Goal: Task Accomplishment & Management: Manage account settings

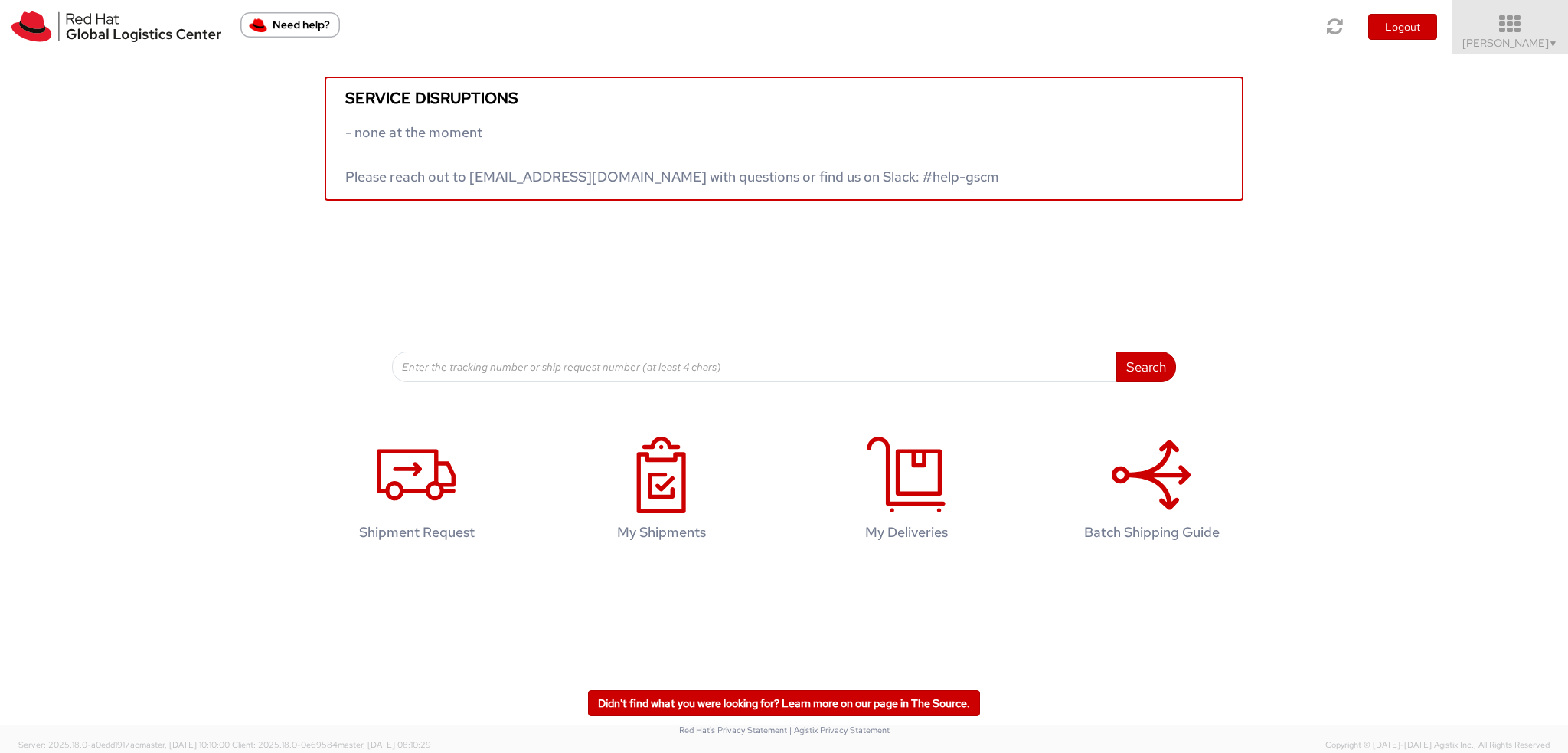
click at [1505, 37] on span "Kirk Newcross ▼" at bounding box center [1510, 43] width 96 height 14
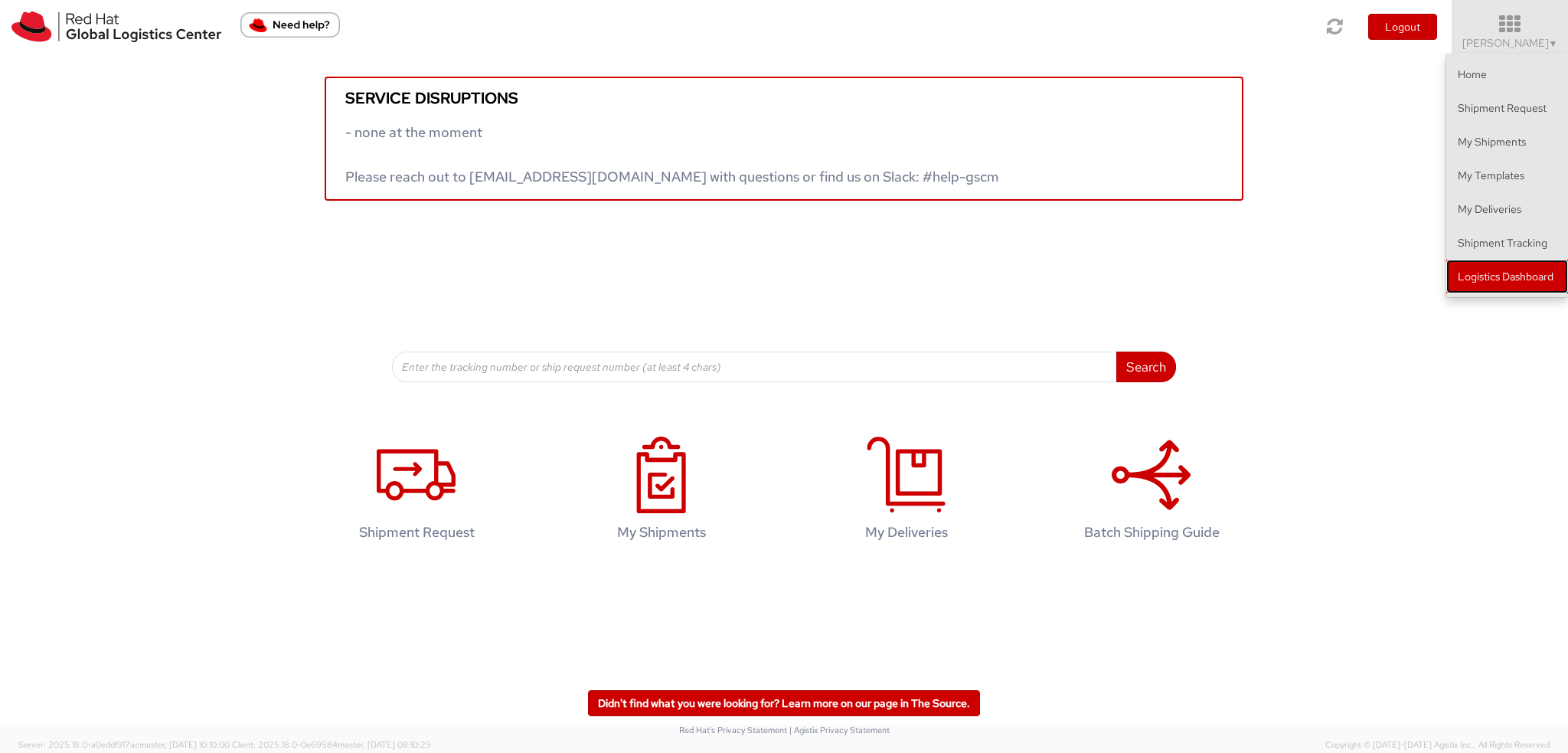
click at [1460, 268] on link "Logistics Dashboard" at bounding box center [1507, 276] width 122 height 34
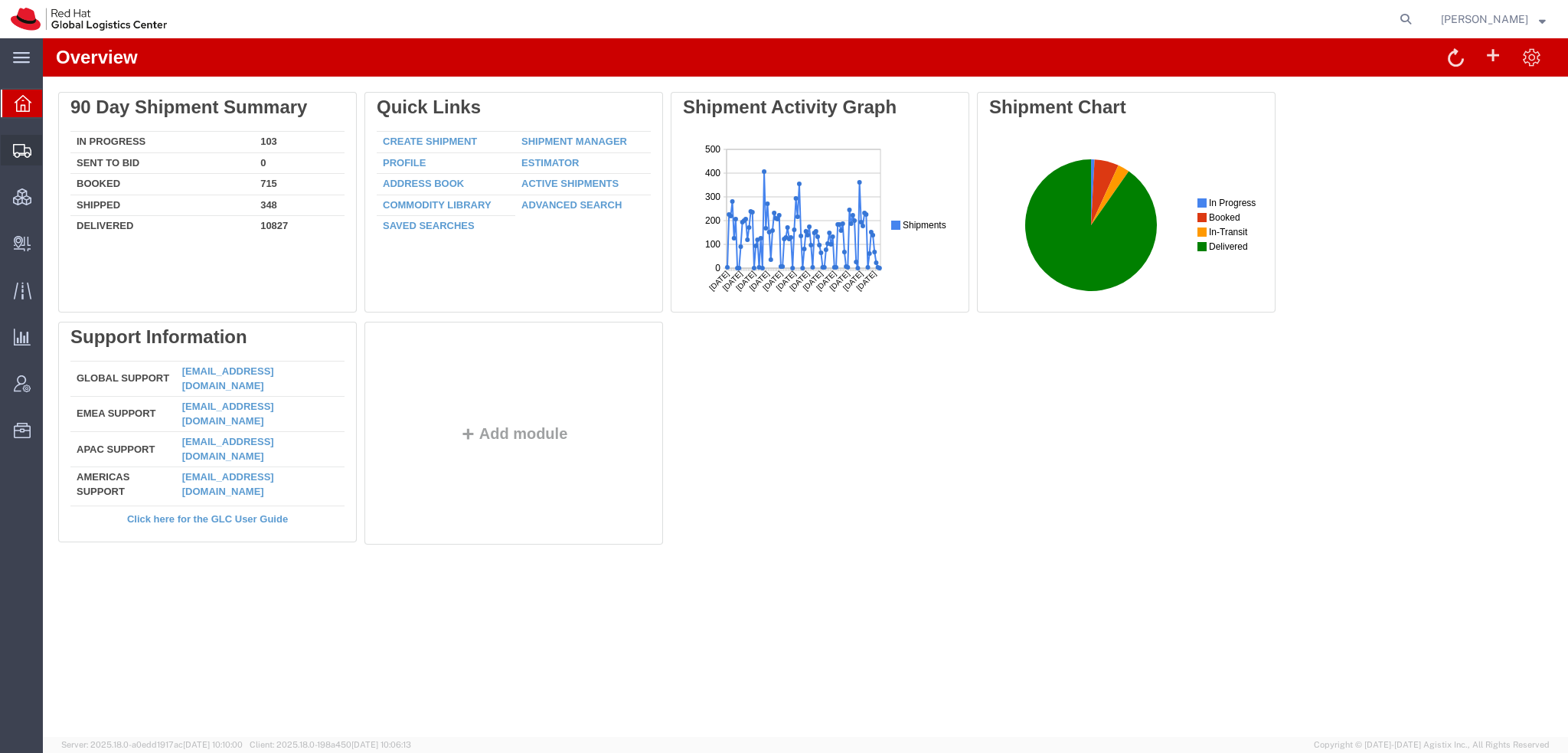
click at [0, 0] on span "Shipment Manager" at bounding box center [0, 0] width 0 height 0
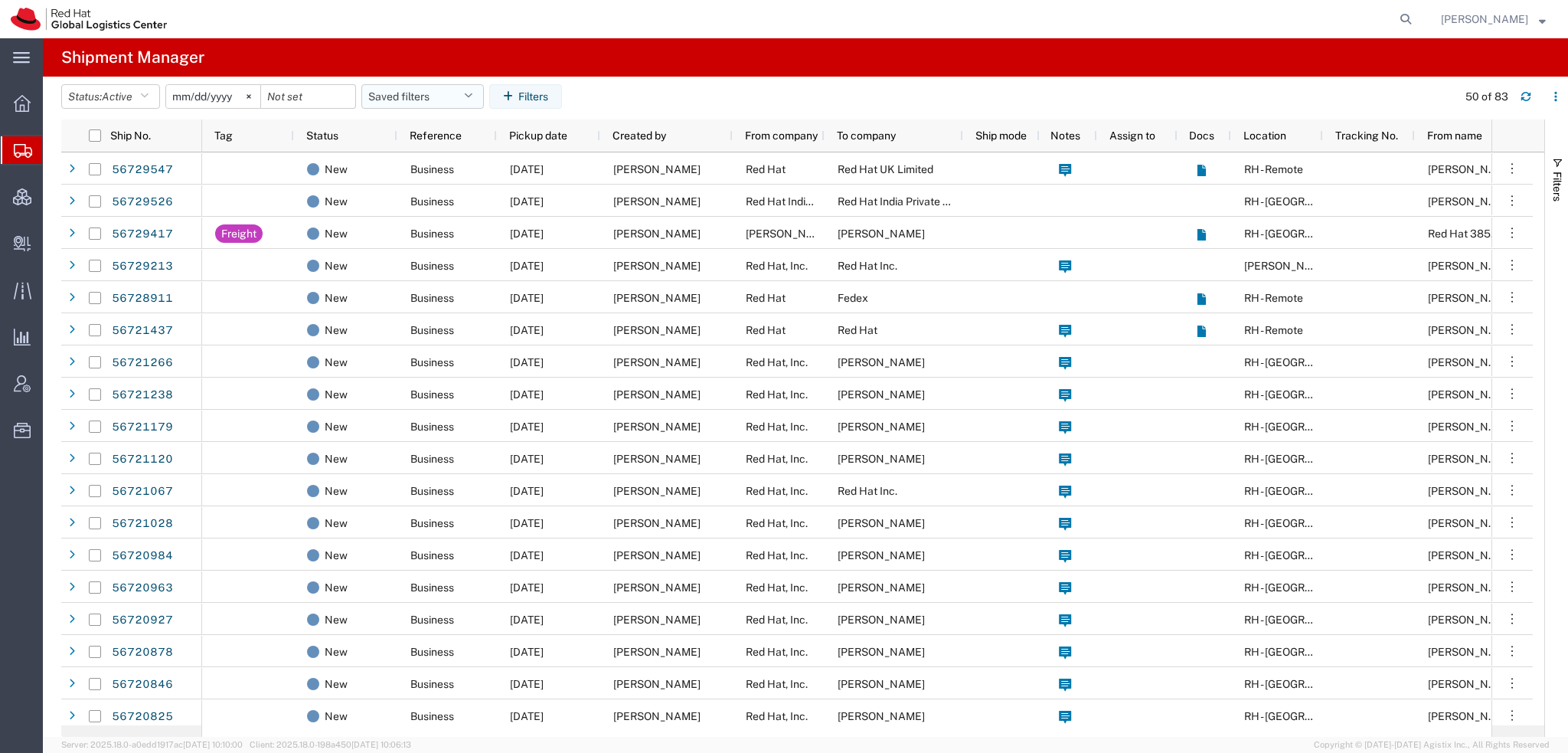
click at [472, 97] on icon "button" at bounding box center [468, 97] width 9 height 10
click at [419, 158] on span "Americas" at bounding box center [464, 164] width 200 height 29
type input "2023-05-07"
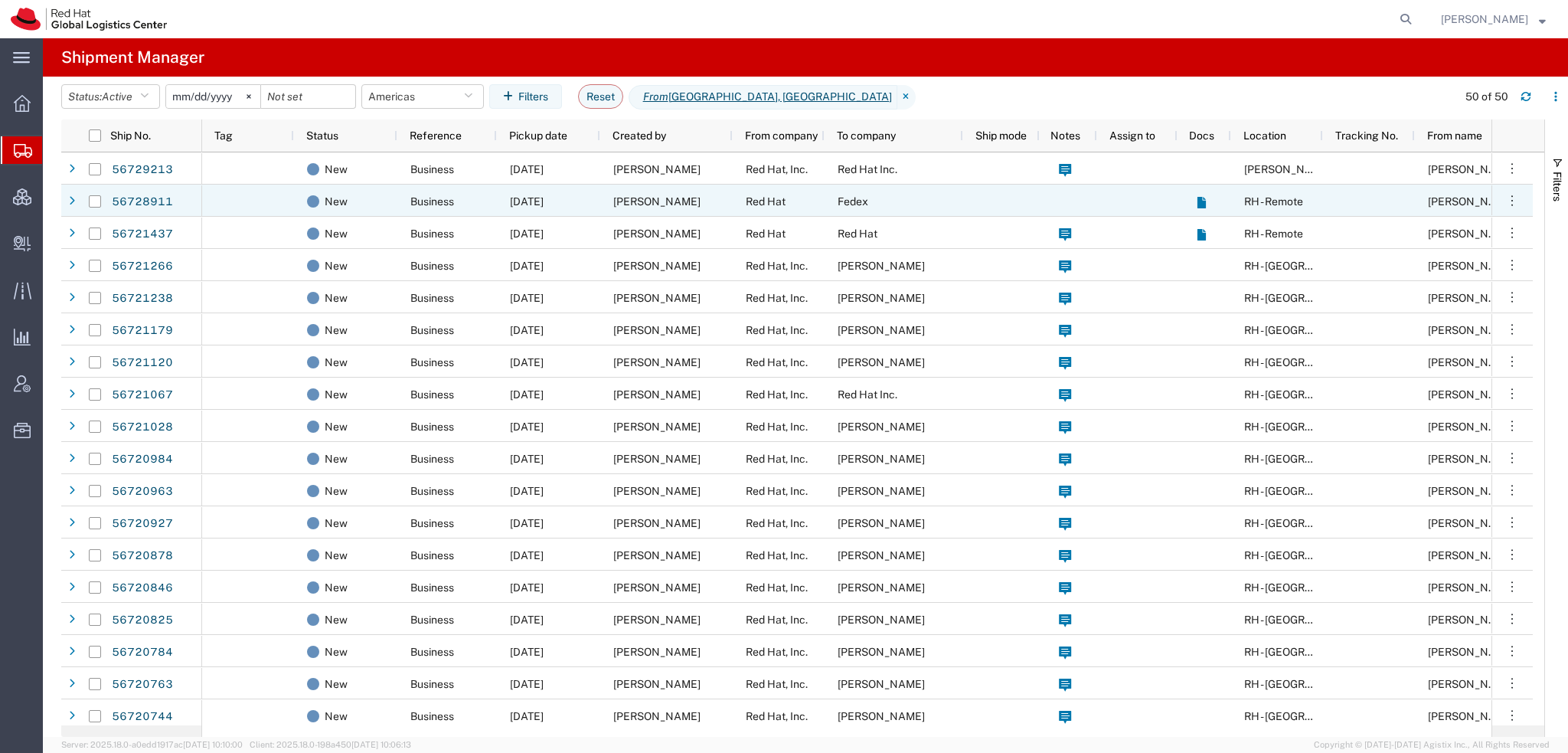
click at [675, 210] on div "Raul Leite" at bounding box center [667, 200] width 132 height 32
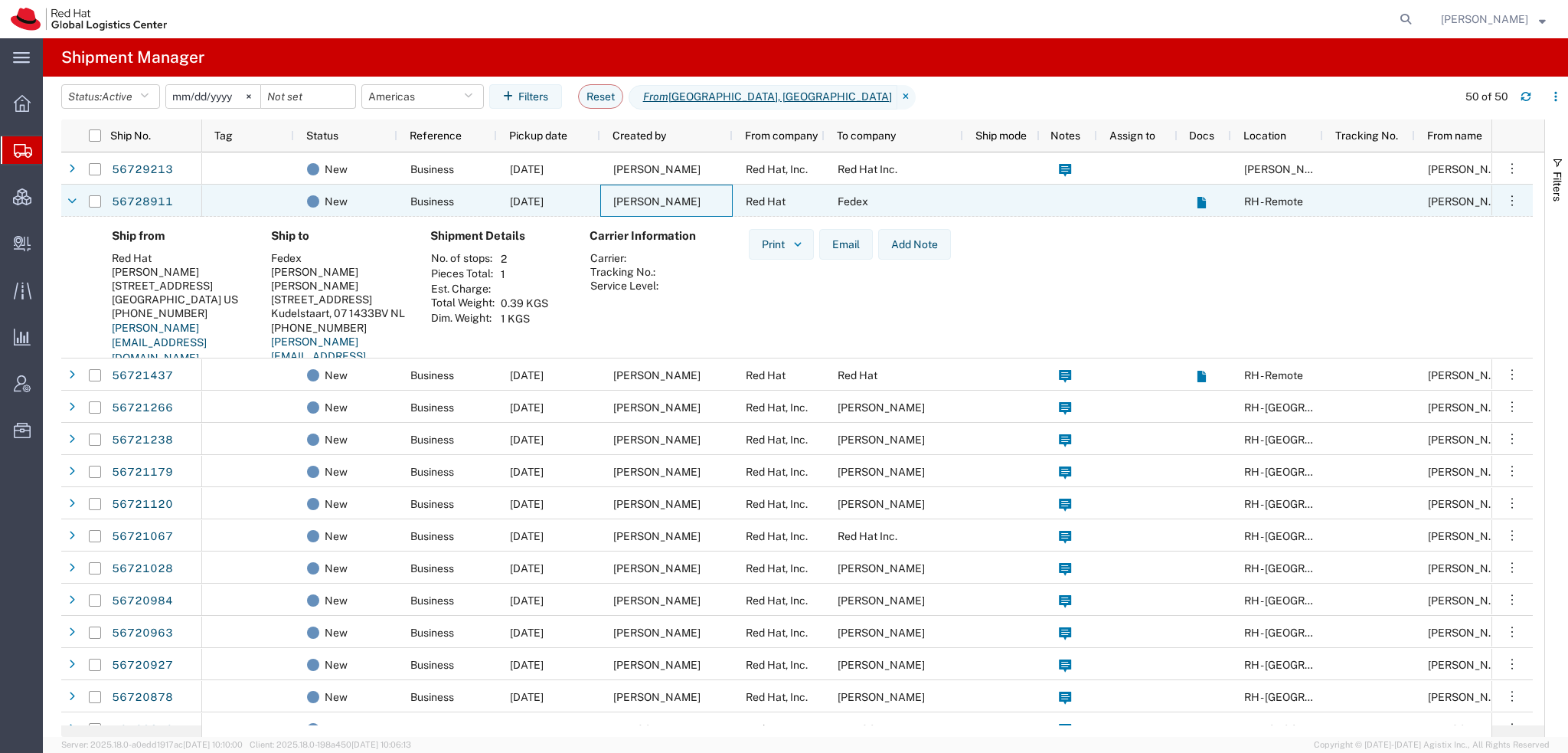
click at [673, 205] on div "Raul Leite" at bounding box center [667, 200] width 132 height 32
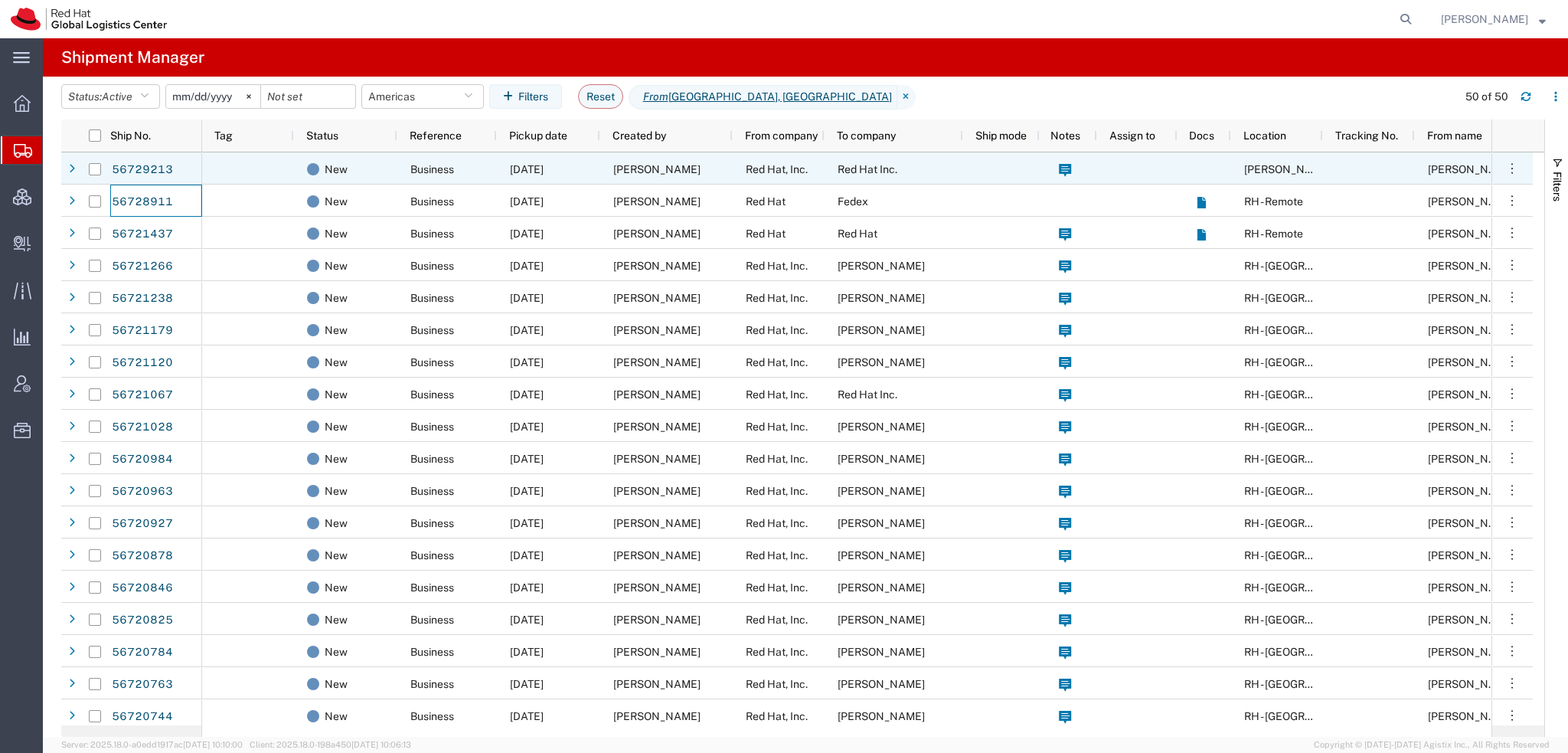
click at [734, 162] on div "Red Hat, Inc." at bounding box center [779, 168] width 92 height 32
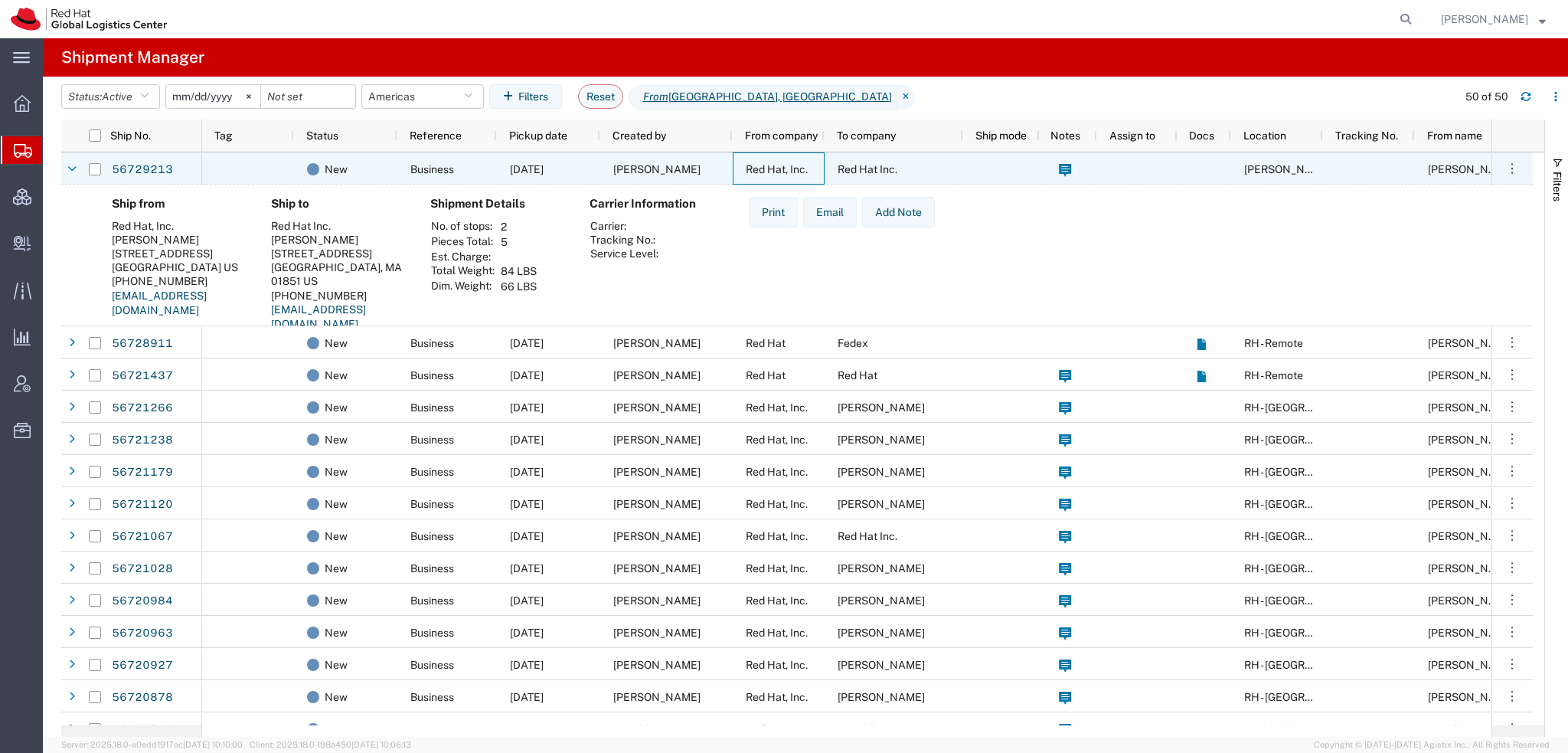
click at [734, 162] on div "Red Hat, Inc." at bounding box center [779, 168] width 92 height 32
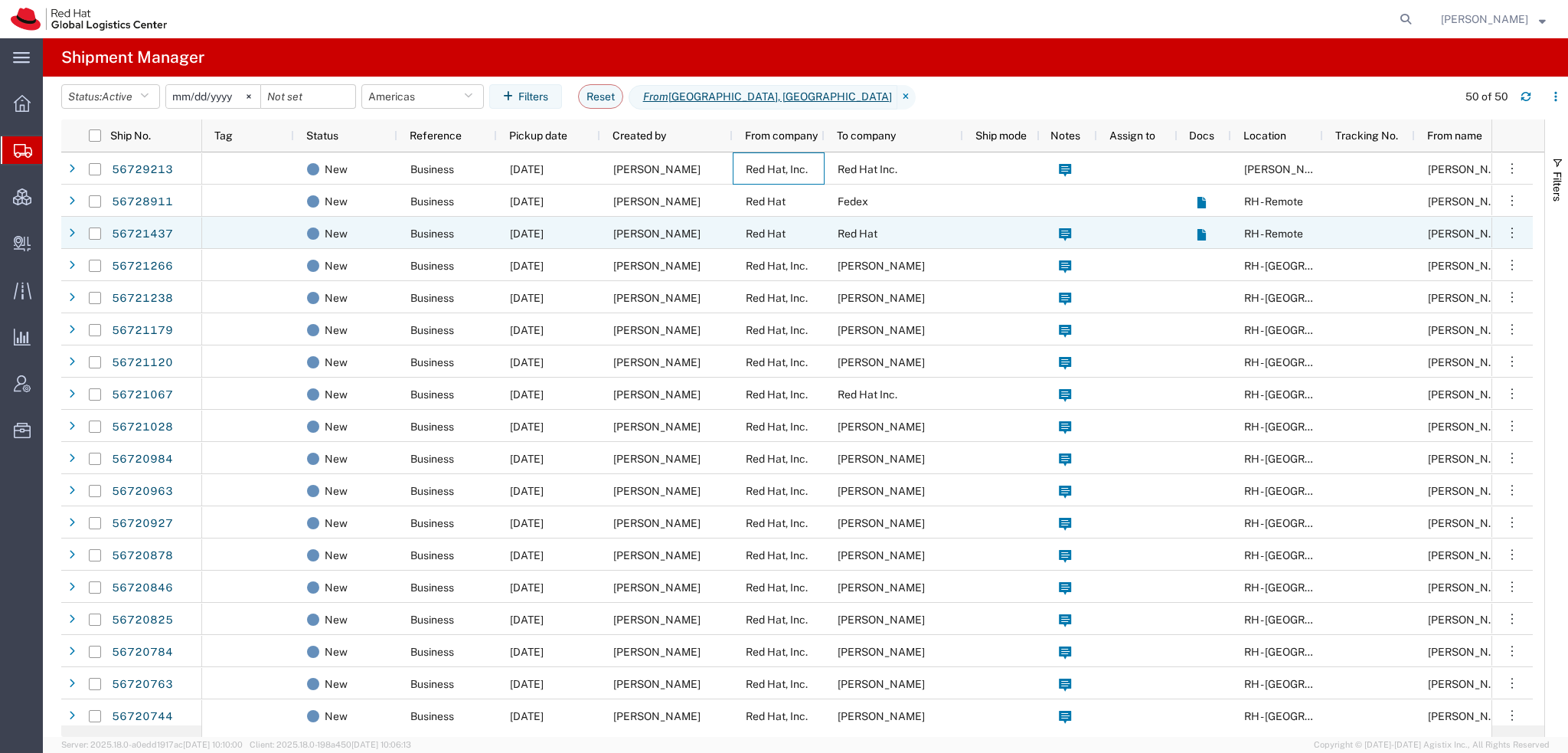
click at [694, 232] on span "Kellee McGolpin" at bounding box center [657, 233] width 87 height 12
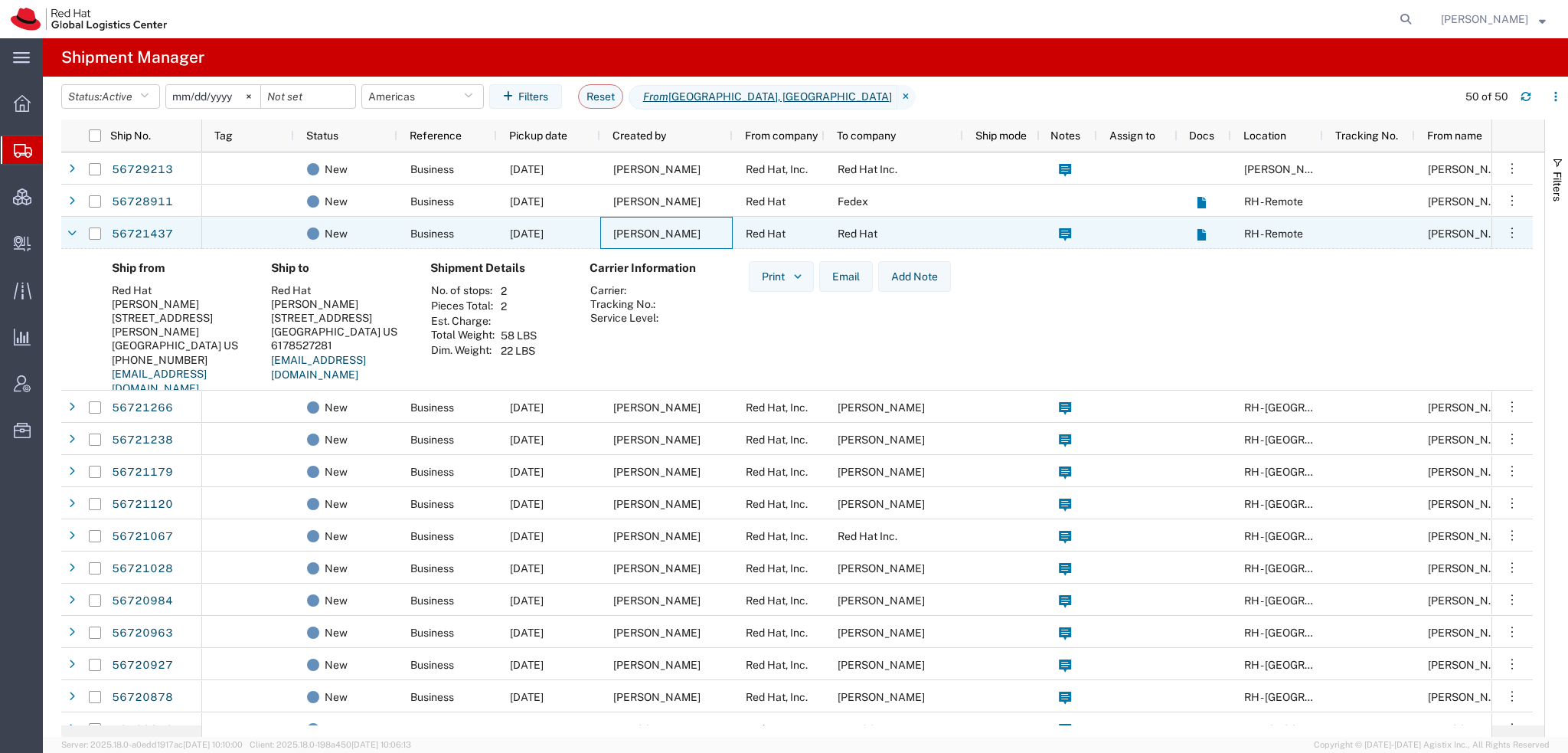
click at [694, 232] on span "Kellee McGolpin" at bounding box center [657, 233] width 87 height 12
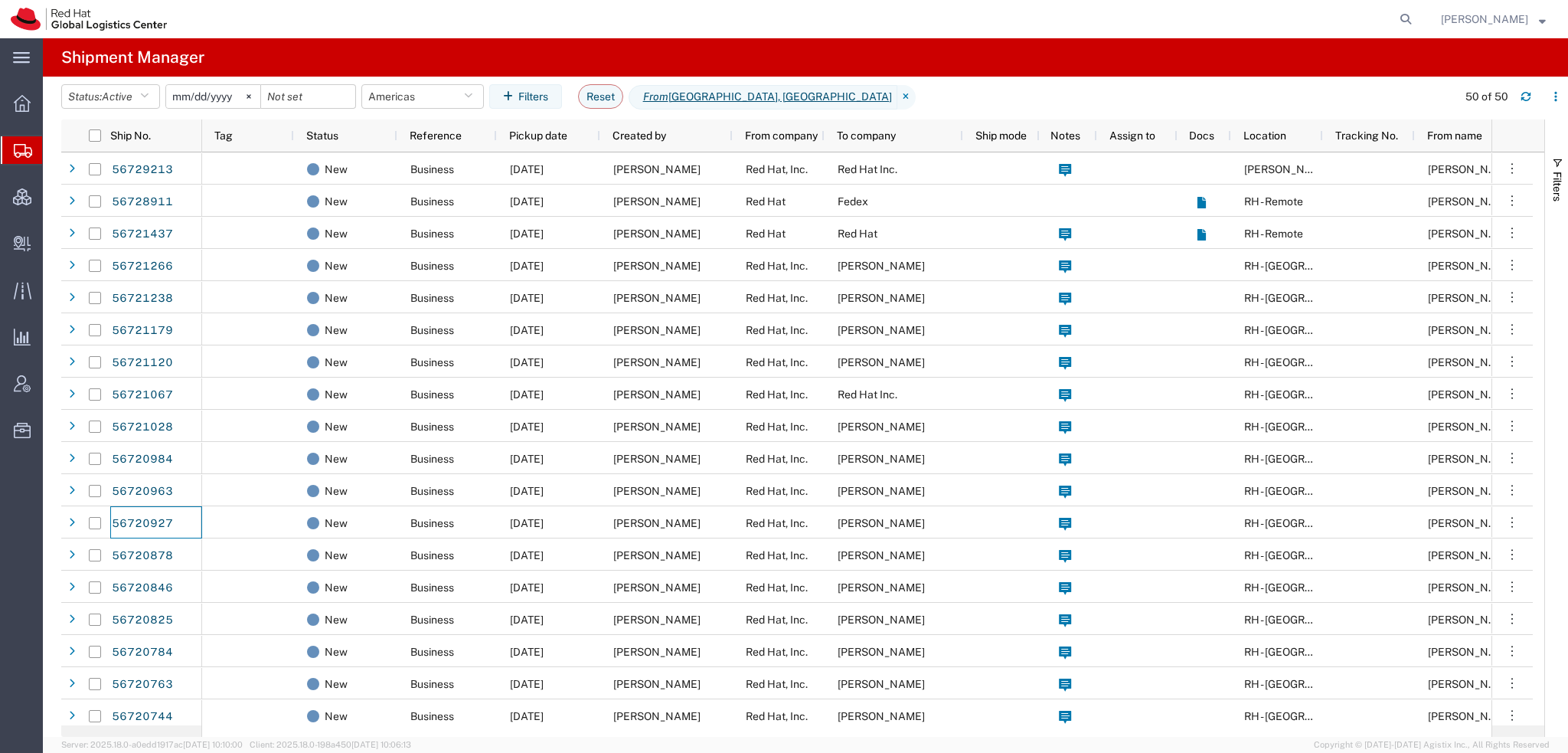
click at [1504, 21] on span "[PERSON_NAME]" at bounding box center [1484, 18] width 87 height 17
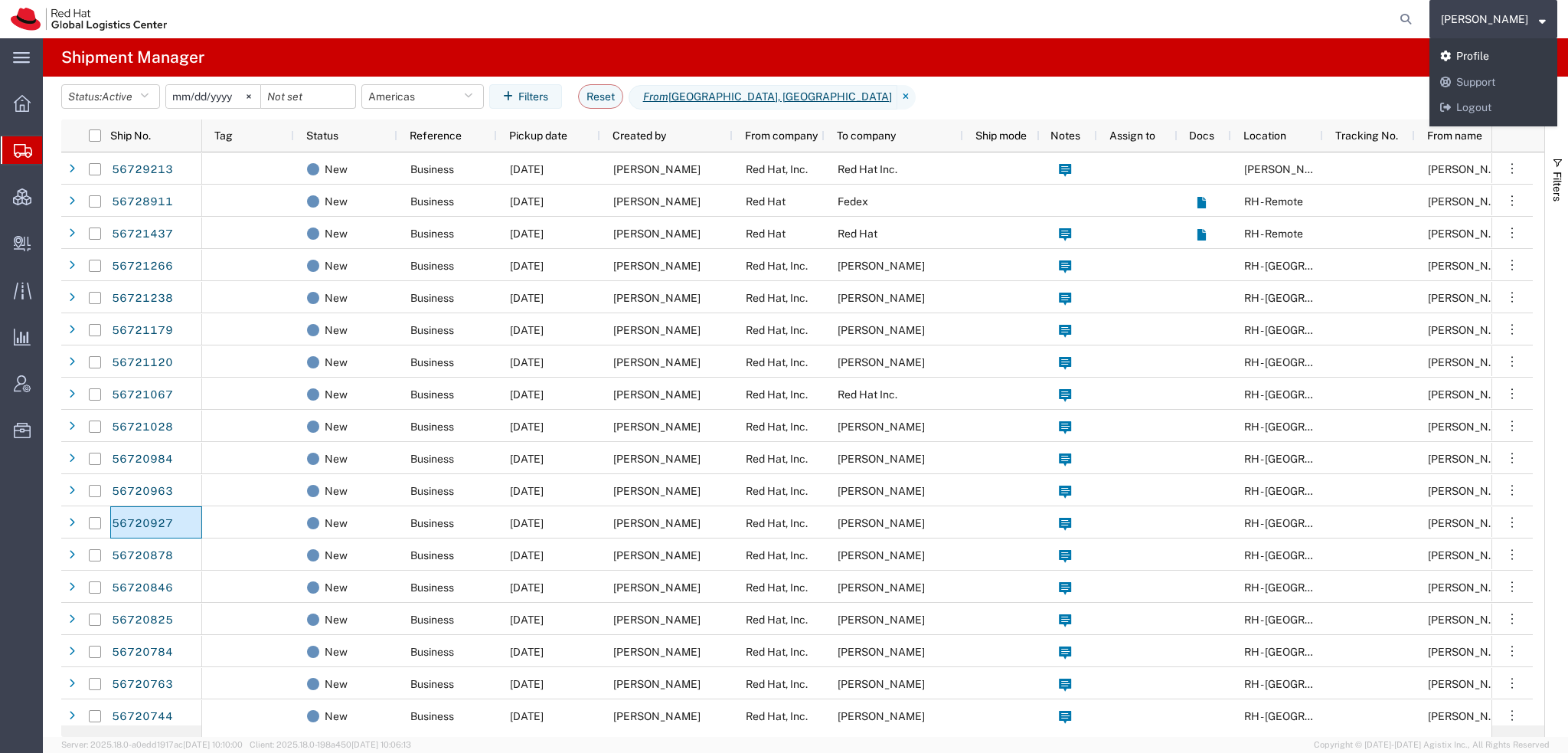
click at [1496, 59] on link "Profile" at bounding box center [1492, 57] width 128 height 26
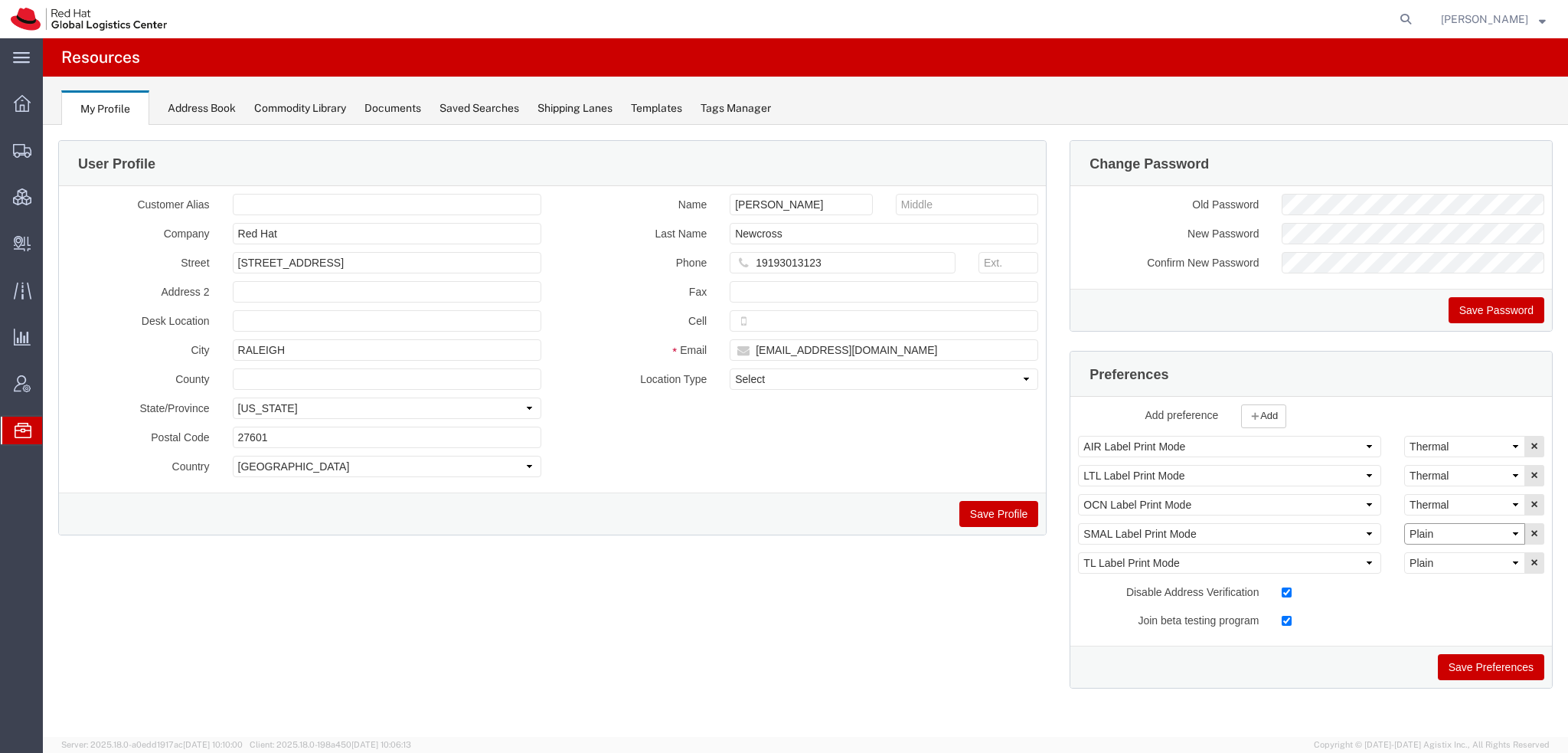
click at [1438, 523] on select "Select Plain Thermal" at bounding box center [1464, 534] width 121 height 22
select select "Thermal"
click at [1404, 523] on select "Select Plain Thermal" at bounding box center [1464, 534] width 121 height 22
click at [1466, 661] on button "Save Preferences" at bounding box center [1491, 667] width 106 height 26
click at [0, 0] on span "Shipment Manager" at bounding box center [0, 0] width 0 height 0
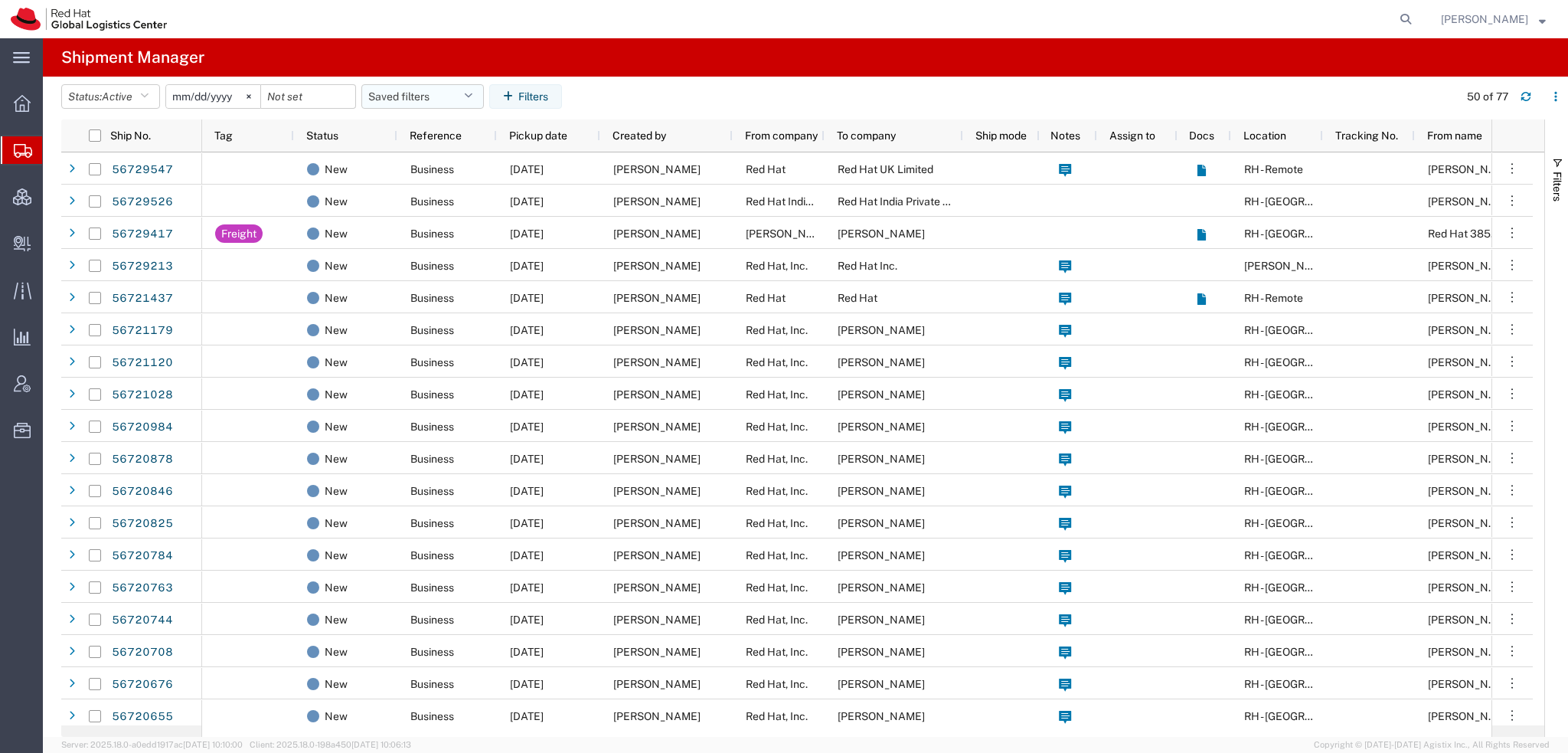
click at [479, 95] on button "Saved filters" at bounding box center [422, 97] width 123 height 24
click at [421, 163] on span "Americas" at bounding box center [464, 164] width 200 height 29
type input "2023-05-07"
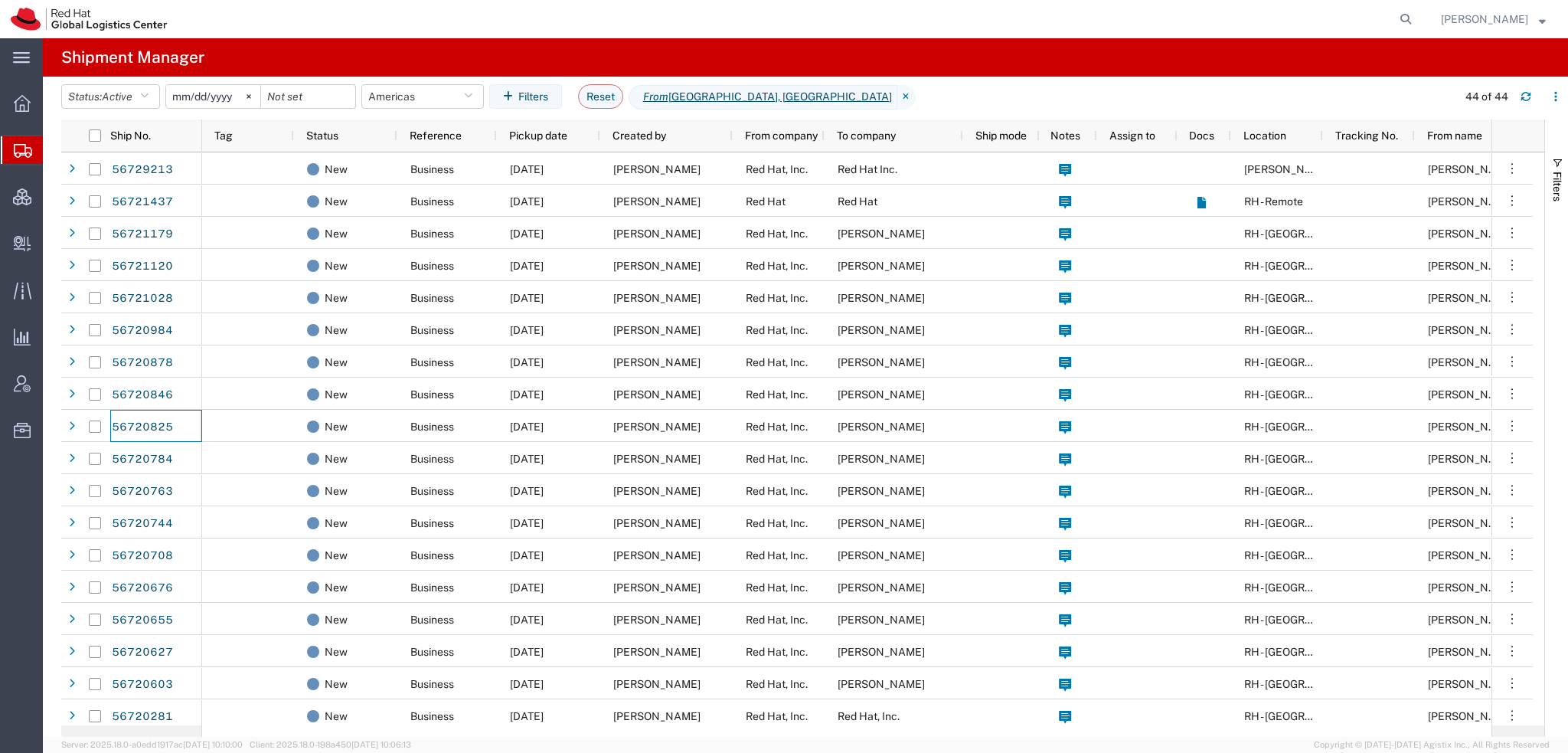
click at [1473, 22] on span "[PERSON_NAME]" at bounding box center [1484, 18] width 87 height 17
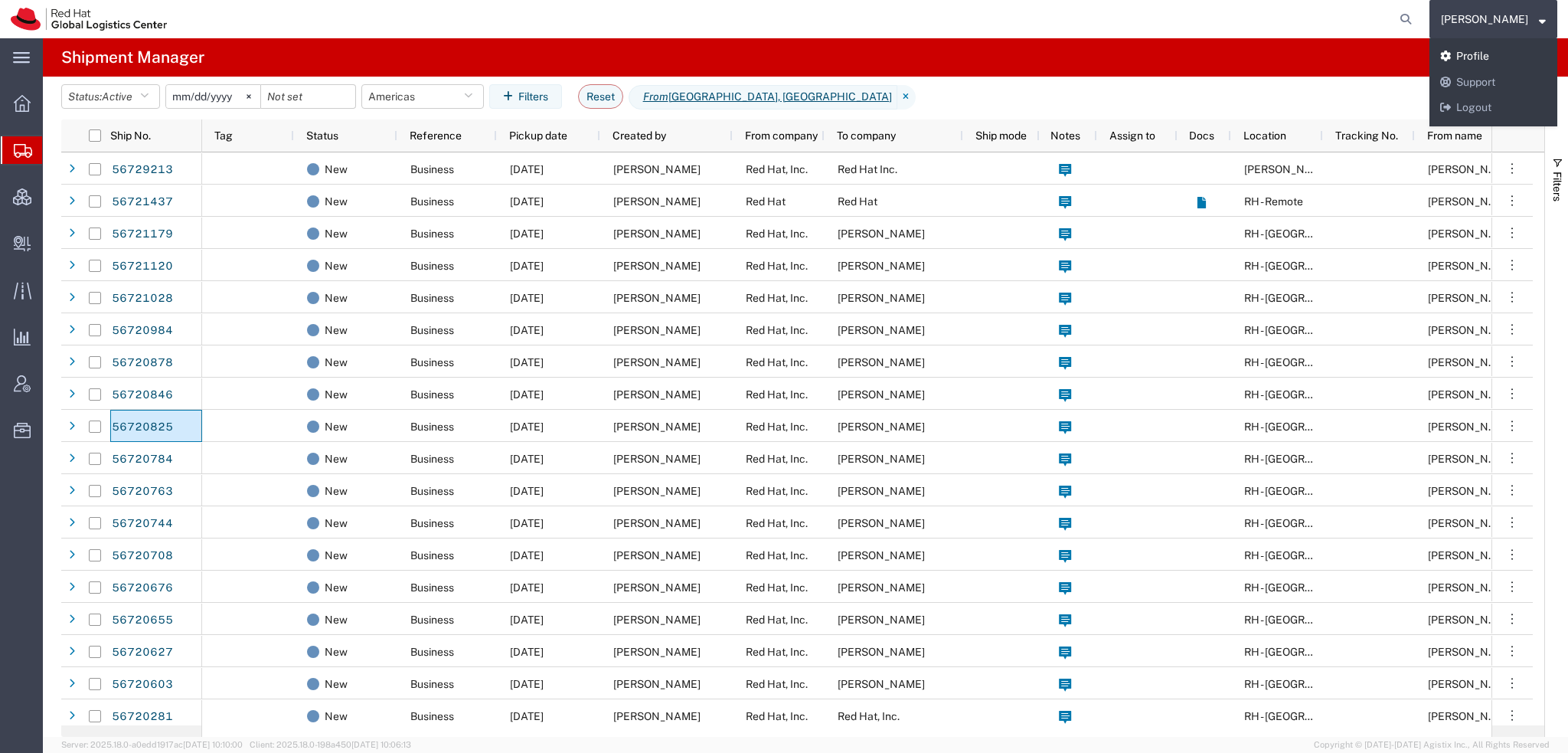
click at [1497, 53] on link "Profile" at bounding box center [1492, 57] width 128 height 26
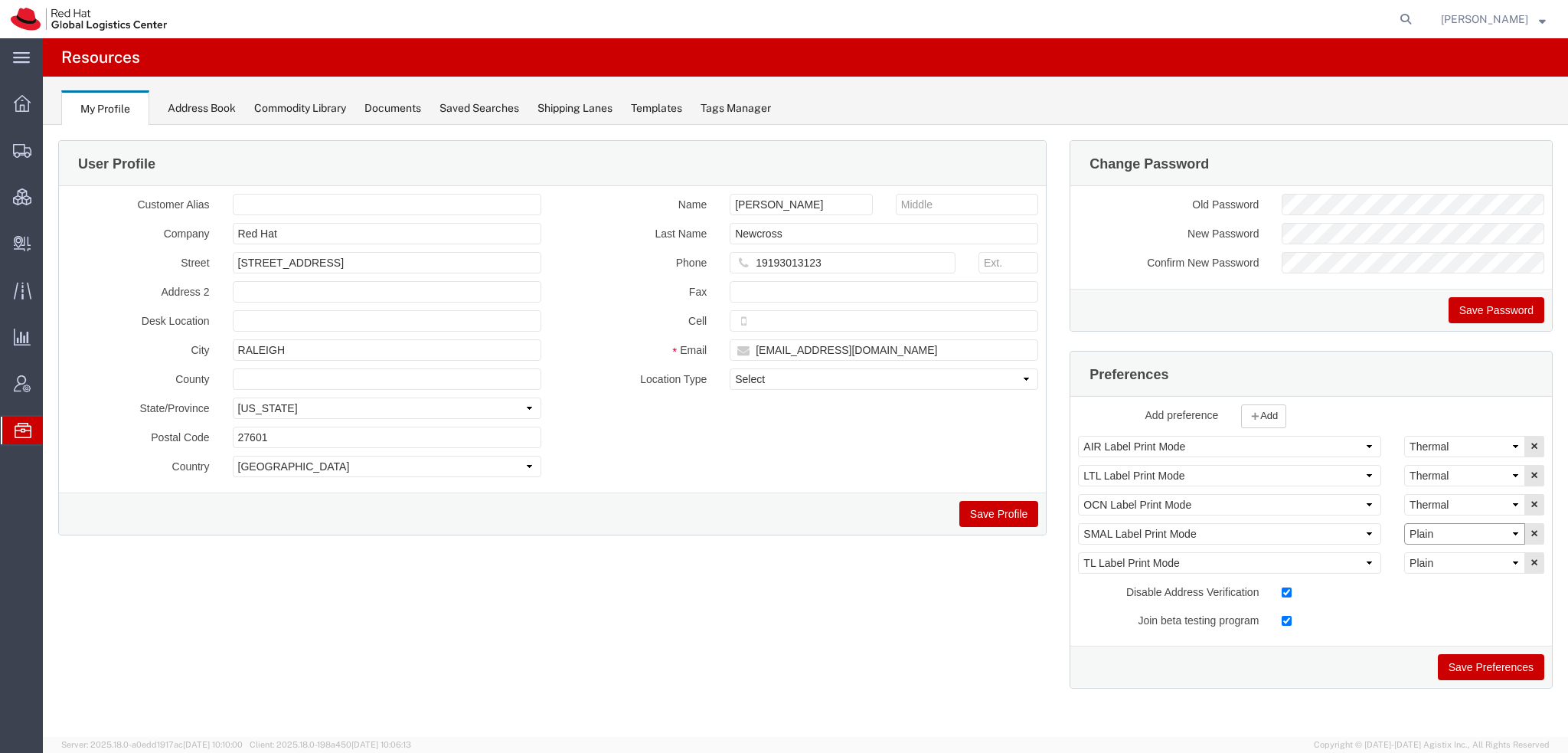
click at [1464, 528] on select "Select Plain Thermal" at bounding box center [1464, 534] width 121 height 22
select select "Thermal"
click at [1404, 523] on select "Select Plain Thermal" at bounding box center [1464, 534] width 121 height 22
click at [1477, 665] on button "Save Preferences" at bounding box center [1491, 667] width 106 height 26
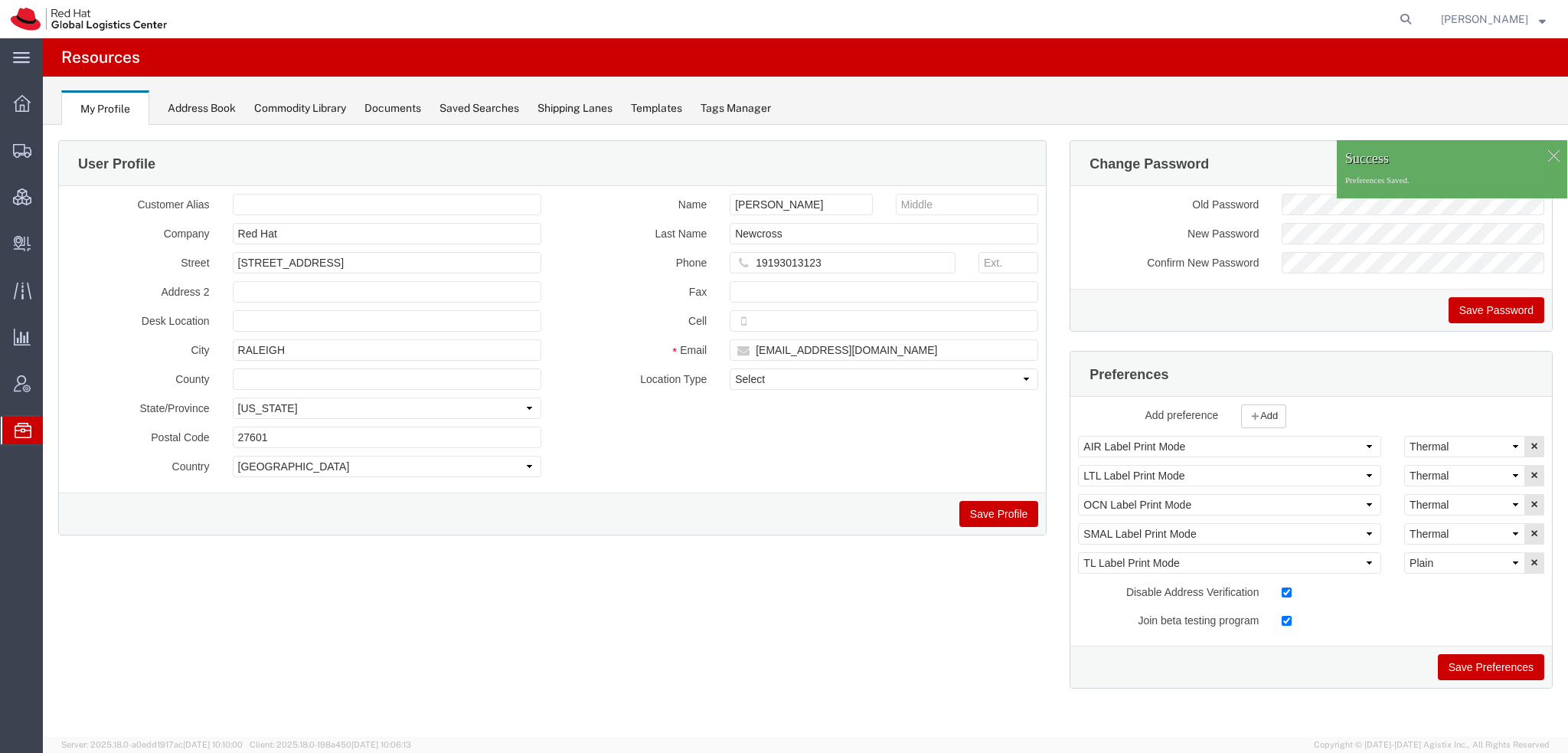
drag, startPoint x: 84, startPoint y: 175, endPoint x: 260, endPoint y: 9, distance: 241.9
click at [0, 0] on span "Shipment Manager" at bounding box center [0, 0] width 0 height 0
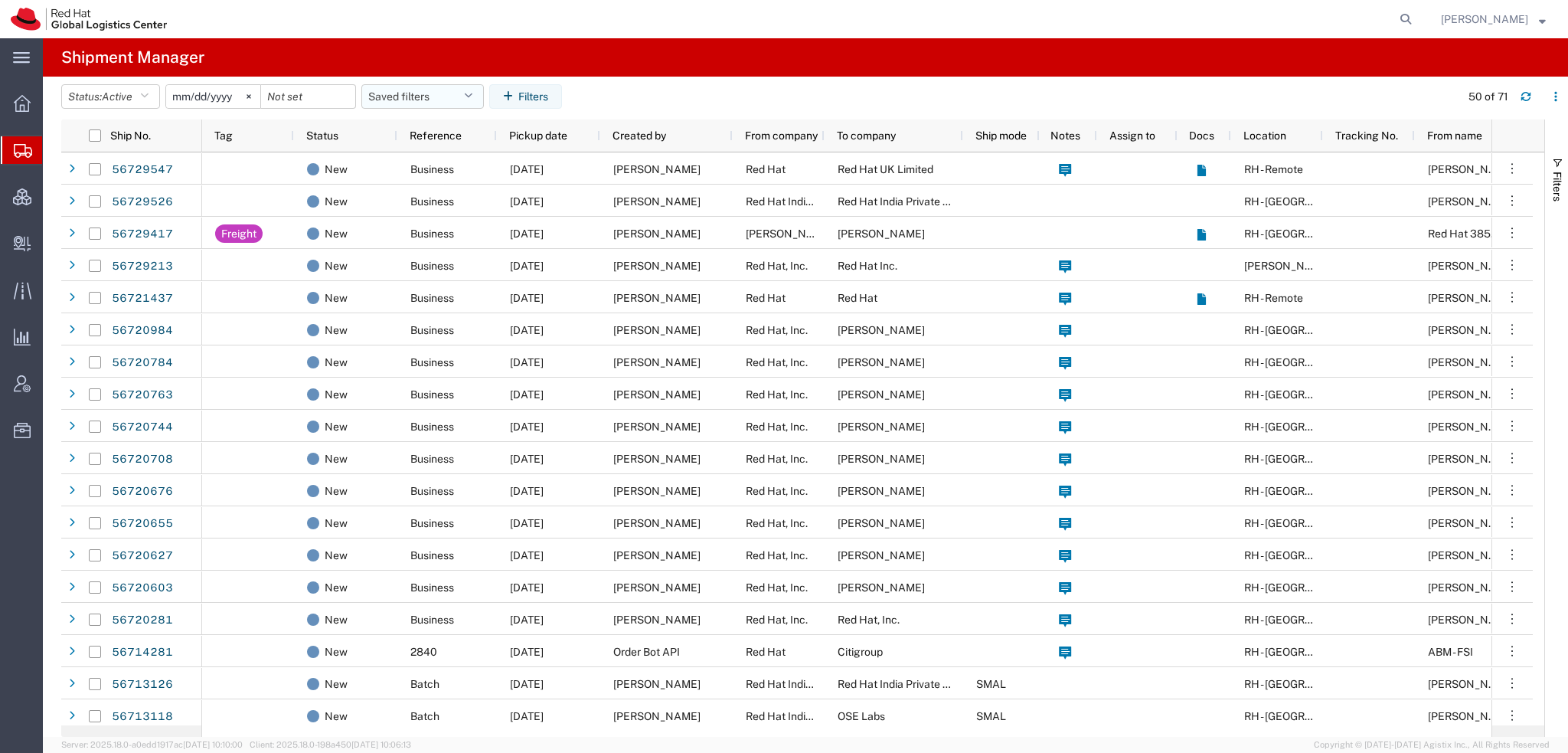
click at [462, 92] on button "Saved filters" at bounding box center [422, 97] width 123 height 24
click at [403, 161] on span "Americas" at bounding box center [464, 164] width 200 height 29
type input "2023-05-07"
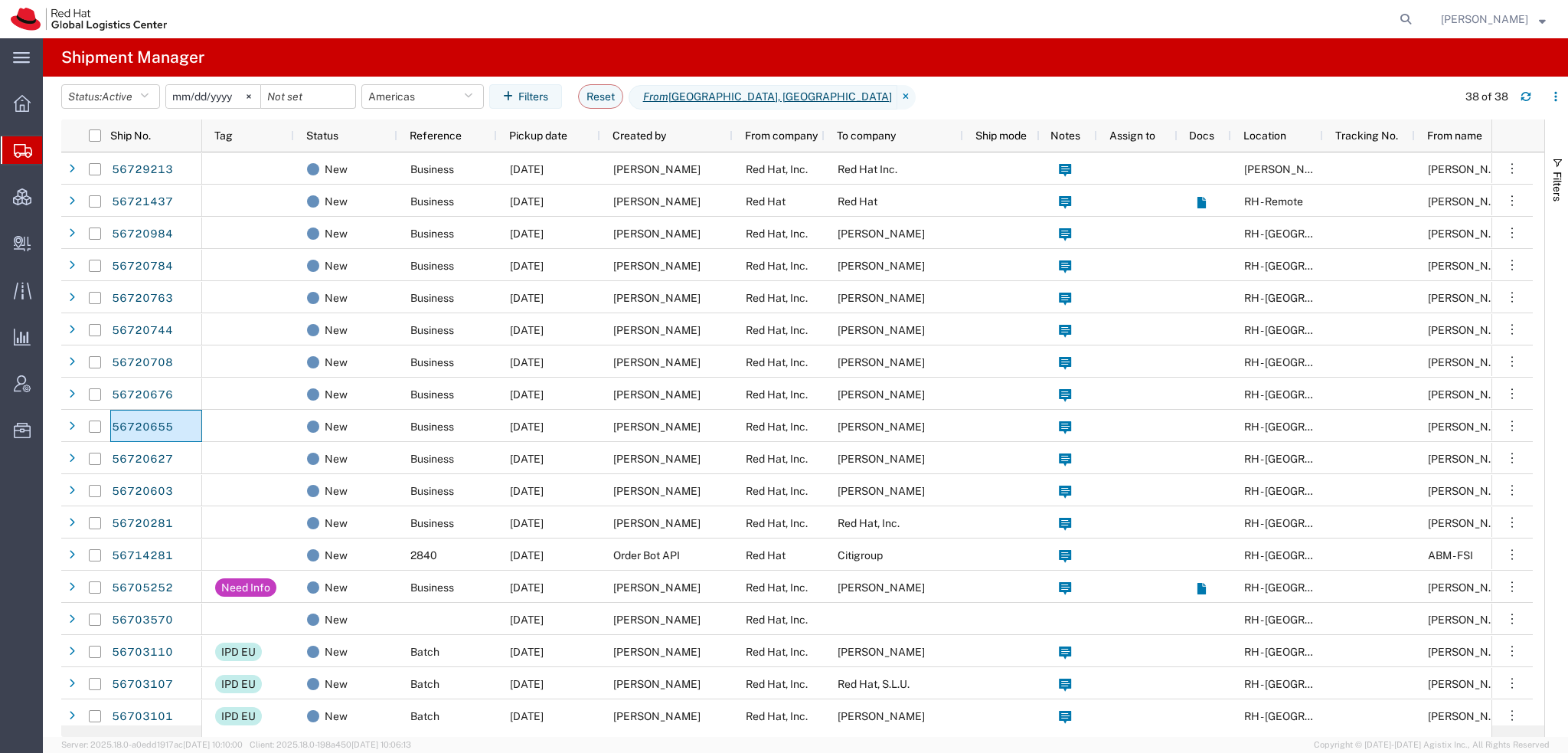
click at [1470, 23] on span "[PERSON_NAME]" at bounding box center [1484, 18] width 87 height 17
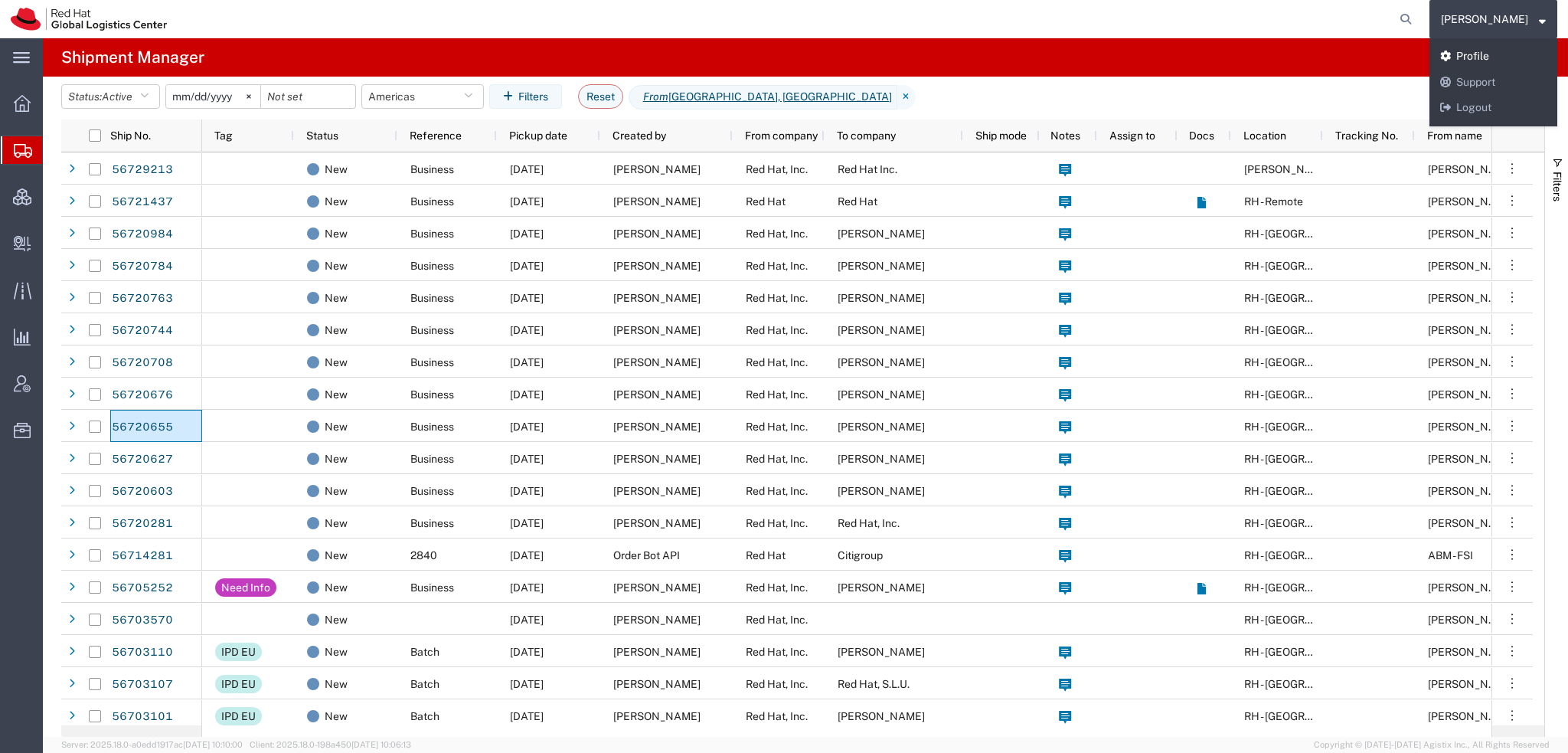
click at [1471, 57] on link "Profile" at bounding box center [1492, 57] width 128 height 26
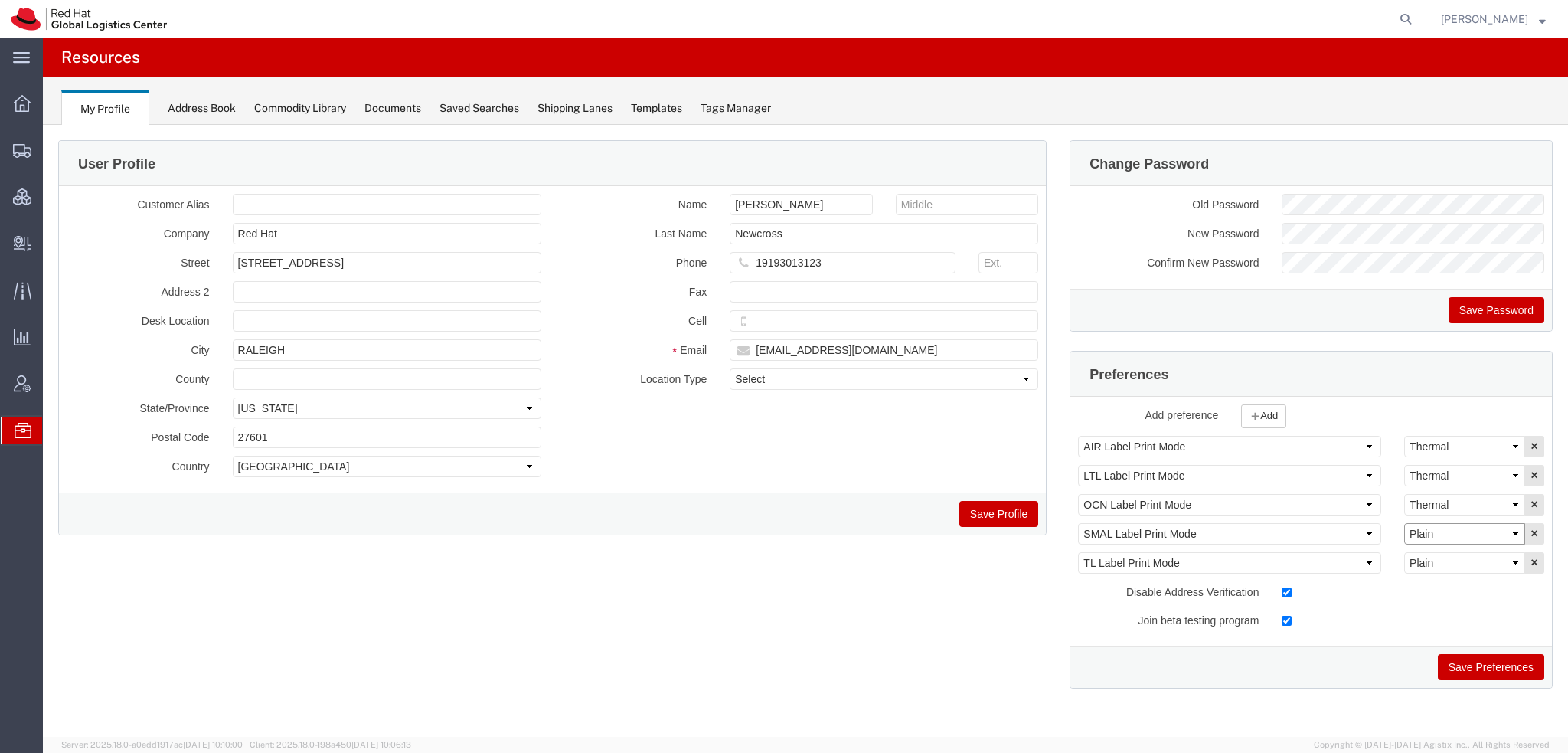
click at [1437, 532] on select "Select Plain Thermal" at bounding box center [1464, 534] width 121 height 22
select select "Thermal"
click at [1404, 523] on select "Select Plain Thermal" at bounding box center [1464, 534] width 121 height 22
click at [1487, 656] on button "Save Preferences" at bounding box center [1491, 667] width 106 height 26
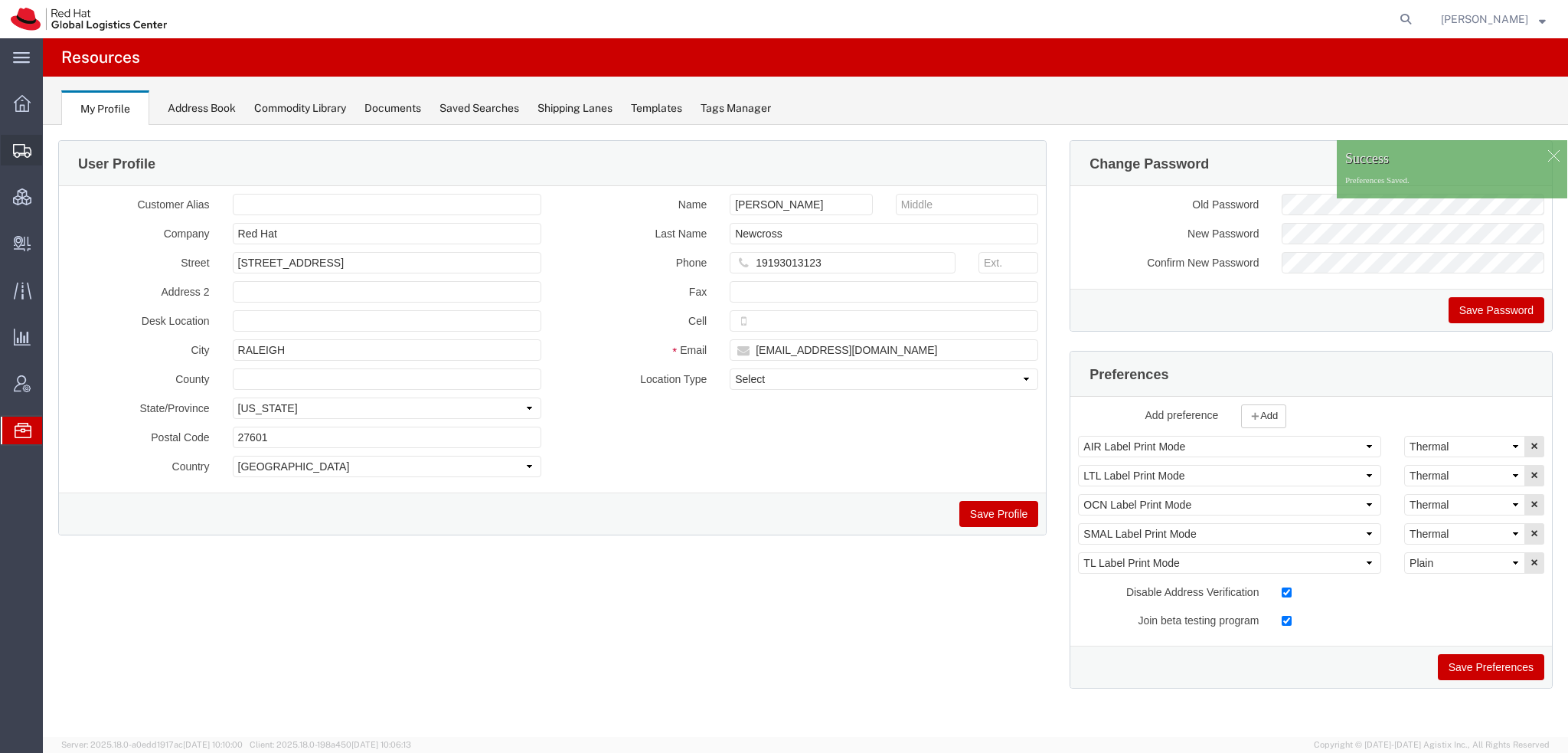
click at [42, 165] on li "Shipments Shipment Manager Create Shipment Create from Template Estimator Simpl…" at bounding box center [22, 150] width 42 height 30
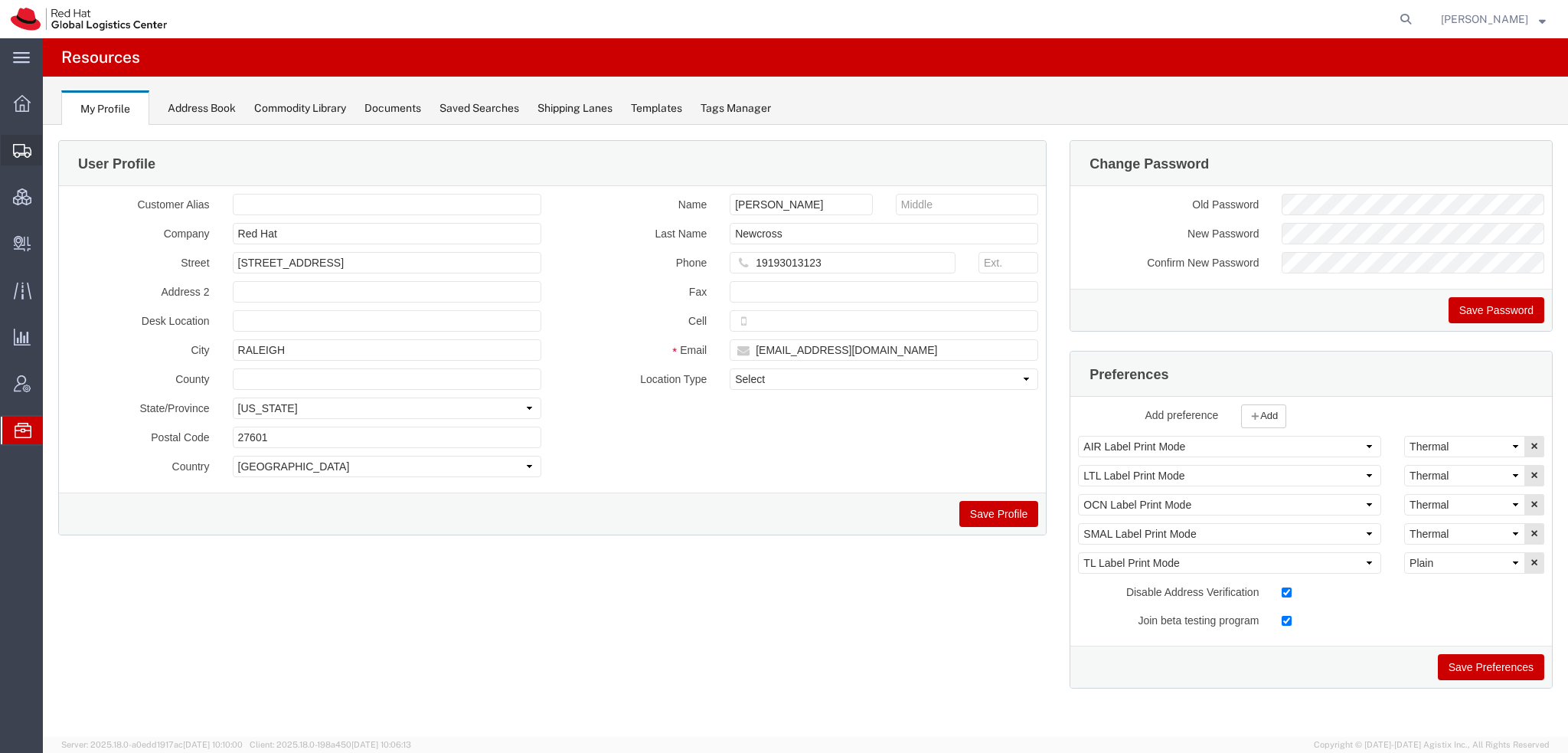
click at [0, 0] on span "Shipment Manager" at bounding box center [0, 0] width 0 height 0
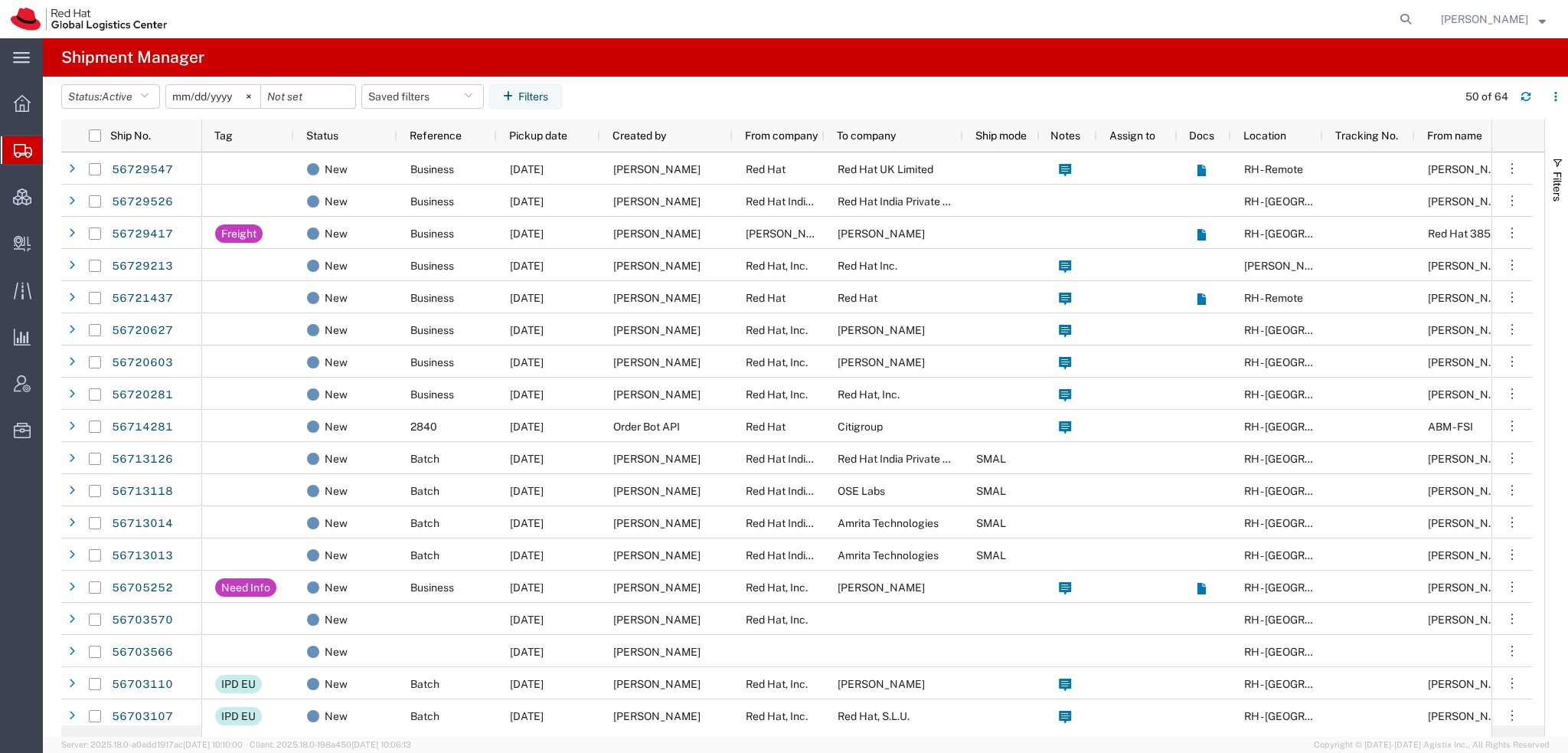
click at [1530, 11] on span "[PERSON_NAME]" at bounding box center [1493, 18] width 105 height 17
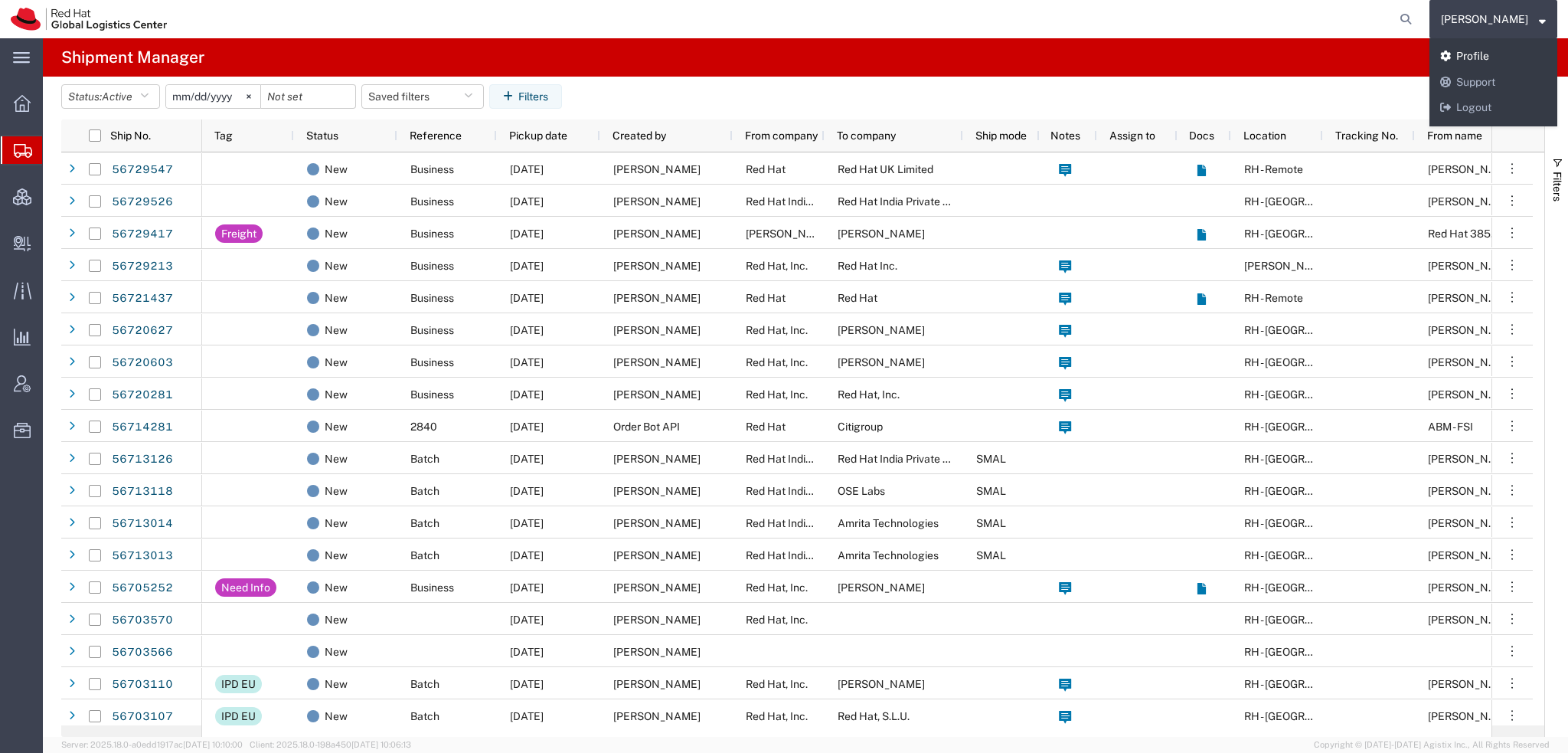
click at [1507, 54] on link "Profile" at bounding box center [1492, 57] width 128 height 26
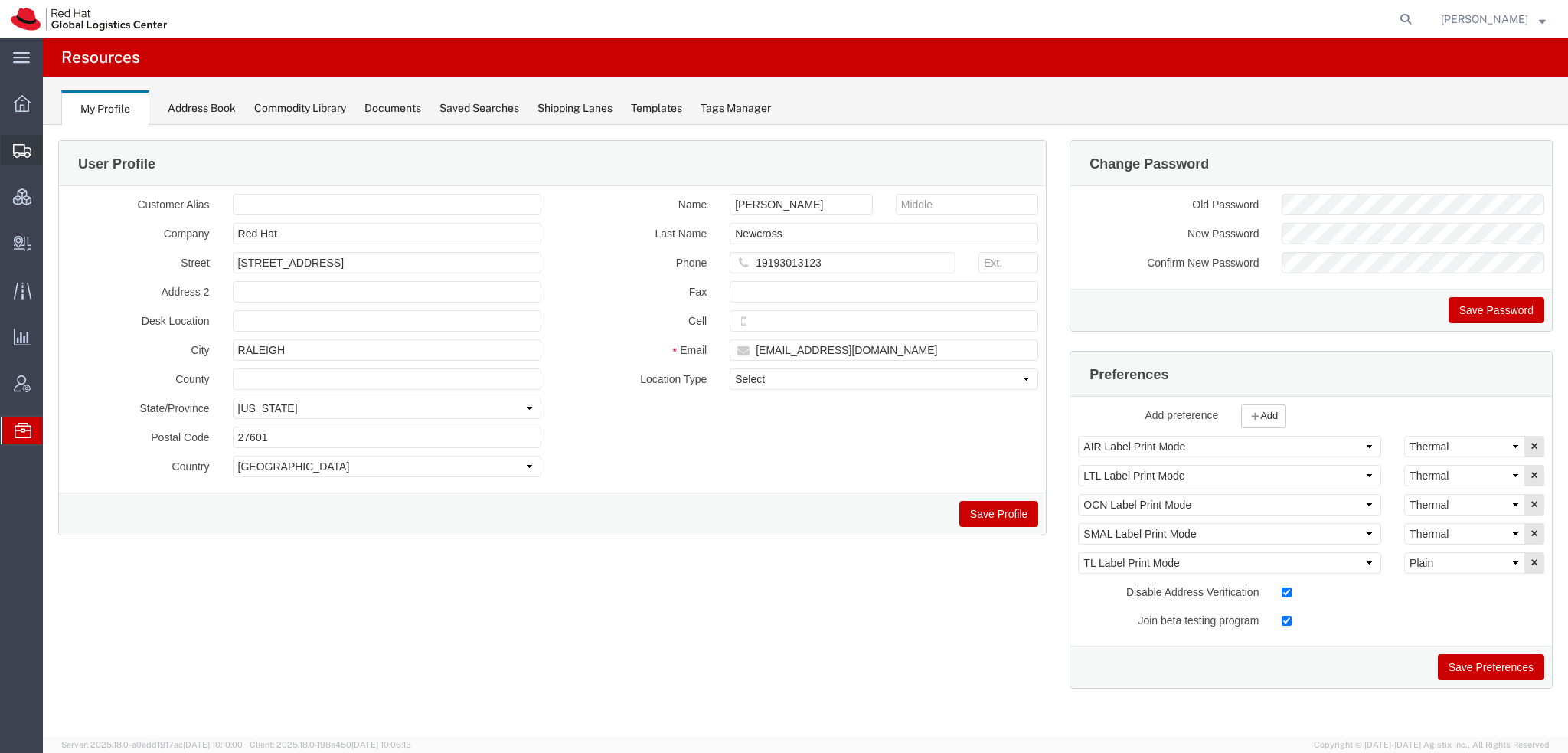
click at [0, 0] on span "Shipment Manager" at bounding box center [0, 0] width 0 height 0
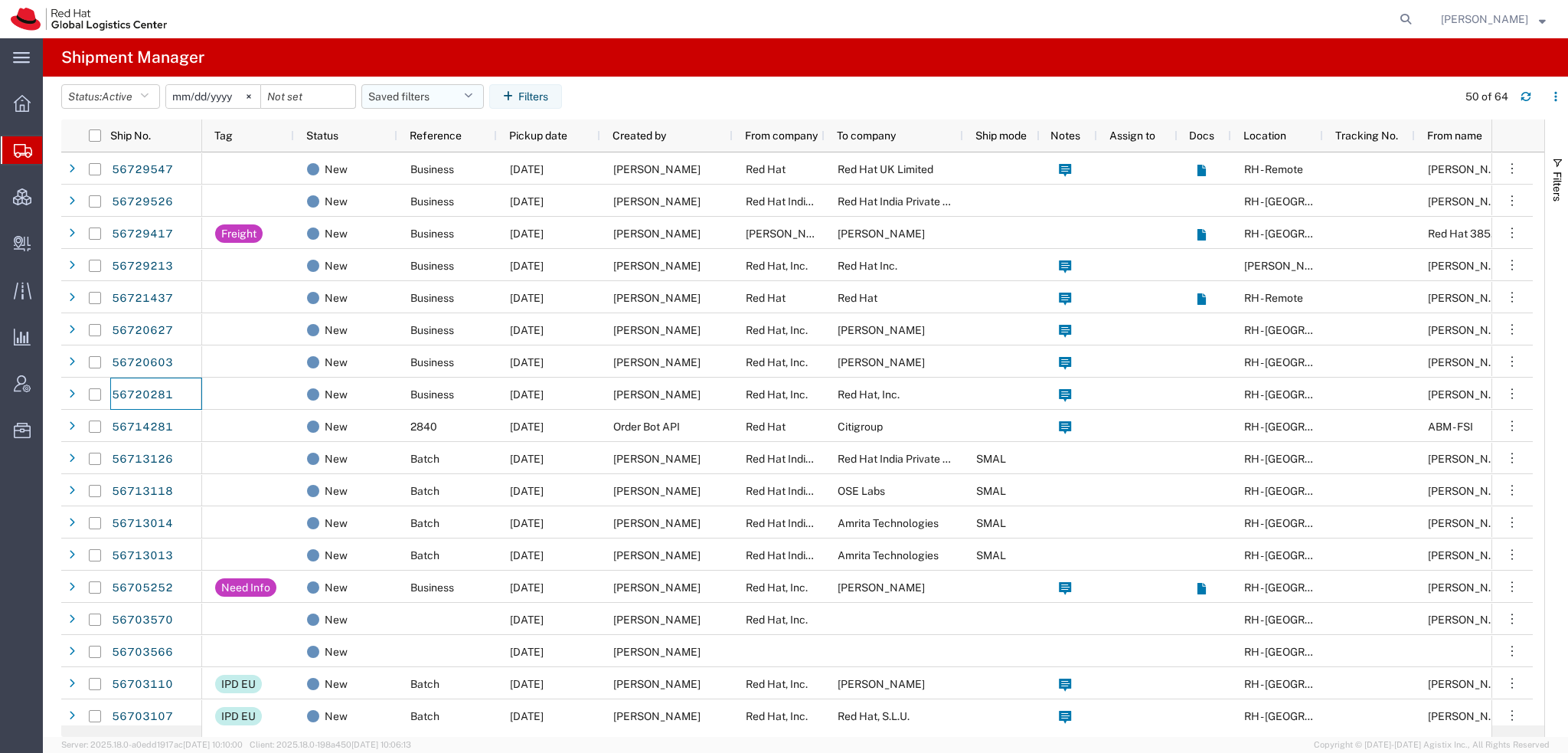
click at [472, 91] on icon "button" at bounding box center [468, 97] width 9 height 10
click at [412, 162] on span "Americas" at bounding box center [464, 164] width 200 height 29
type input "2023-05-07"
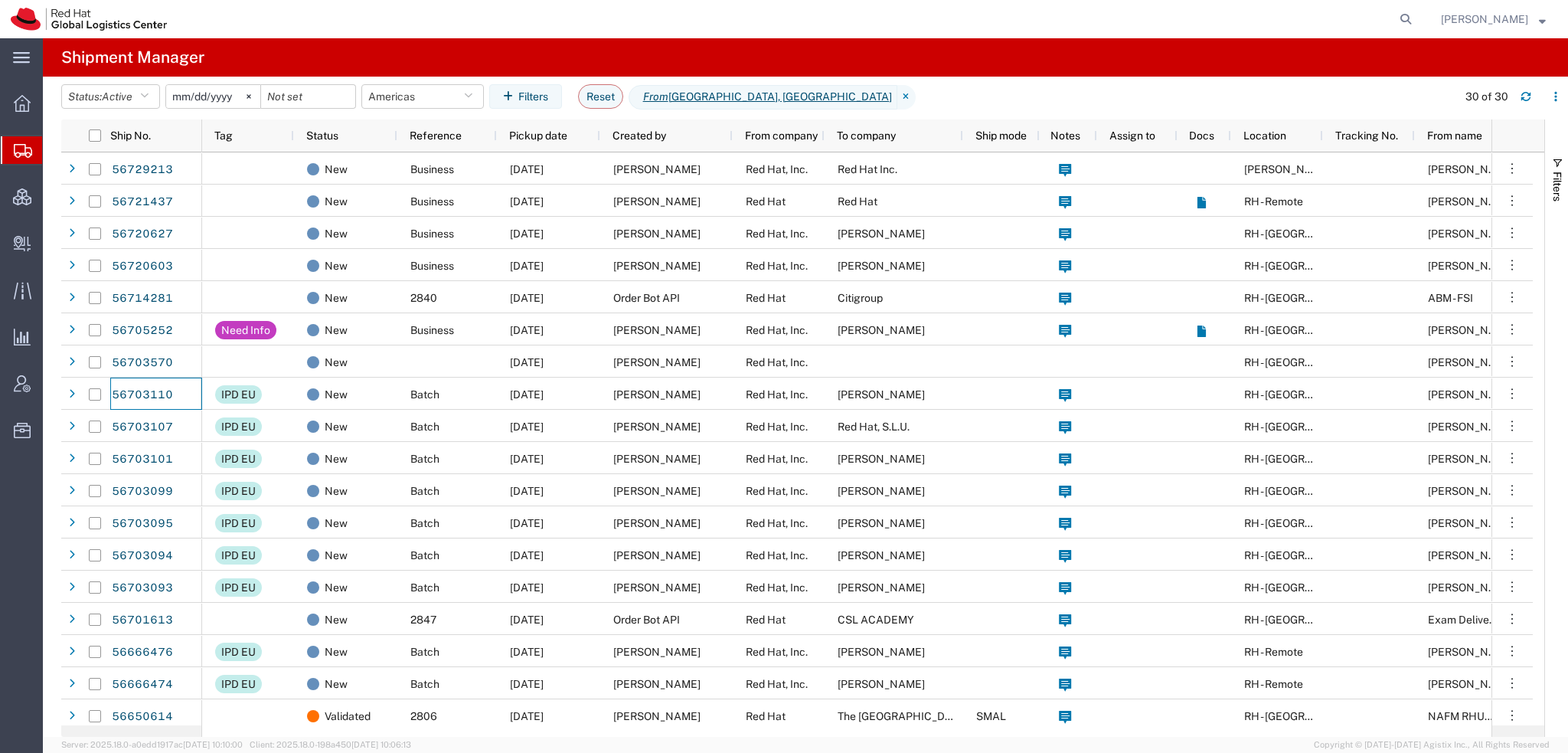
click at [1484, 21] on span "[PERSON_NAME]" at bounding box center [1484, 18] width 87 height 17
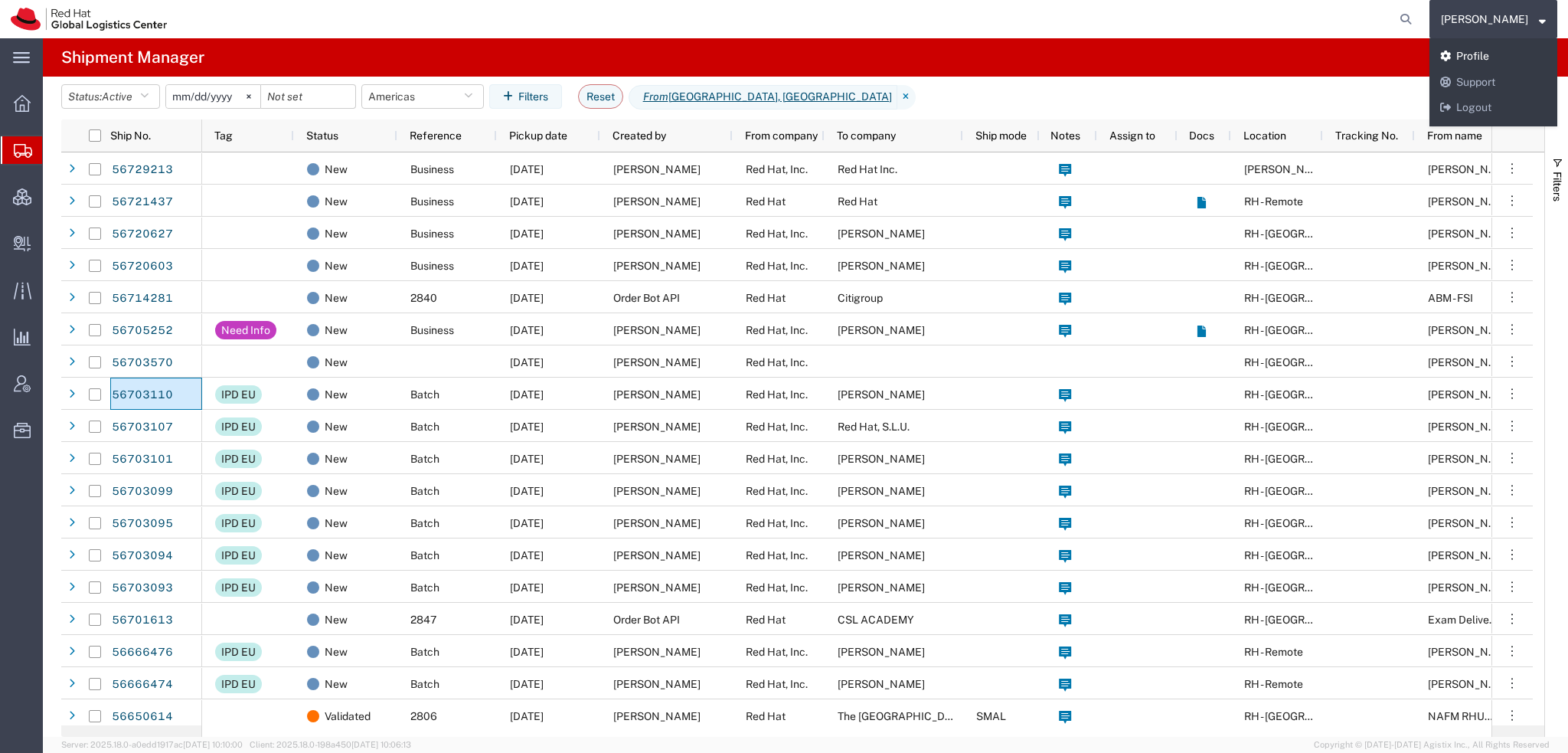
click at [1481, 55] on link "Profile" at bounding box center [1492, 57] width 128 height 26
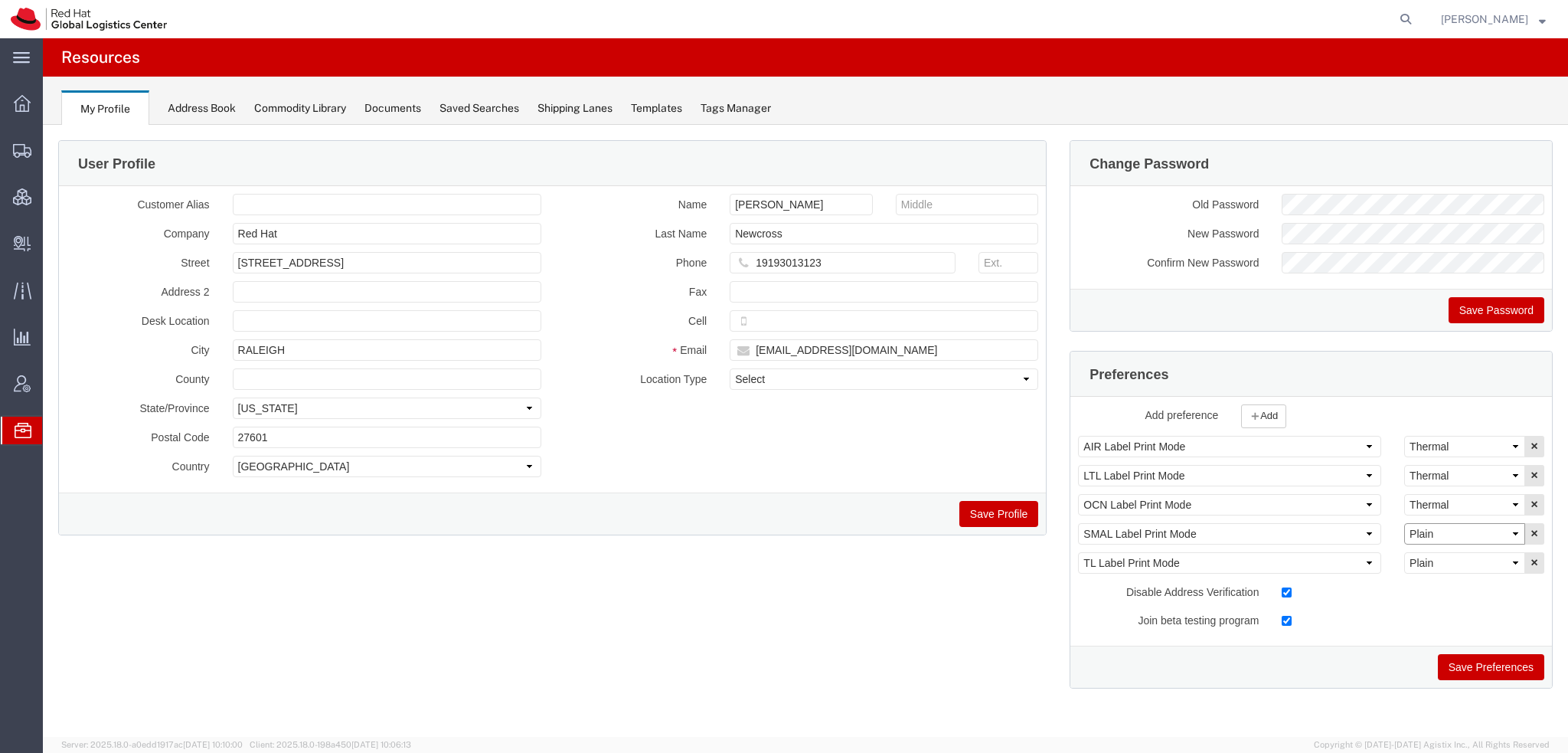
click at [1518, 526] on select "Select Plain Thermal" at bounding box center [1464, 534] width 121 height 22
select select "Thermal"
click at [1404, 523] on select "Select Plain Thermal" at bounding box center [1464, 534] width 121 height 22
click at [1470, 658] on button "Save Preferences" at bounding box center [1491, 667] width 106 height 26
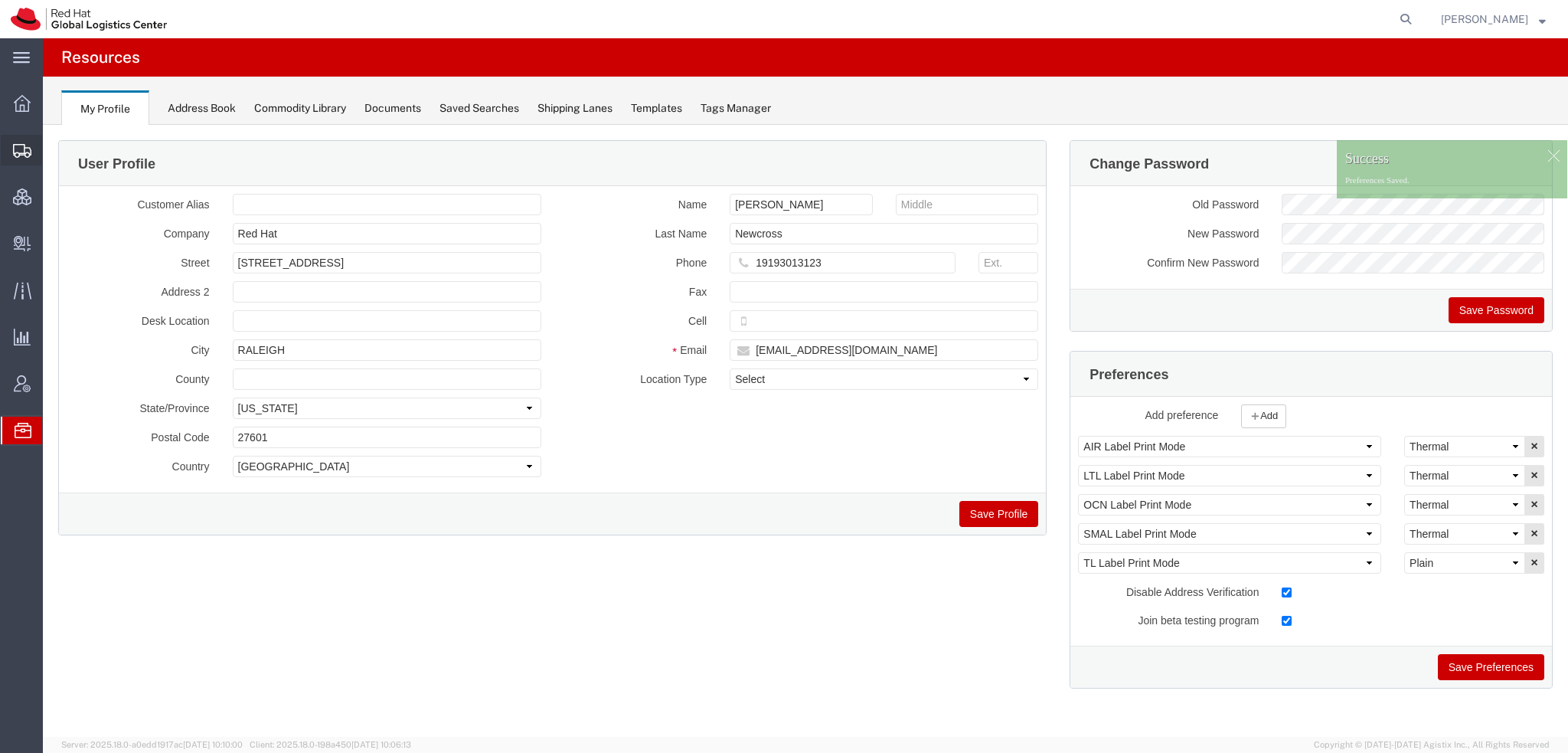
drag, startPoint x: 98, startPoint y: 180, endPoint x: 106, endPoint y: 184, distance: 8.9
click at [0, 0] on span "Shipment Manager" at bounding box center [0, 0] width 0 height 0
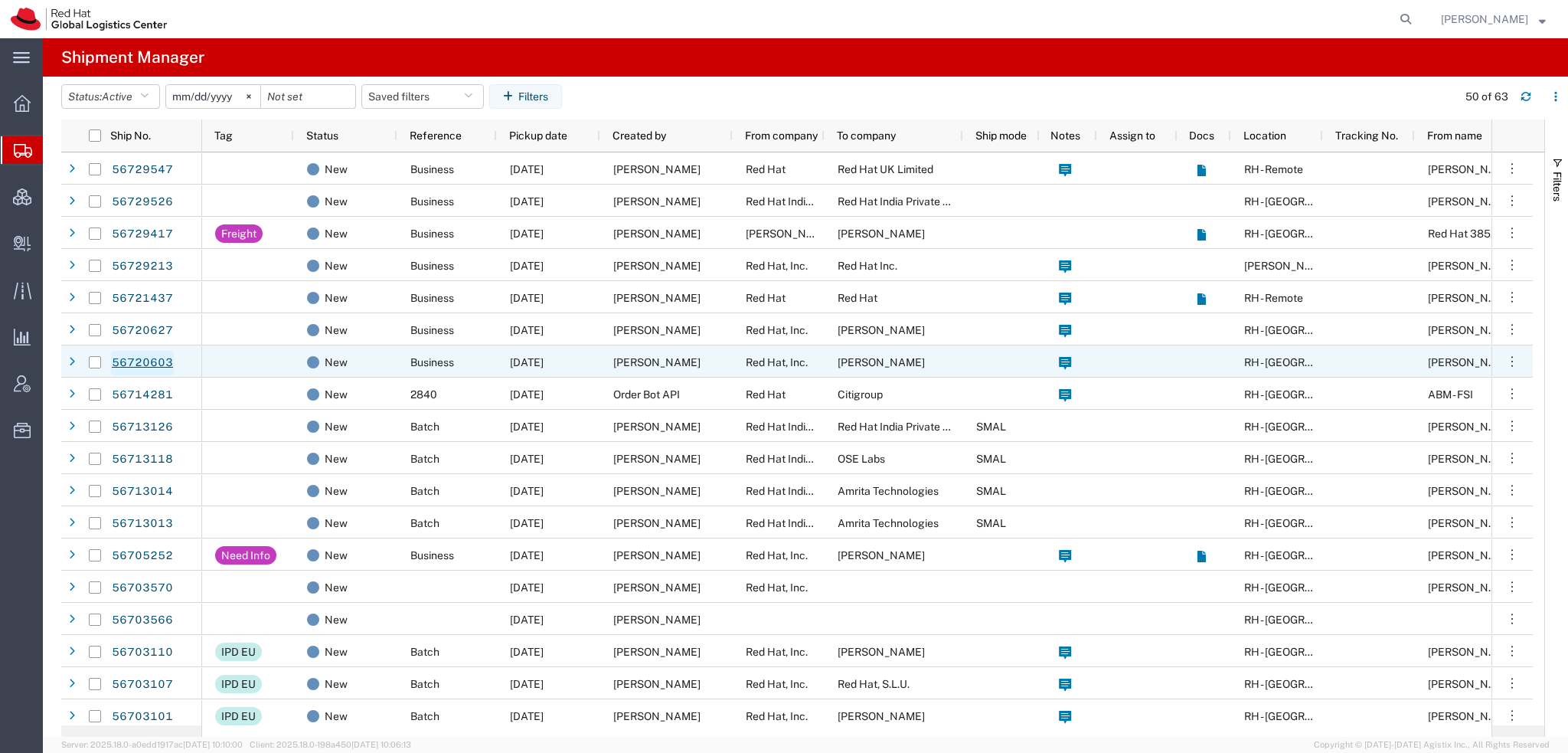
click at [144, 362] on link "56720603" at bounding box center [143, 363] width 63 height 24
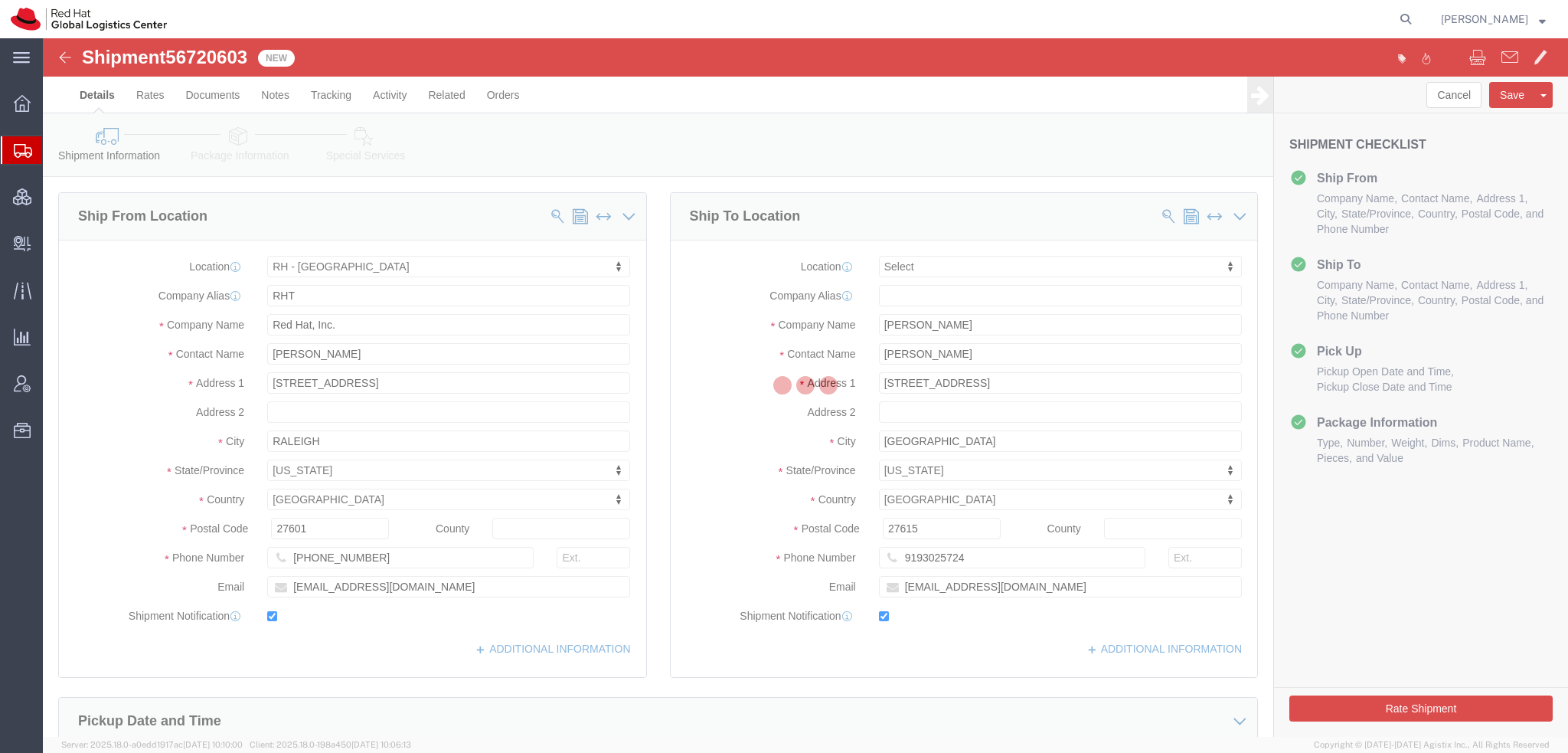
select select "38014"
select select
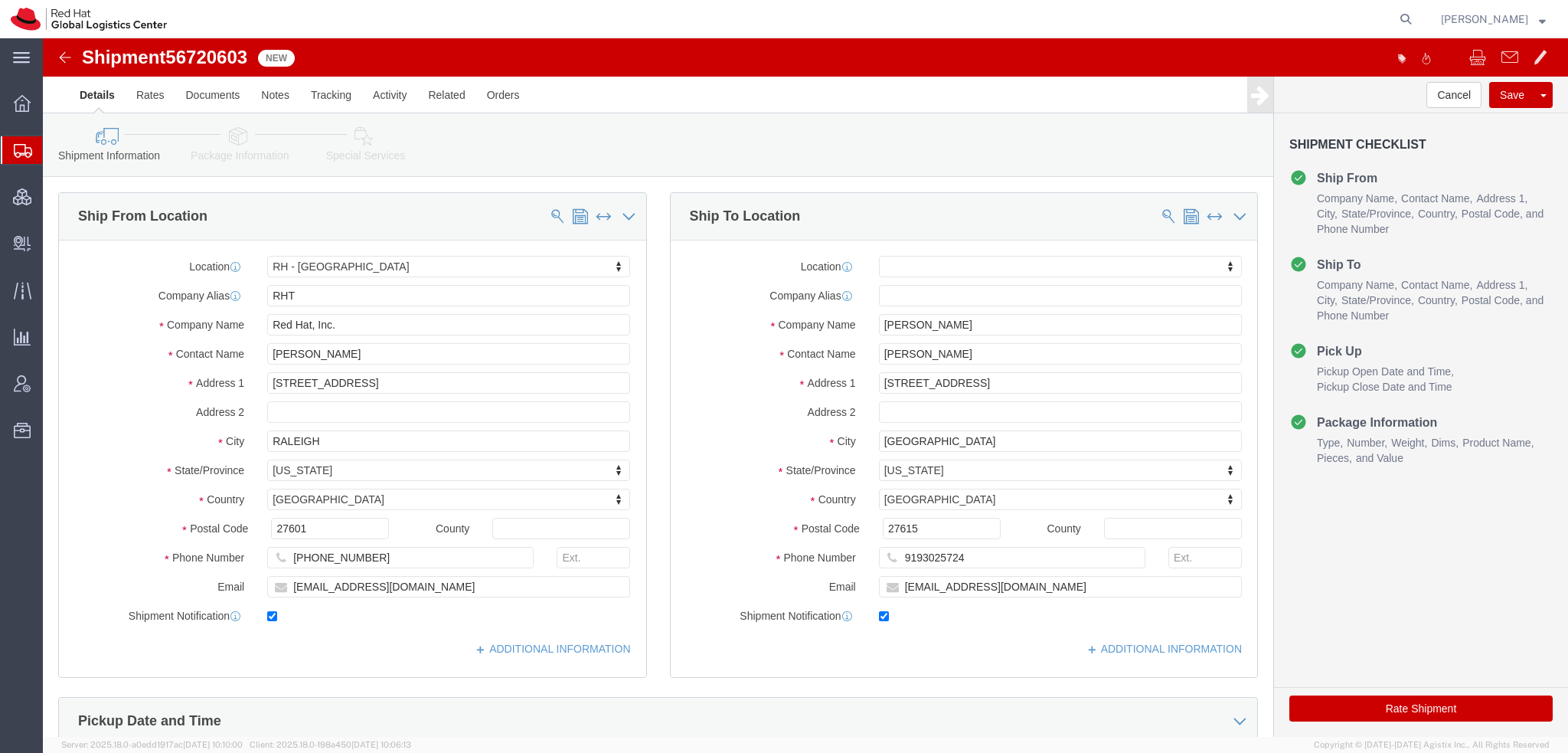
click icon
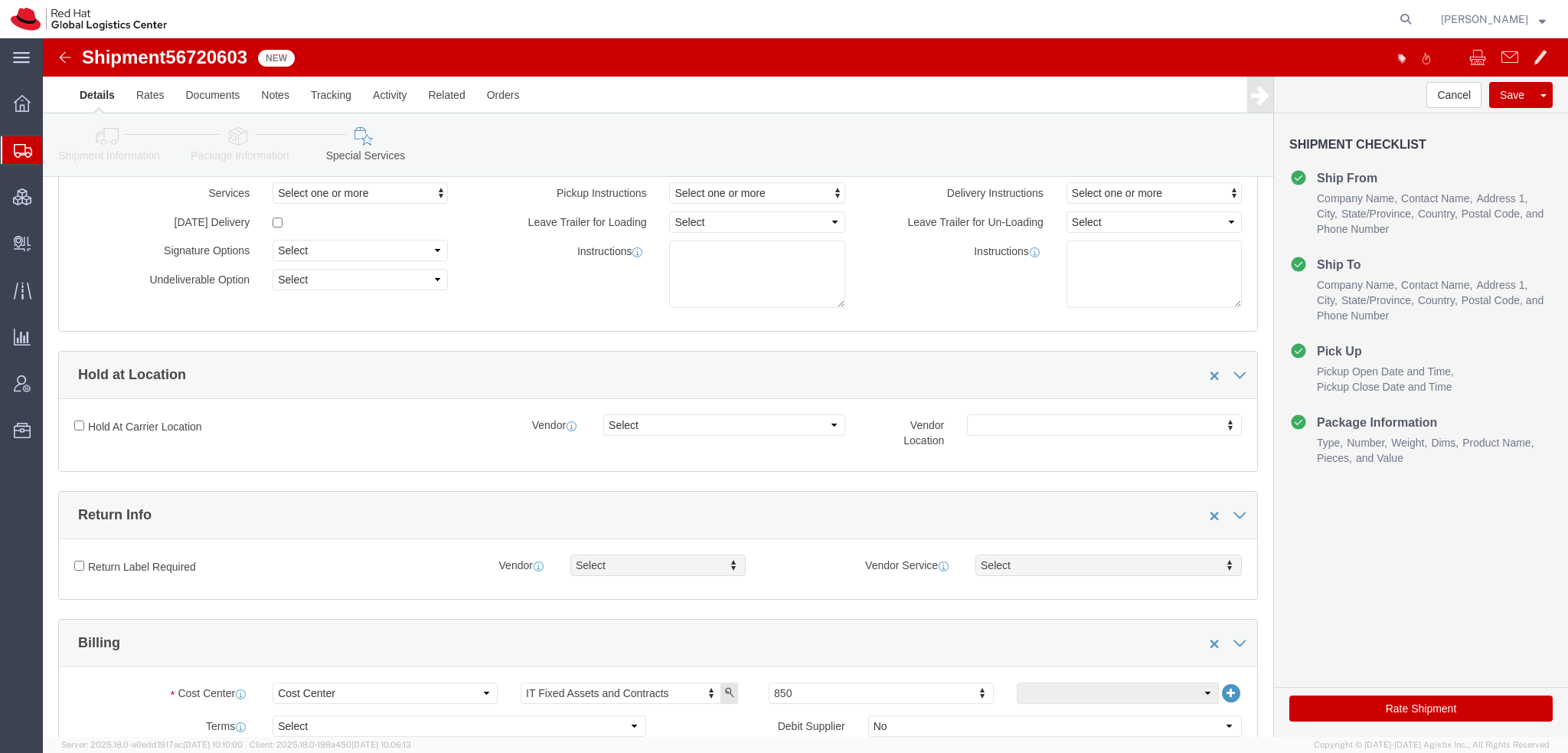
scroll to position [460, 0]
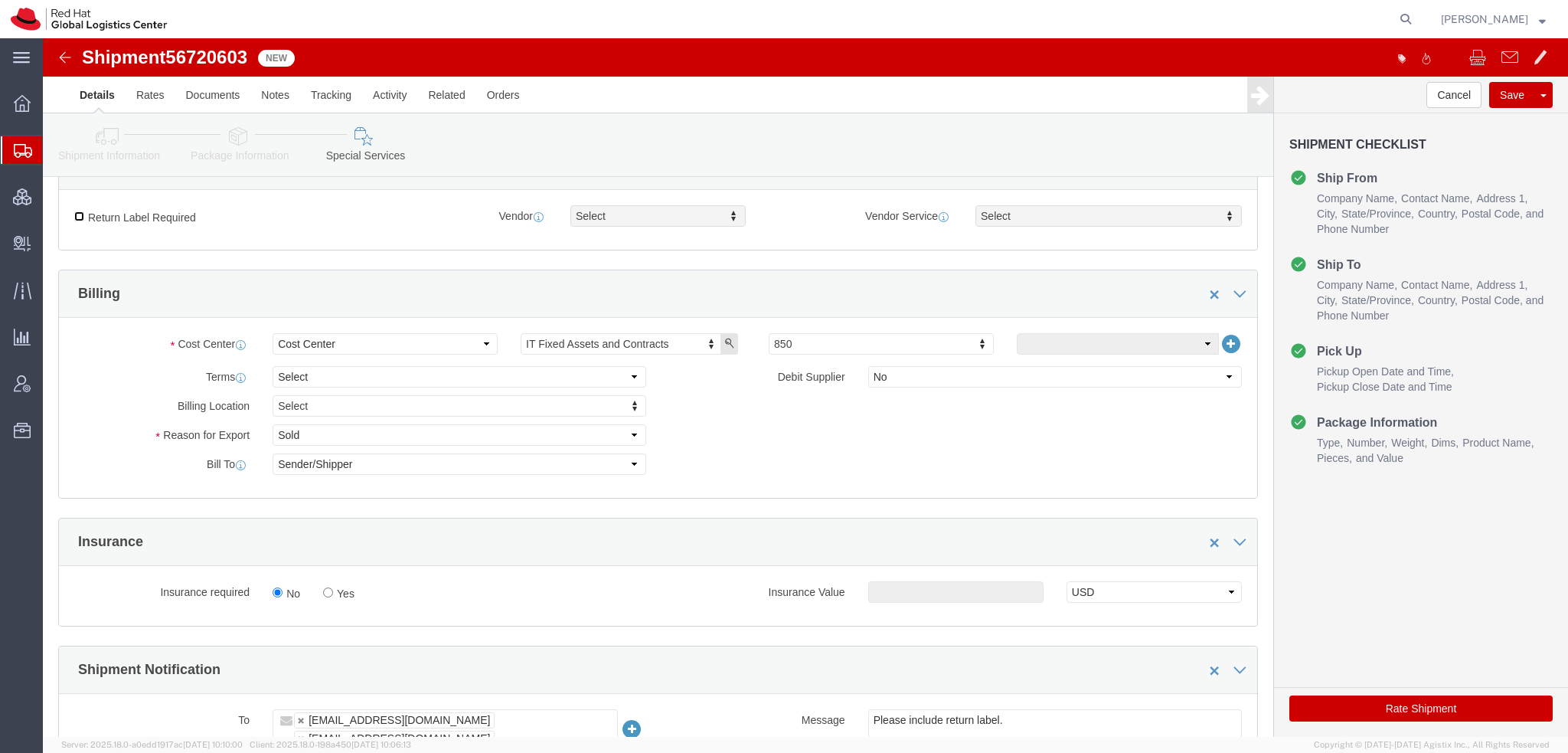
click input "Return Label Required"
checkbox input "true"
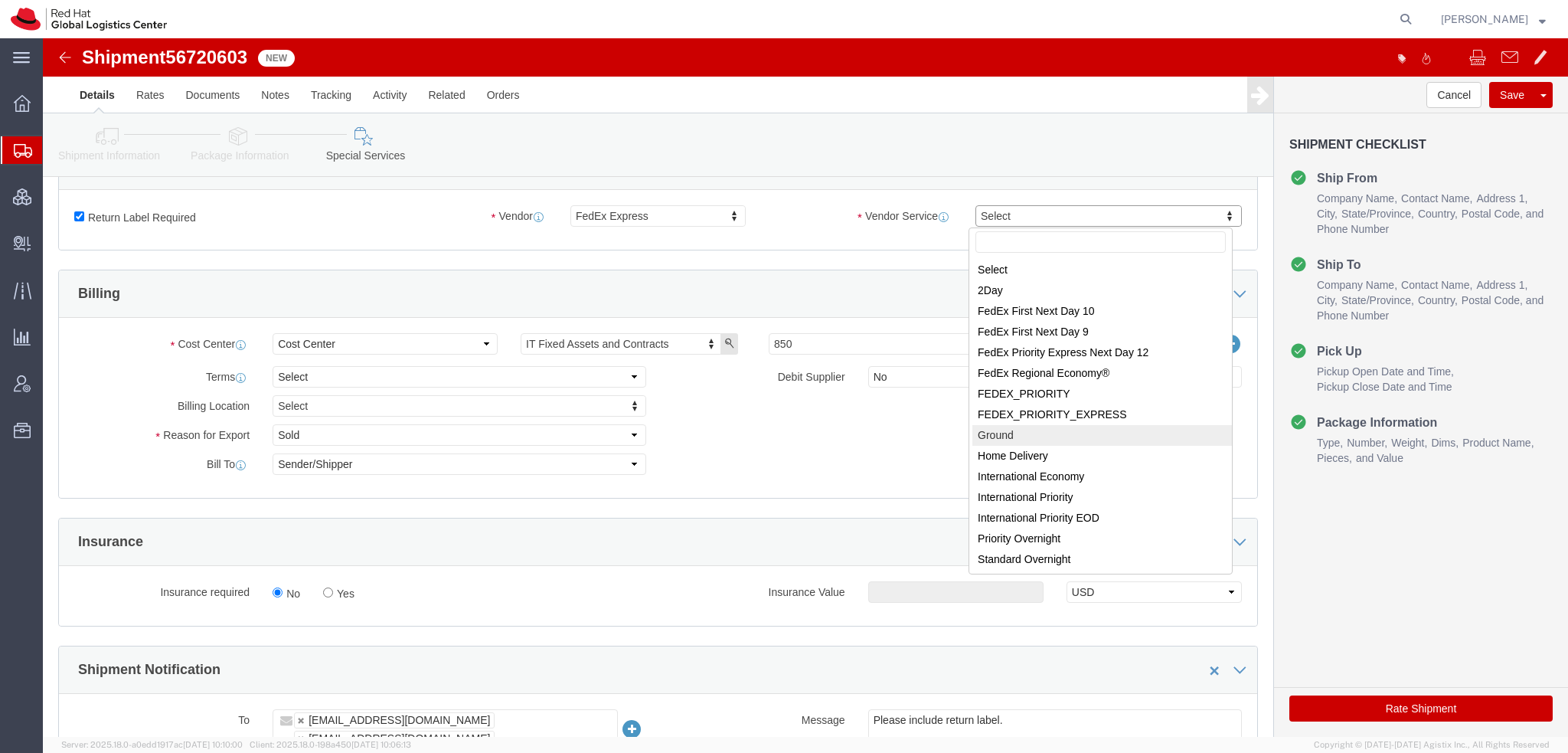
select select "12"
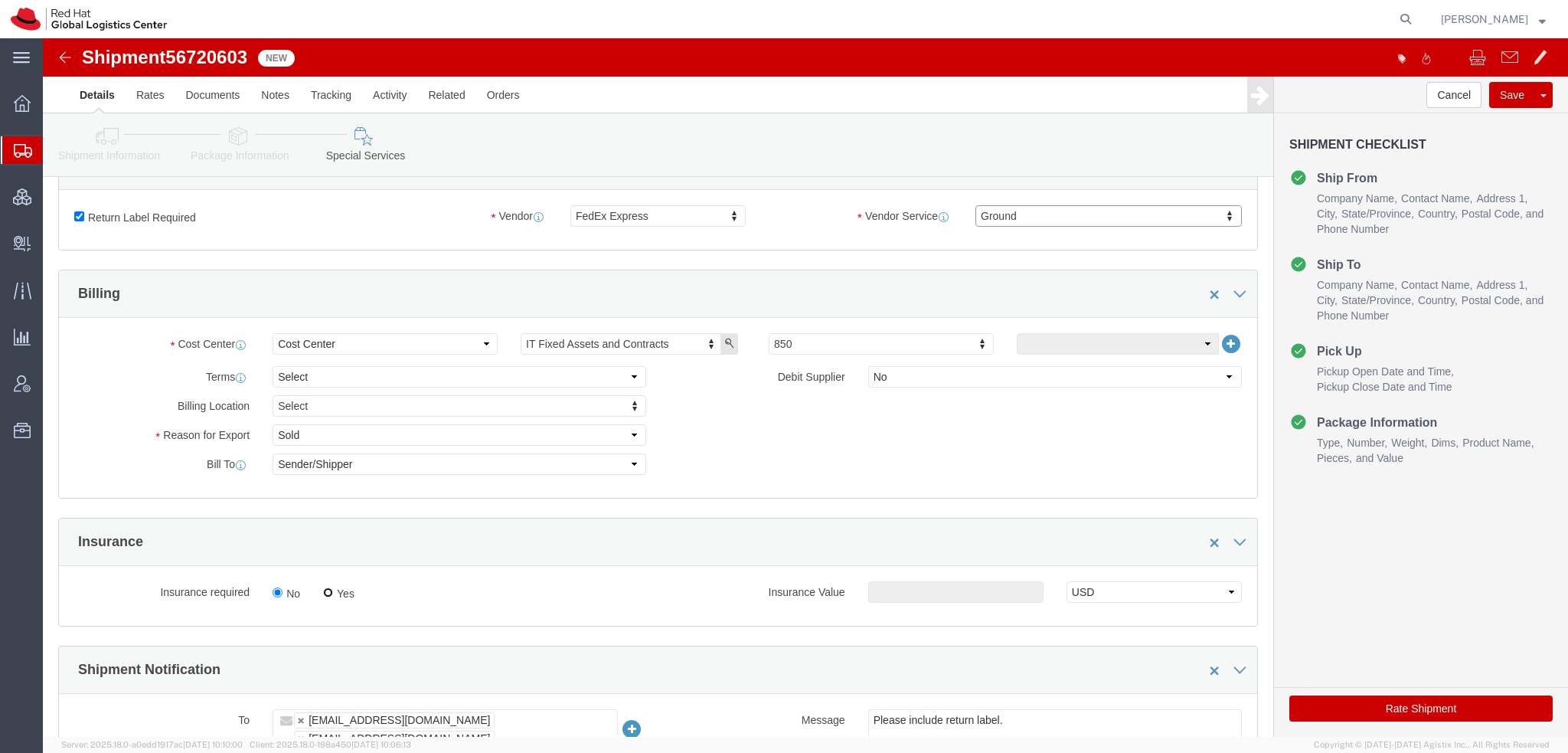
click input "Yes"
radio input "true"
click input "text"
type input "500.00"
click button "Rate Shipment"
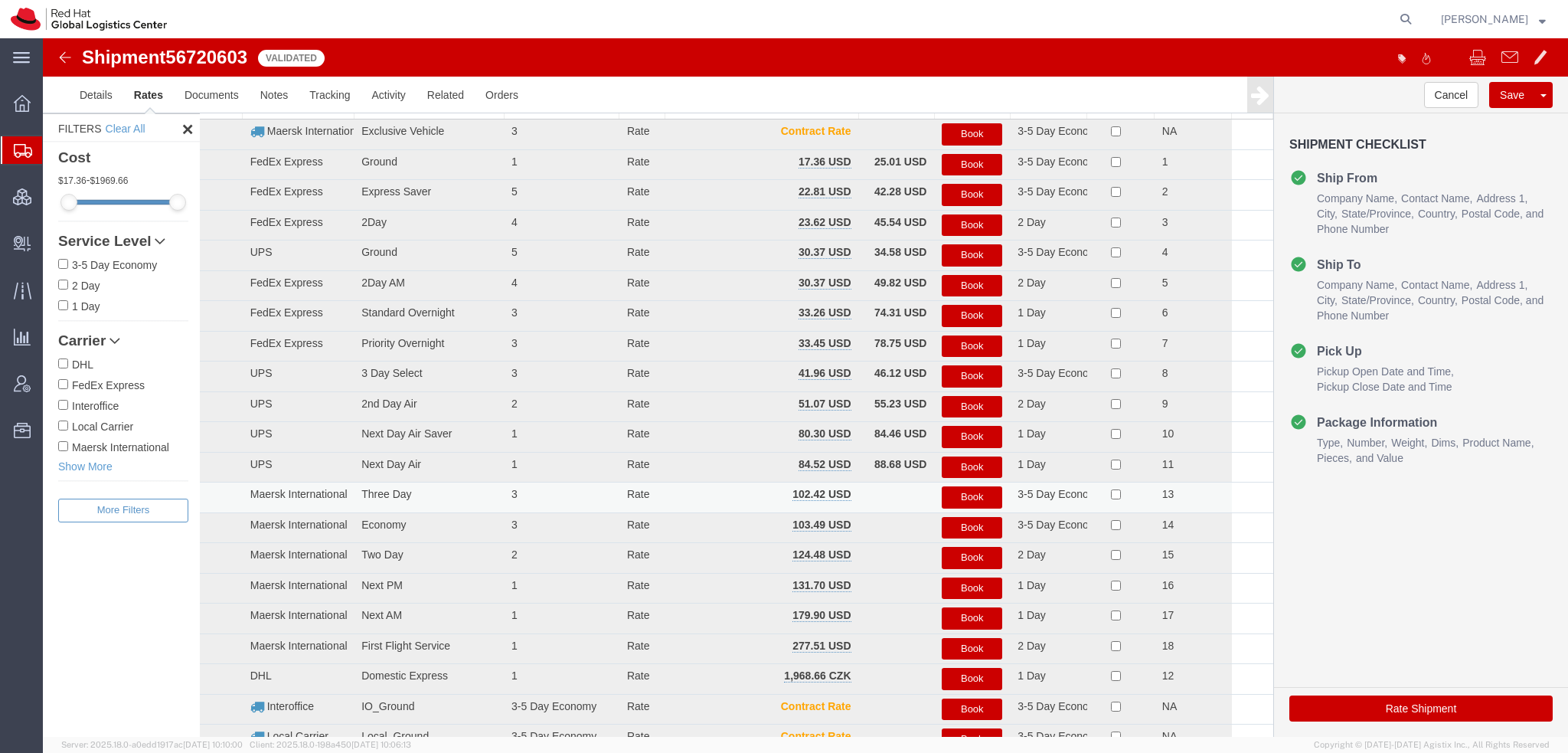
scroll to position [0, 0]
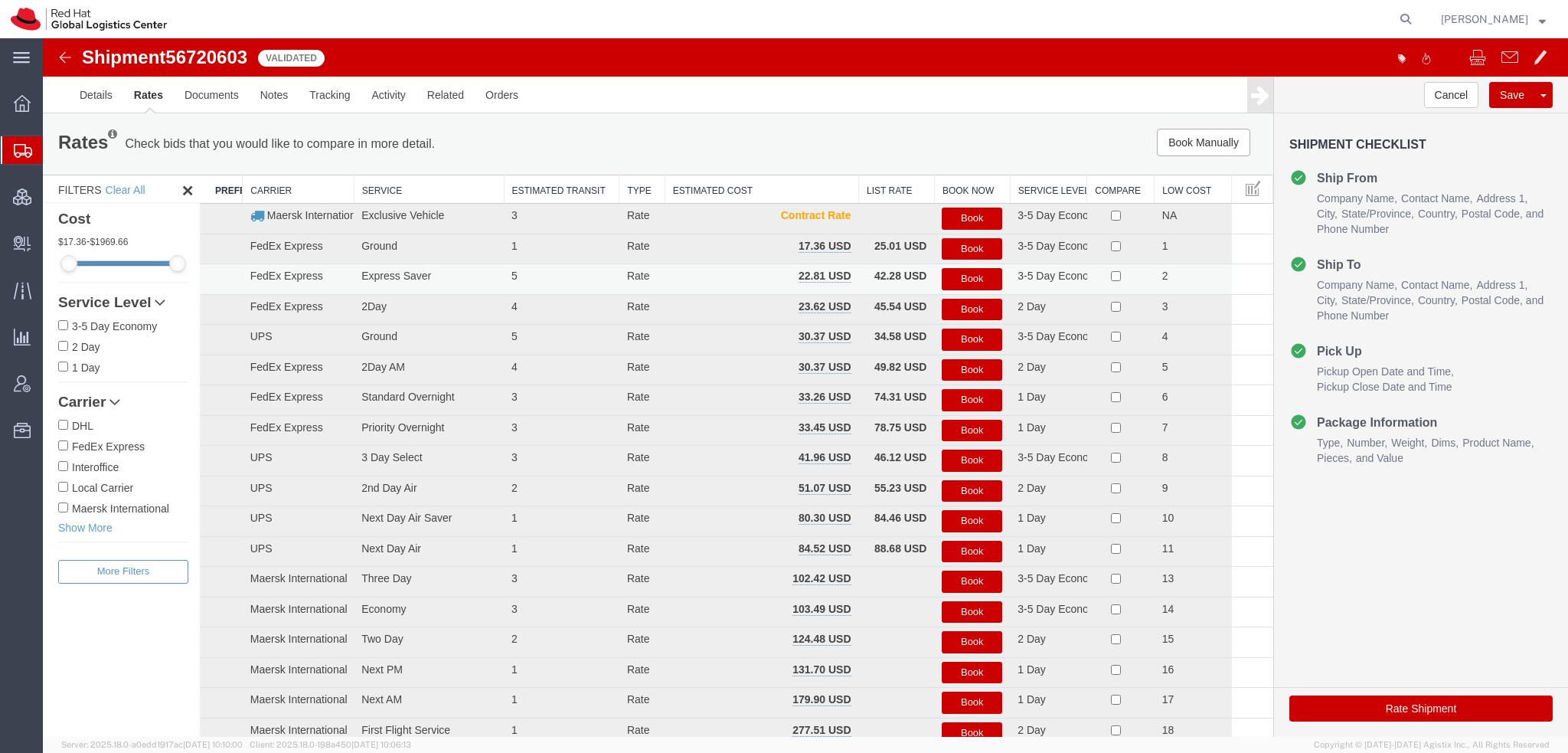
click at [952, 277] on button "Book" at bounding box center [971, 279] width 60 height 23
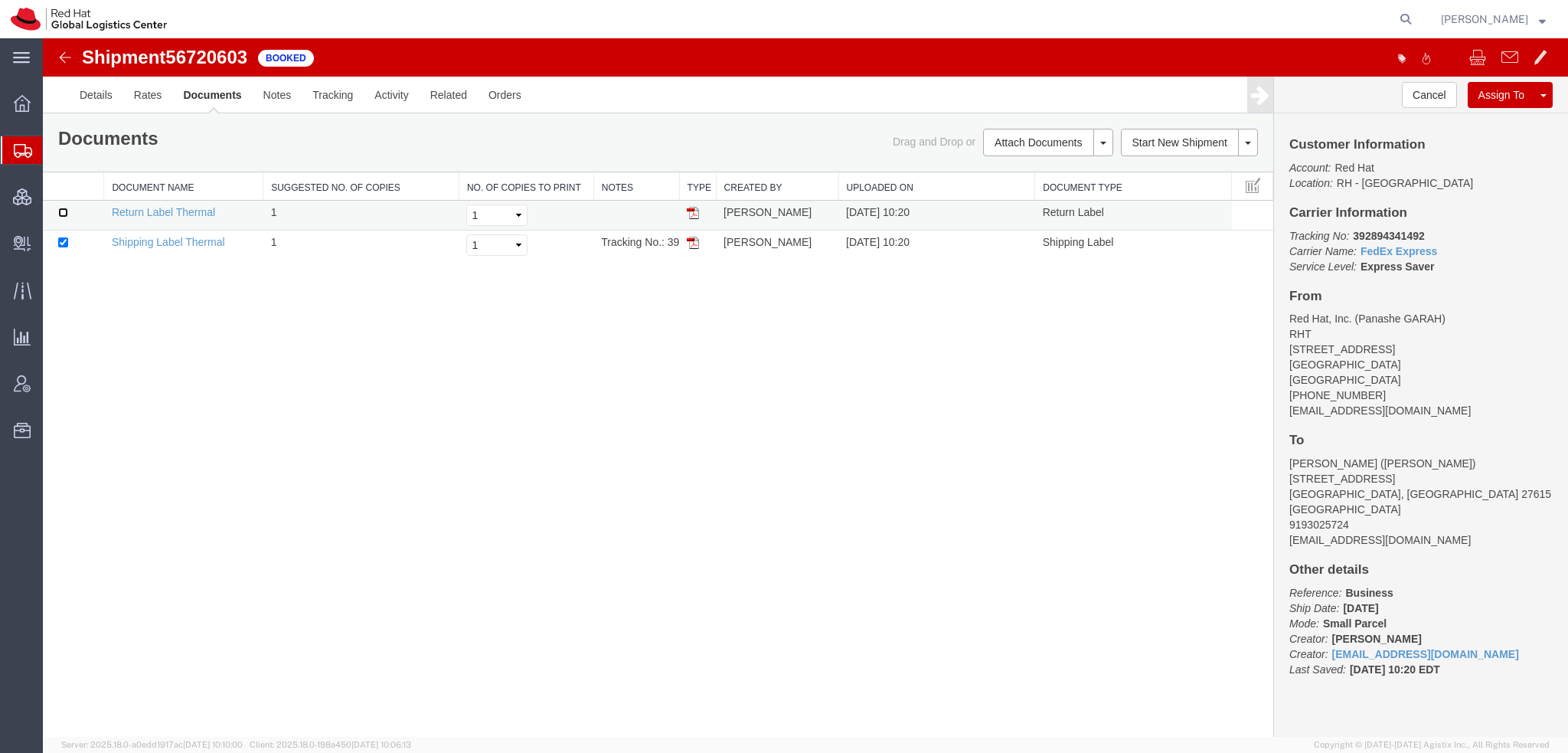
click at [62, 208] on input "checkbox" at bounding box center [63, 212] width 10 height 10
checkbox input "true"
click at [1037, 161] on link "Print Documents" at bounding box center [1045, 168] width 133 height 23
click at [0, 0] on span "Shipment Manager" at bounding box center [0, 0] width 0 height 0
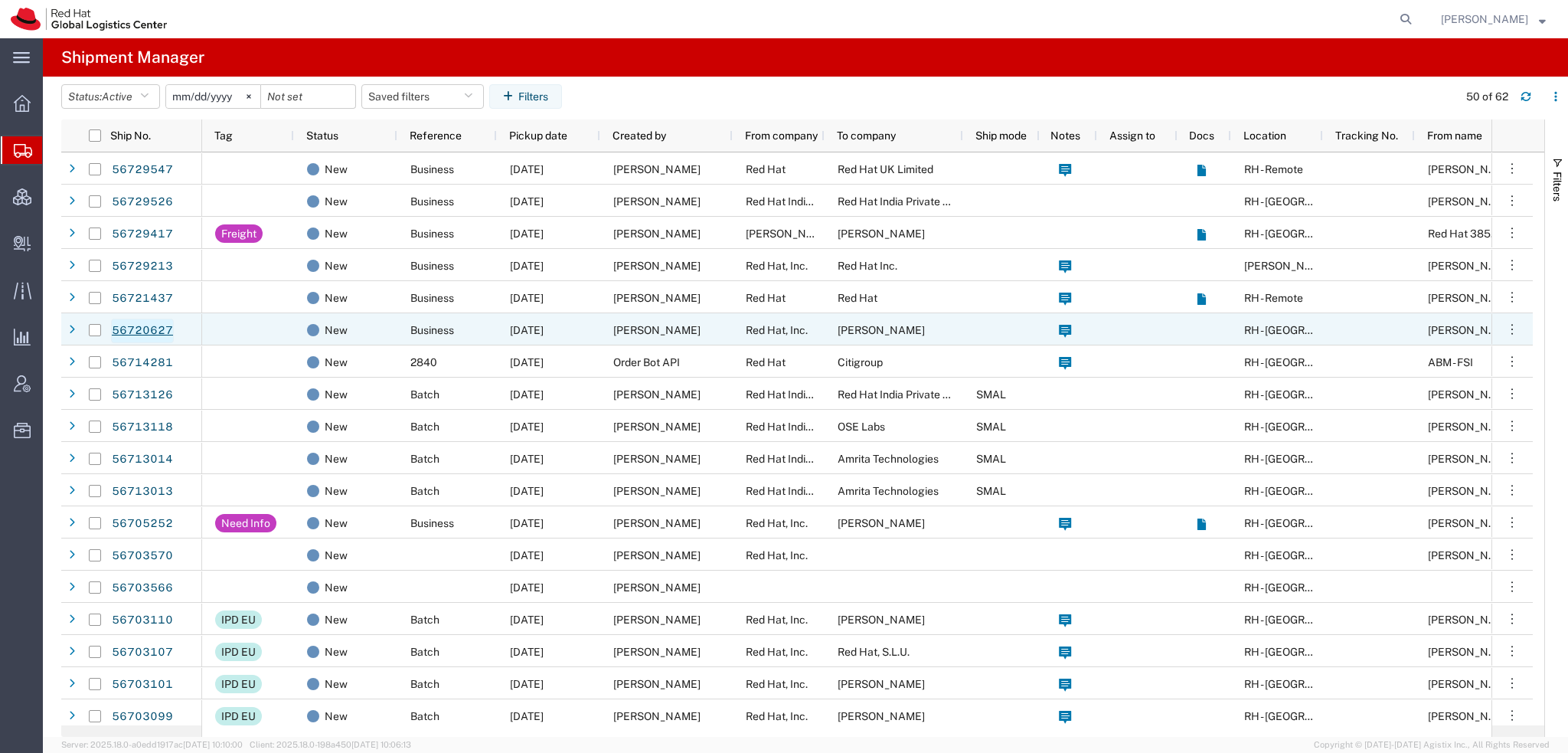
click at [142, 333] on link "56720627" at bounding box center [143, 331] width 63 height 24
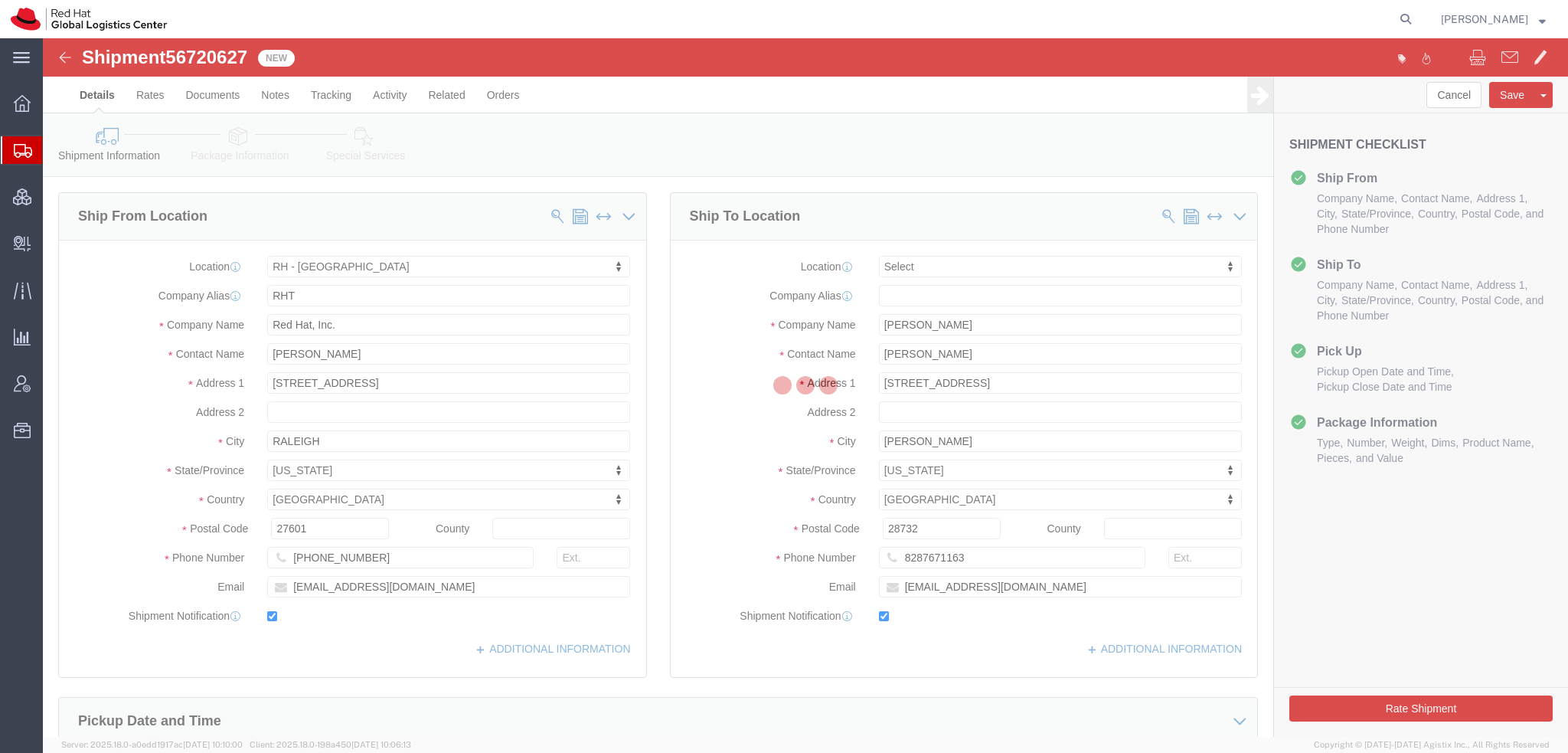
select select "38014"
select select
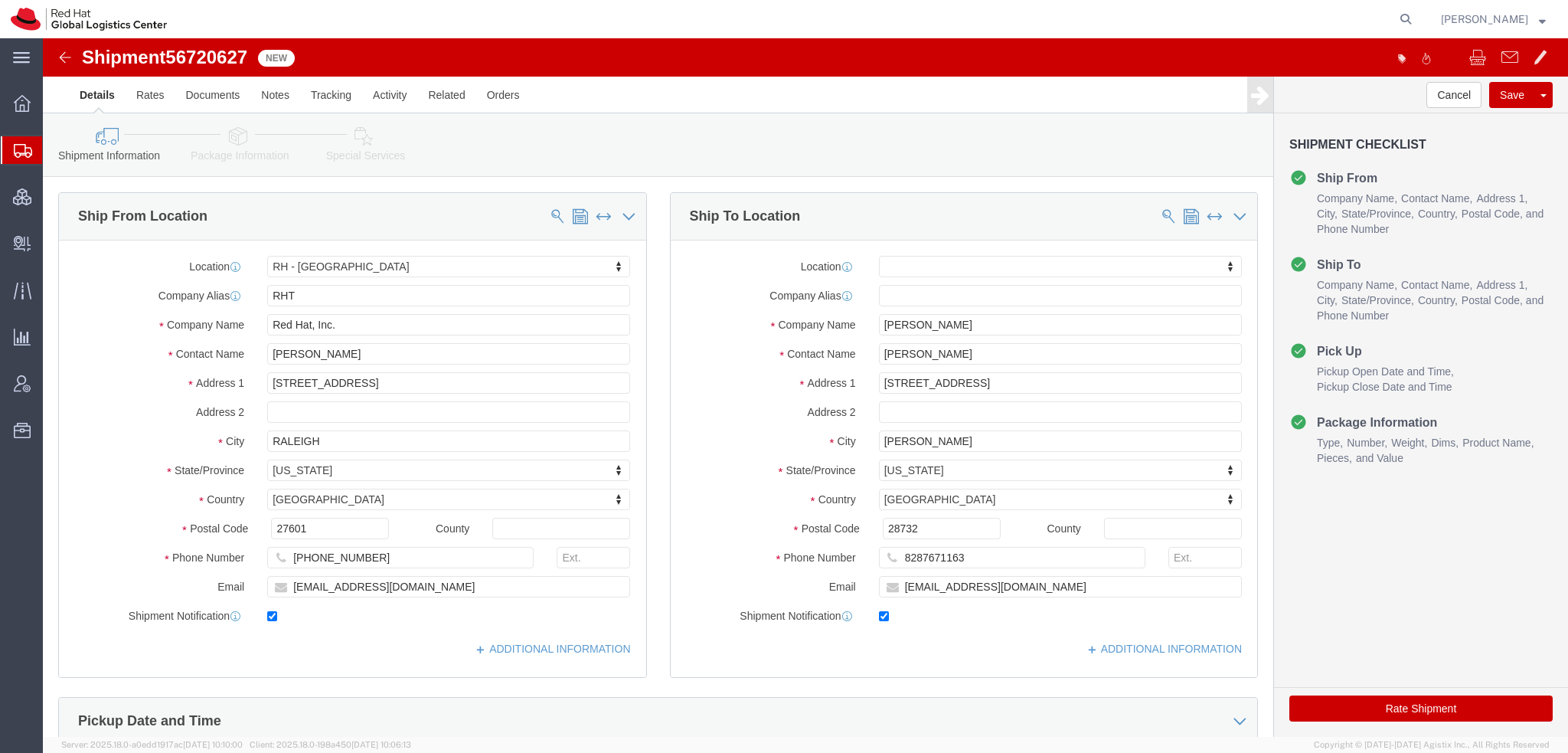
click icon
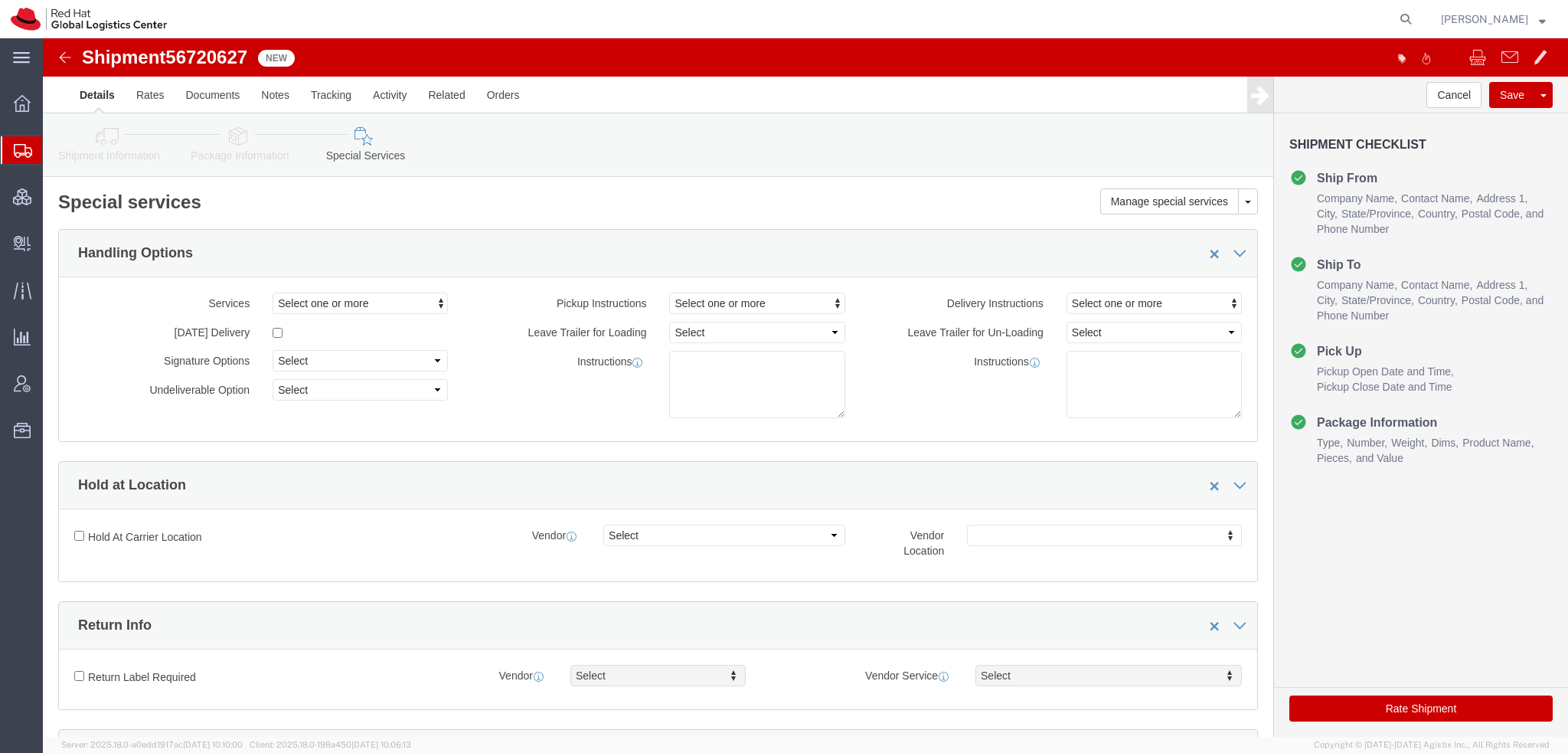
scroll to position [306, 0]
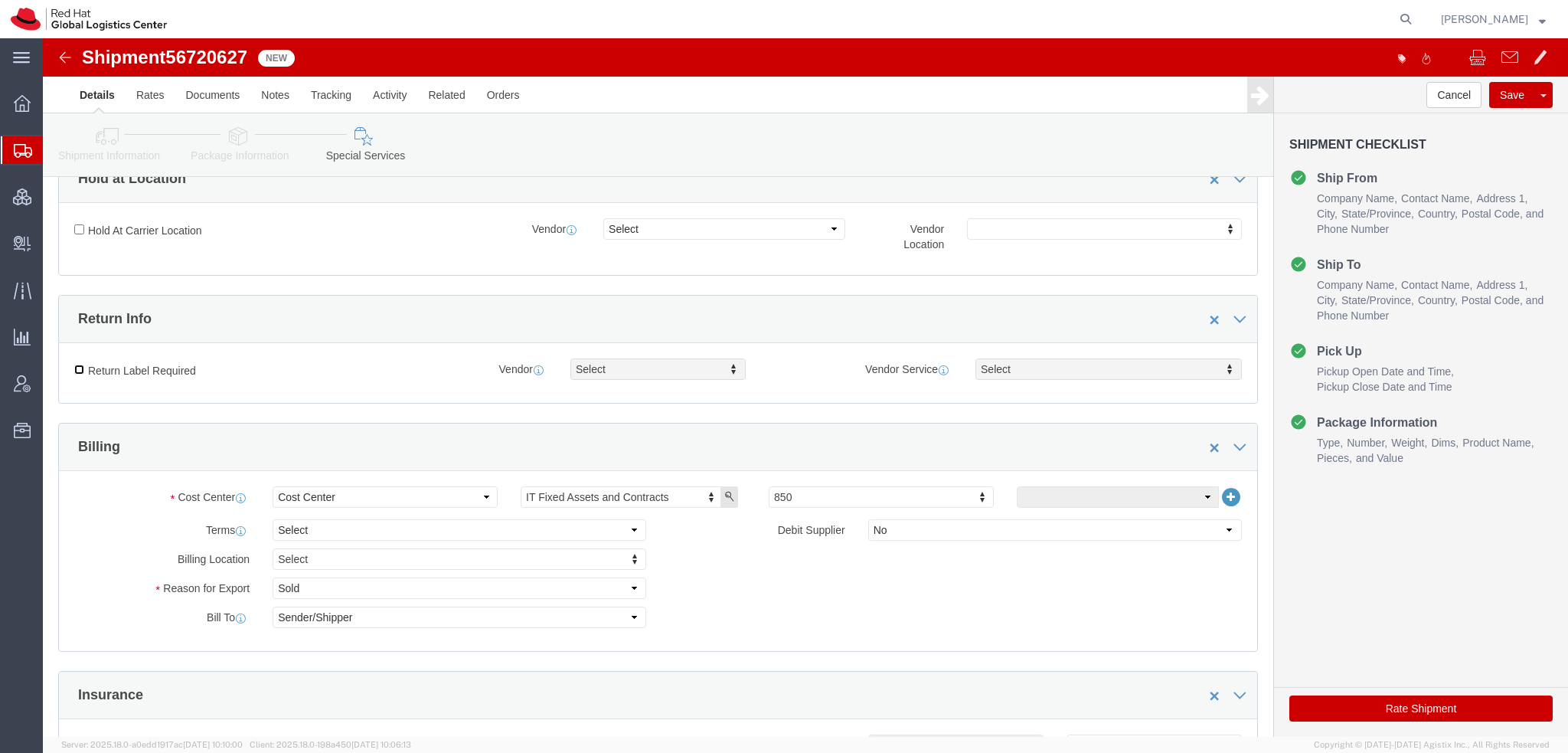
click input "Return Label Required"
checkbox input "true"
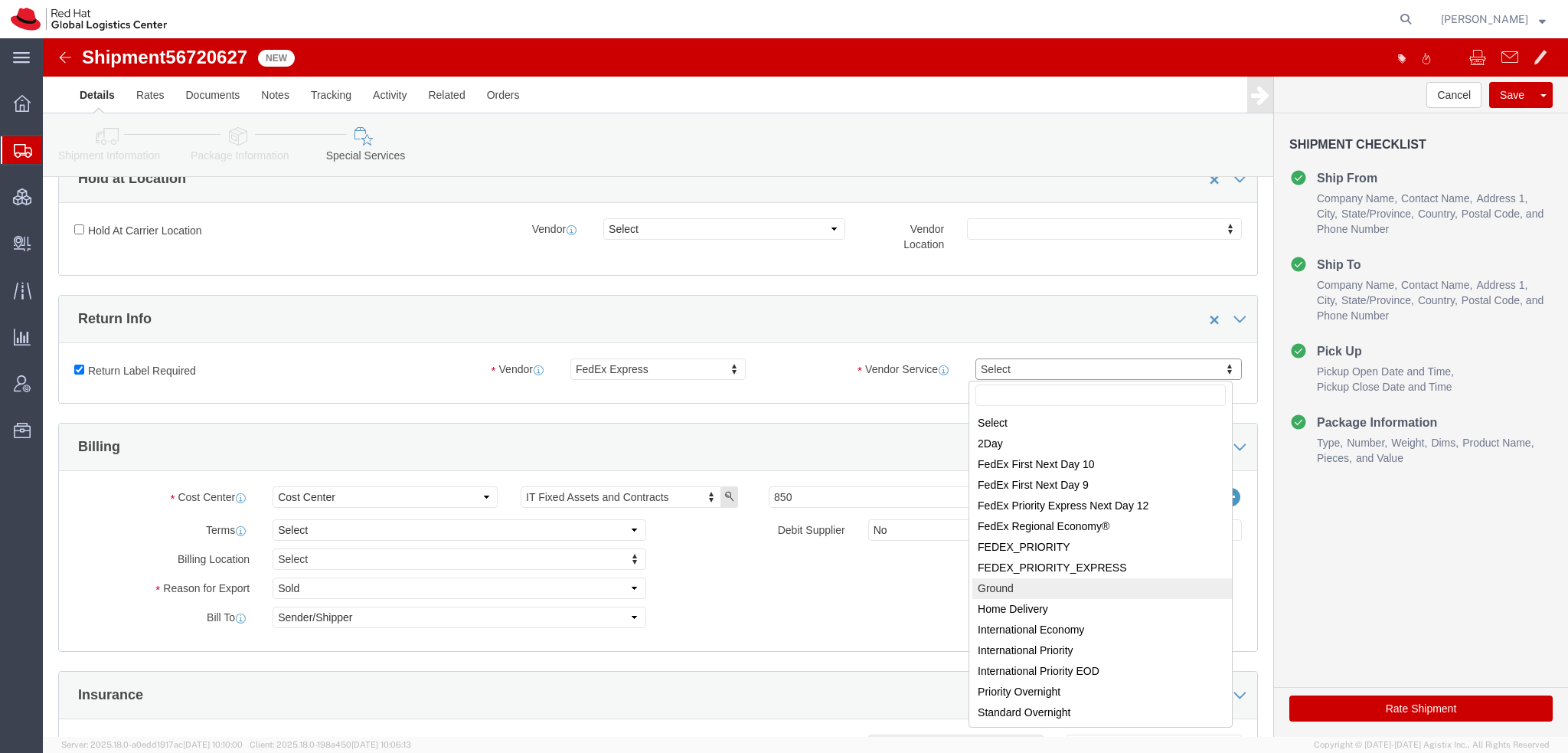
select select "12"
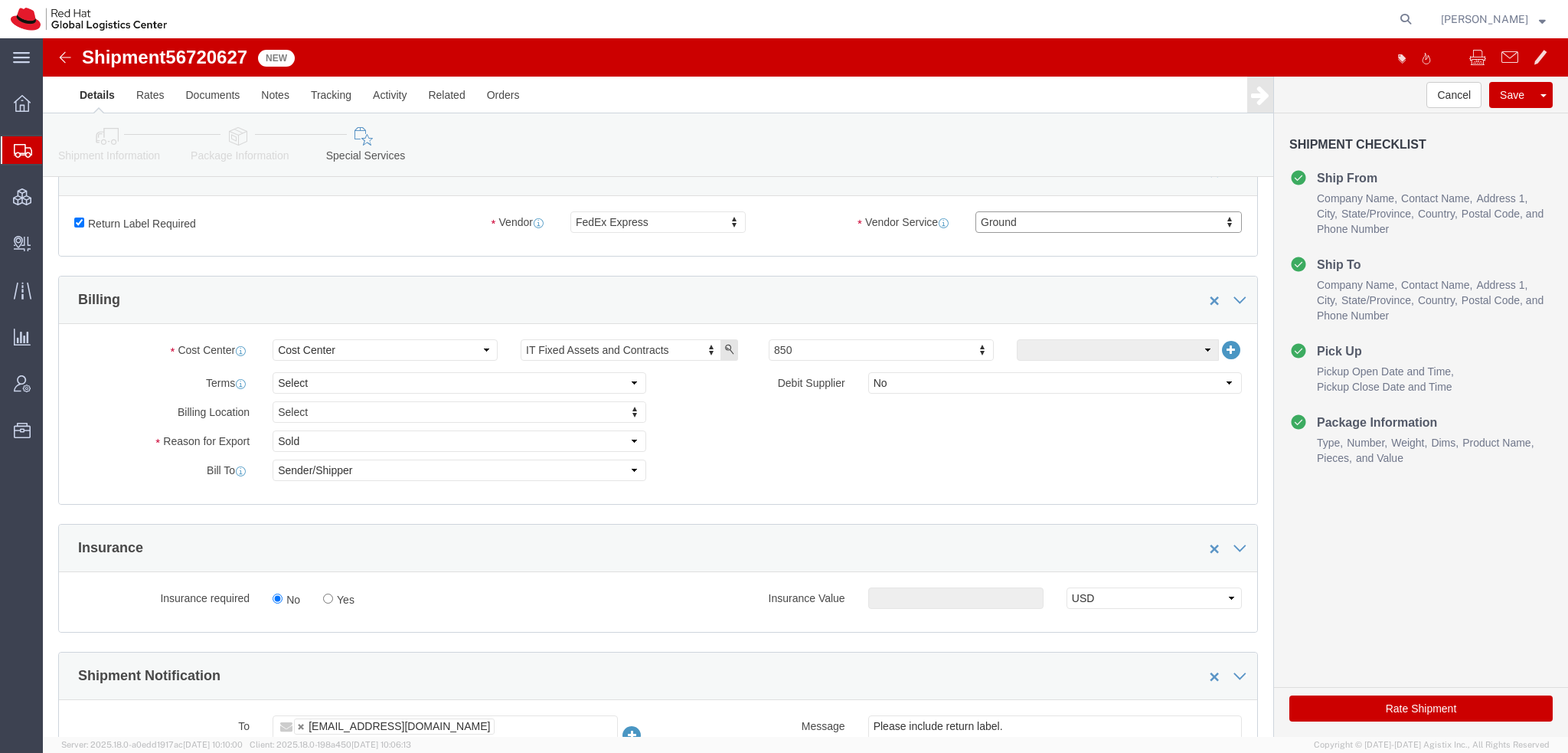
scroll to position [689, 0]
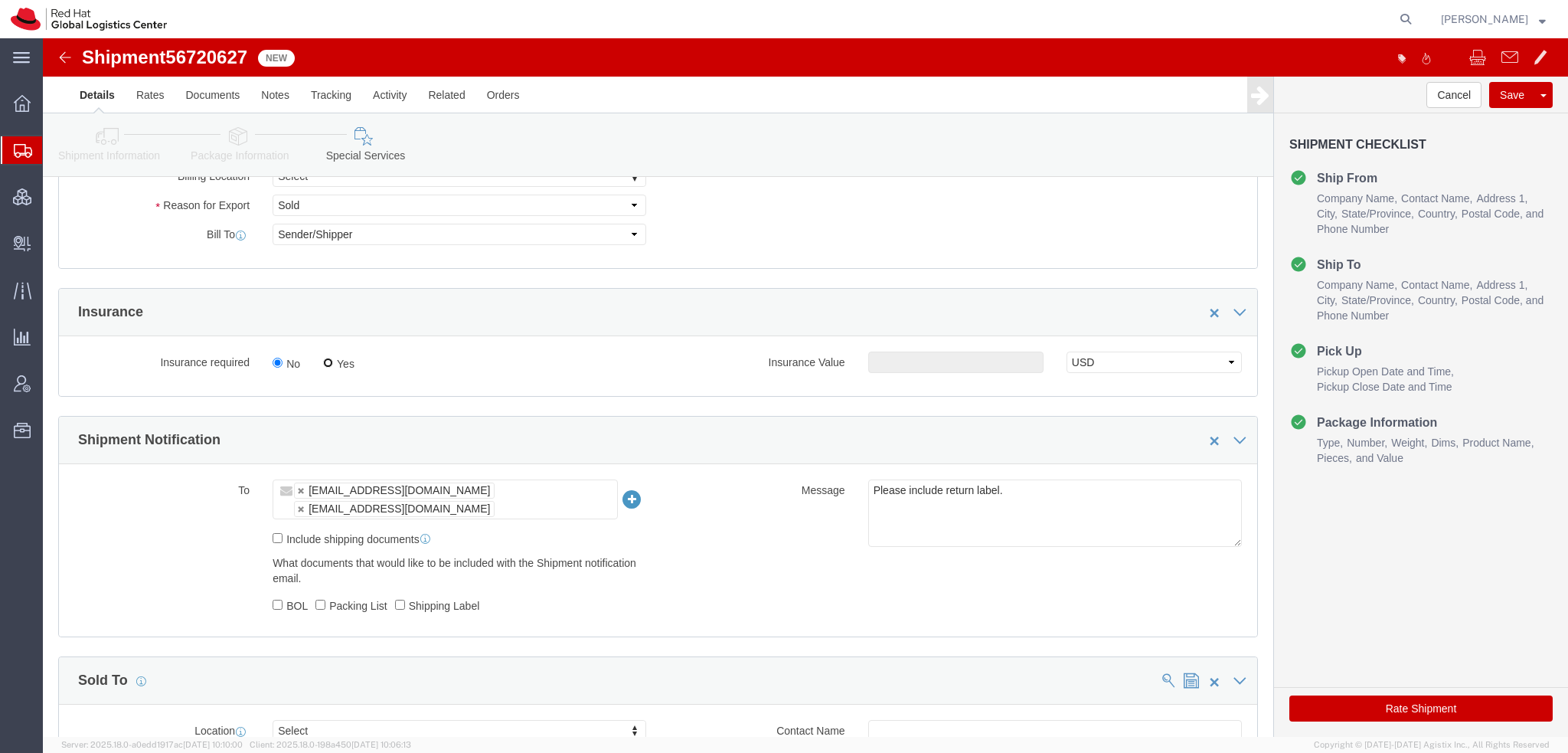
click input "Yes"
radio input "true"
click input "text"
type input "500.00"
click button "Rate Shipment"
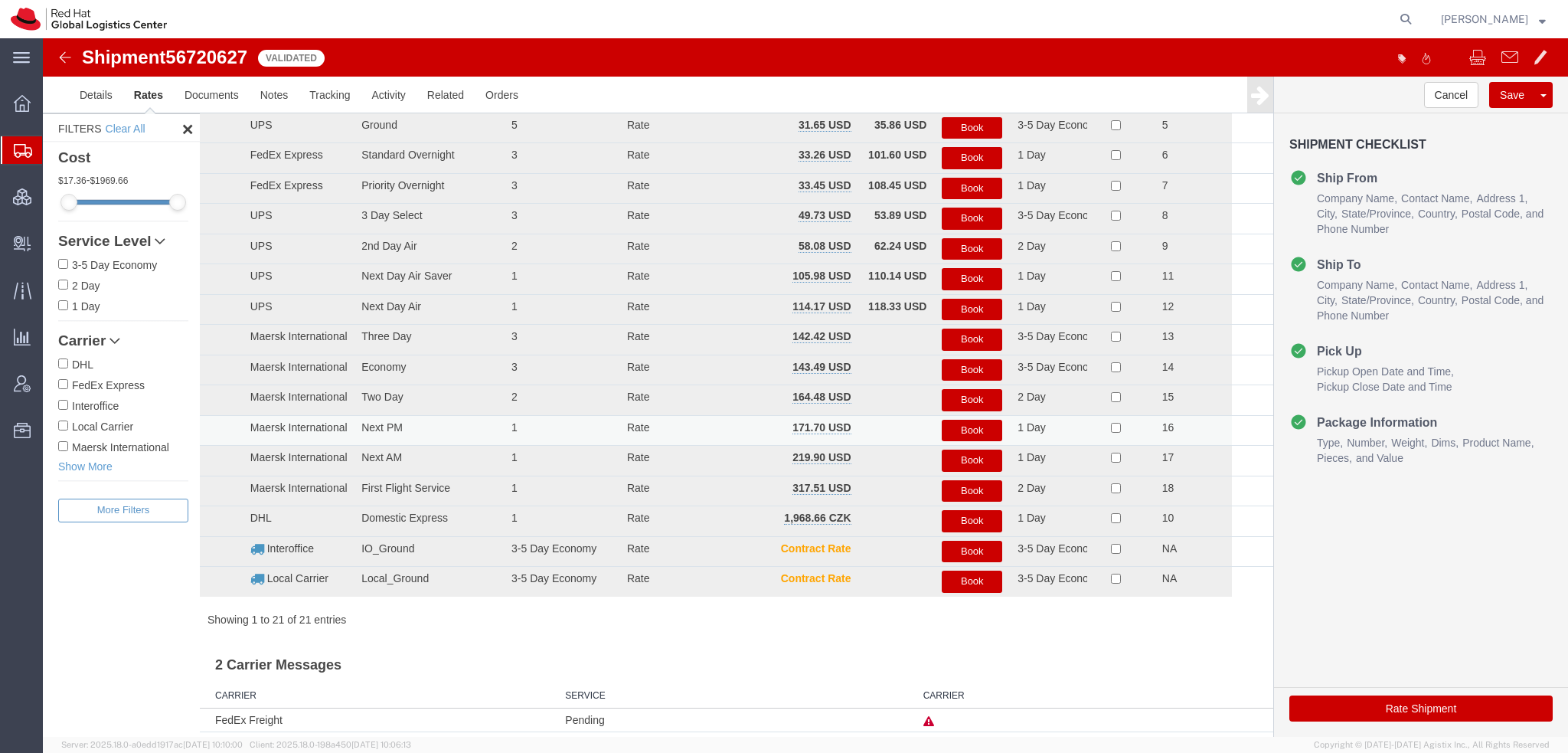
scroll to position [0, 0]
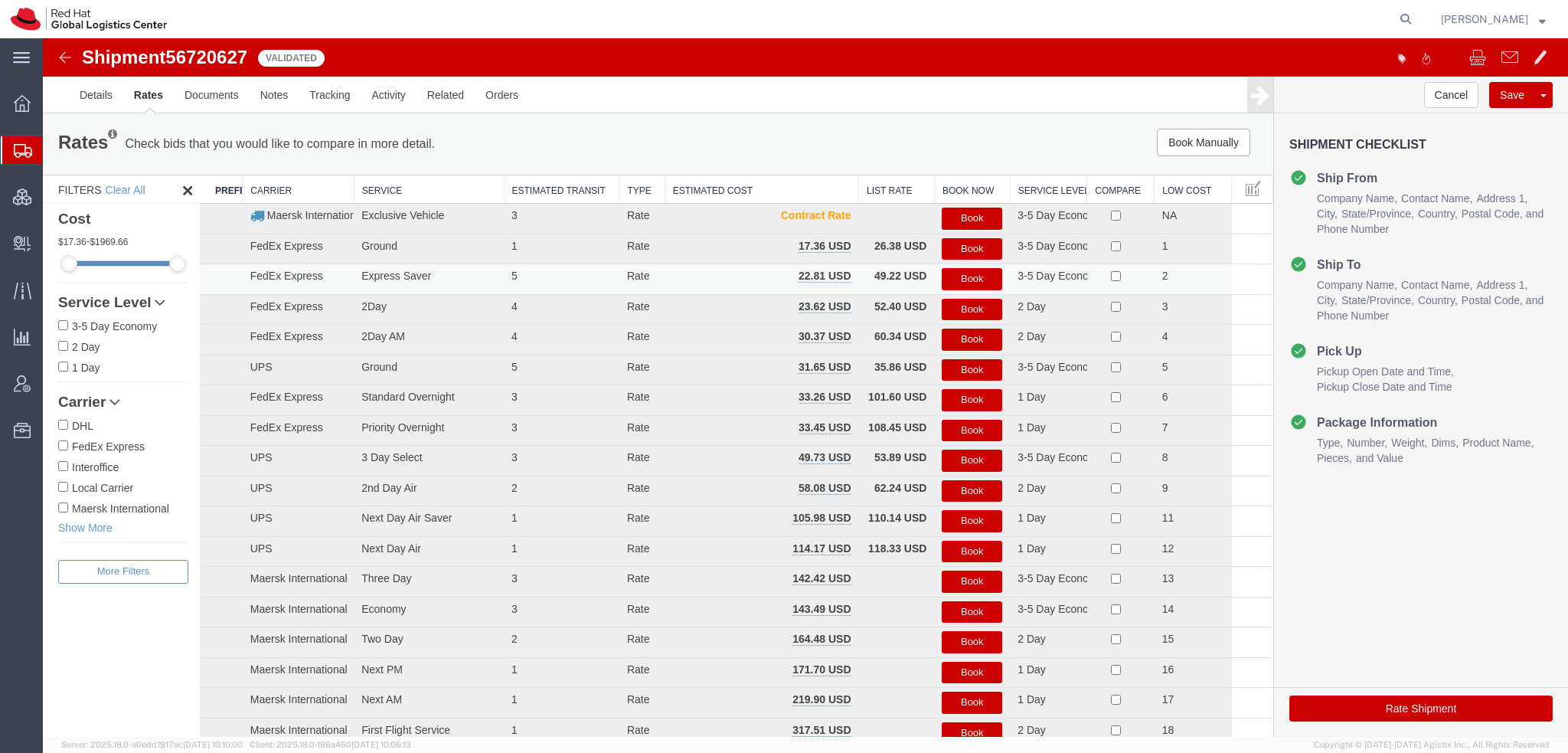
click at [981, 279] on button "Book" at bounding box center [971, 279] width 60 height 23
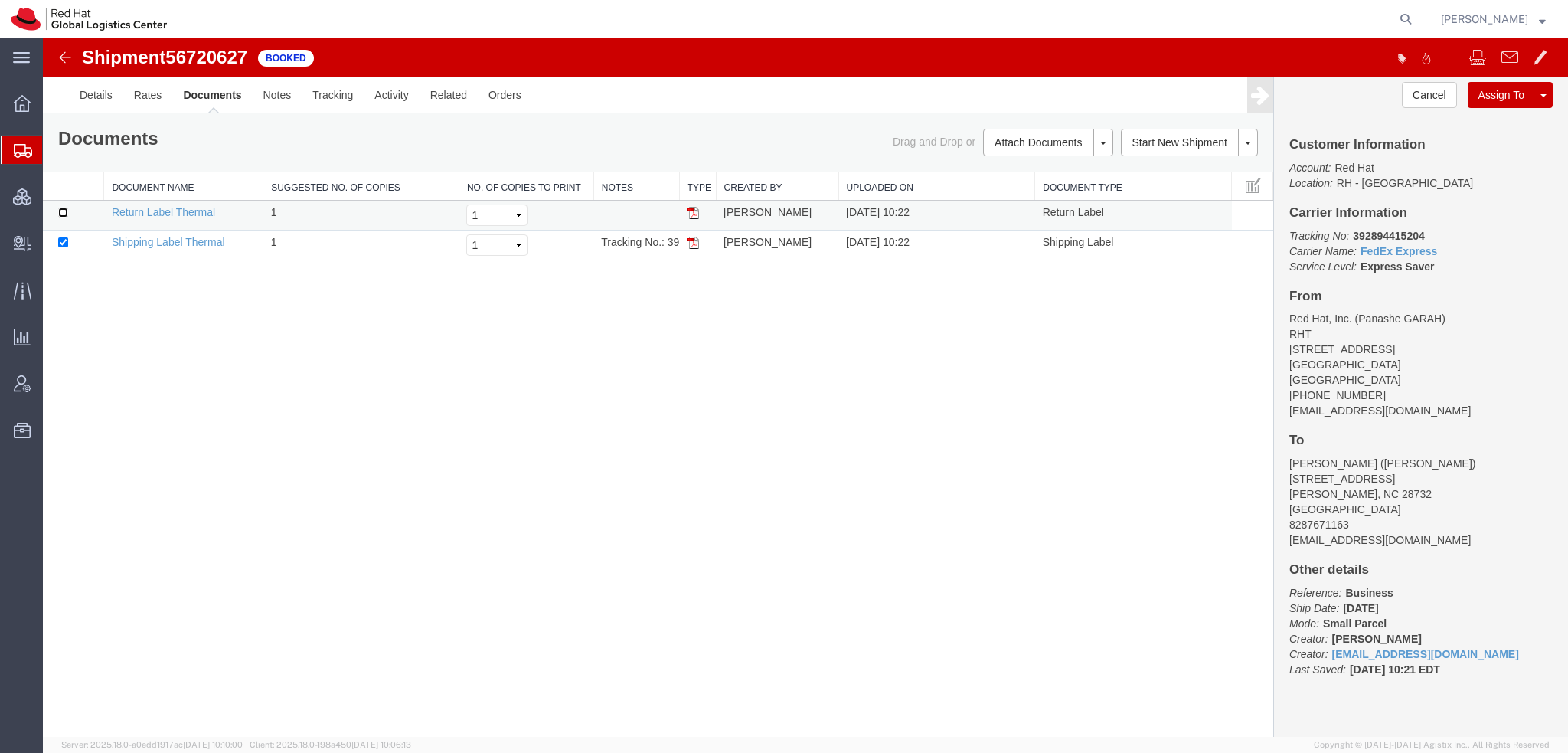
click at [67, 210] on input "checkbox" at bounding box center [63, 212] width 10 height 10
checkbox input "true"
click at [1043, 164] on link "Print Documents" at bounding box center [1045, 168] width 133 height 23
click at [1522, 24] on span "[PERSON_NAME]" at bounding box center [1484, 18] width 87 height 17
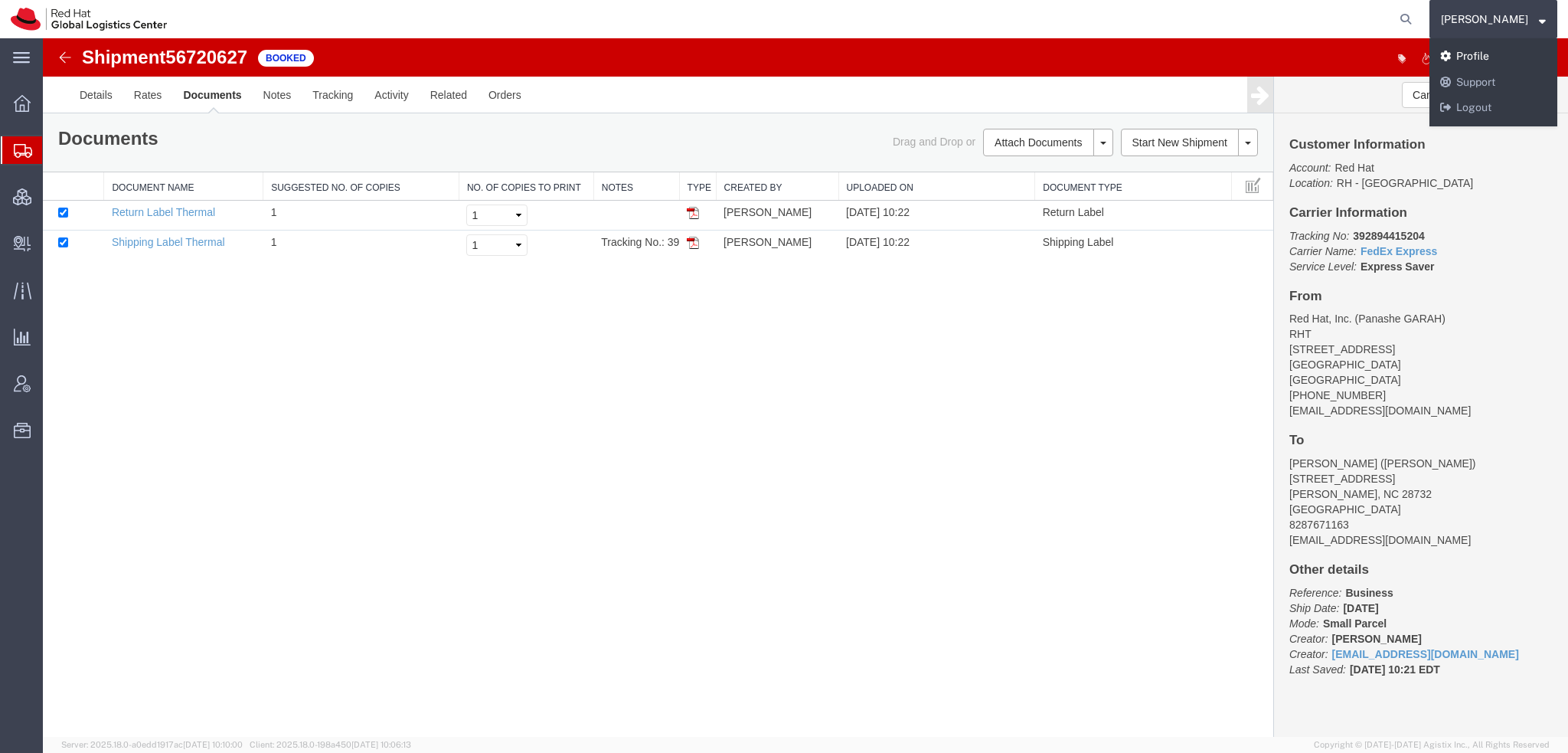
click at [1518, 50] on link "Profile" at bounding box center [1492, 57] width 128 height 26
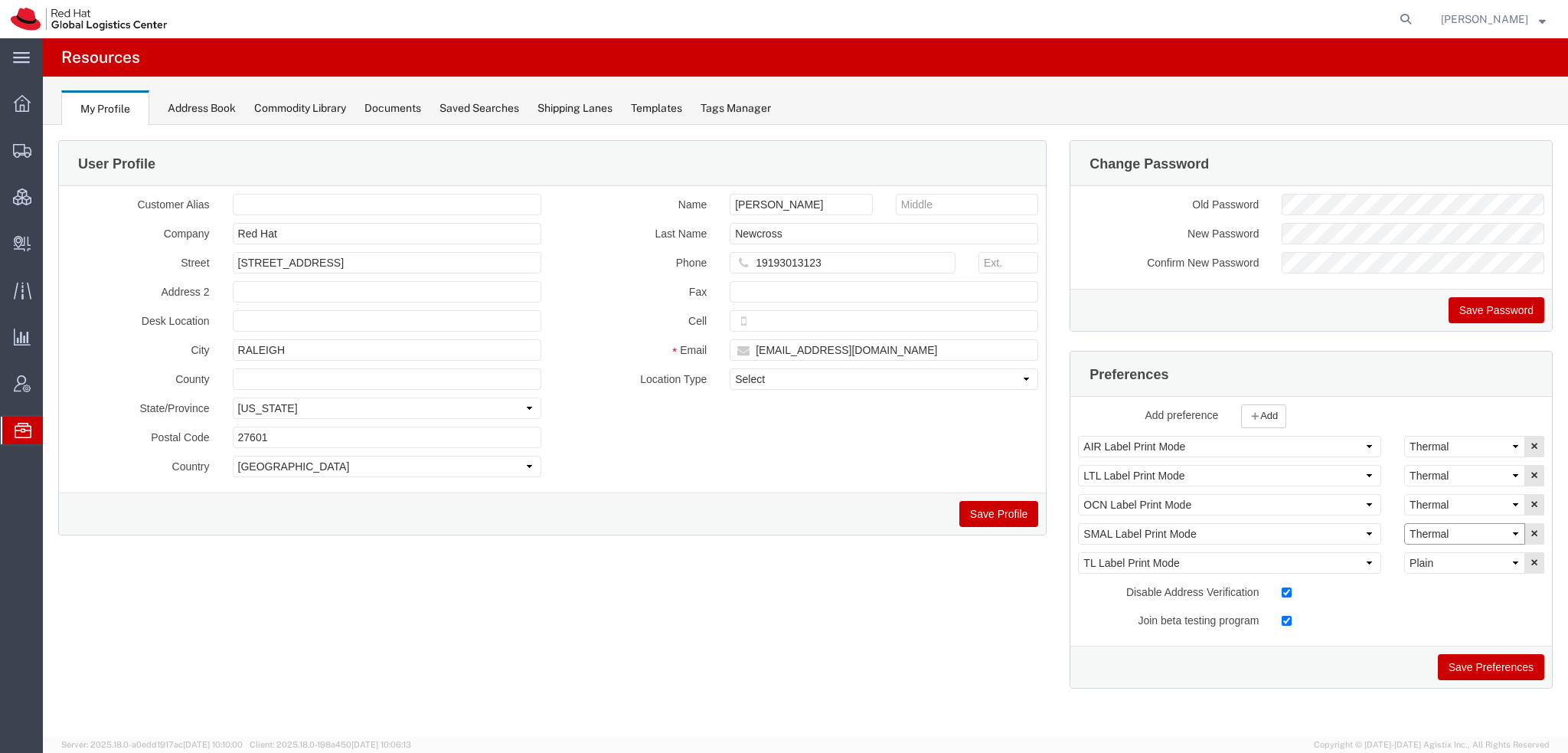
click at [1433, 526] on select "Select Plain Thermal" at bounding box center [1464, 534] width 121 height 22
select select "Plain"
click at [1404, 523] on select "Select Plain Thermal" at bounding box center [1464, 534] width 121 height 22
click at [1483, 654] on button "Save Preferences" at bounding box center [1491, 667] width 106 height 26
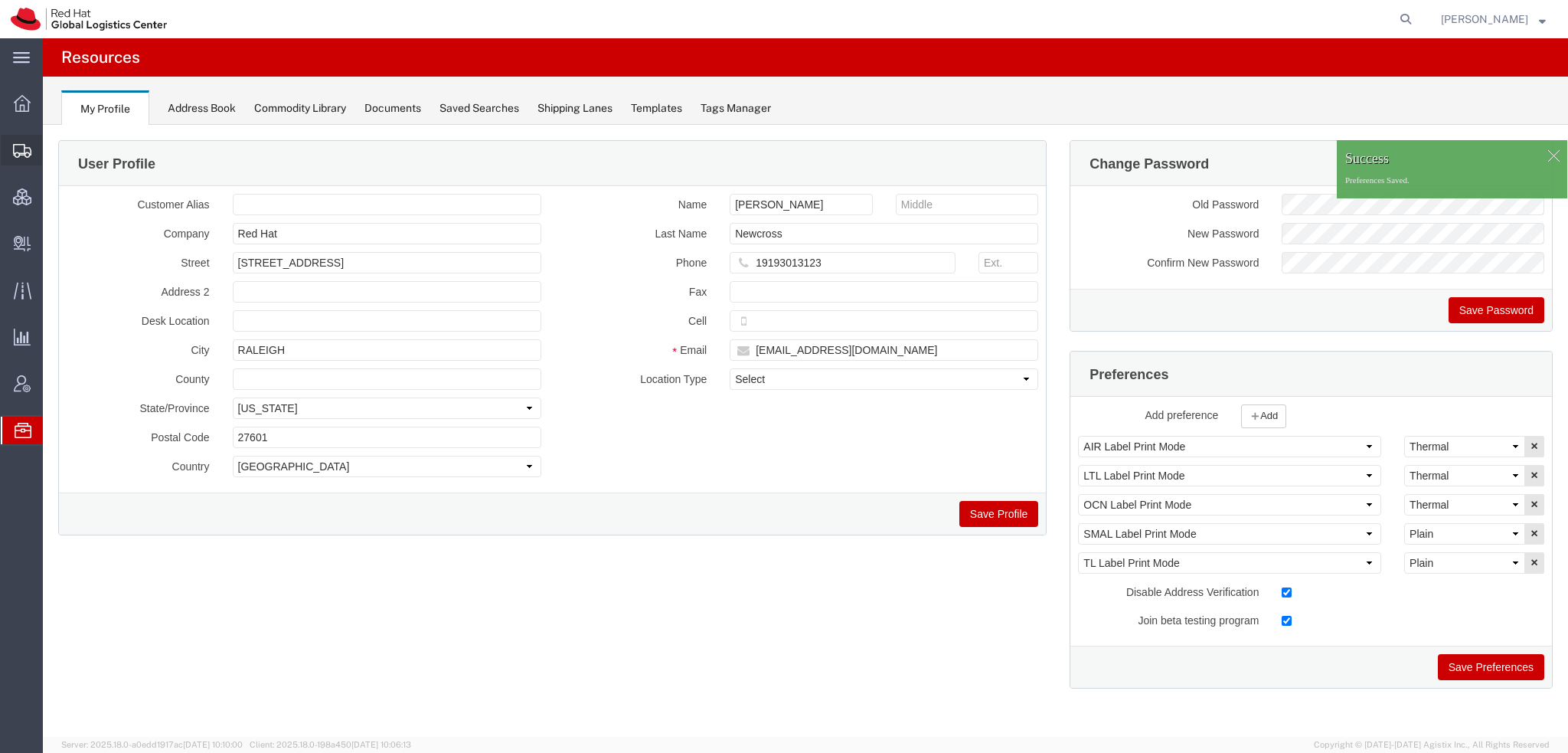
click at [0, 0] on span "Shipment Manager" at bounding box center [0, 0] width 0 height 0
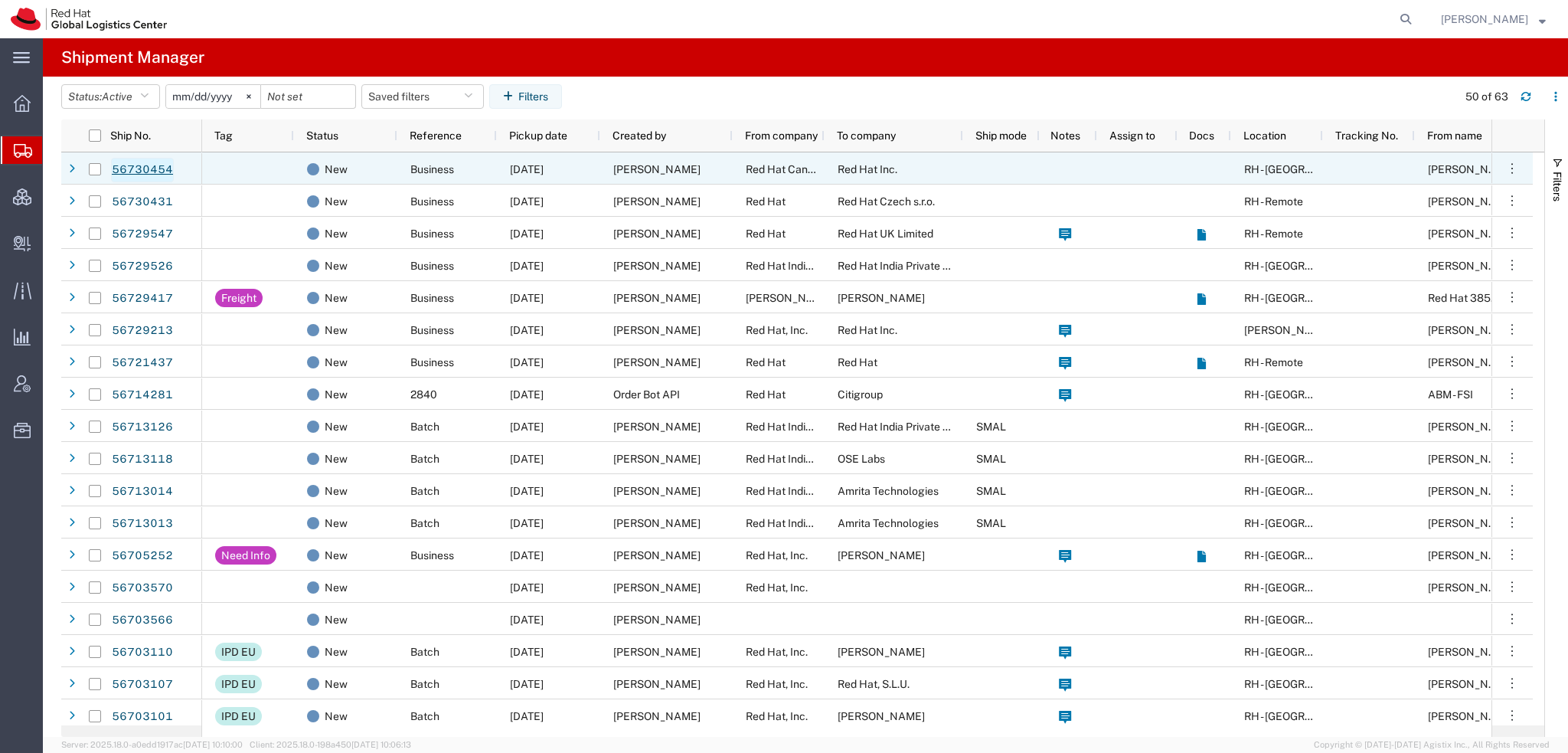
click at [165, 169] on link "56730454" at bounding box center [143, 170] width 63 height 24
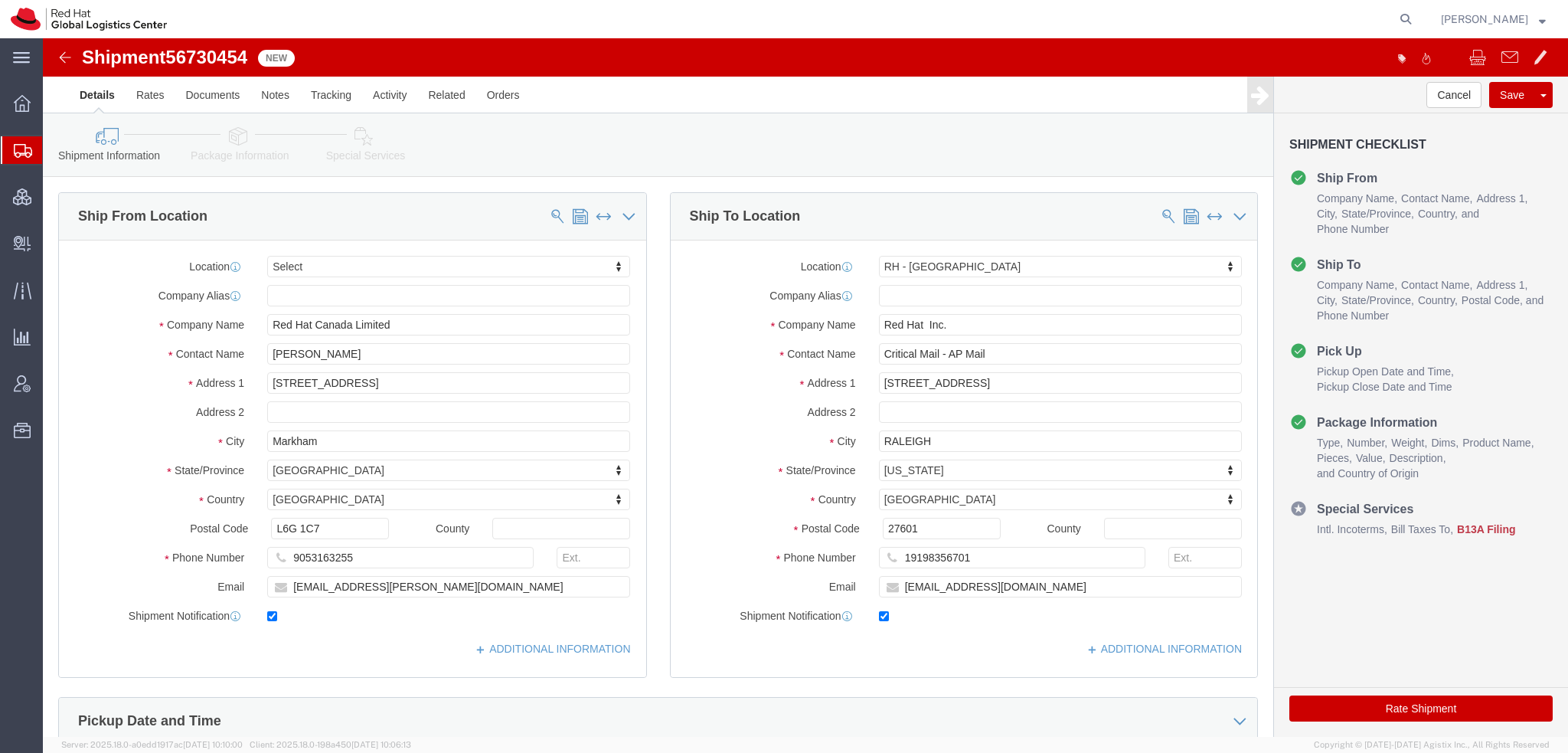
select select
select select "38014"
click icon
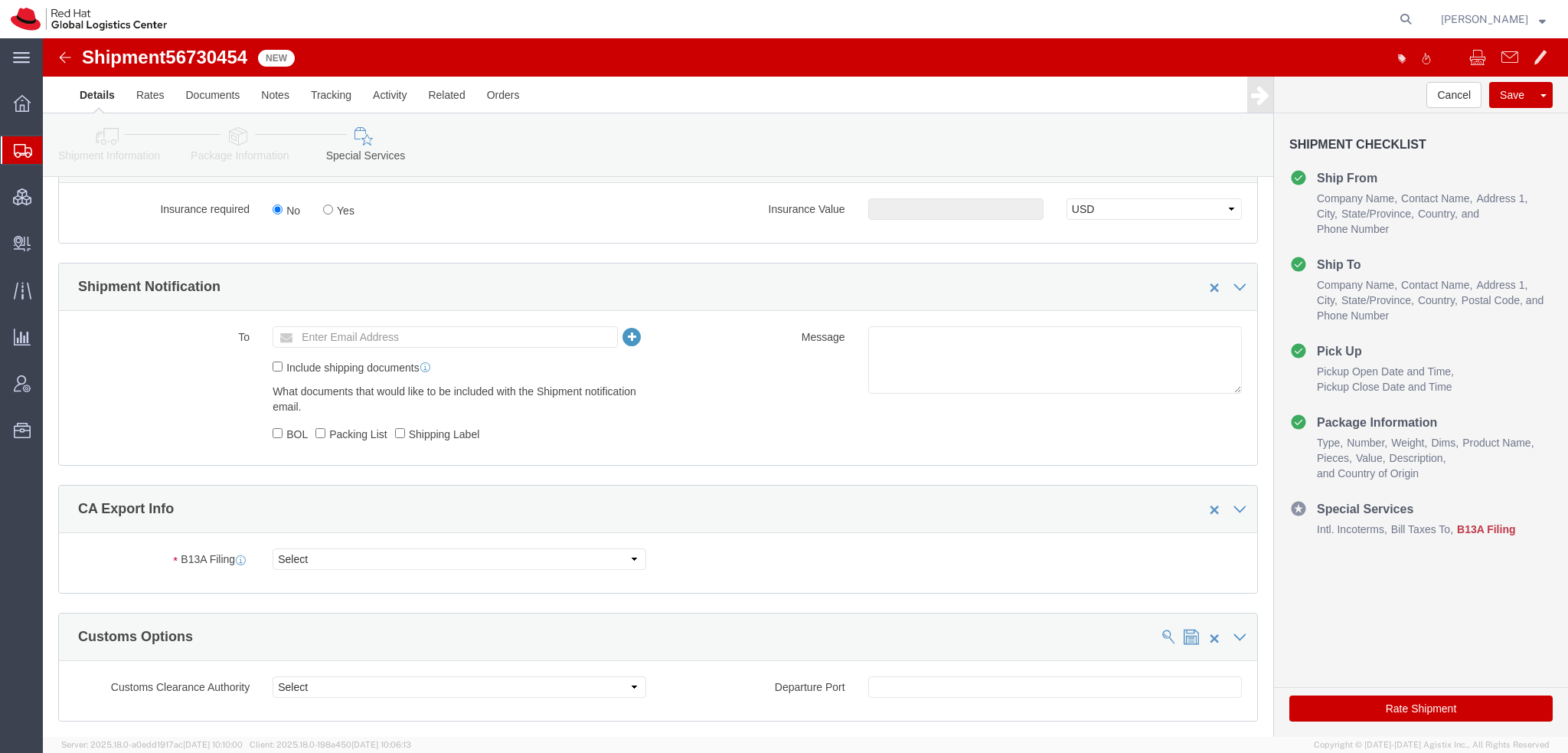
scroll to position [1072, 0]
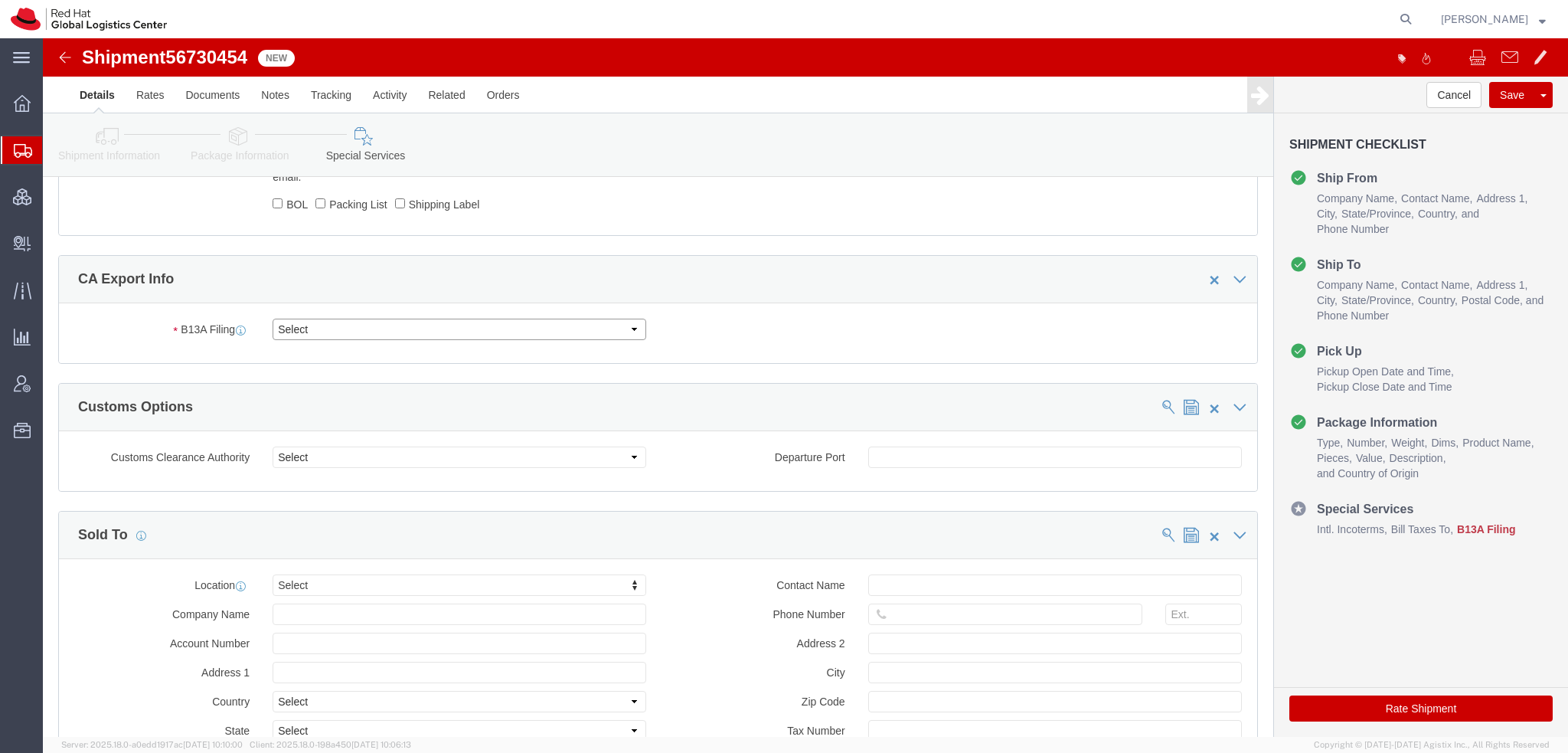
click select "Select Filed Electronically Manually Attached Not Required Summary Reporting"
select select "NOT_REQUIRED"
click select "Select Filed Electronically Manually Attached Not Required Summary Reporting"
click select "Select 01 02 03 04 05 06 07 08 10 11 12 13 14 15 16"
select select "01"
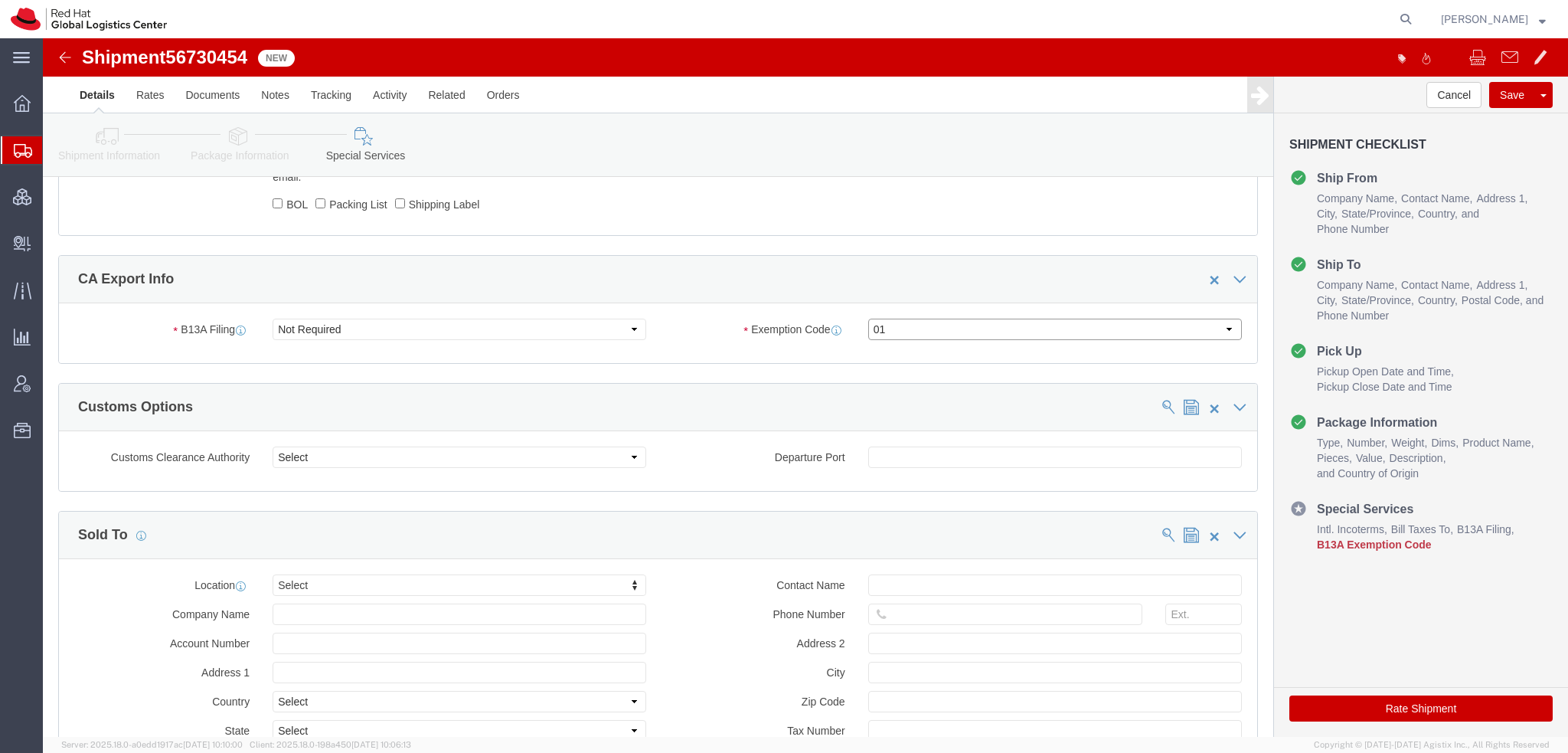
click select "Select 01 02 03 04 05 06 07 08 10 11 12 13 14 15 16"
click button "Rate Shipment"
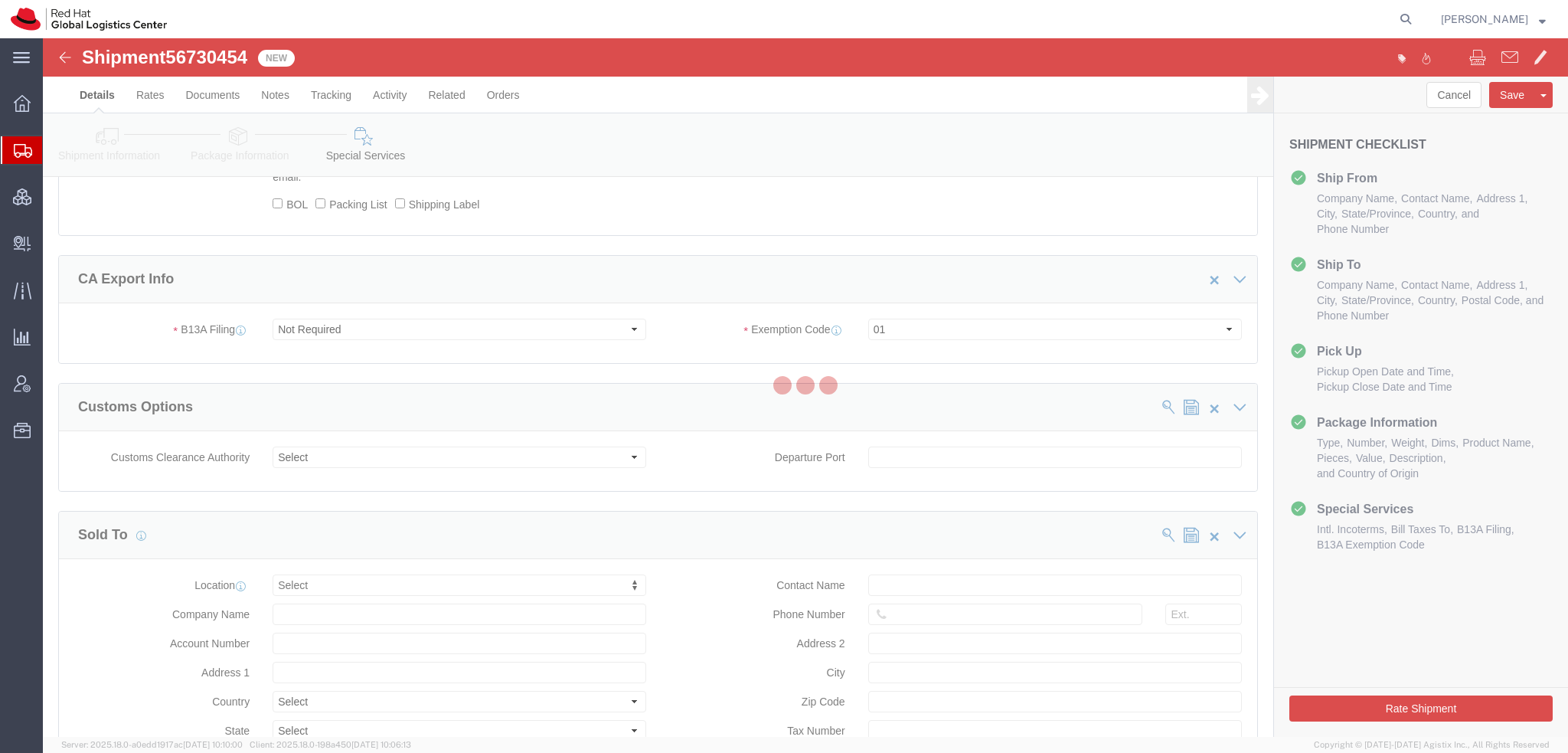
scroll to position [68, 0]
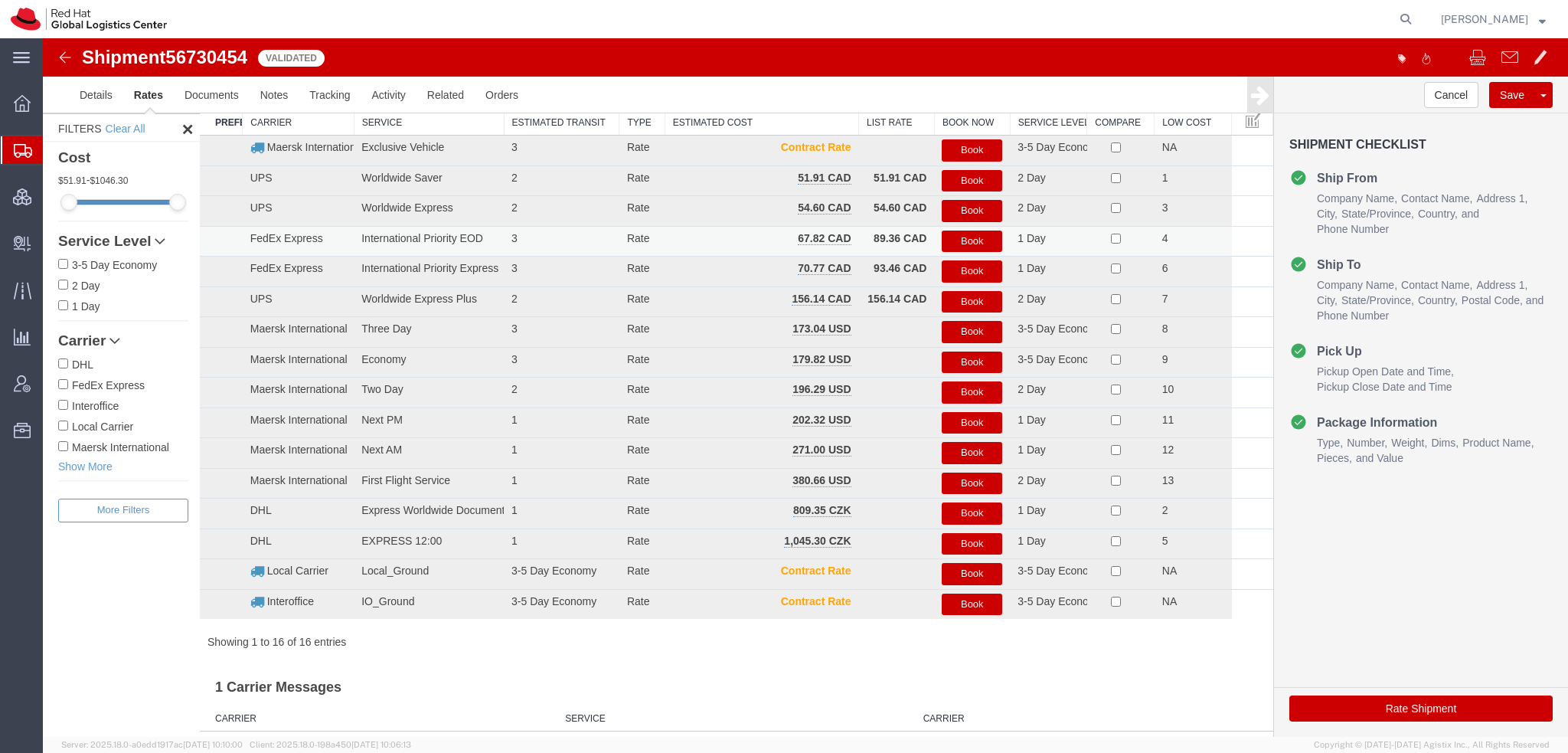
click at [941, 236] on button "Book" at bounding box center [971, 242] width 60 height 23
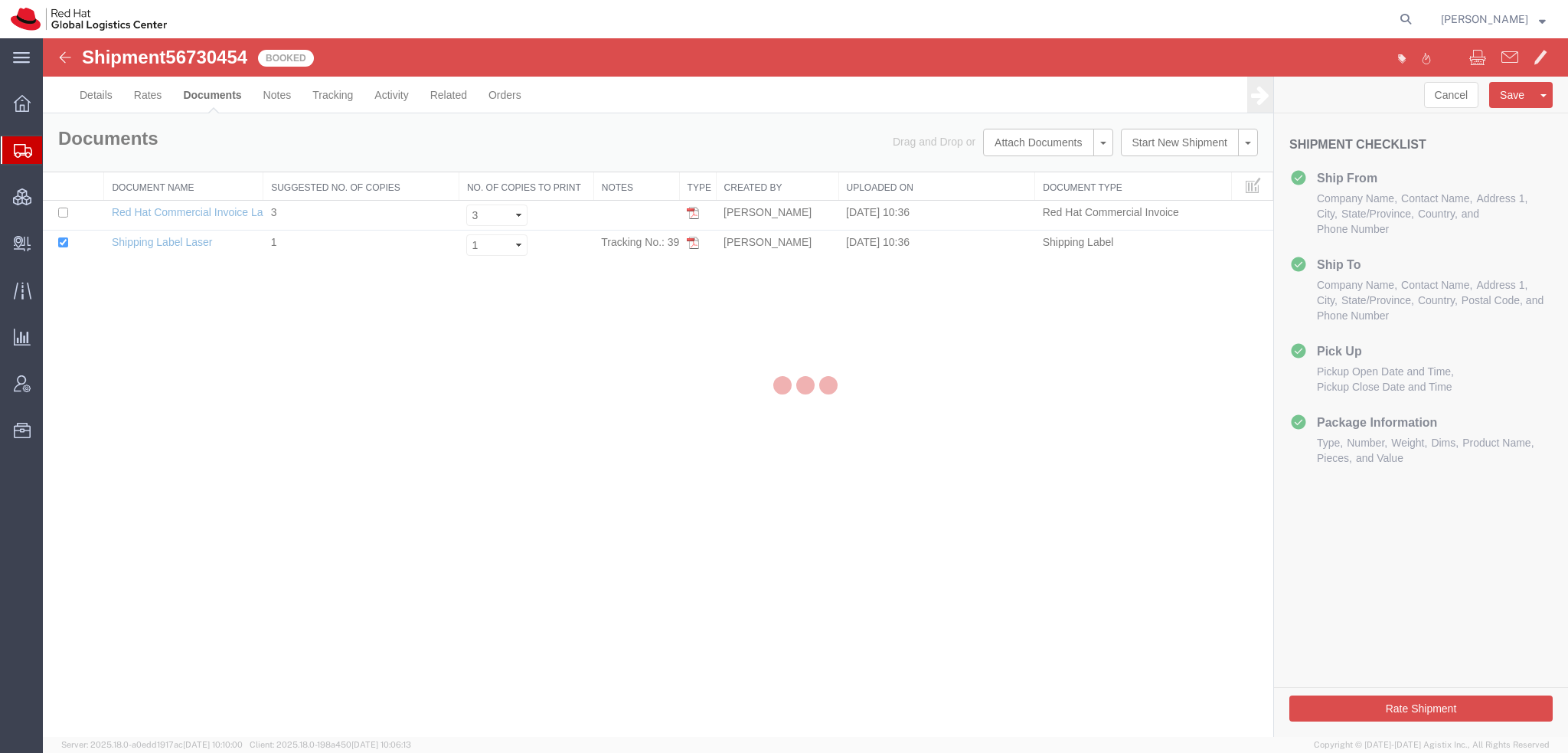
scroll to position [0, 0]
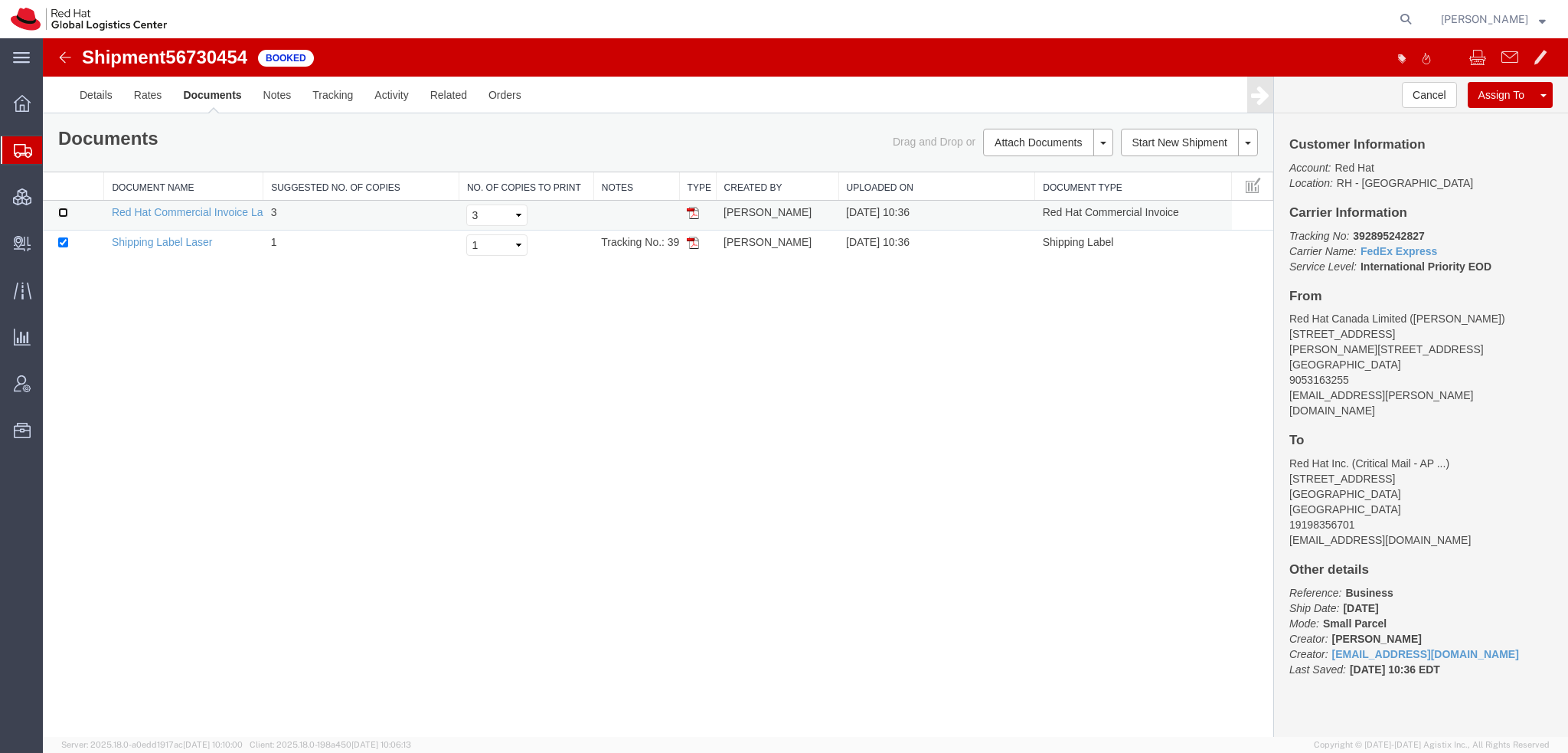
click at [63, 209] on input "checkbox" at bounding box center [63, 212] width 10 height 10
checkbox input "true"
click at [1023, 168] on link "Print Documents" at bounding box center [1045, 168] width 133 height 23
click at [101, 91] on link "Details" at bounding box center [96, 95] width 54 height 37
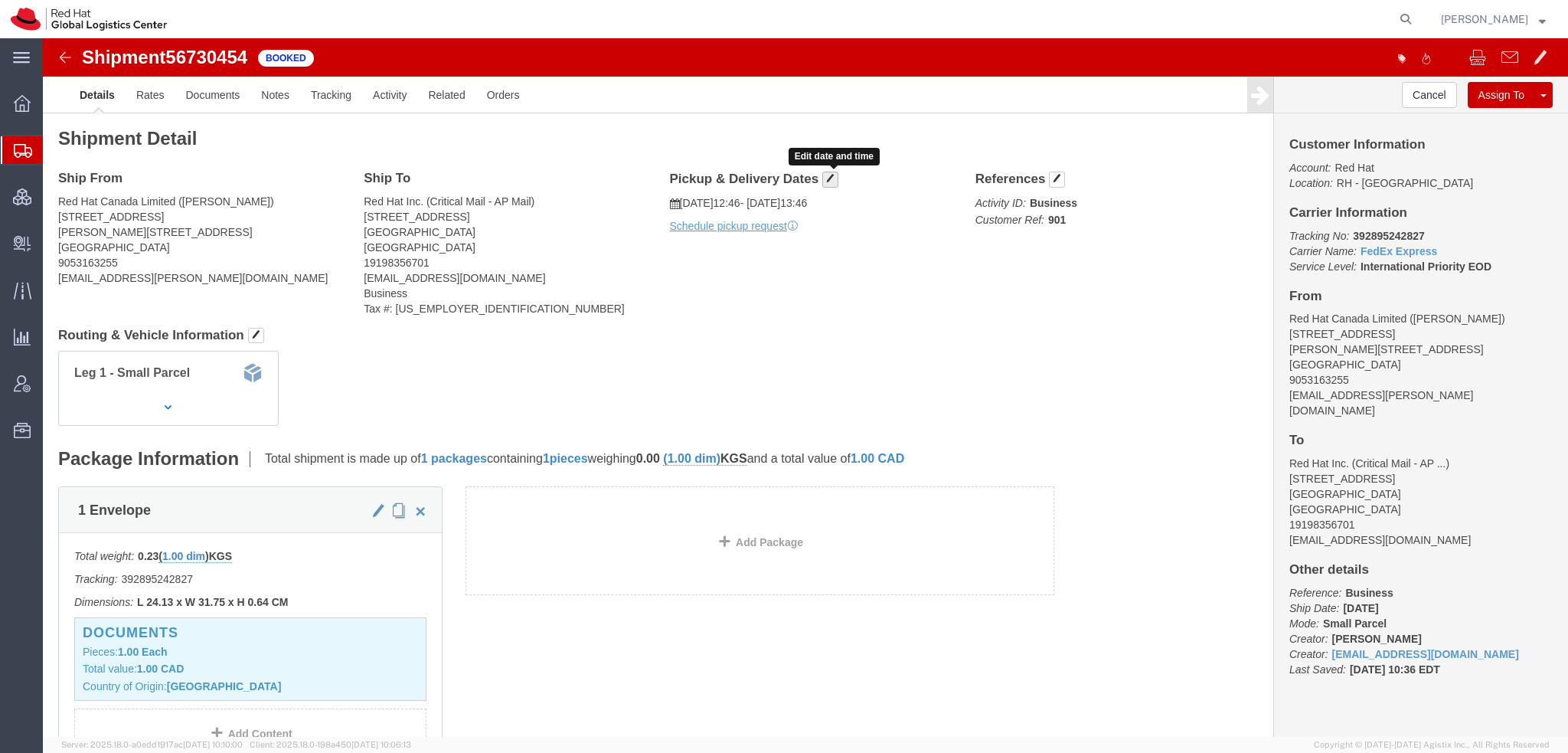
click button "button"
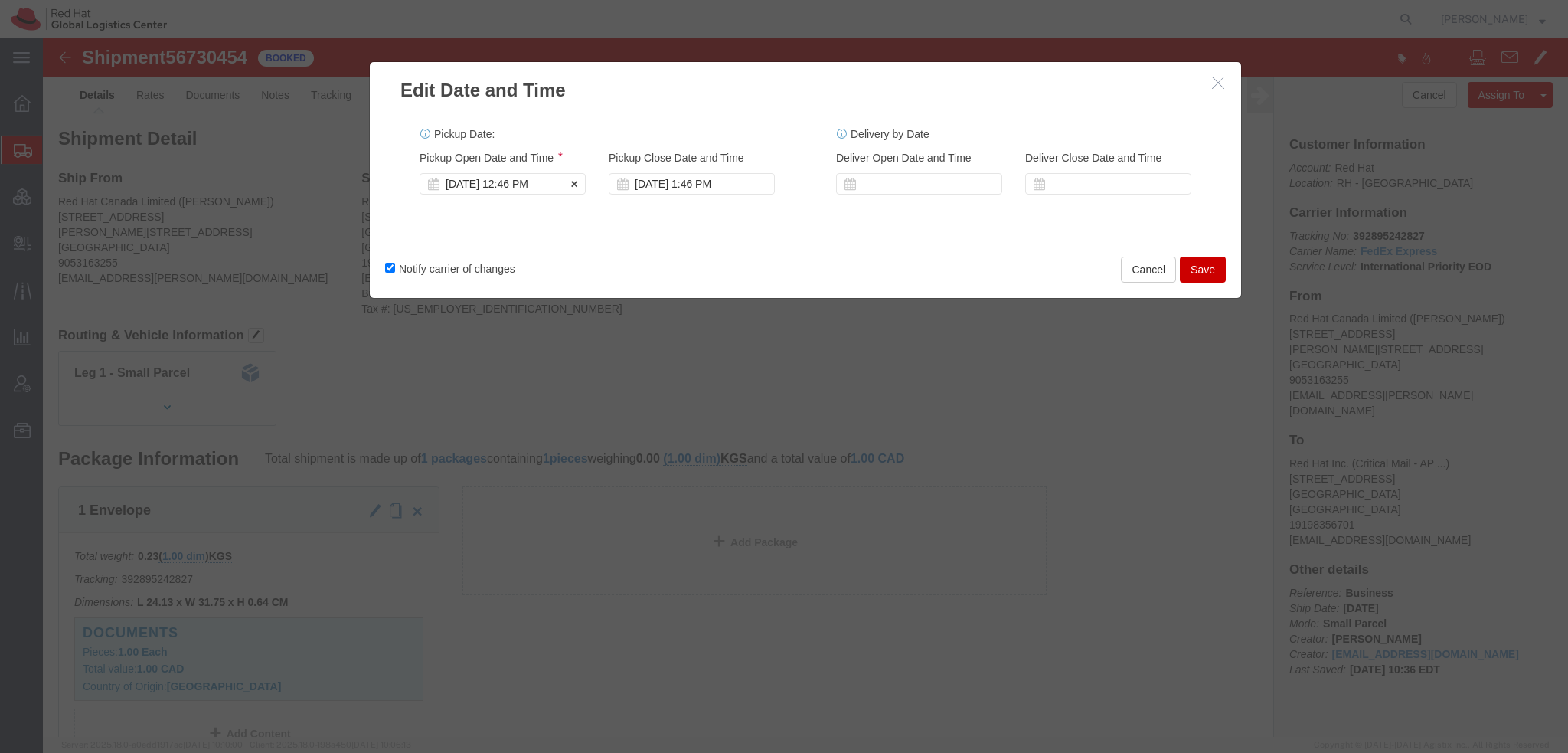
click div "Sep 05 2025 12:46 PM"
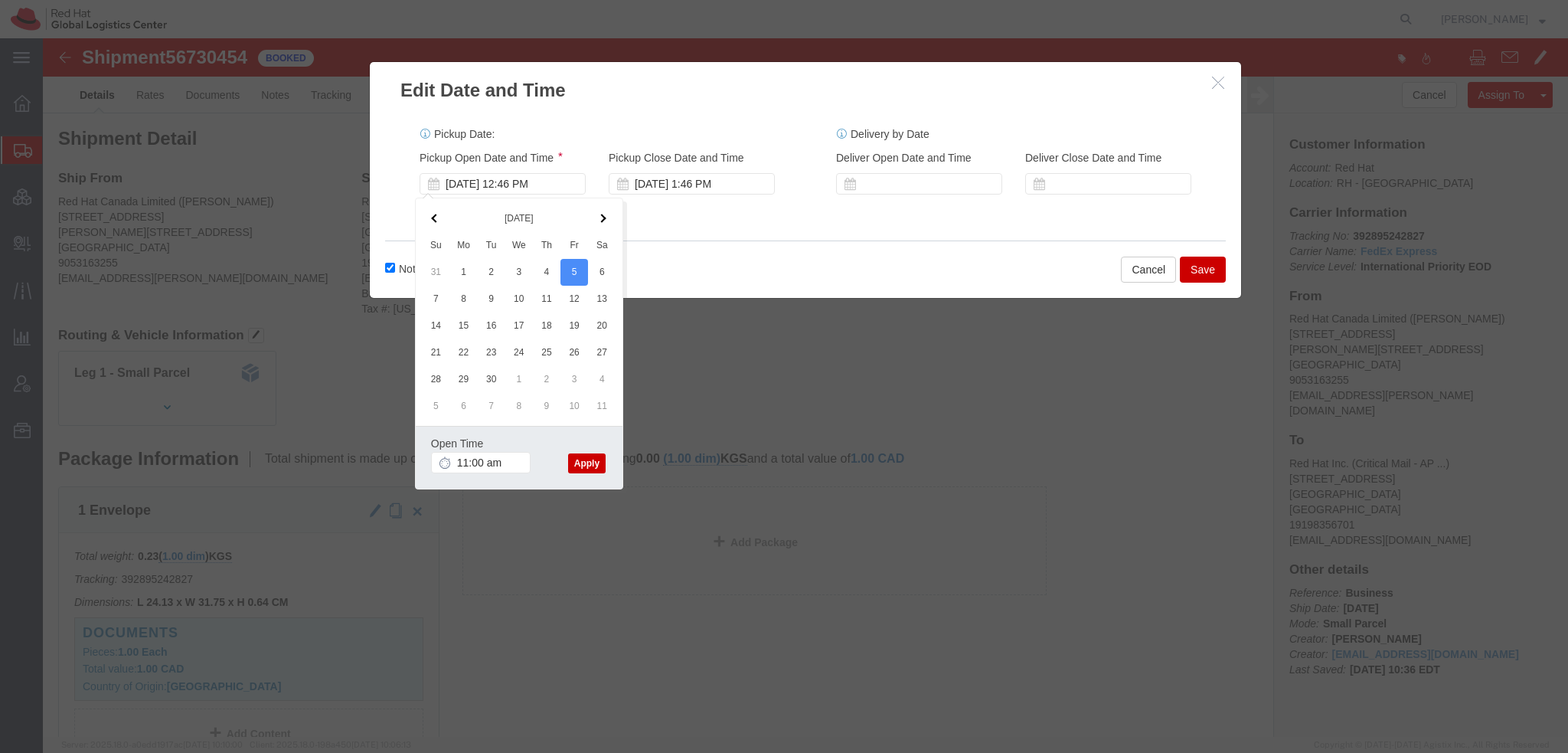
type input "11:00 AM"
click button "Apply"
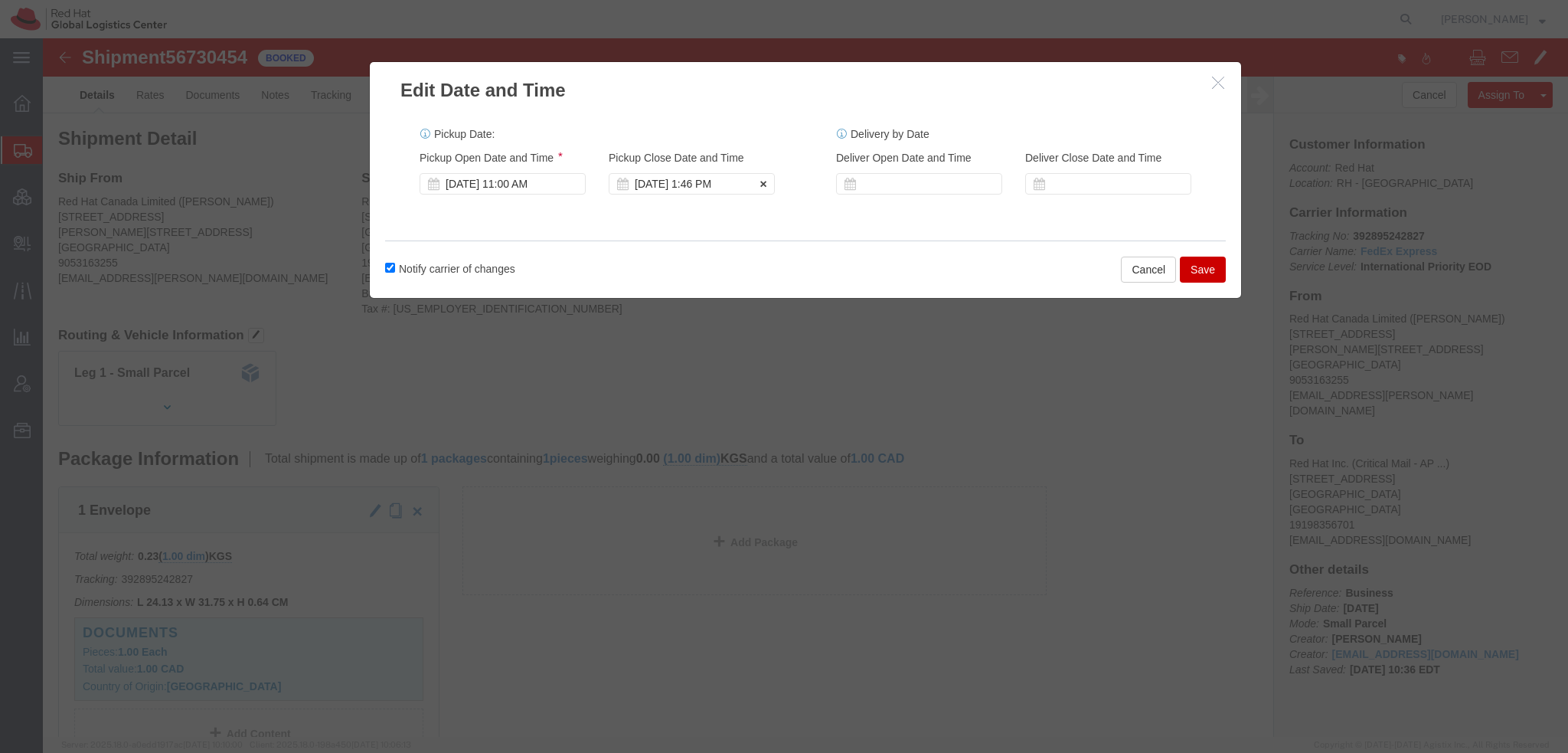
click div "Sep 05 2025 1:46 PM"
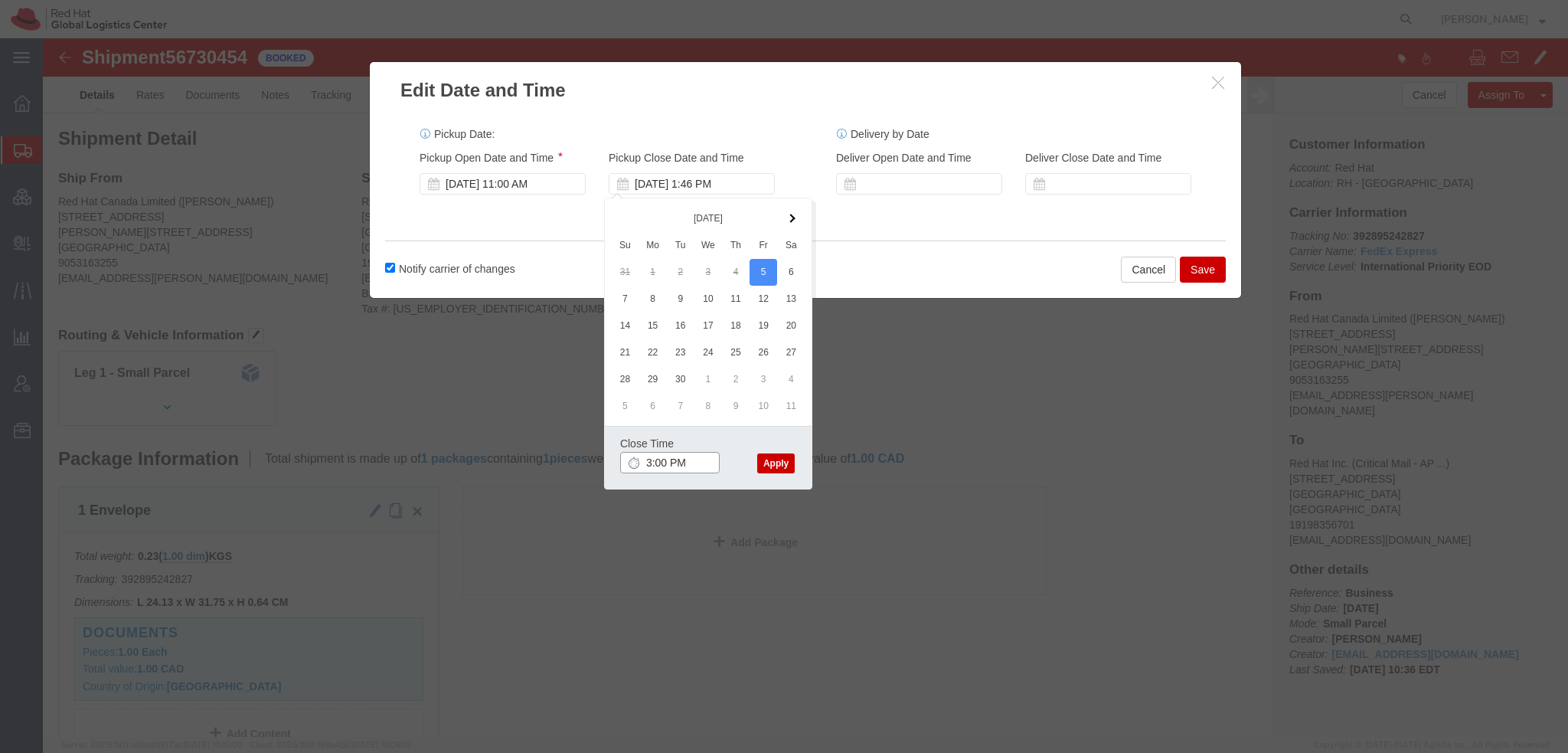
type input "3:00 PM"
click button "Apply"
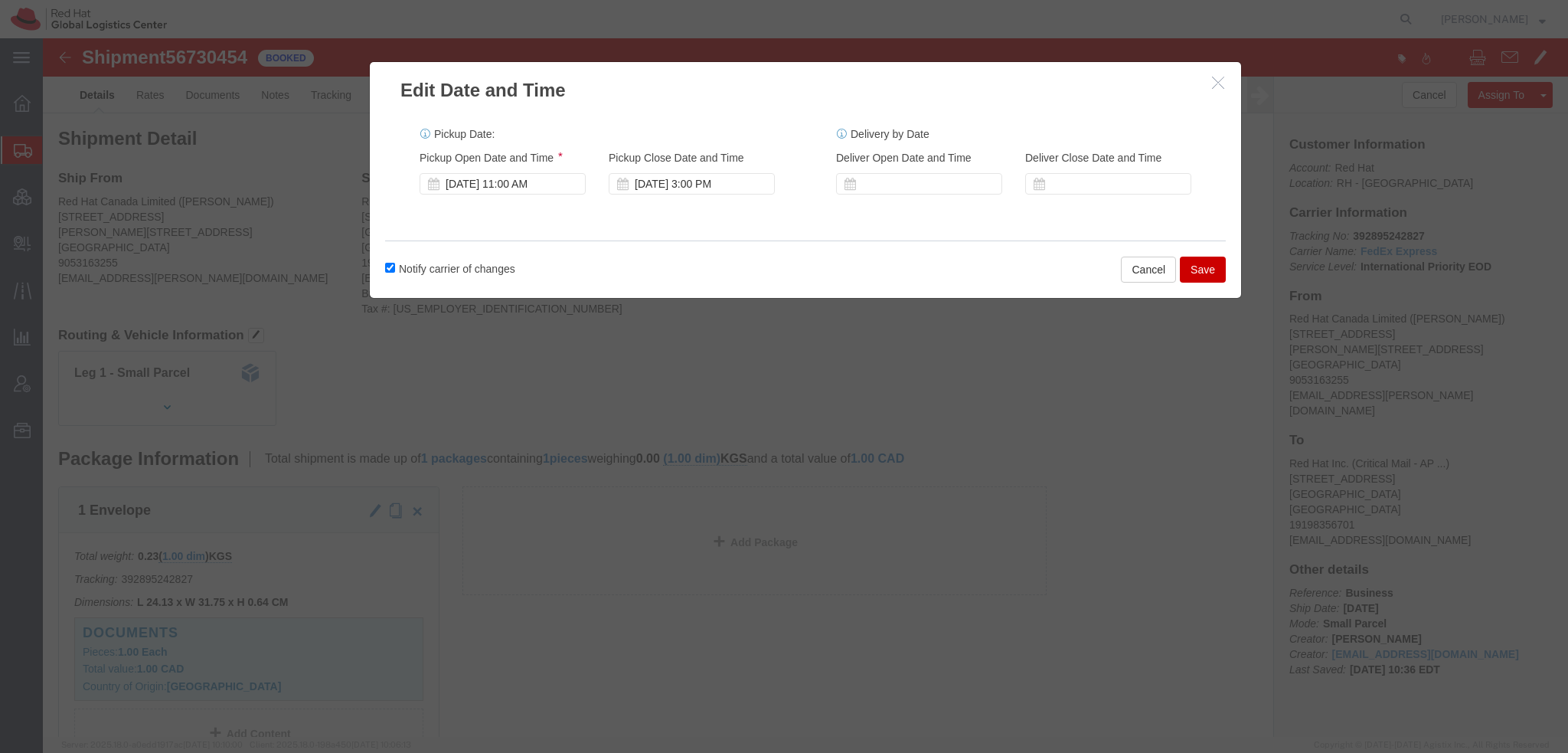
click button "Save"
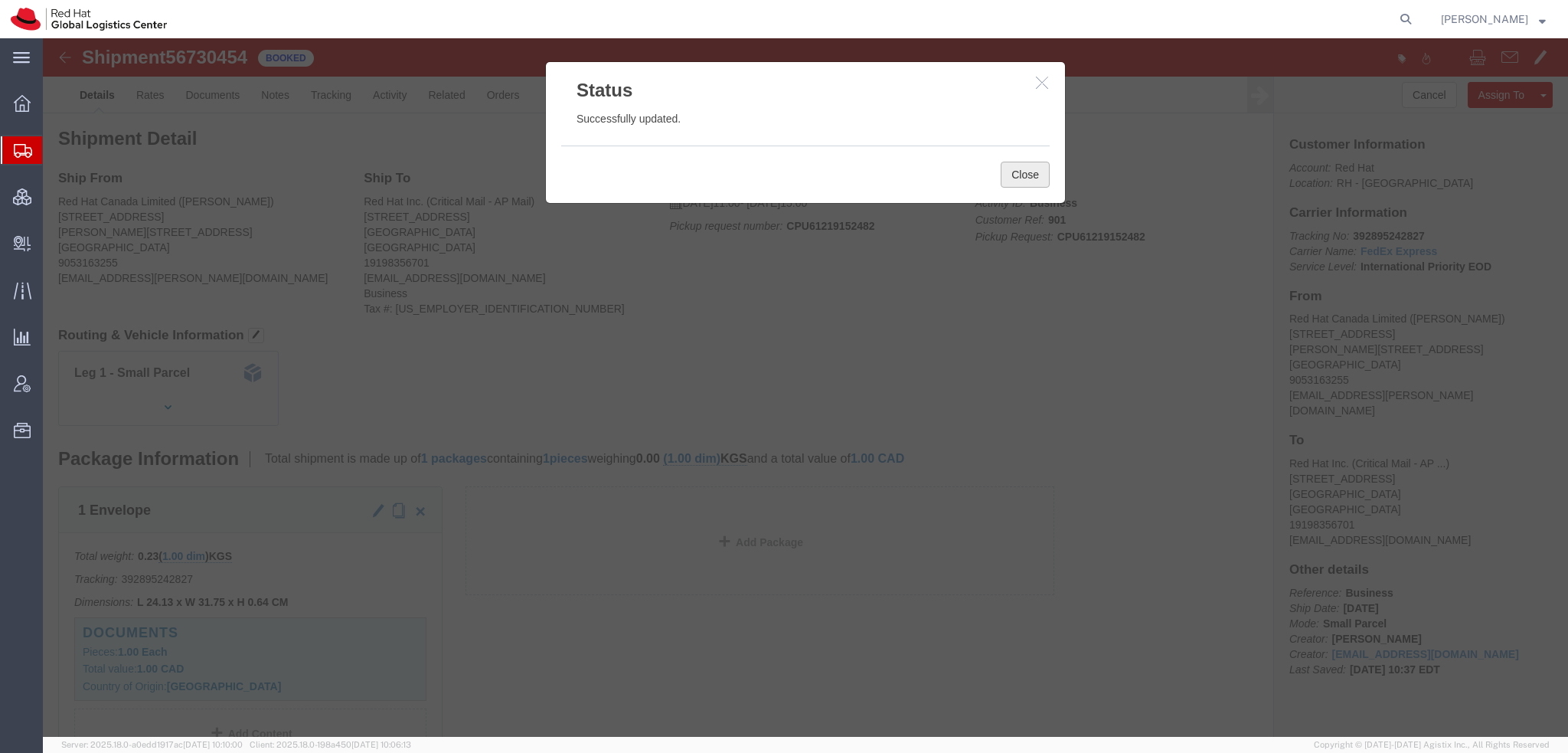
click button "Close"
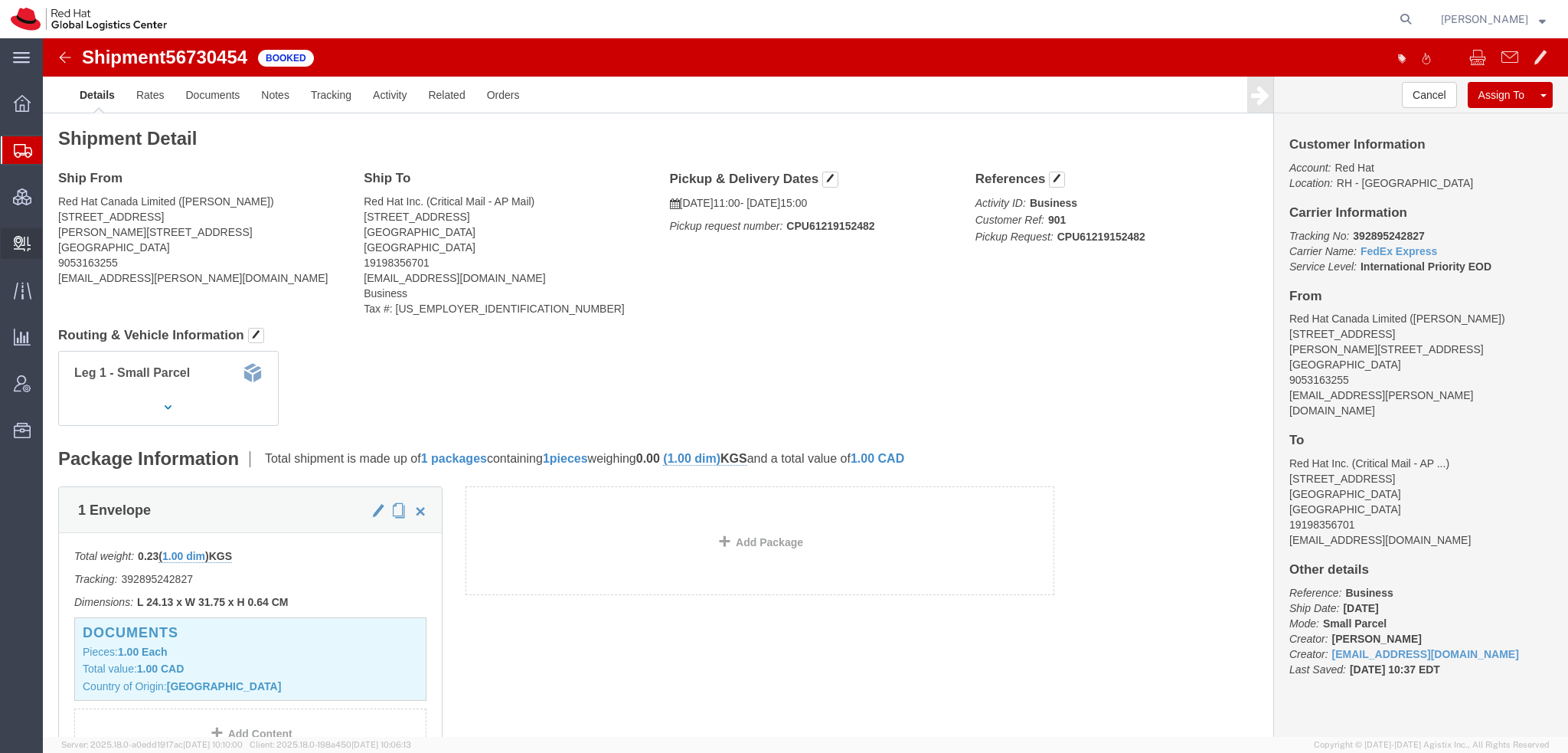
click at [0, 0] on span "Create Delivery" at bounding box center [0, 0] width 0 height 0
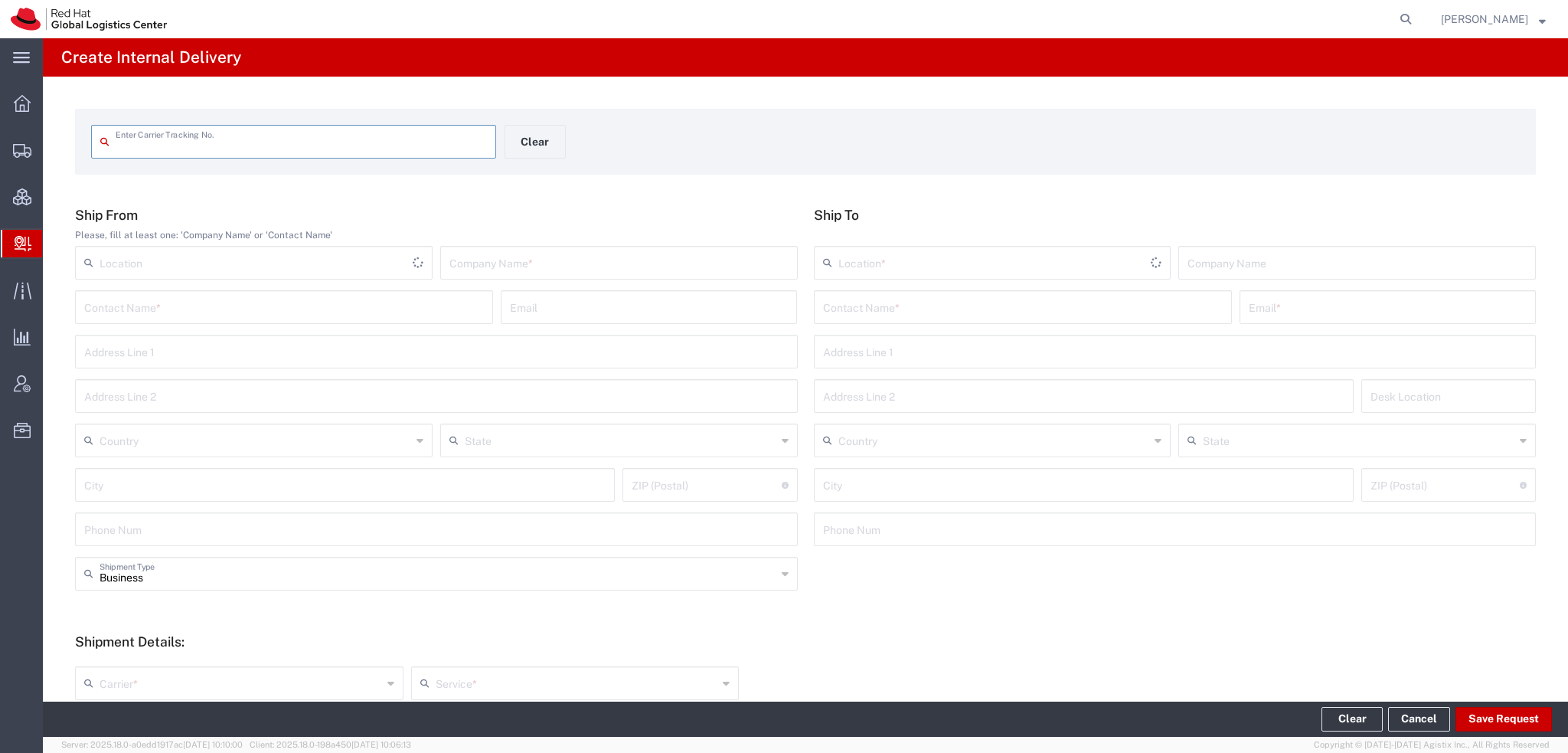
click at [493, 268] on input "text" at bounding box center [619, 261] width 339 height 27
type input "IBM Canada"
type input "[PERSON_NAME]"
click at [1003, 304] on input "text" at bounding box center [1022, 306] width 399 height 27
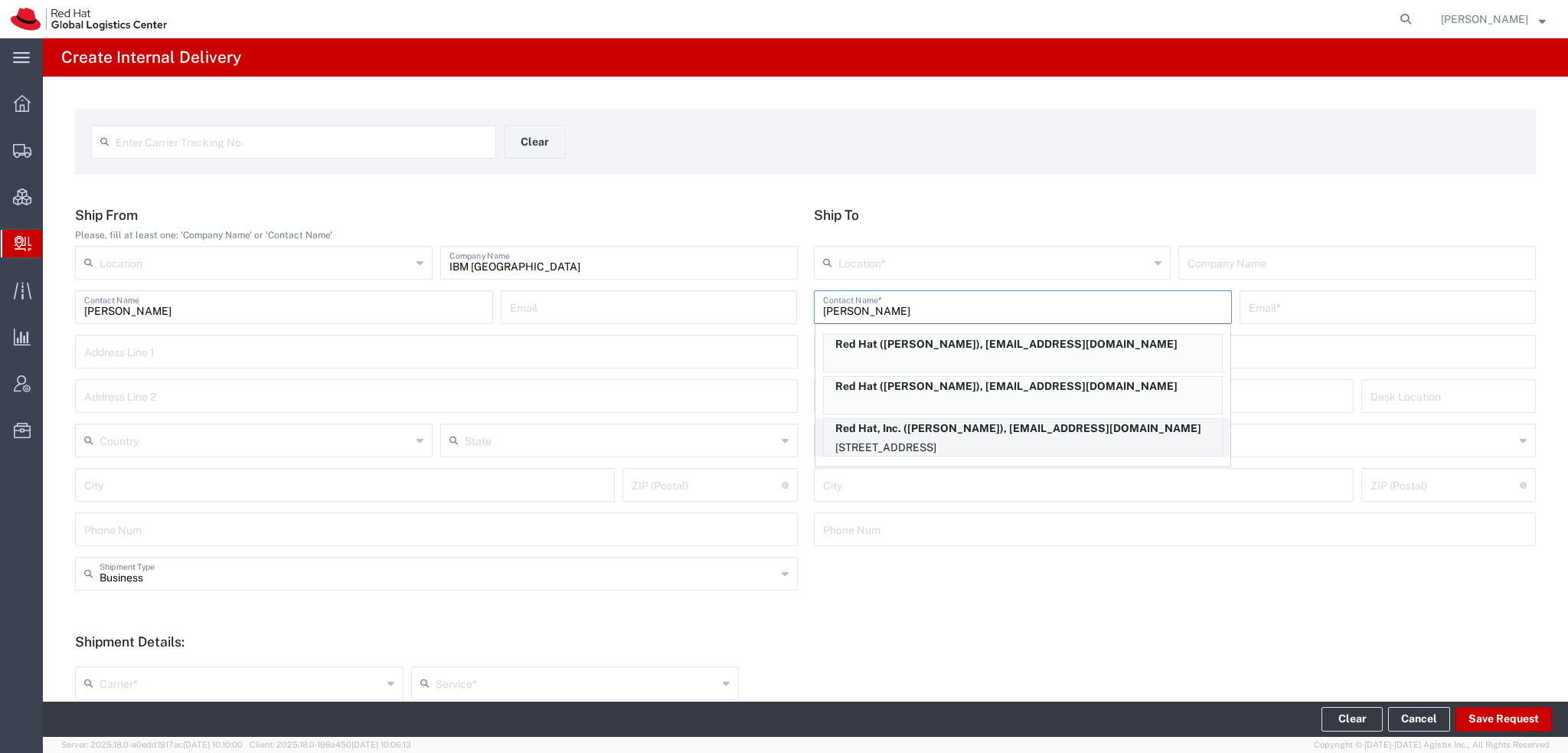
type input "Robert Lo"
click at [938, 434] on p "Red Hat, Inc. (Robert Lomax), rlomax@redhat.com" at bounding box center [1022, 428] width 398 height 19
type input "RH - [GEOGRAPHIC_DATA]"
type input "Red Hat, Inc."
type input "Robert Lomax"
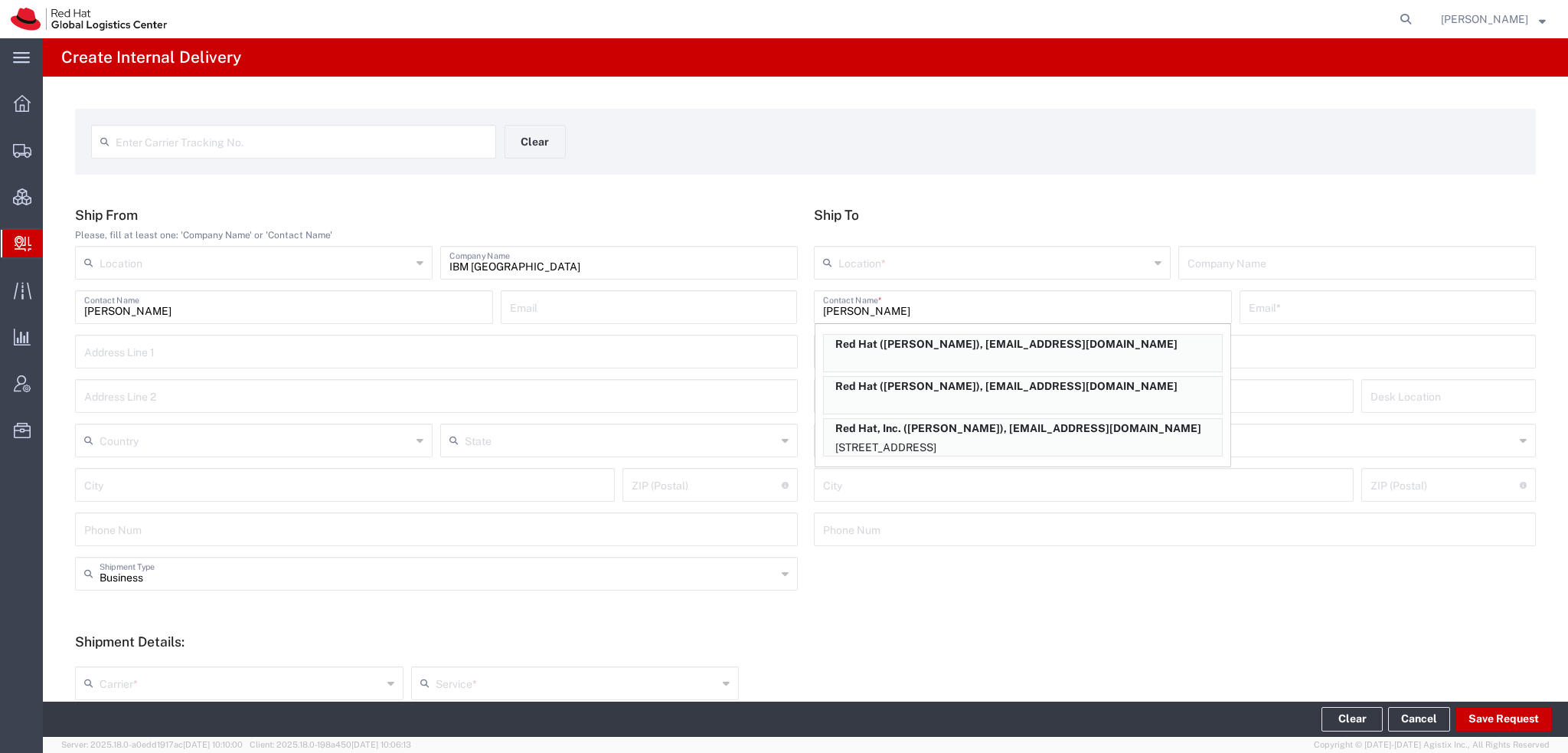
type input "[EMAIL_ADDRESS][DOMAIN_NAME]"
type input "[STREET_ADDRESS]"
type input "9S300"
type input "[GEOGRAPHIC_DATA]"
type input "RALEIGH"
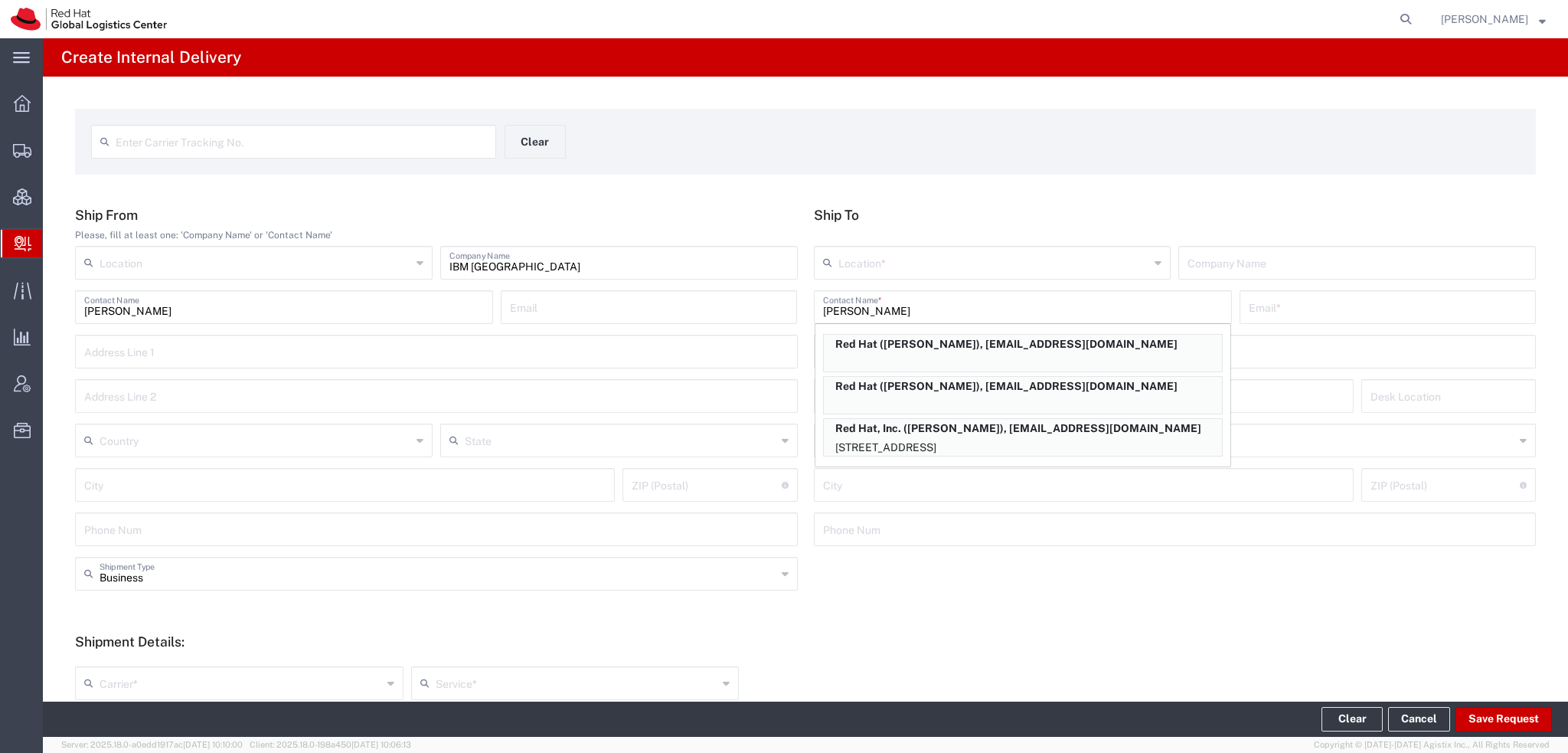
type input "27601"
type input "[US_STATE]"
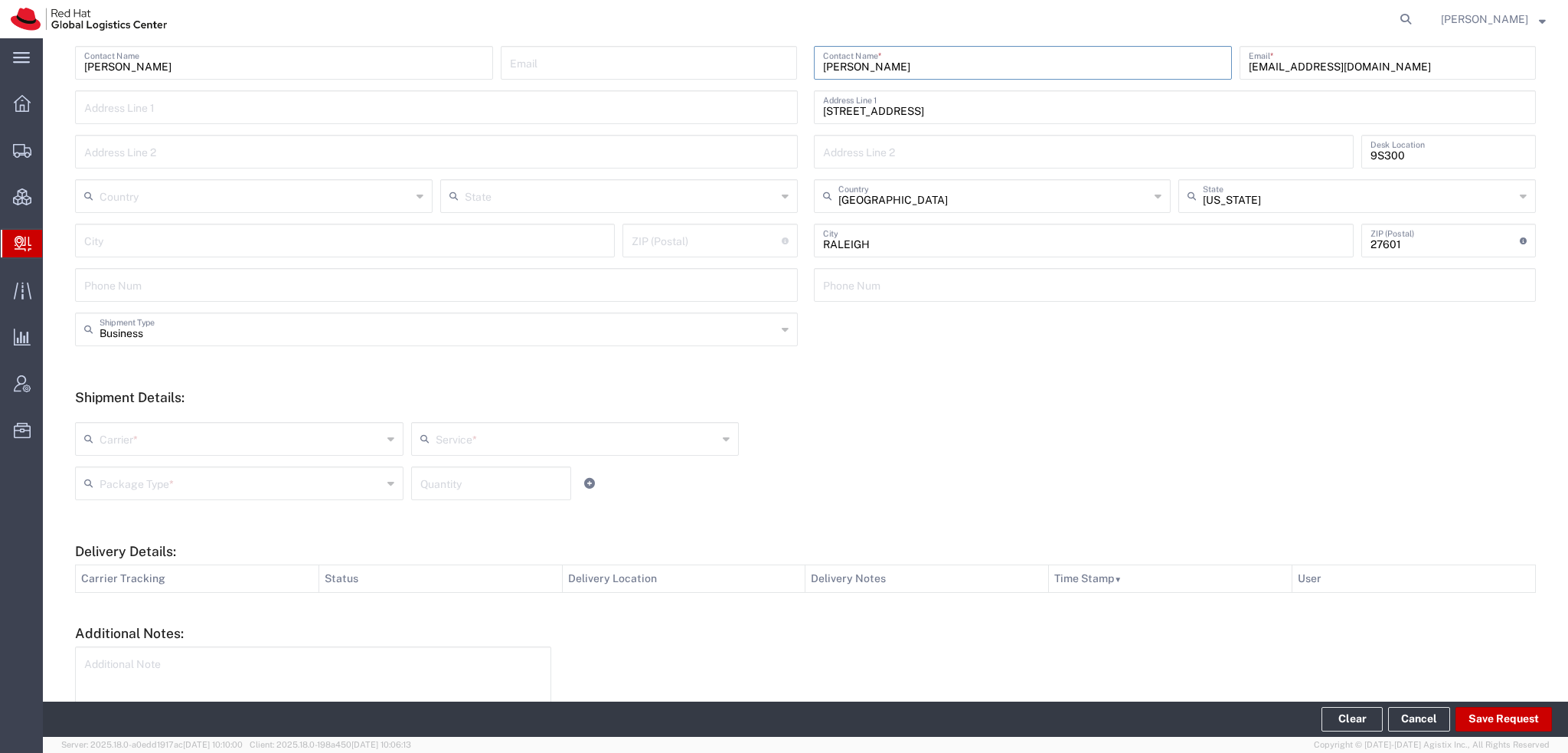
scroll to position [341, 0]
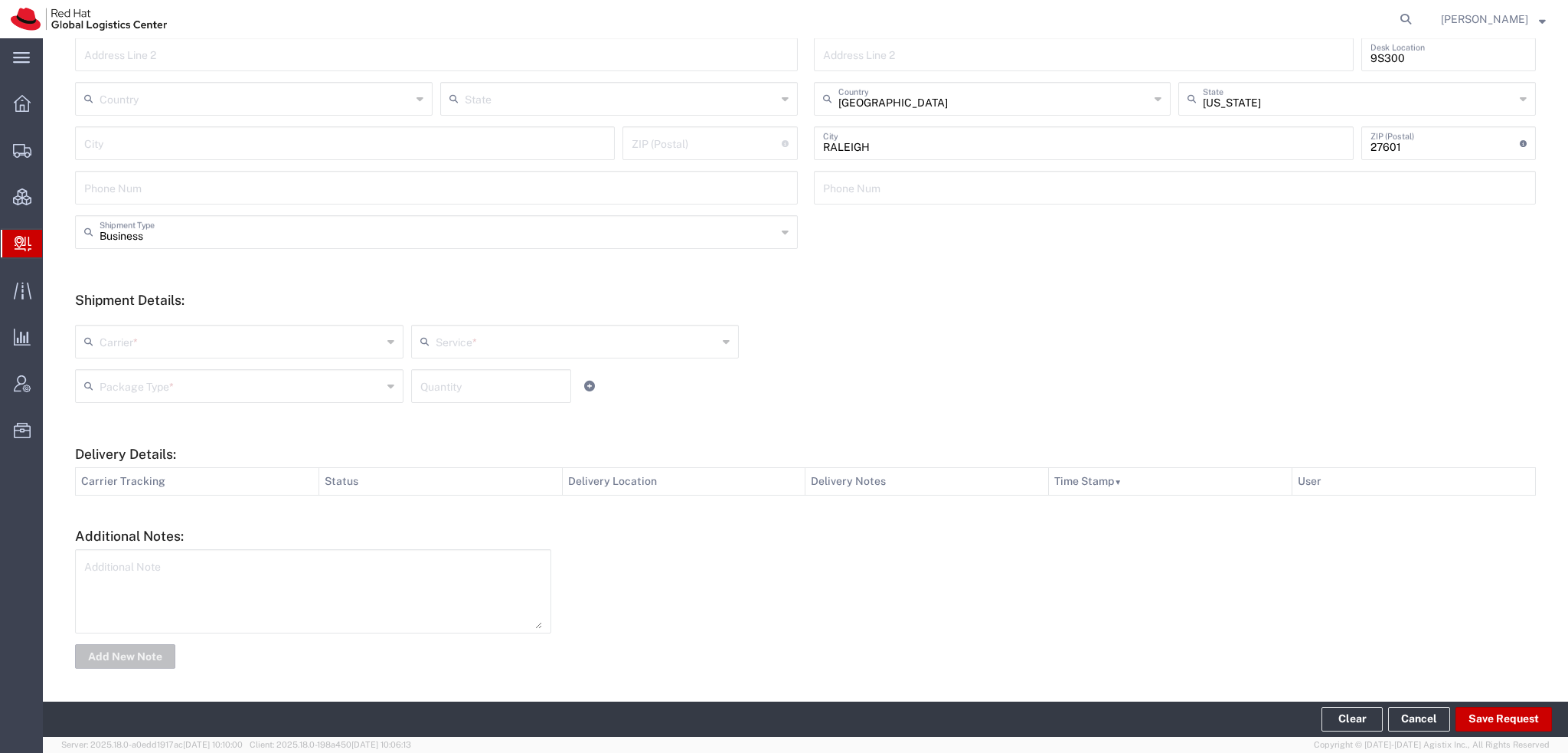
click at [129, 341] on input "text" at bounding box center [240, 340] width 283 height 27
click at [131, 483] on span "FedEx Express" at bounding box center [238, 474] width 322 height 24
type input "FedEx Express"
click at [454, 344] on input "text" at bounding box center [577, 340] width 283 height 27
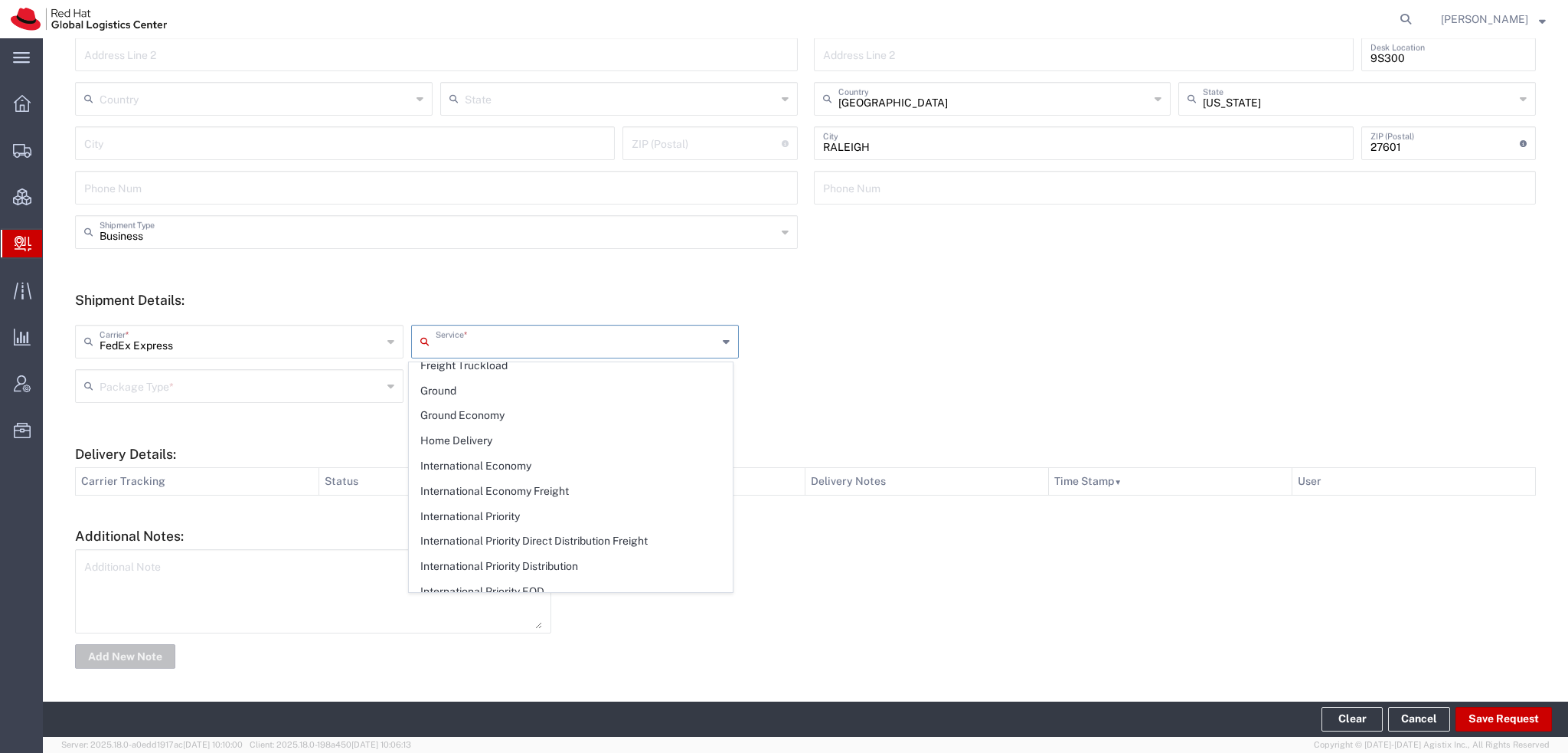
scroll to position [383, 0]
click at [479, 487] on span "International Priority" at bounding box center [571, 494] width 322 height 24
type input "International Priority"
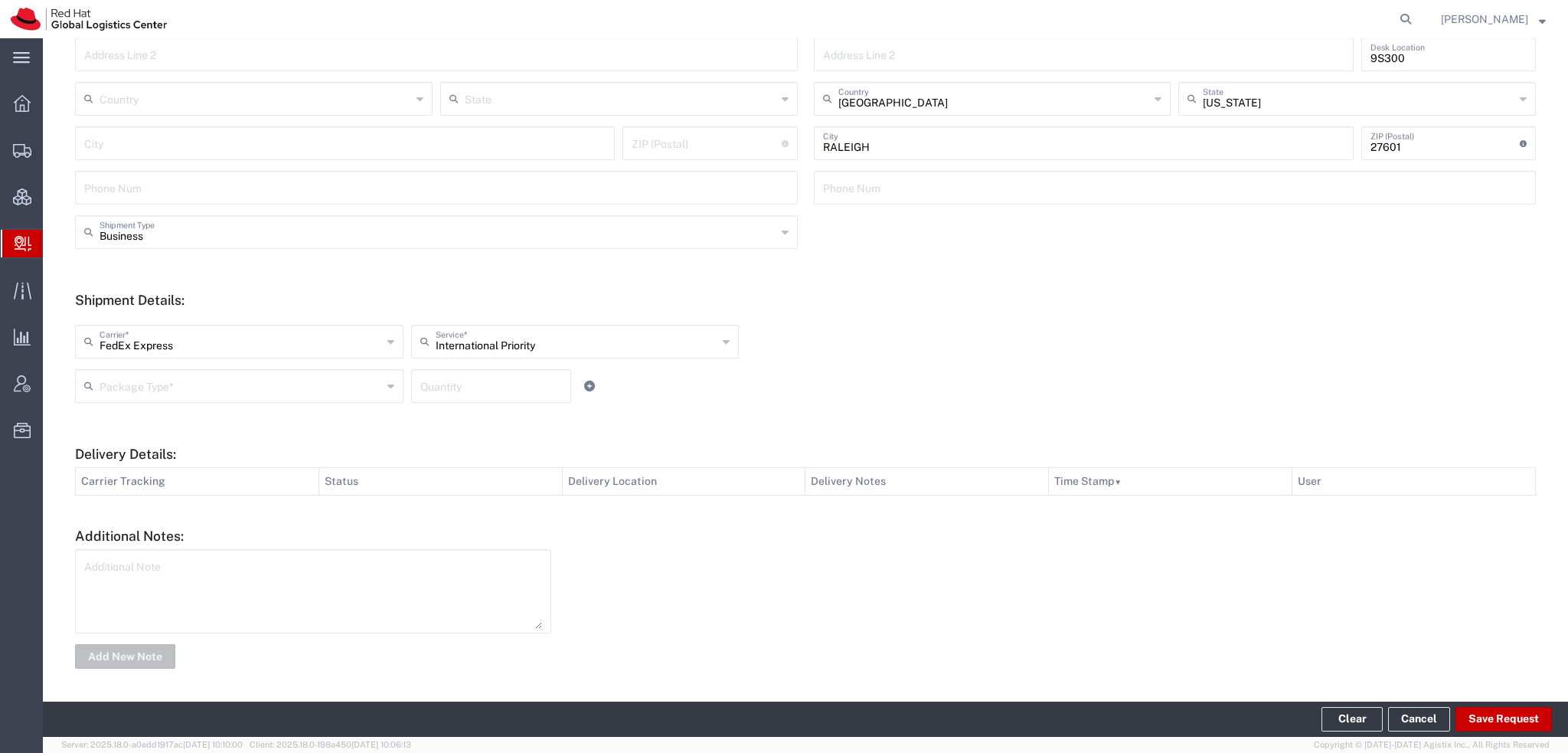
click at [117, 398] on div "Package Type *" at bounding box center [238, 386] width 328 height 34
click at [106, 446] on span "Envelope" at bounding box center [238, 443] width 322 height 24
type input "Envelope"
click at [420, 379] on input "number" at bounding box center [491, 385] width 142 height 27
type input "1"
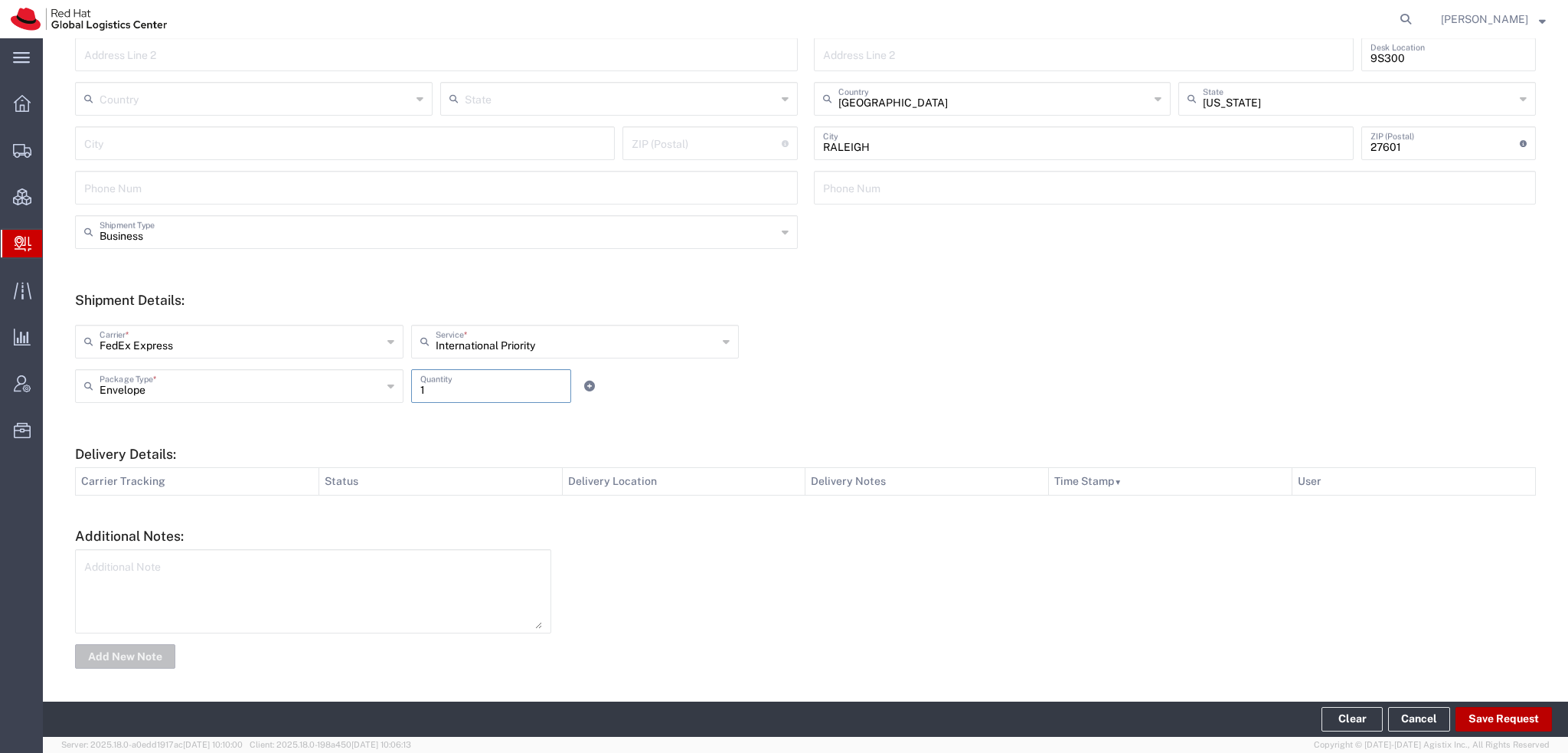
click at [1505, 722] on button "Save Request" at bounding box center [1503, 719] width 97 height 24
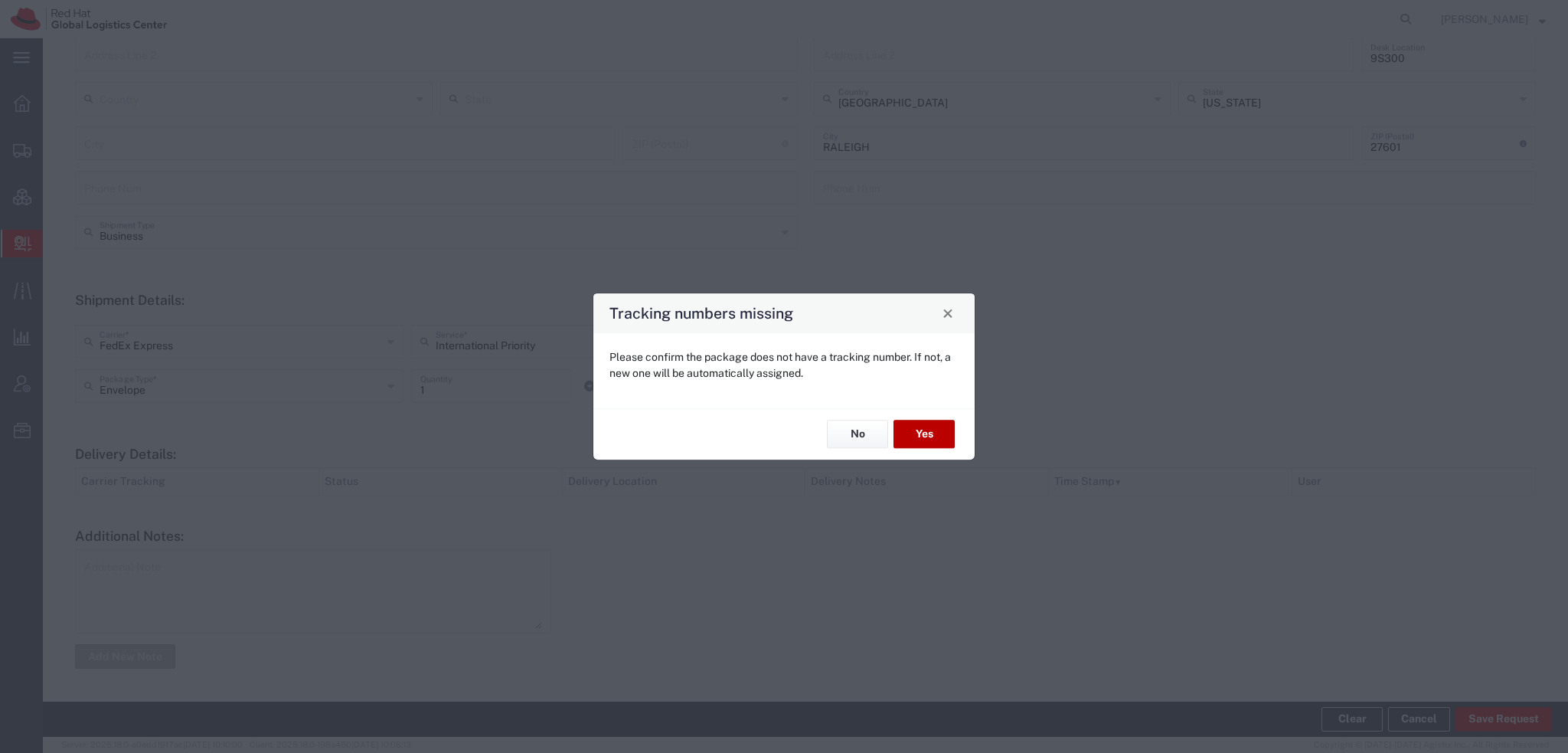
click at [940, 429] on button "Yes" at bounding box center [924, 434] width 61 height 29
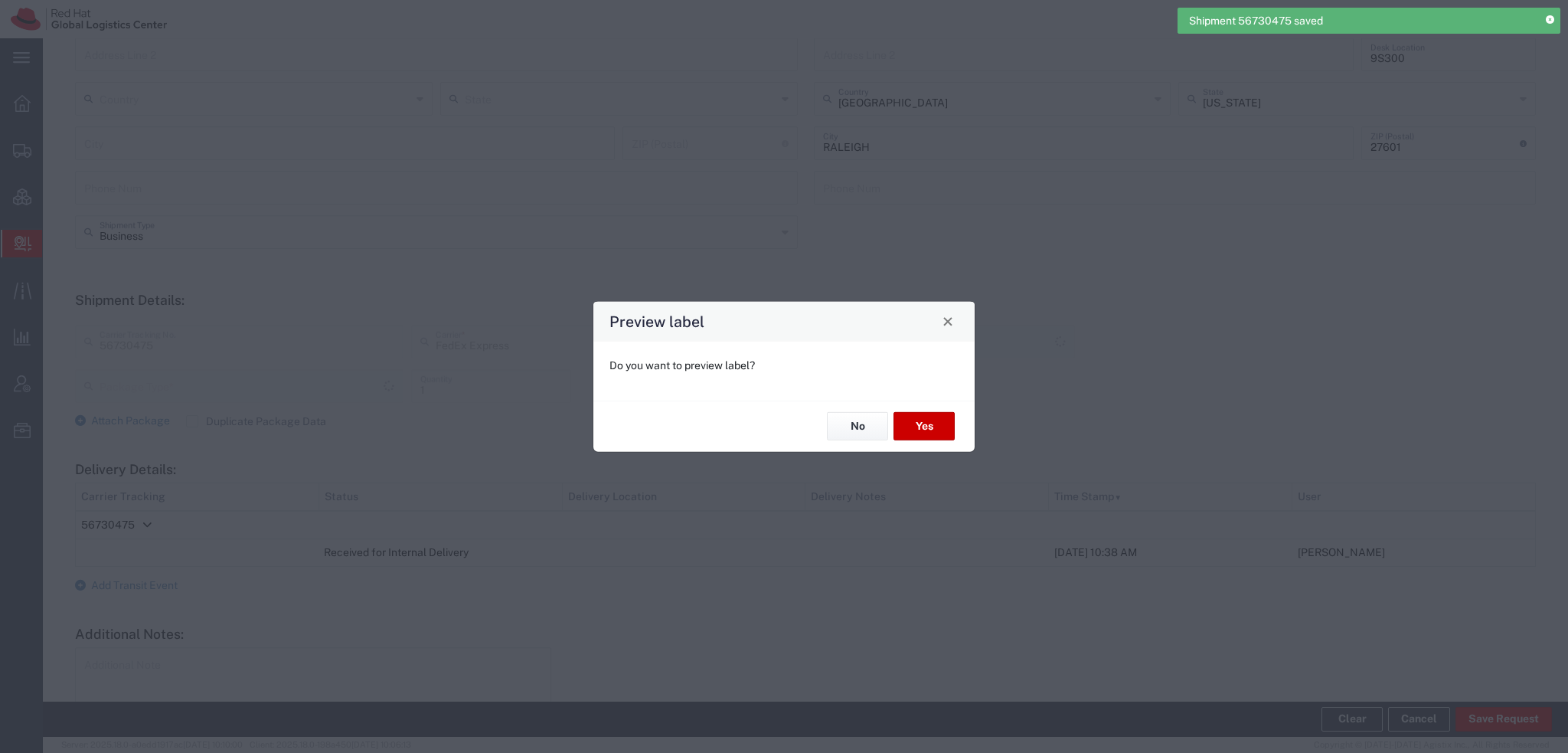
type input "Envelope"
type input "International Priority"
click at [932, 426] on button "Yes" at bounding box center [924, 426] width 61 height 29
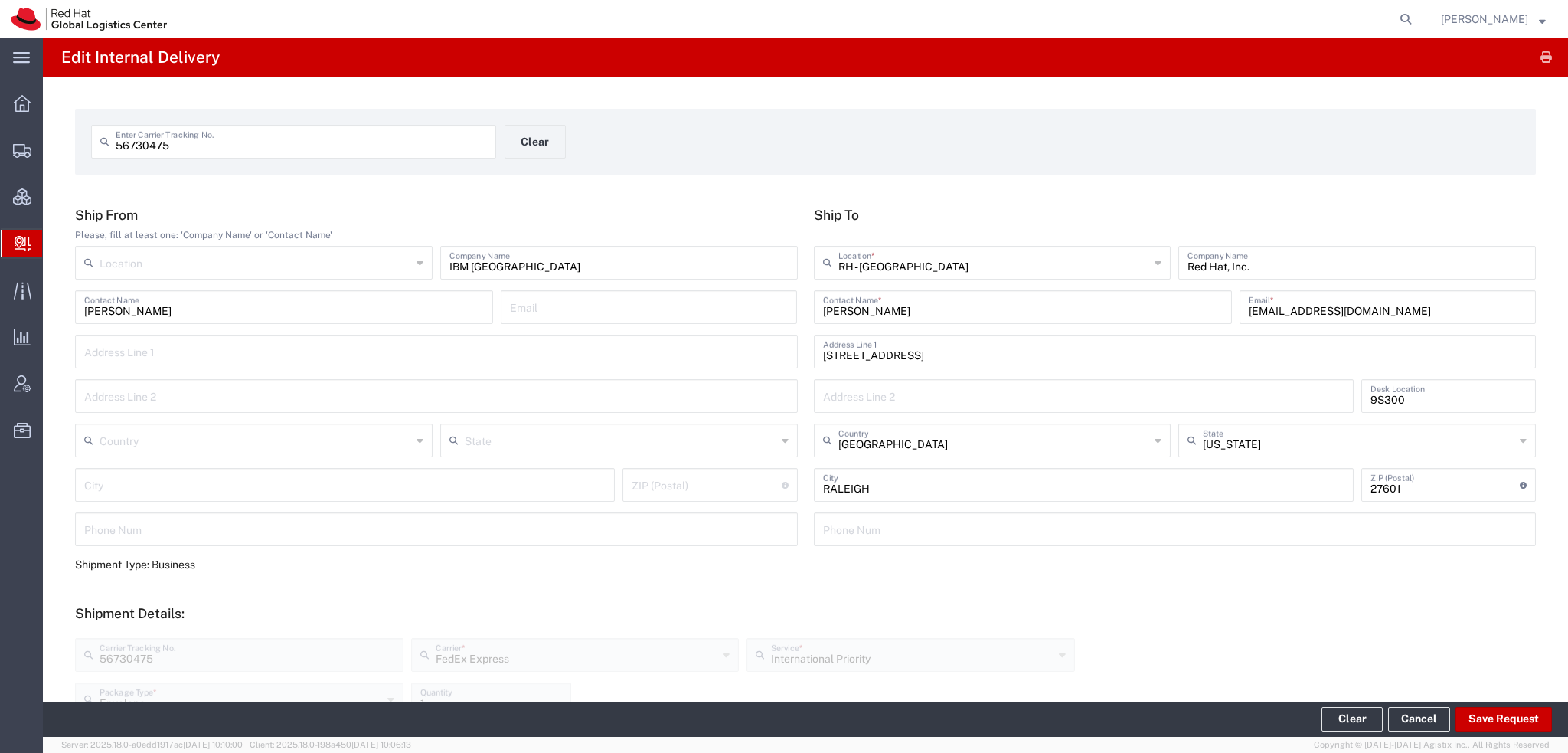
click at [1478, 14] on span "[PERSON_NAME]" at bounding box center [1484, 18] width 87 height 17
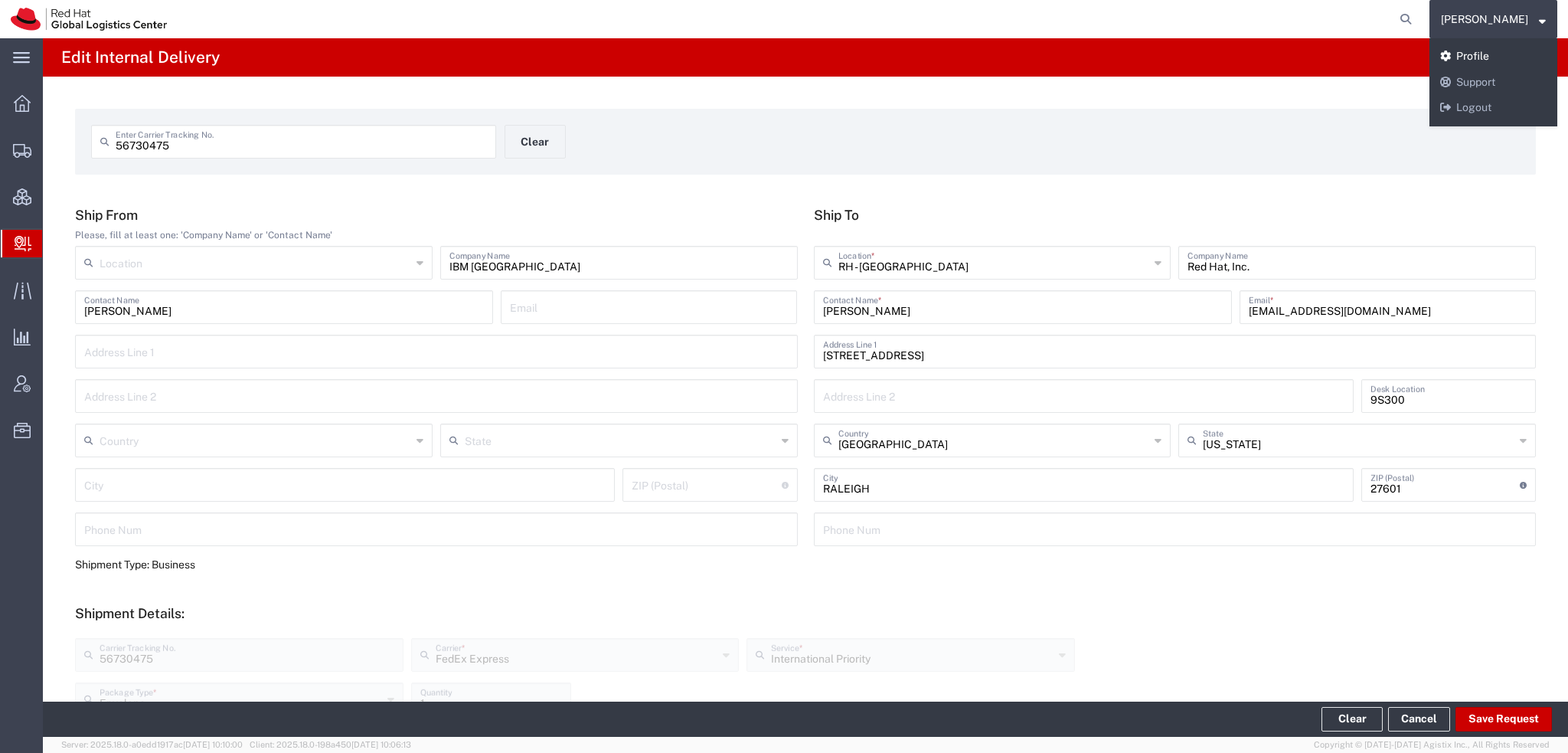
click at [1474, 57] on link "Profile" at bounding box center [1492, 57] width 128 height 26
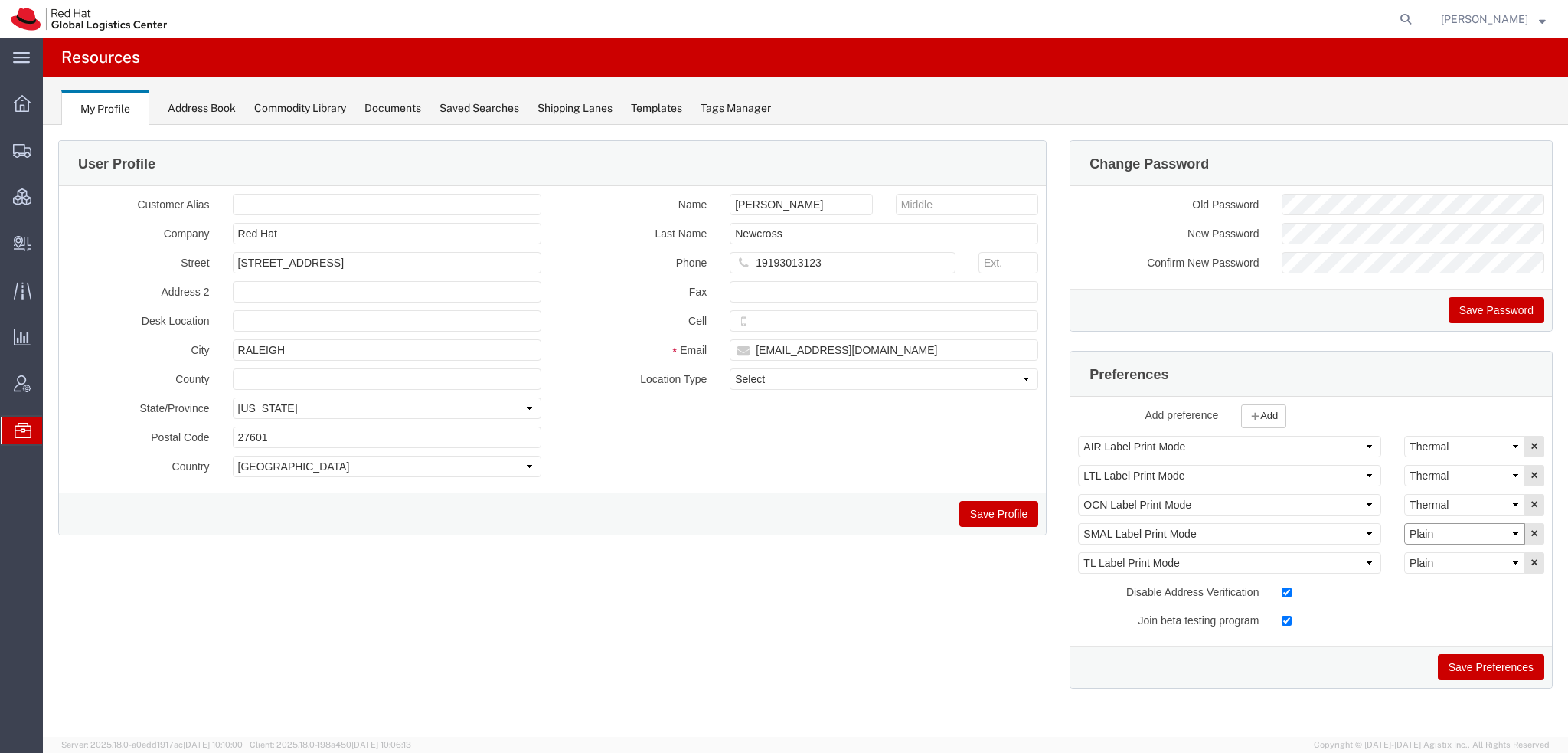
click at [1430, 536] on select "Select Plain Thermal" at bounding box center [1464, 534] width 121 height 22
select select "Thermal"
click at [1404, 523] on select "Select Plain Thermal" at bounding box center [1464, 534] width 121 height 22
click at [1454, 667] on button "Save Preferences" at bounding box center [1491, 667] width 106 height 26
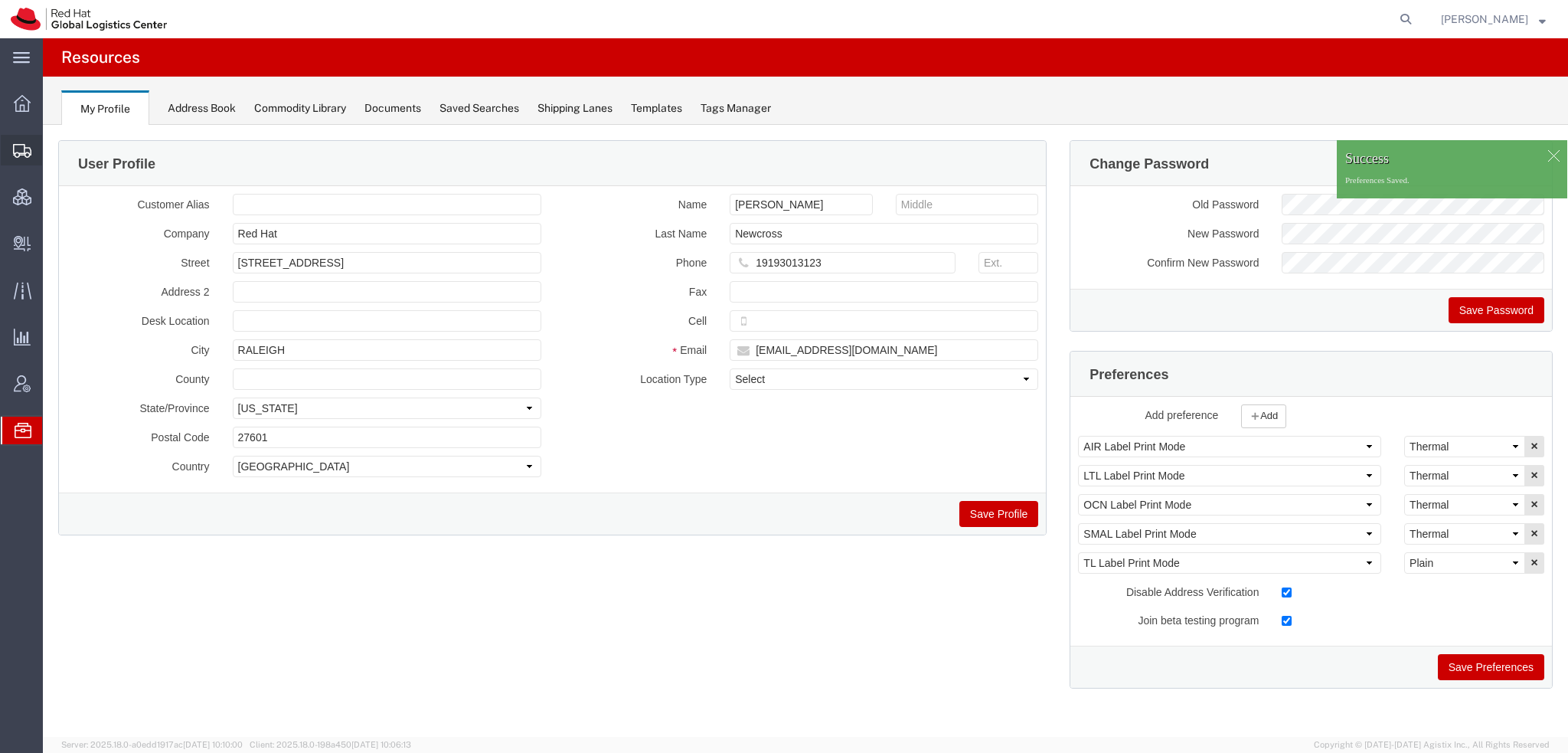
click at [0, 0] on span "Shipment Manager" at bounding box center [0, 0] width 0 height 0
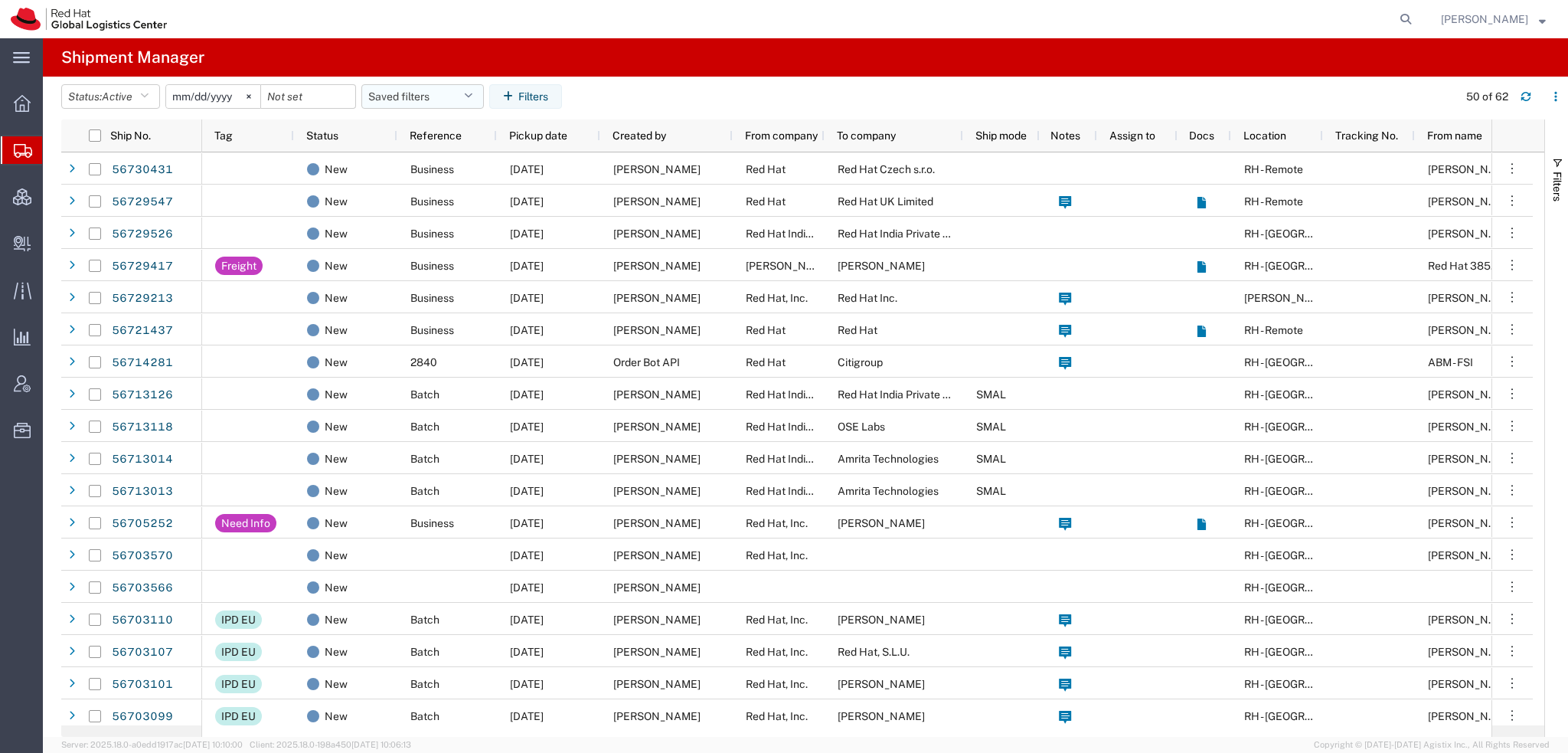
click at [472, 94] on icon "button" at bounding box center [468, 97] width 9 height 10
click at [435, 152] on span "Americas" at bounding box center [464, 164] width 200 height 29
type input "2023-05-07"
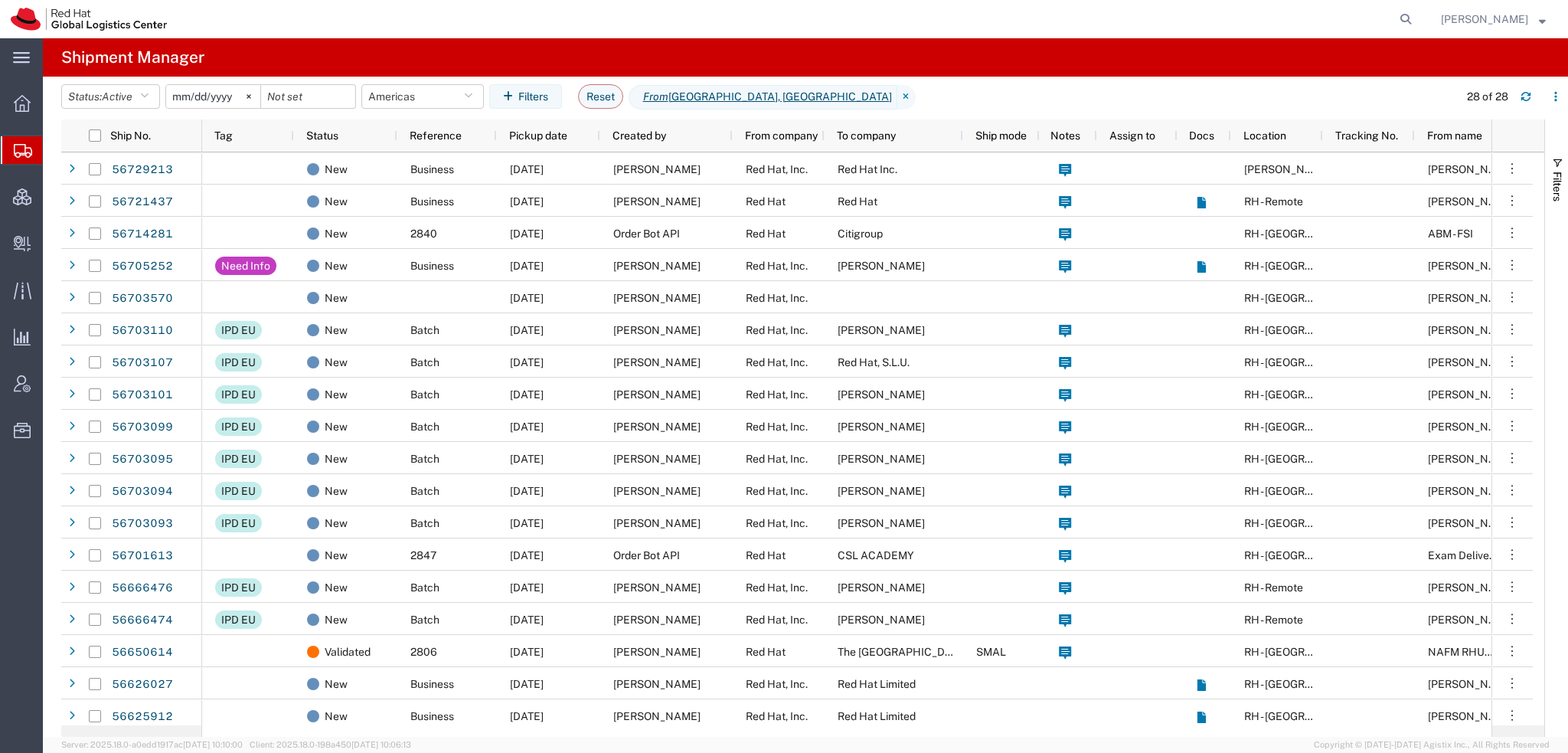
click at [1482, 17] on span "[PERSON_NAME]" at bounding box center [1484, 18] width 87 height 17
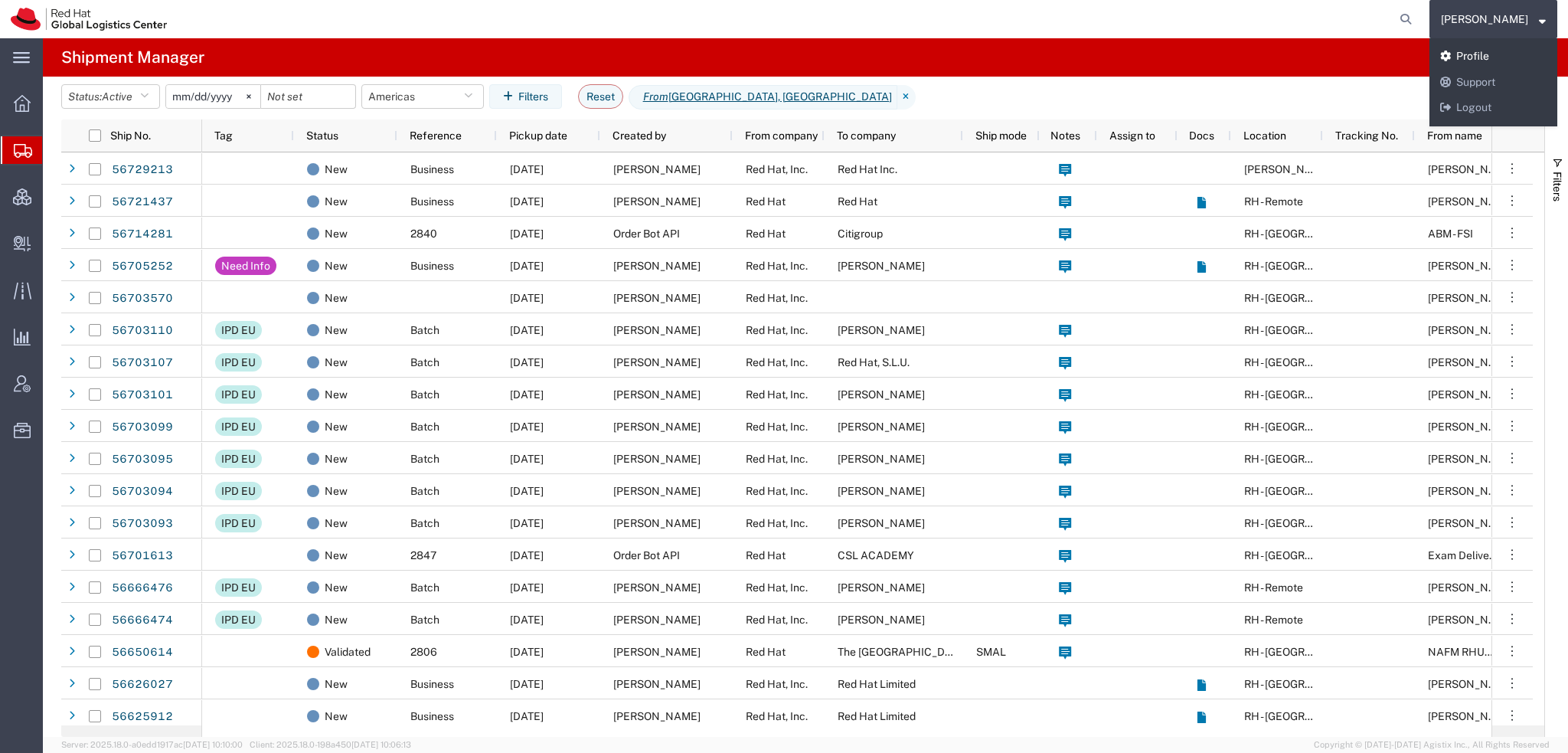
click at [1491, 54] on link "Profile" at bounding box center [1492, 57] width 128 height 26
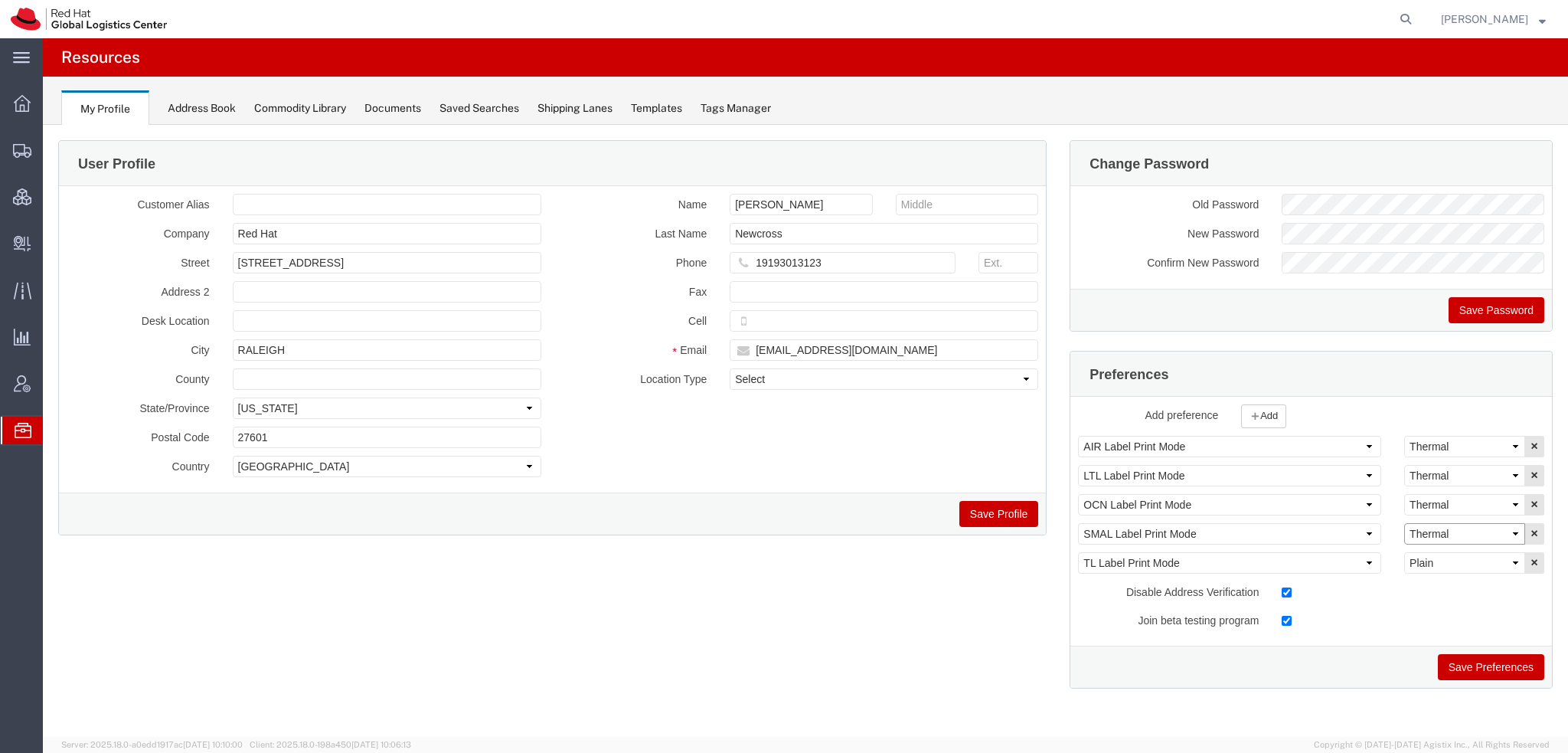
click at [1485, 532] on select "Select Plain Thermal" at bounding box center [1464, 534] width 121 height 22
select select "Plain"
click at [1404, 523] on select "Select Plain Thermal" at bounding box center [1464, 534] width 121 height 22
click at [1484, 666] on button "Save Preferences" at bounding box center [1491, 667] width 106 height 26
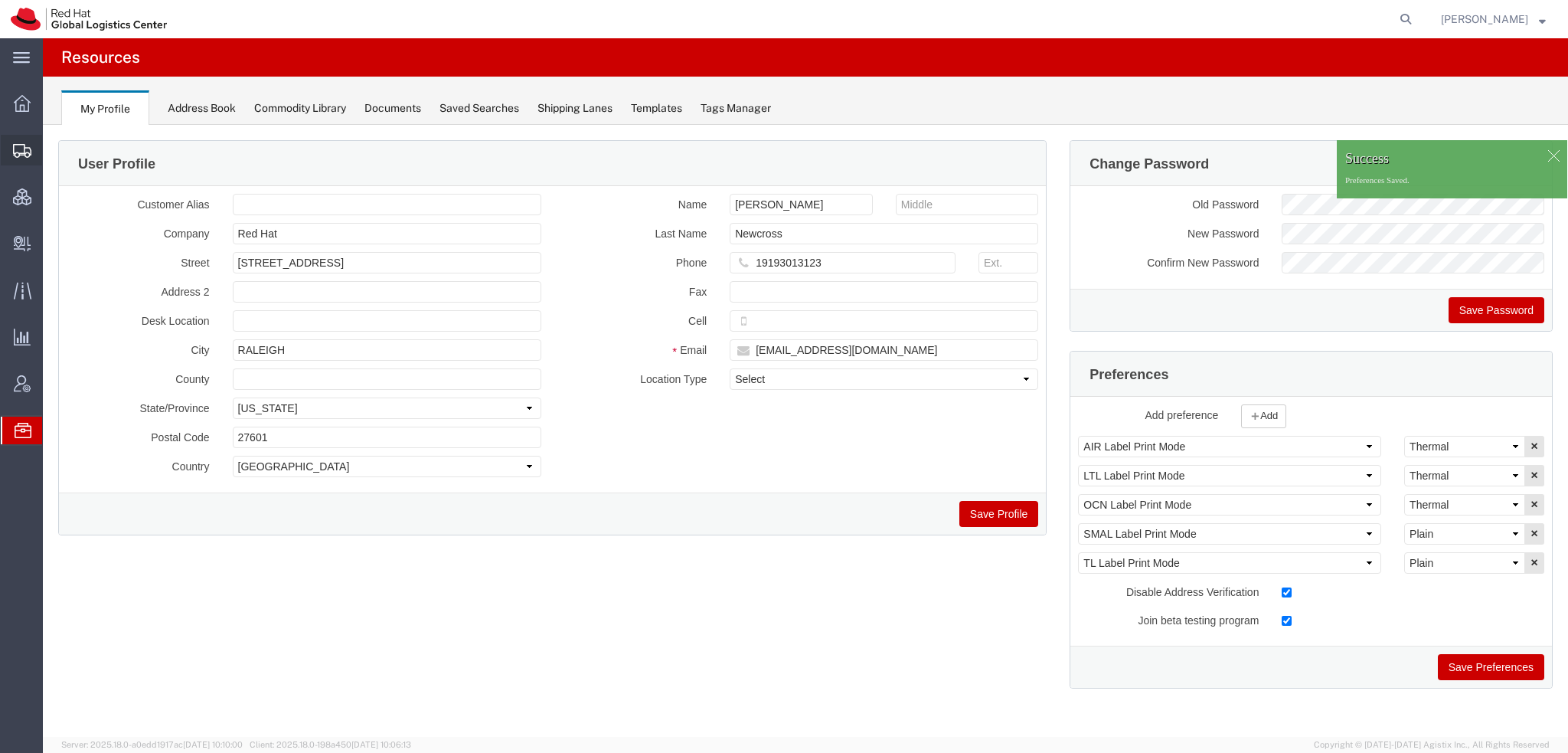
click at [0, 0] on span "Shipment Manager" at bounding box center [0, 0] width 0 height 0
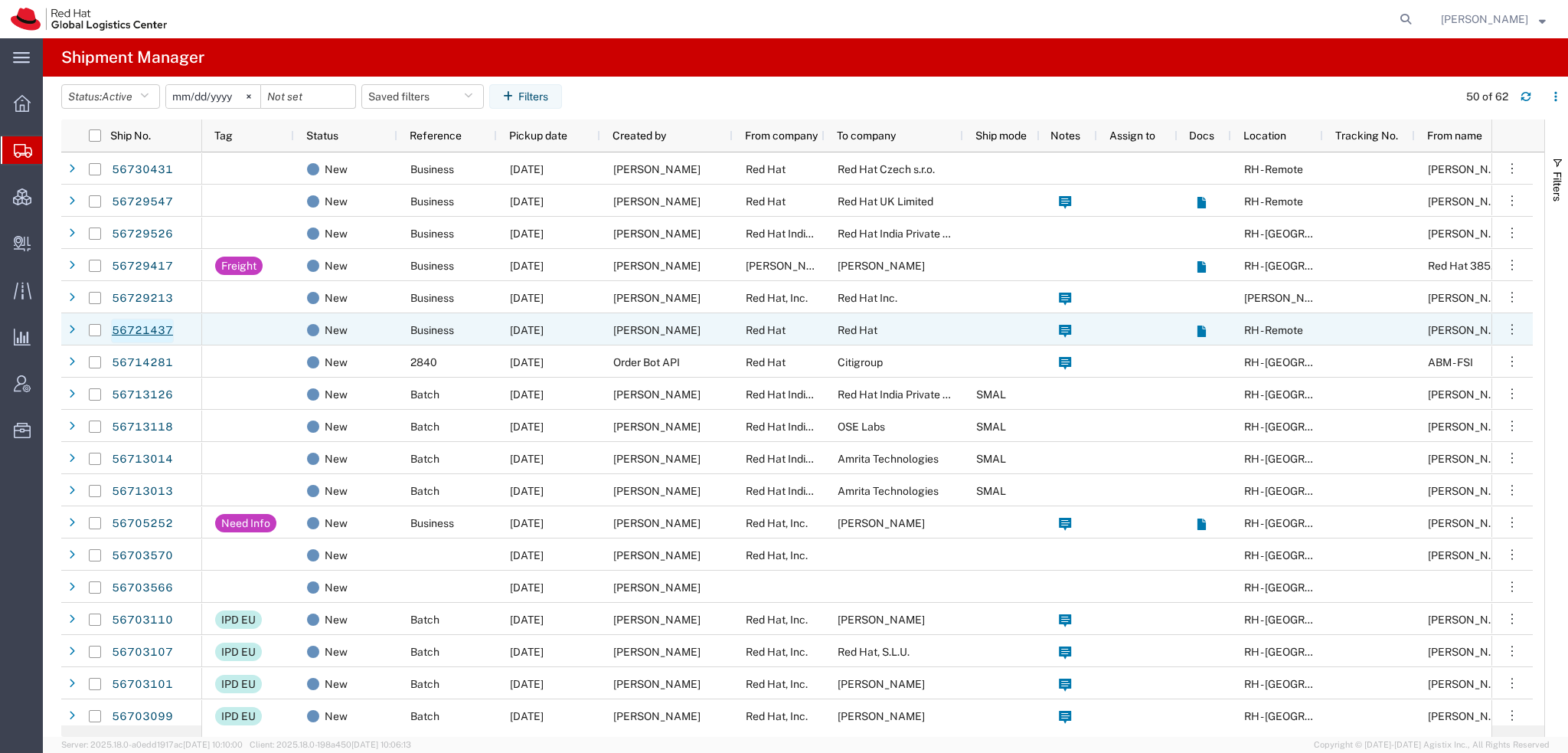
click at [154, 321] on link "56721437" at bounding box center [143, 331] width 63 height 24
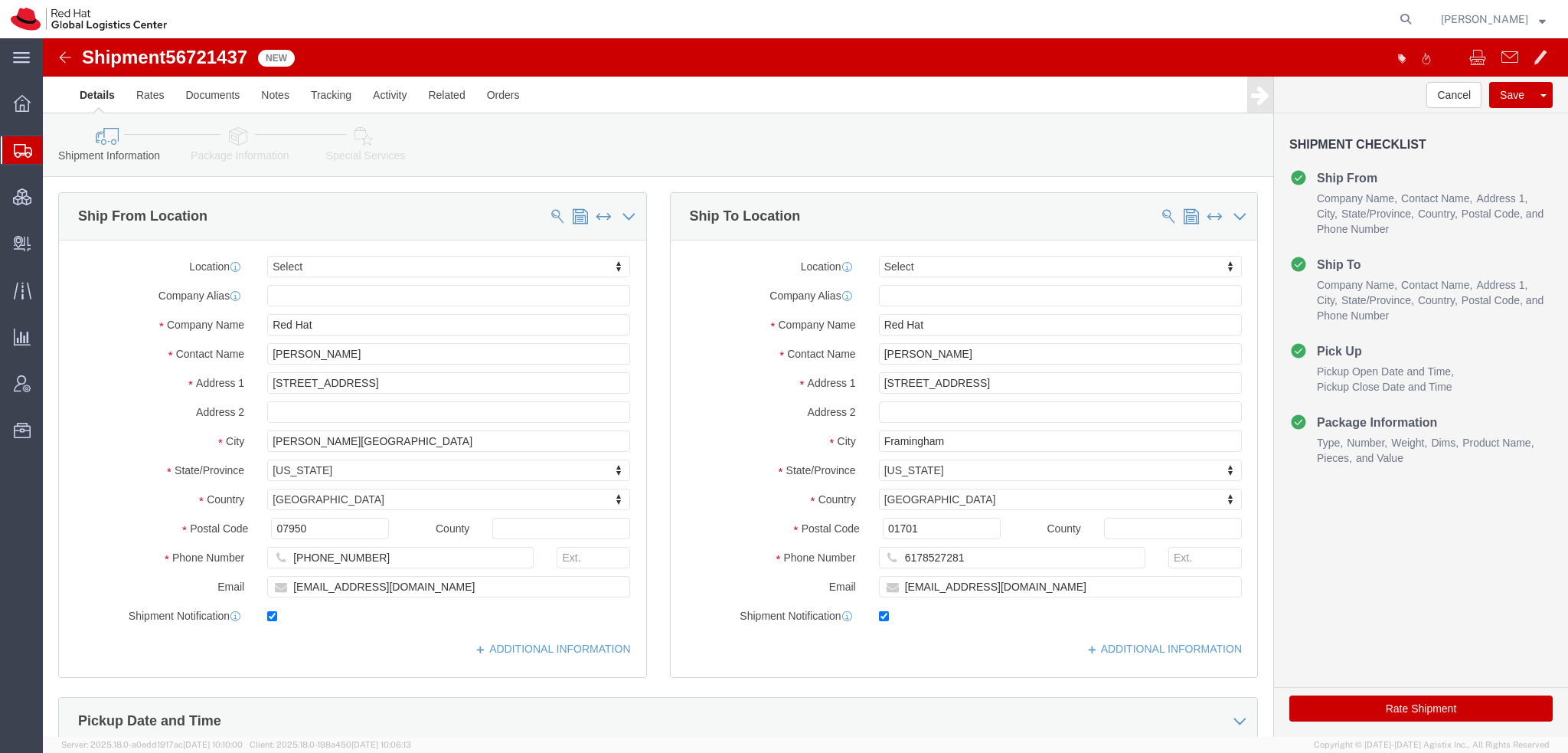
select select
drag, startPoint x: 903, startPoint y: 319, endPoint x: -43, endPoint y: 165, distance: 958.5
click html "Shipment 56721437 New Details Rates Documents Notes Tracking Activity Related O…"
paste input "Sue Flaherty"
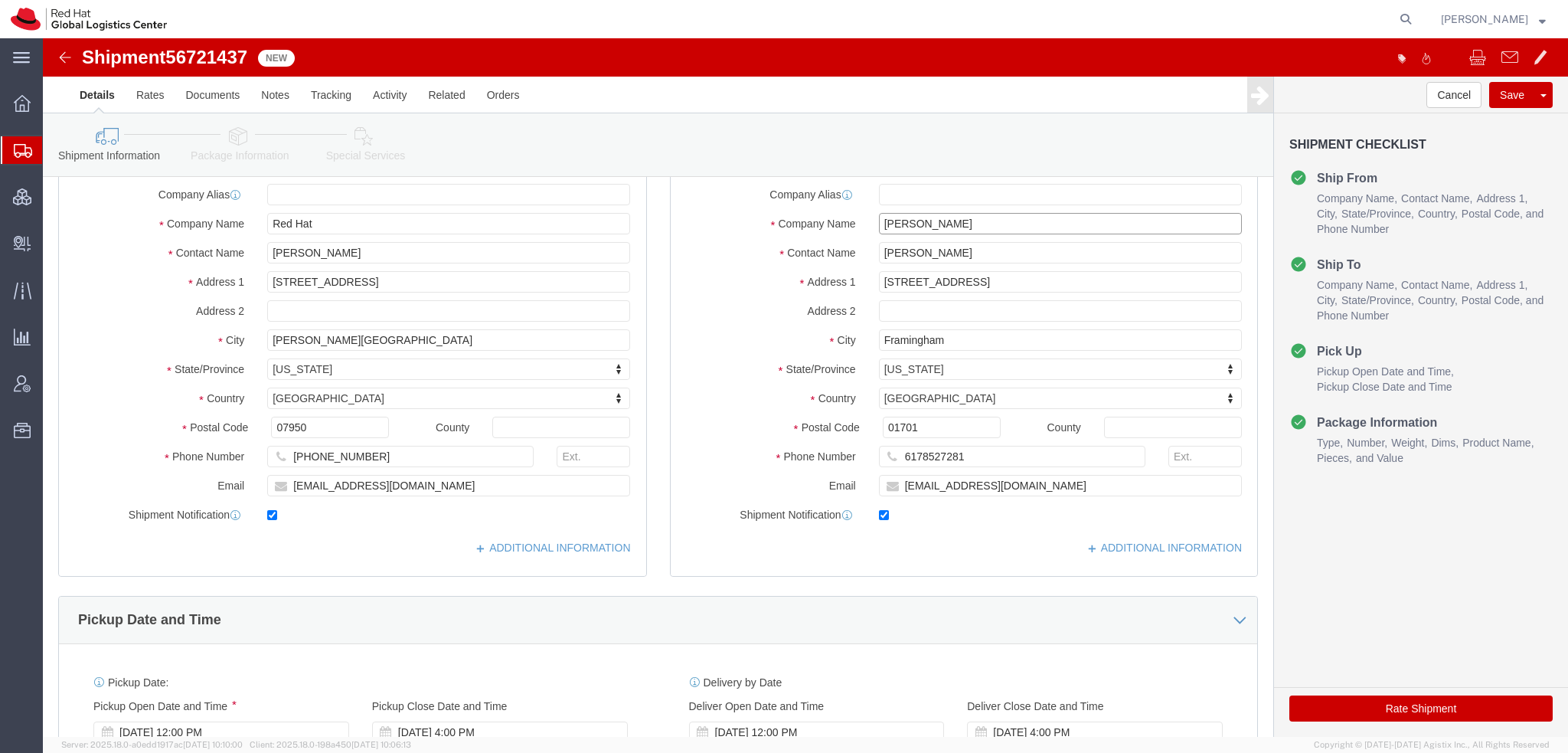
scroll to position [306, 0]
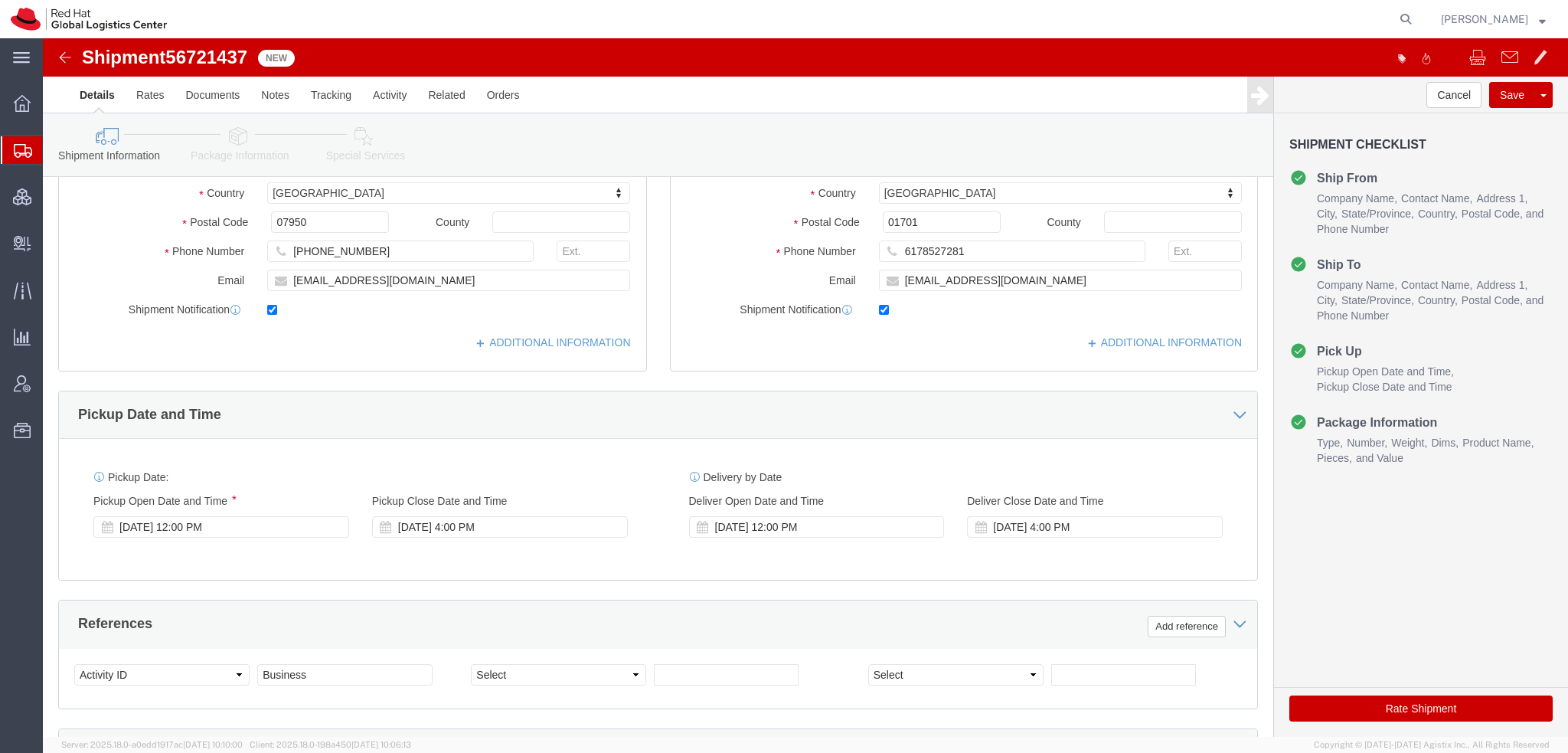
type input "Sue Flaherty"
drag, startPoint x: 362, startPoint y: 242, endPoint x: 104, endPoint y: 219, distance: 259.0
click div "Location My Profile Location RH - Amsterdam - MSO RH - Amsterdam Data Center RH…"
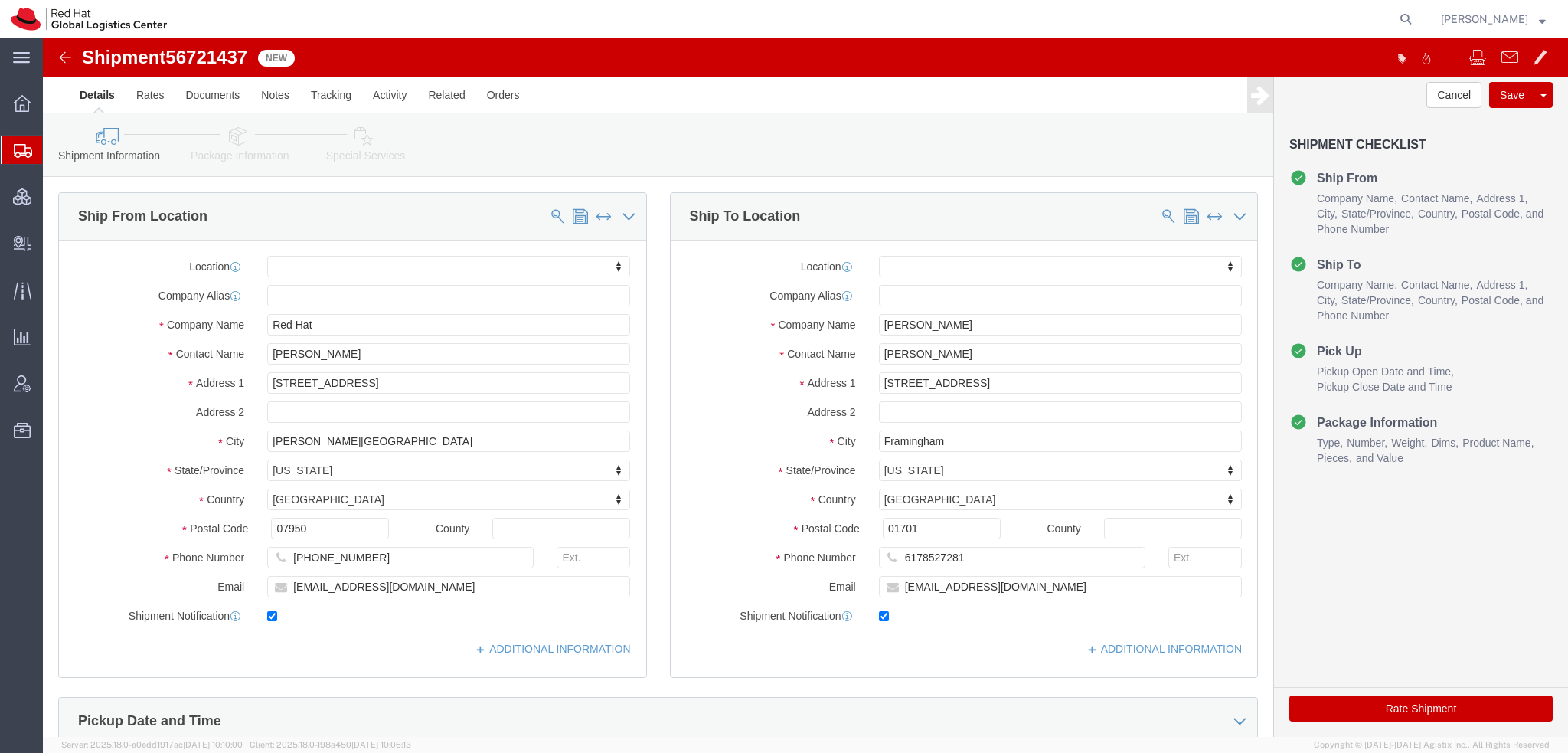
click icon
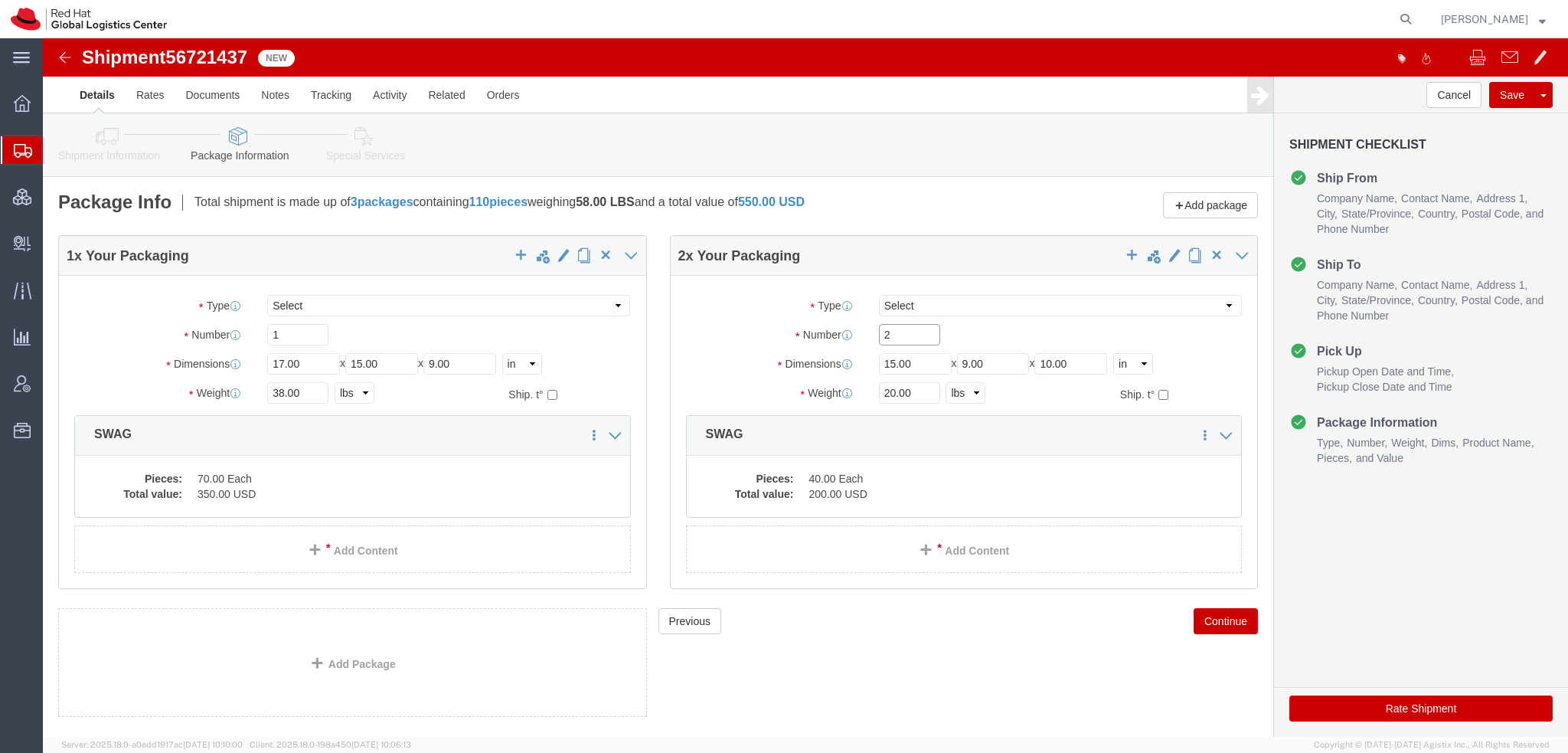
drag, startPoint x: 856, startPoint y: 293, endPoint x: 163, endPoint y: 174, distance: 703.1
click div "Package Info Total shipment is made up of 3 packages containing 110 pieces weig…"
type input "1"
click icon
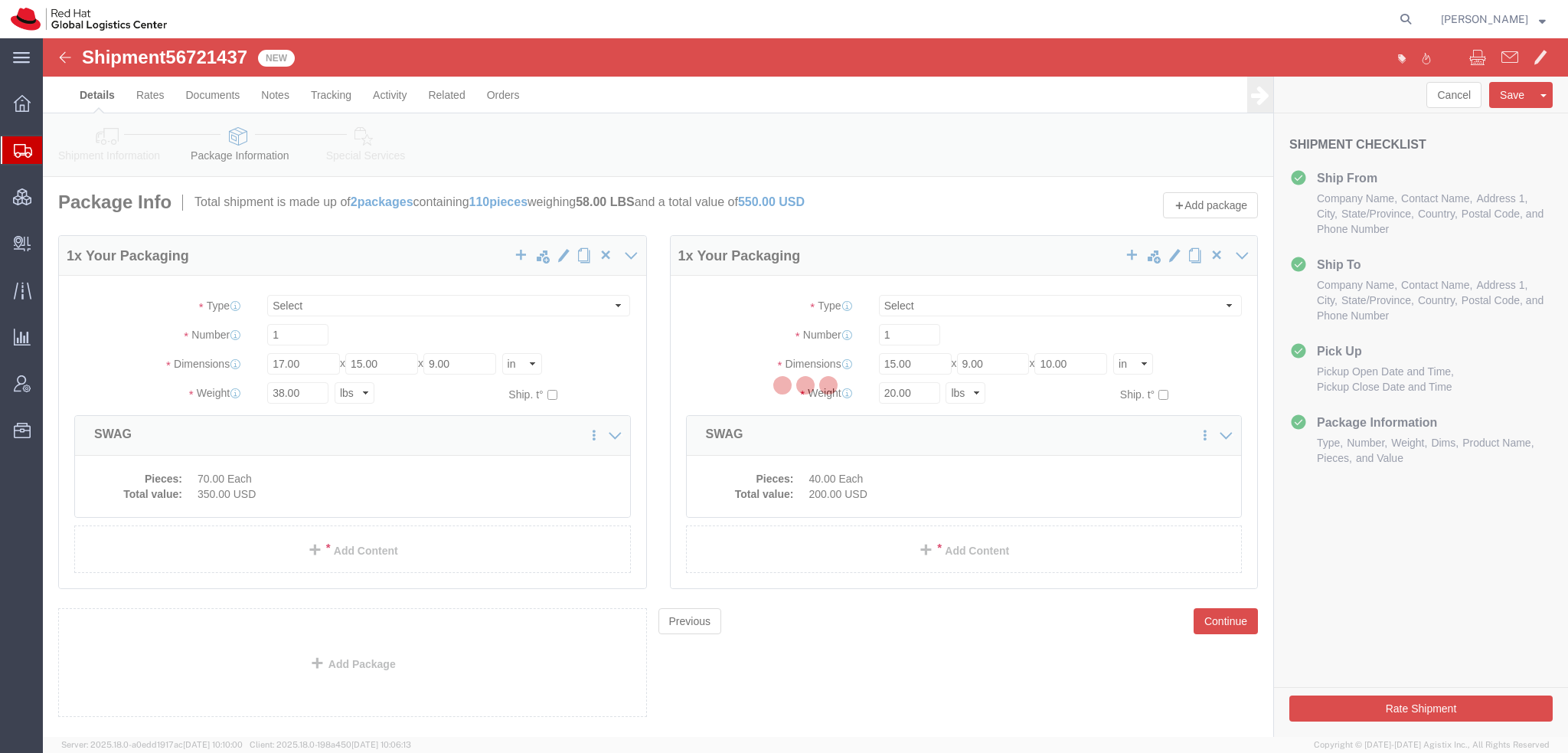
select select
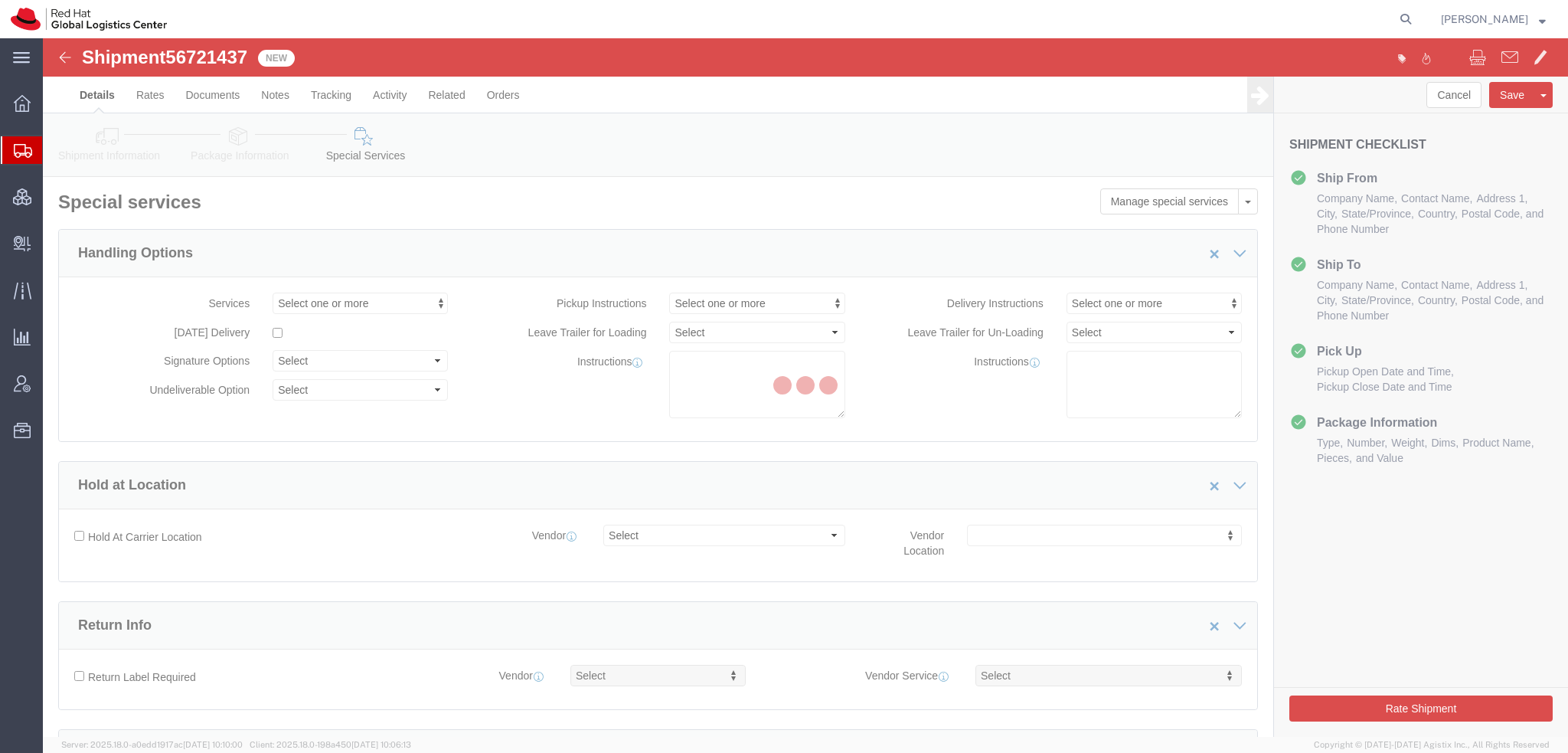
select select "COSTCENTER"
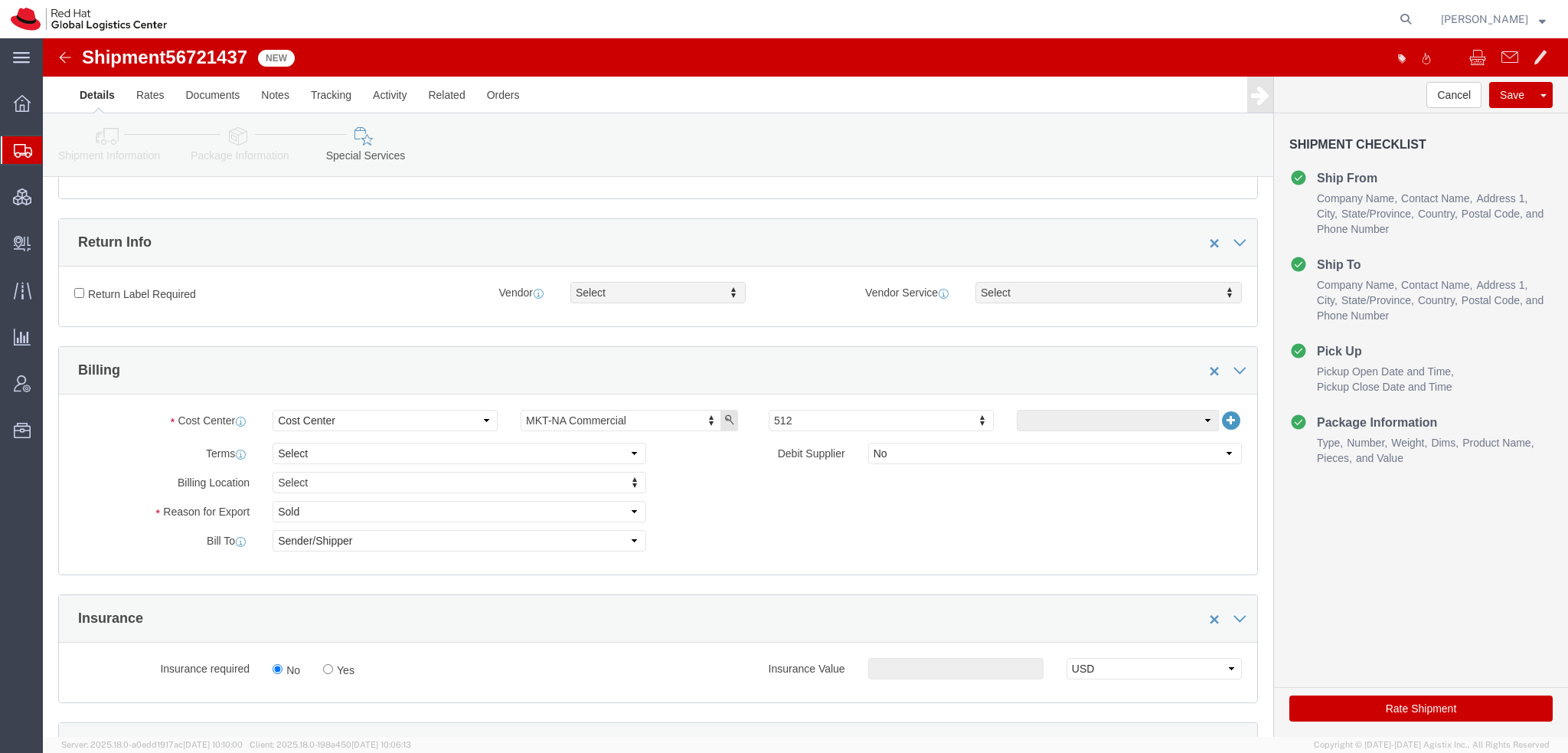
scroll to position [843, 0]
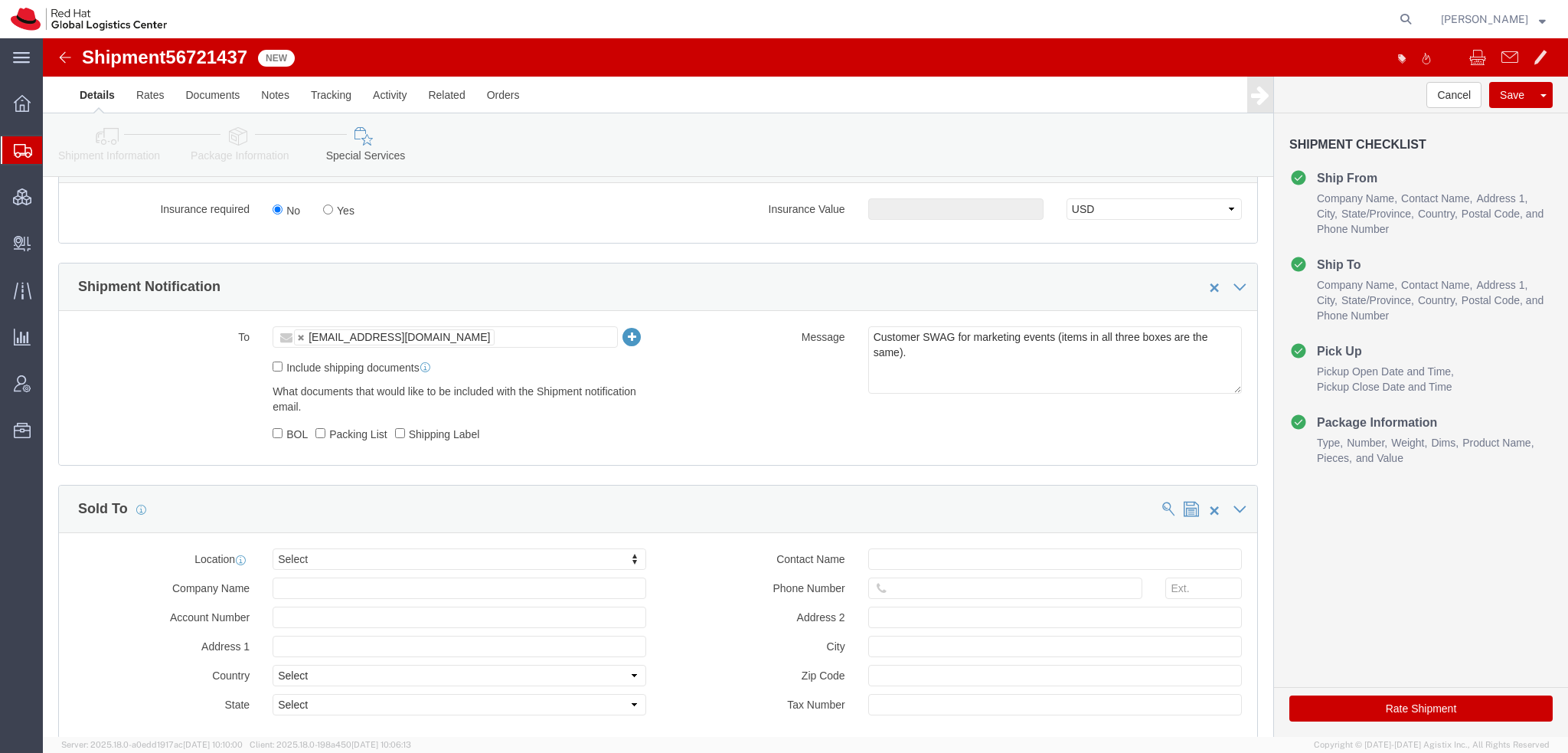
click icon
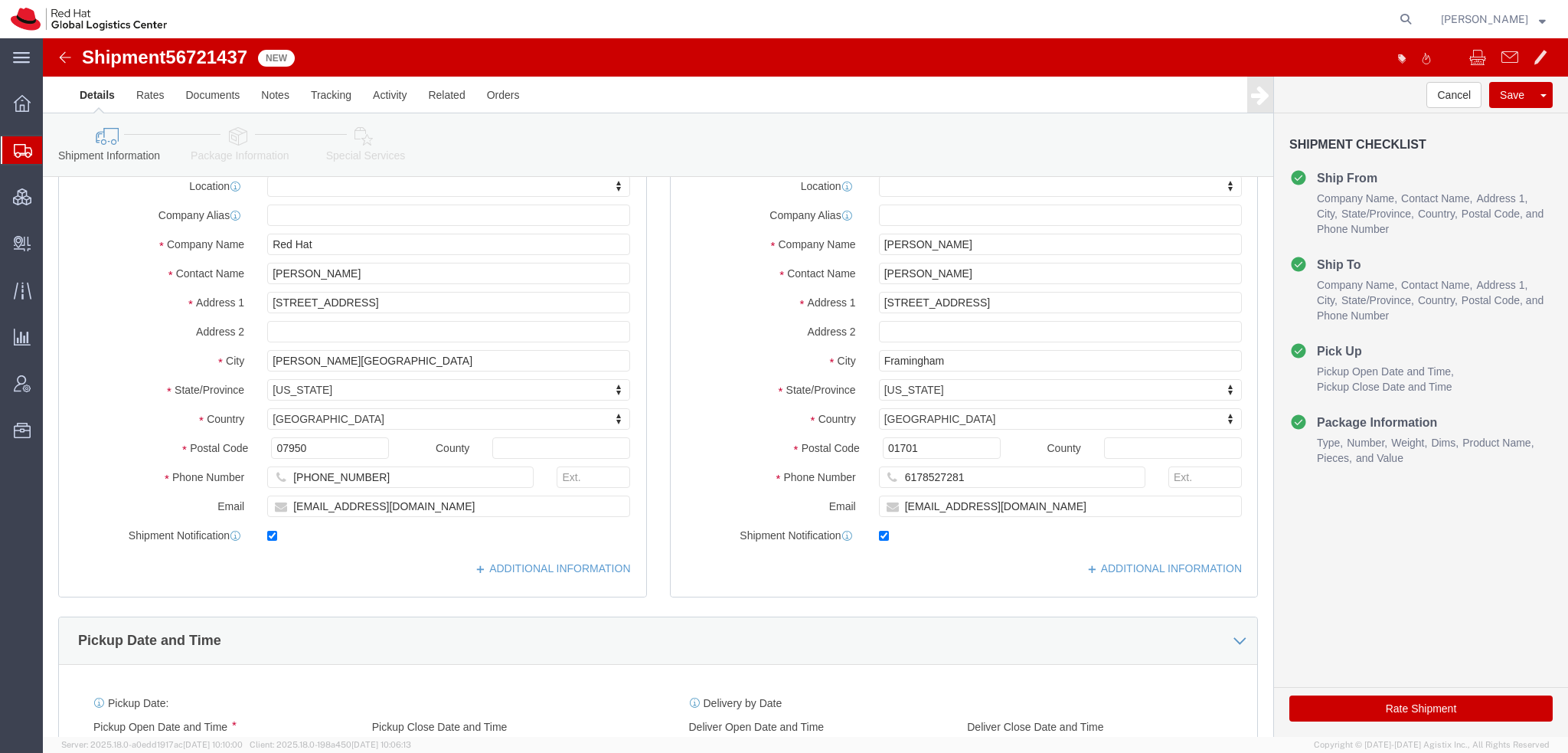
click icon
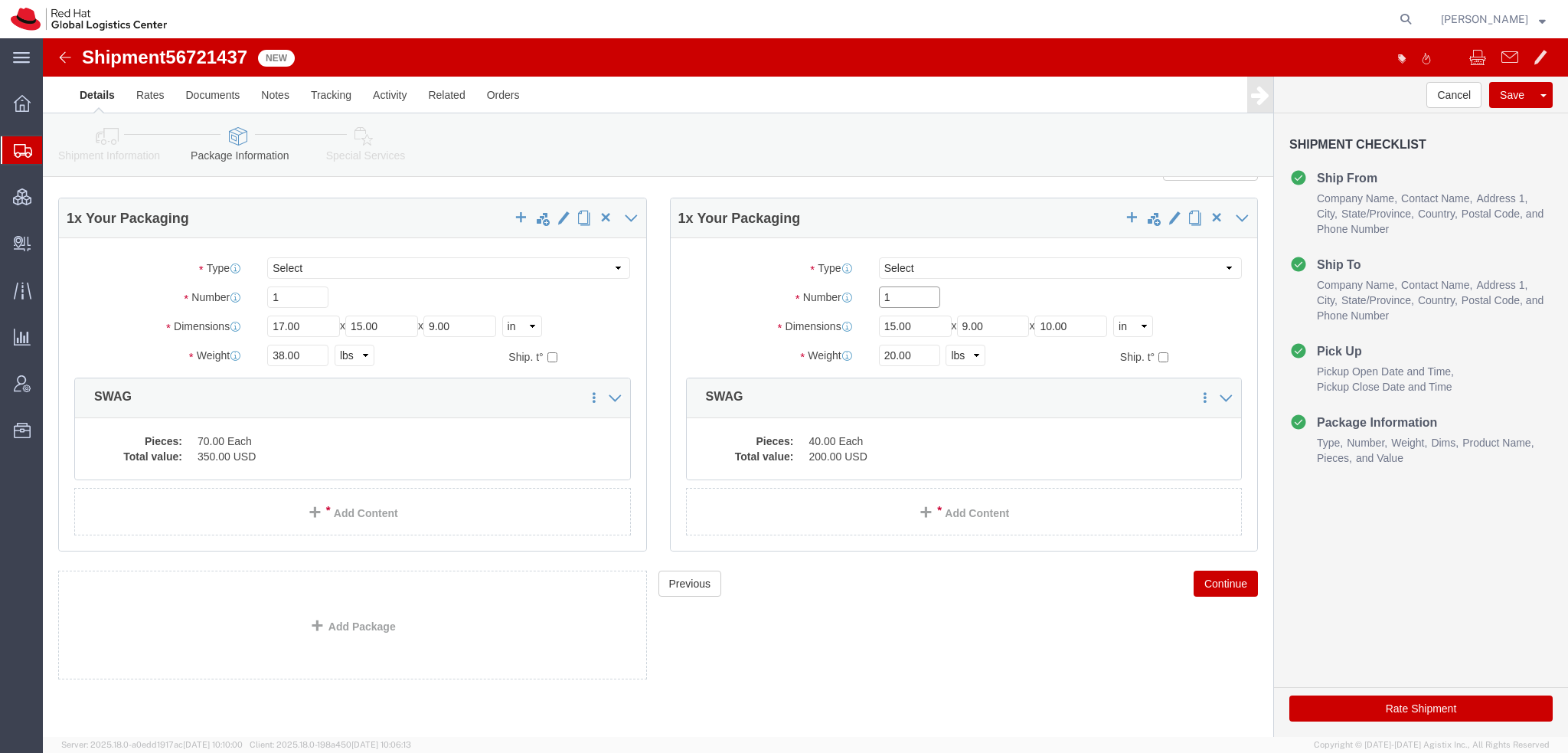
click div "1 x Your Packaging Package Type Select Case(s) Crate(s) Envelope Large Box Medi…"
type input "2"
drag, startPoint x: 861, startPoint y: 313, endPoint x: 334, endPoint y: 186, distance: 542.1
click div "1 x Your Packaging Package Type Select Case(s) Crate(s) Envelope Large Box Medi…"
type input "40"
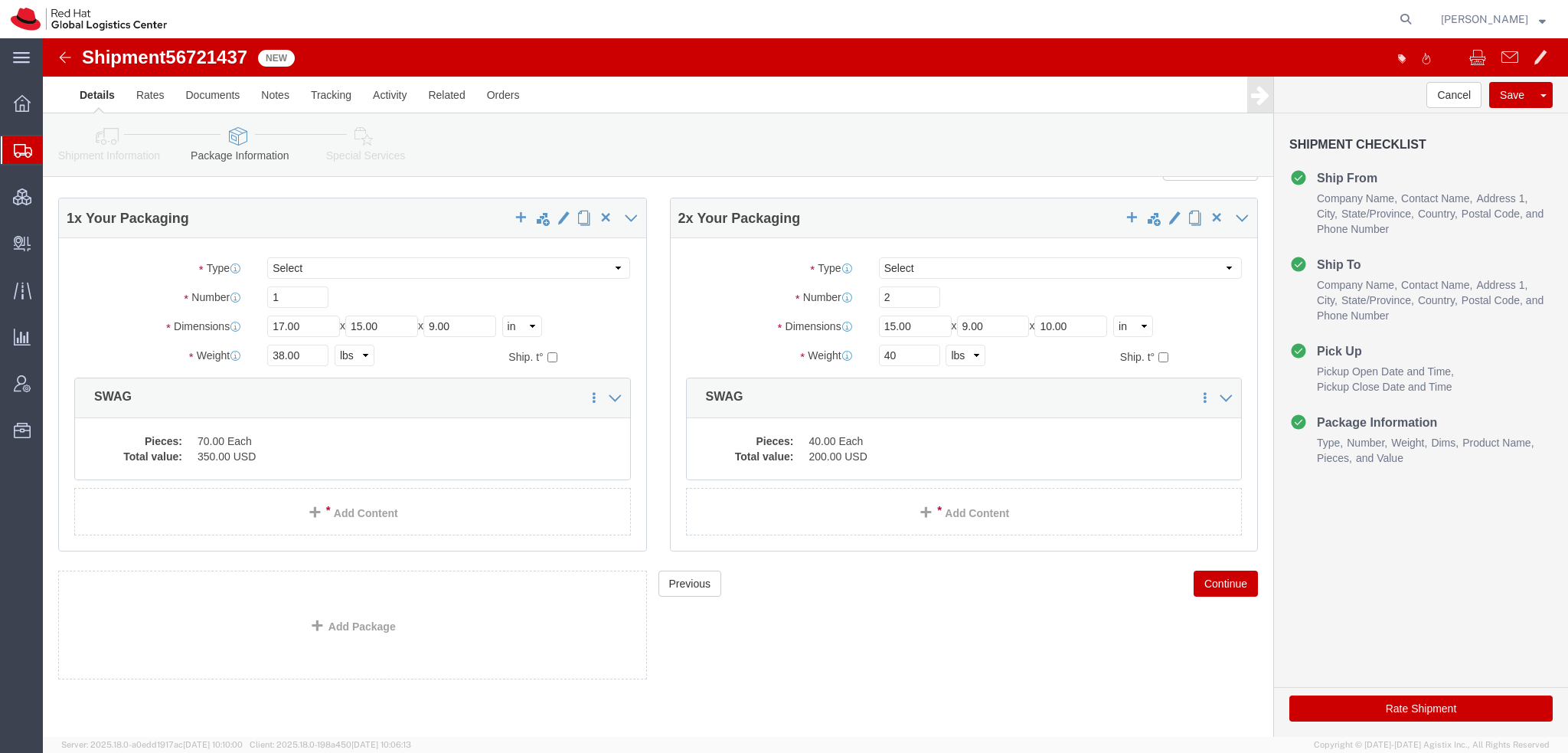
click button "Rate Shipment"
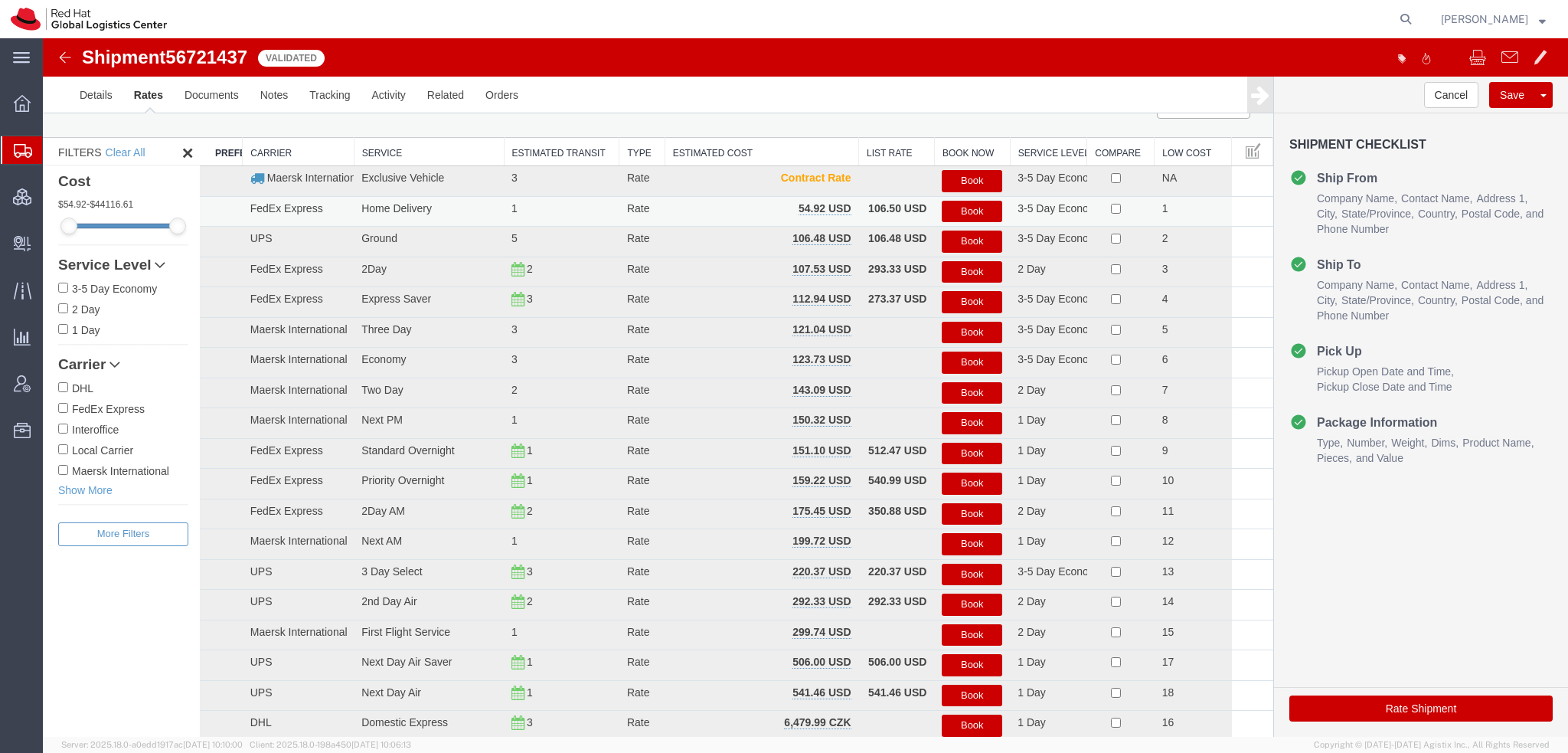
click at [955, 211] on button "Book" at bounding box center [971, 212] width 60 height 23
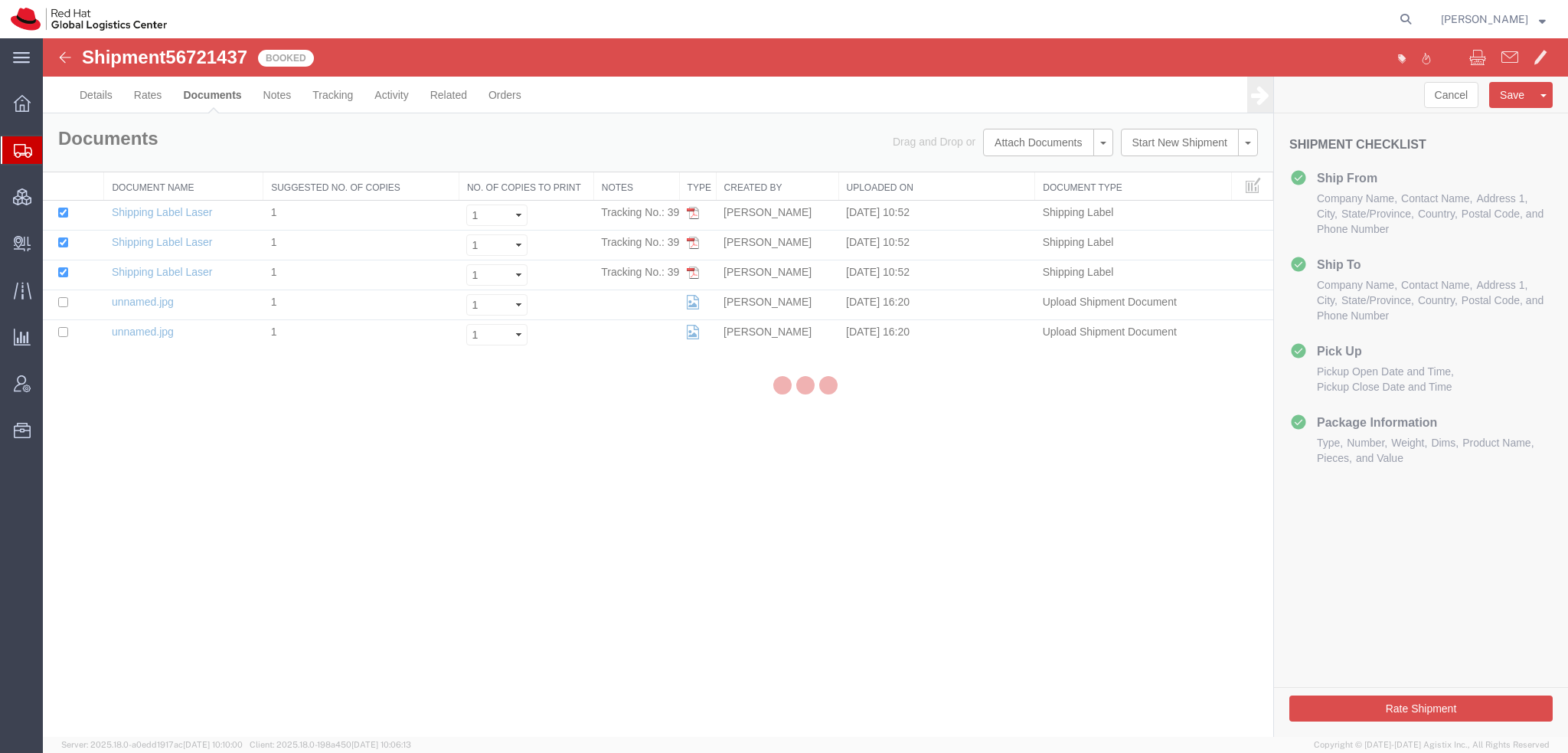
scroll to position [0, 0]
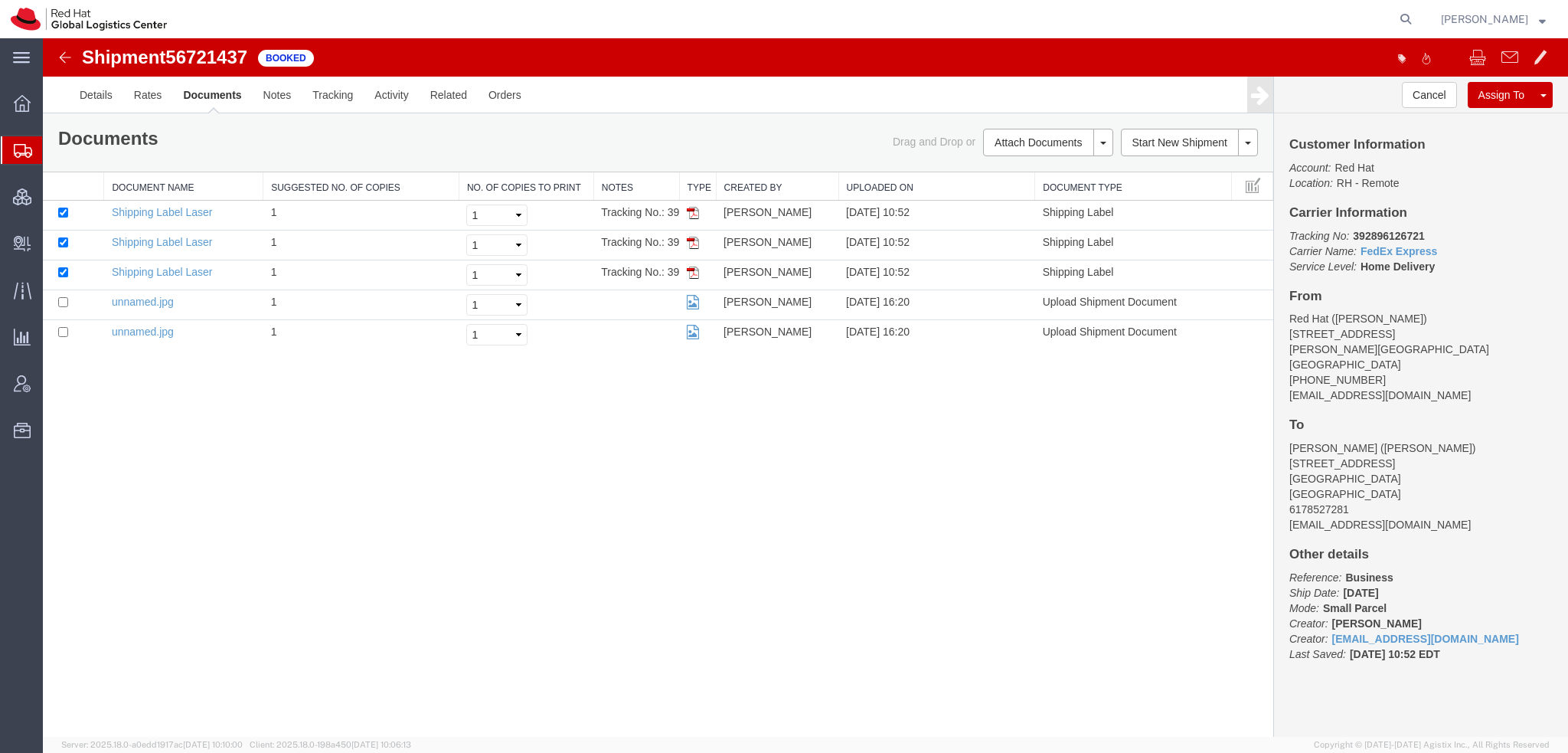
click at [43, 38] on link "Email Documents" at bounding box center [43, 38] width 0 height 0
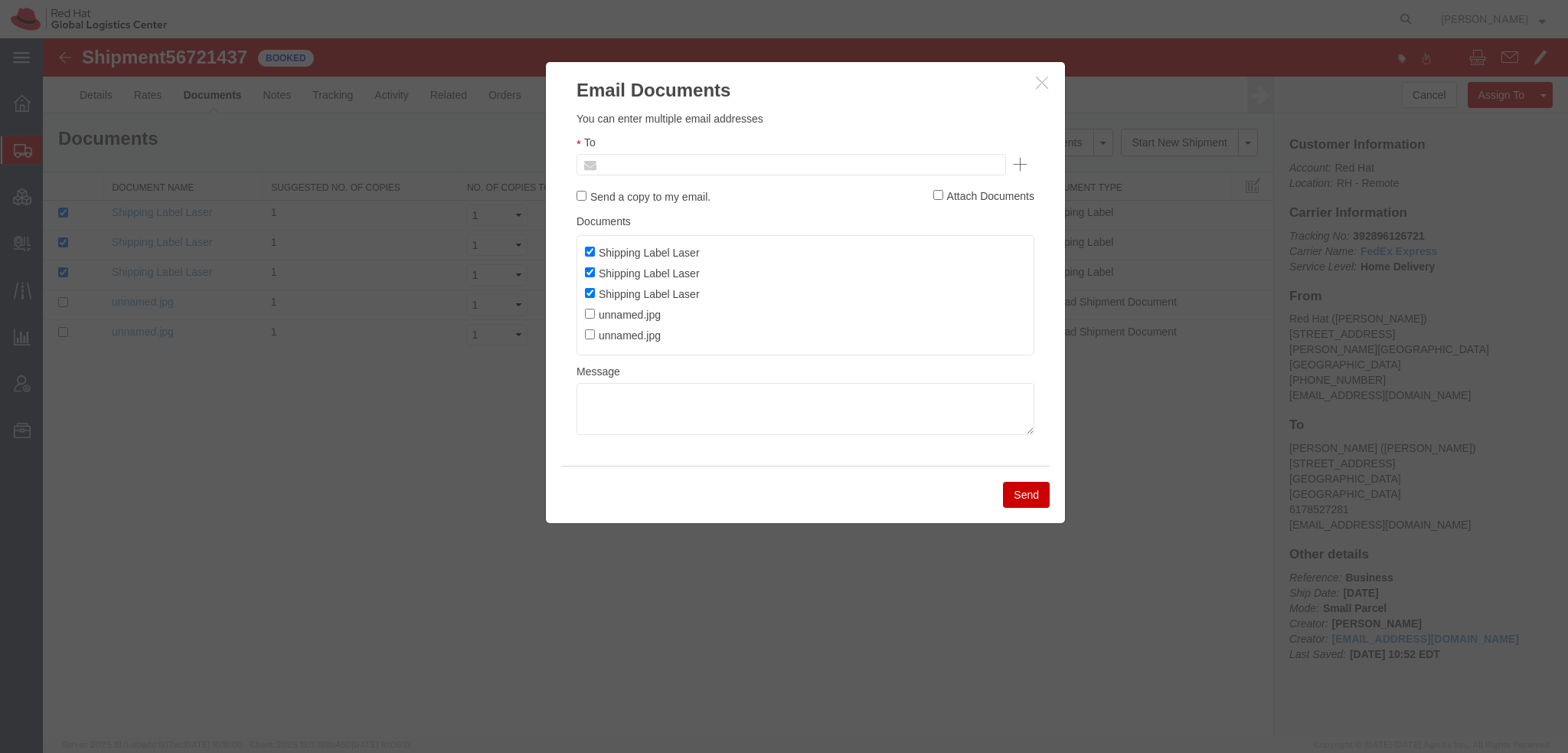
click at [747, 158] on input "text" at bounding box center [687, 165] width 179 height 20
type input "chaposto@redh"
type input "Enter Email Address"
click at [1037, 85] on icon "button" at bounding box center [1042, 82] width 12 height 13
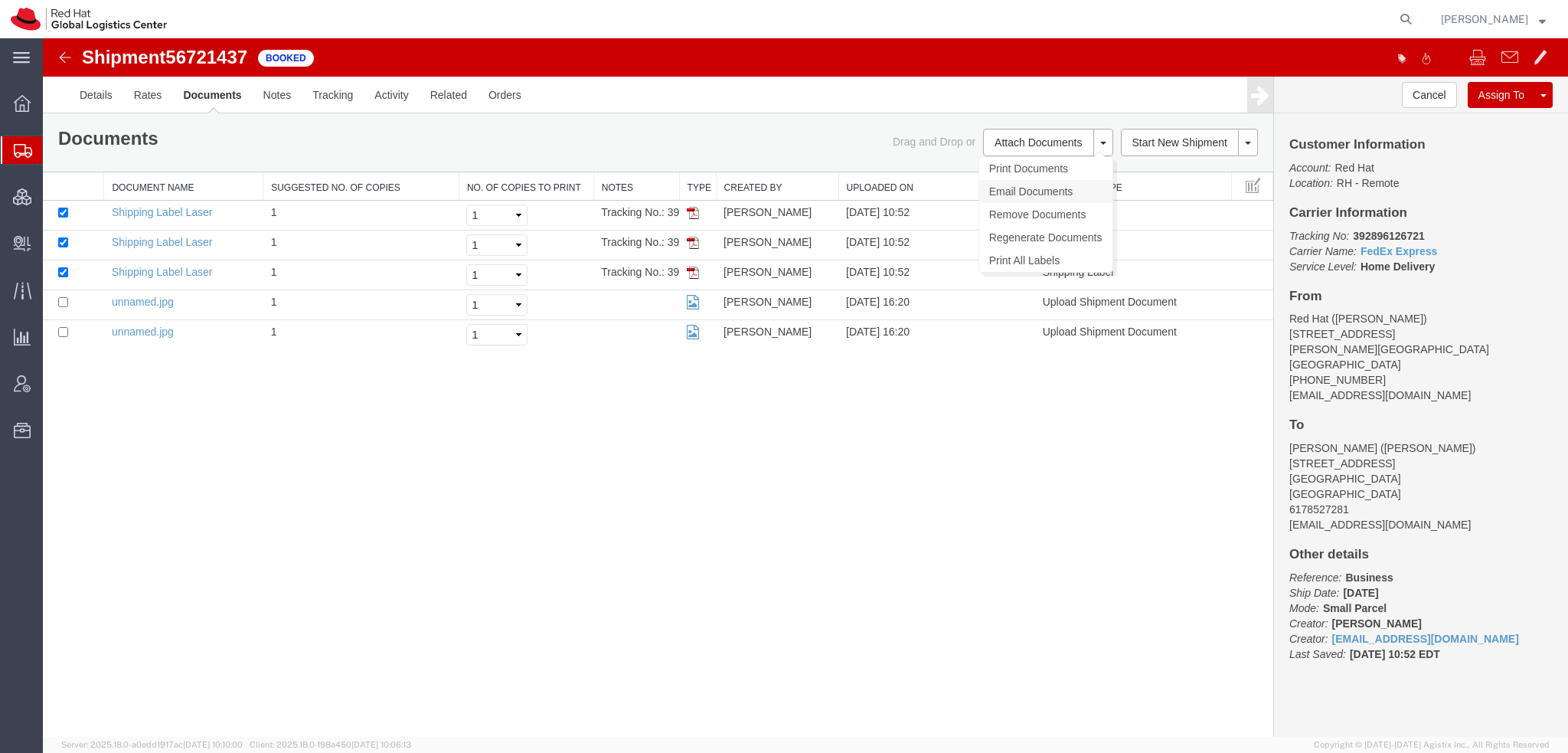
click at [995, 188] on link "Email Documents" at bounding box center [1045, 192] width 133 height 23
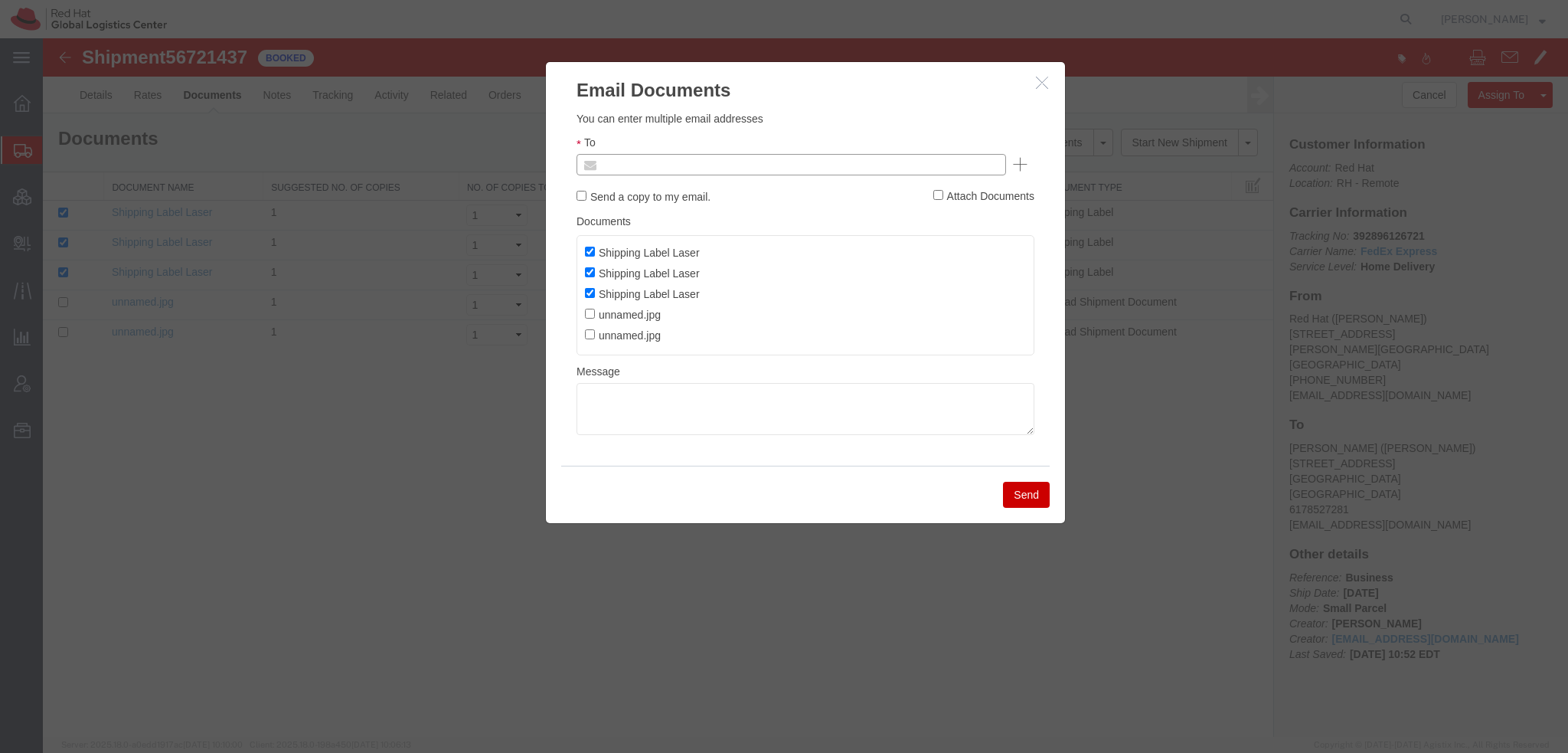
click at [714, 156] on input "text" at bounding box center [687, 165] width 179 height 20
type input "chap"
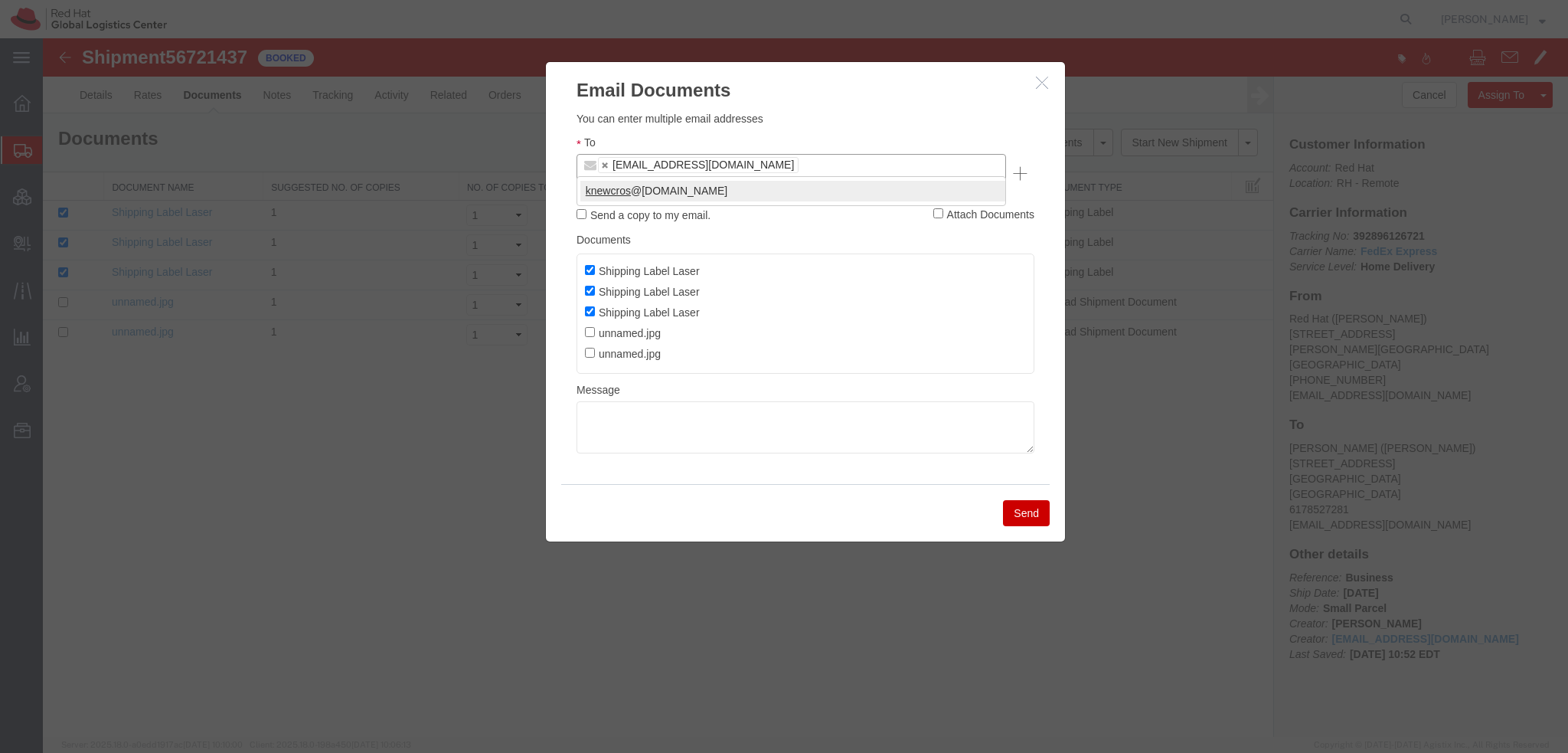
type input "knewcros"
click at [1033, 500] on button "Send" at bounding box center [1026, 513] width 47 height 26
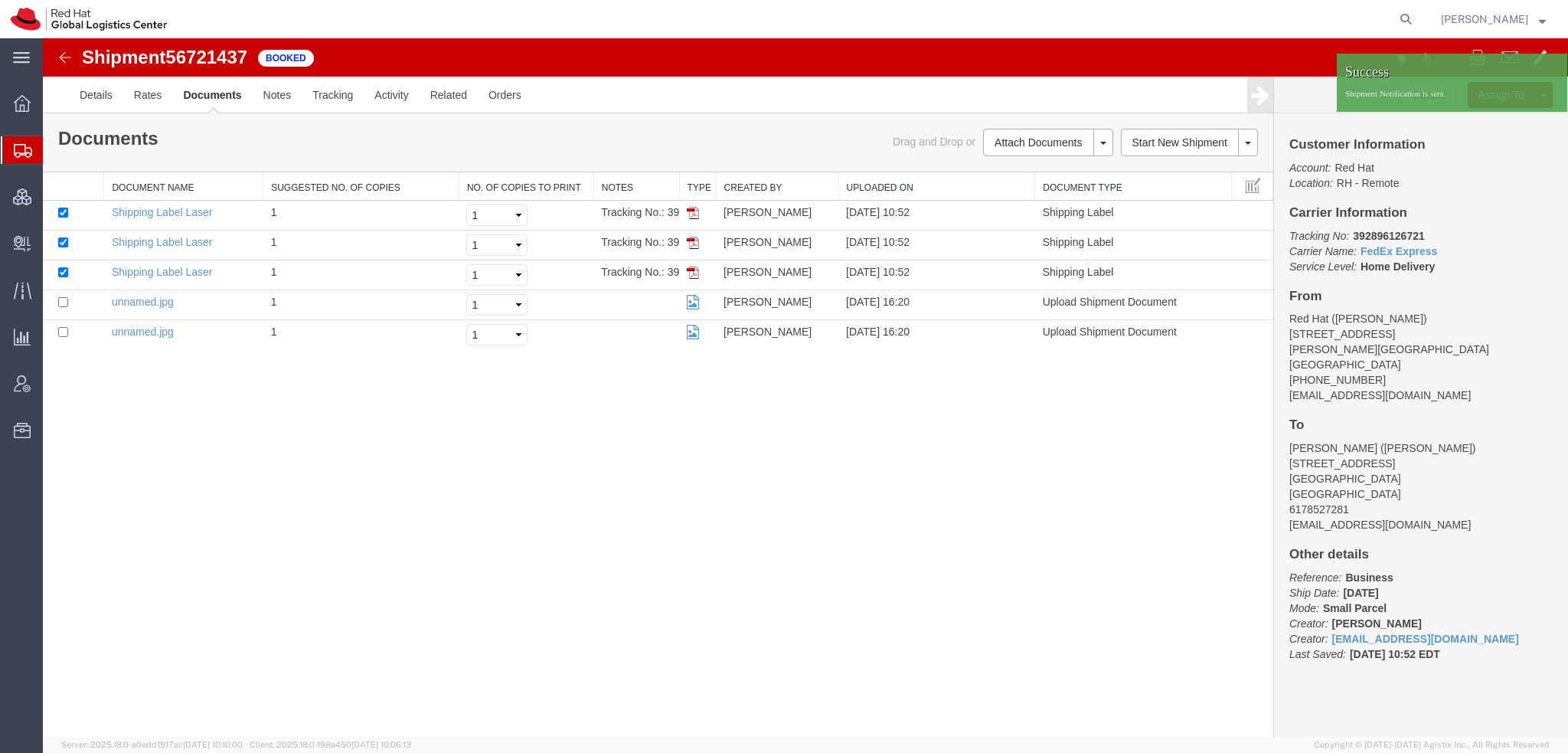
click at [1539, 18] on strong "button" at bounding box center [1542, 18] width 7 height 5
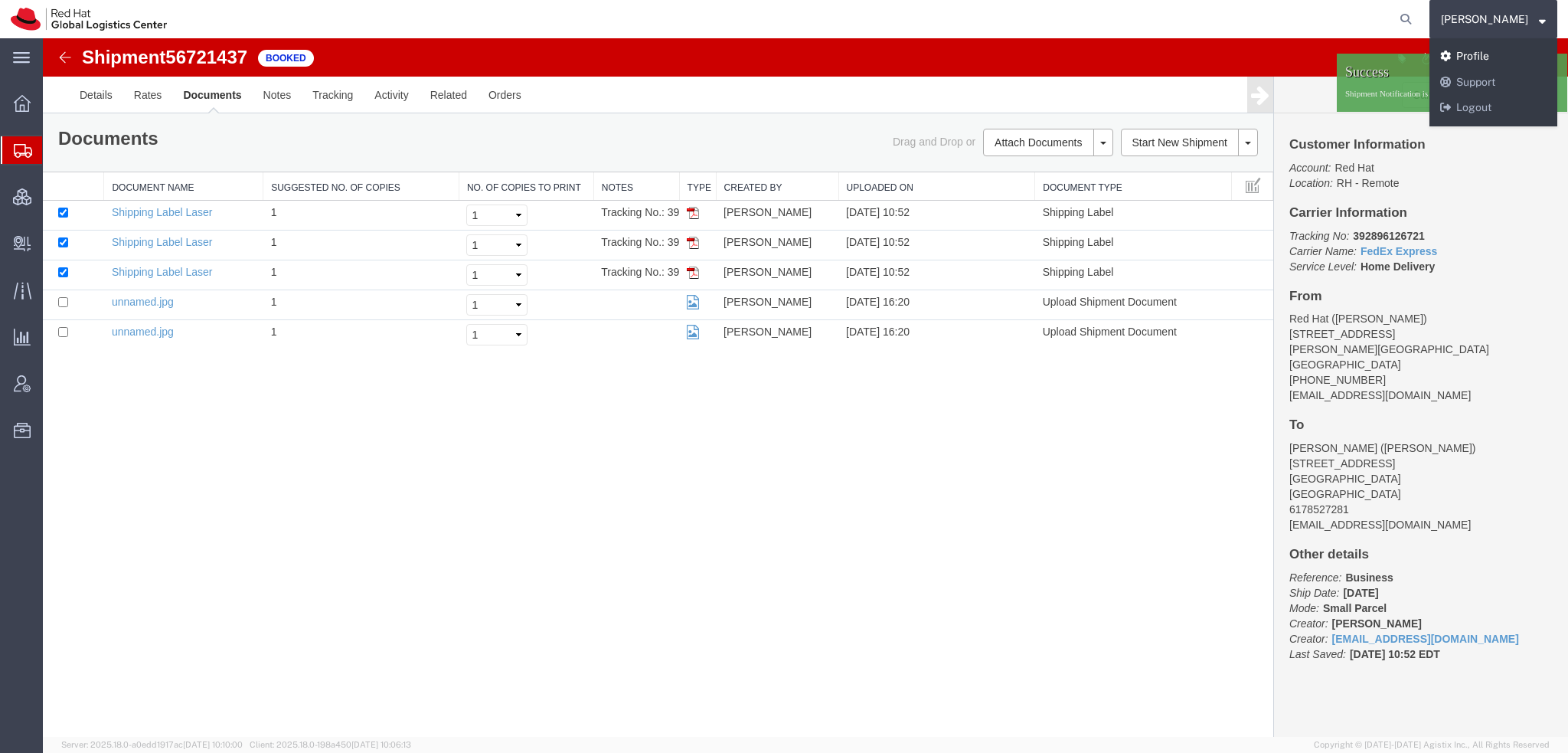
click at [1518, 51] on link "Profile" at bounding box center [1492, 57] width 128 height 26
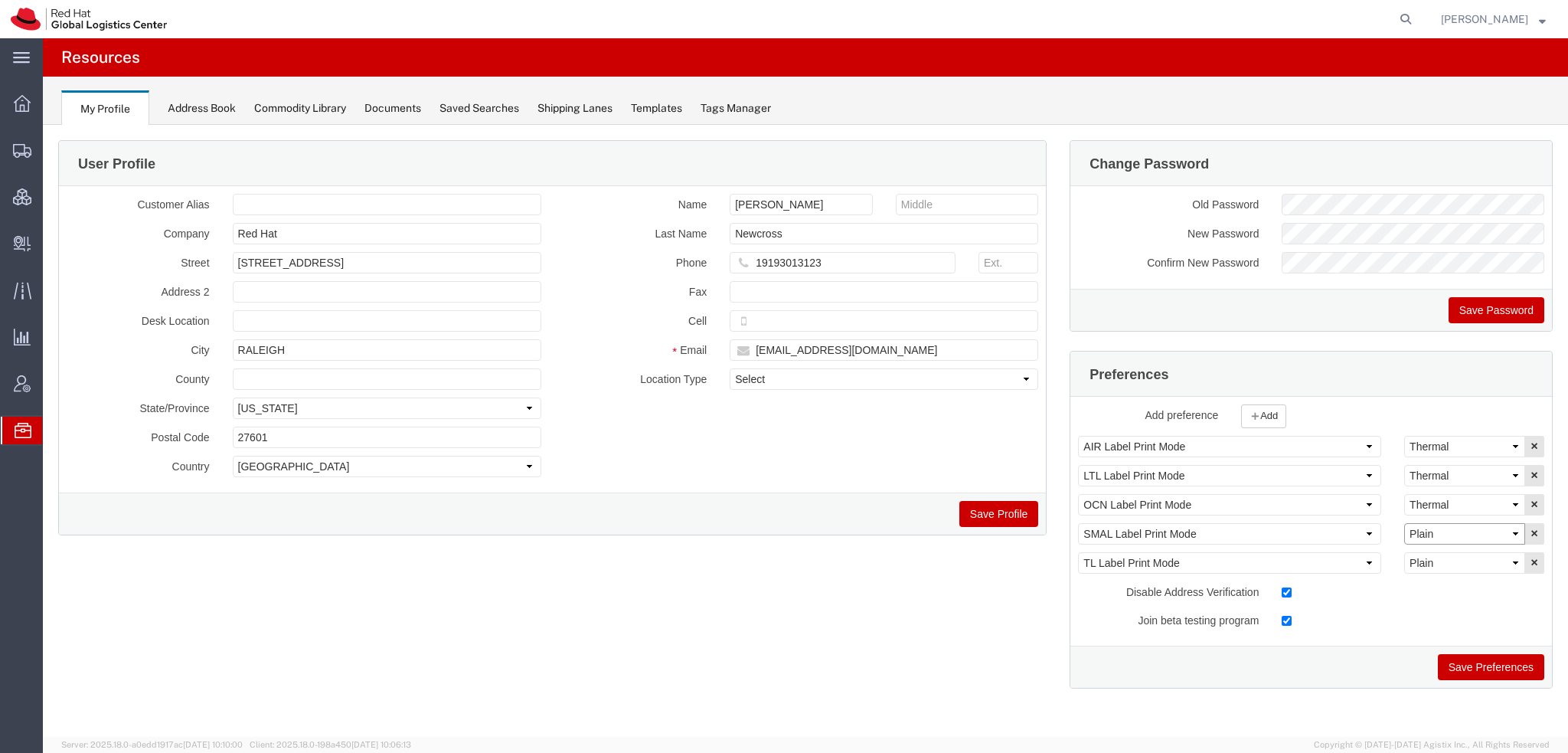
click at [1457, 529] on select "Select Plain Thermal" at bounding box center [1464, 534] width 121 height 22
select select "Thermal"
click at [1404, 523] on select "Select Plain Thermal" at bounding box center [1464, 534] width 121 height 22
click at [1477, 668] on button "Save Preferences" at bounding box center [1491, 667] width 106 height 26
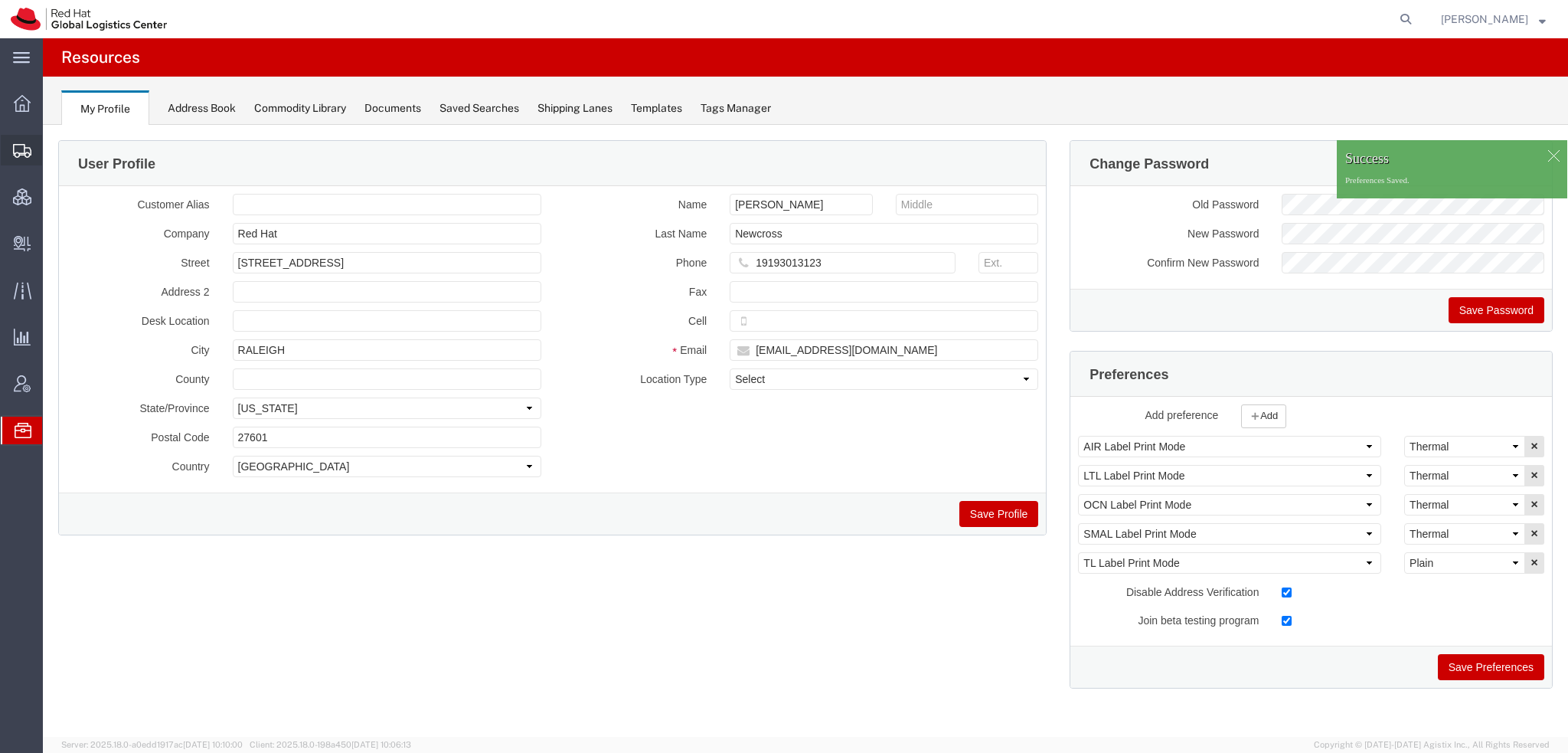
click at [0, 0] on span "Shipment Manager" at bounding box center [0, 0] width 0 height 0
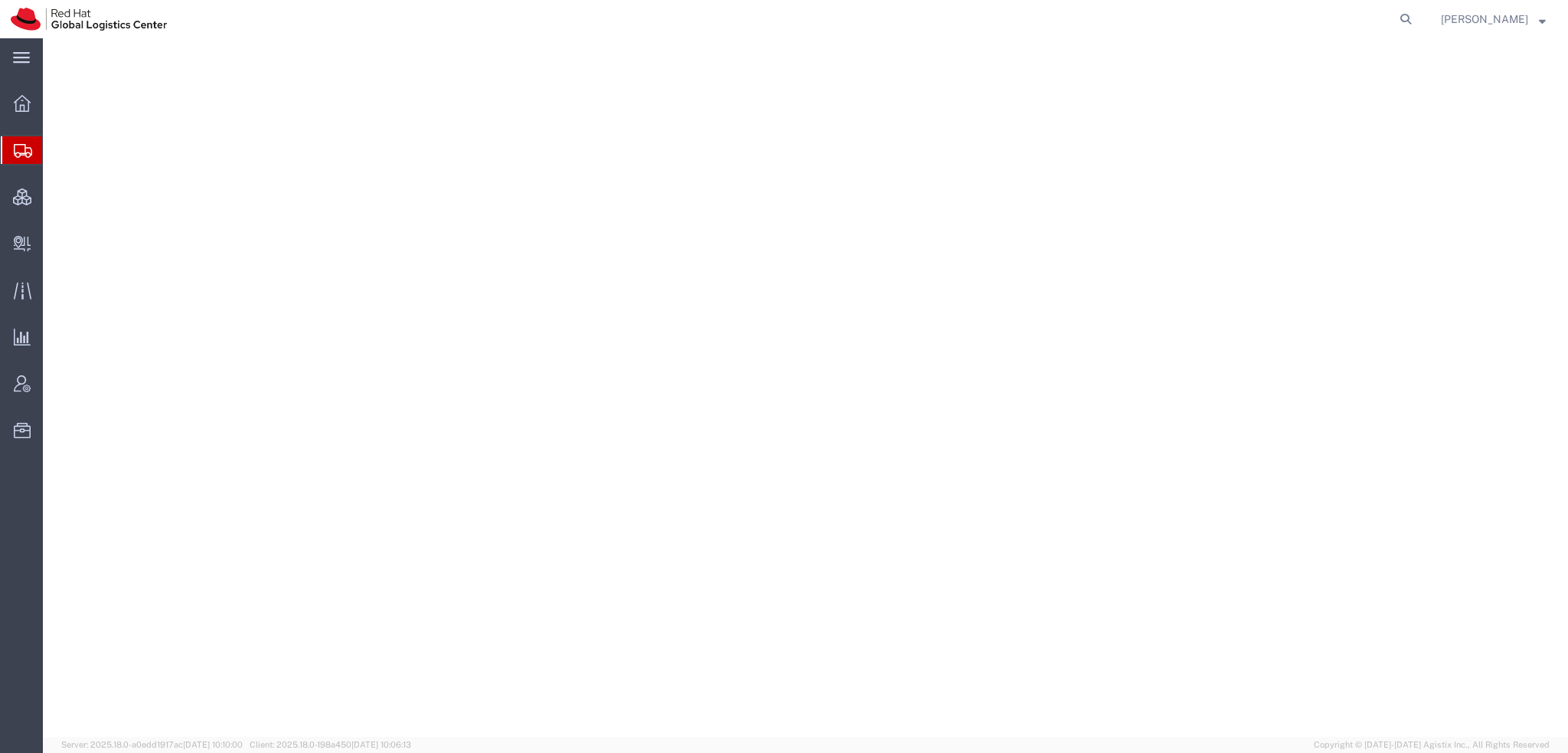
select select
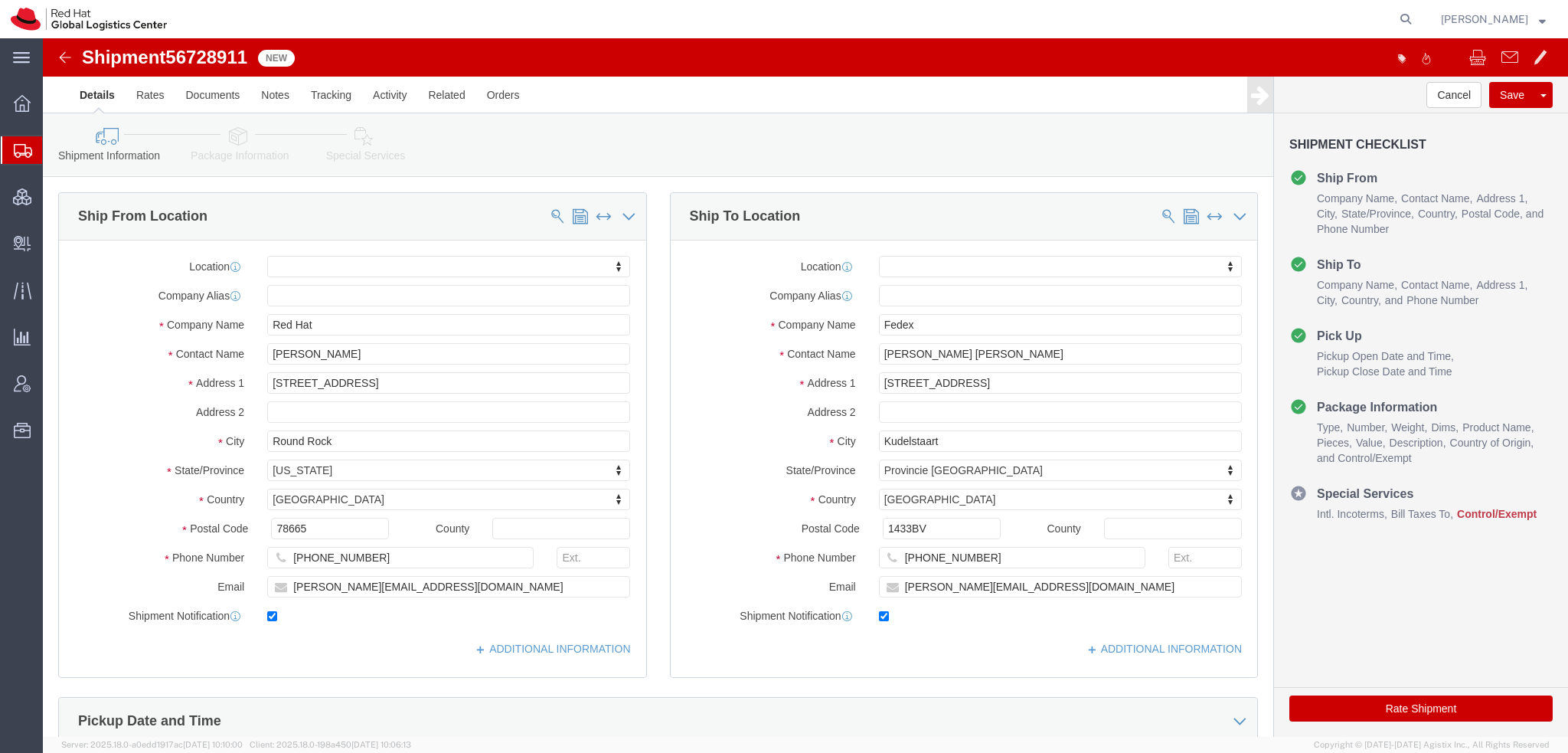
click icon
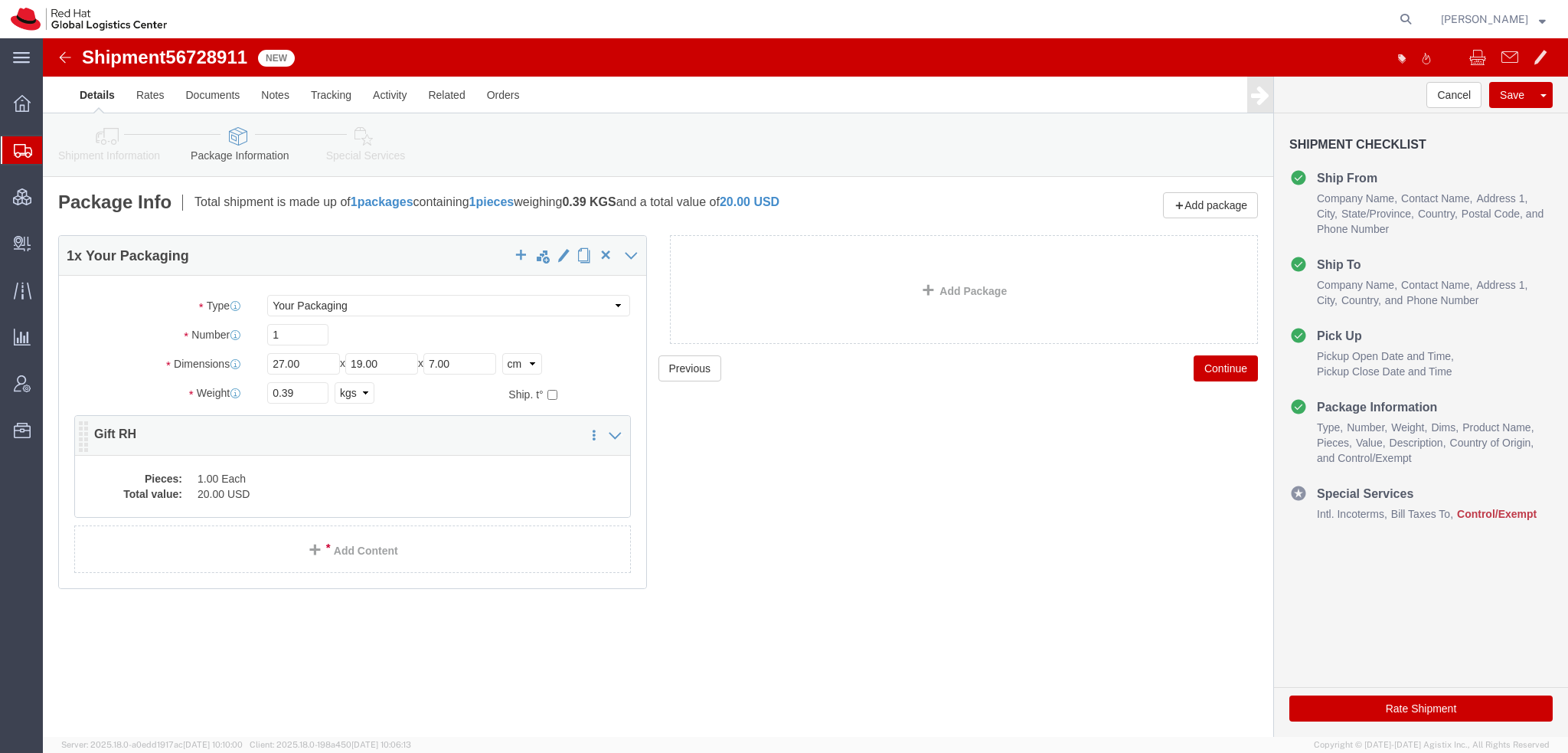
click dd "1.00 Each"
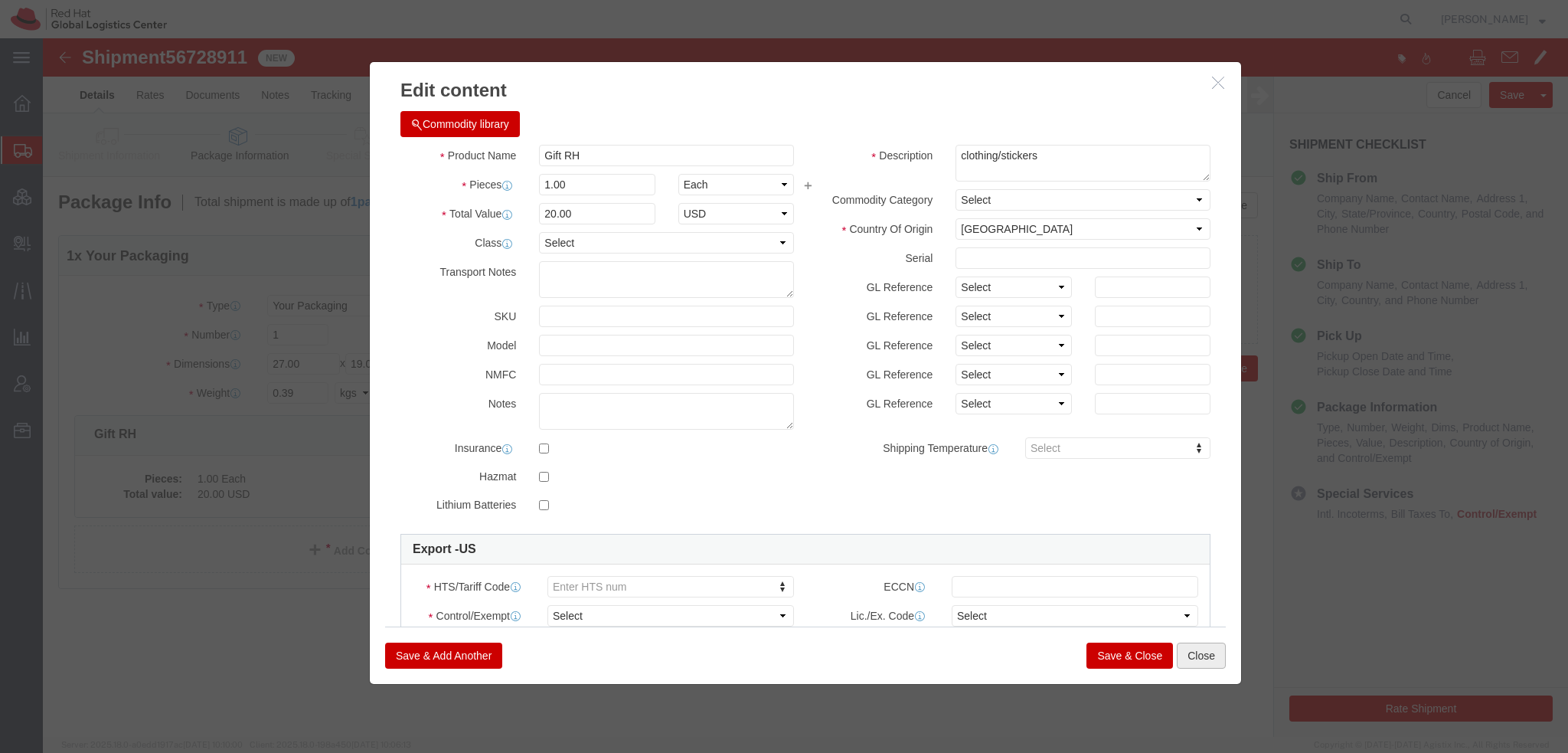
click button "Close"
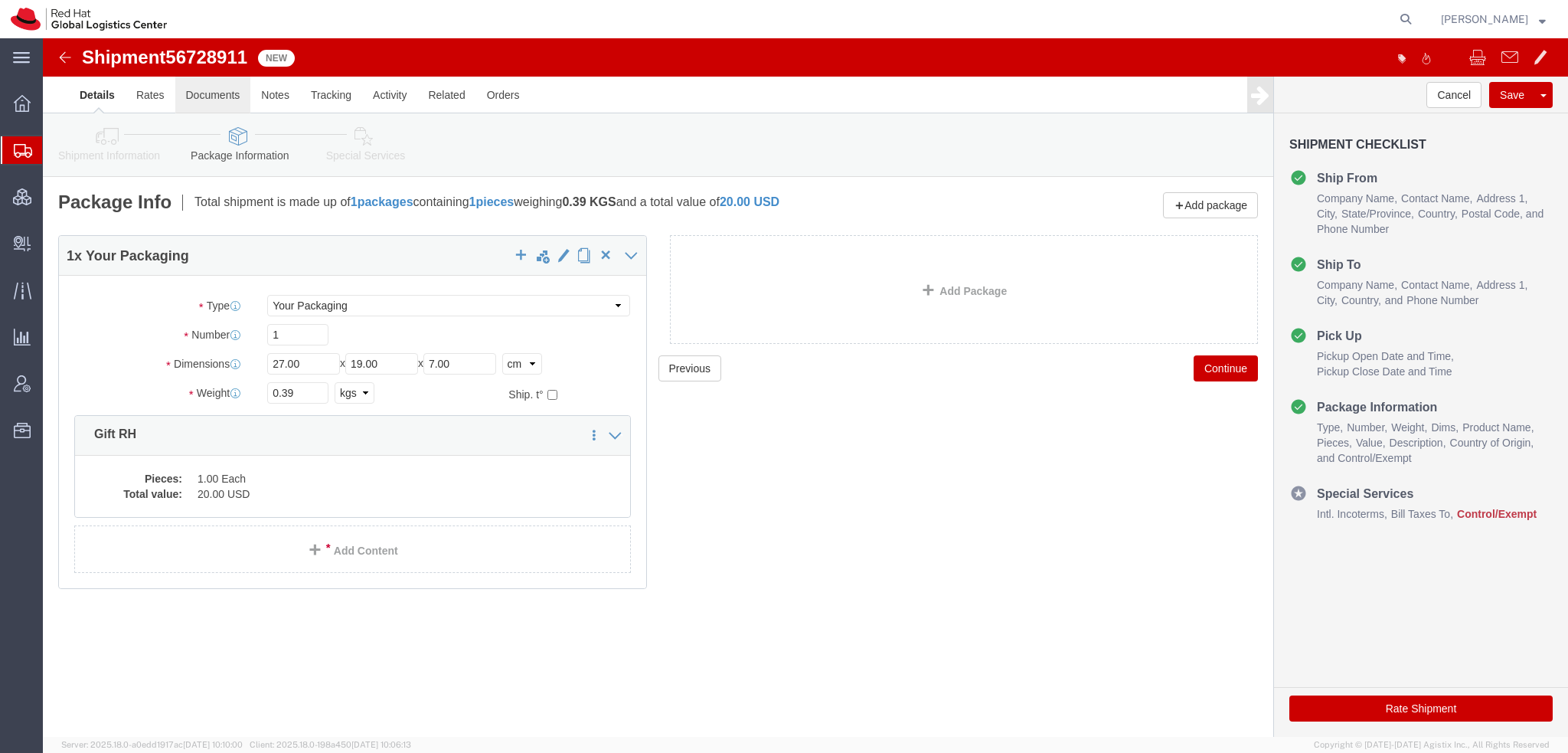
drag, startPoint x: 169, startPoint y: 66, endPoint x: 260, endPoint y: 5, distance: 109.6
click link "Documents"
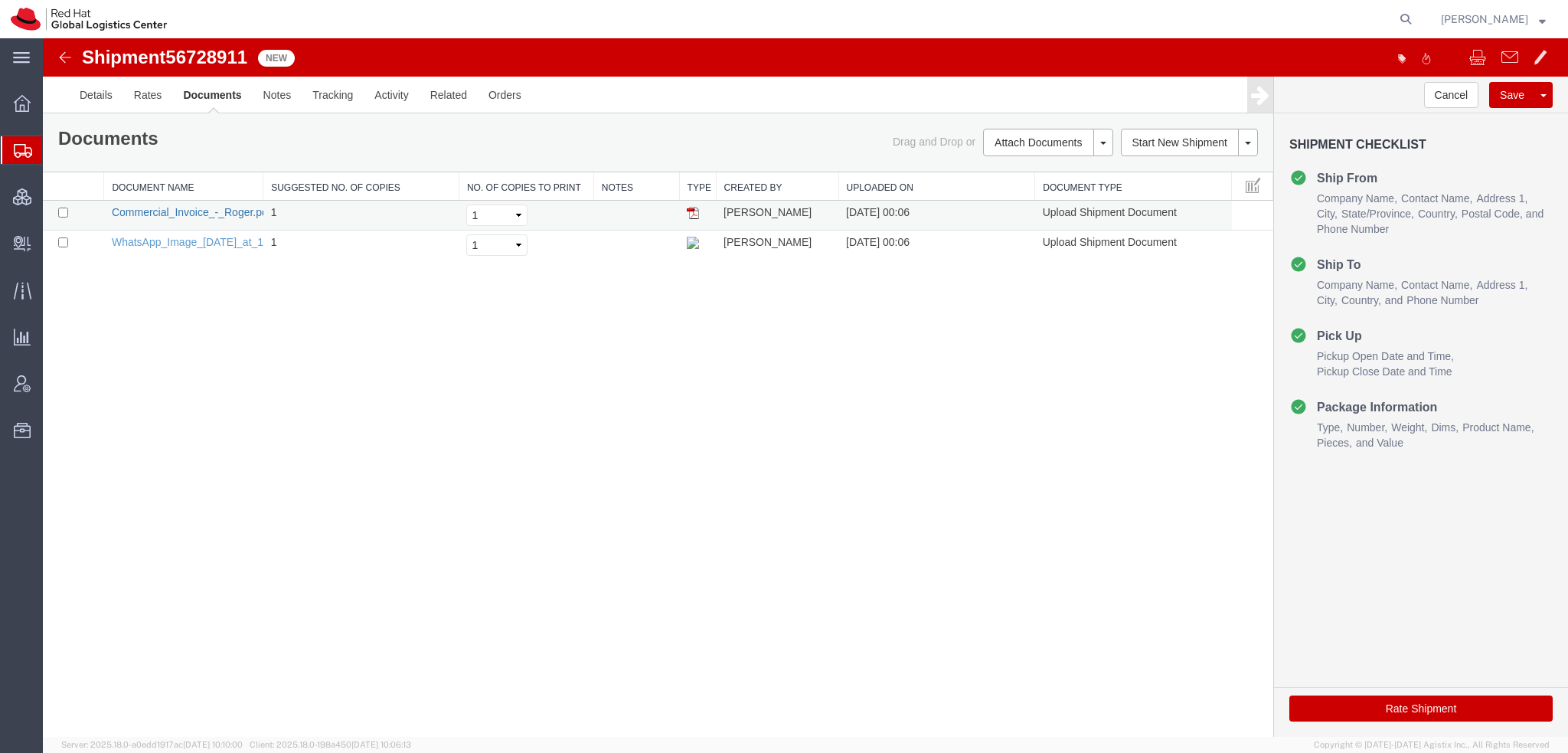
drag, startPoint x: 184, startPoint y: 213, endPoint x: 193, endPoint y: 212, distance: 9.1
click at [184, 213] on link "Commercial_Invoice_-_Roger.pdf" at bounding box center [191, 212] width 159 height 12
click at [205, 243] on link "WhatsApp_Image_[DATE]_at_10.57.23_PM.jpeg" at bounding box center [227, 242] width 232 height 12
click at [1461, 95] on button "Cancel" at bounding box center [1451, 95] width 55 height 26
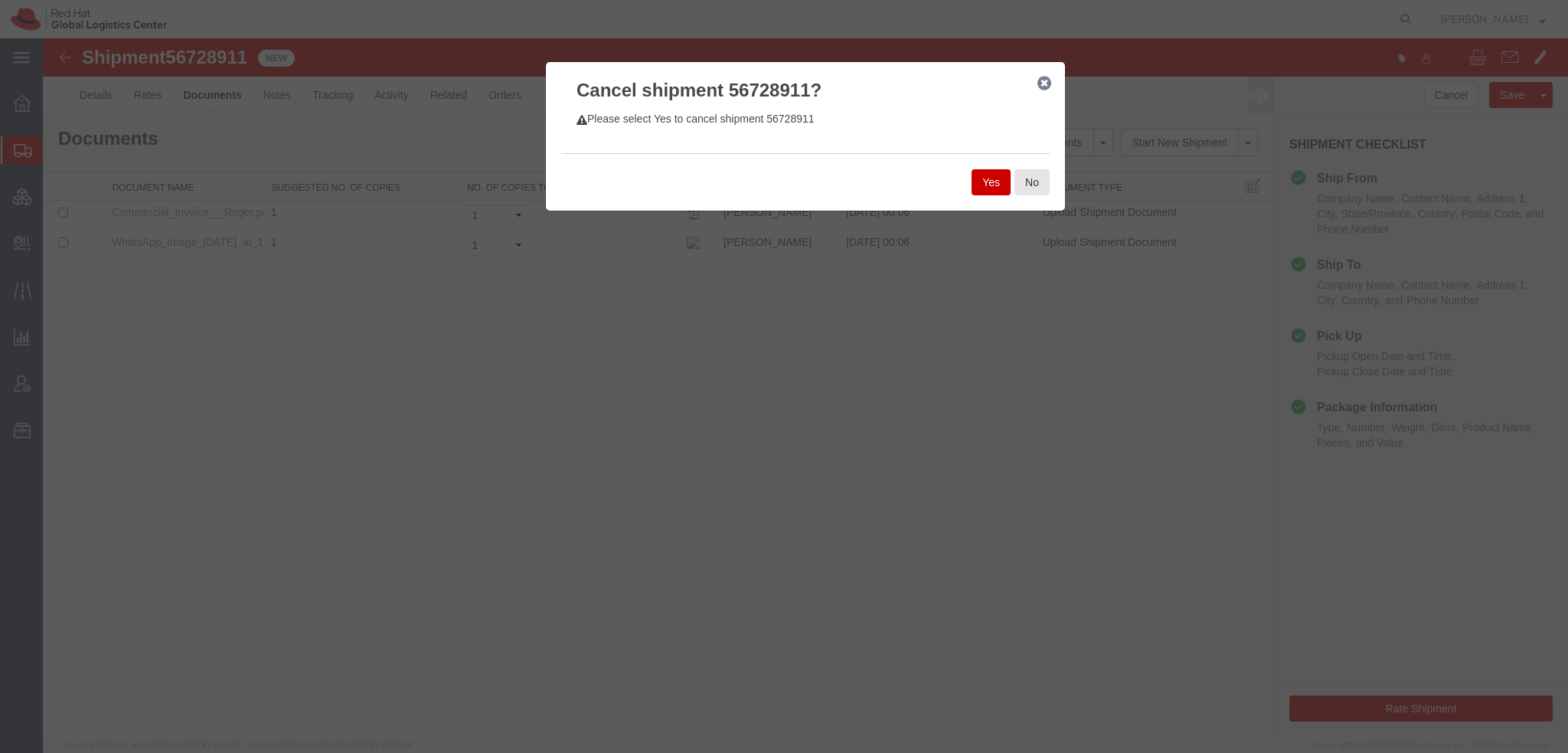
click at [1000, 188] on button "Yes" at bounding box center [990, 182] width 39 height 26
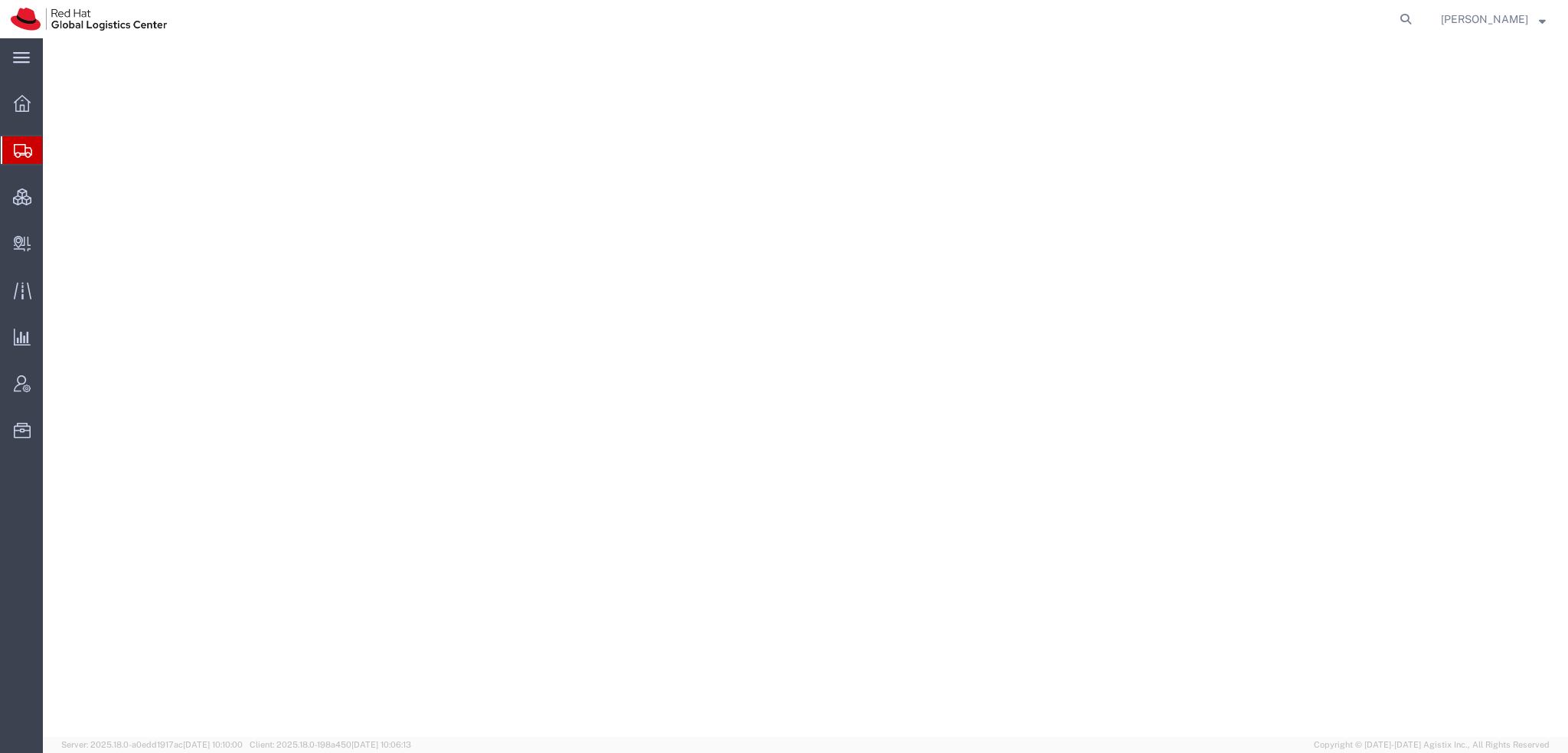
select select "38014"
select select
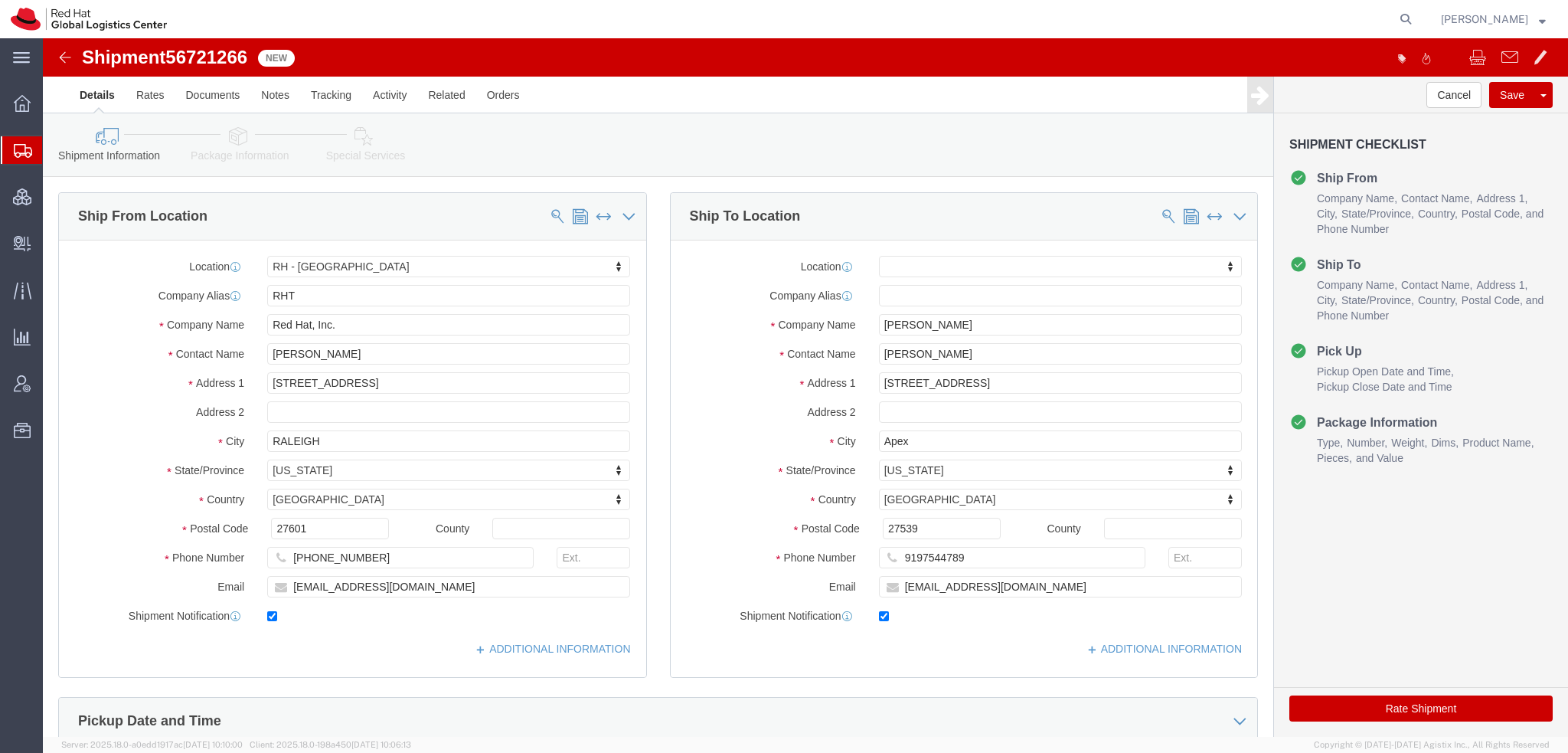
click icon
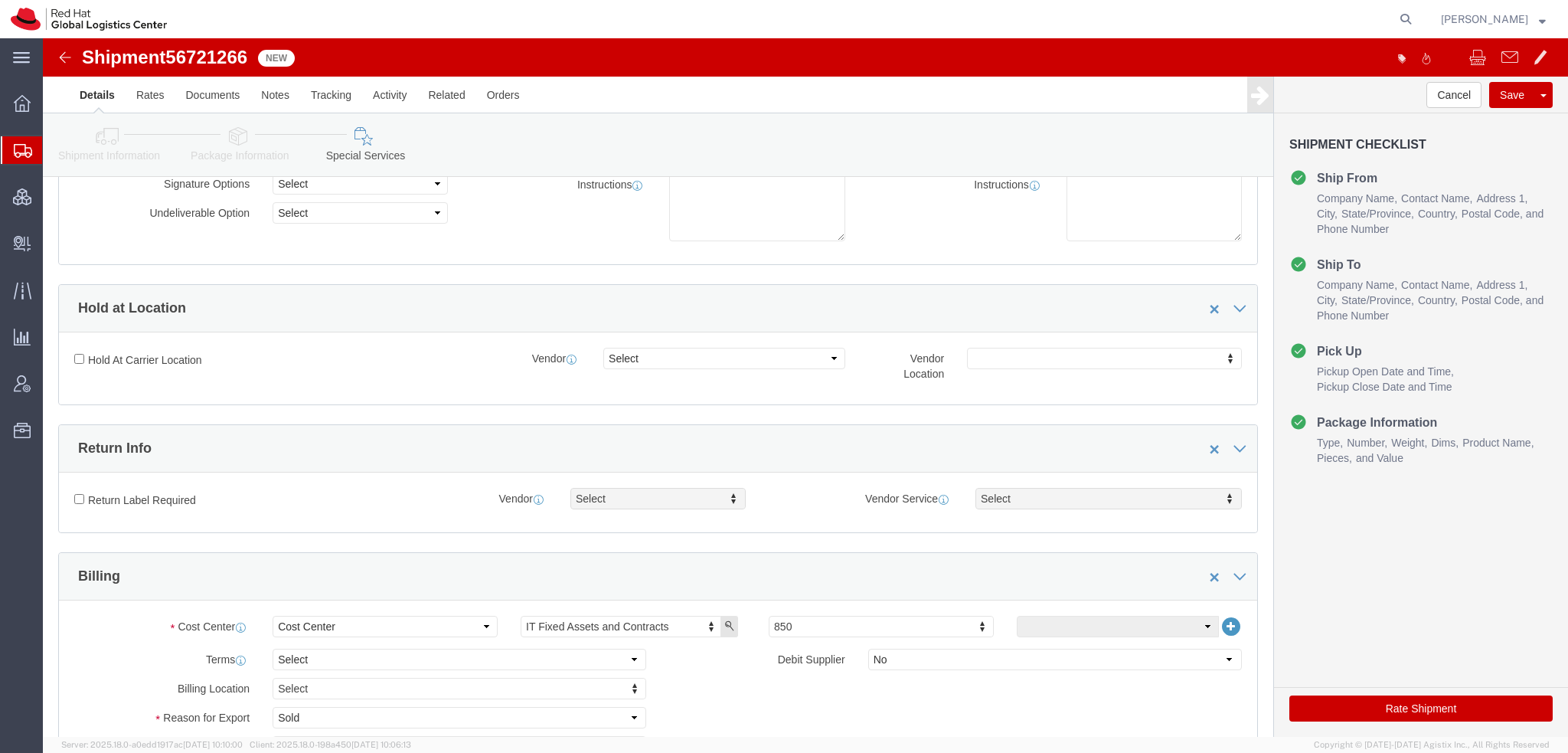
scroll to position [460, 0]
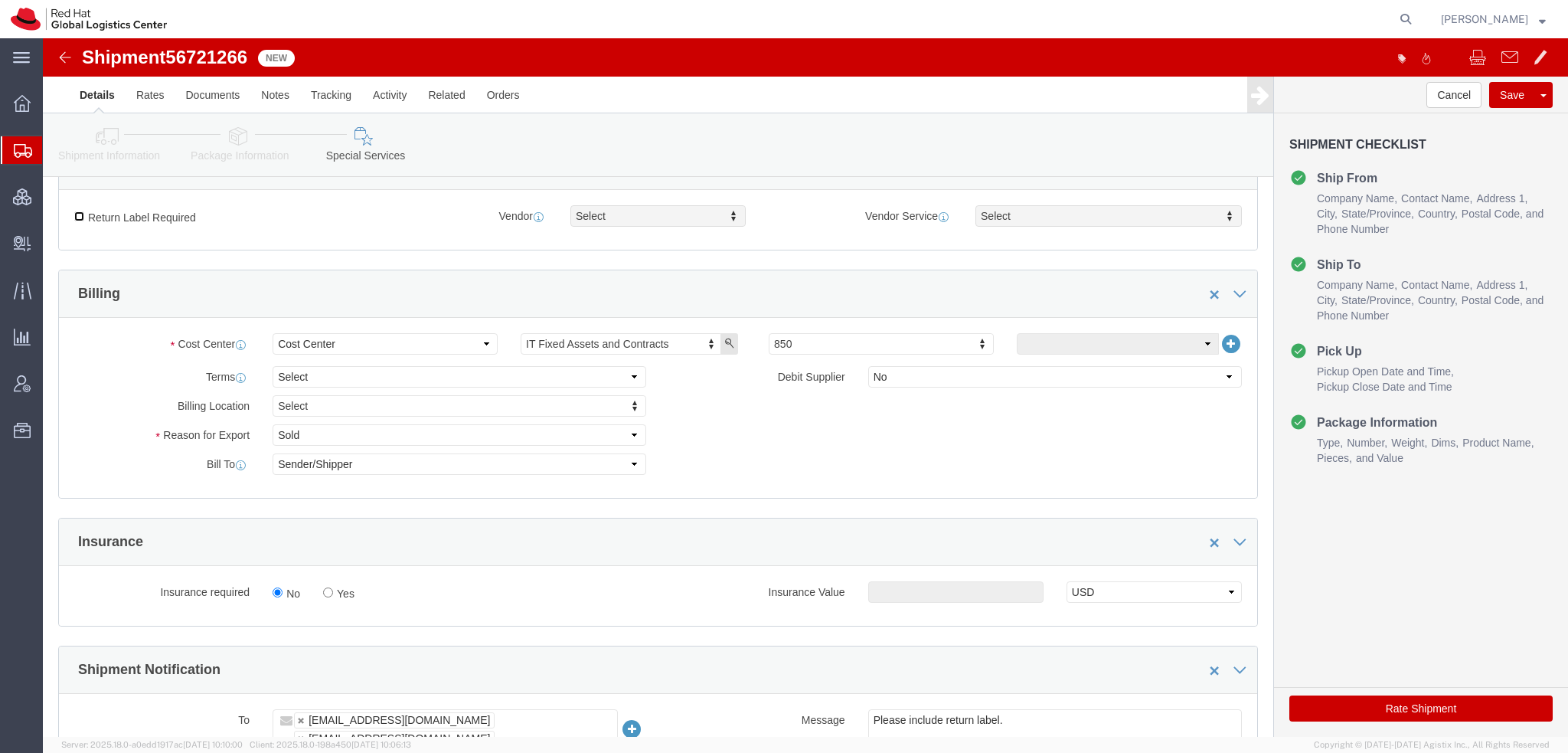
click input "Return Label Required"
checkbox input "true"
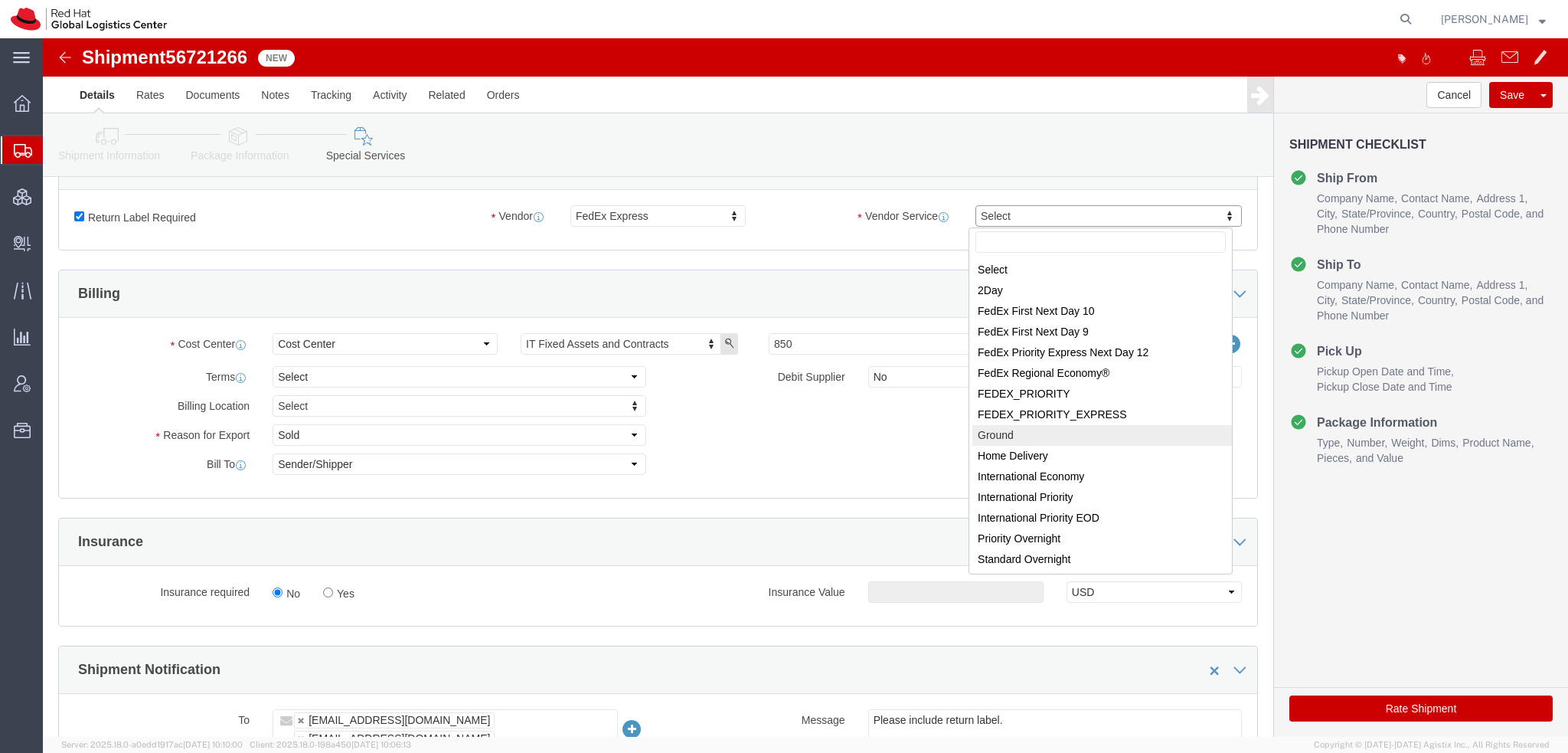
select select "12"
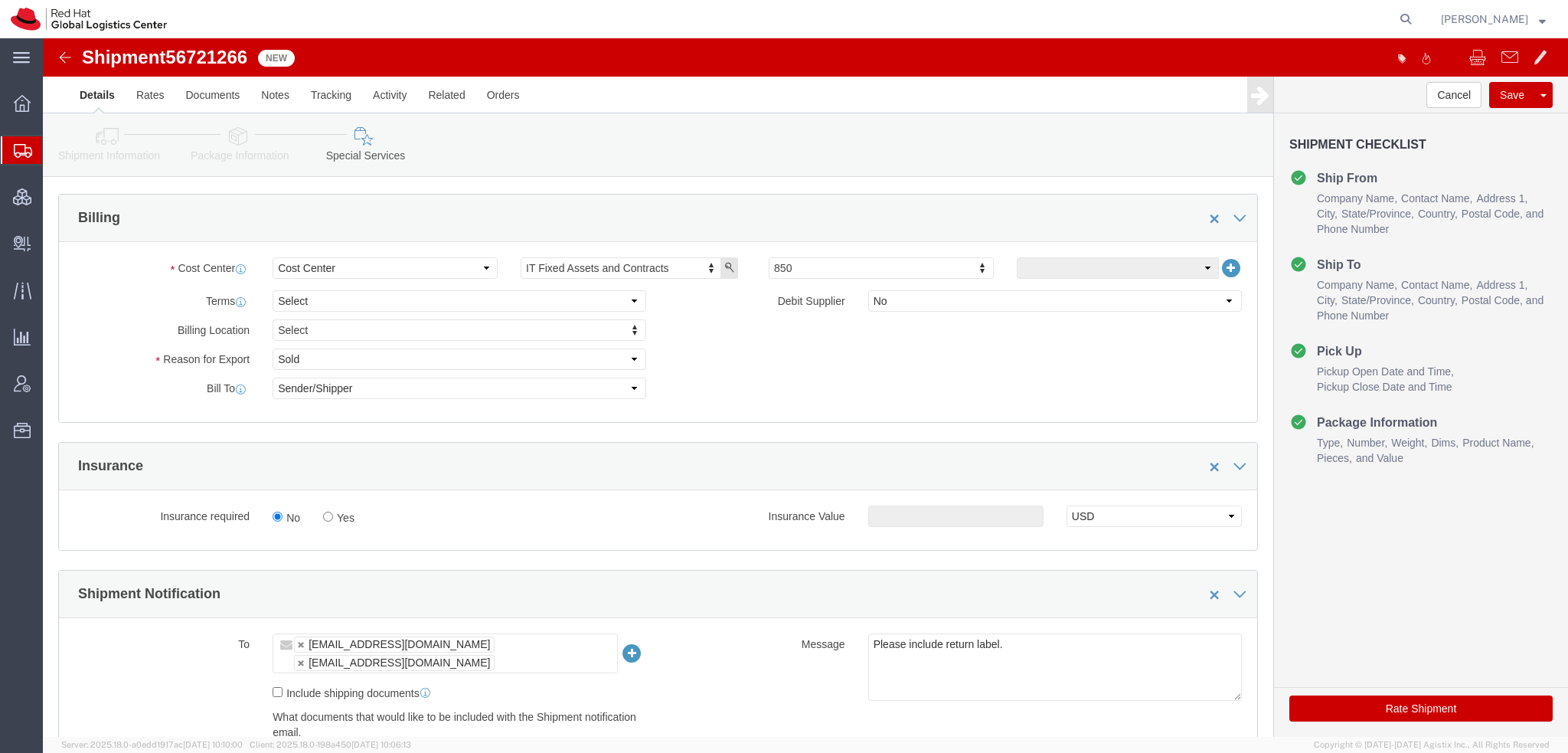
scroll to position [689, 0]
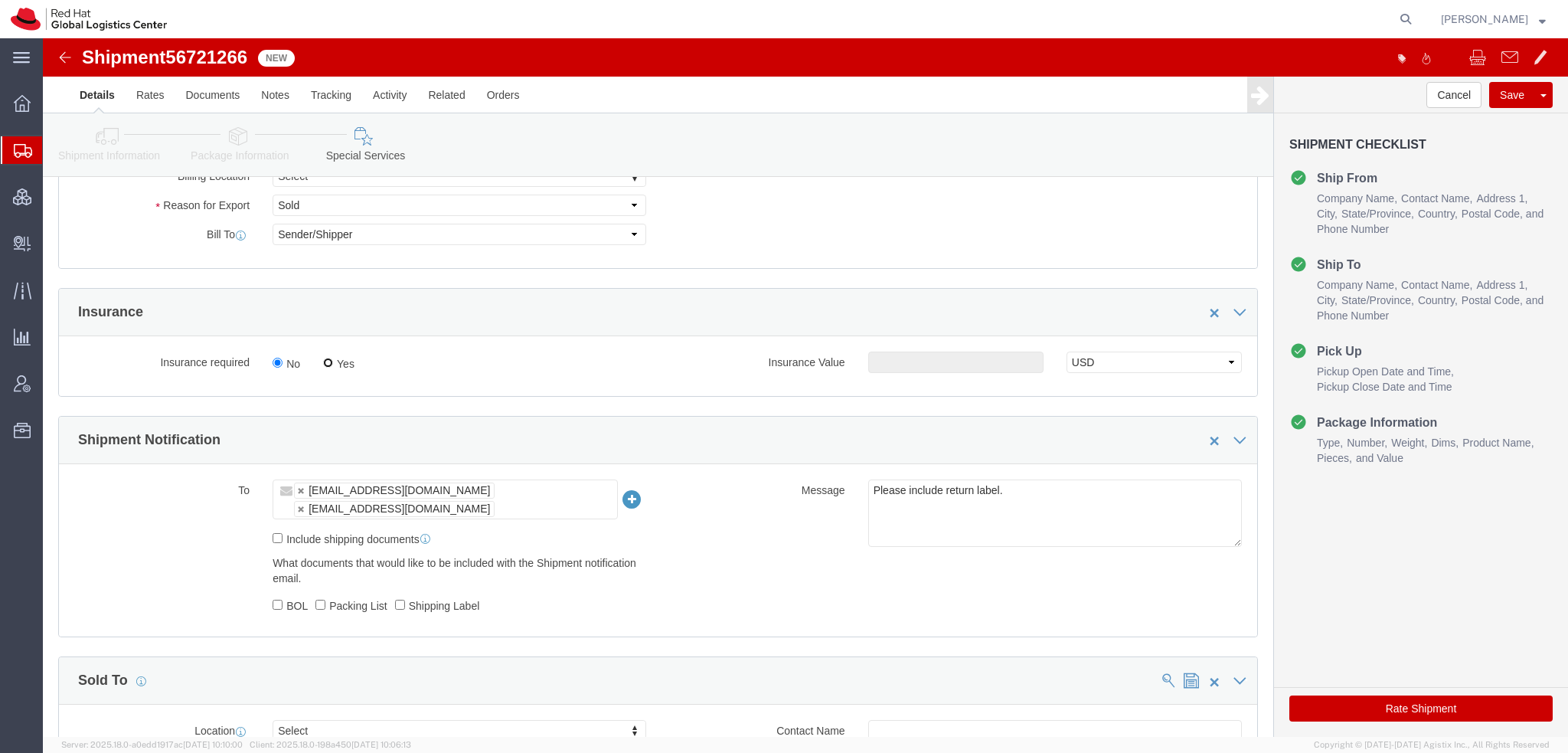
click input "Yes"
radio input "true"
click input "text"
type input "500.00"
click button "Rate Shipment"
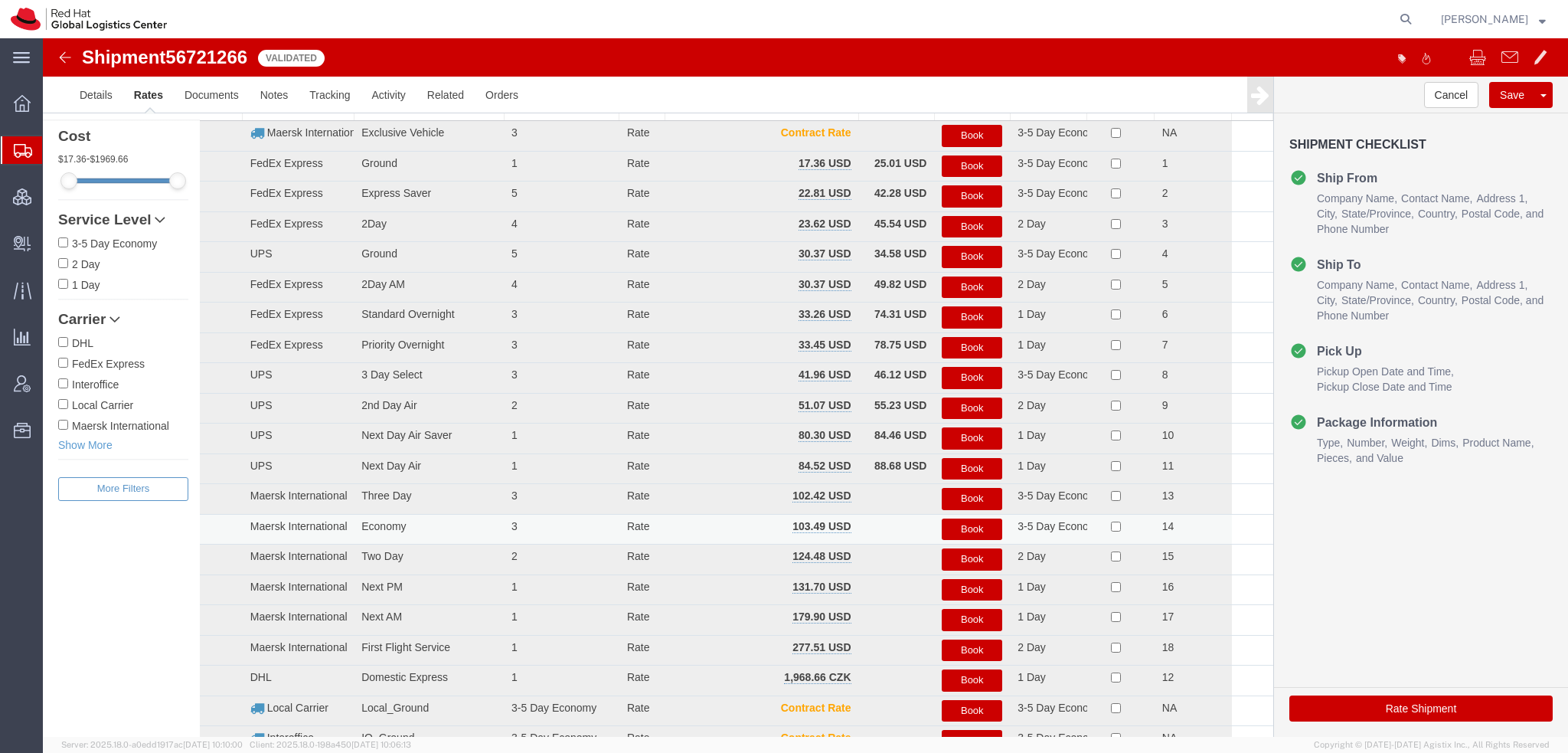
scroll to position [0, 0]
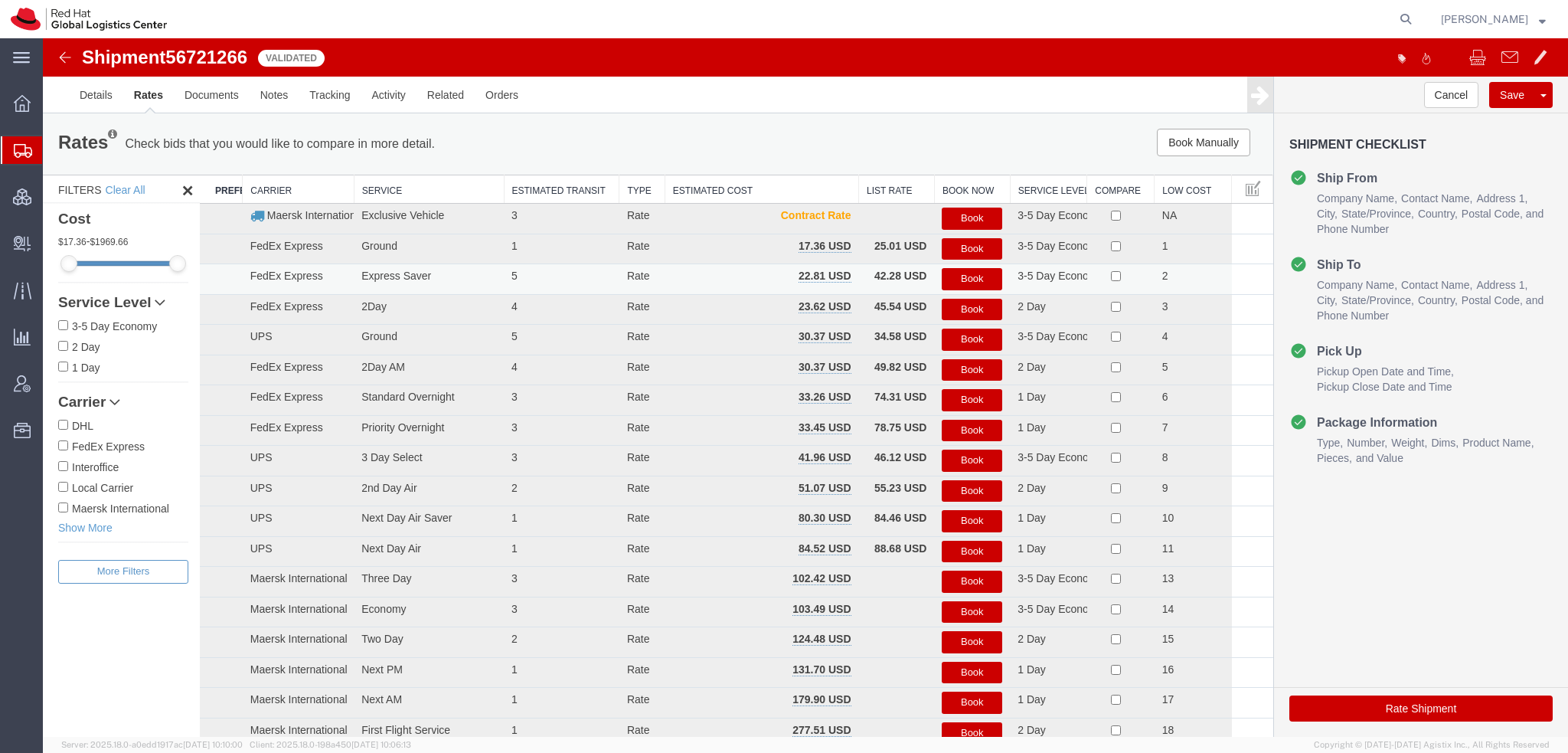
click at [959, 276] on button "Book" at bounding box center [971, 279] width 60 height 23
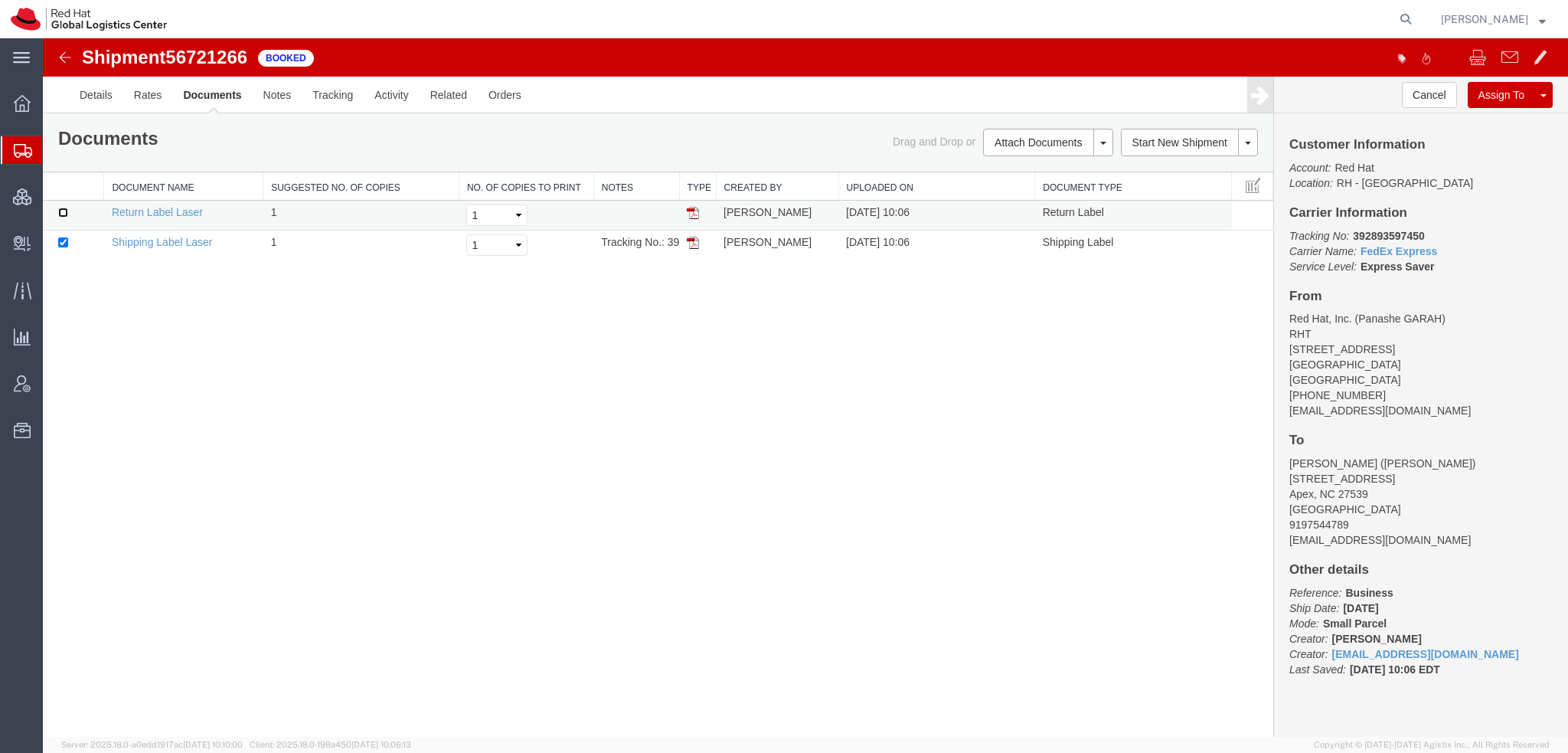
click at [61, 211] on input "checkbox" at bounding box center [63, 212] width 10 height 10
checkbox input "true"
click at [43, 38] on link "Print Documents" at bounding box center [43, 38] width 0 height 0
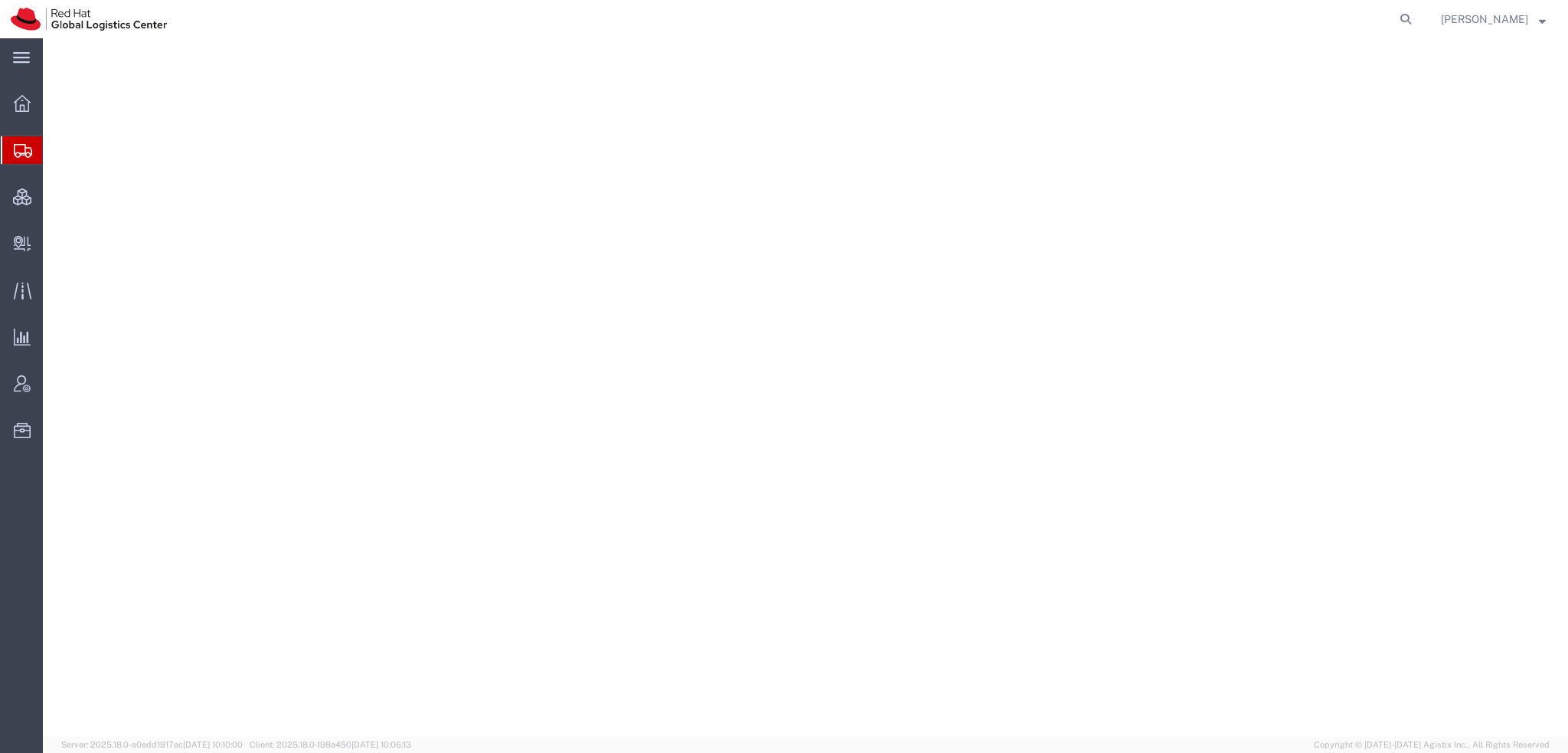
select select "38014"
select select
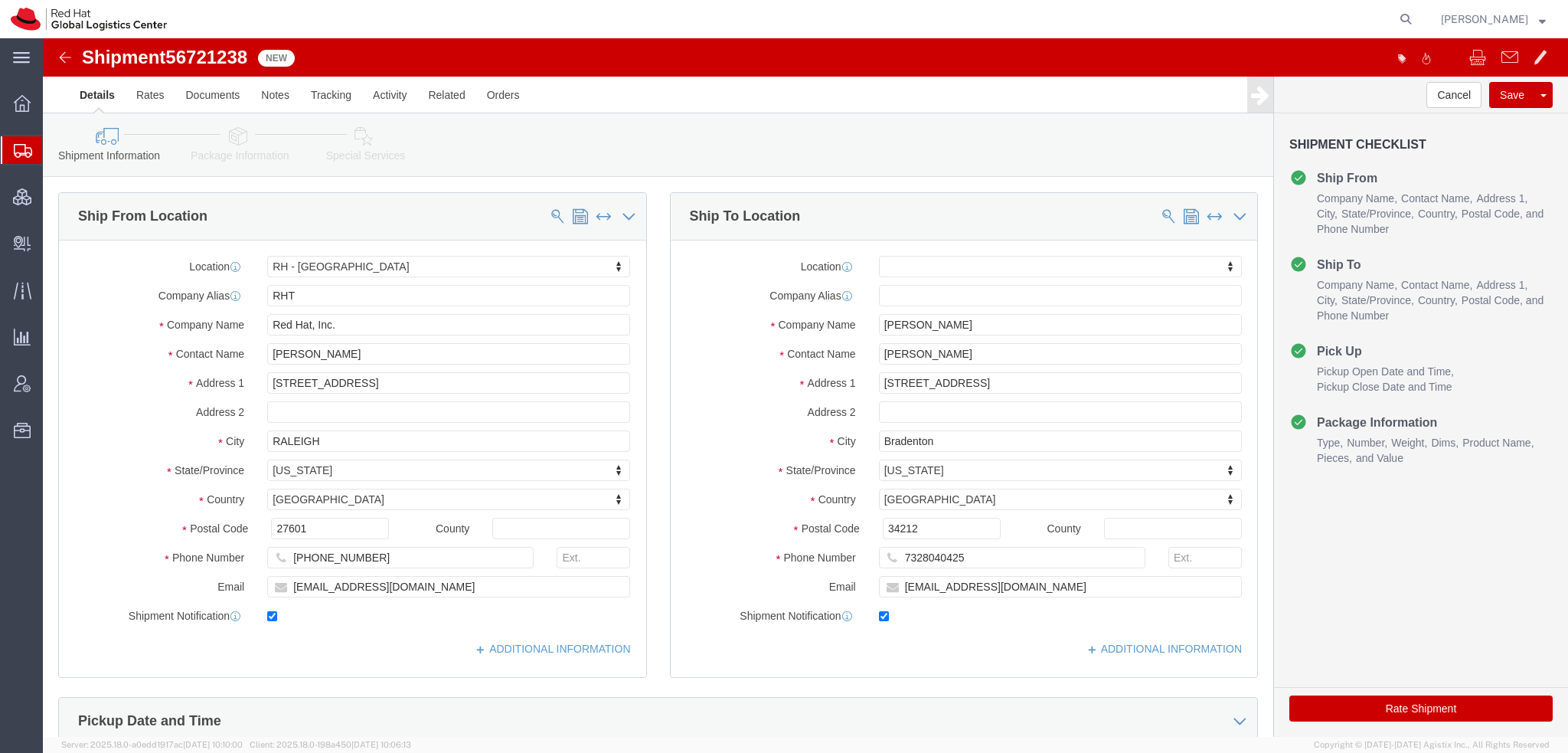
click icon
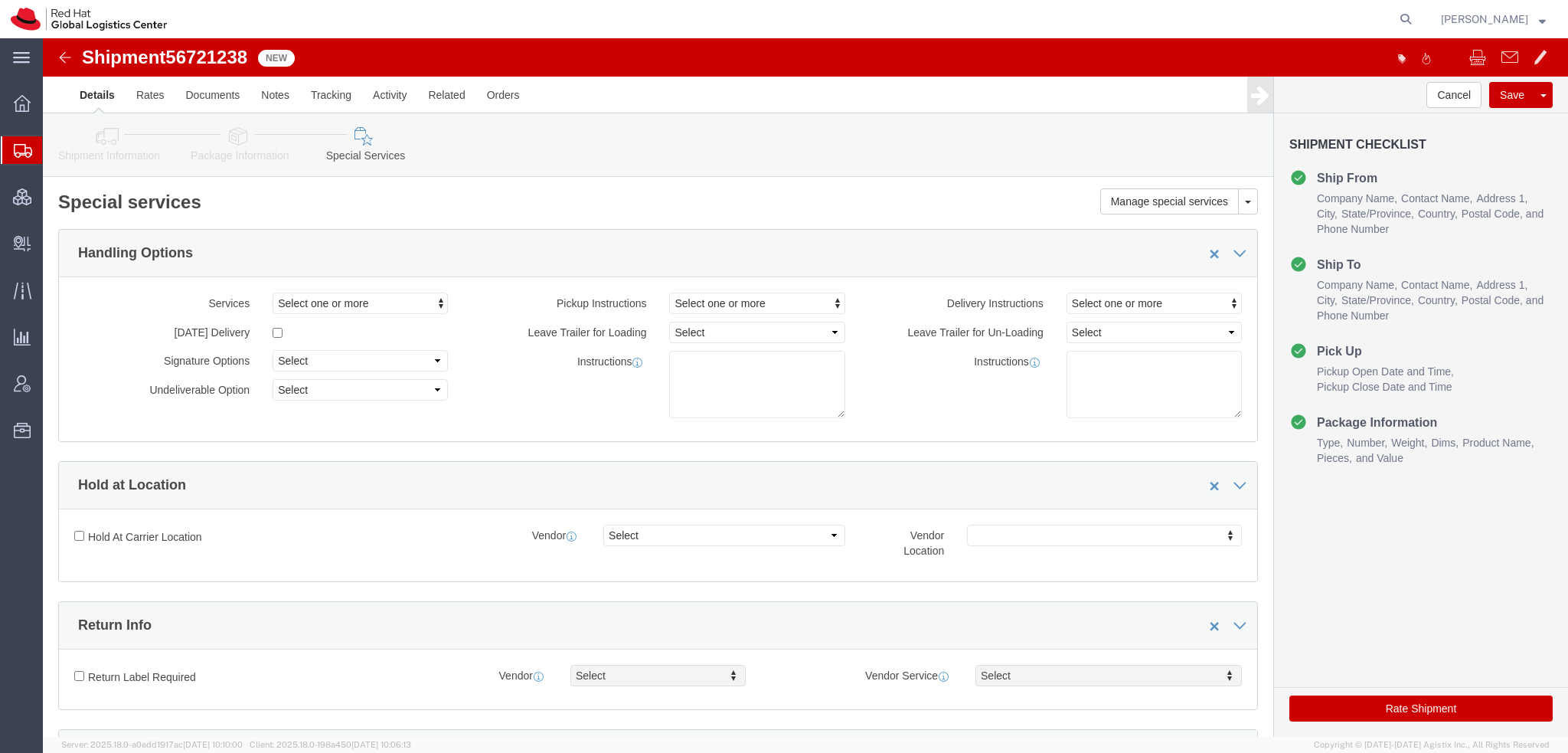
scroll to position [306, 0]
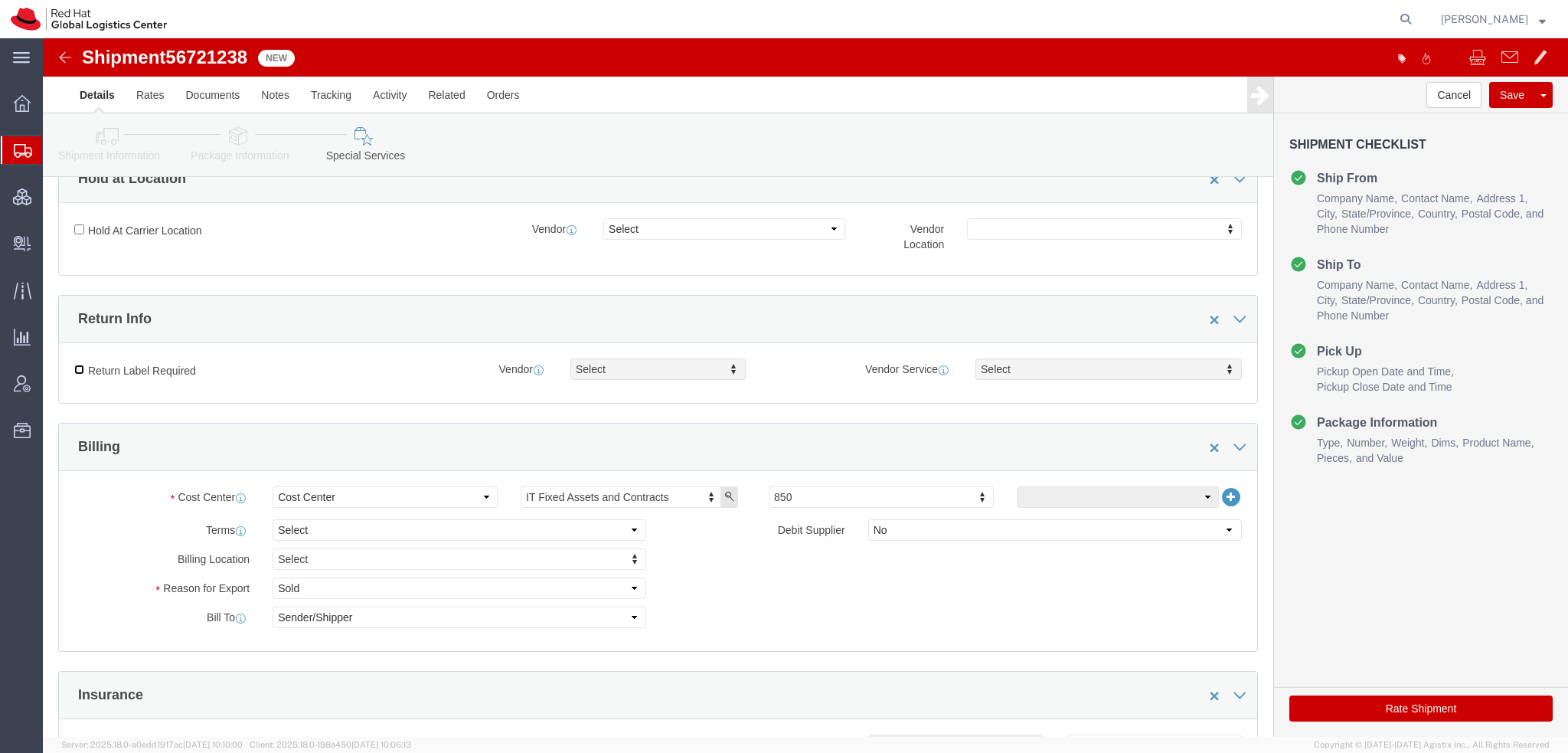
click input "Return Label Required"
checkbox input "true"
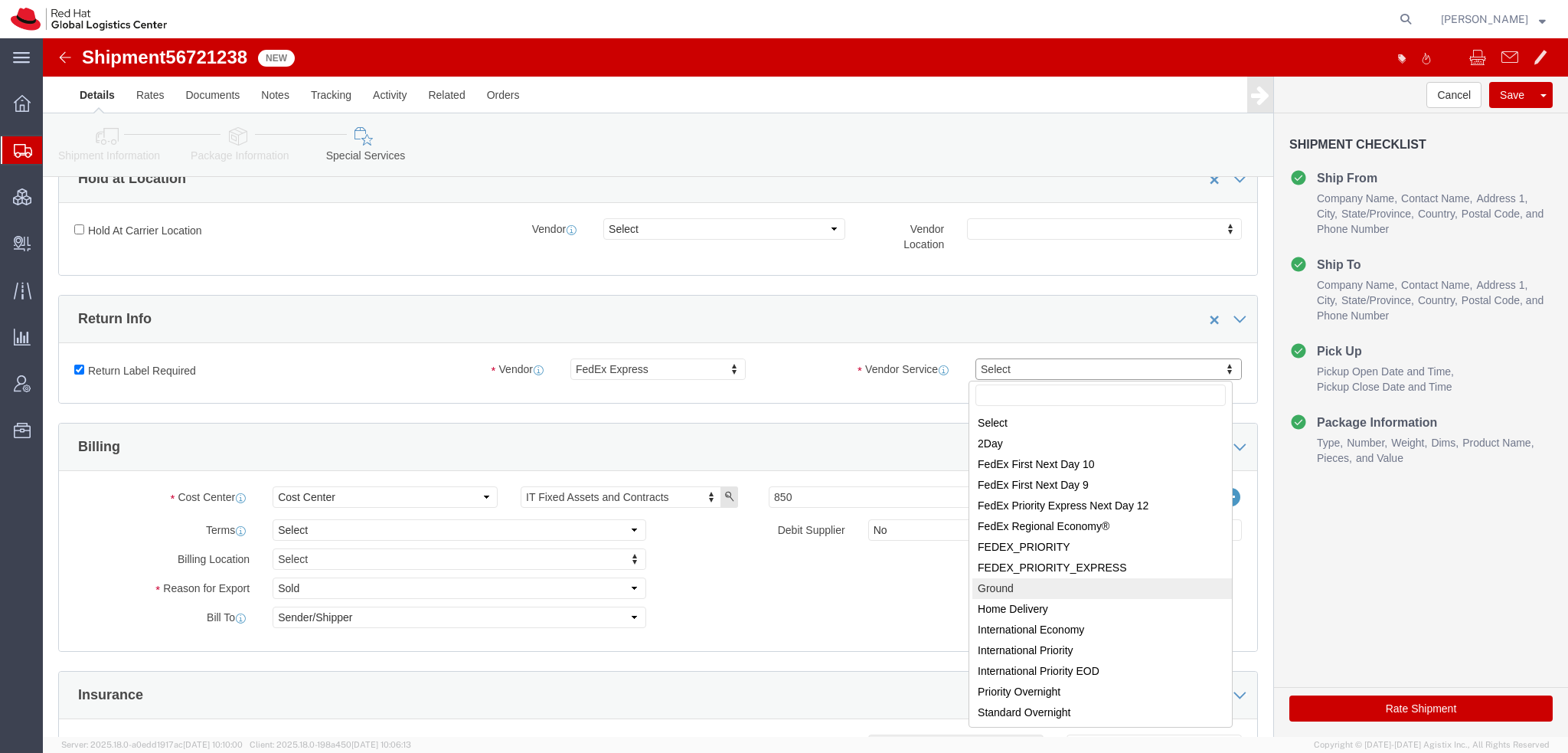
select select "12"
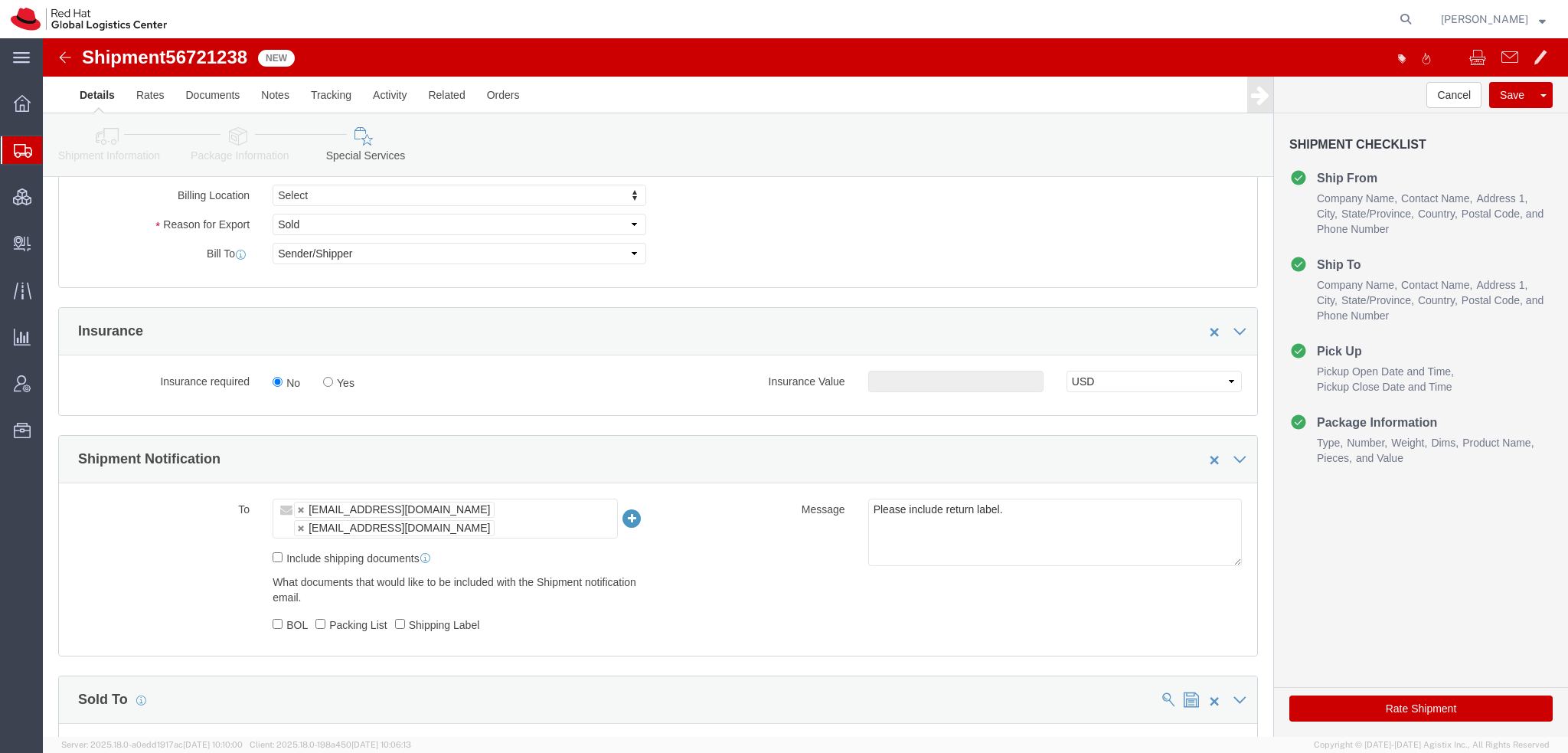
scroll to position [689, 0]
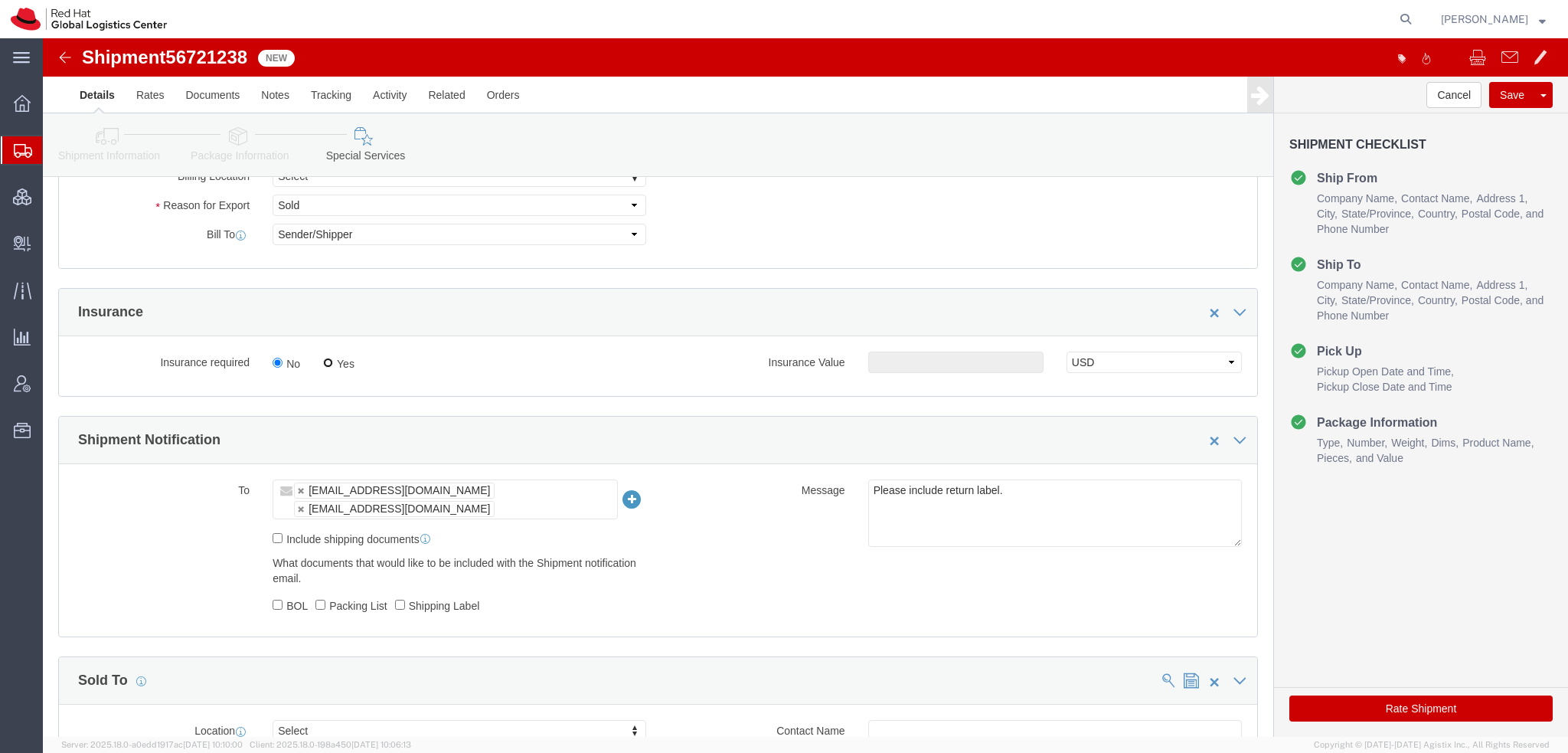
click input "Yes"
radio input "true"
click input "text"
type input "500.00"
click button "Rate Shipment"
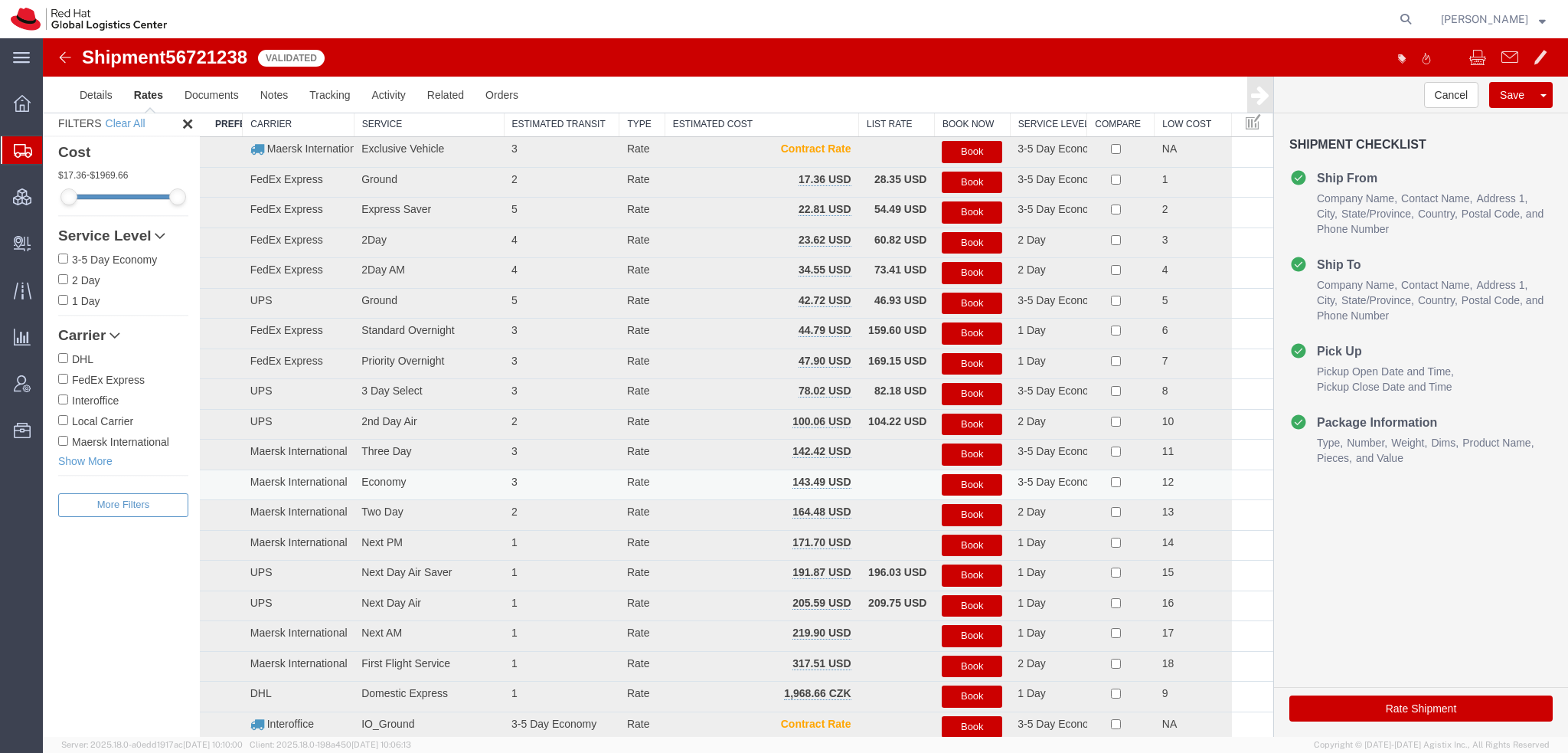
scroll to position [0, 0]
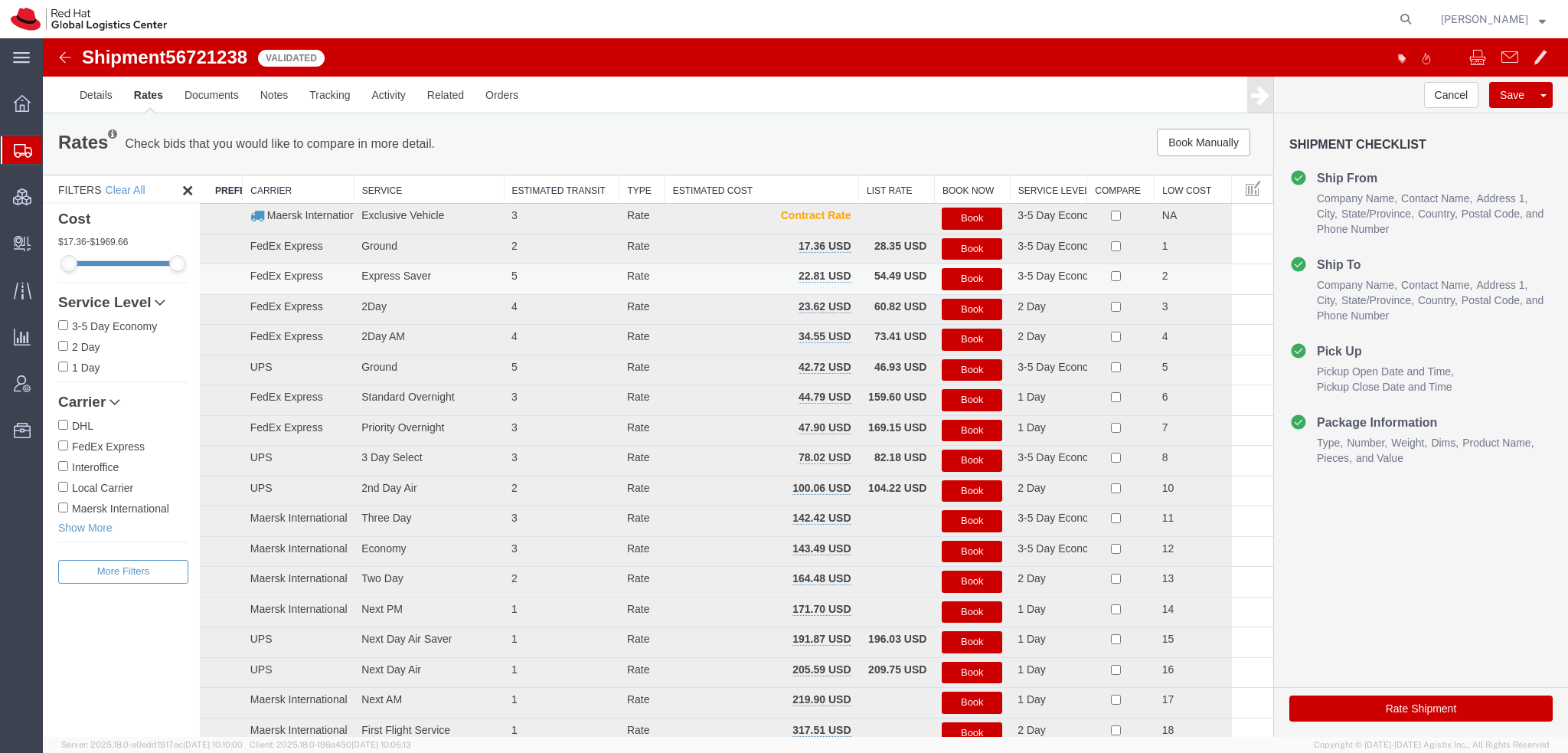
click at [952, 279] on button "Book" at bounding box center [971, 279] width 60 height 23
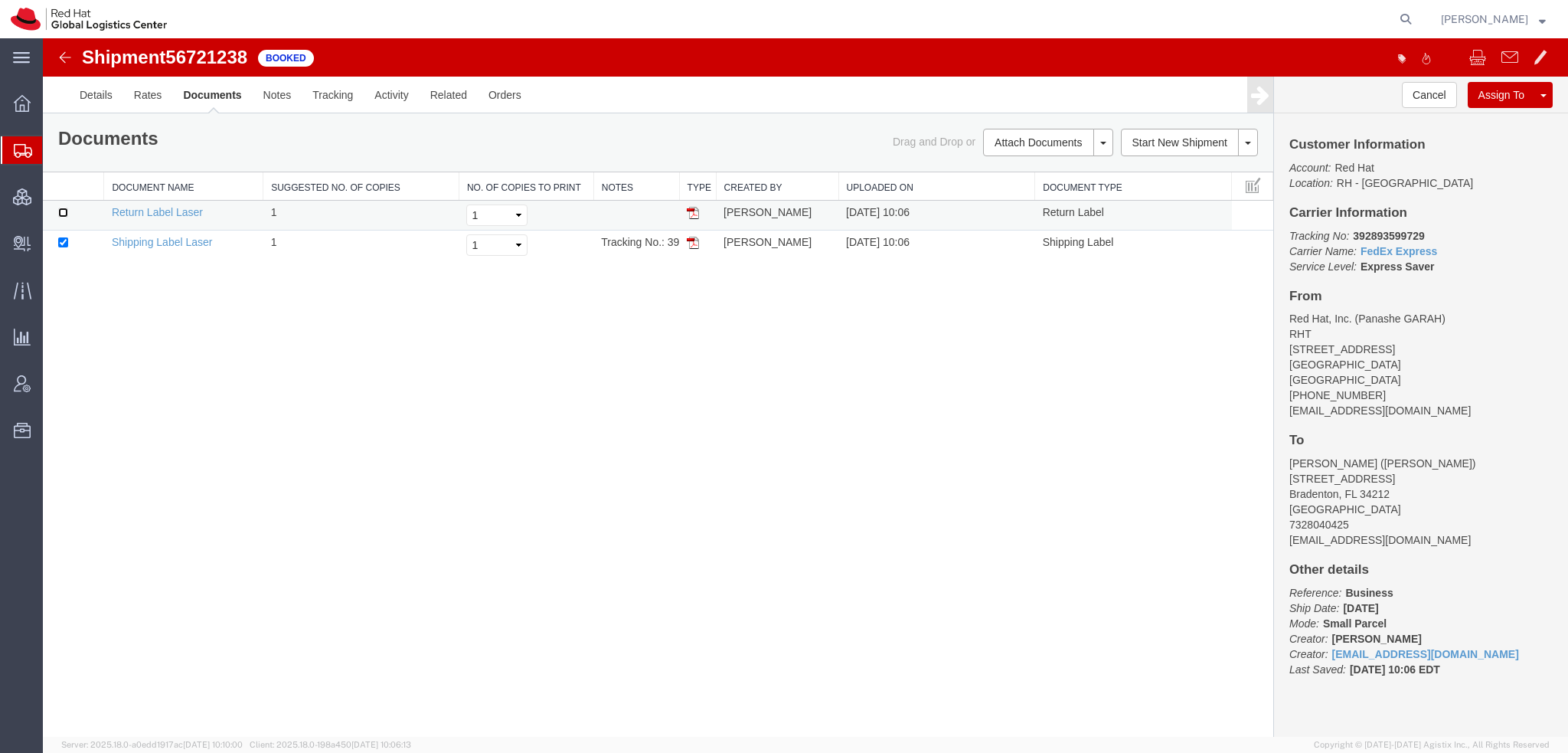
click at [62, 209] on input "checkbox" at bounding box center [63, 212] width 10 height 10
checkbox input "true"
click at [1050, 165] on link "Print Documents" at bounding box center [1045, 168] width 133 height 23
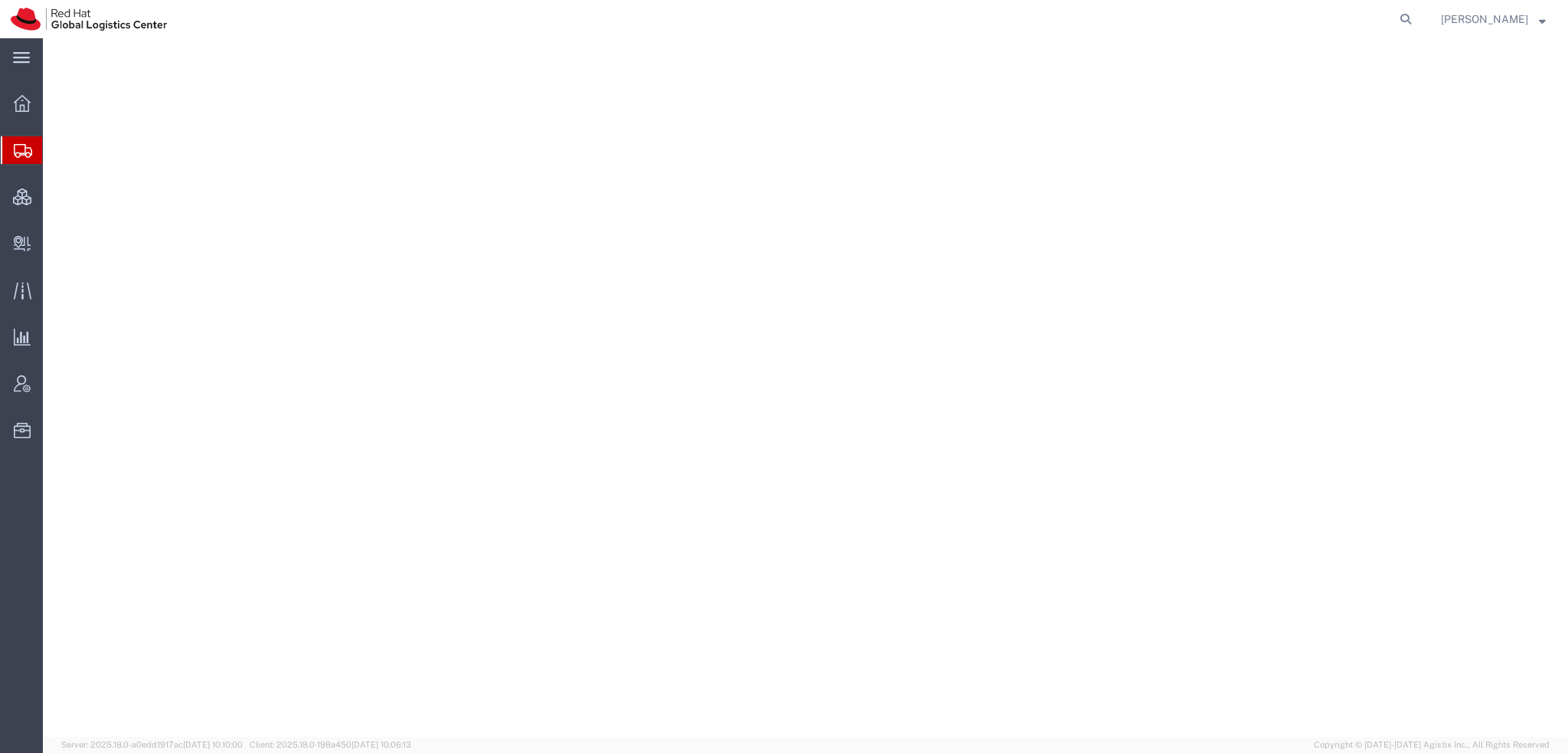
select select "38014"
select select
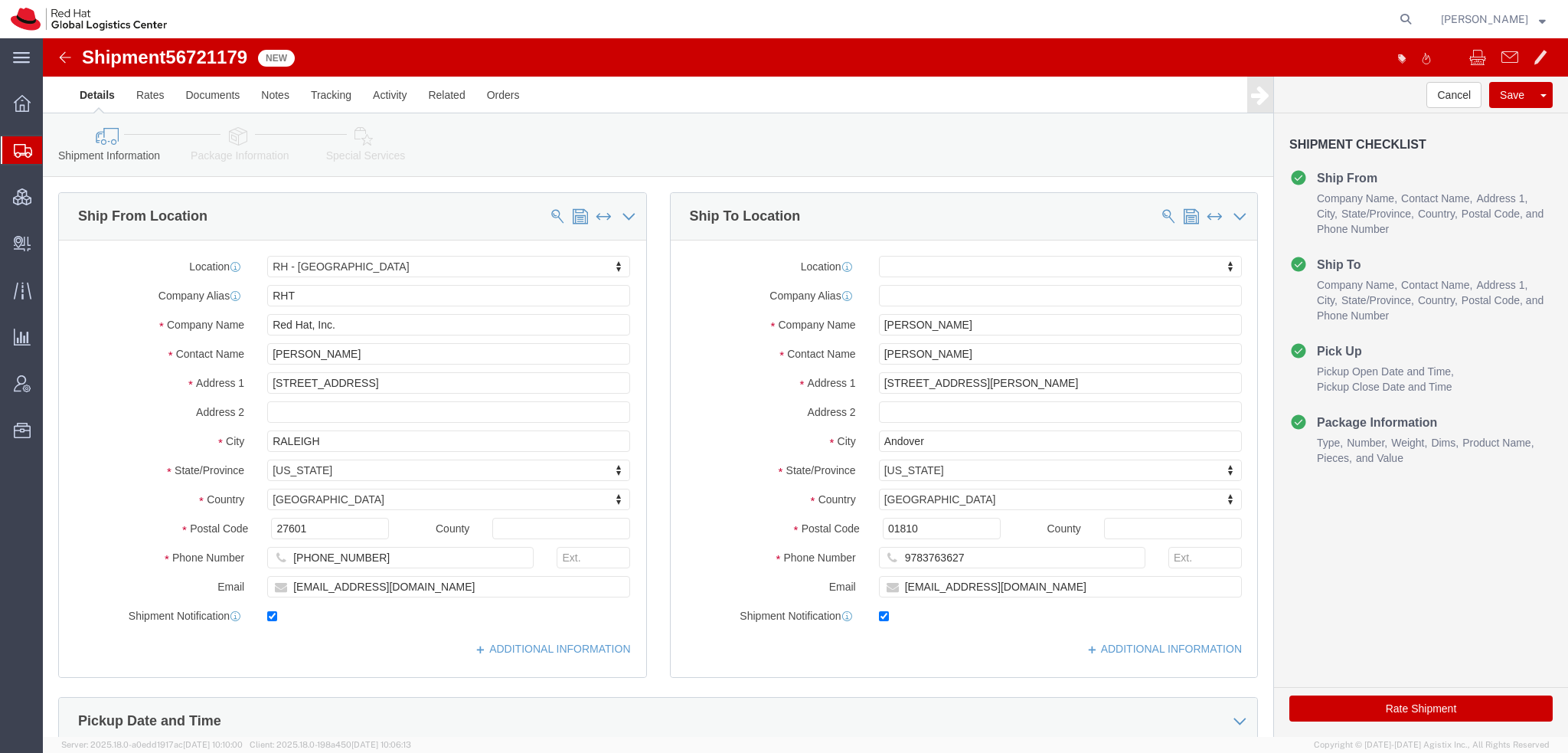
click icon
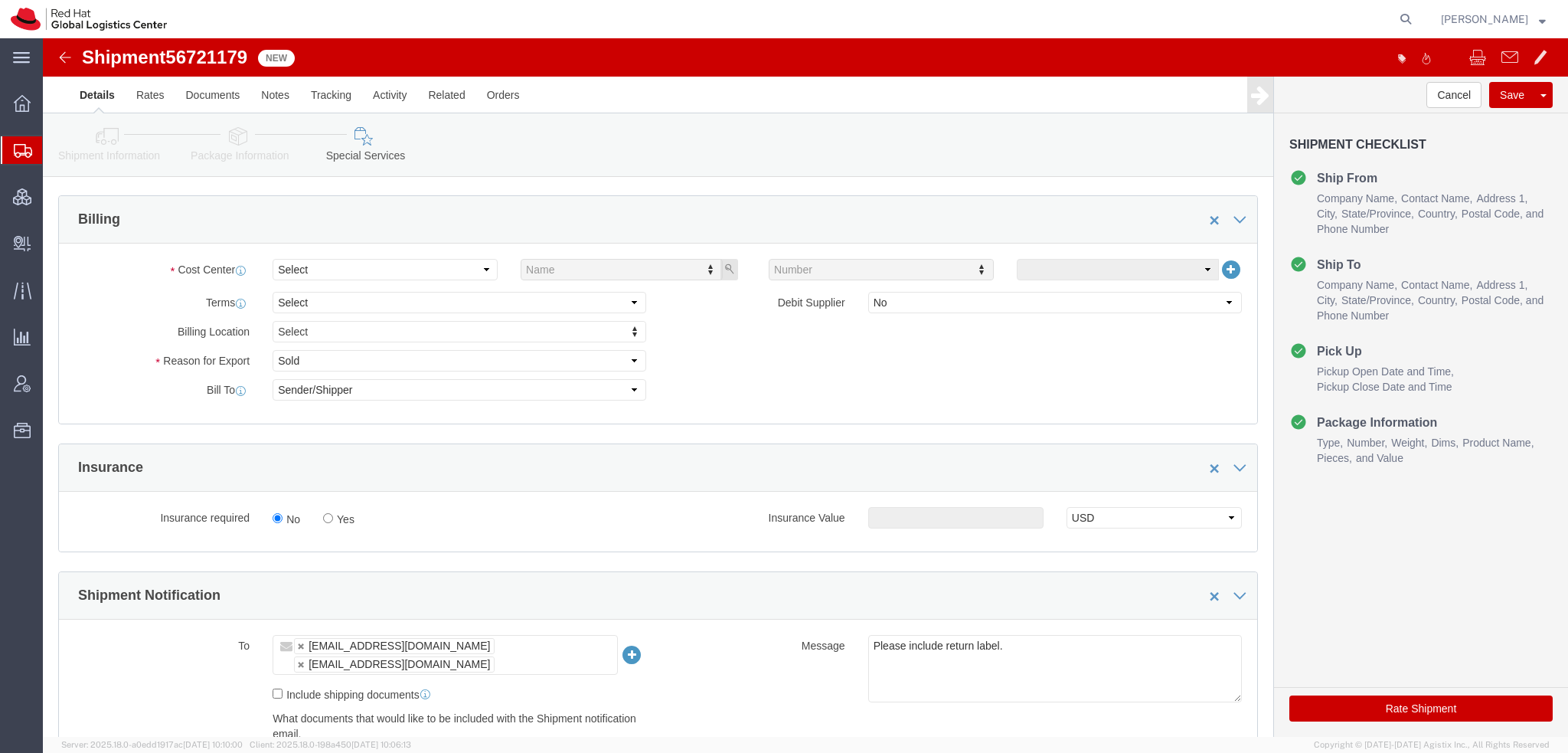
scroll to position [536, 0]
click select "Select"
click input "Yes"
radio input "true"
click input "text"
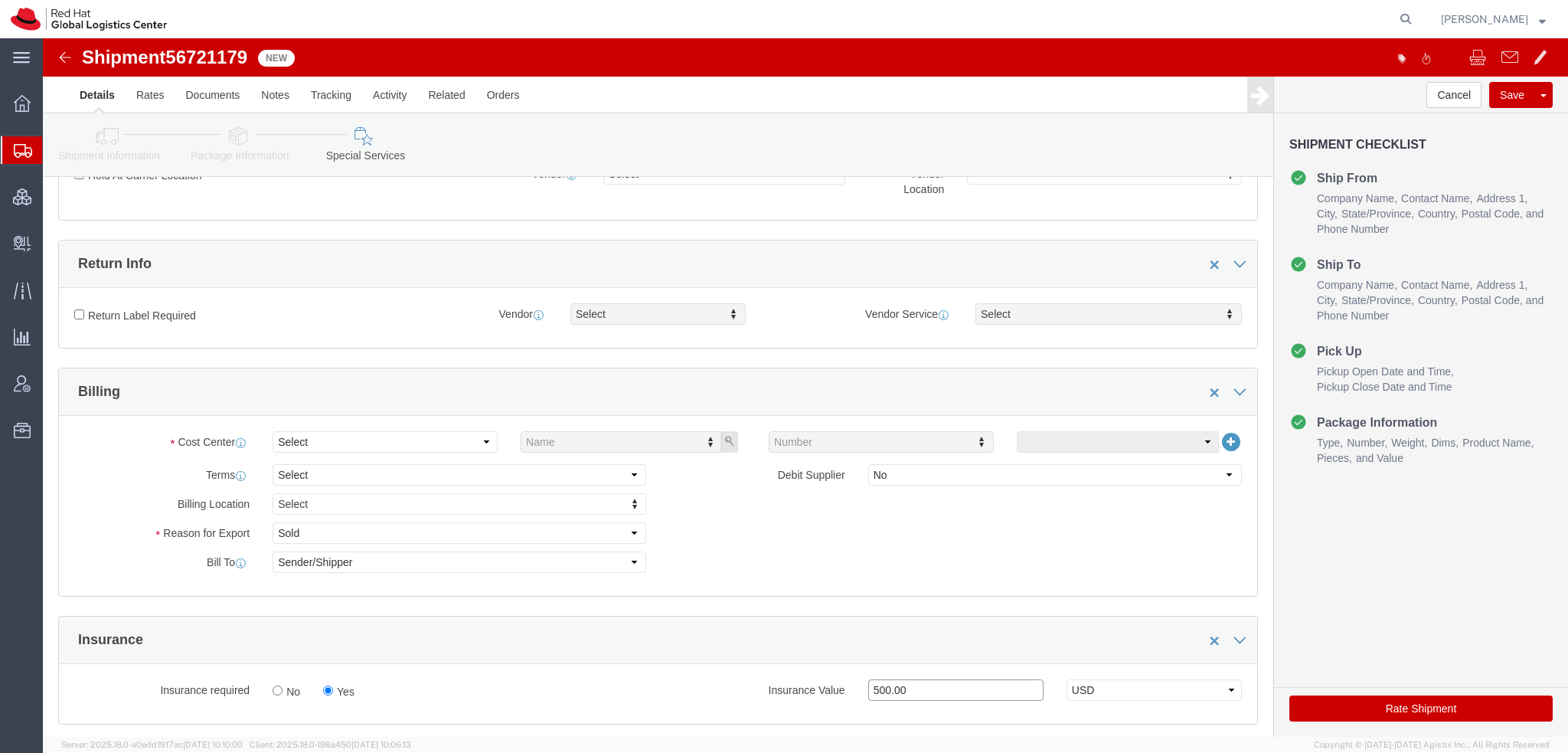
scroll to position [153, 0]
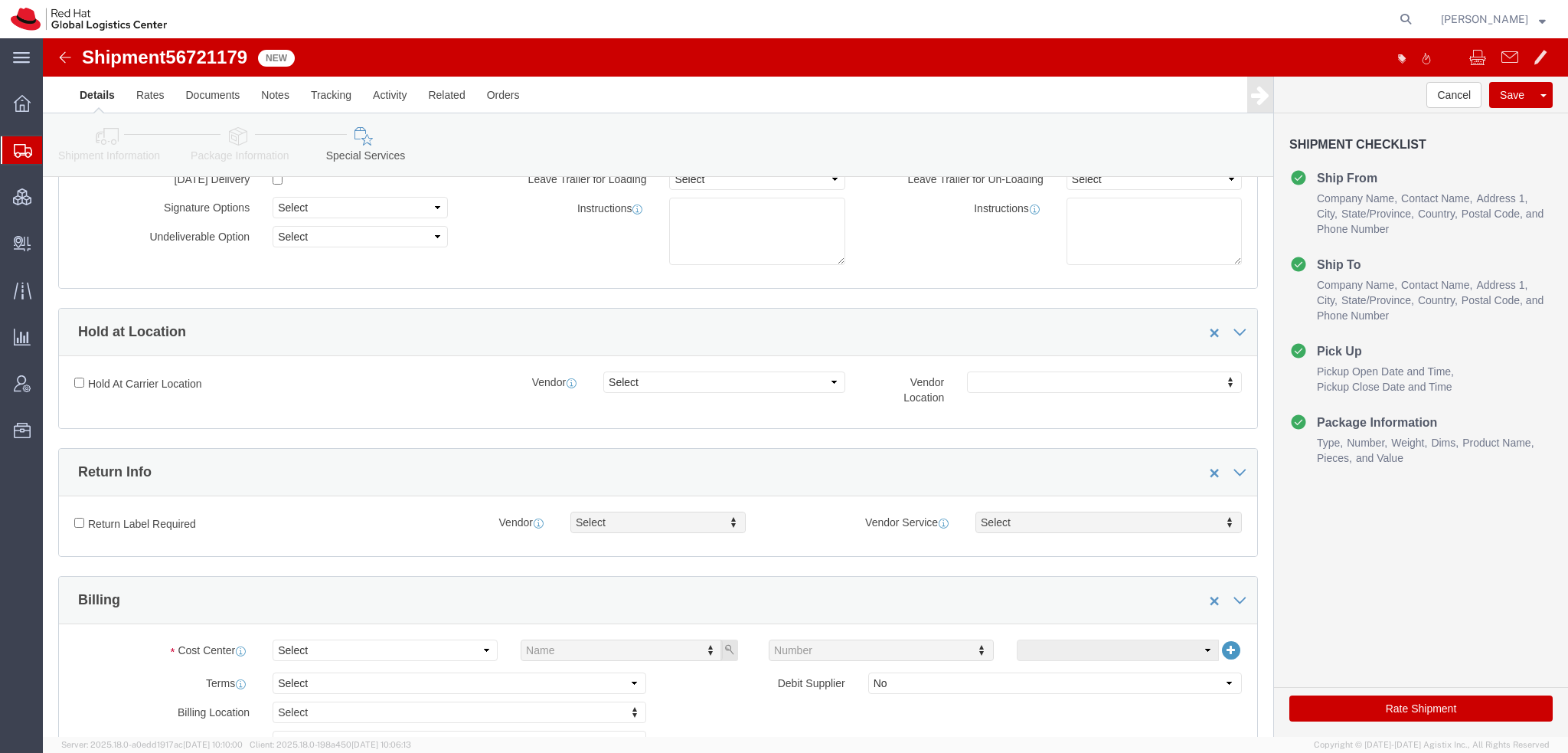
type input "500.00"
click input "Return Label Required"
checkbox input "true"
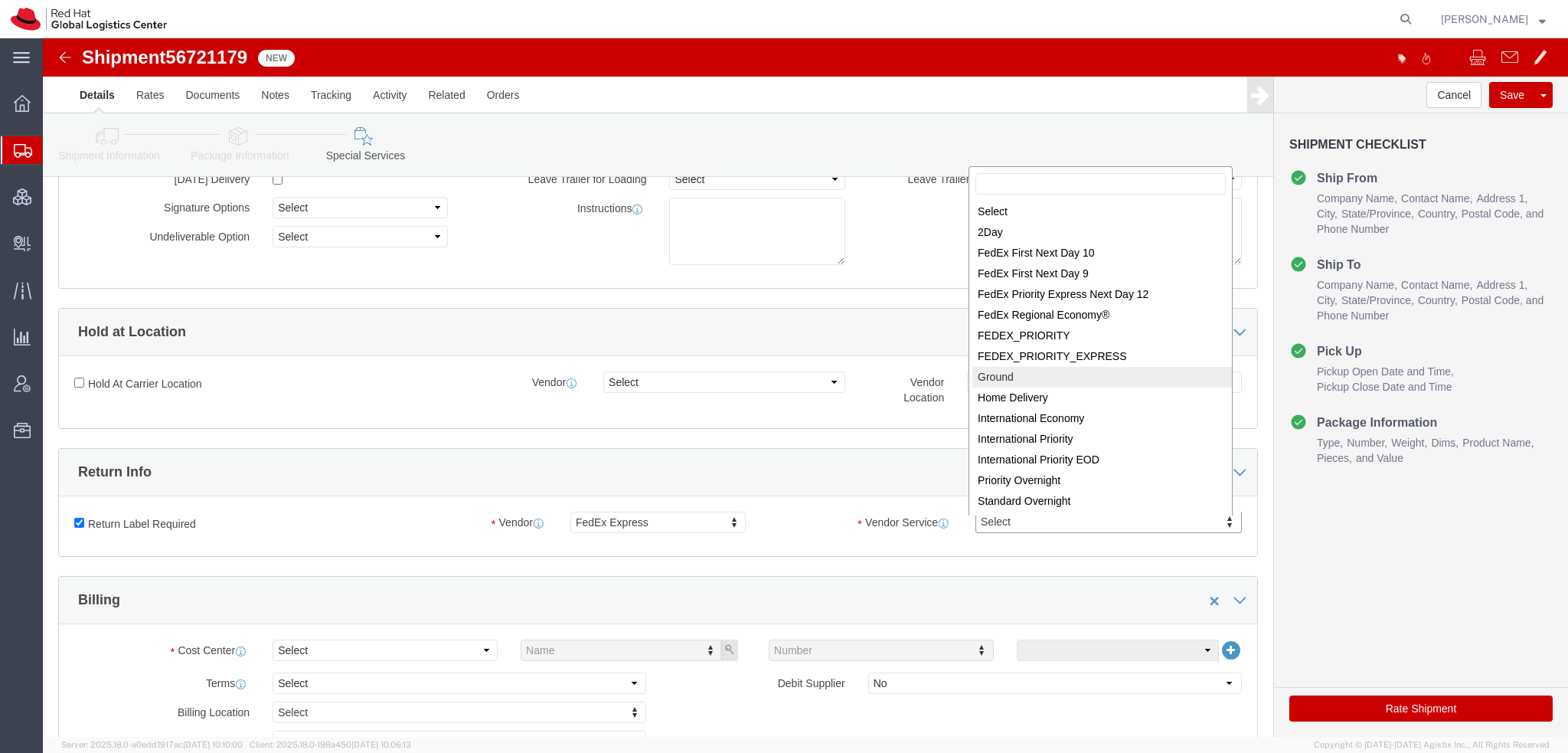
select select "12"
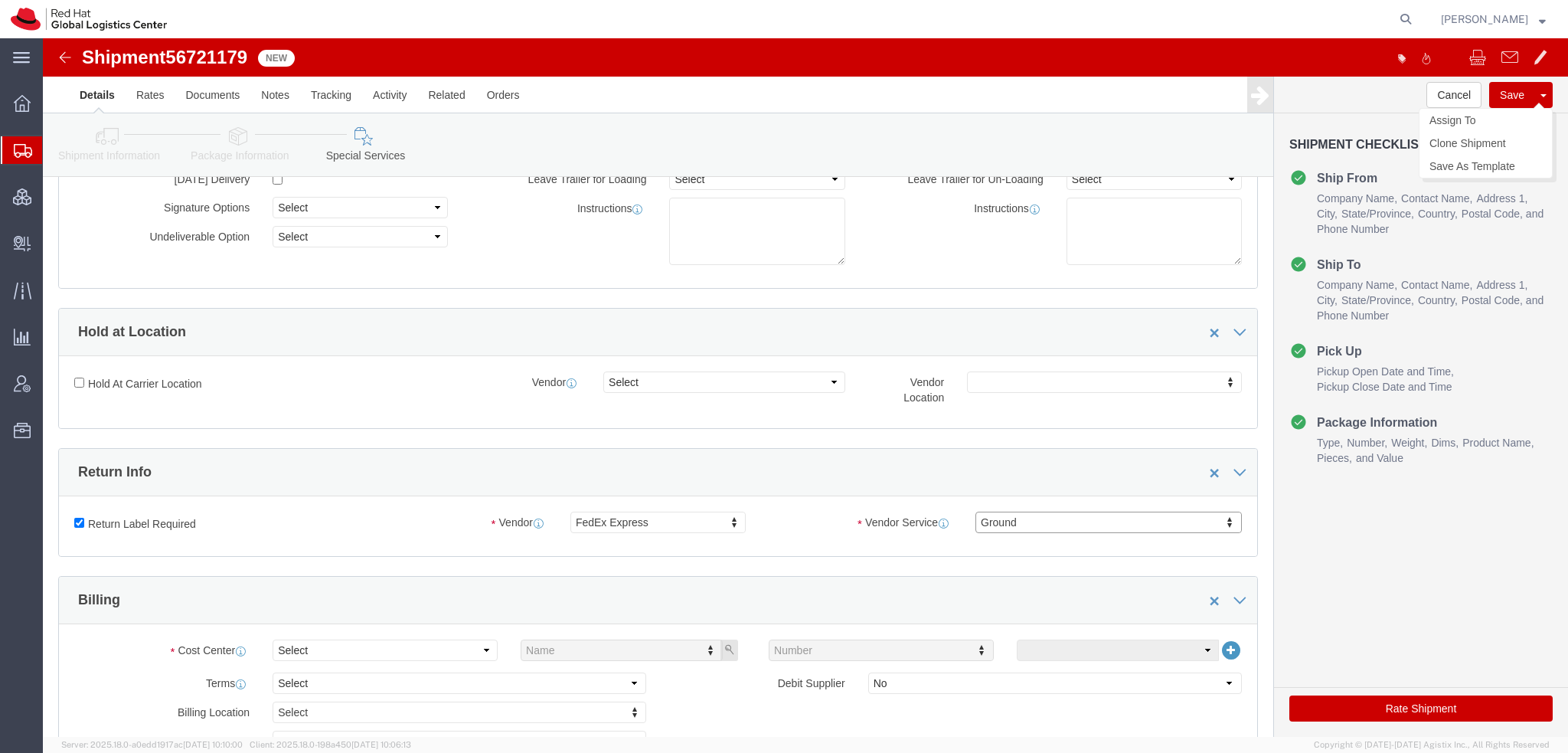
click button "Save"
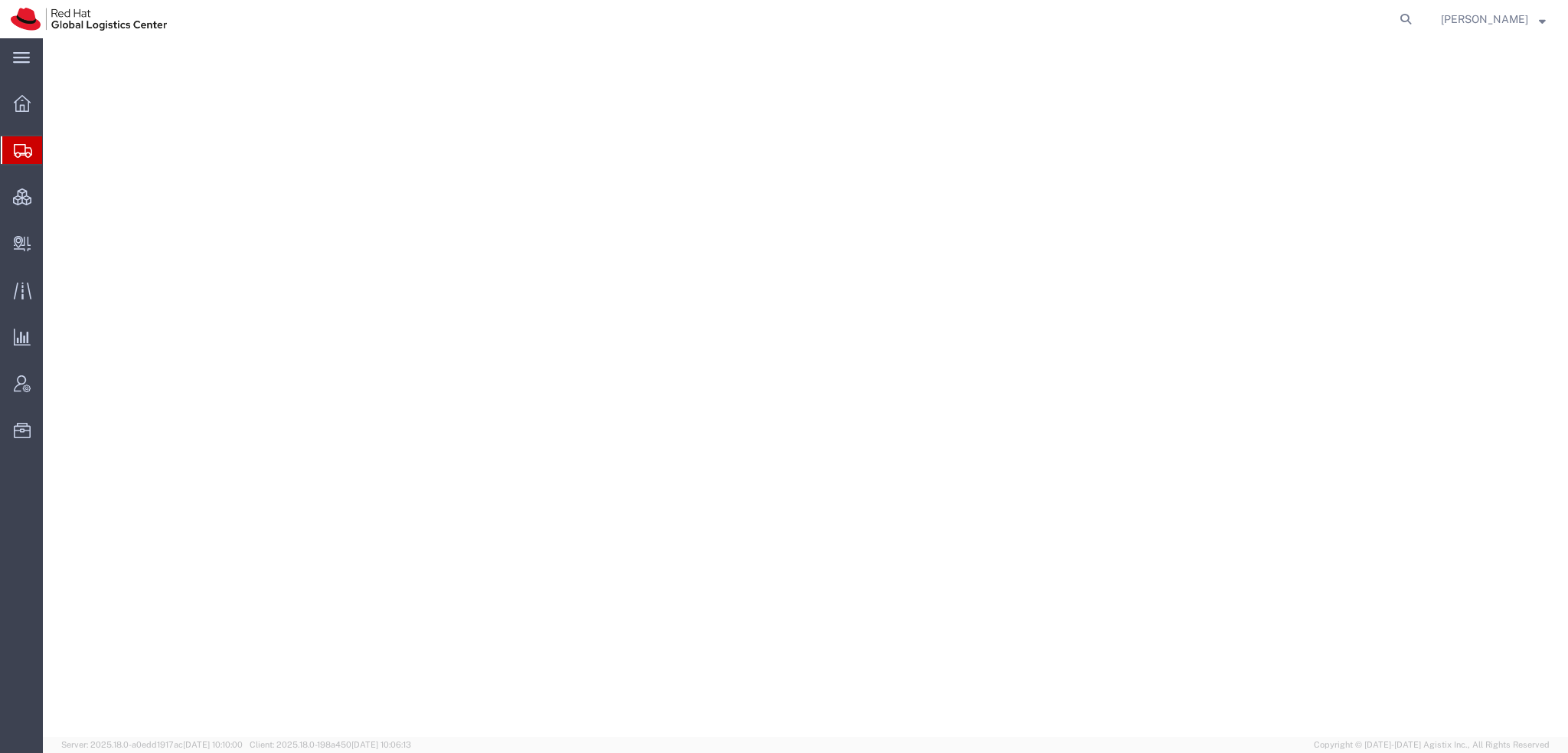
select select "38014"
select select
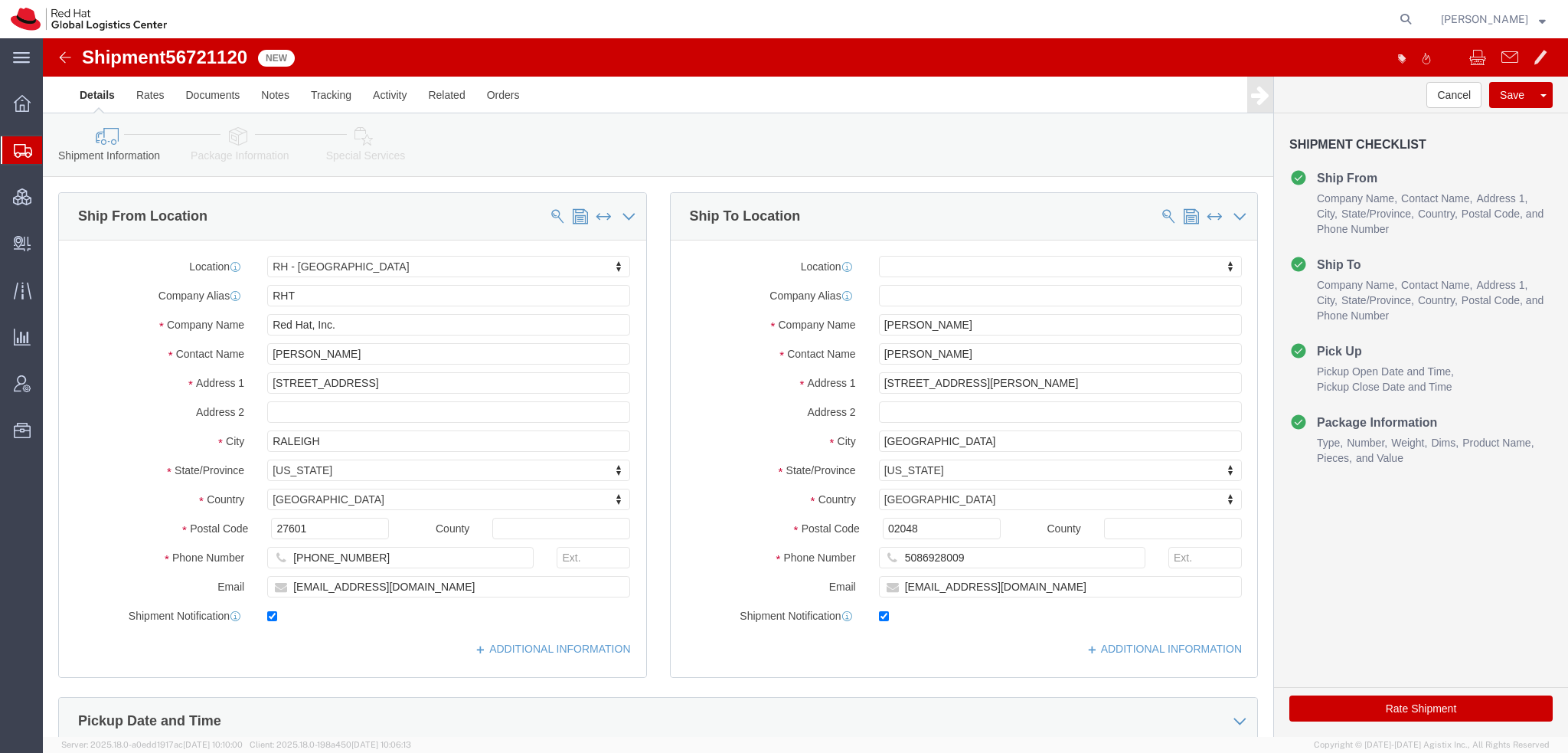
click link "Special Services"
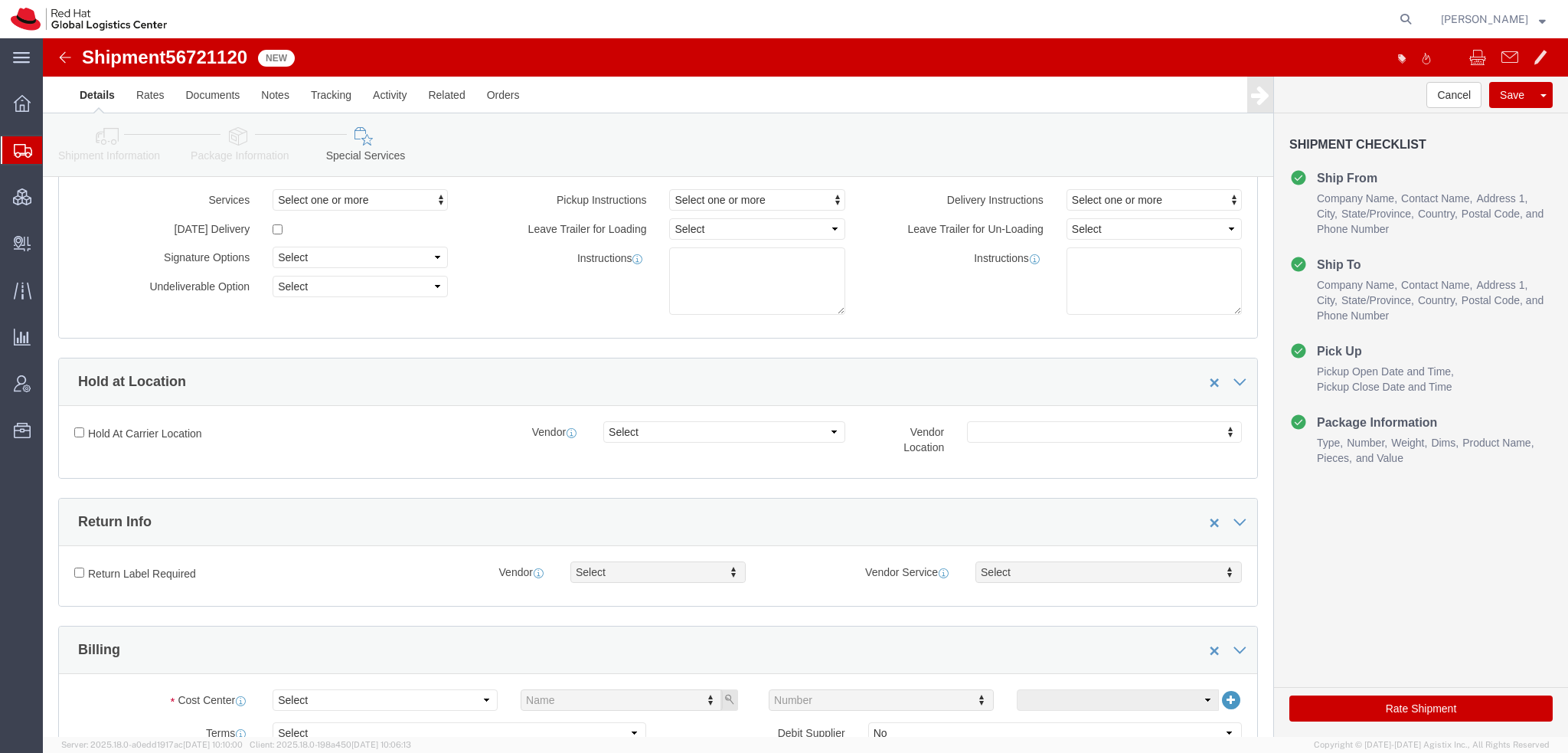
scroll to position [383, 0]
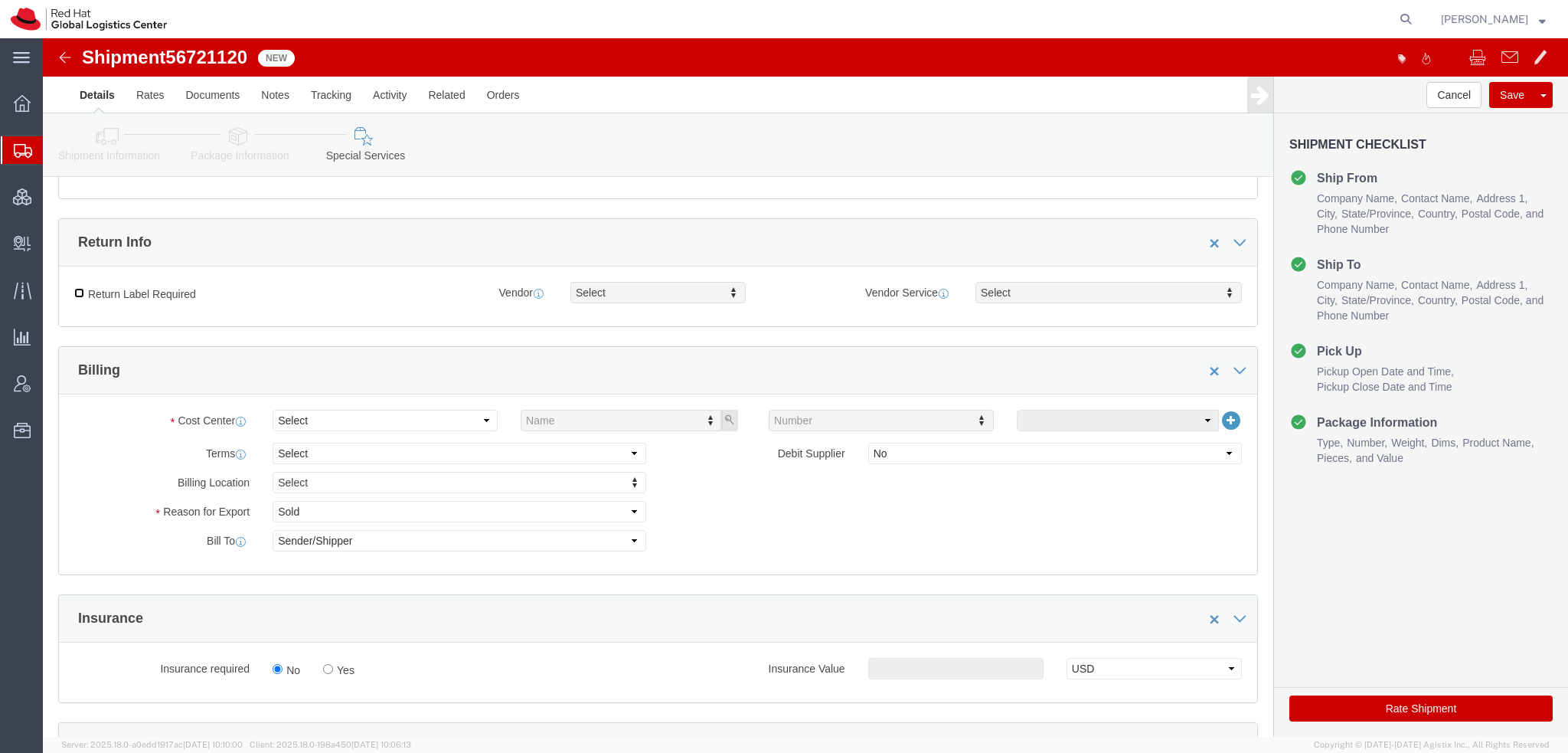
click input "Return Label Required"
checkbox input "true"
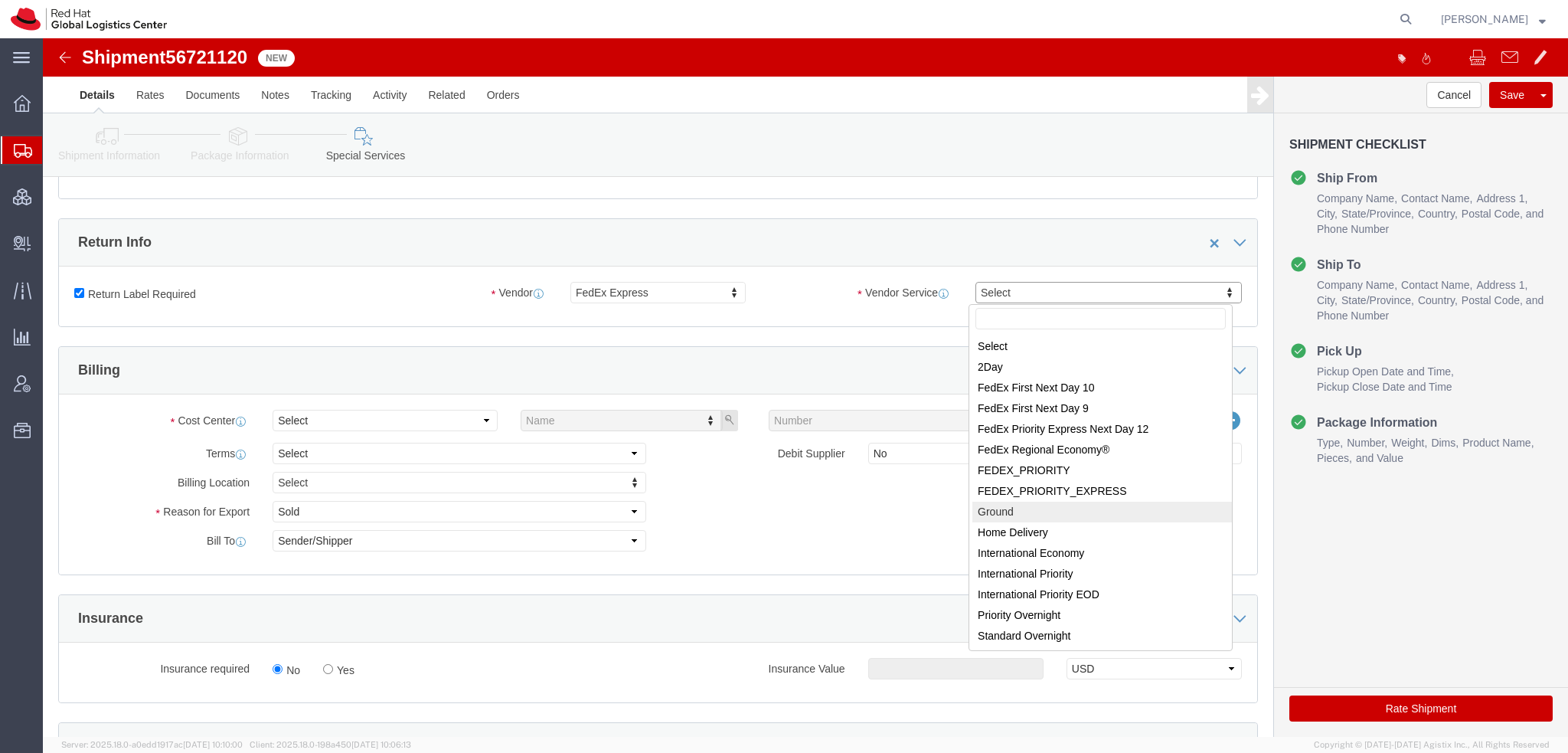
select select "12"
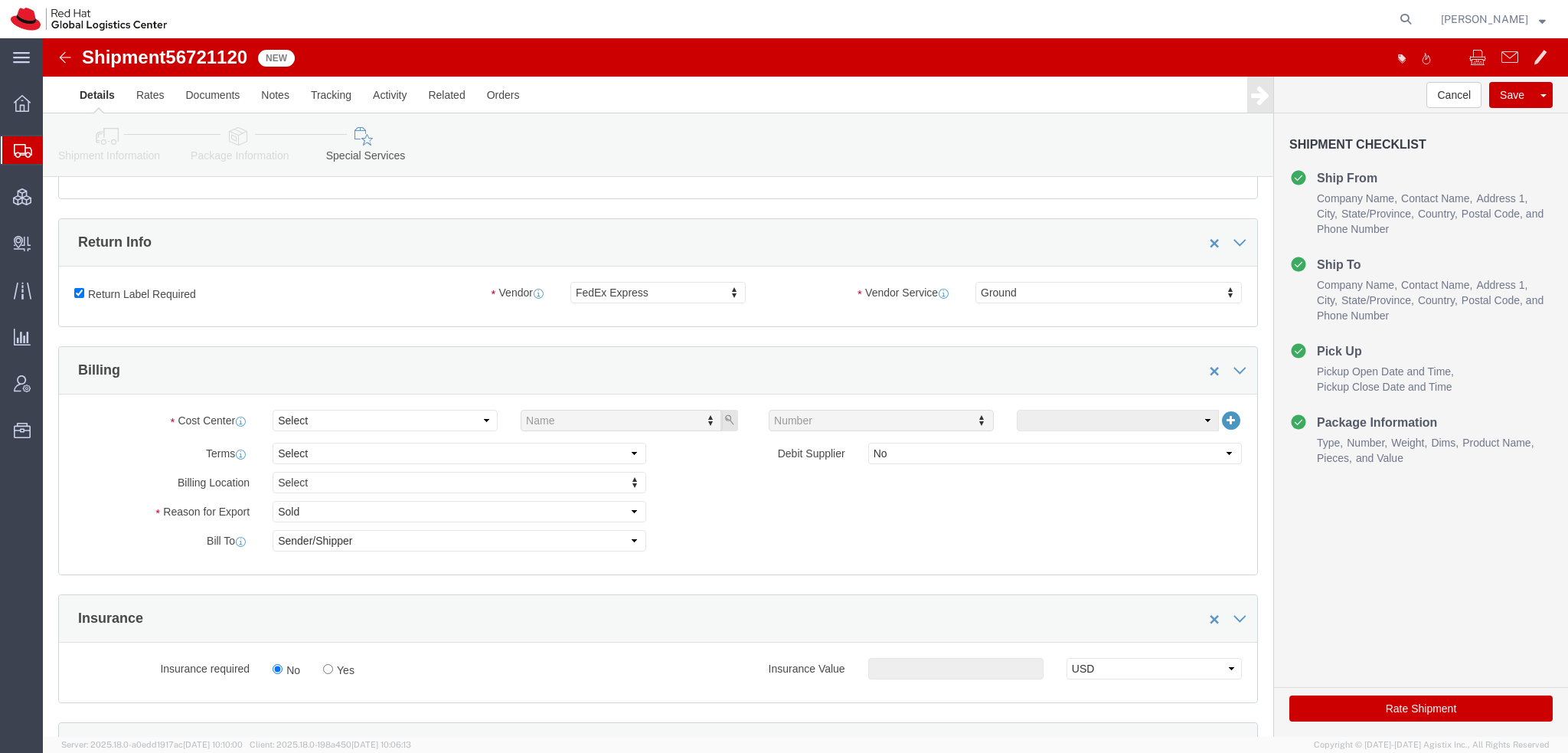
click div "Cost Center Select Name Number Terms Select Free of Charge Free of Cost NET 30 …"
click select "Select"
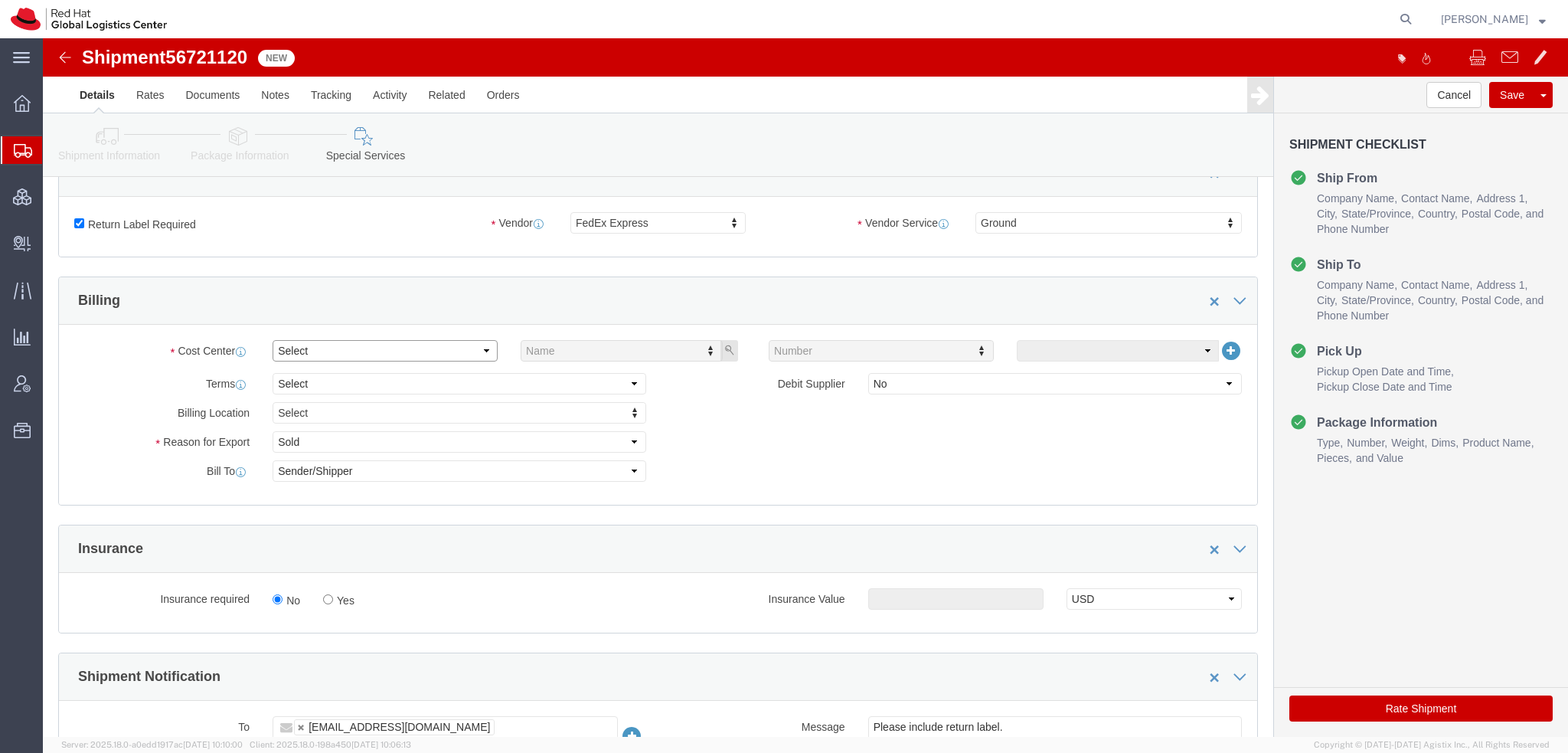
scroll to position [689, 0]
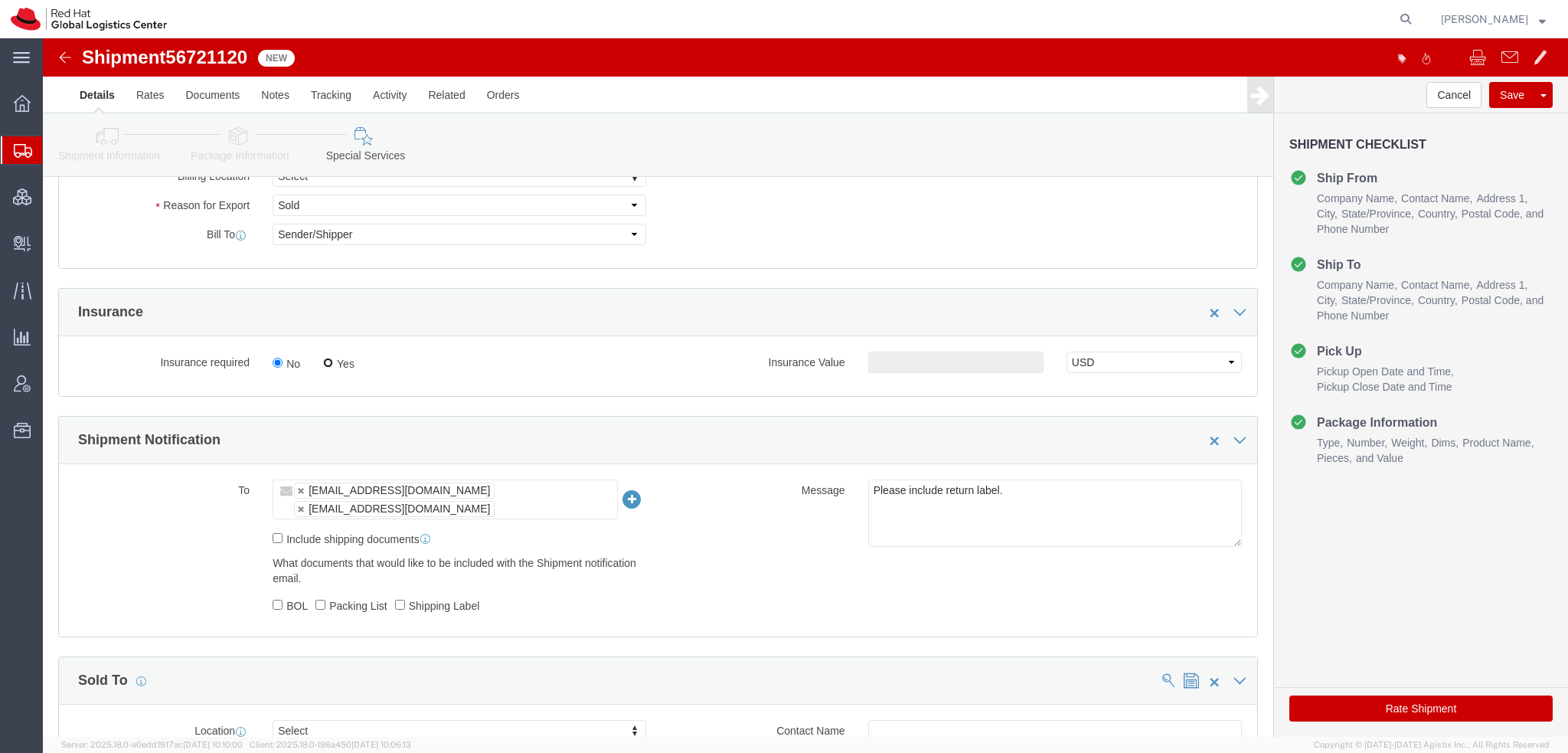
click input "Yes"
radio input "true"
click input "text"
type input "500.00"
click button "Save"
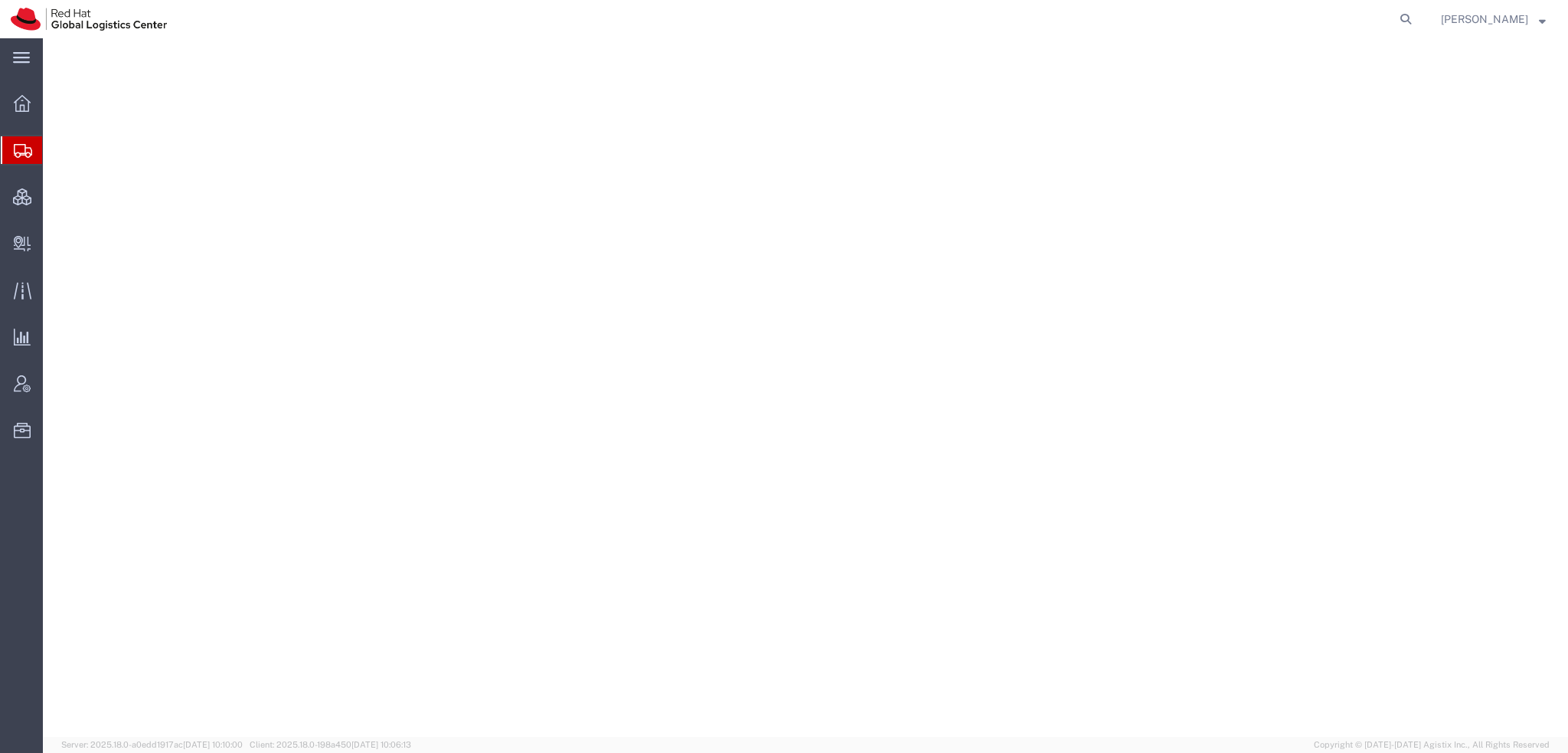
select select "38014"
select select "37929"
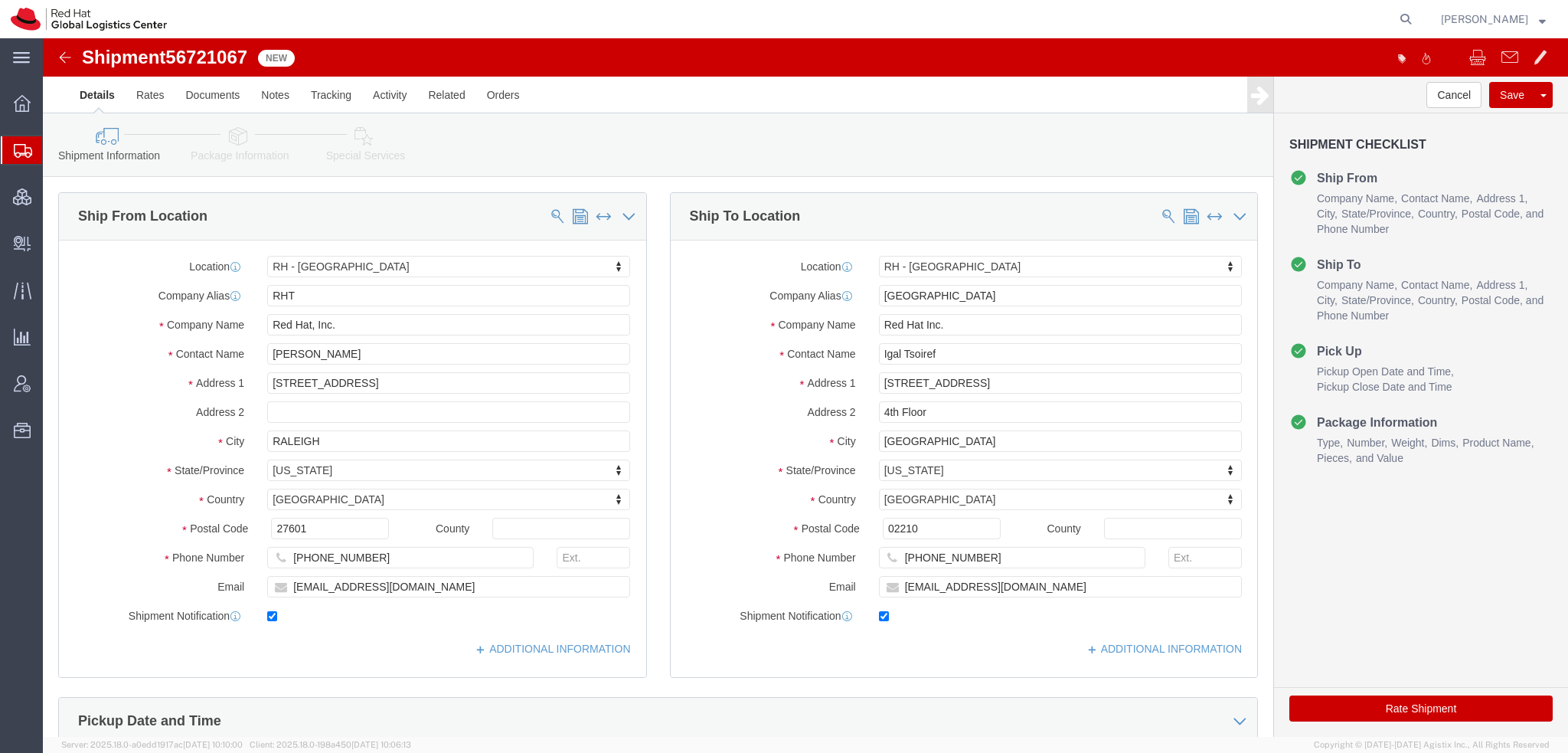
click icon
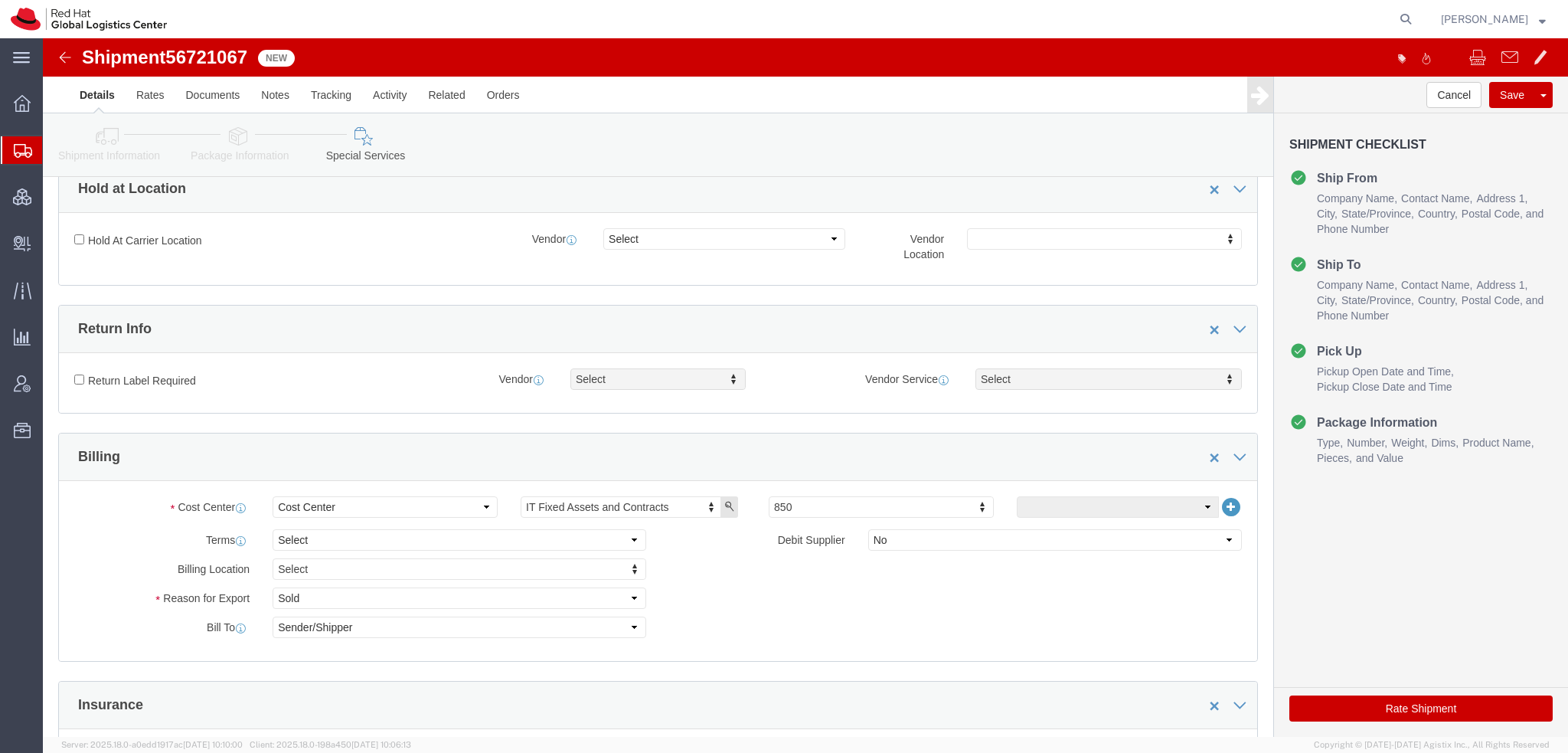
scroll to position [460, 0]
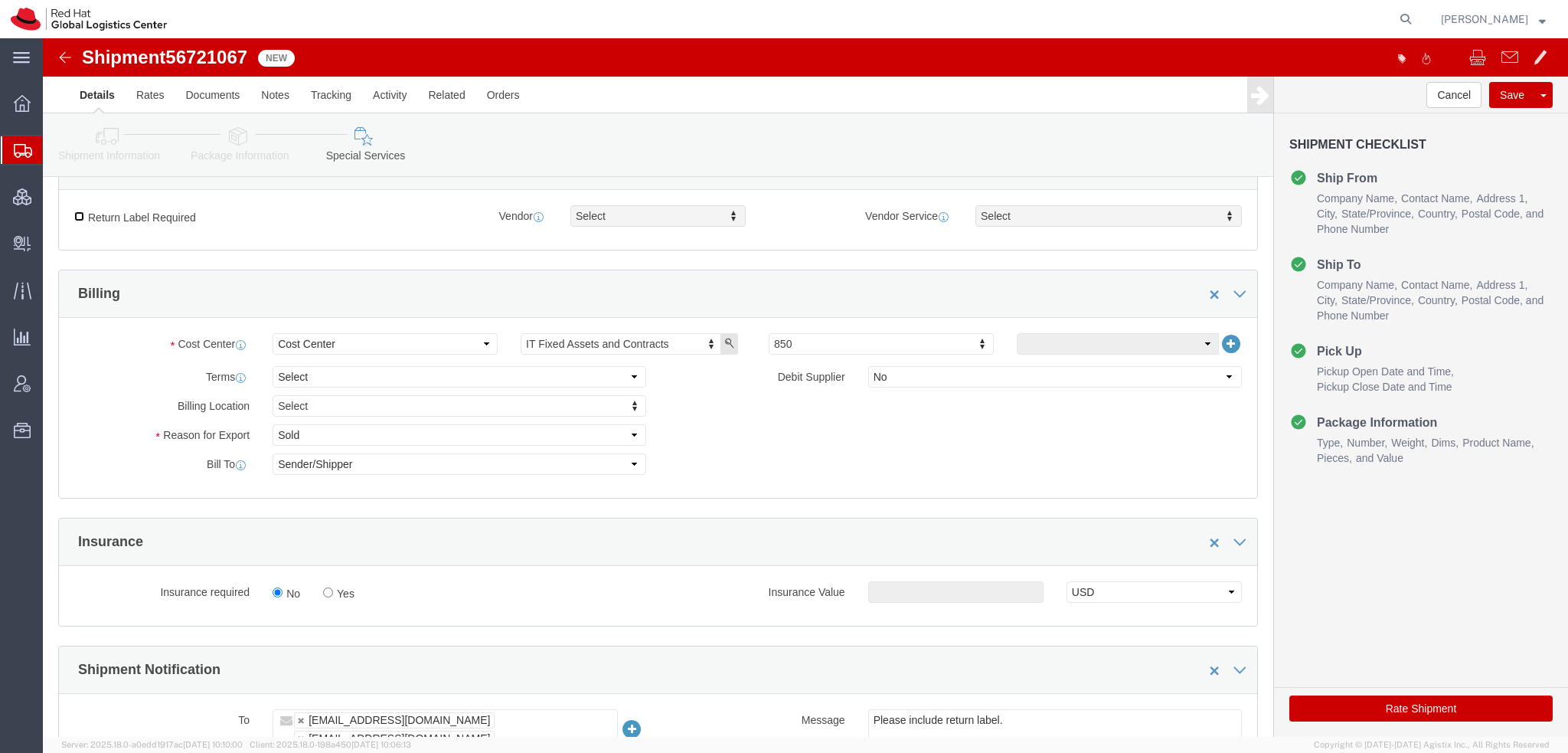
click input "Return Label Required"
checkbox input "true"
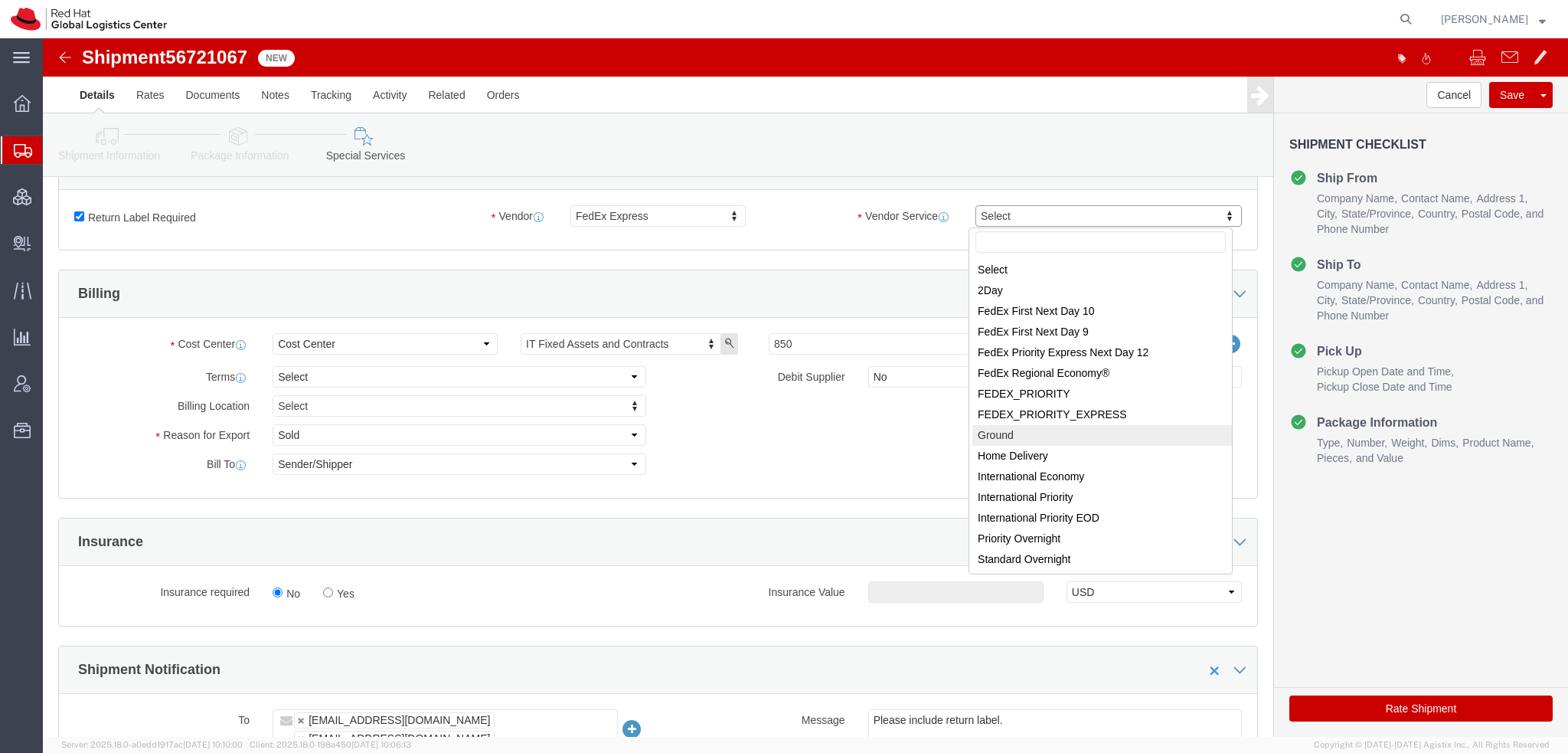
select select "12"
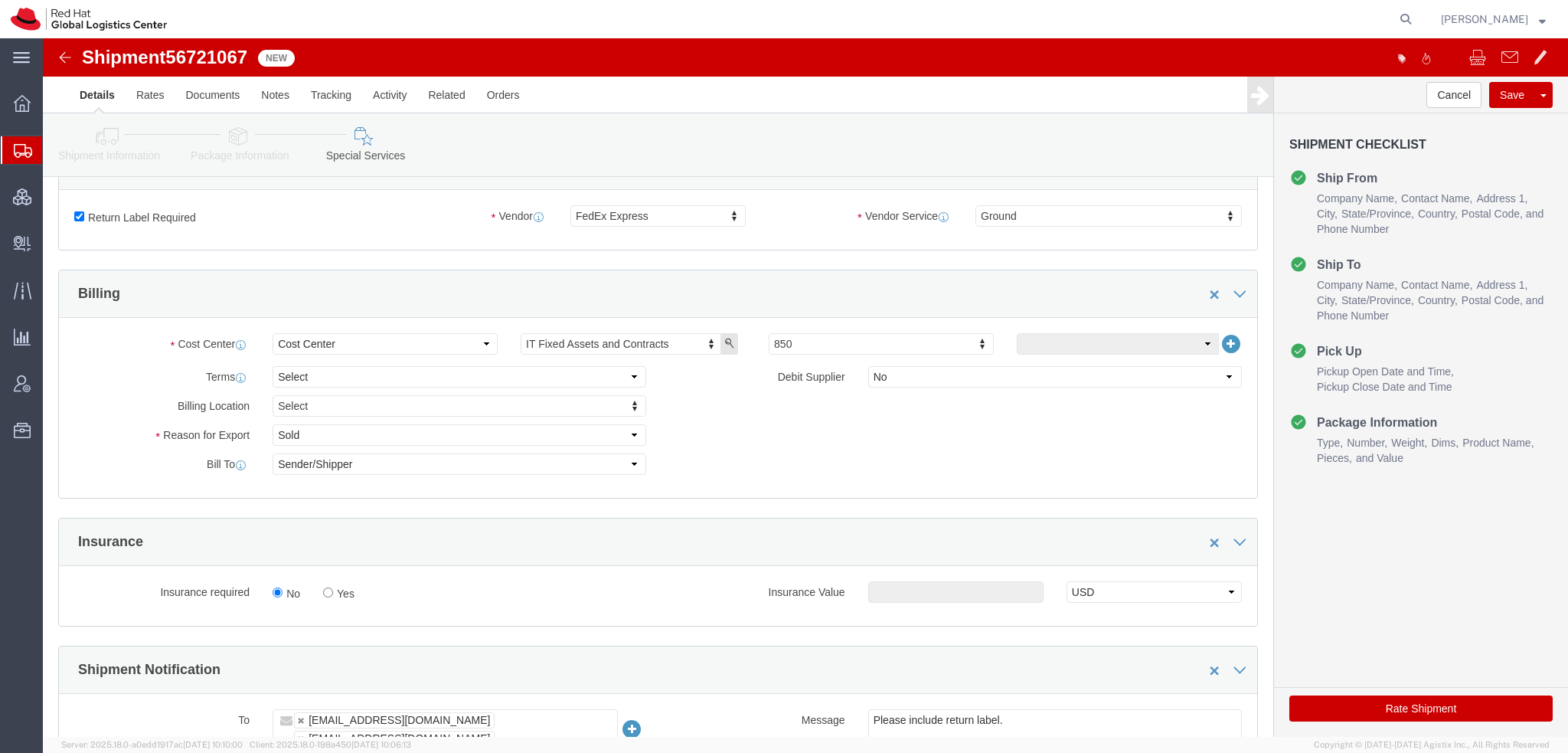
click button "Rate Shipment"
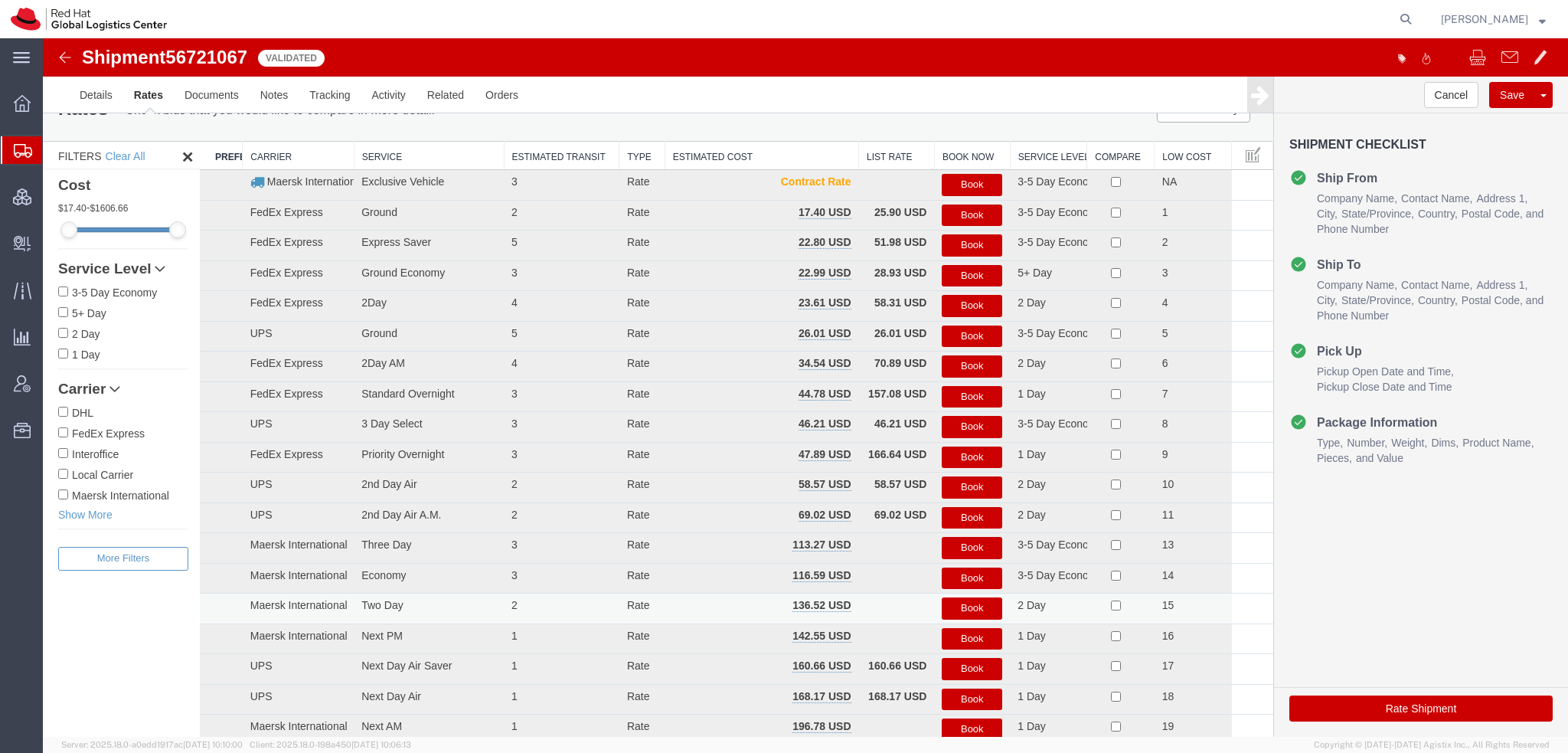
scroll to position [0, 0]
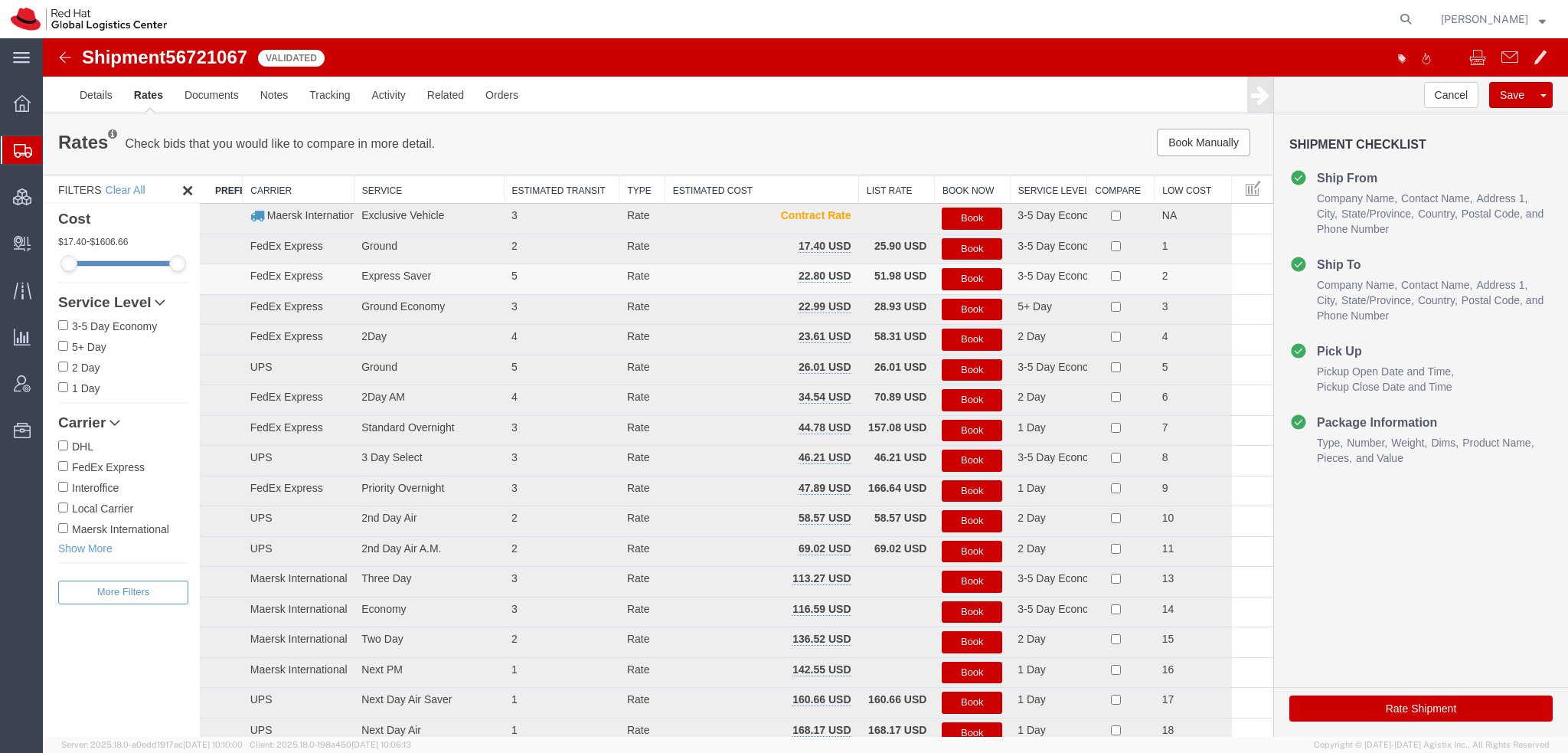
click at [955, 275] on button "Book" at bounding box center [971, 279] width 60 height 23
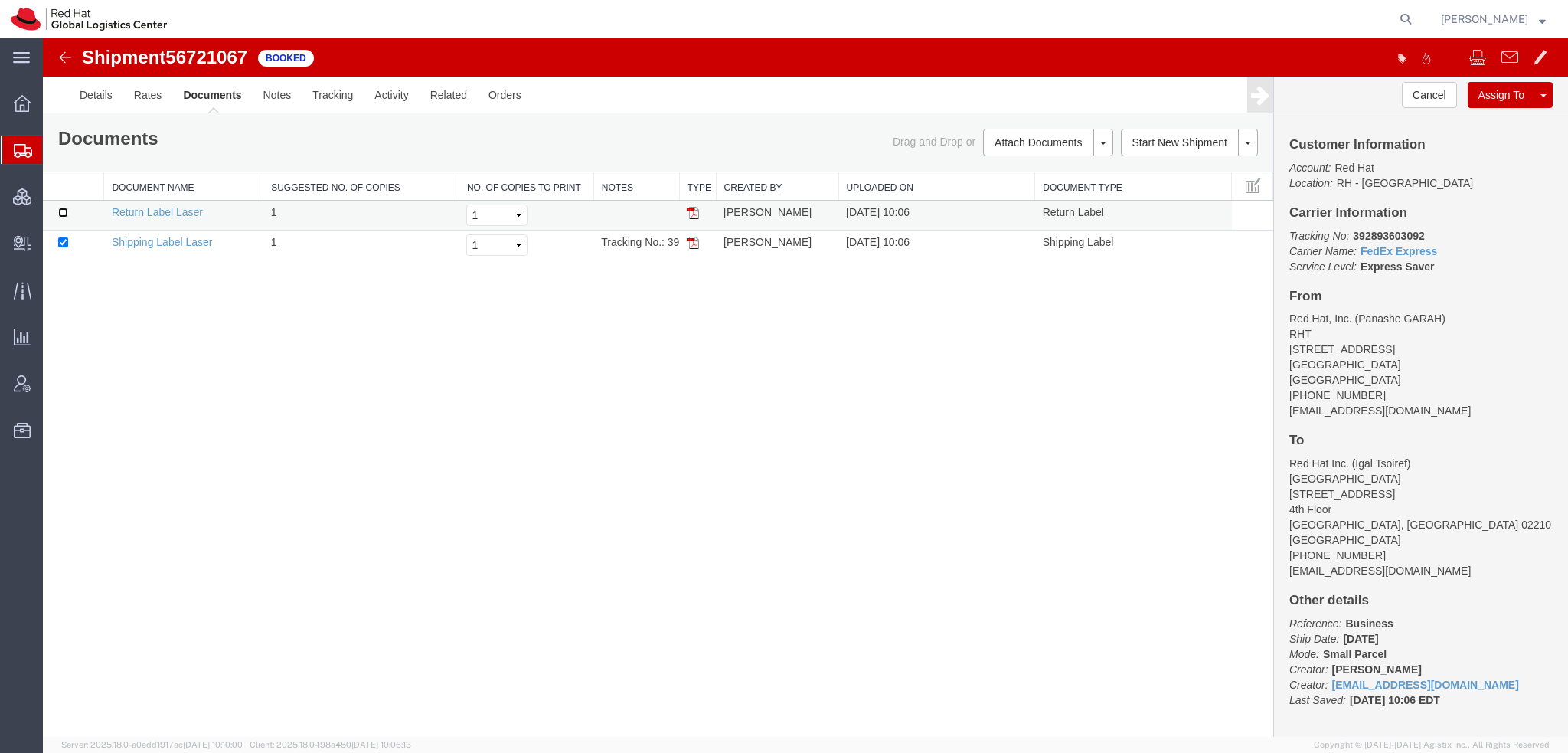
click at [62, 212] on input "checkbox" at bounding box center [63, 212] width 10 height 10
checkbox input "true"
click at [1009, 174] on link "Print Documents" at bounding box center [1045, 168] width 133 height 23
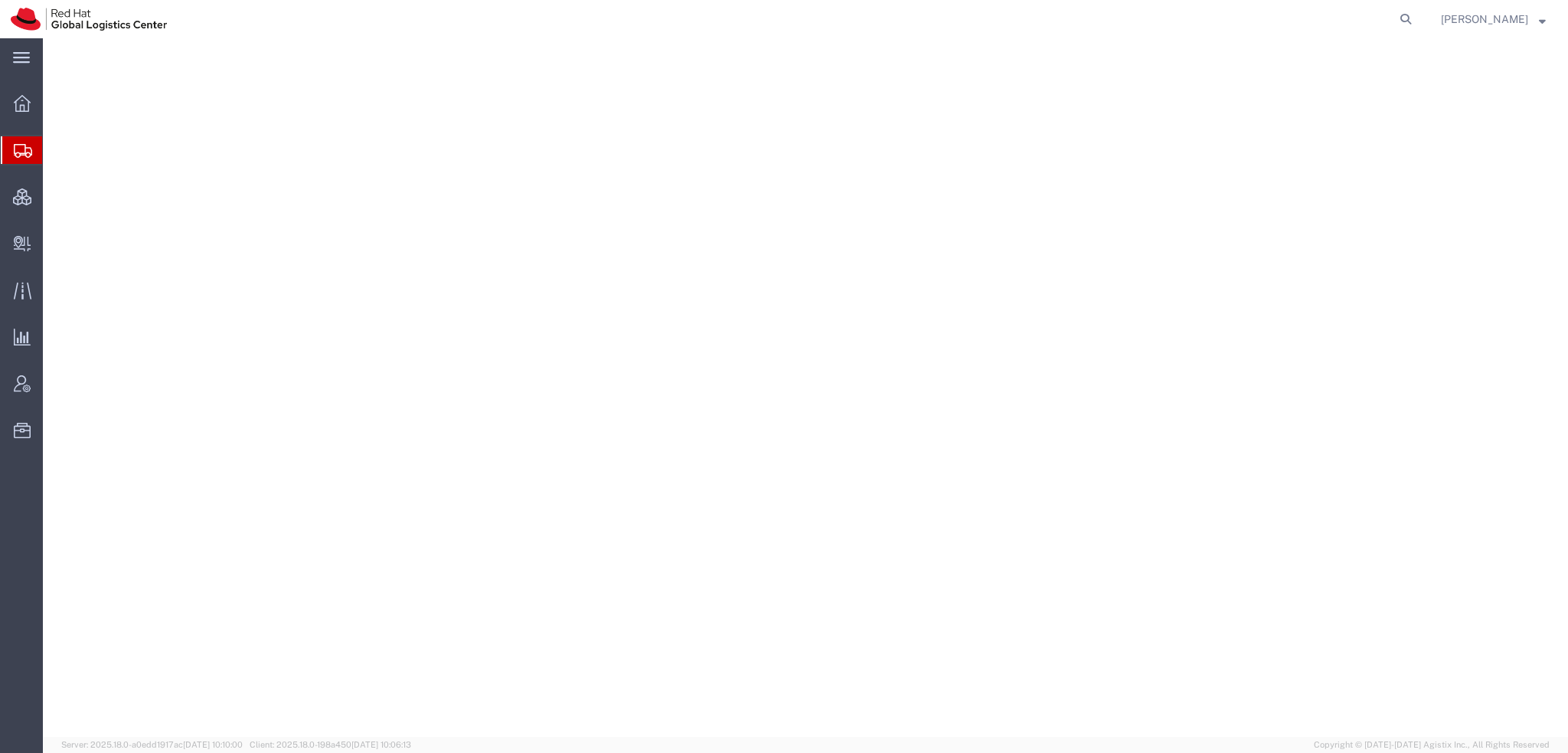
select select "38014"
select select
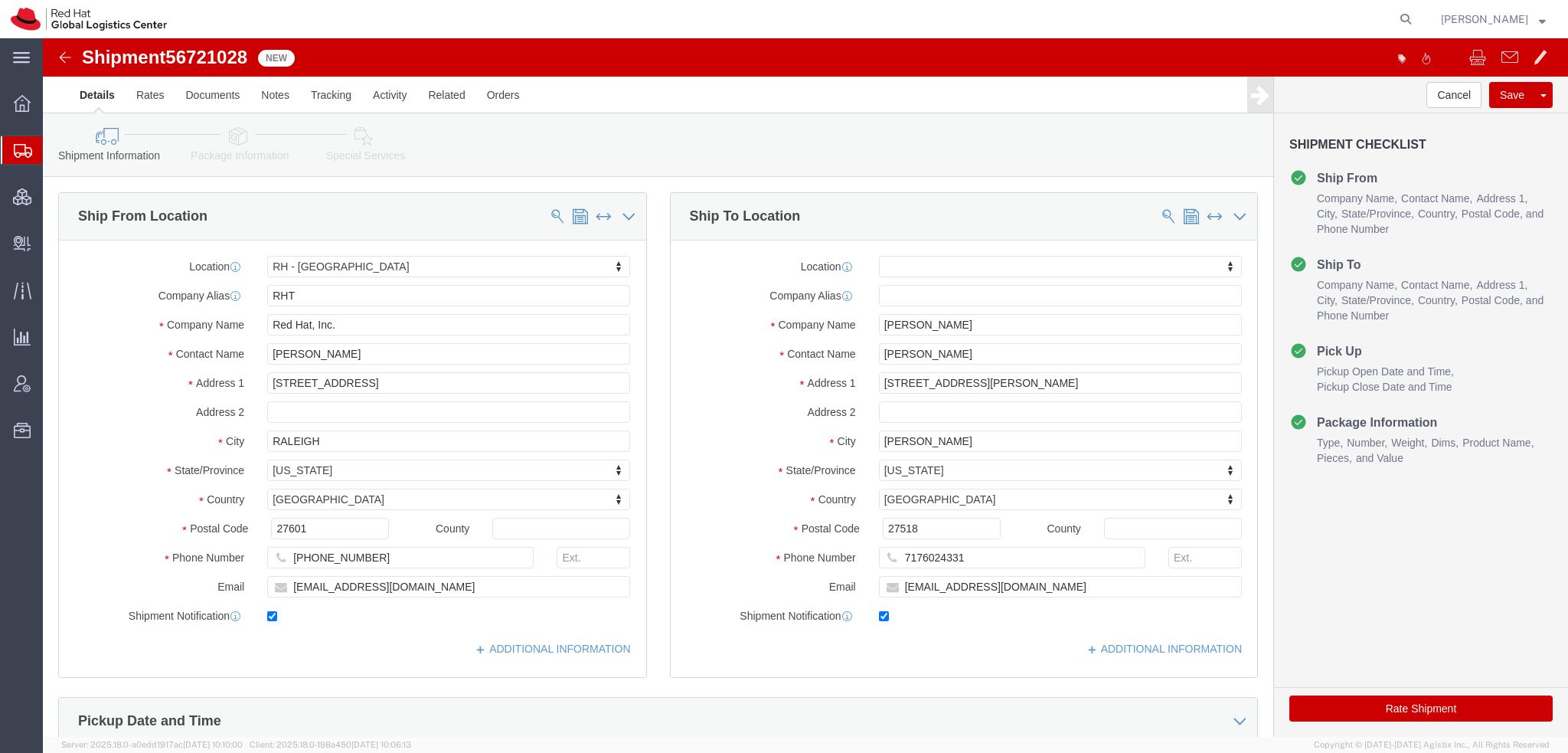
click icon
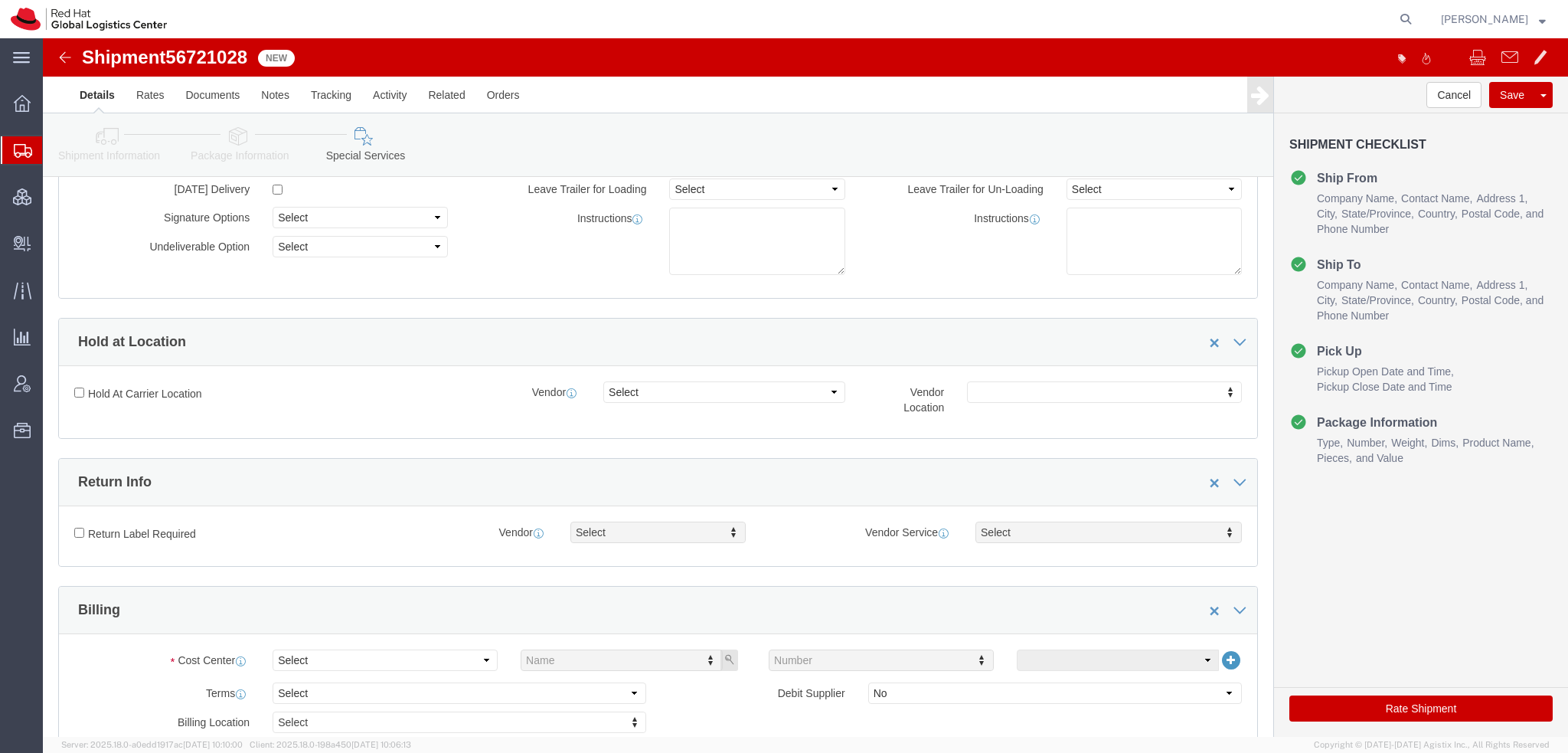
scroll to position [460, 0]
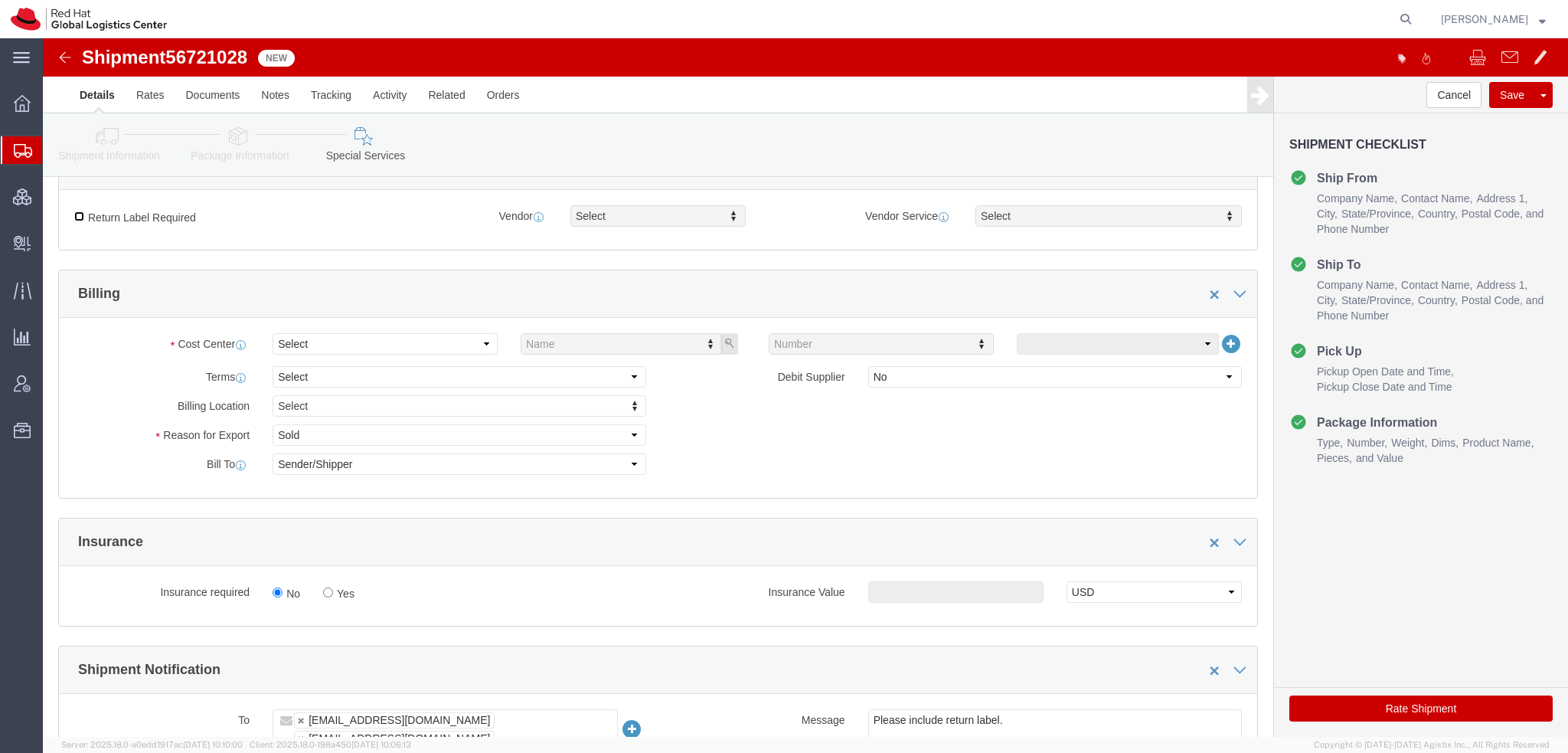
click input "Return Label Required"
checkbox input "true"
drag, startPoint x: 609, startPoint y: 320, endPoint x: 862, endPoint y: 271, distance: 257.7
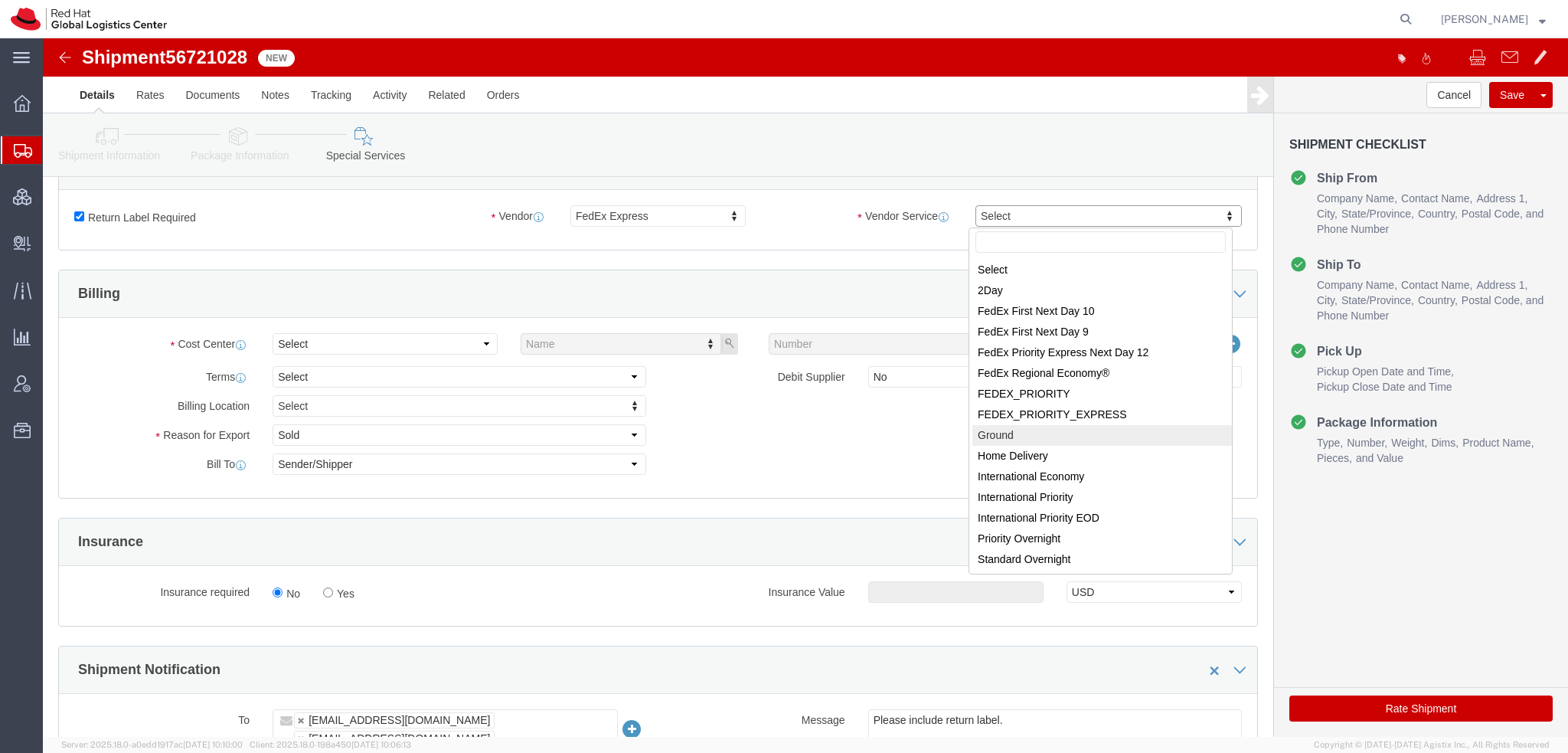
select select "12"
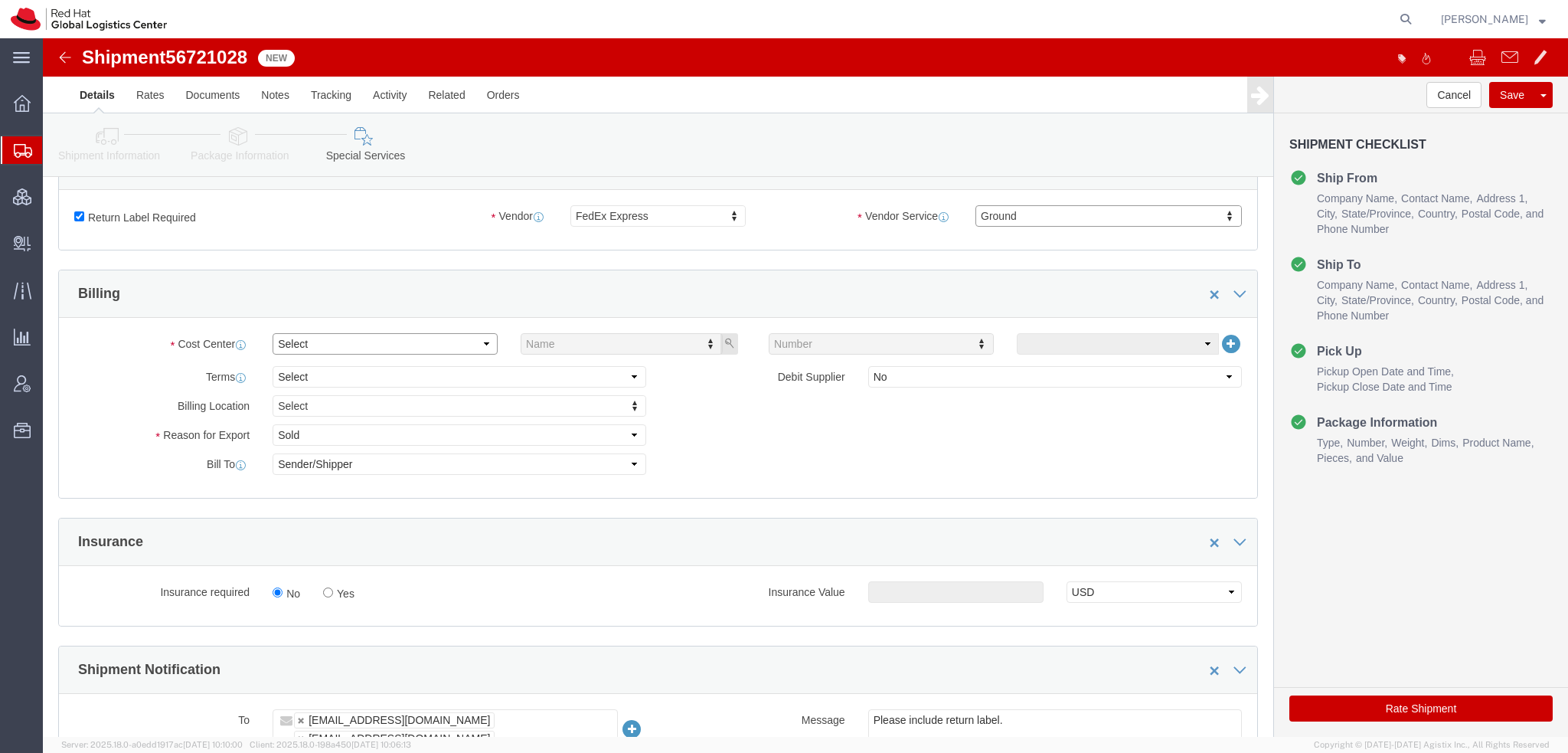
click select "Select"
click input "Yes"
radio input "true"
click input "text"
type input "500.00"
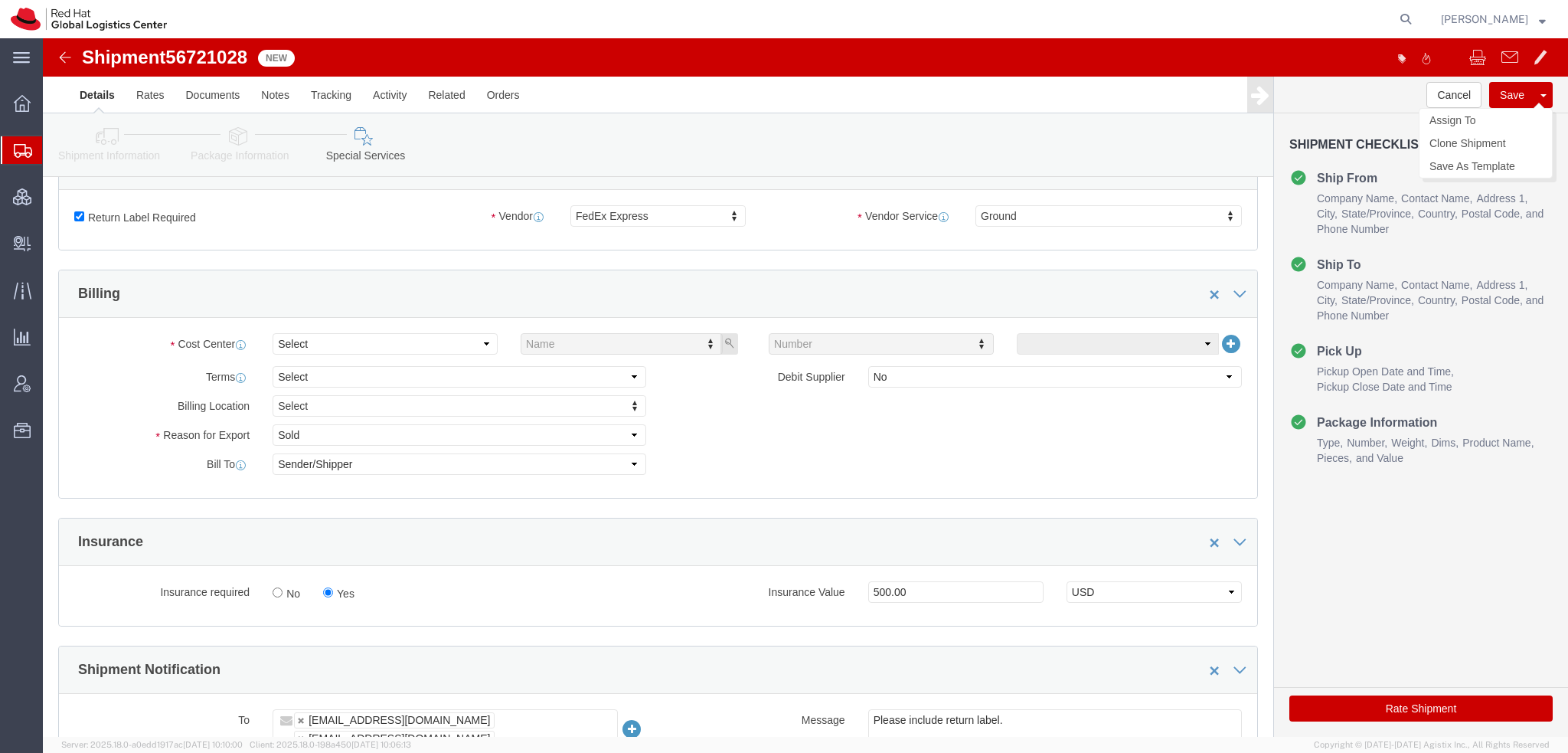
click button "Save"
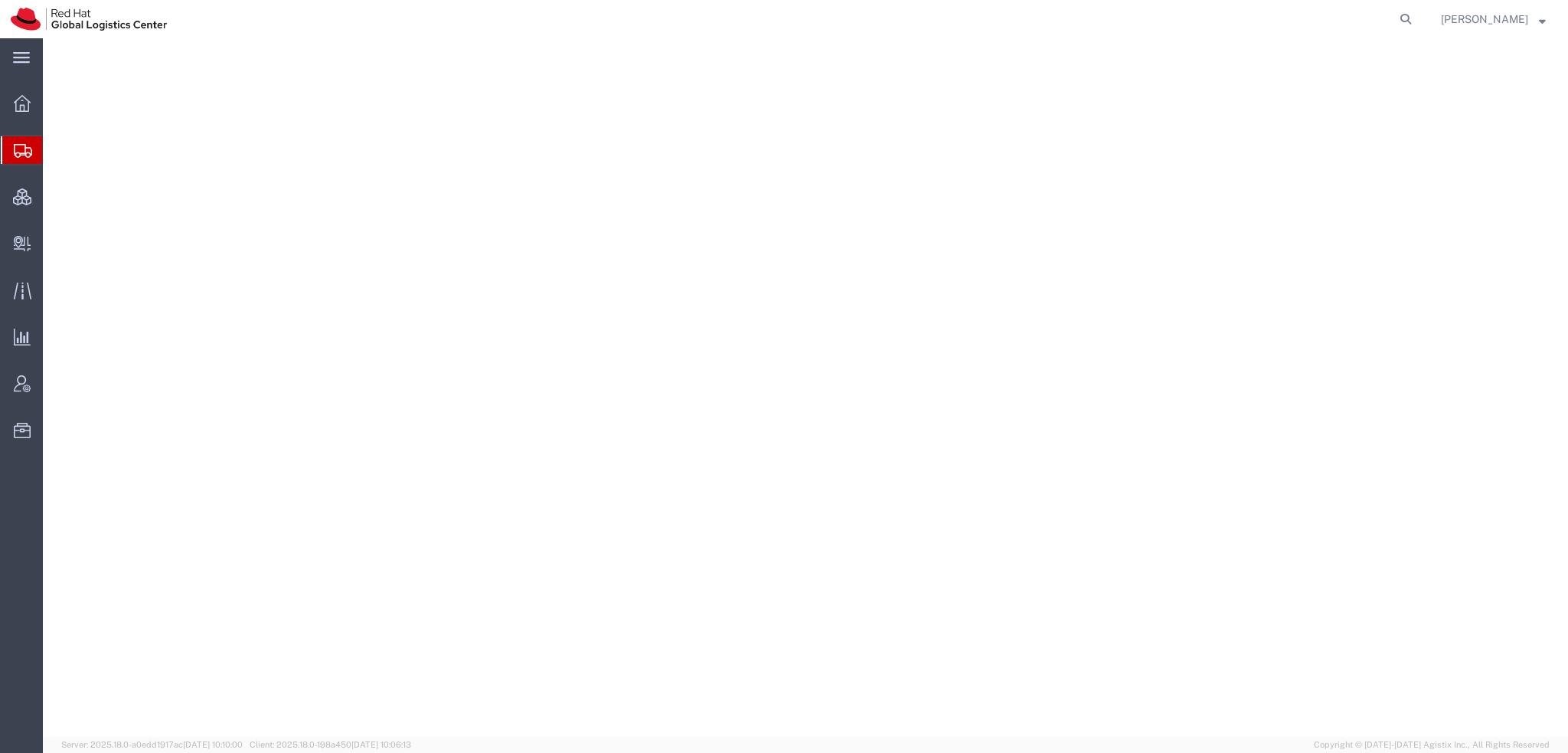
select select "38014"
select select
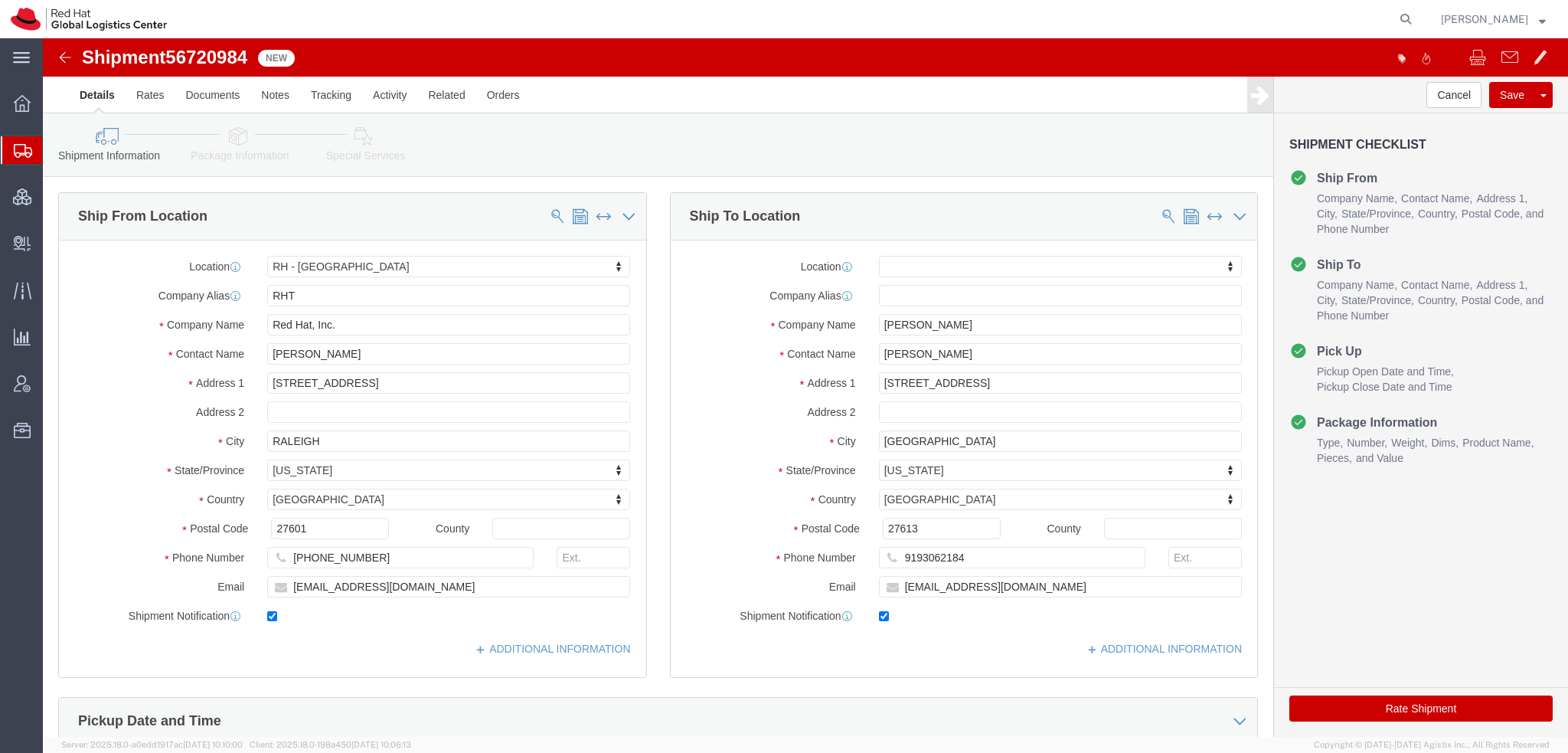
click icon
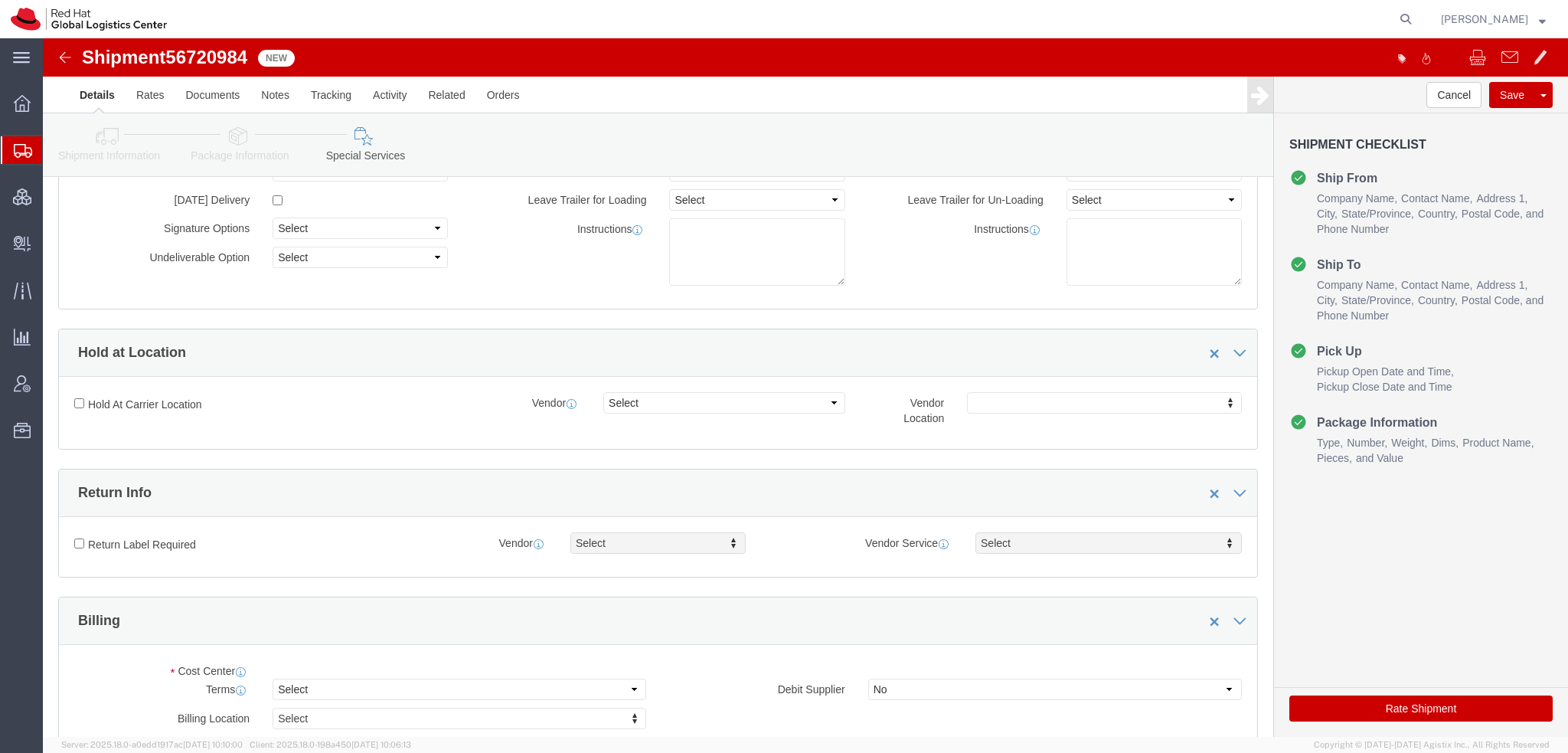
scroll to position [383, 0]
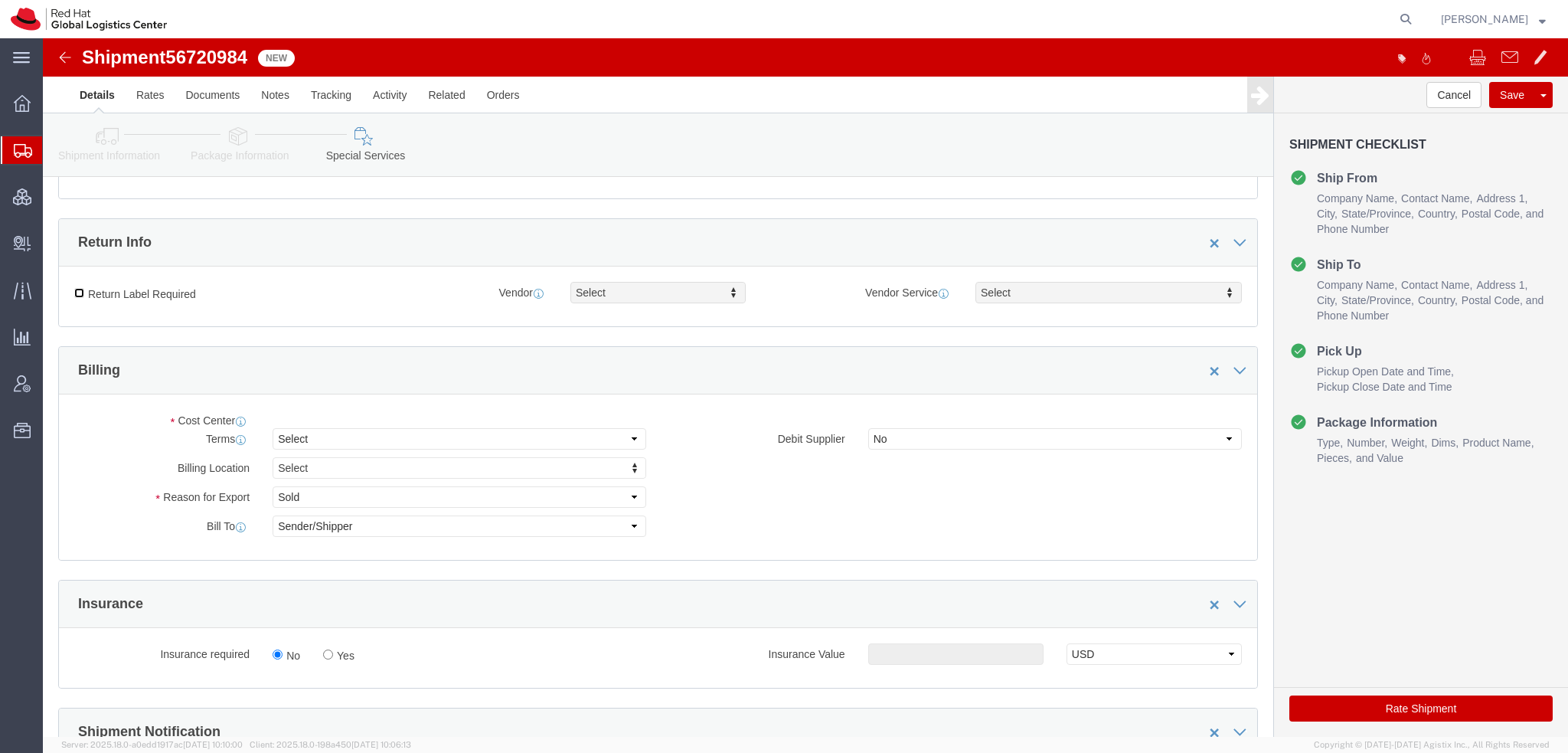
click input "Return Label Required"
checkbox input "true"
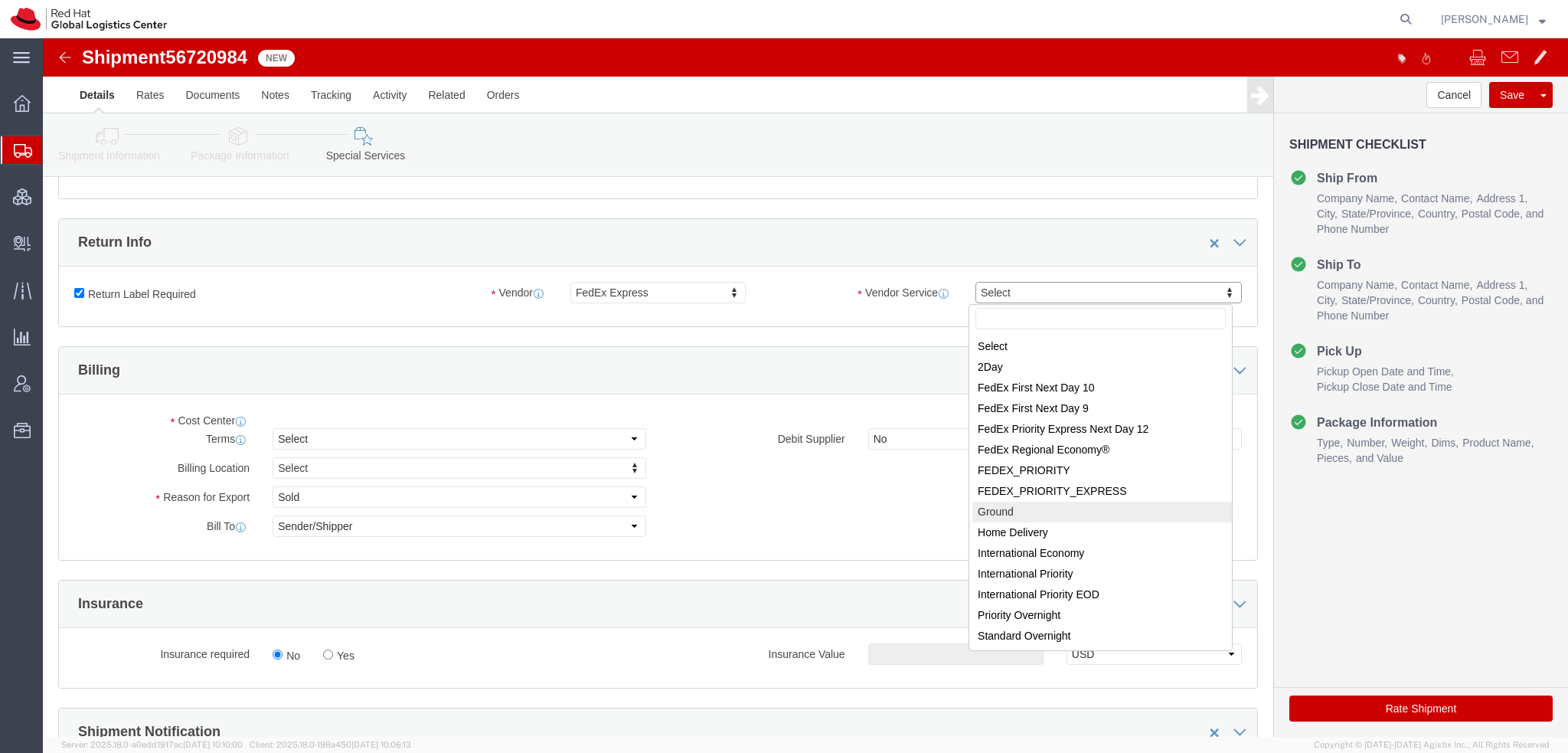
select select "12"
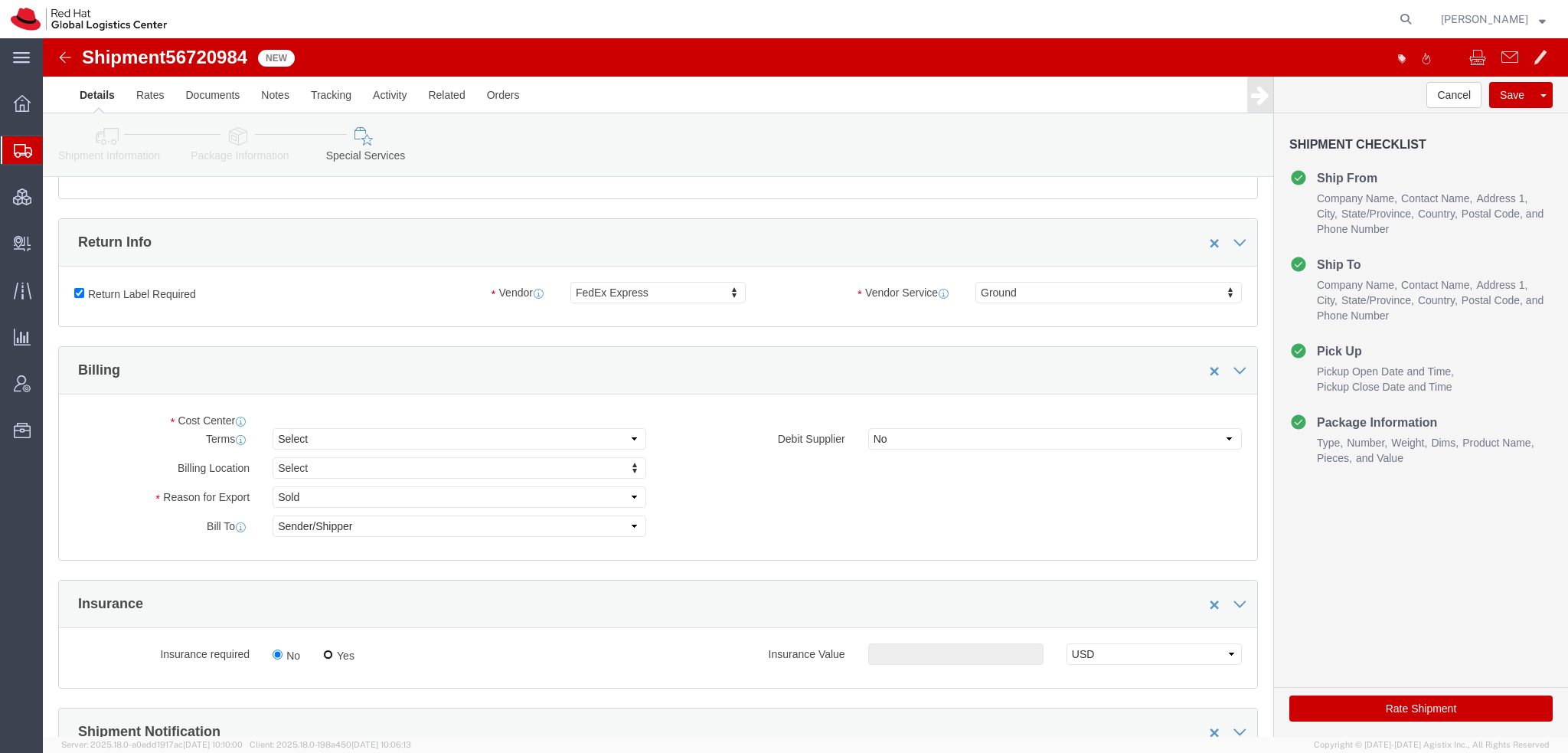
click input "Yes"
radio input "true"
click div "Insurance required No Yes Insurance Value Select USD JPY GBP CAD EUR"
click input "text"
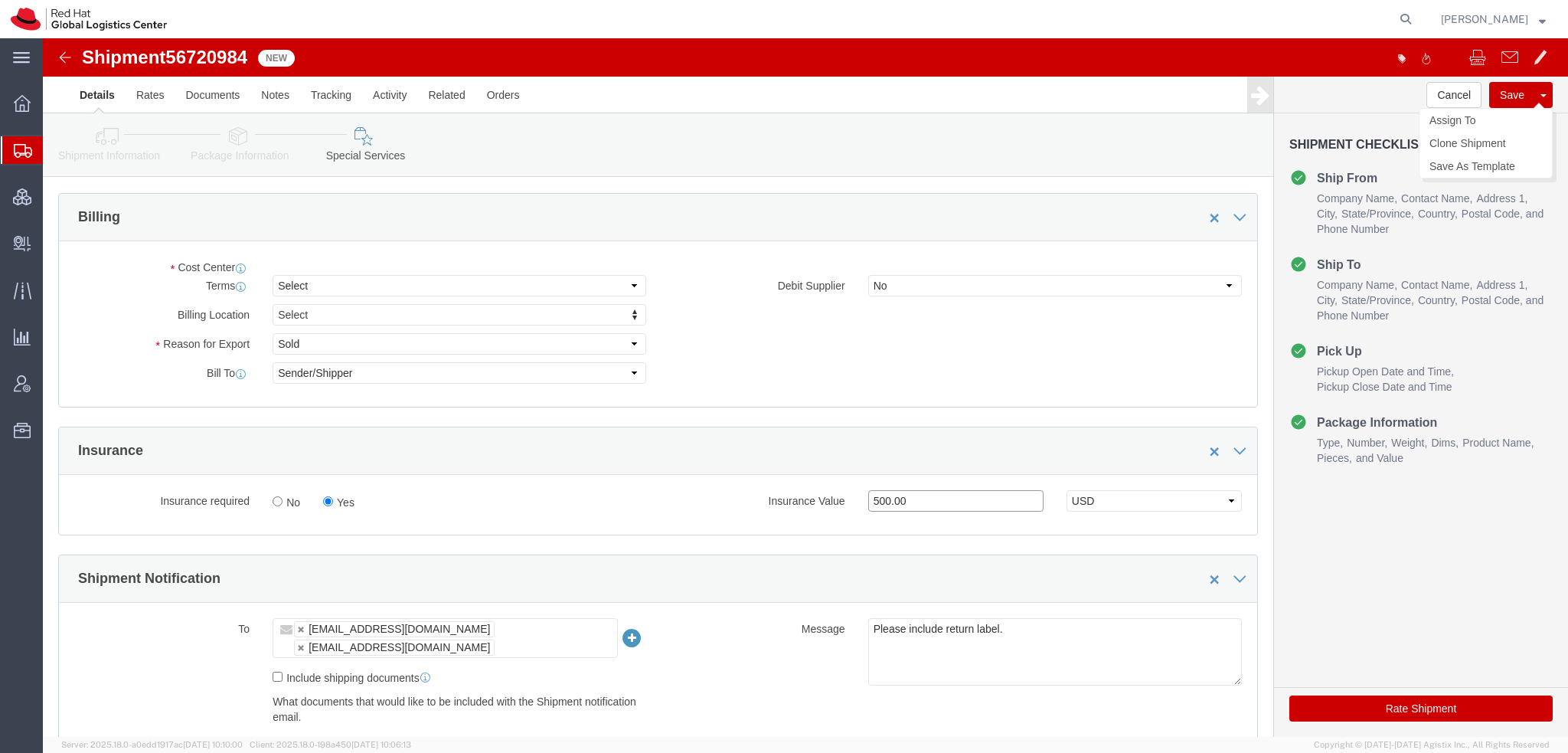
type input "500.00"
click button "Save"
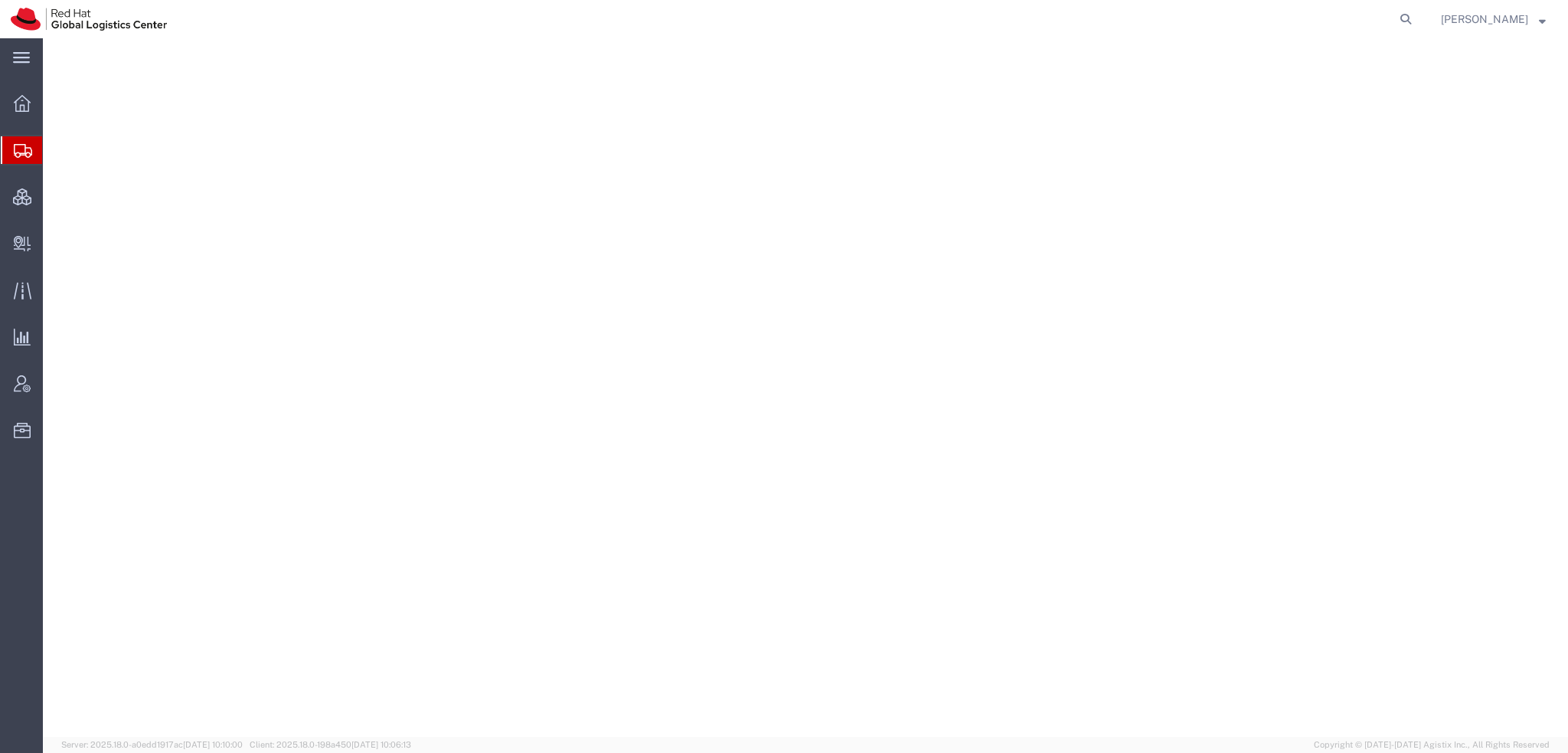
select select "38014"
select select
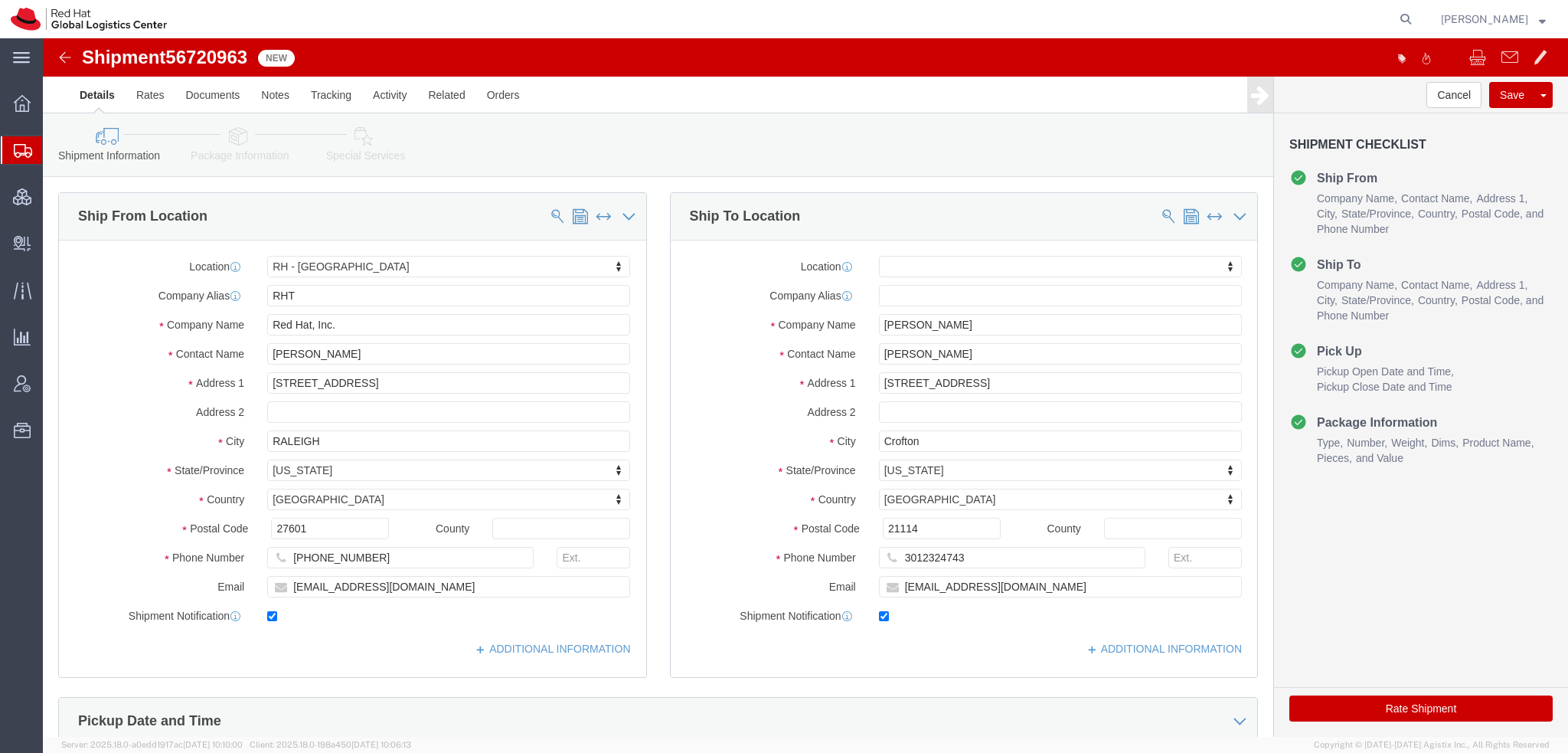
click icon
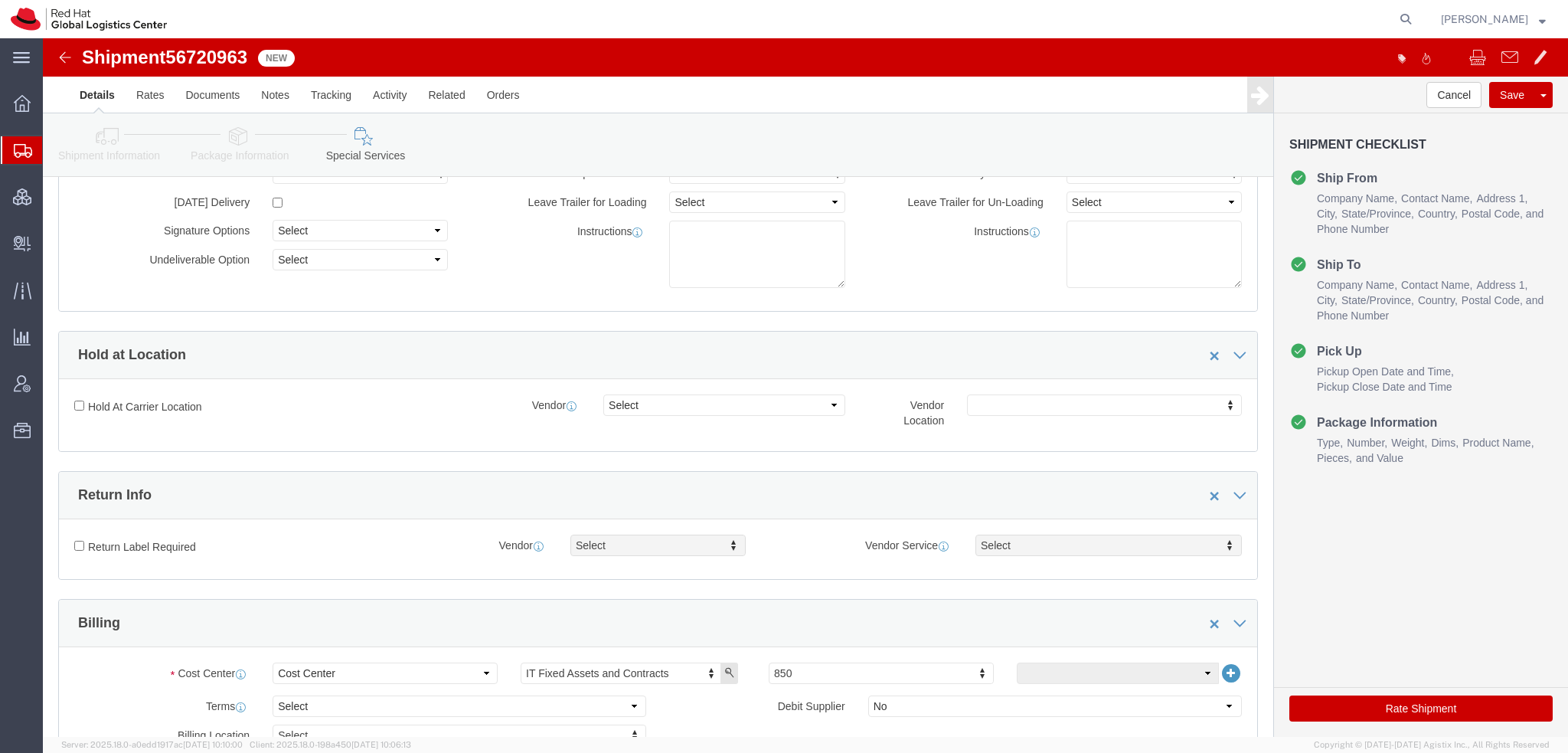
scroll to position [306, 0]
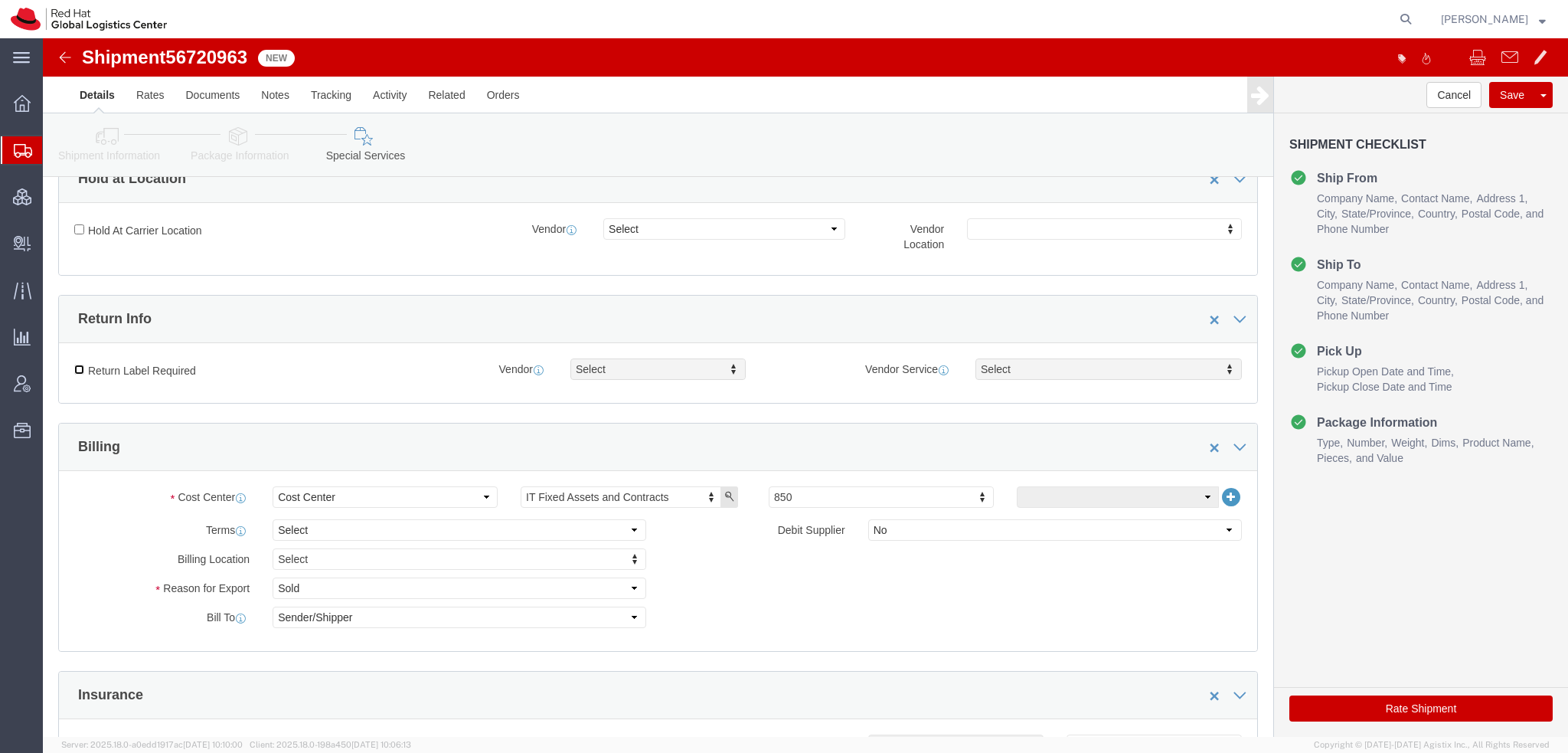
click input "Return Label Required"
checkbox input "true"
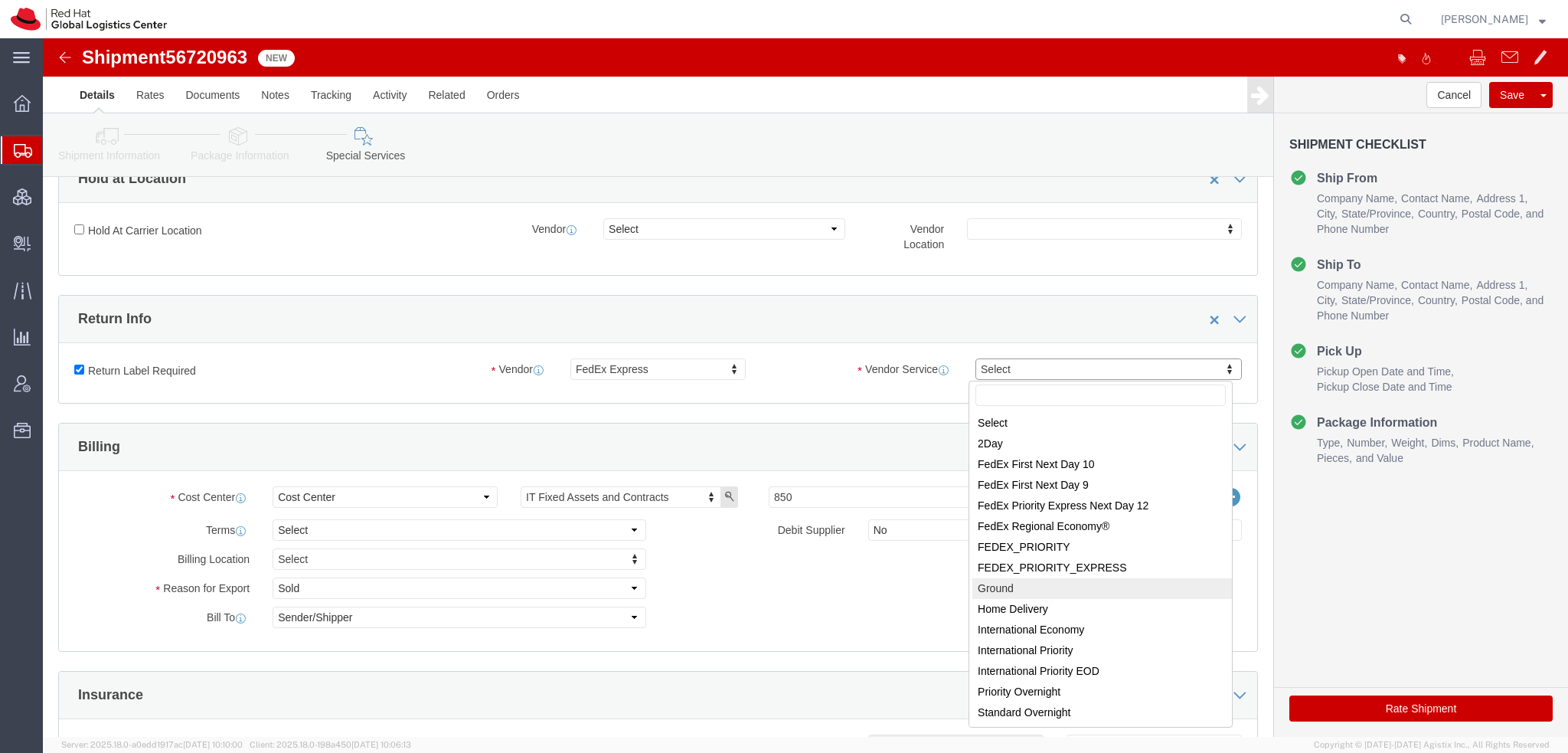
select select "12"
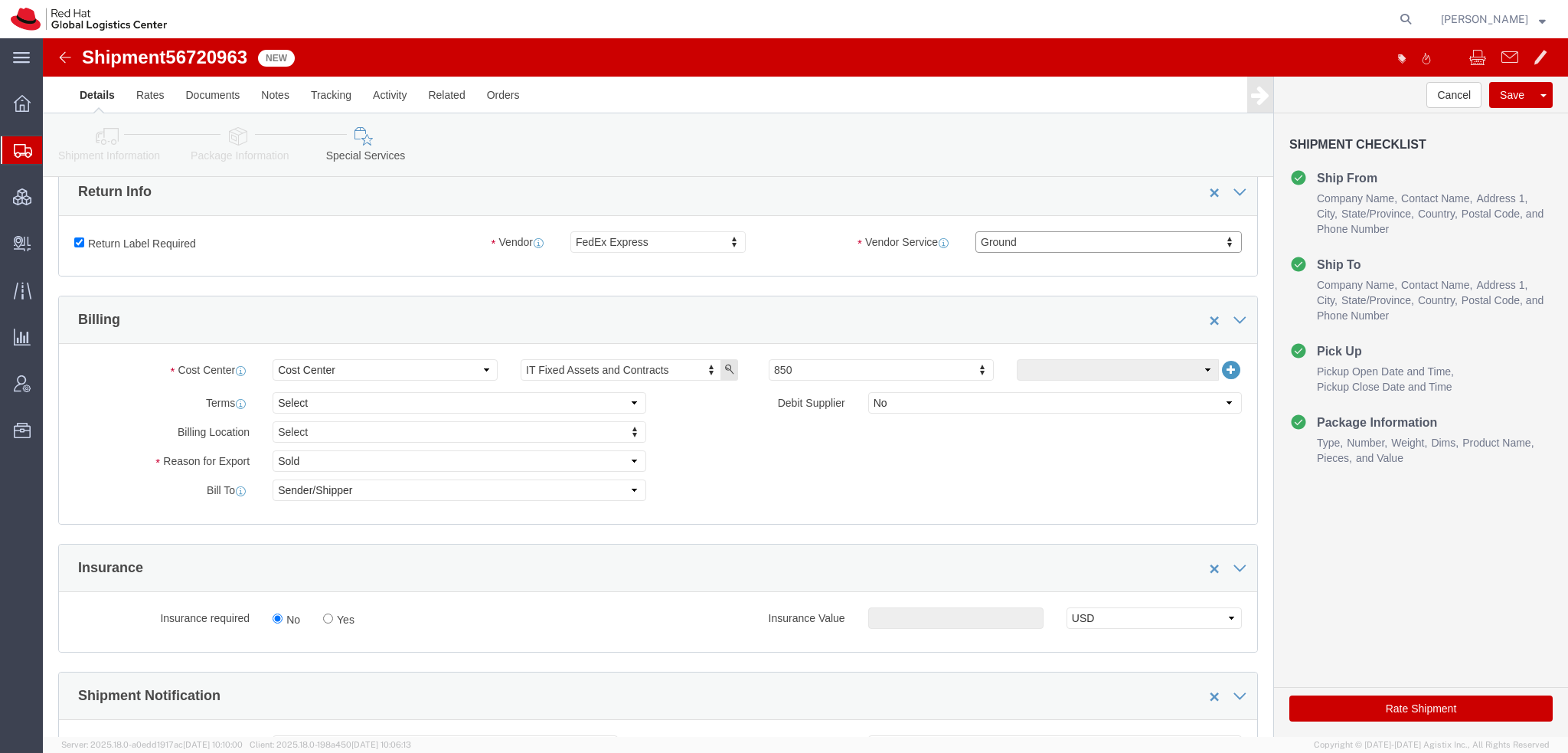
scroll to position [613, 0]
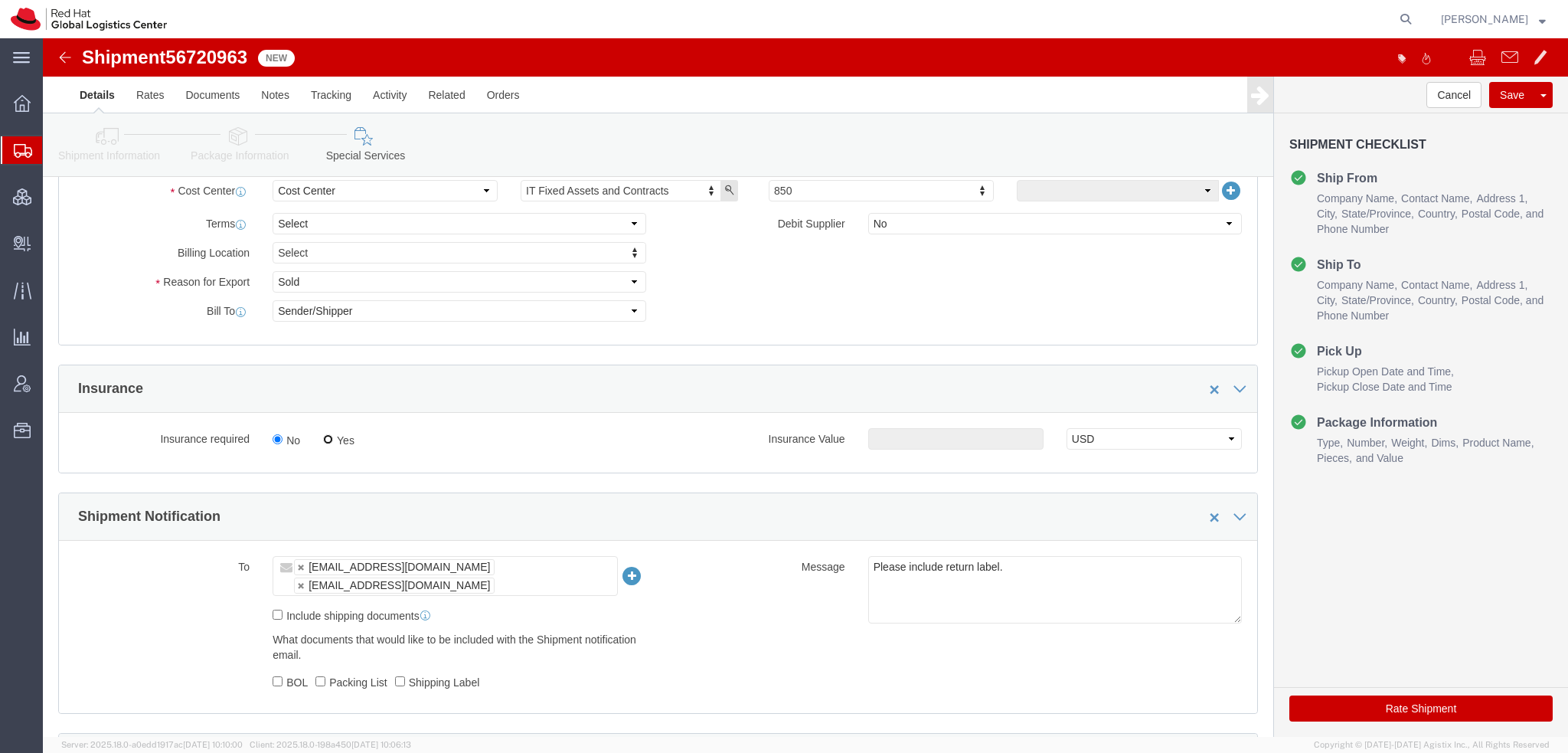
click input "Yes"
radio input "true"
click input "text"
type input "500.00"
drag, startPoint x: 1350, startPoint y: 675, endPoint x: 1090, endPoint y: 27, distance: 698.2
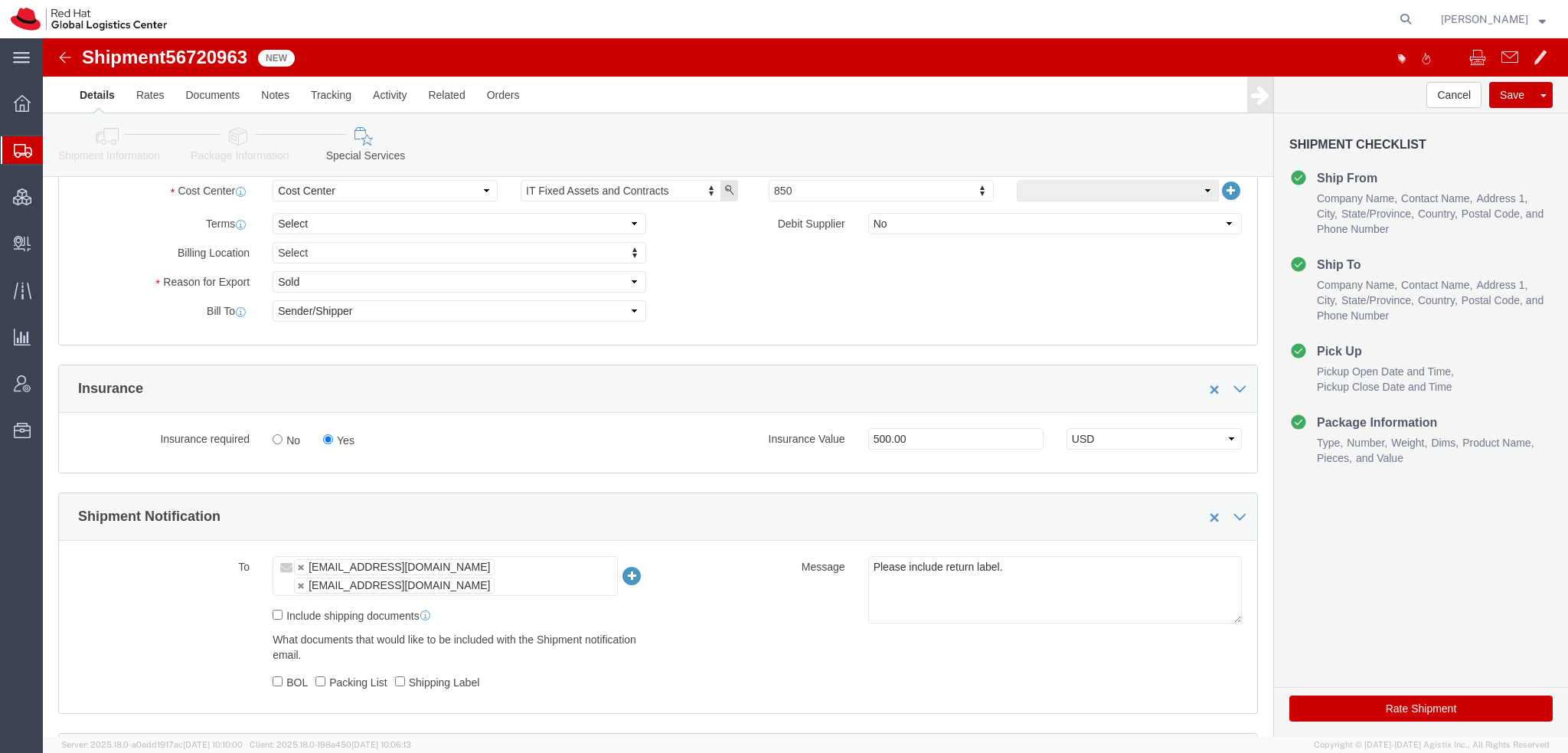
click button "Rate Shipment"
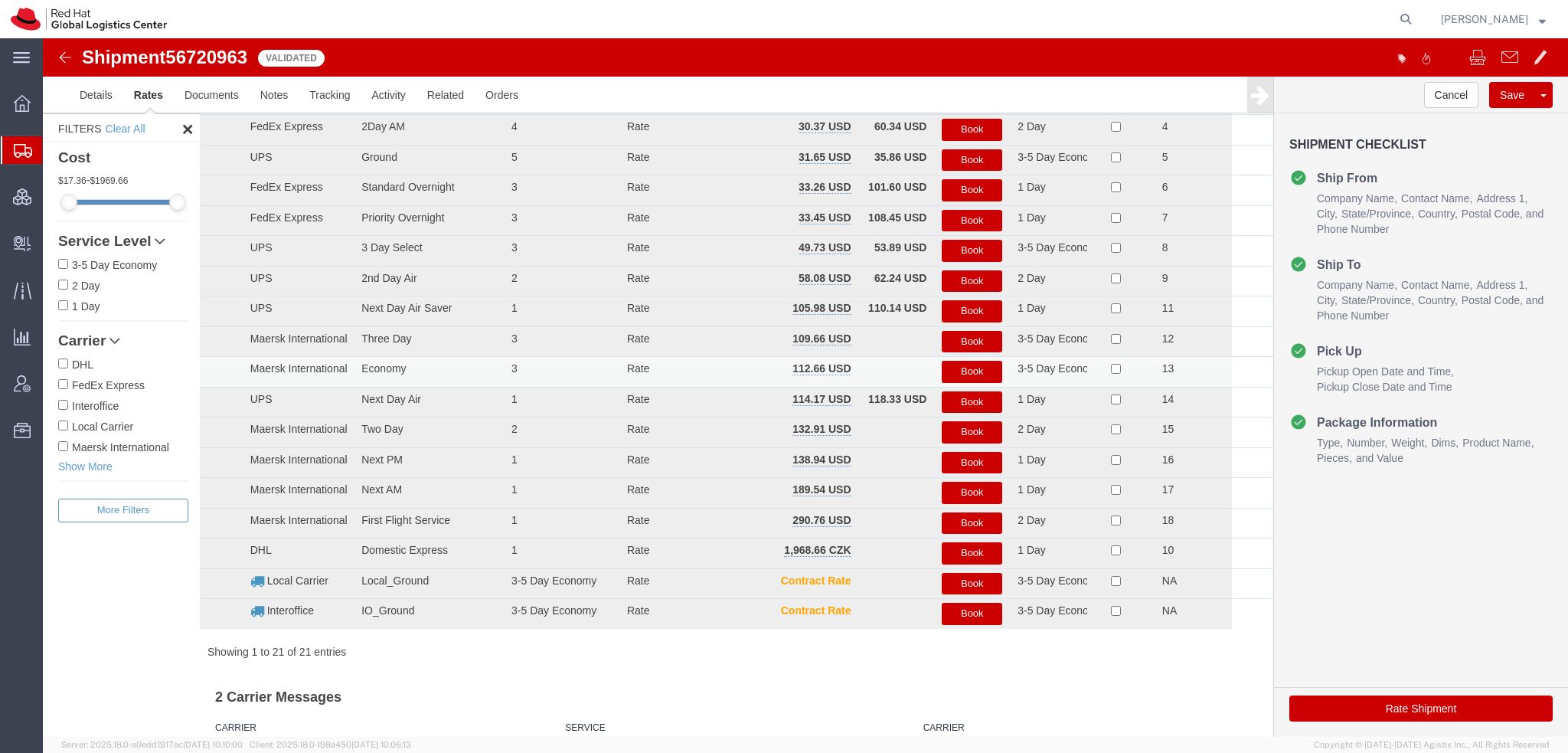
scroll to position [0, 0]
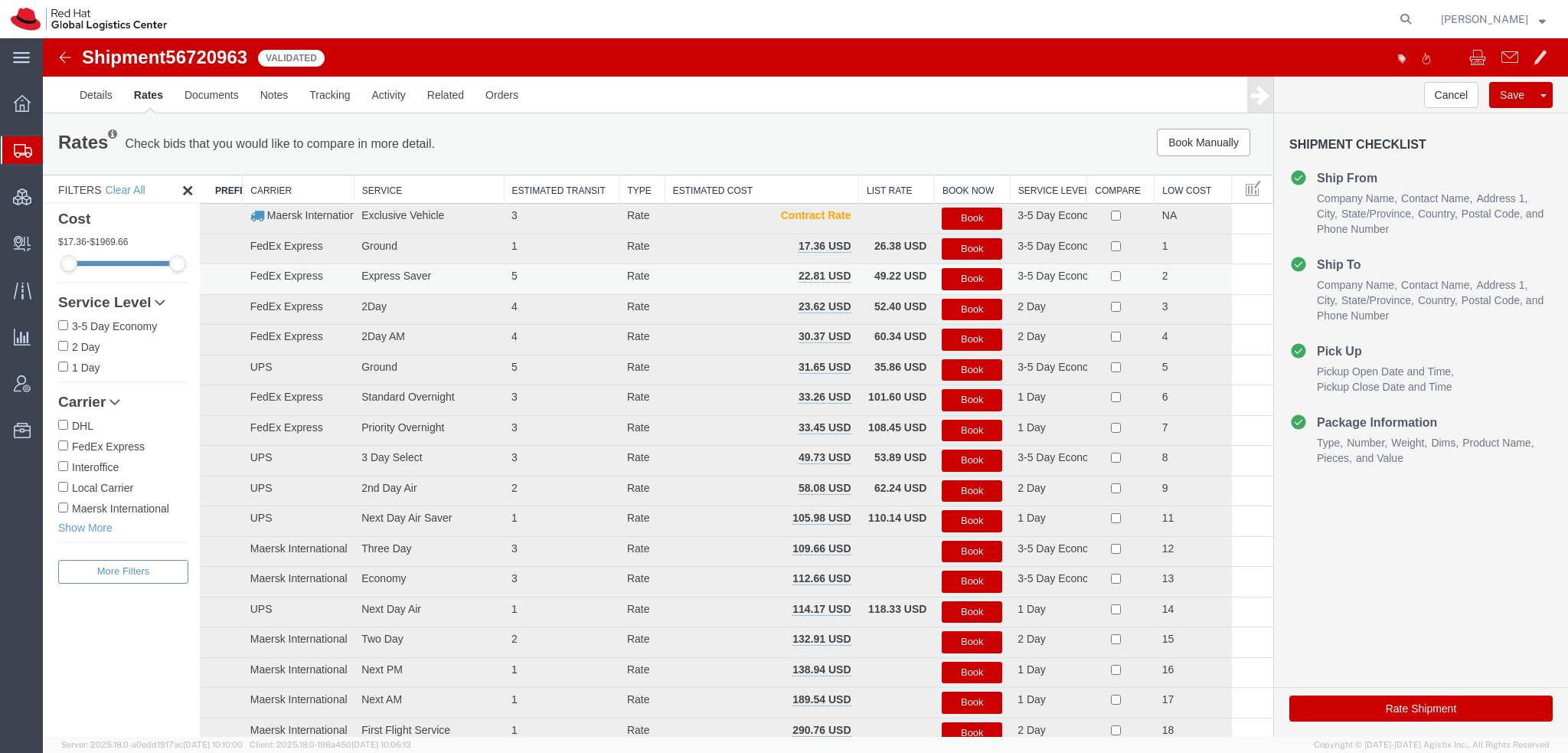
click at [970, 272] on button "Book" at bounding box center [971, 279] width 60 height 23
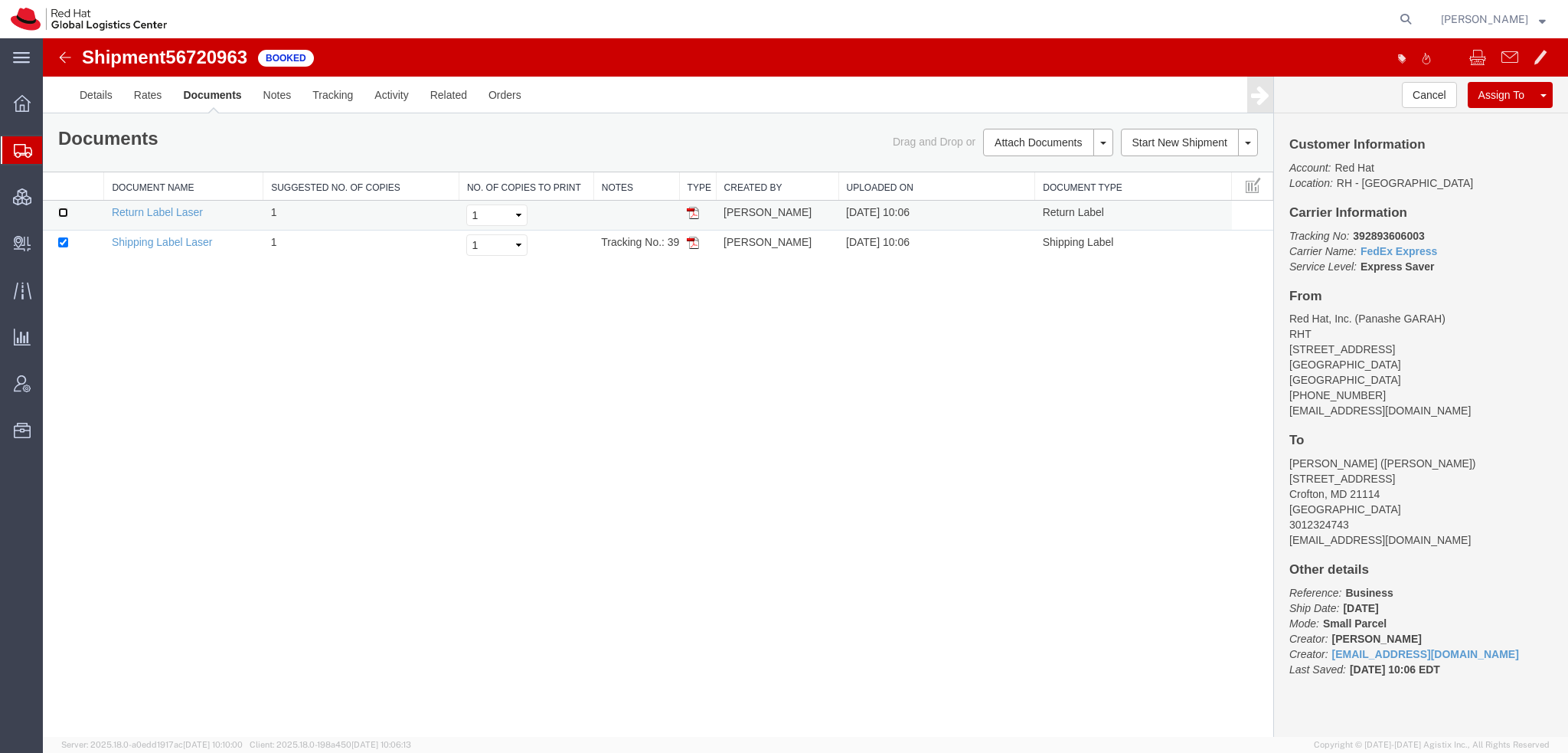
click at [64, 211] on input "checkbox" at bounding box center [63, 212] width 10 height 10
checkbox input "true"
click at [1046, 169] on link "Print Documents" at bounding box center [1045, 168] width 133 height 23
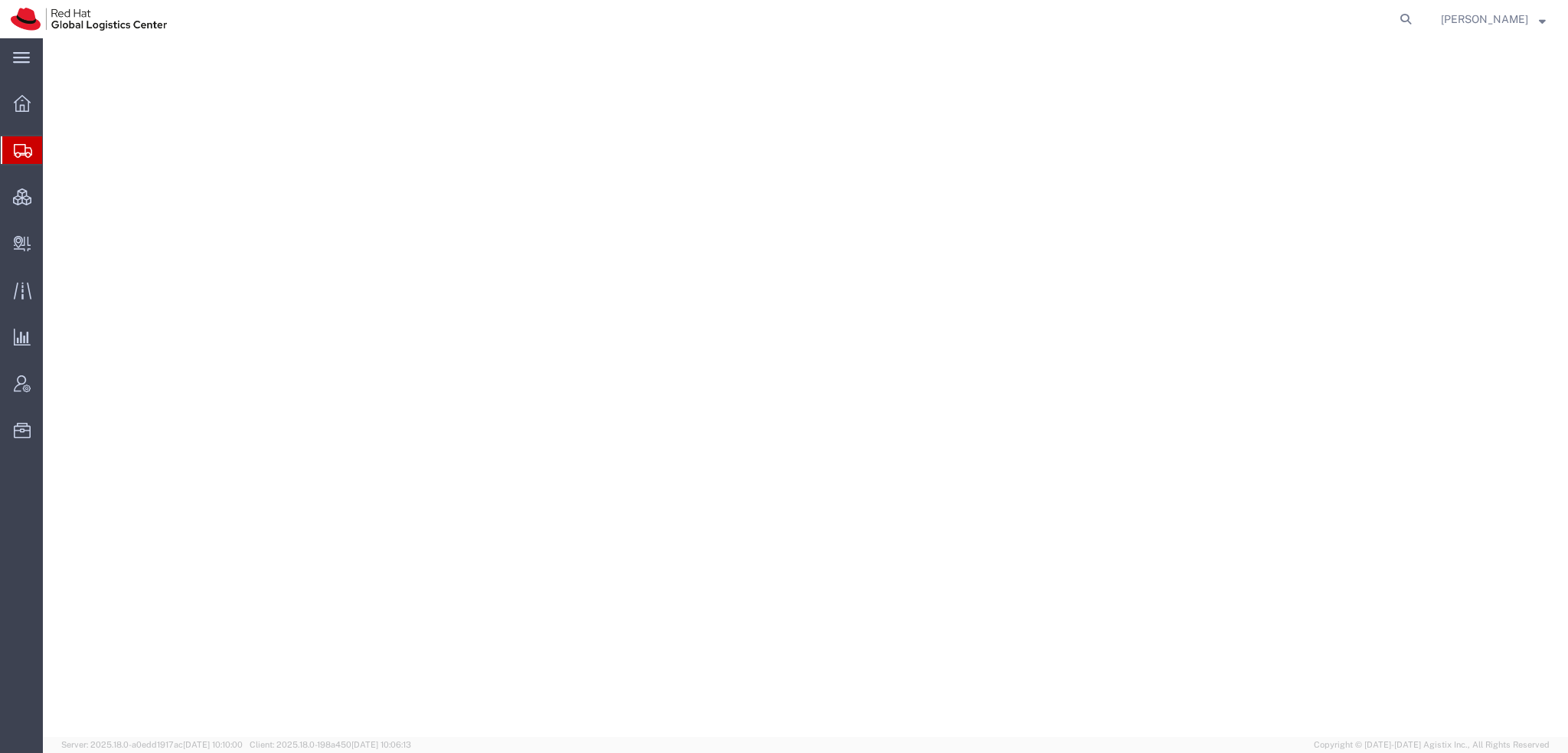
select select "38014"
select select
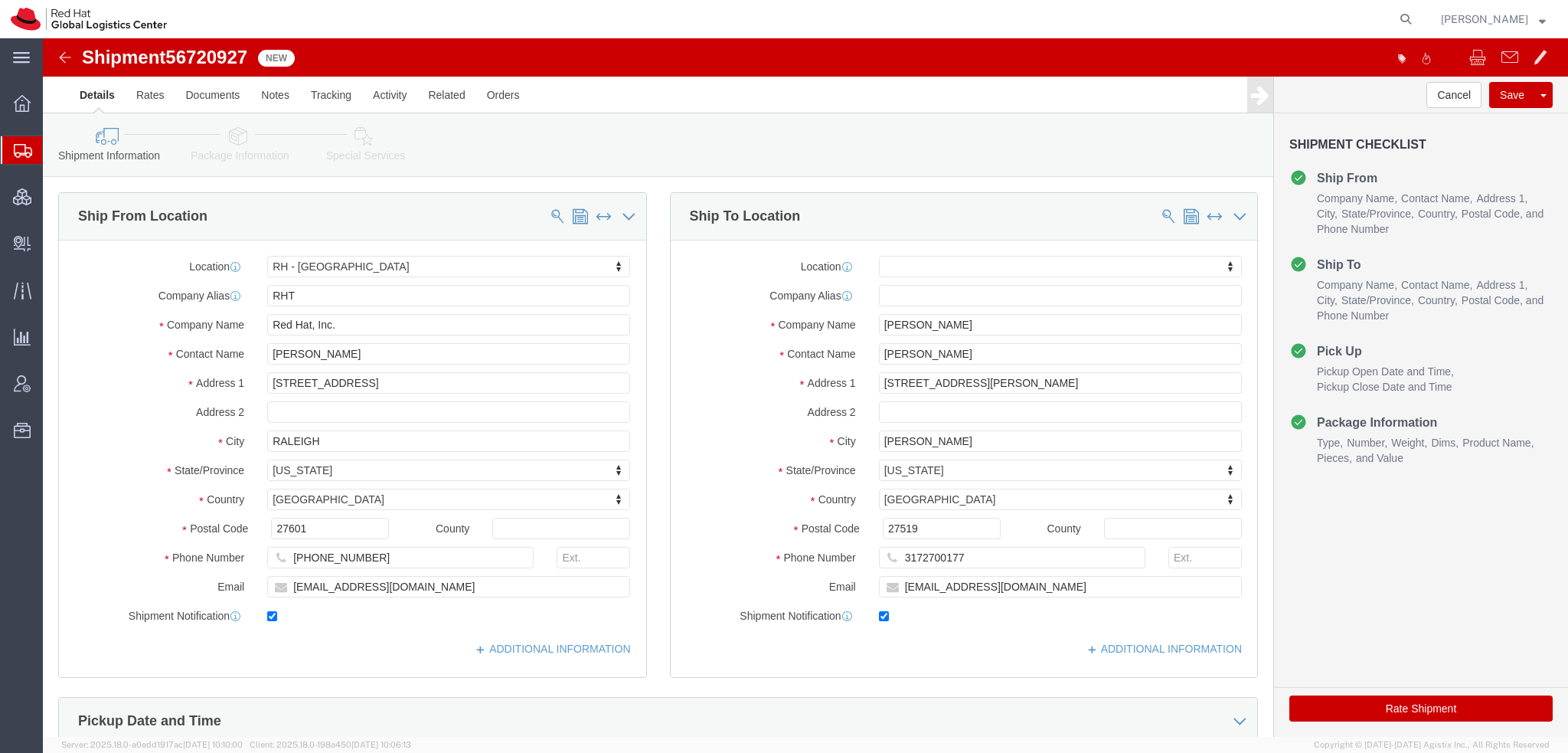
click icon
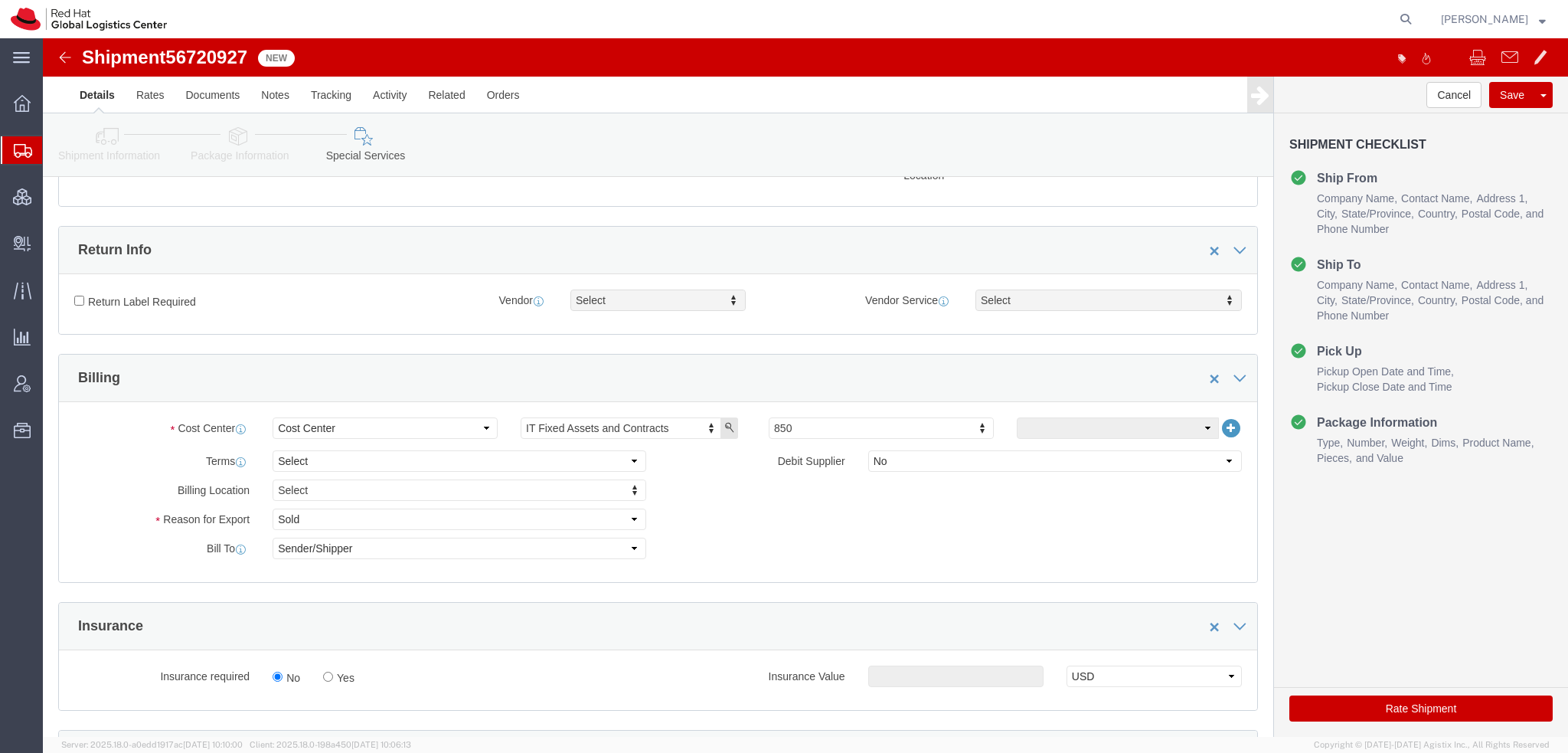
scroll to position [383, 0]
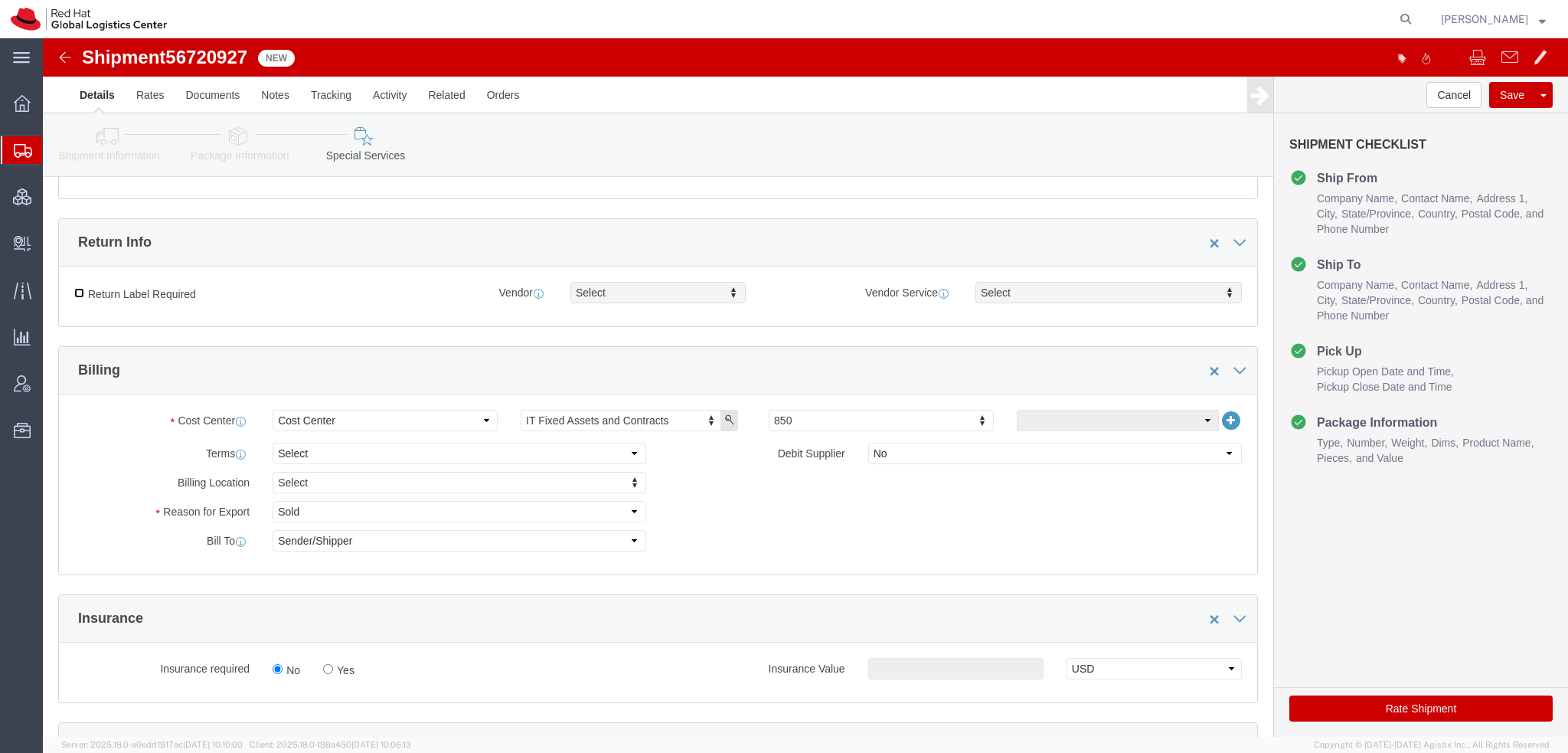
click input "Return Label Required"
checkbox input "true"
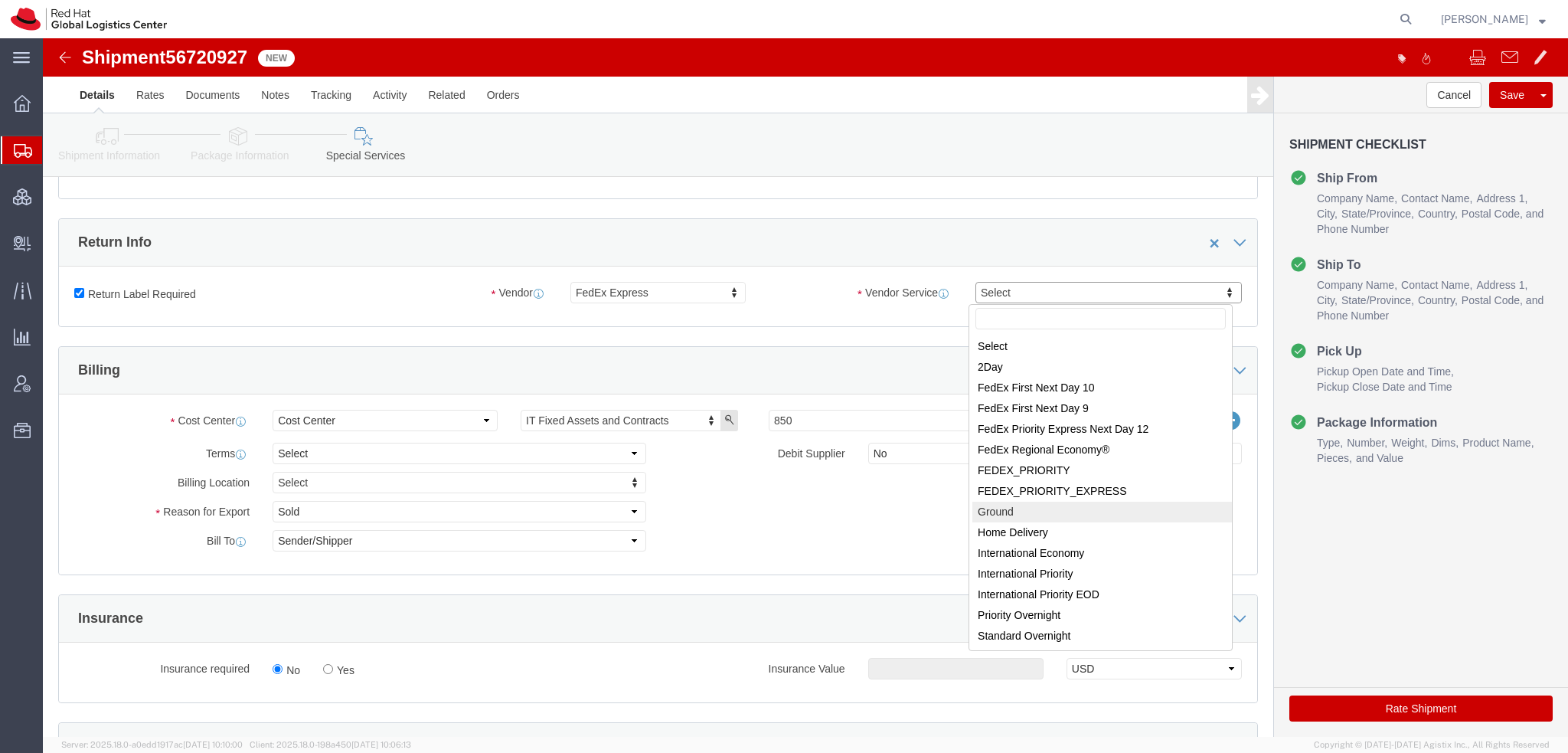
select select "12"
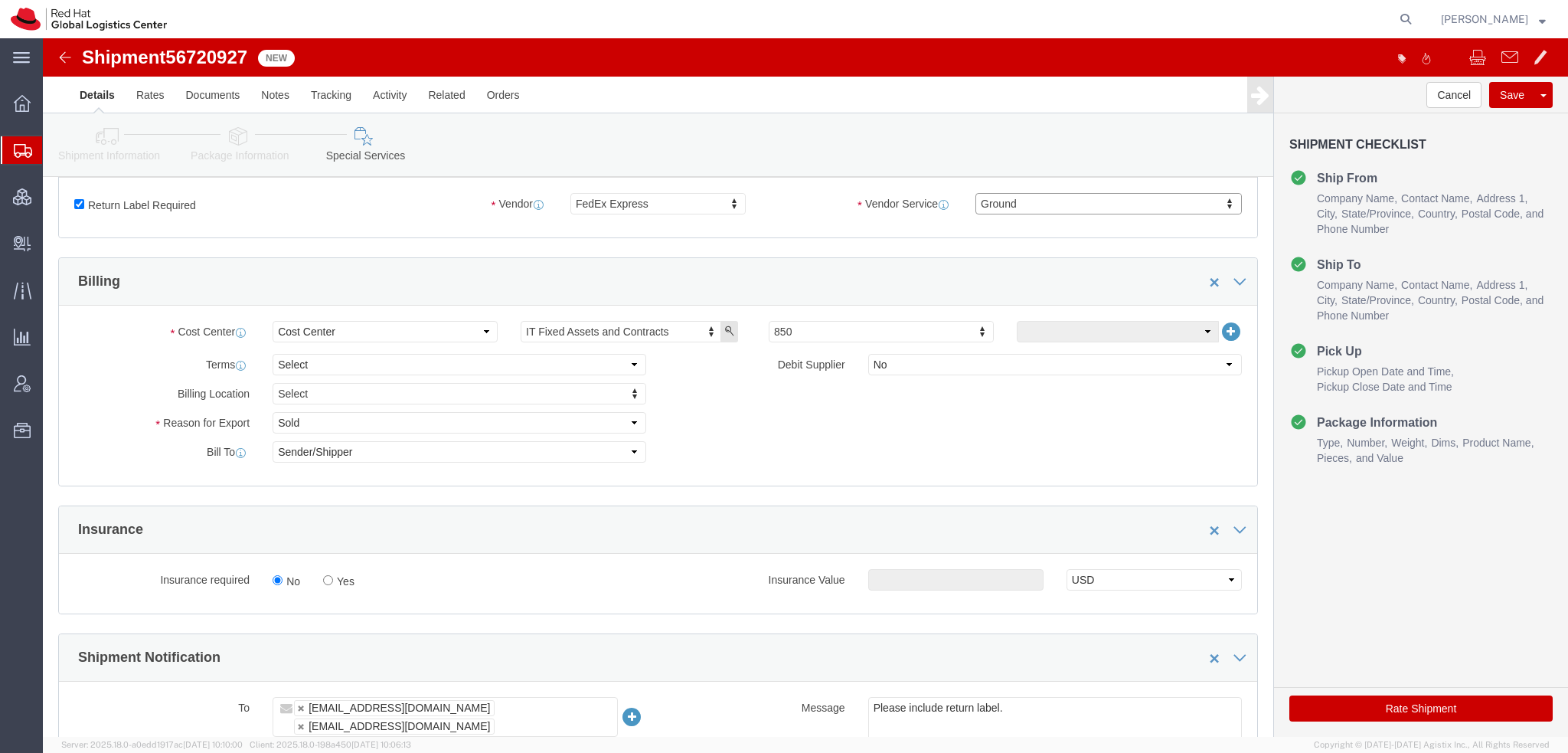
scroll to position [689, 0]
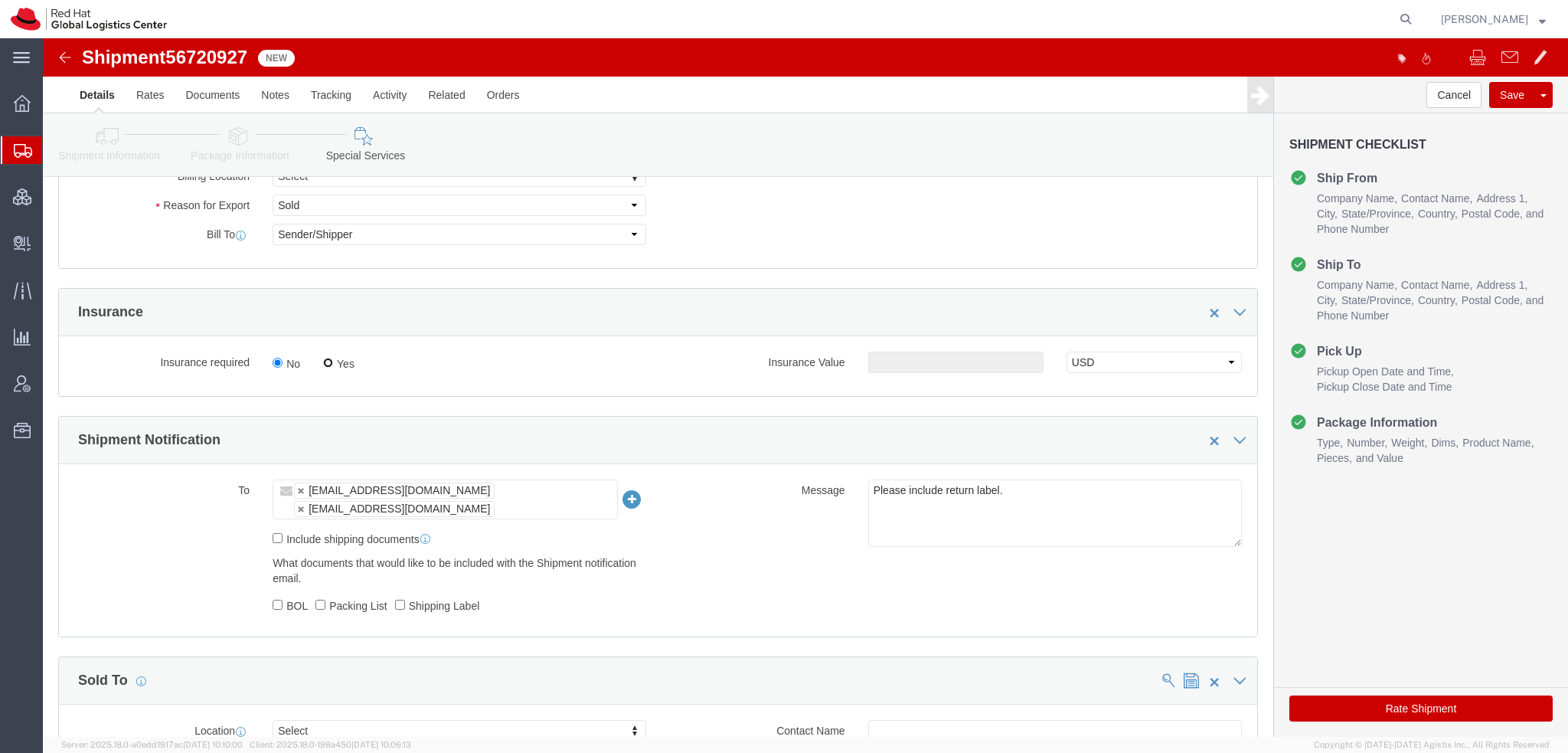
click input "Yes"
radio input "true"
click input "text"
type input "500.00"
click button "Rate Shipment"
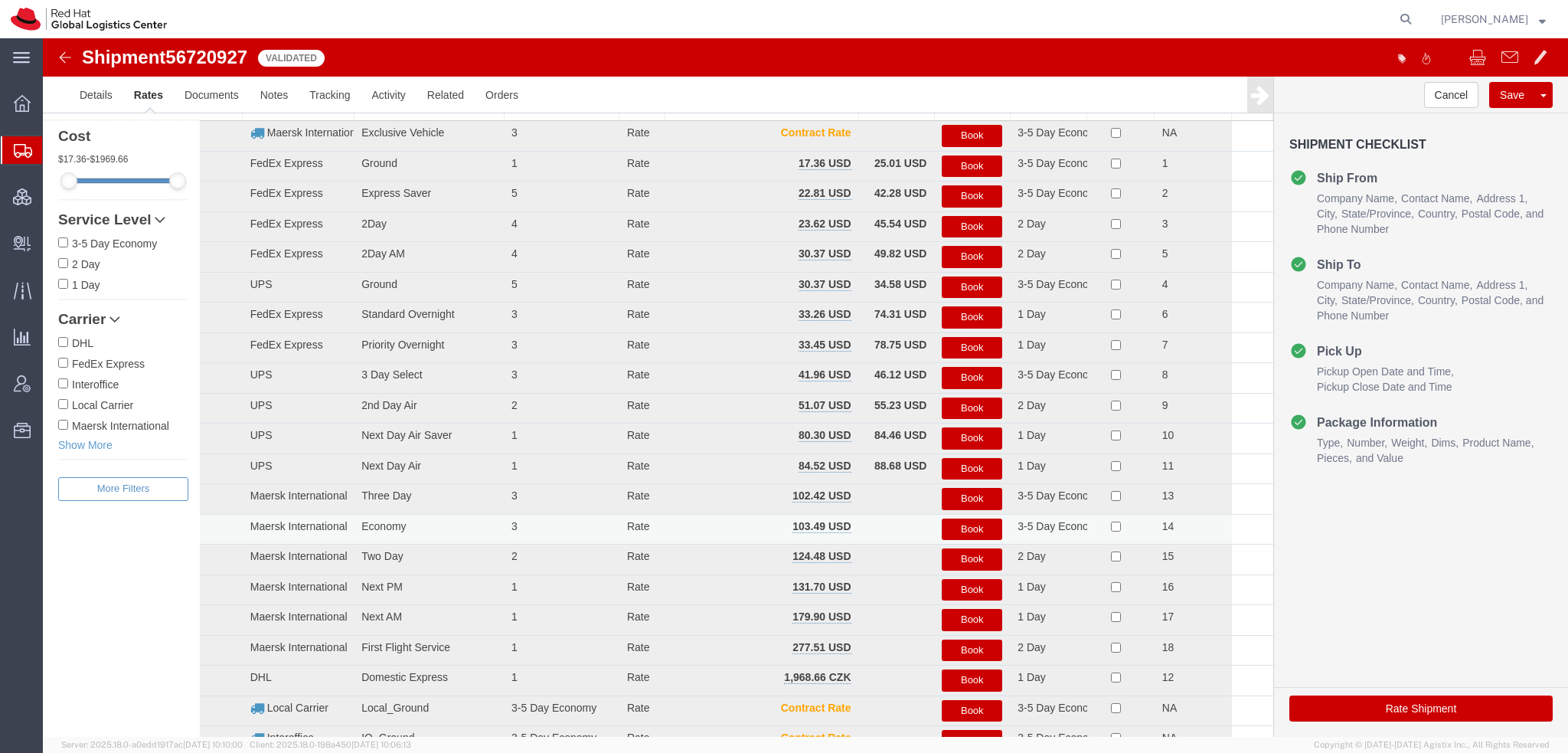
scroll to position [0, 0]
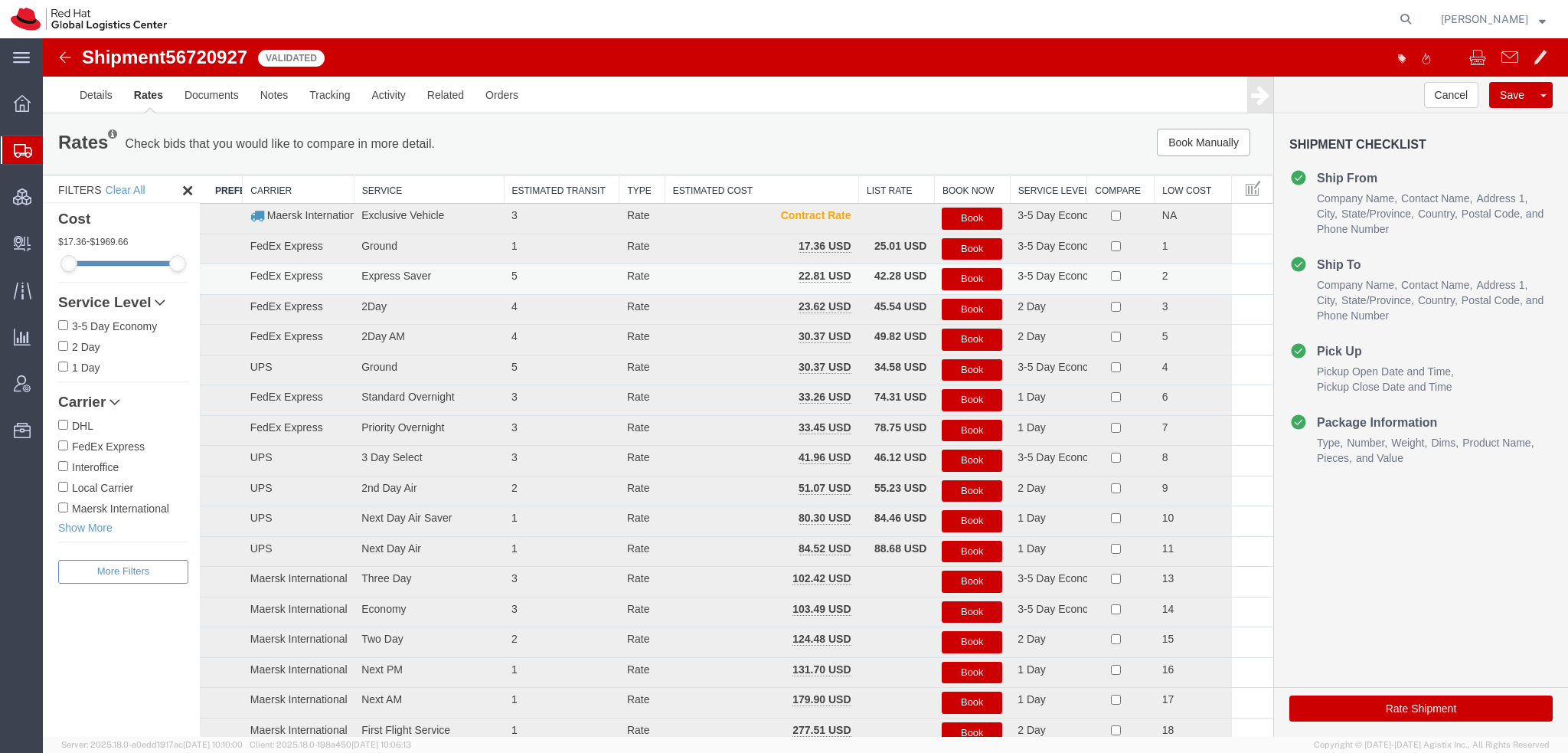
click at [980, 277] on button "Book" at bounding box center [971, 279] width 60 height 23
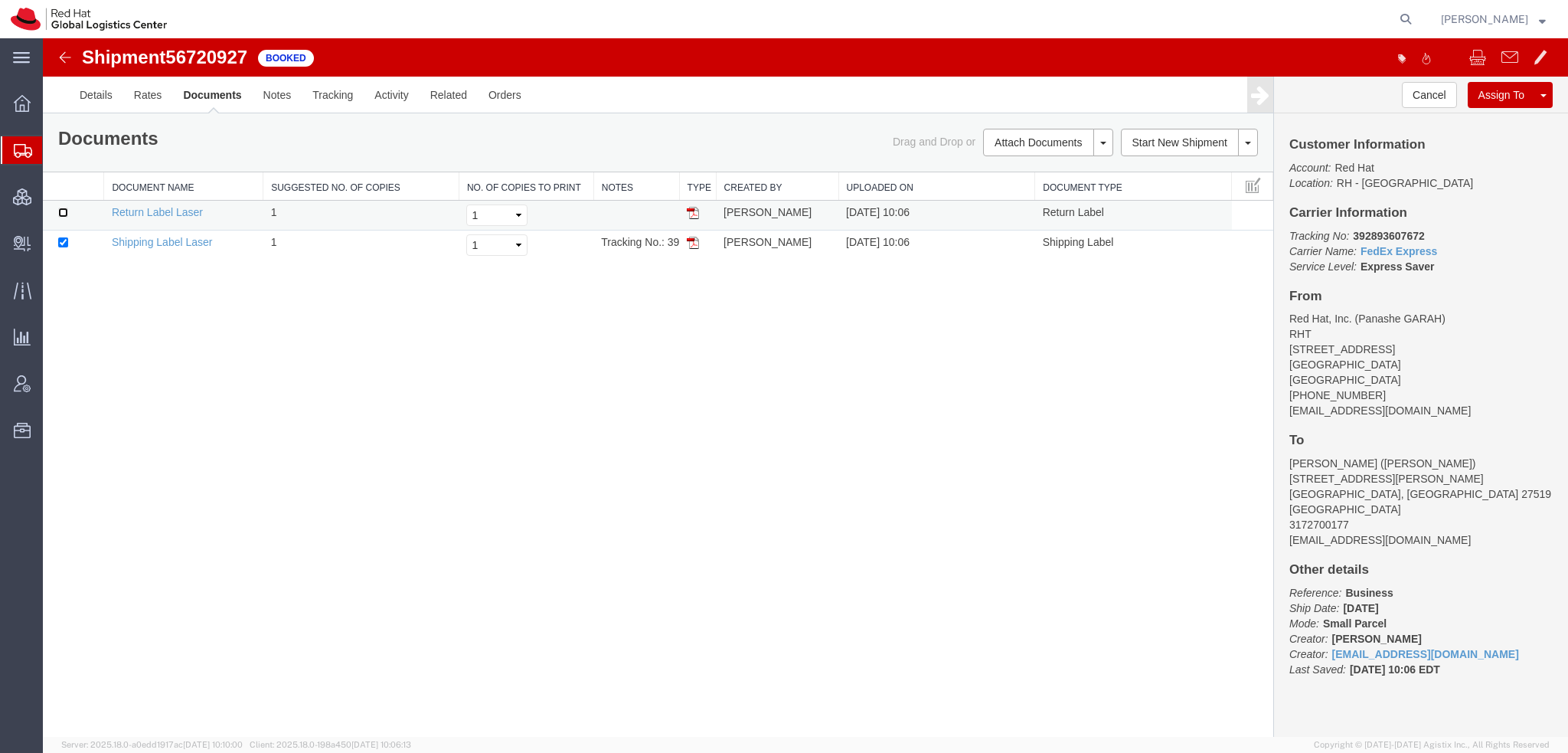
click at [63, 212] on input "checkbox" at bounding box center [63, 212] width 10 height 10
checkbox input "true"
click at [43, 38] on link "Print Documents" at bounding box center [43, 38] width 0 height 0
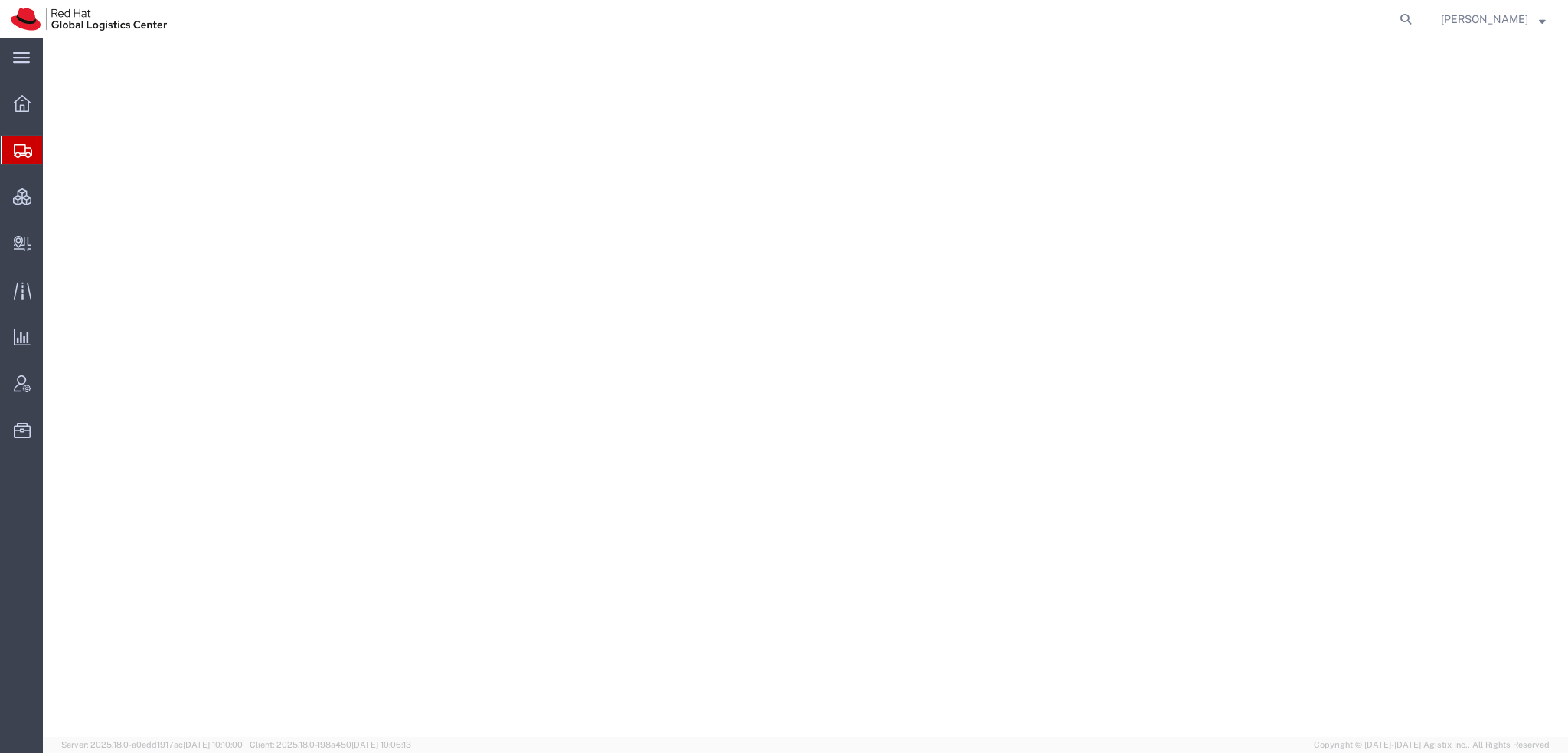
select select "38014"
select select
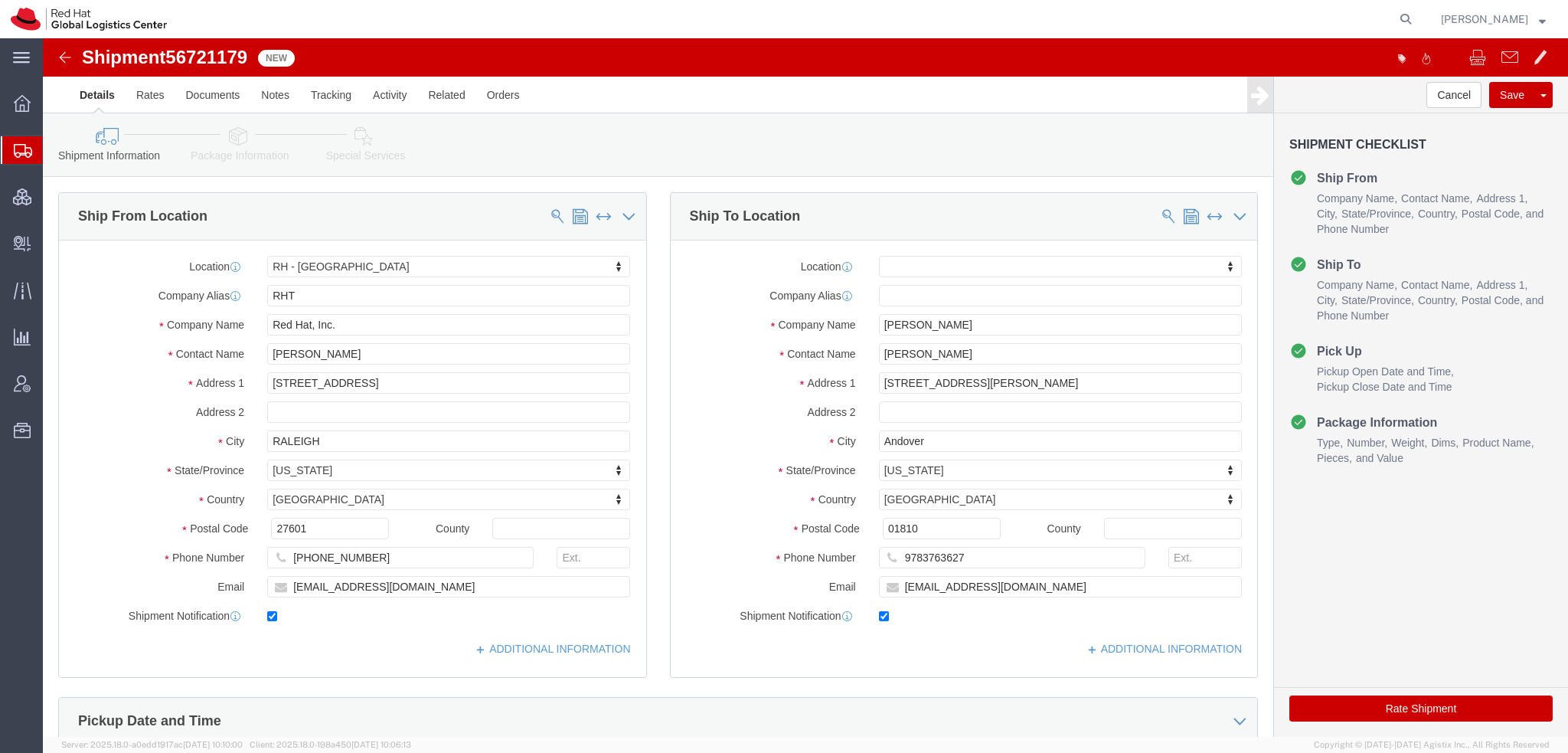
click icon
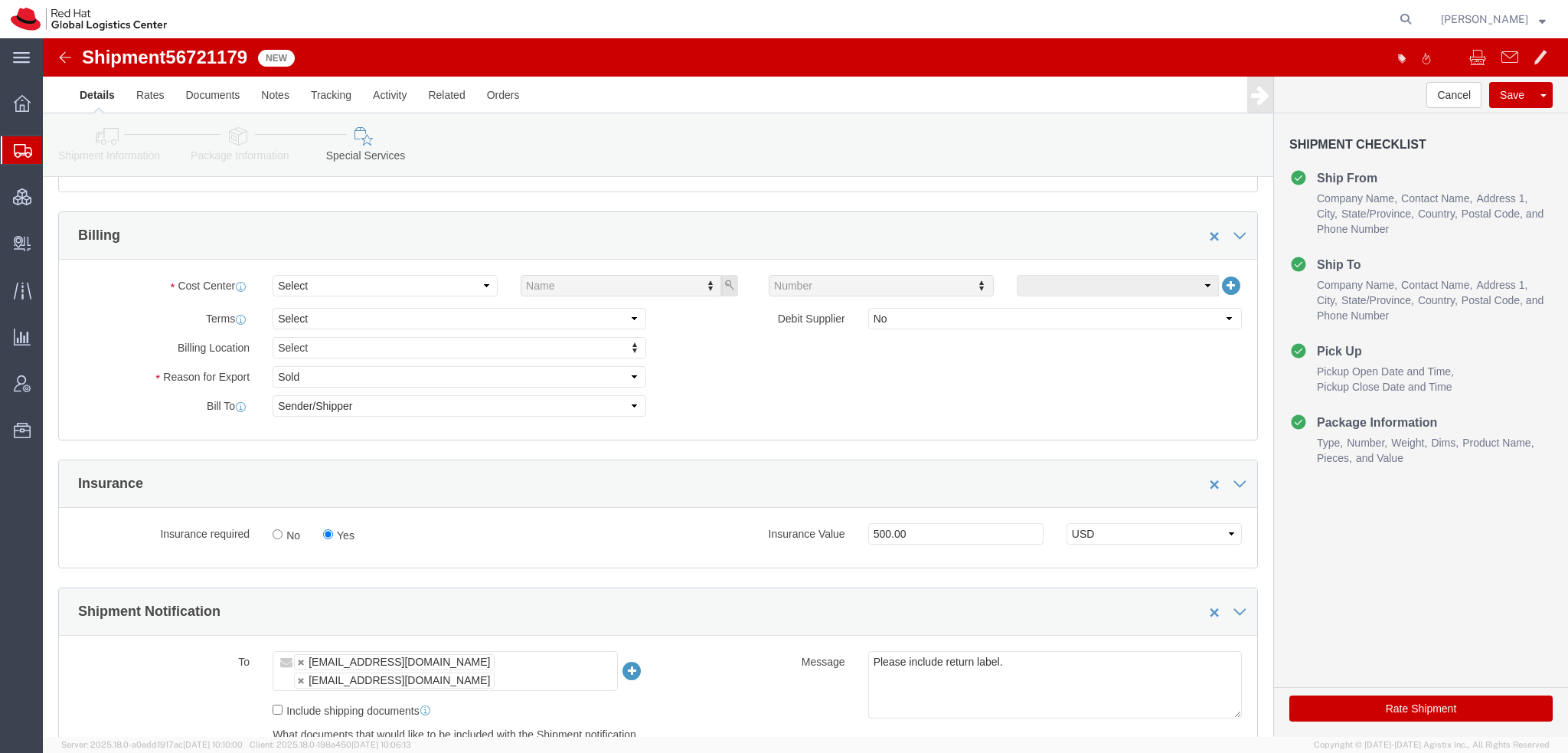
scroll to position [536, 0]
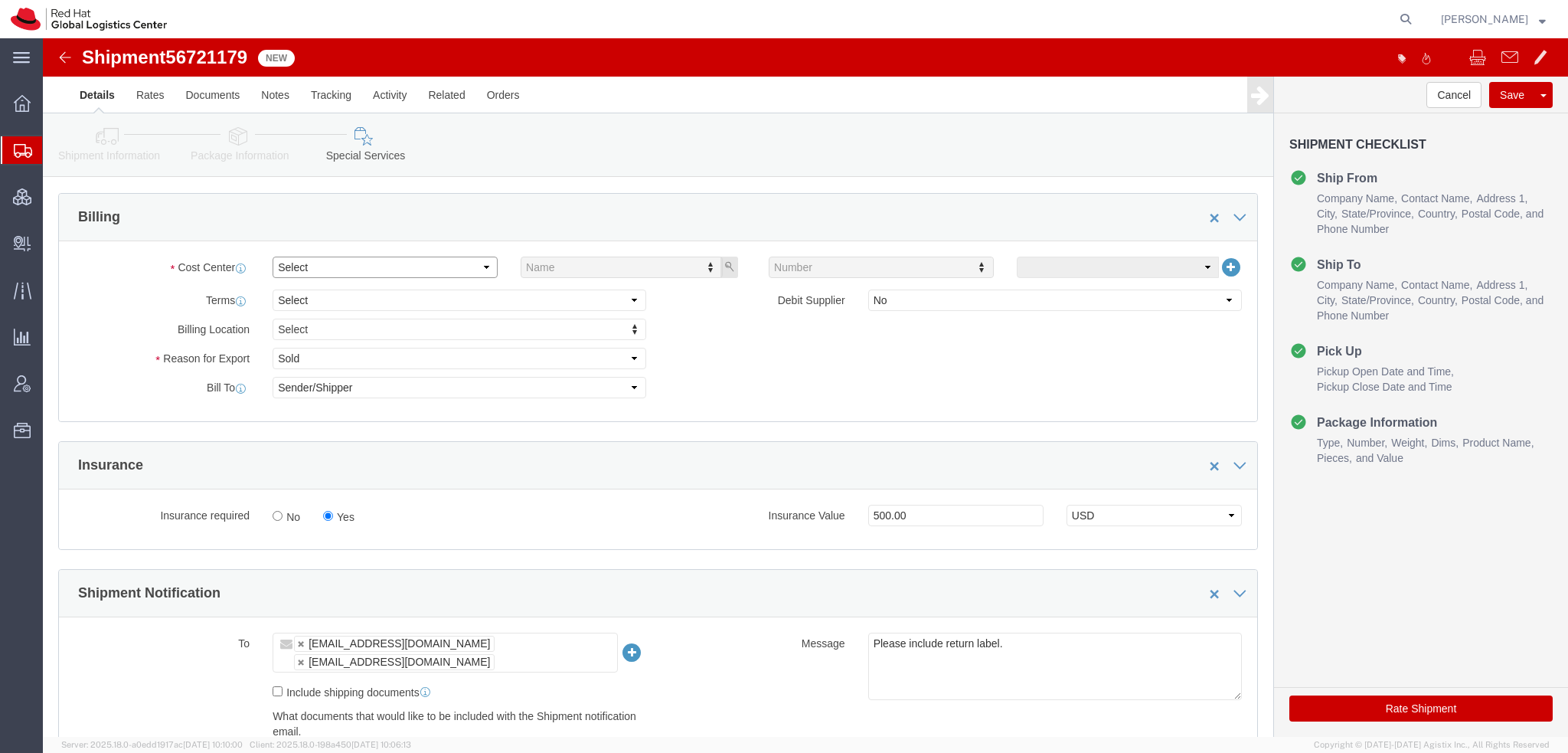
click select "Select Buyer Cost Center Department Operations Number Order Number Sales Person"
select select "COSTCENTER"
click select "Select Buyer Cost Center Department Operations Number Order Number Sales Person"
drag, startPoint x: 787, startPoint y: 225, endPoint x: 792, endPoint y: 234, distance: 10.3
type input "850"
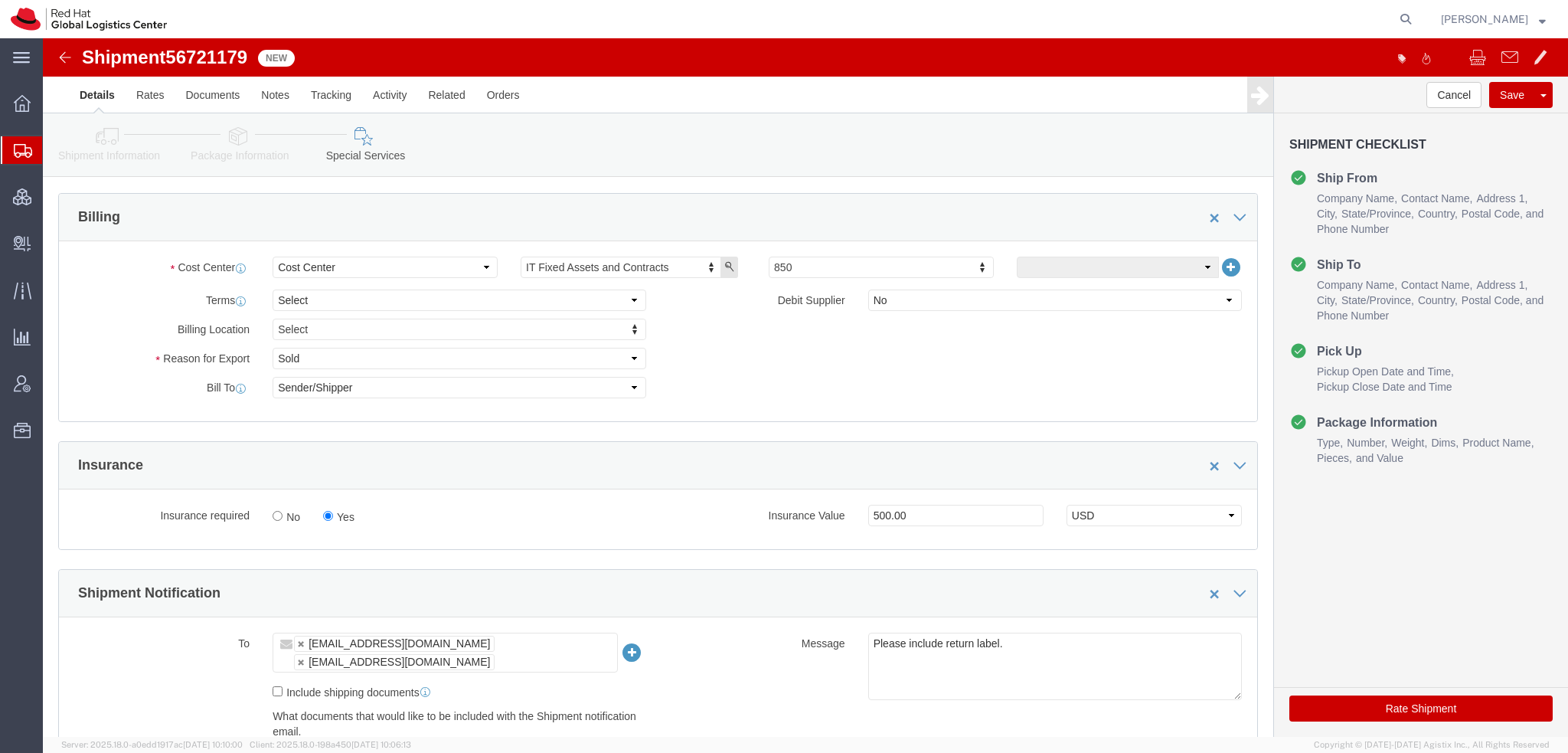
click button "Rate Shipment"
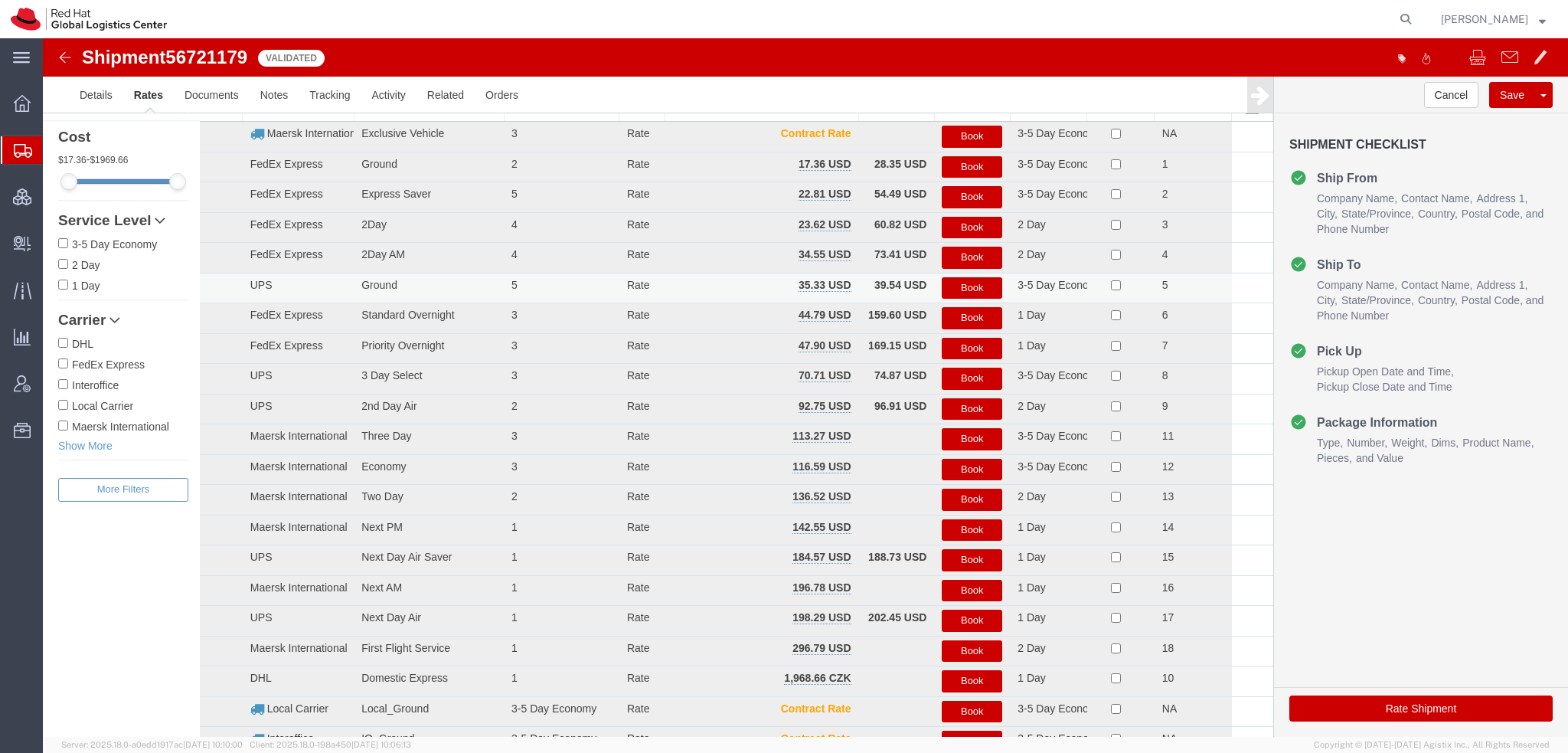
scroll to position [0, 0]
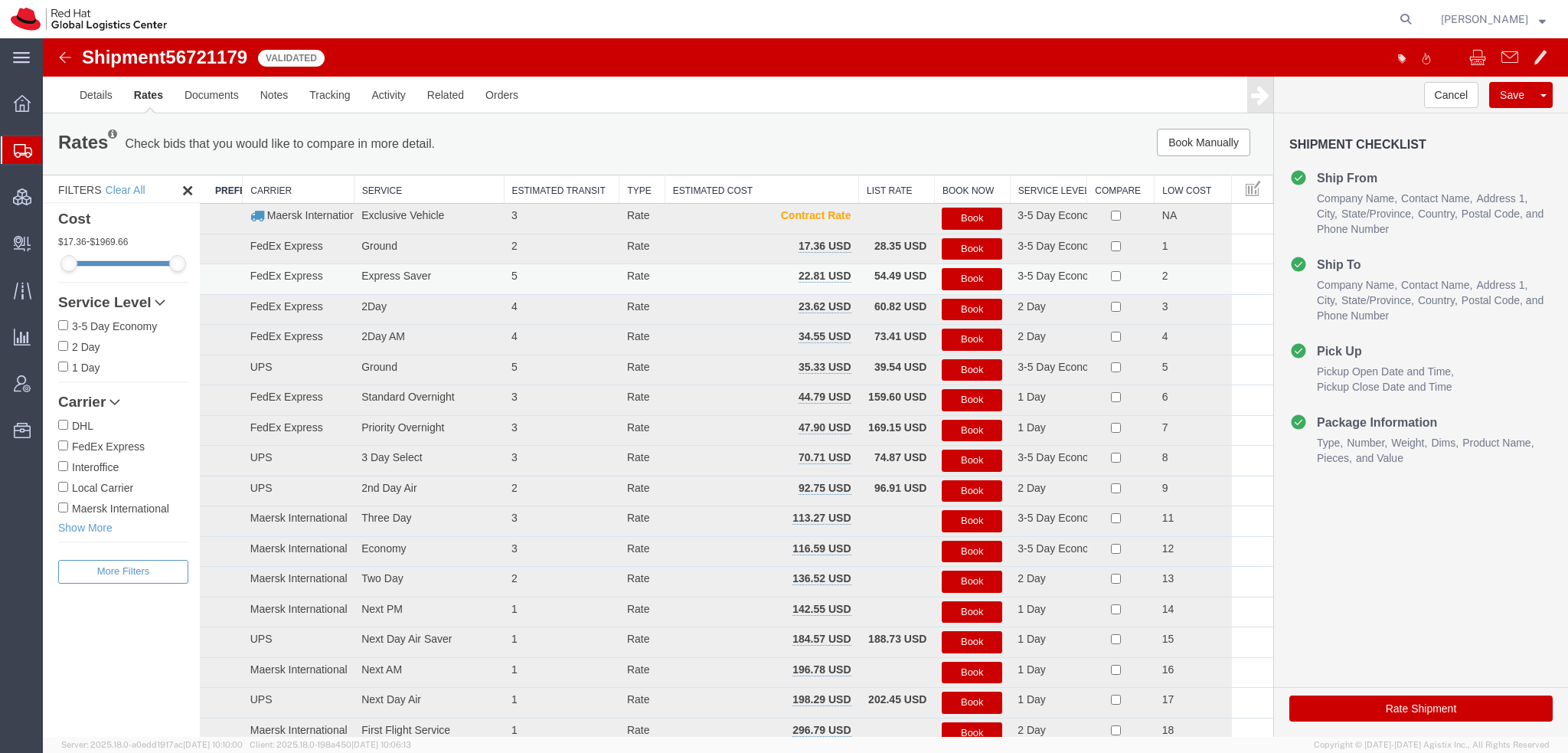
click at [954, 272] on button "Book" at bounding box center [971, 279] width 60 height 23
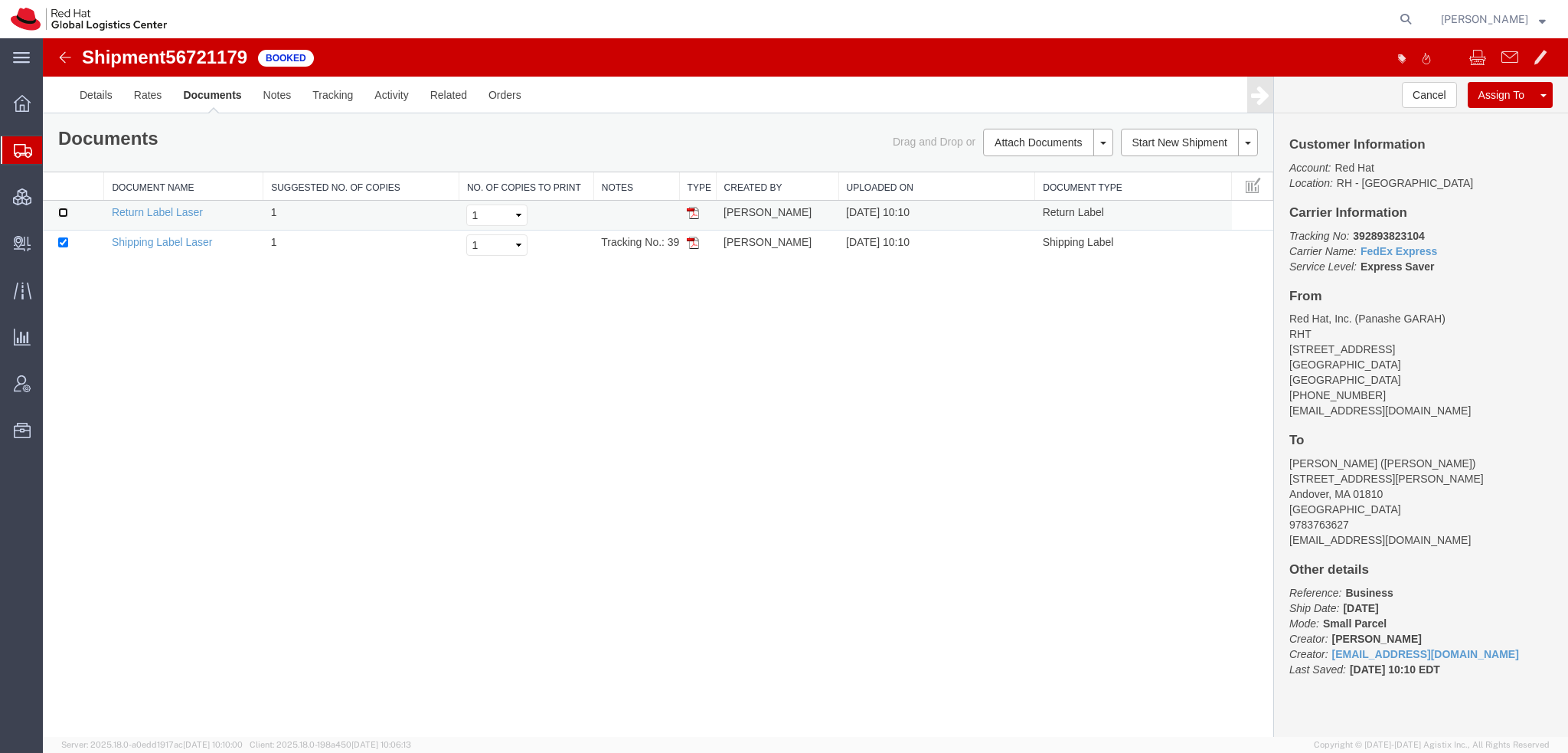
click at [61, 207] on input "checkbox" at bounding box center [63, 212] width 10 height 10
checkbox input "true"
click at [43, 38] on link "Print Documents" at bounding box center [43, 38] width 0 height 0
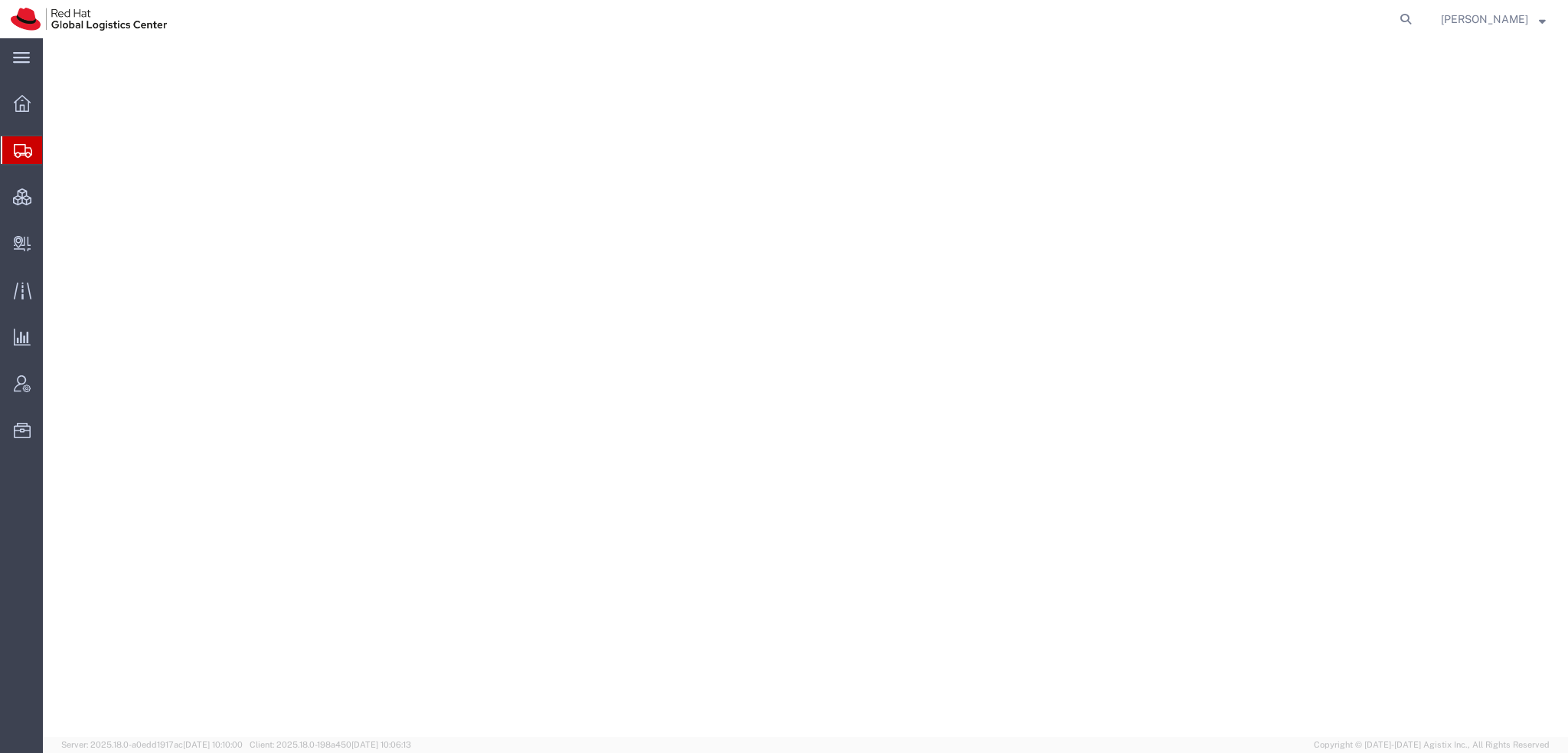
select select "38014"
select select
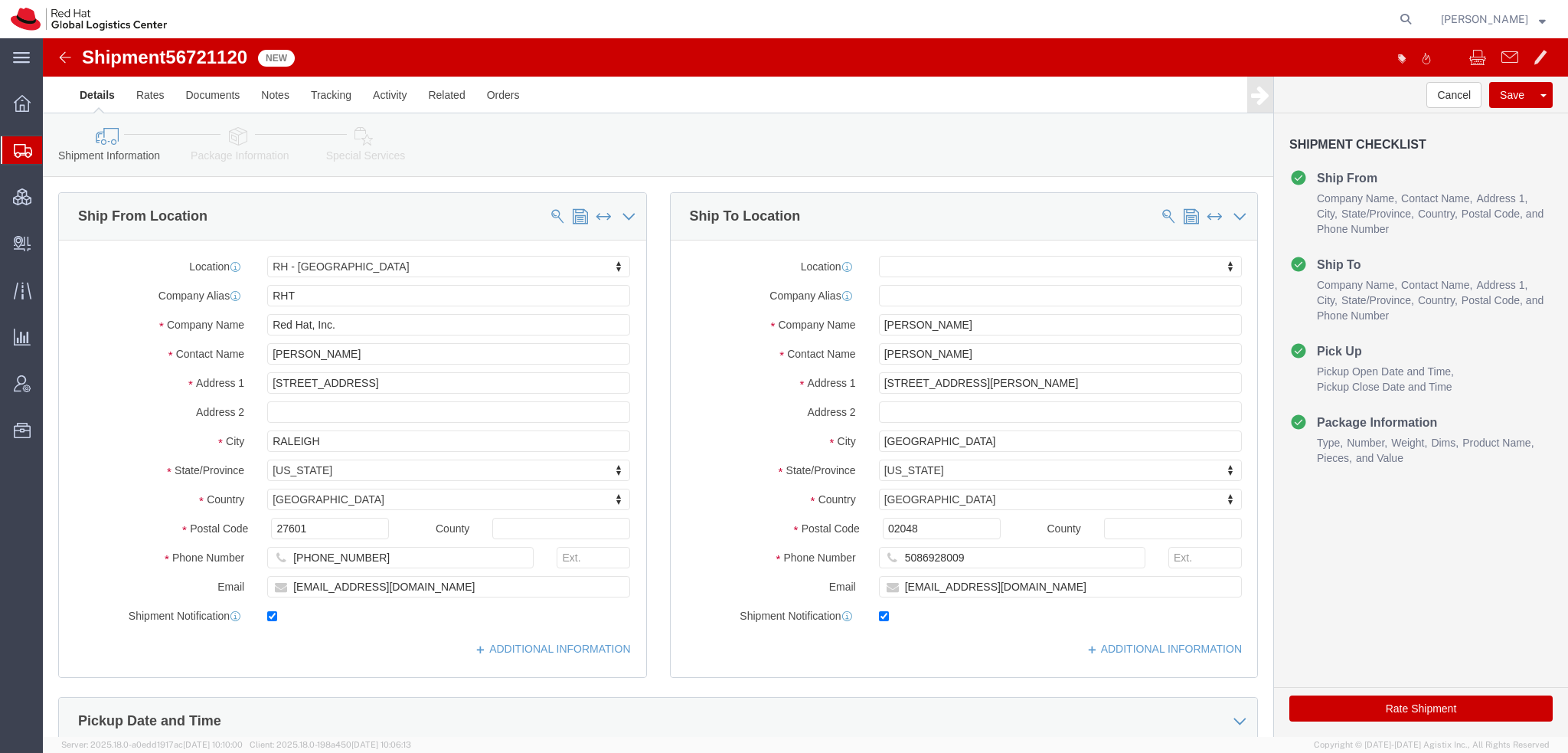
click icon
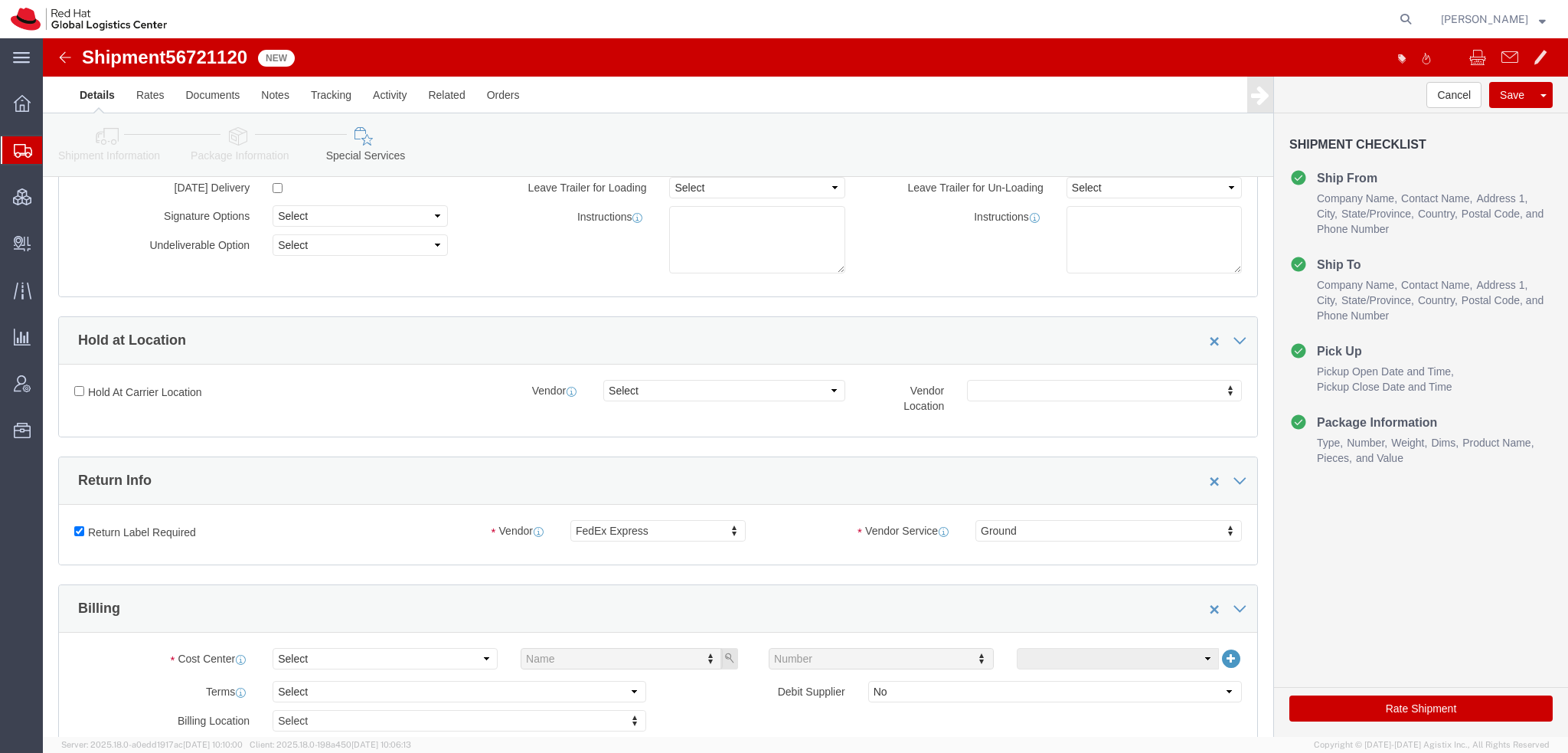
scroll to position [383, 0]
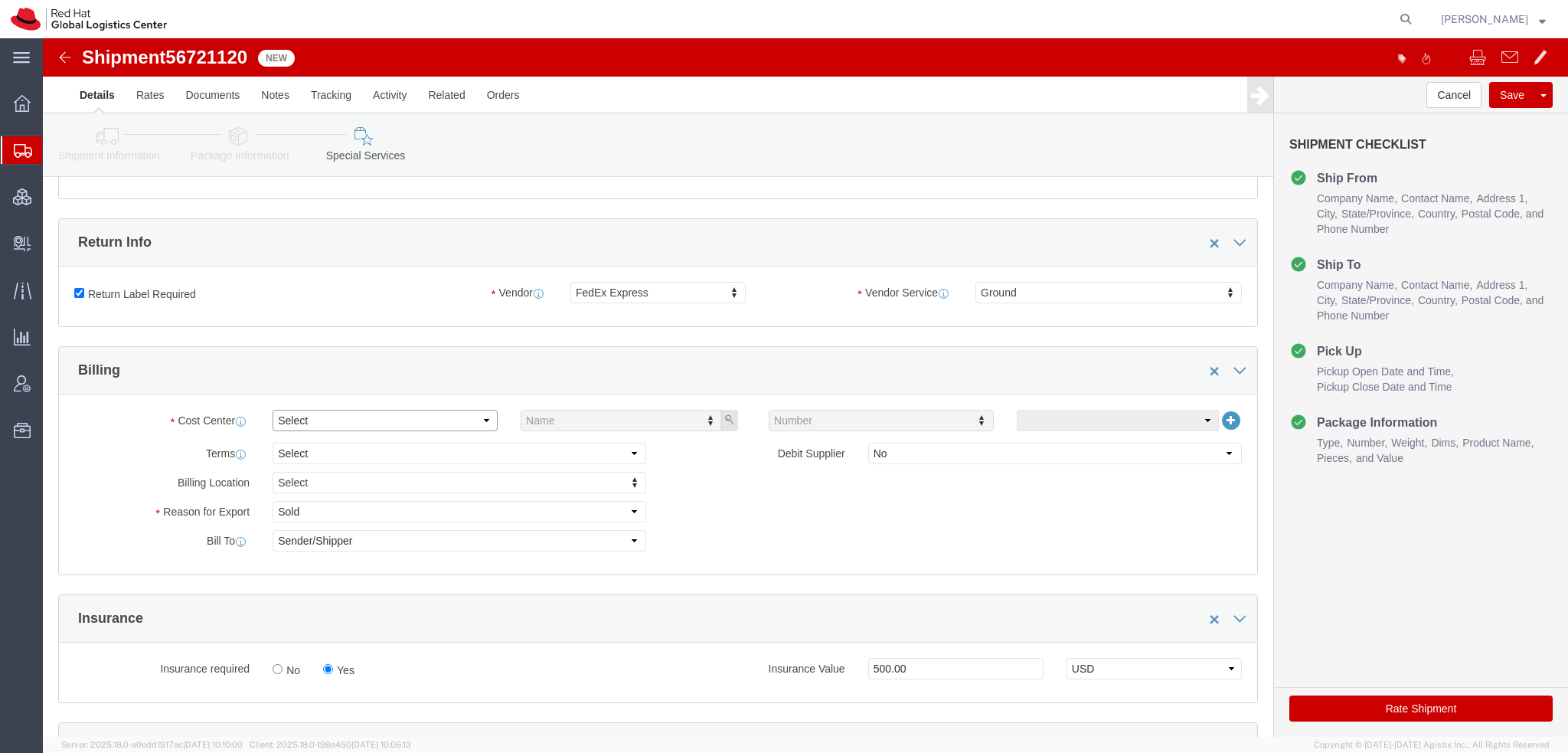
click select "Select Buyer Cost Center Department Operations Number Order Number Sales Person"
select select "COSTCENTER"
click select "Select Buyer Cost Center Department Operations Number Order Number Sales Person"
type input "850"
click button "Rate Shipment"
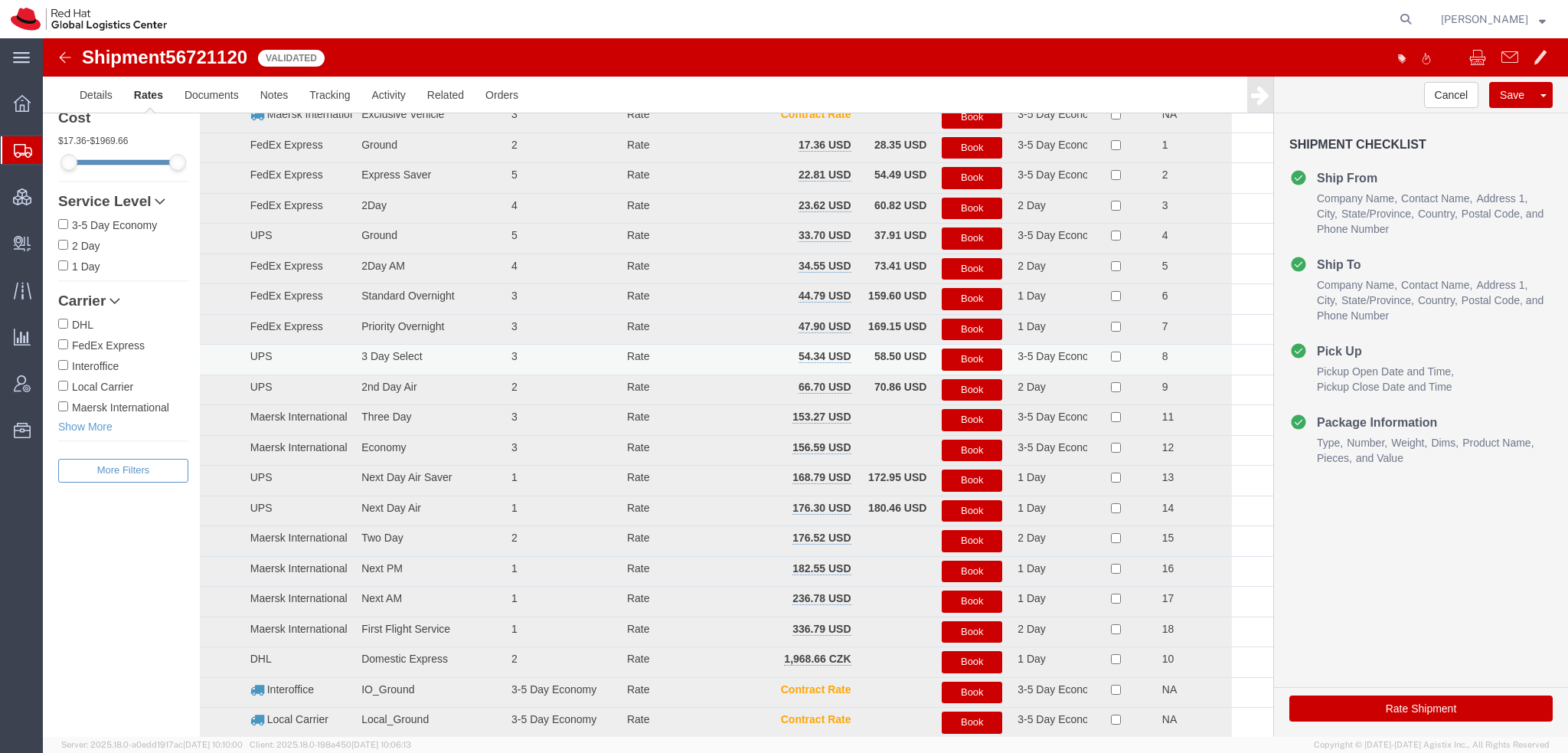
scroll to position [0, 0]
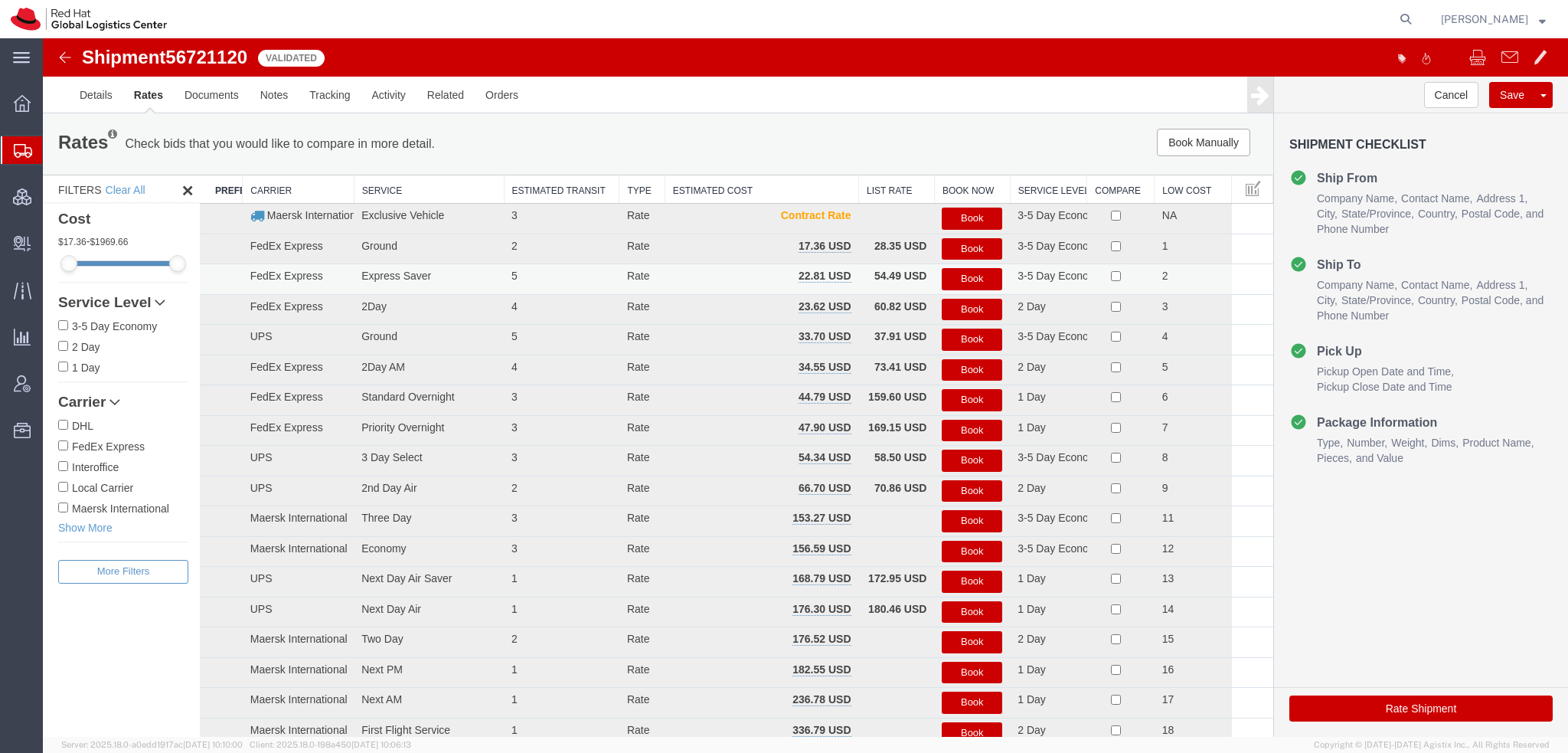
click at [981, 281] on button "Book" at bounding box center [971, 279] width 60 height 23
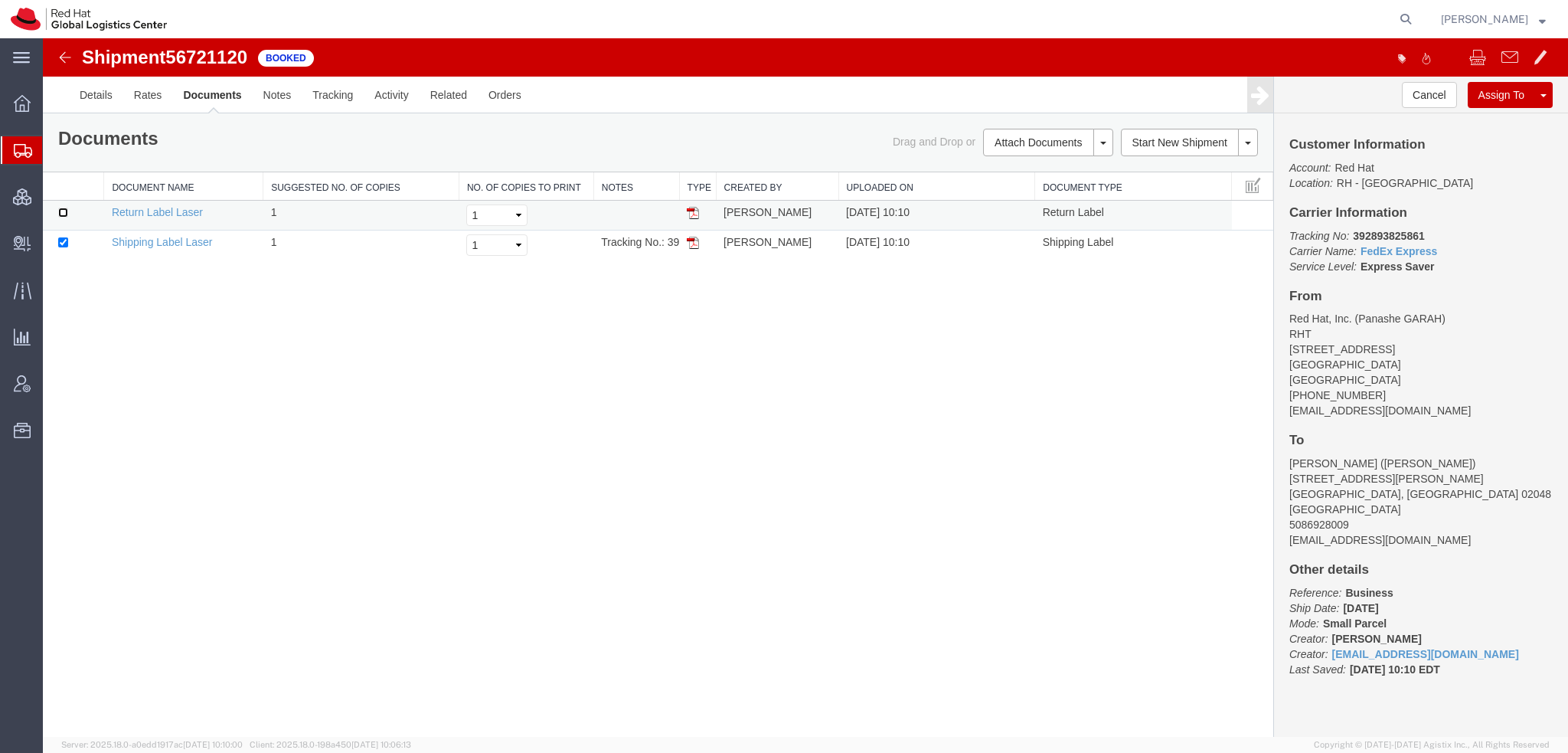
click at [61, 212] on input "checkbox" at bounding box center [63, 212] width 10 height 10
checkbox input "true"
click at [1030, 158] on link "Print Documents" at bounding box center [1045, 168] width 133 height 23
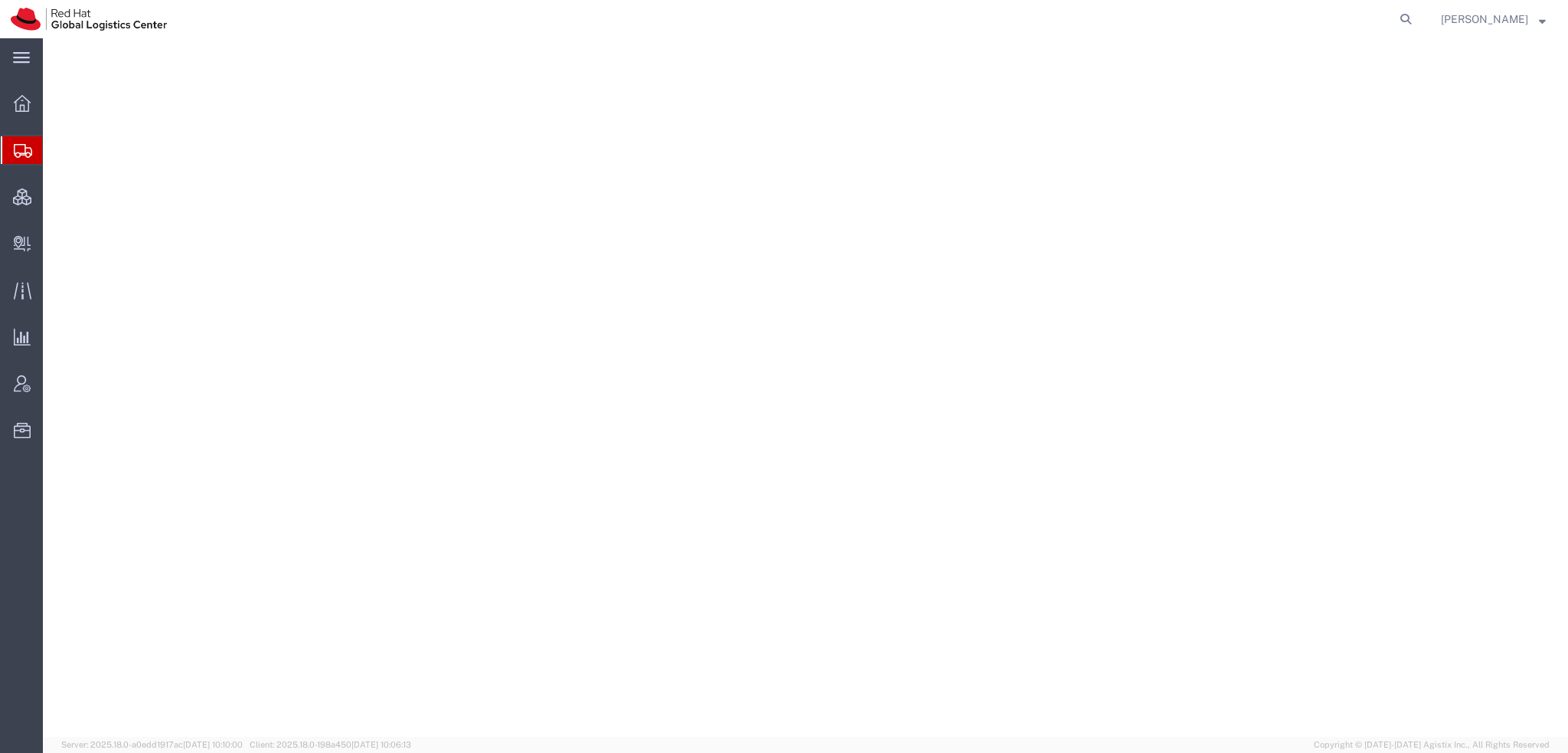
select select "38014"
select select
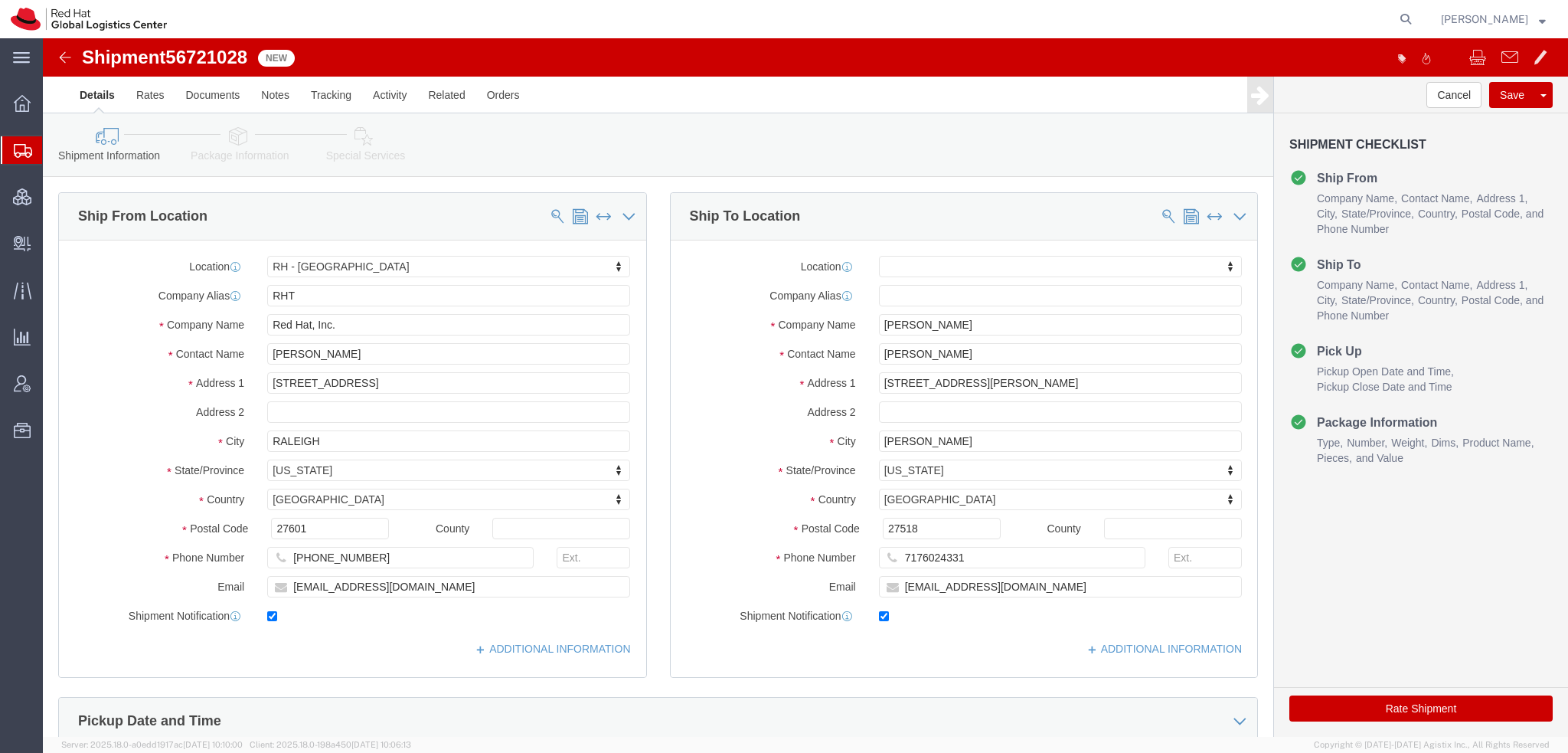
click icon
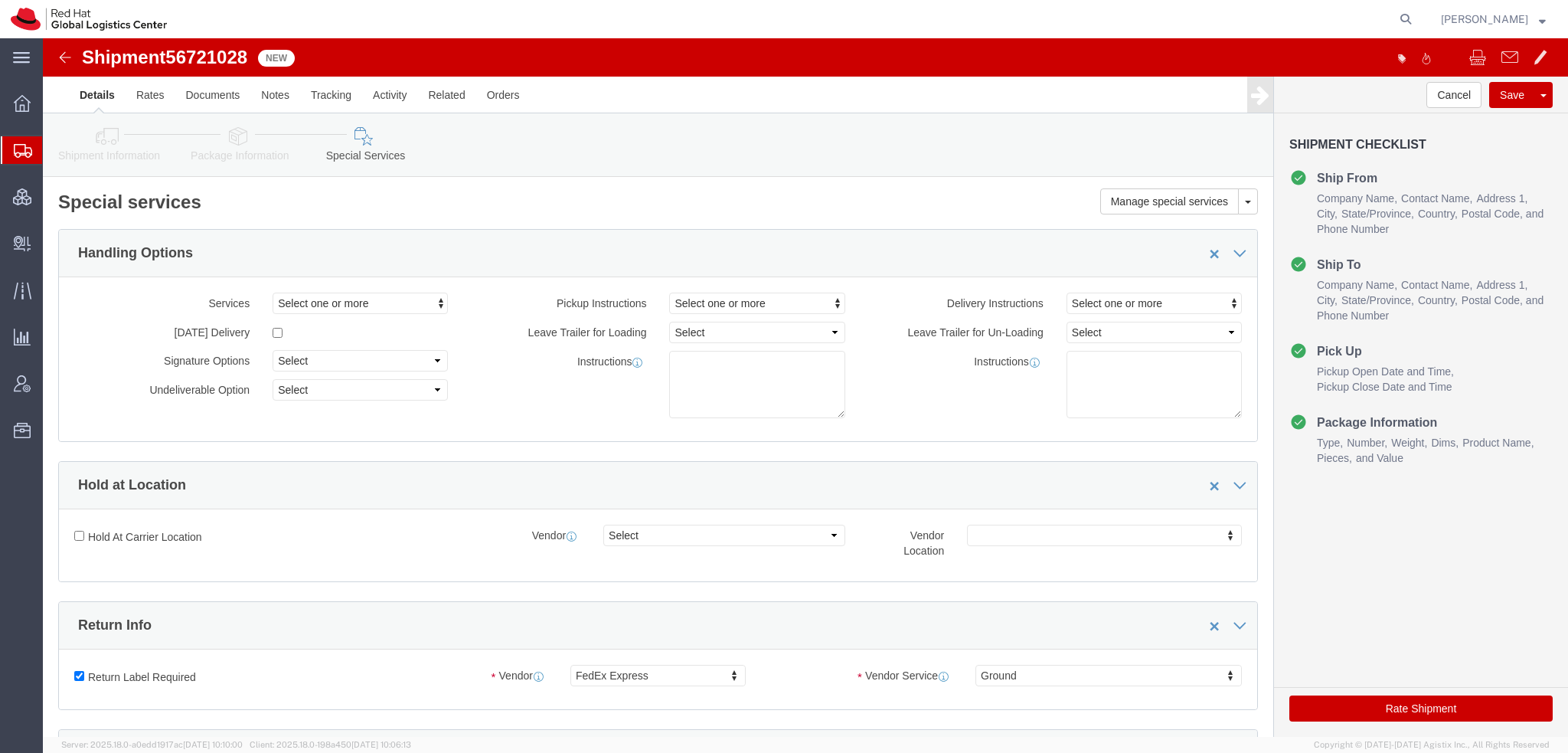
scroll to position [383, 0]
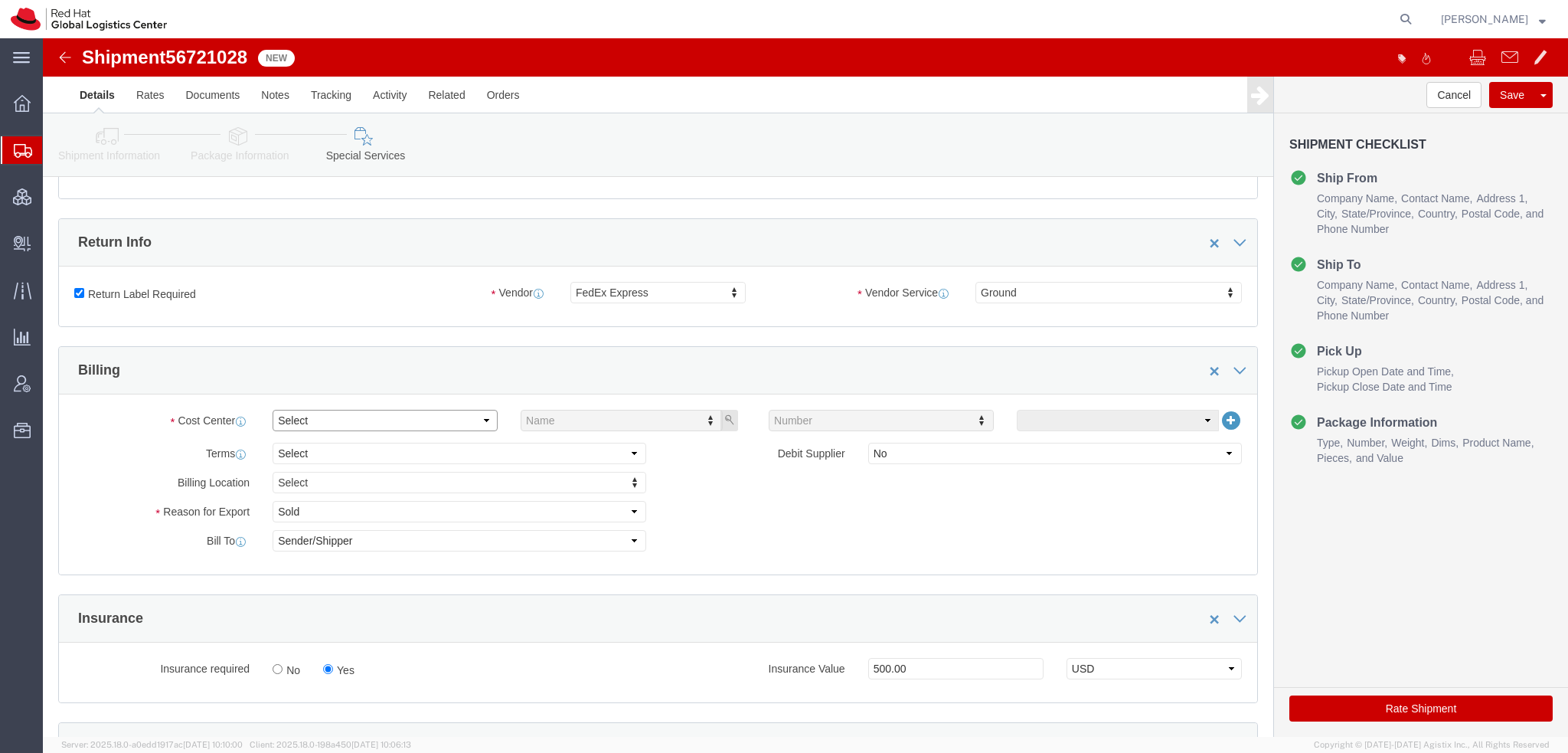
click select "Select Buyer Cost Center Department Operations Number Order Number Sales Person"
select select "COSTCENTER"
click select "Select Buyer Cost Center Department Operations Number Order Number Sales Person"
type input "850"
click button "Rate Shipment"
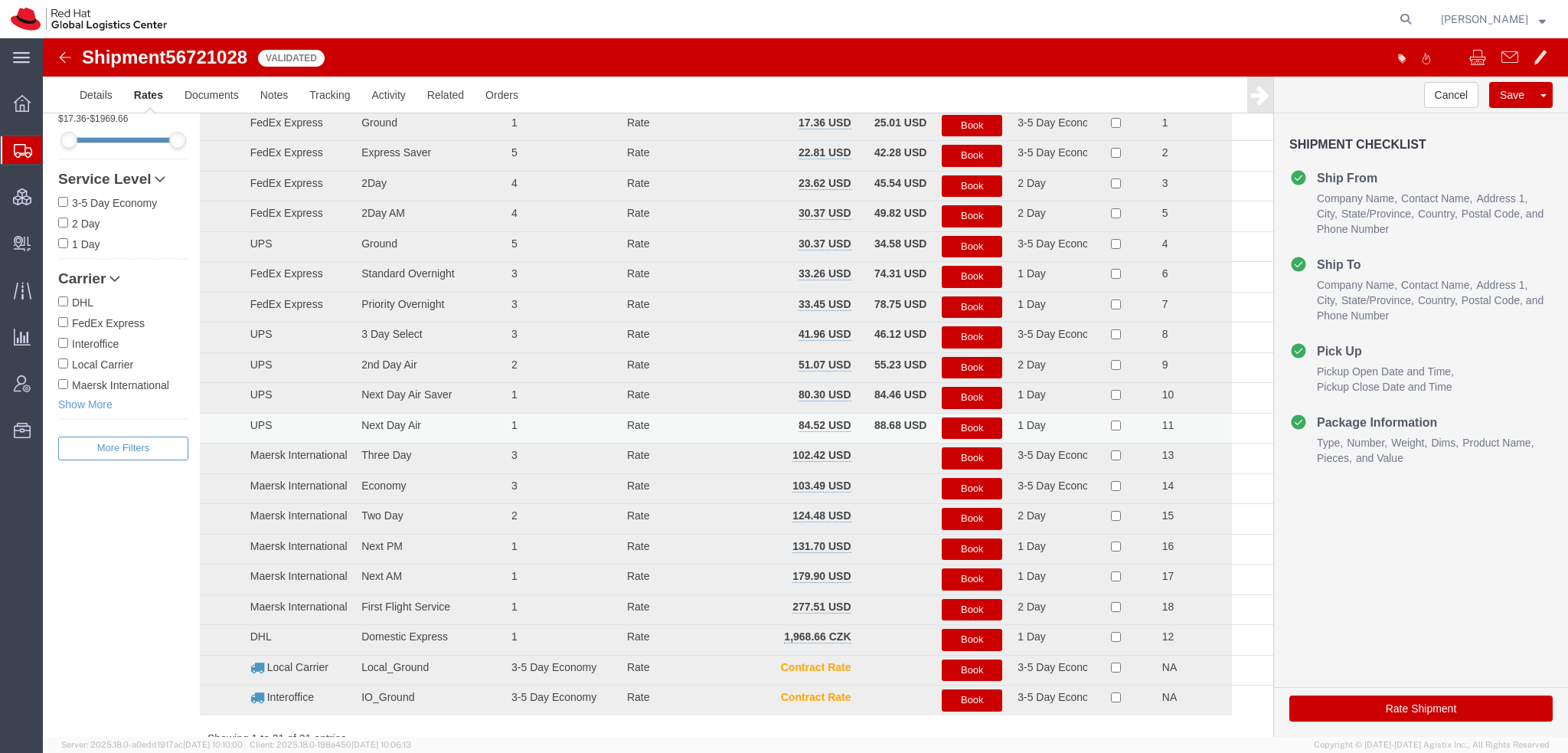
scroll to position [0, 0]
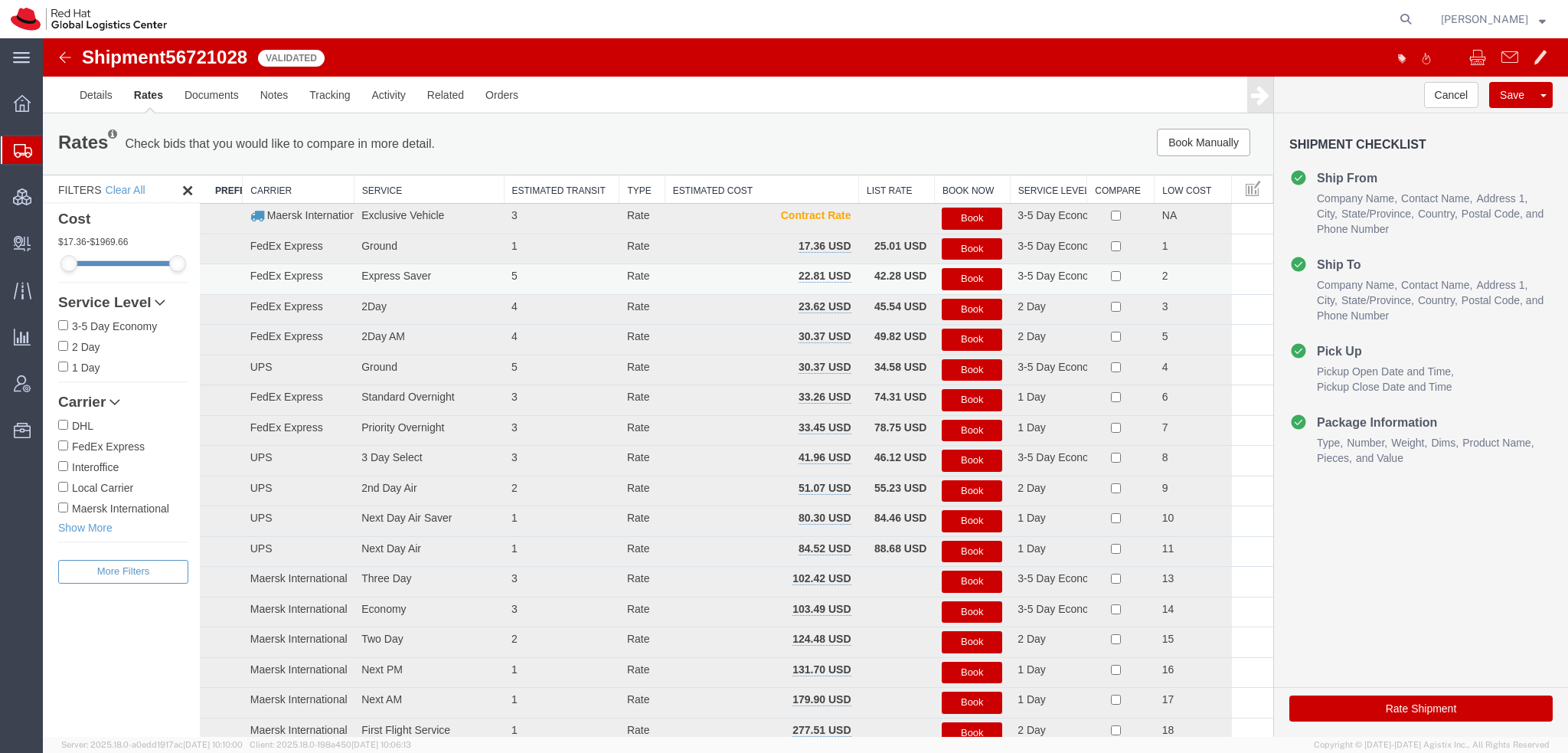
click at [961, 282] on button "Book" at bounding box center [971, 279] width 60 height 23
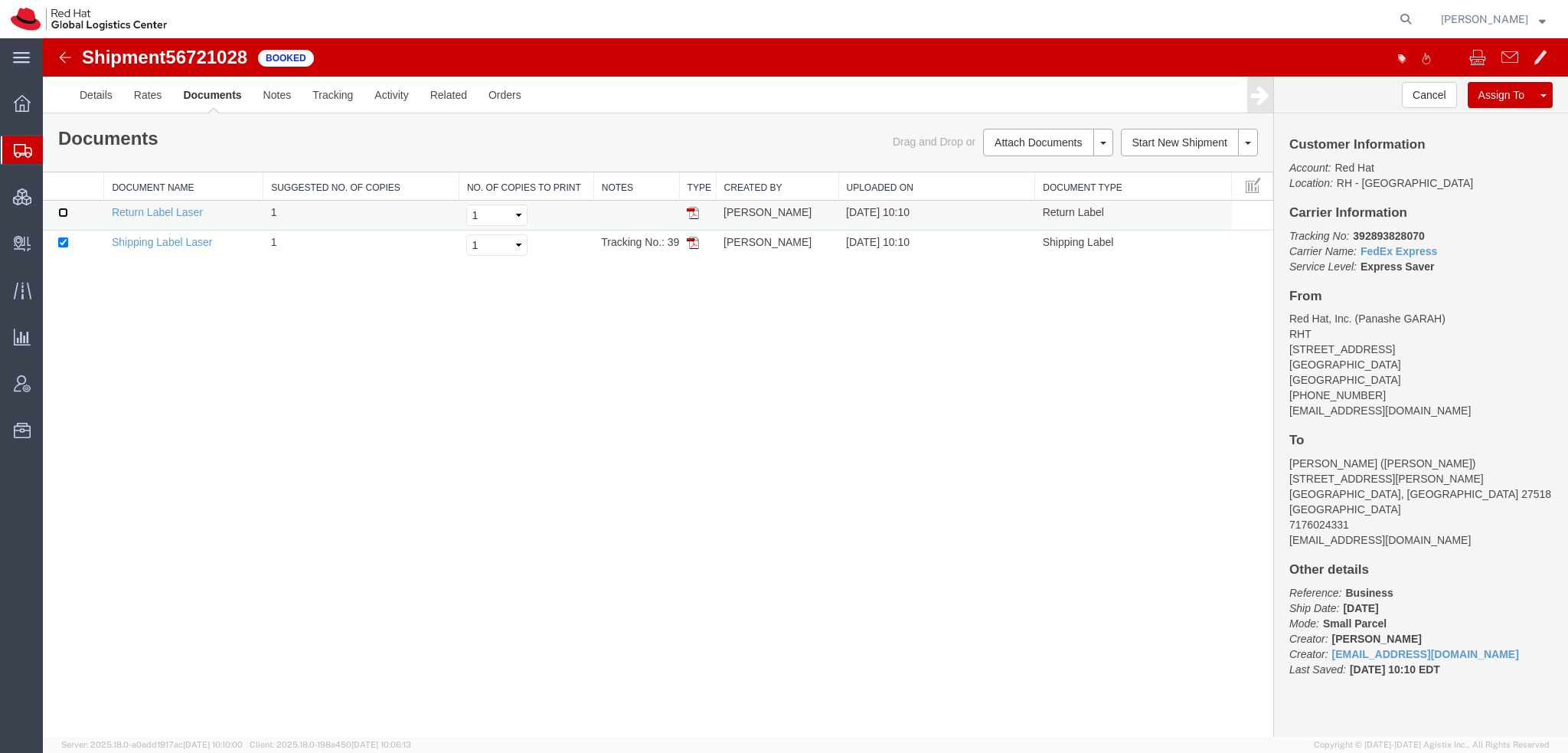
click at [62, 213] on input "checkbox" at bounding box center [63, 212] width 10 height 10
checkbox input "true"
click at [1011, 162] on link "Print Documents" at bounding box center [1045, 168] width 133 height 23
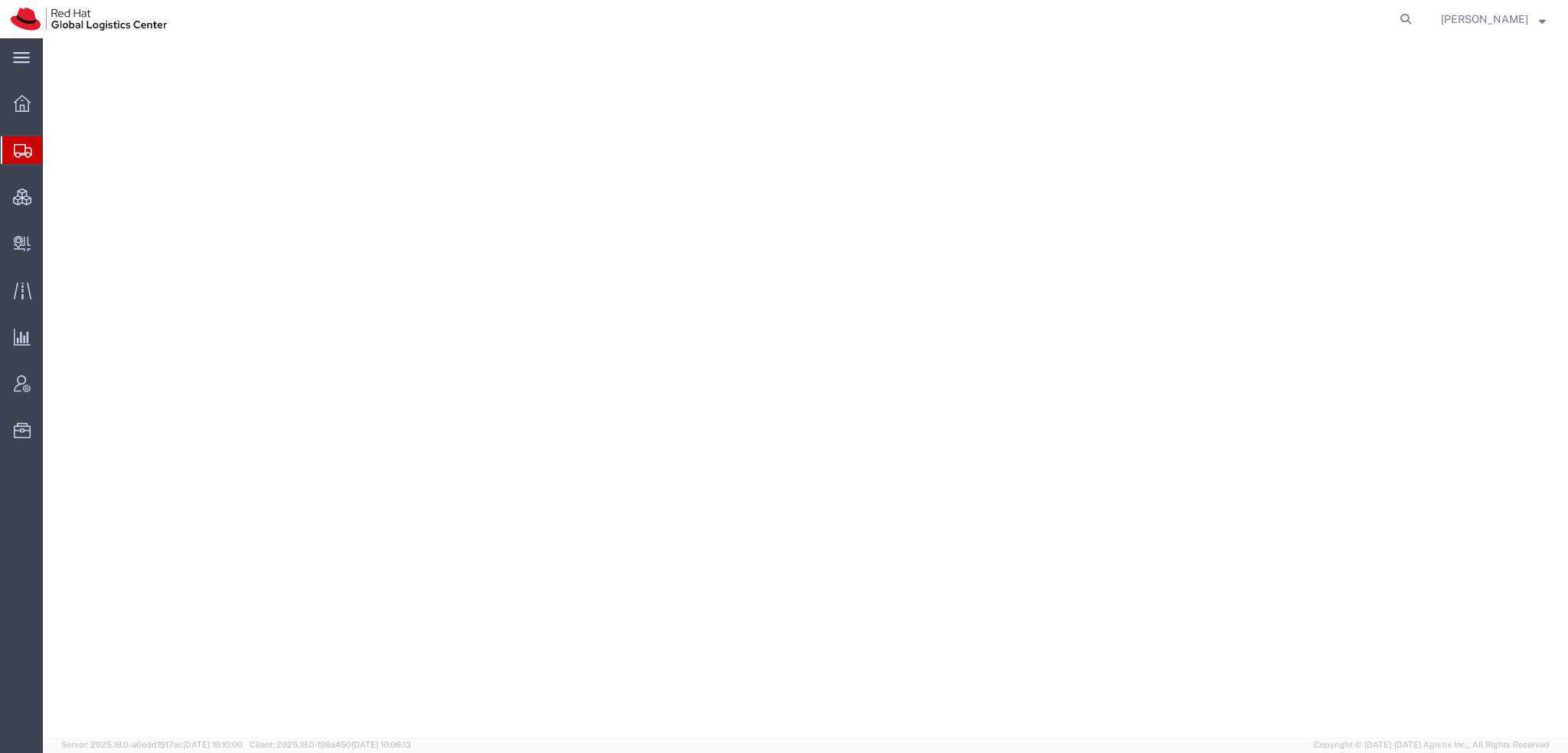
select select "38014"
select select
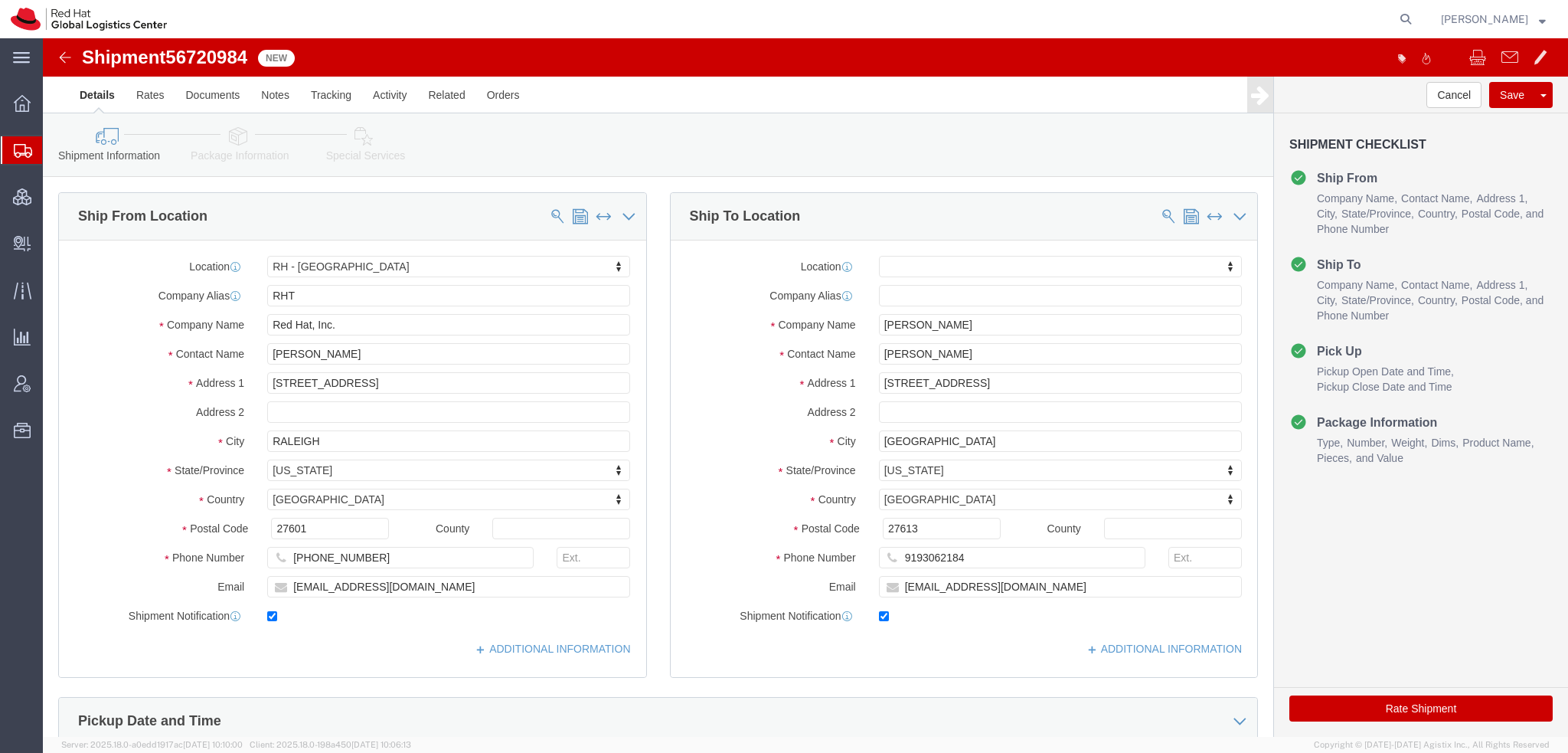
click icon
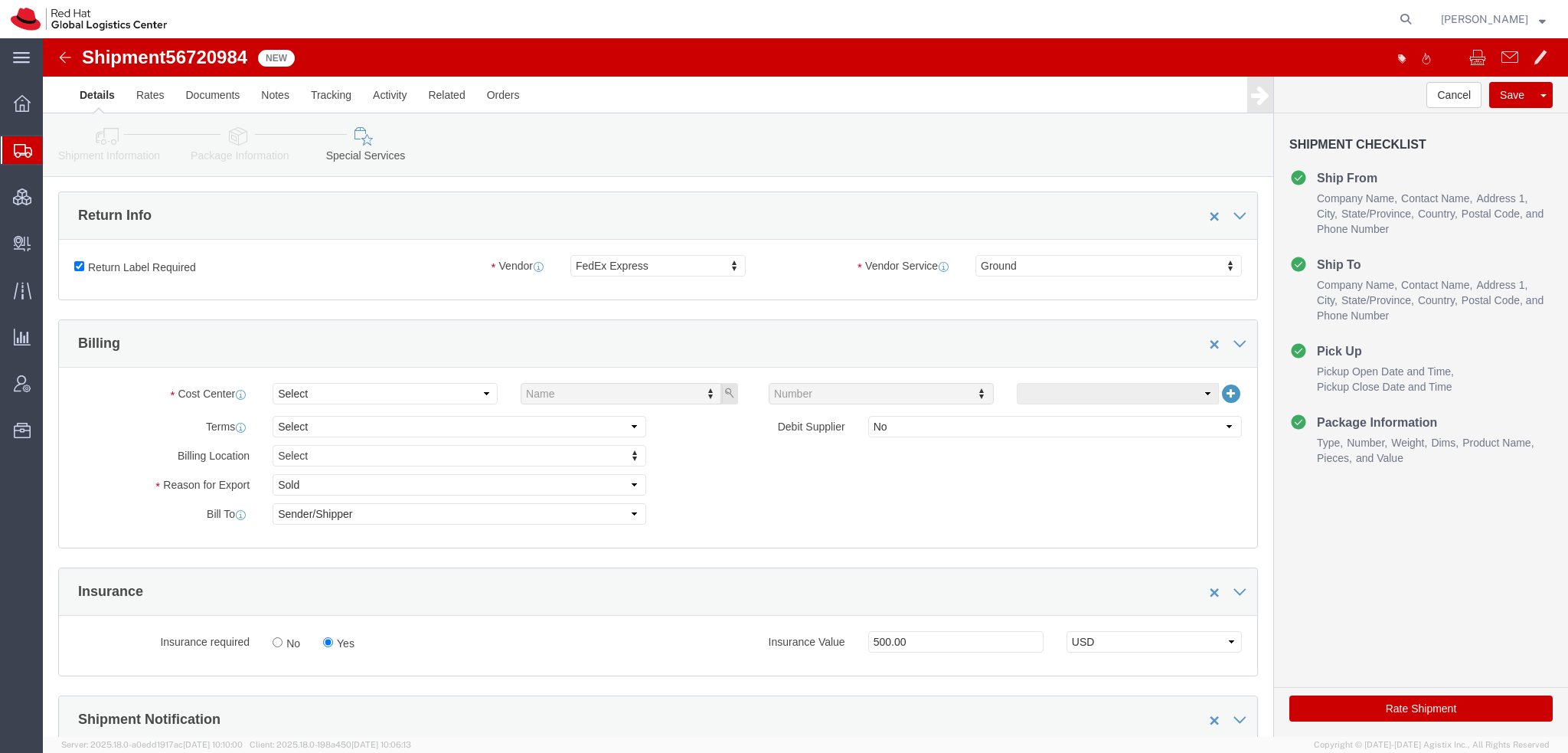
scroll to position [460, 0]
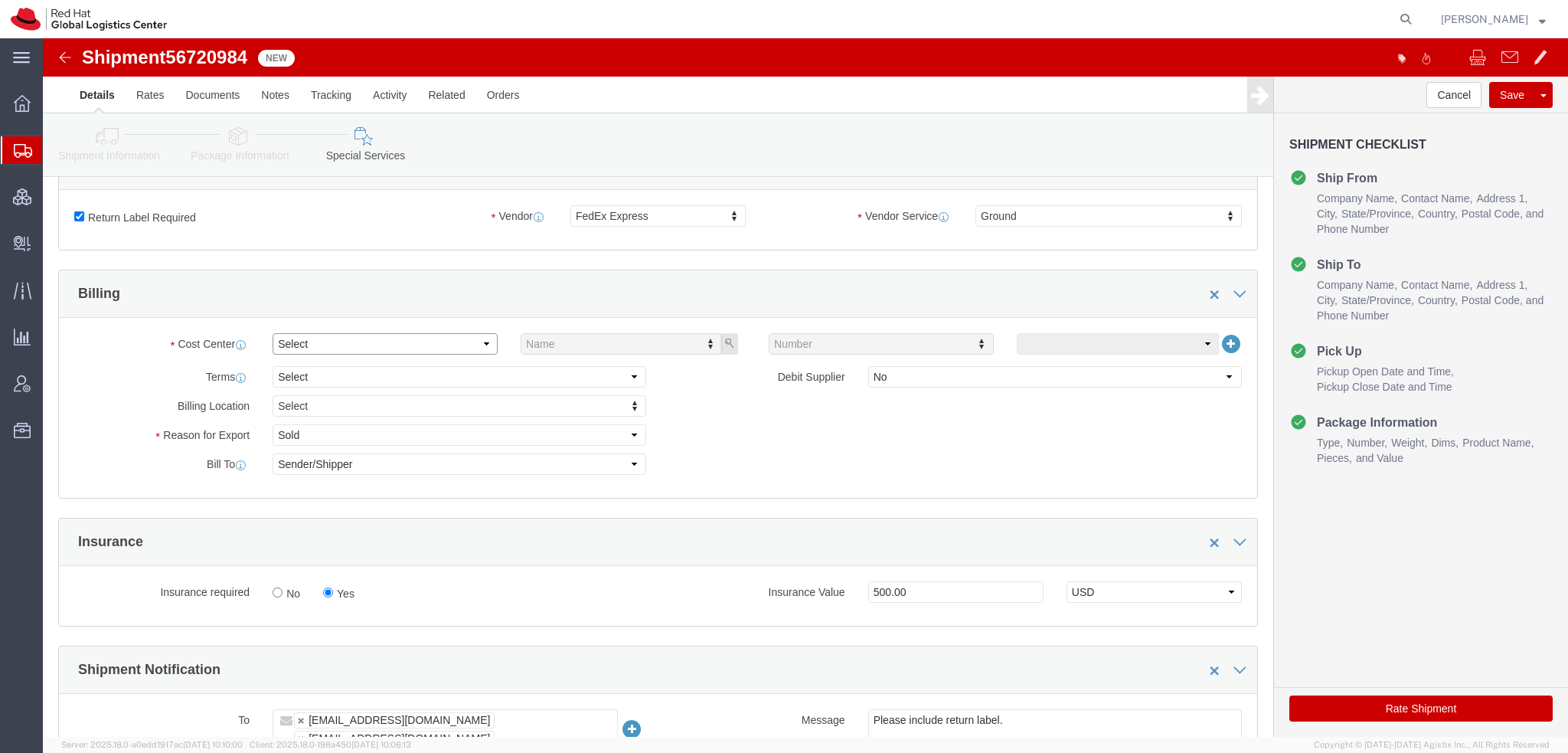
click select "Select"
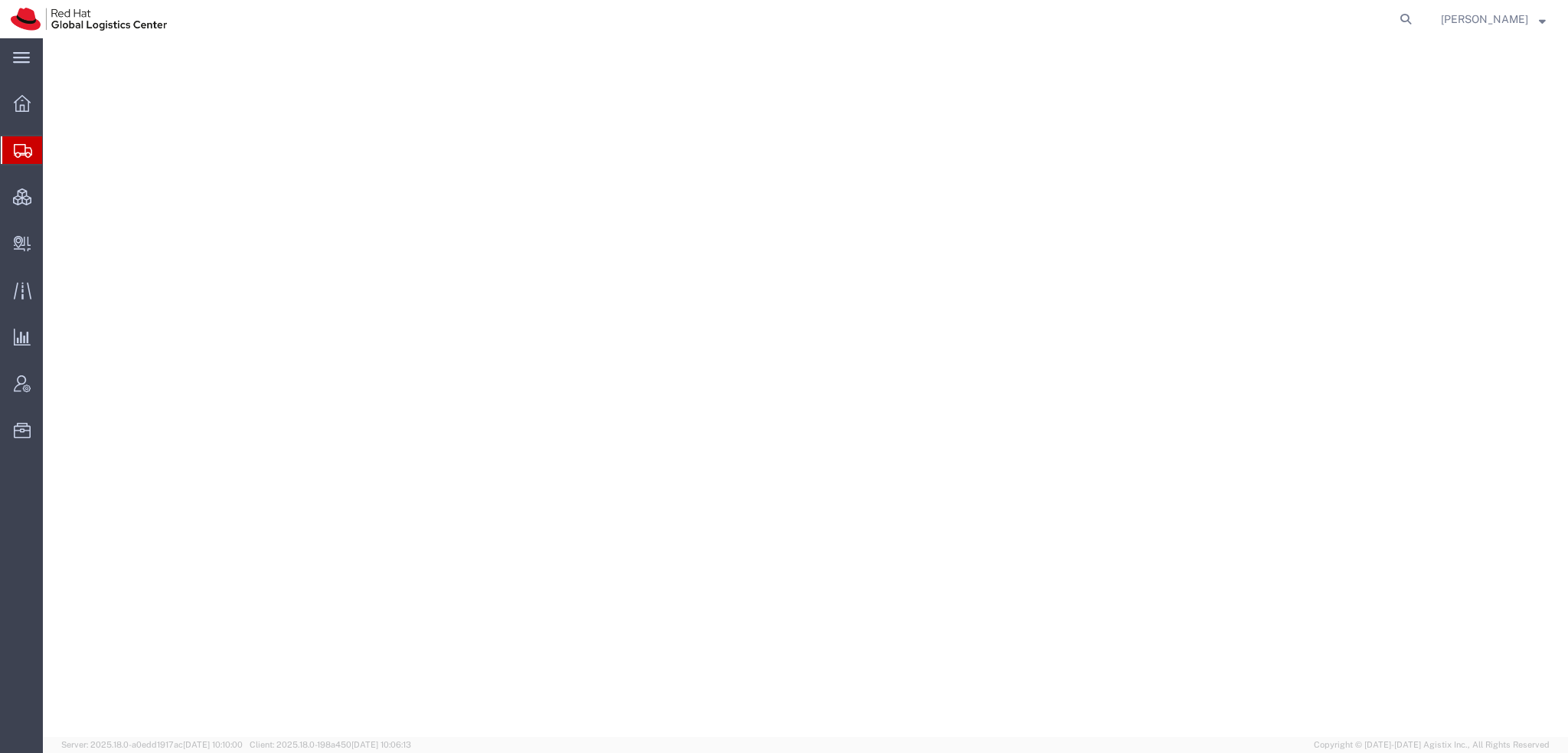
select select "38014"
select select
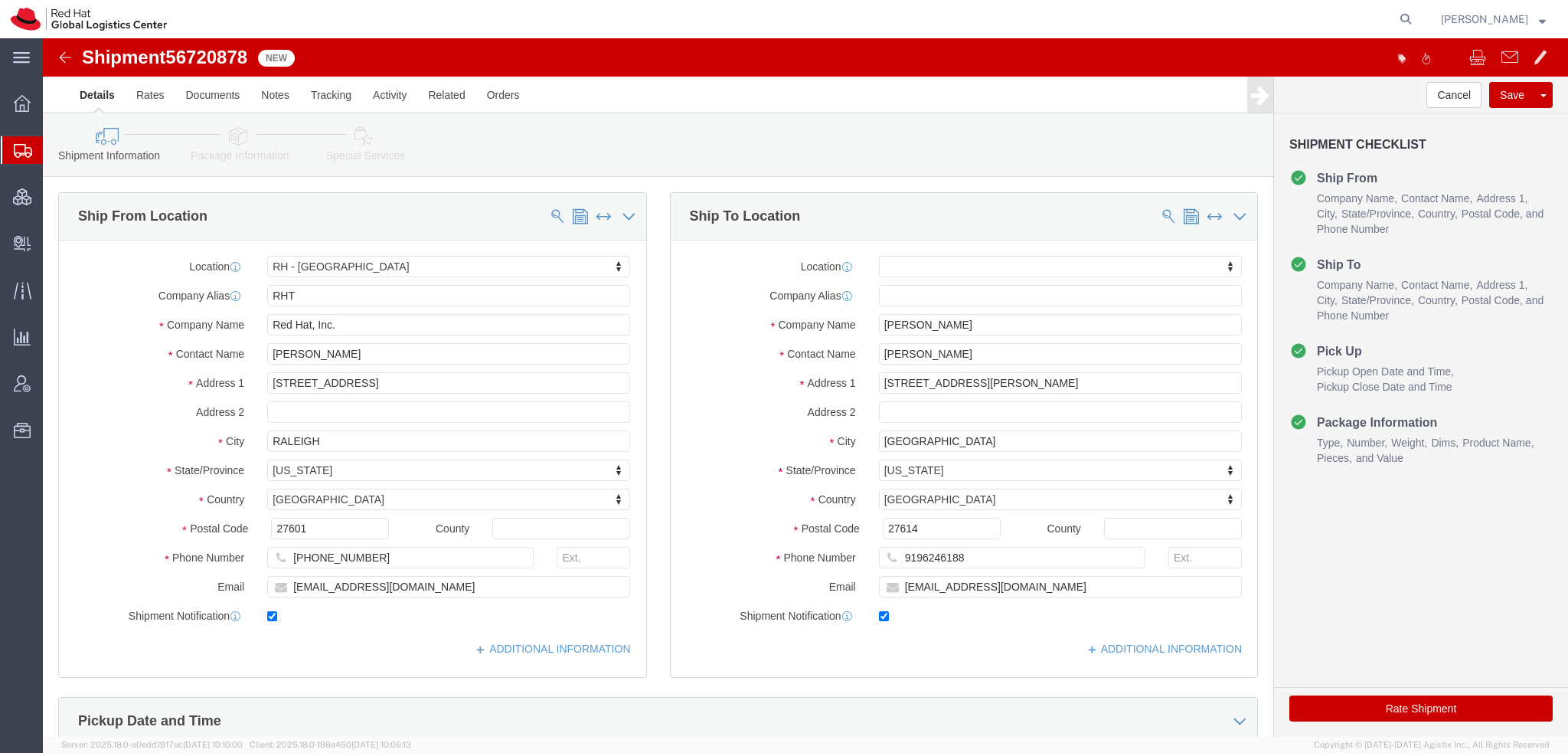
click icon
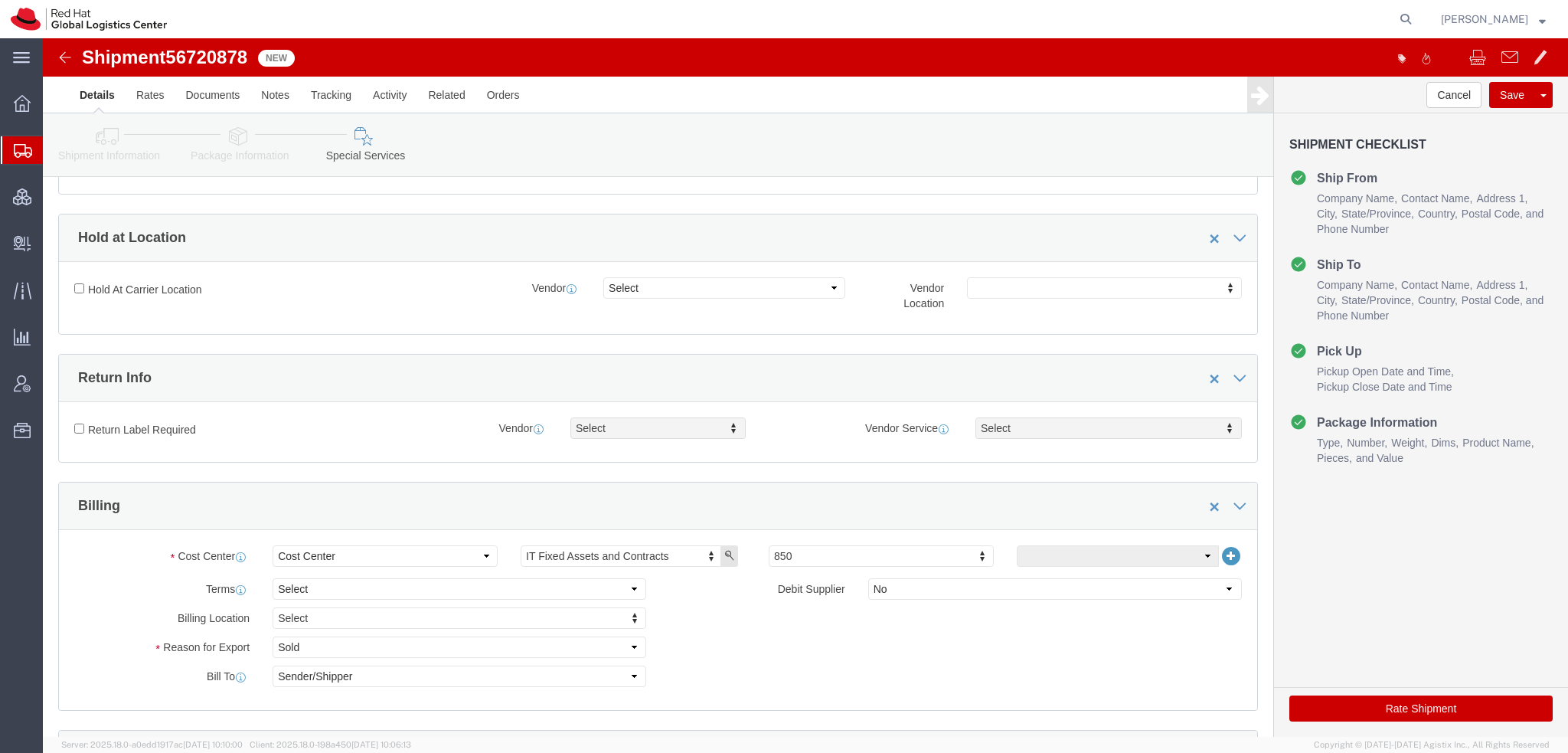
scroll to position [383, 0]
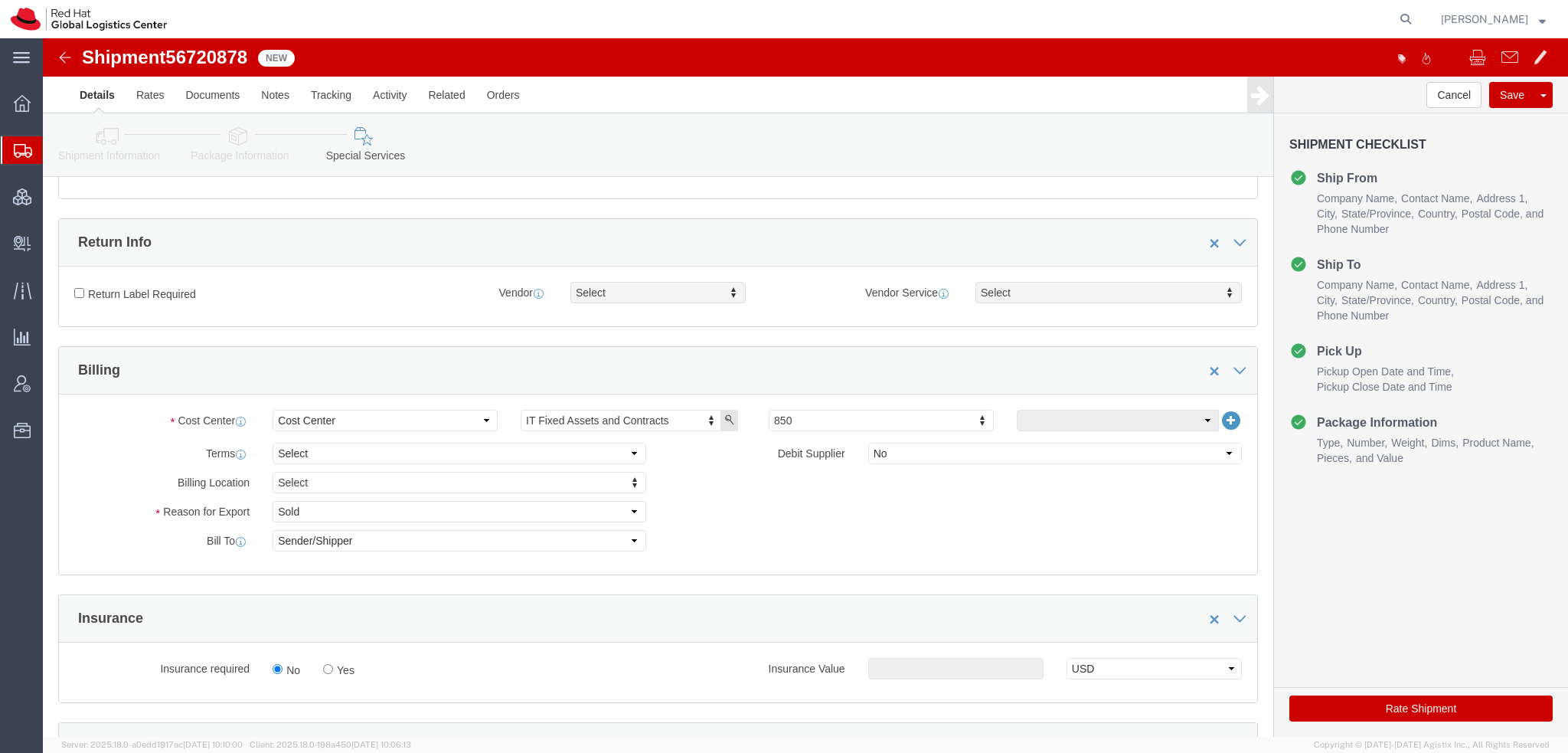
click label "Return Label Required"
click input "Return Label Required"
checkbox input "true"
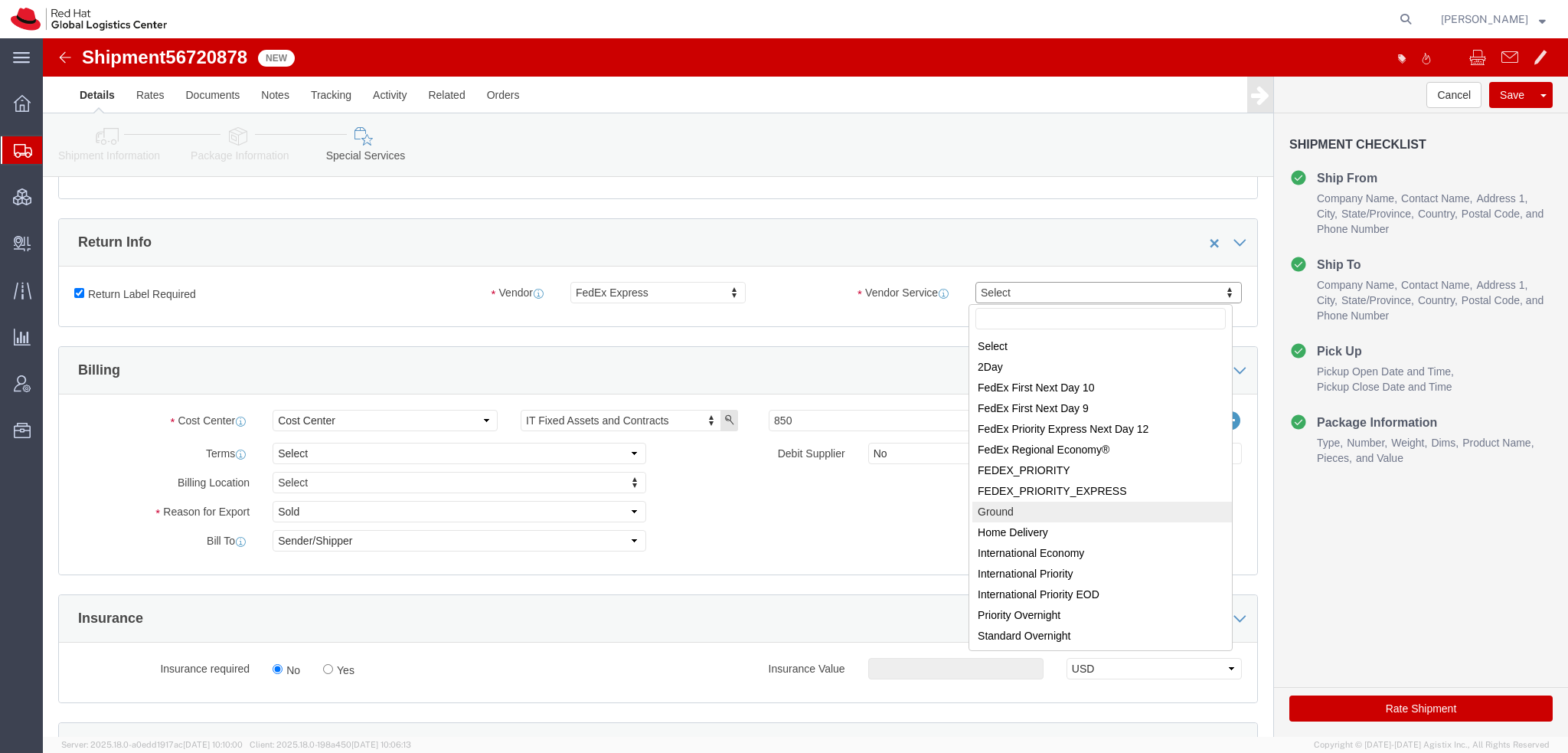
drag, startPoint x: 963, startPoint y: 467, endPoint x: 930, endPoint y: 480, distance: 35.5
select select "12"
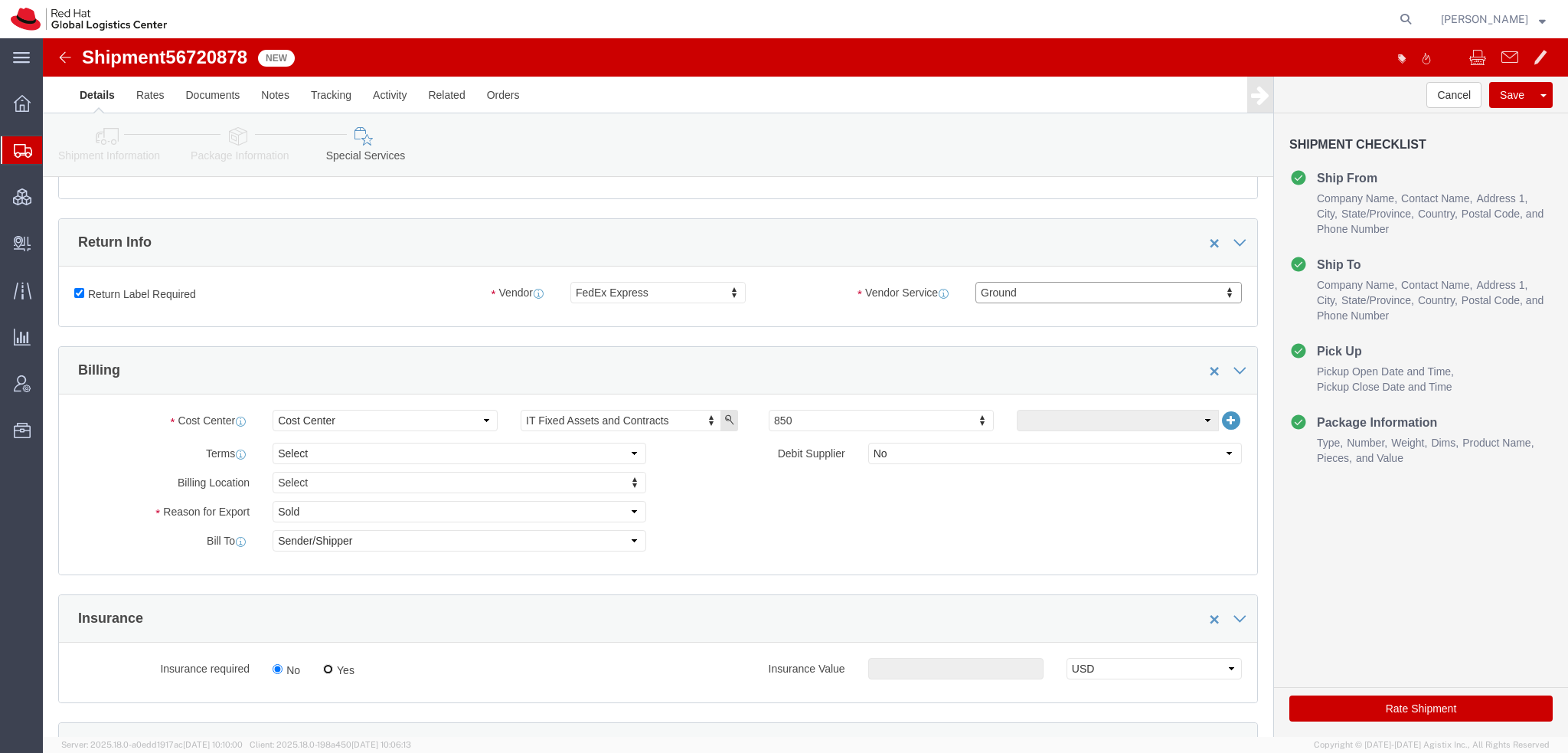
click input "Yes"
radio input "true"
click input "text"
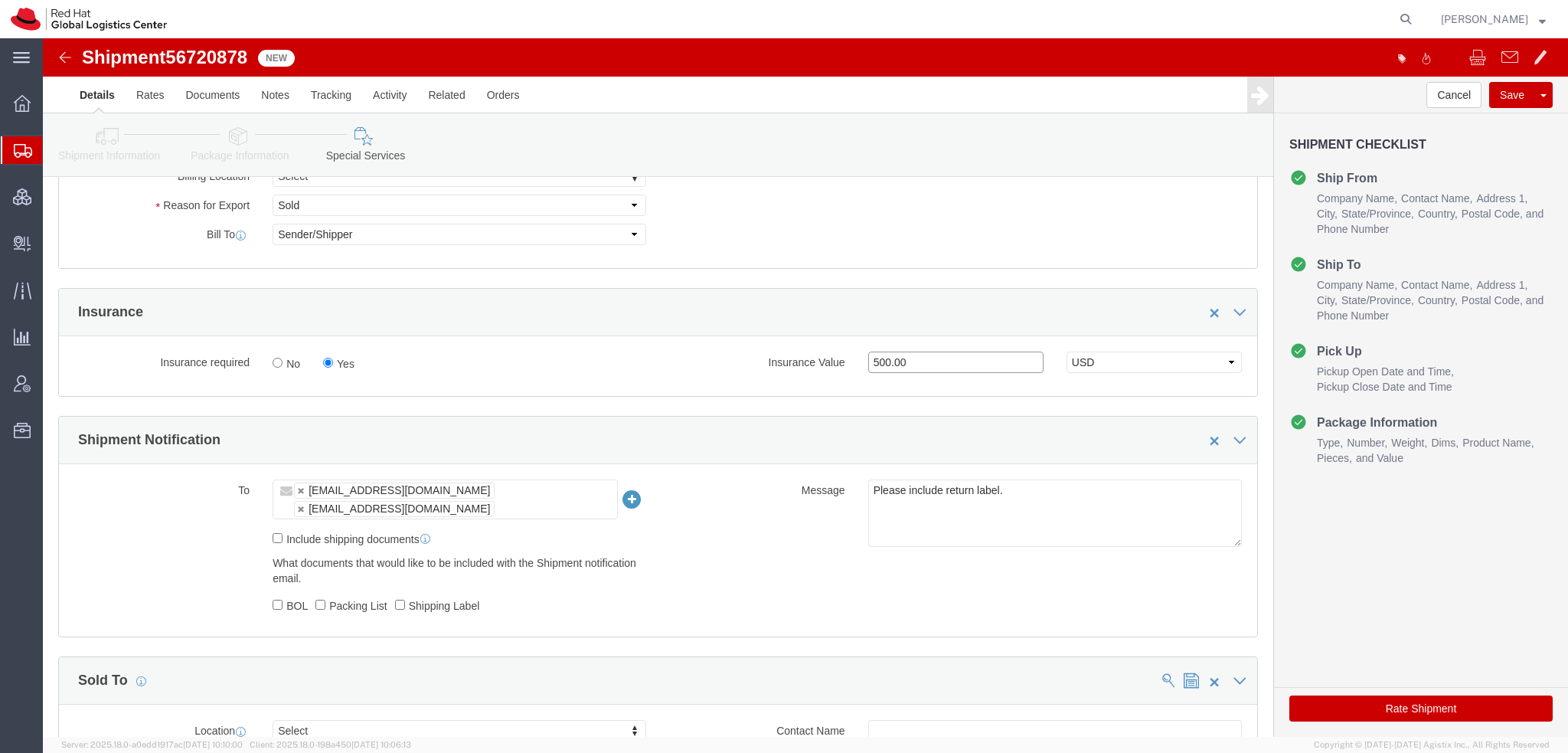
type input "500.00"
click button "Rate Shipment"
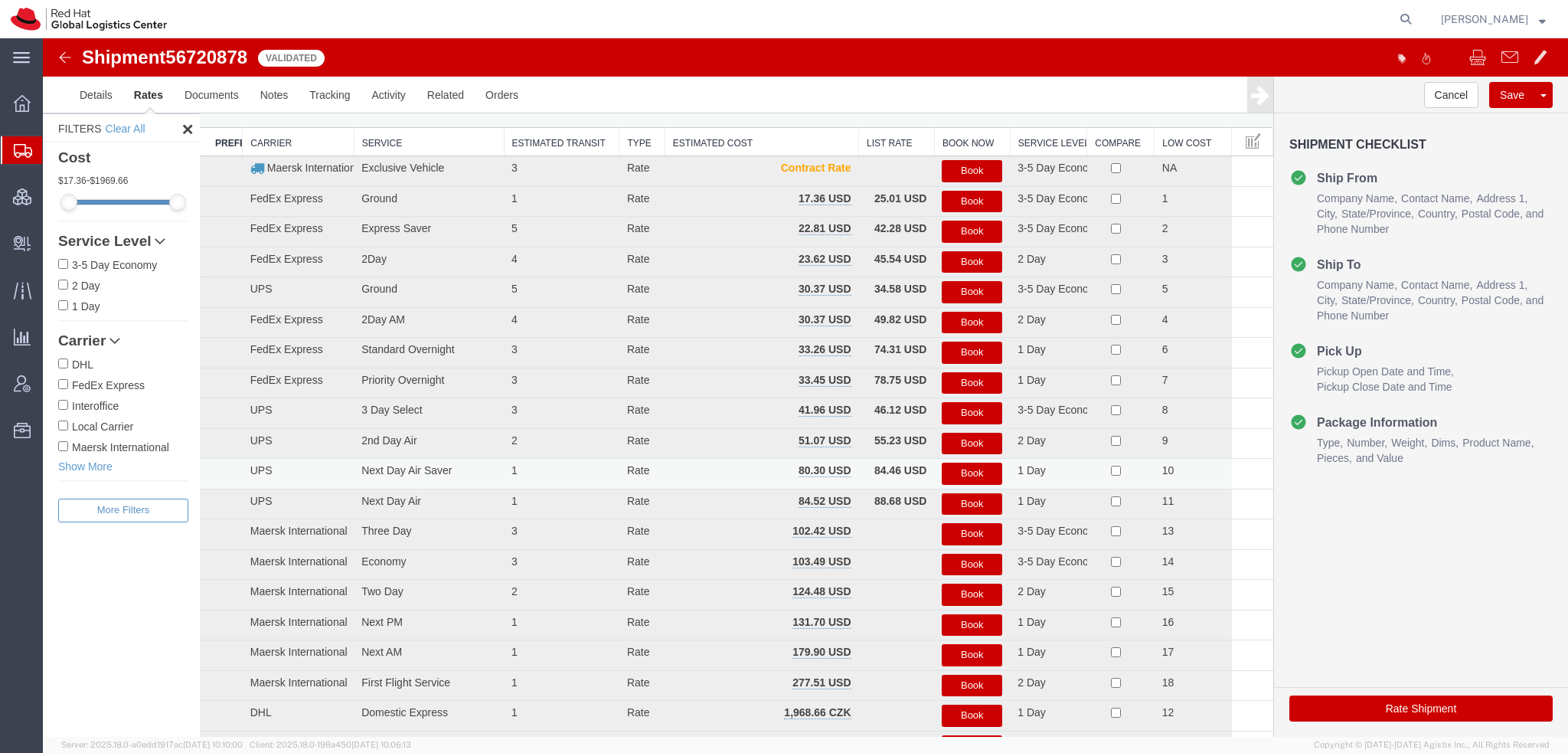
scroll to position [0, 0]
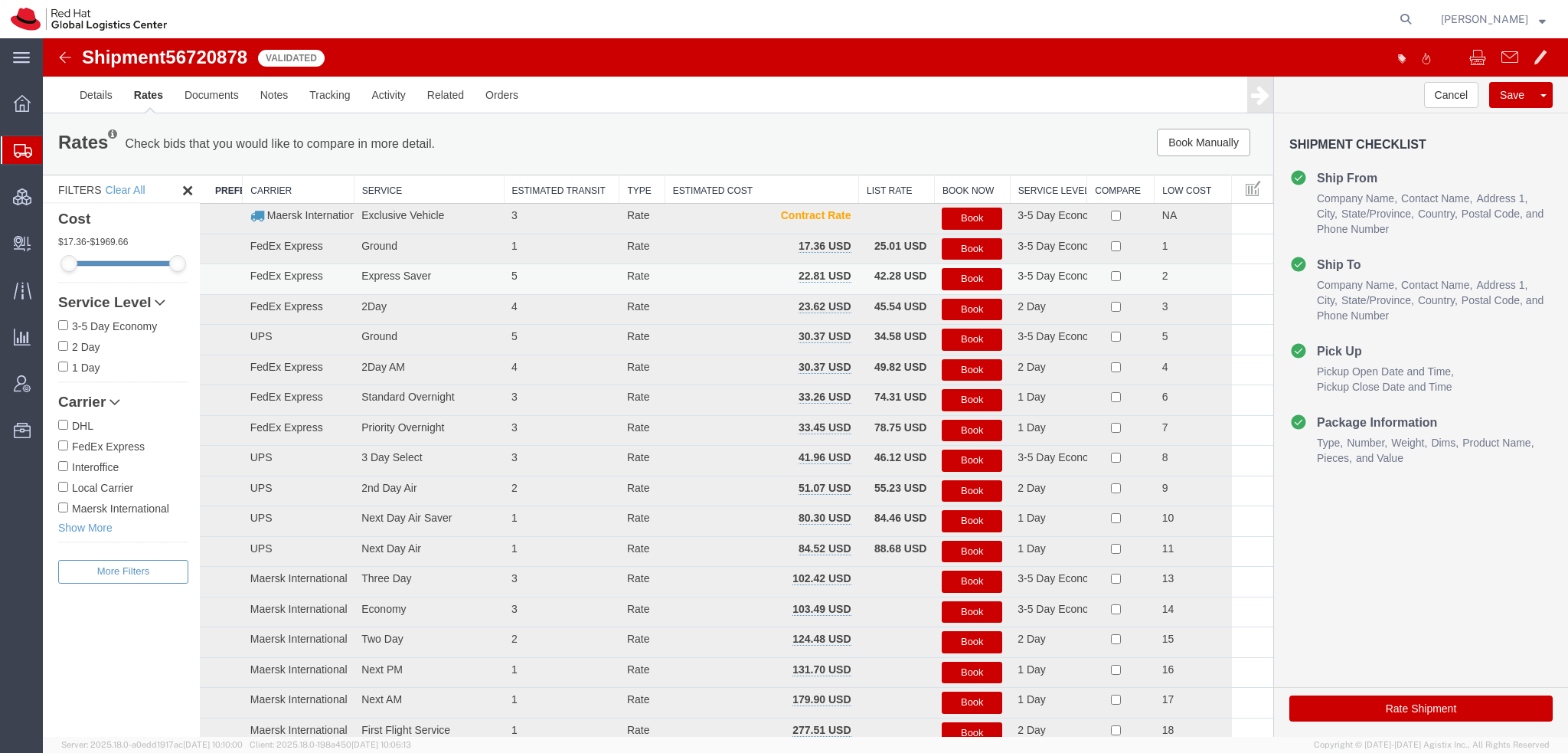
click at [958, 278] on button "Book" at bounding box center [971, 279] width 60 height 23
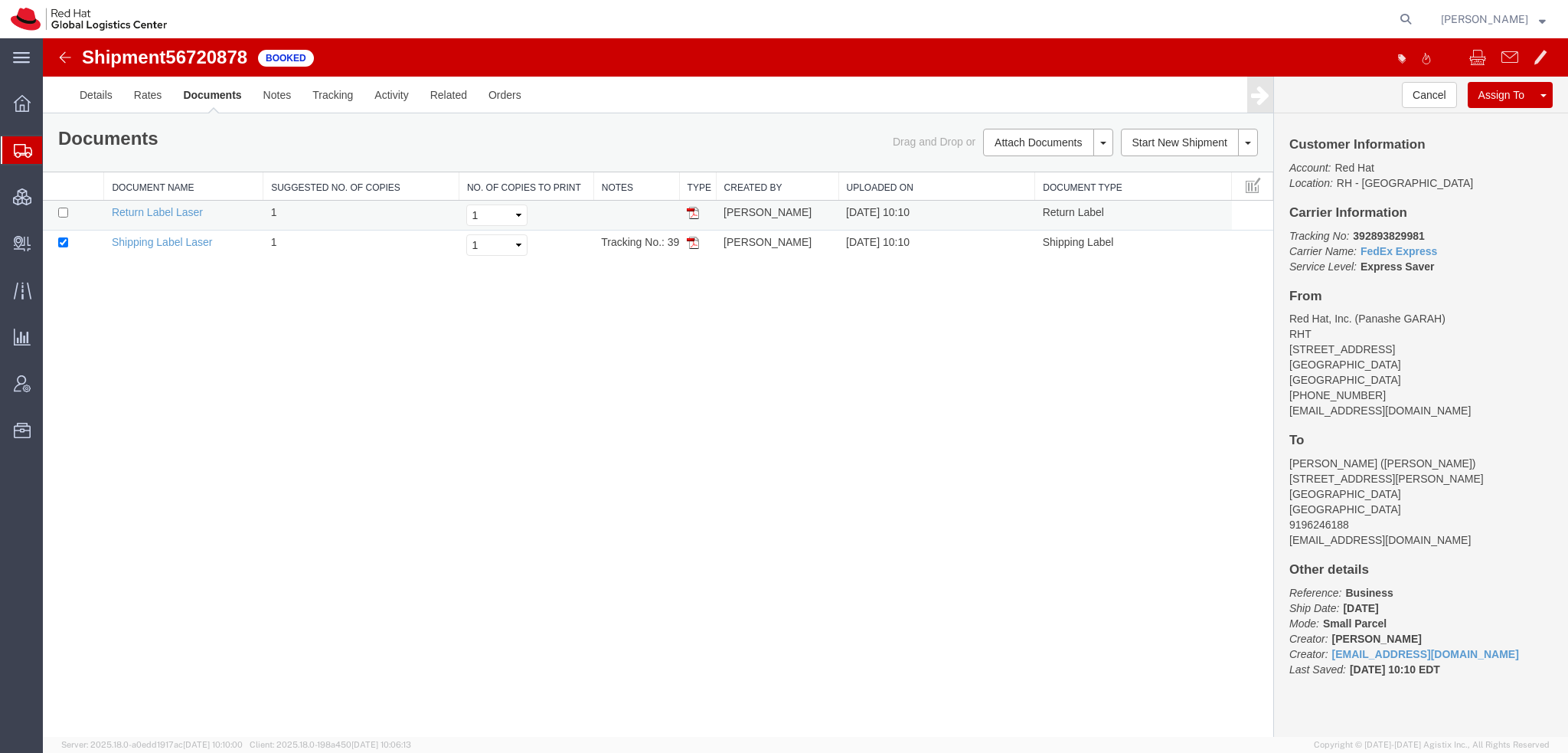
click at [57, 212] on td at bounding box center [73, 215] width 61 height 30
click at [61, 211] on input "checkbox" at bounding box center [63, 212] width 10 height 10
checkbox input "true"
click at [43, 38] on link "Print Documents" at bounding box center [43, 38] width 0 height 0
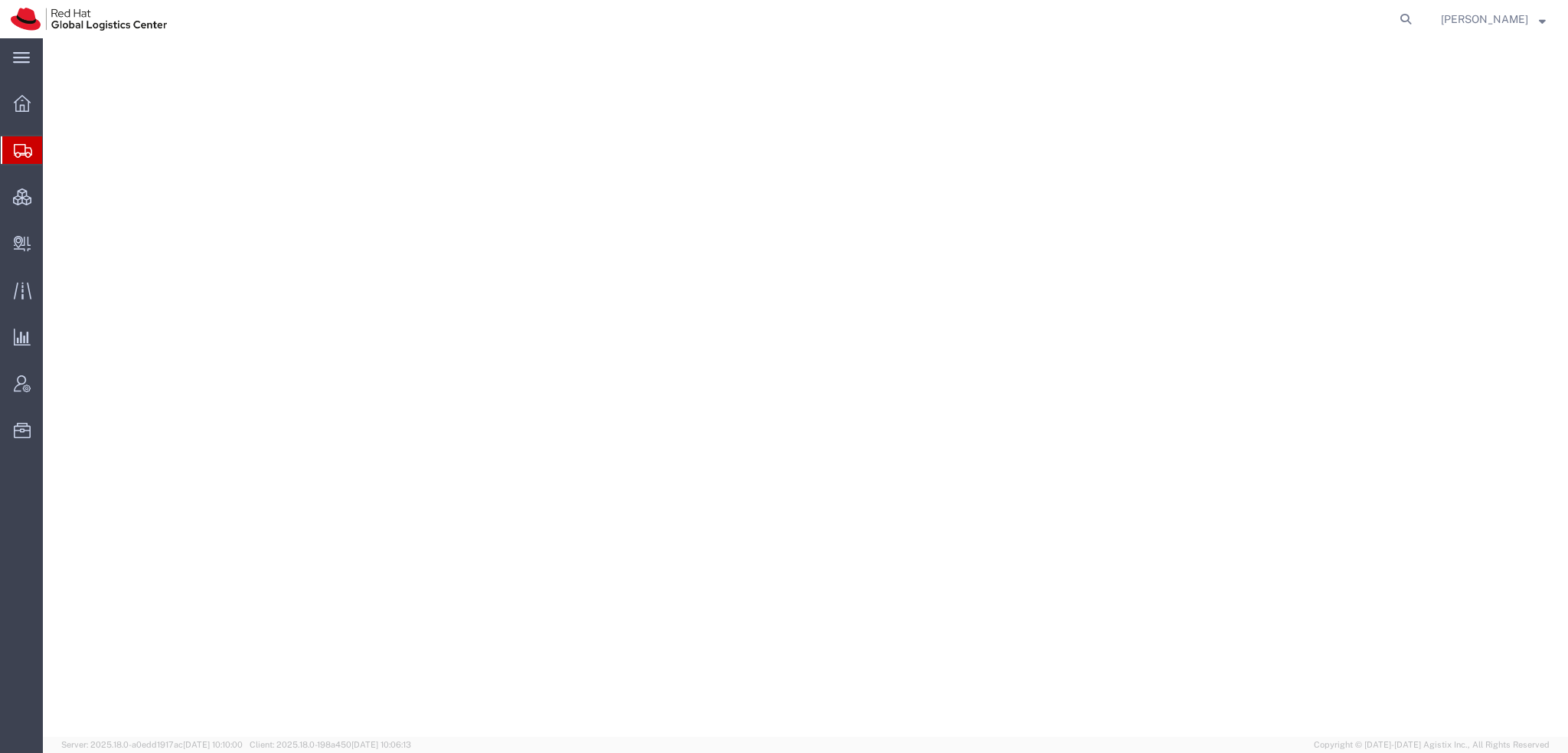
select select "38014"
select select
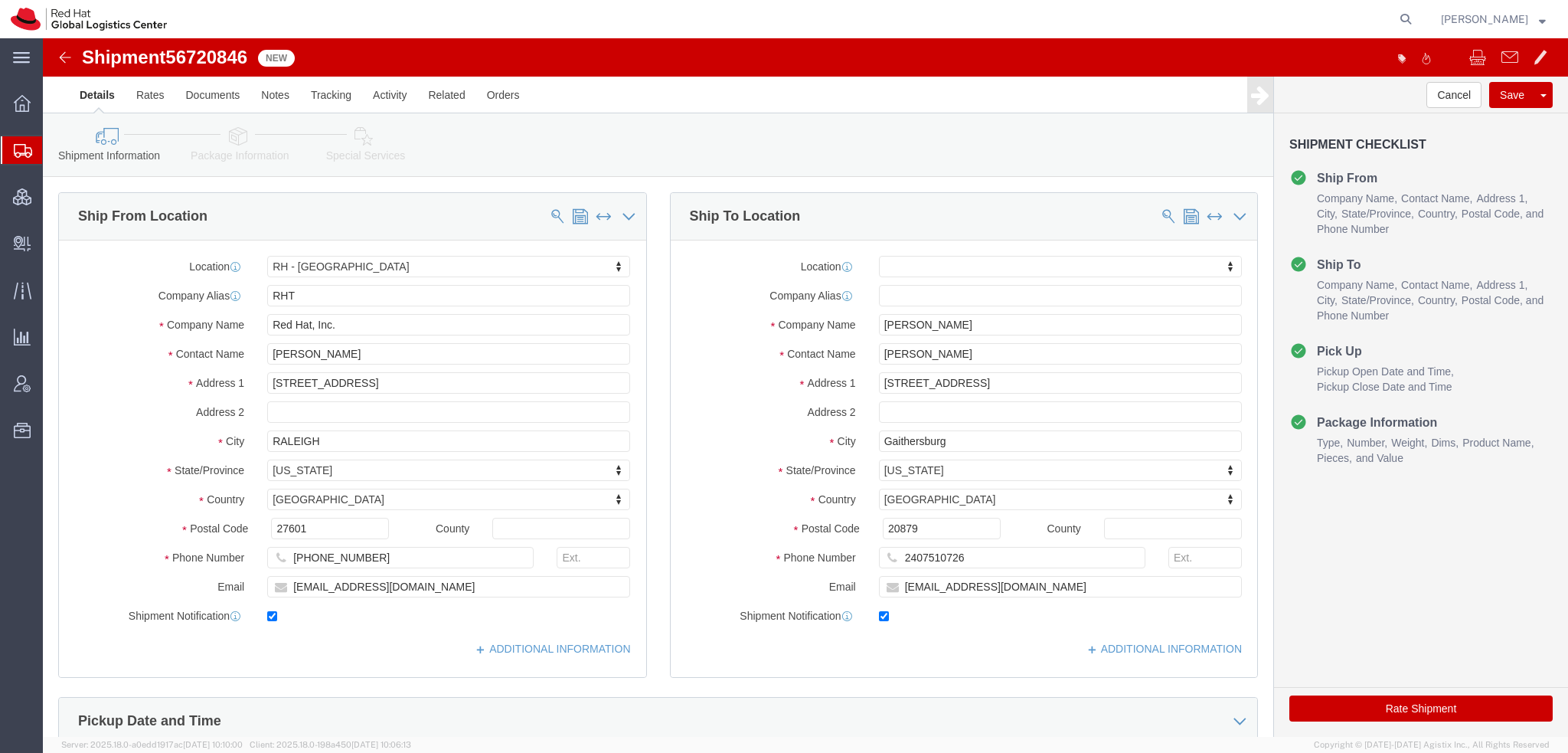
click icon
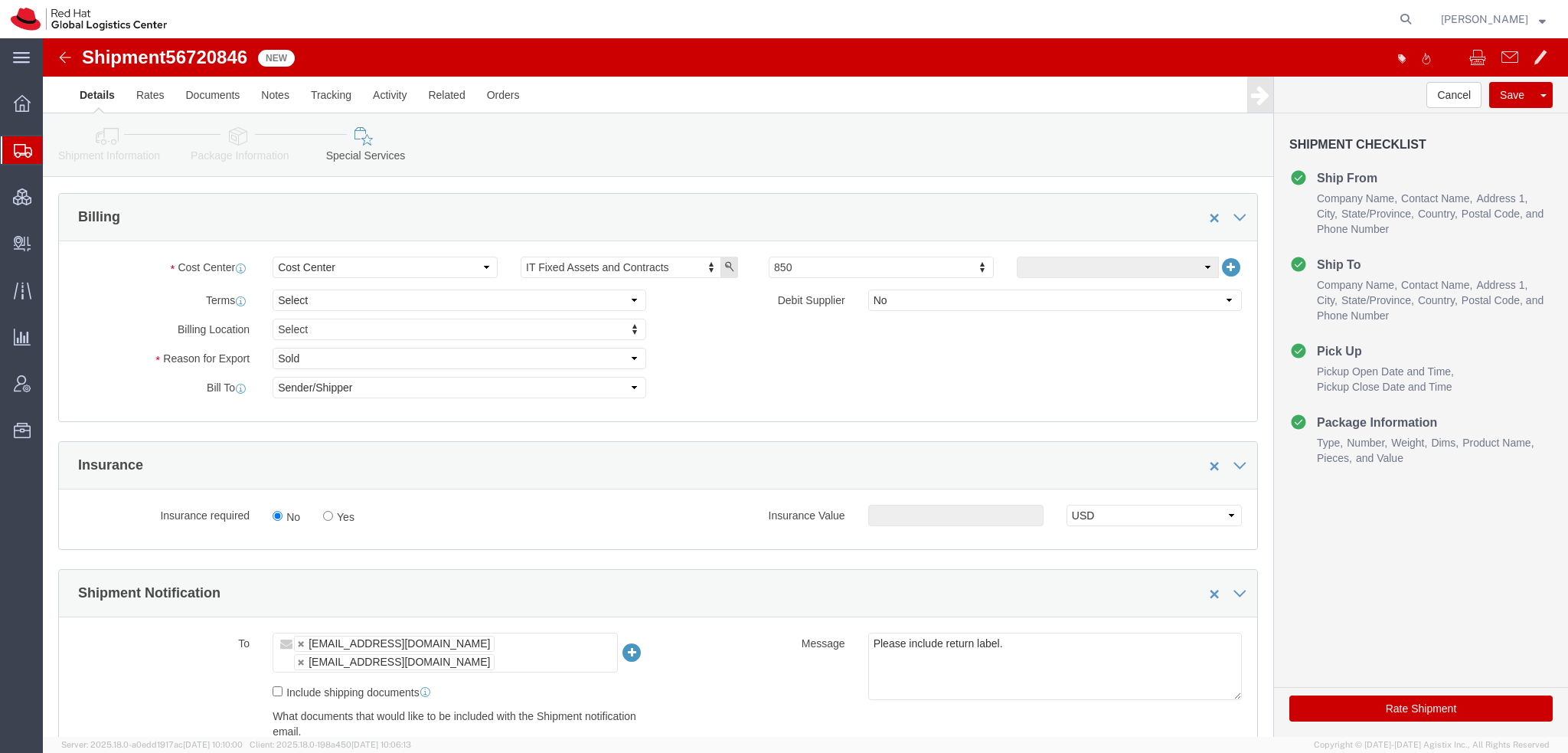
scroll to position [383, 0]
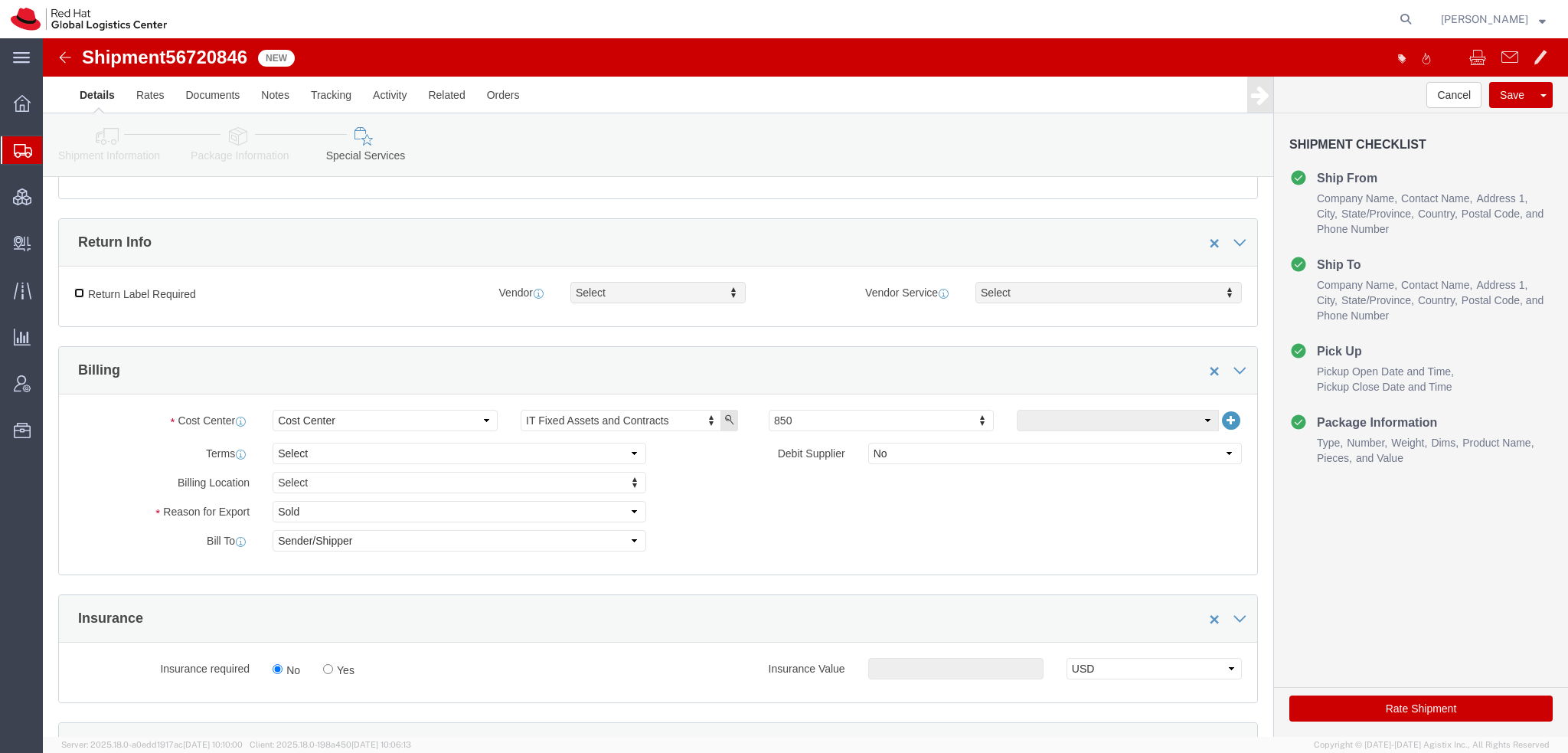
click input "Return Label Required"
checkbox input "true"
click div "Vendor Service Select Vendor Service Vendor Service Select 2Day FedEx First Nex…"
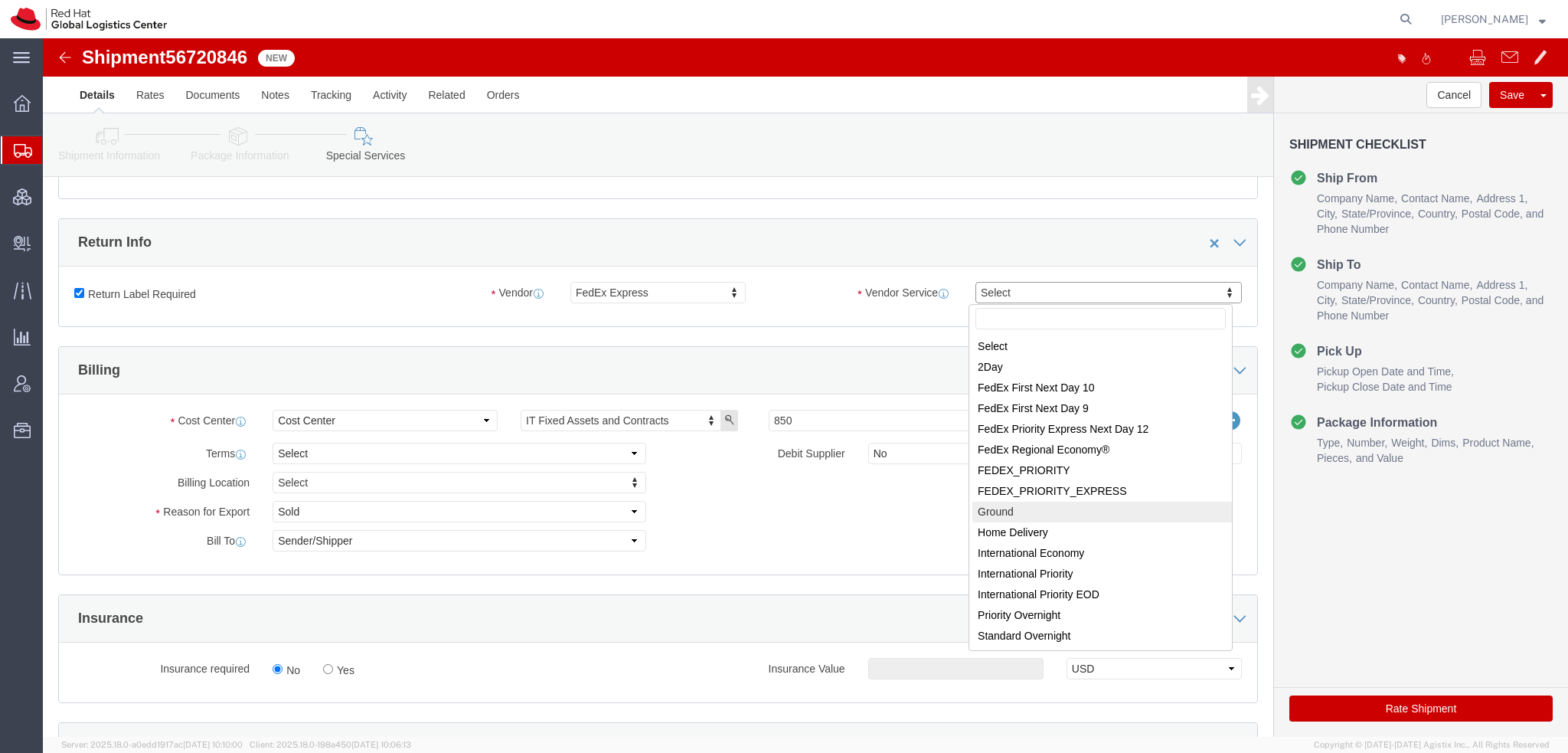
drag, startPoint x: 970, startPoint y: 466, endPoint x: 923, endPoint y: 467, distance: 47.0
select select "12"
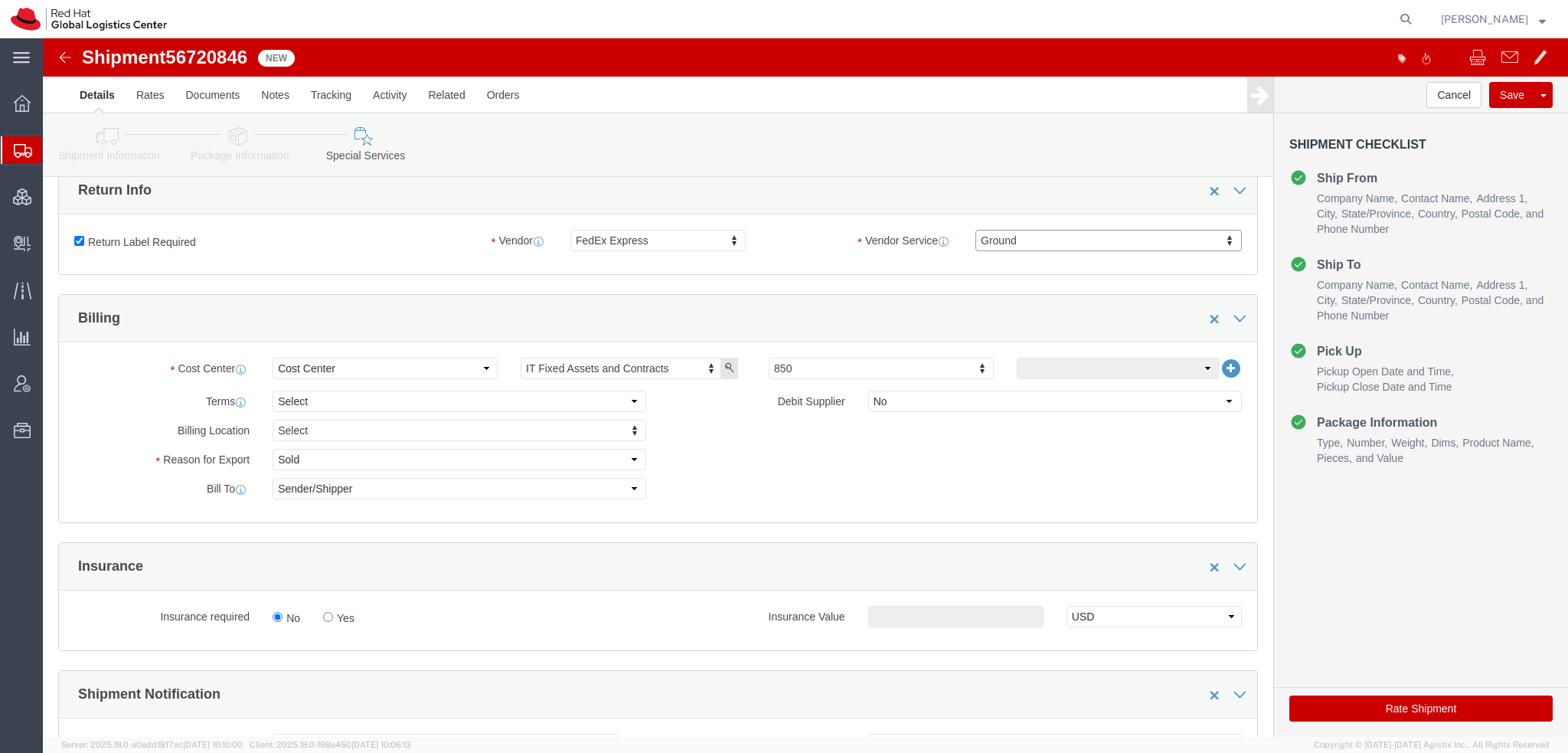
scroll to position [536, 0]
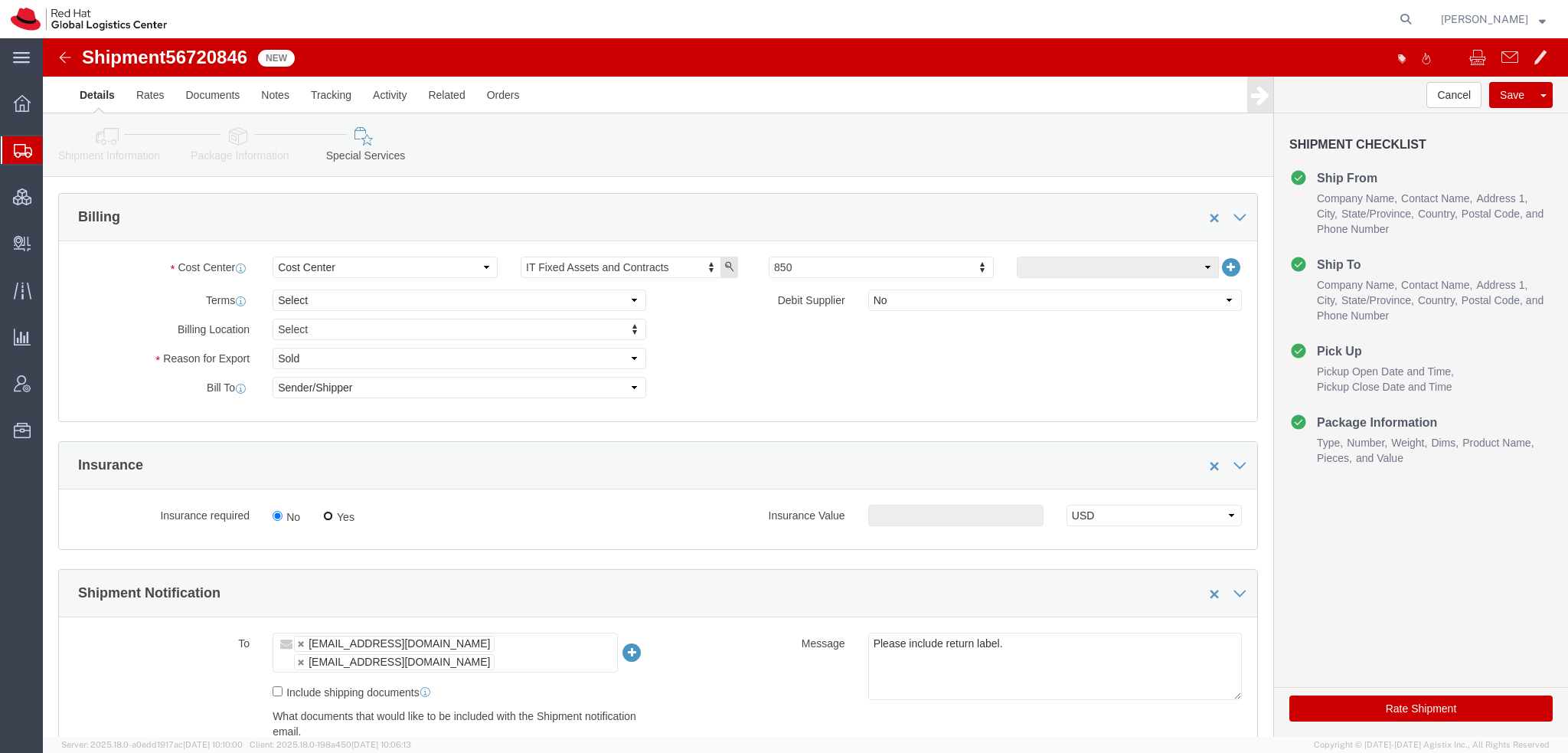
click input "Yes"
radio input "true"
click input "text"
type input "500.00"
click button "Rate Shipment"
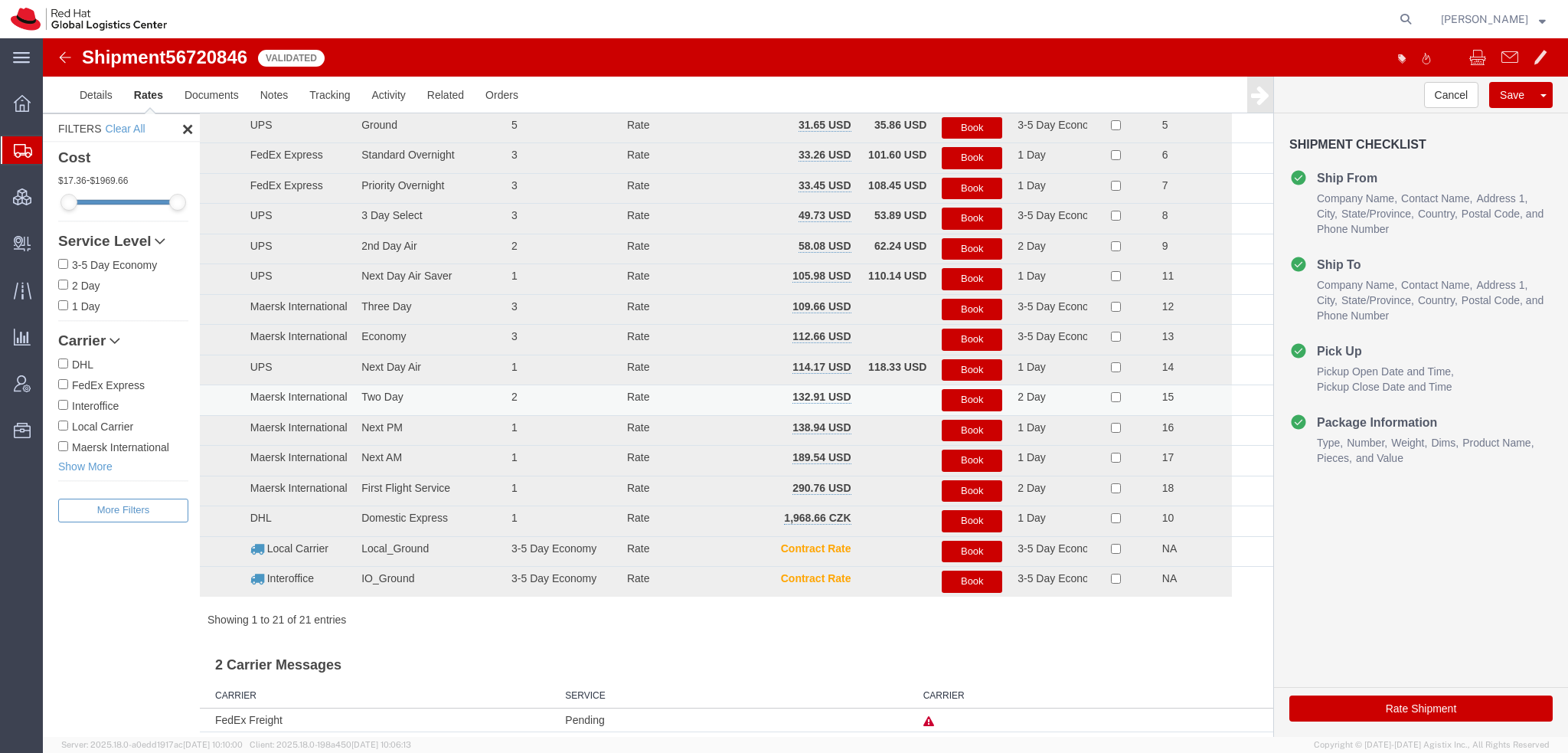
scroll to position [0, 0]
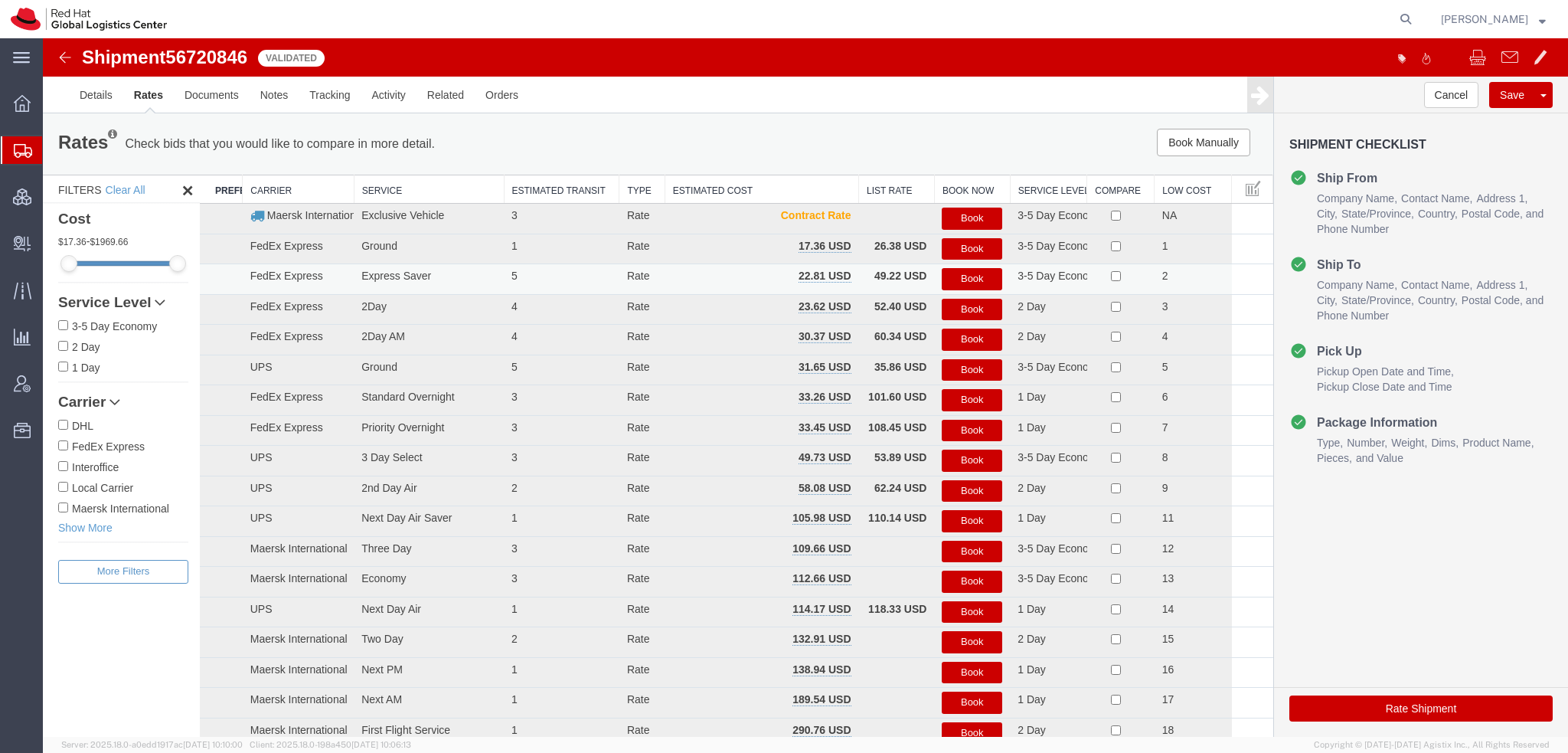
click at [945, 278] on button "Book" at bounding box center [971, 279] width 60 height 23
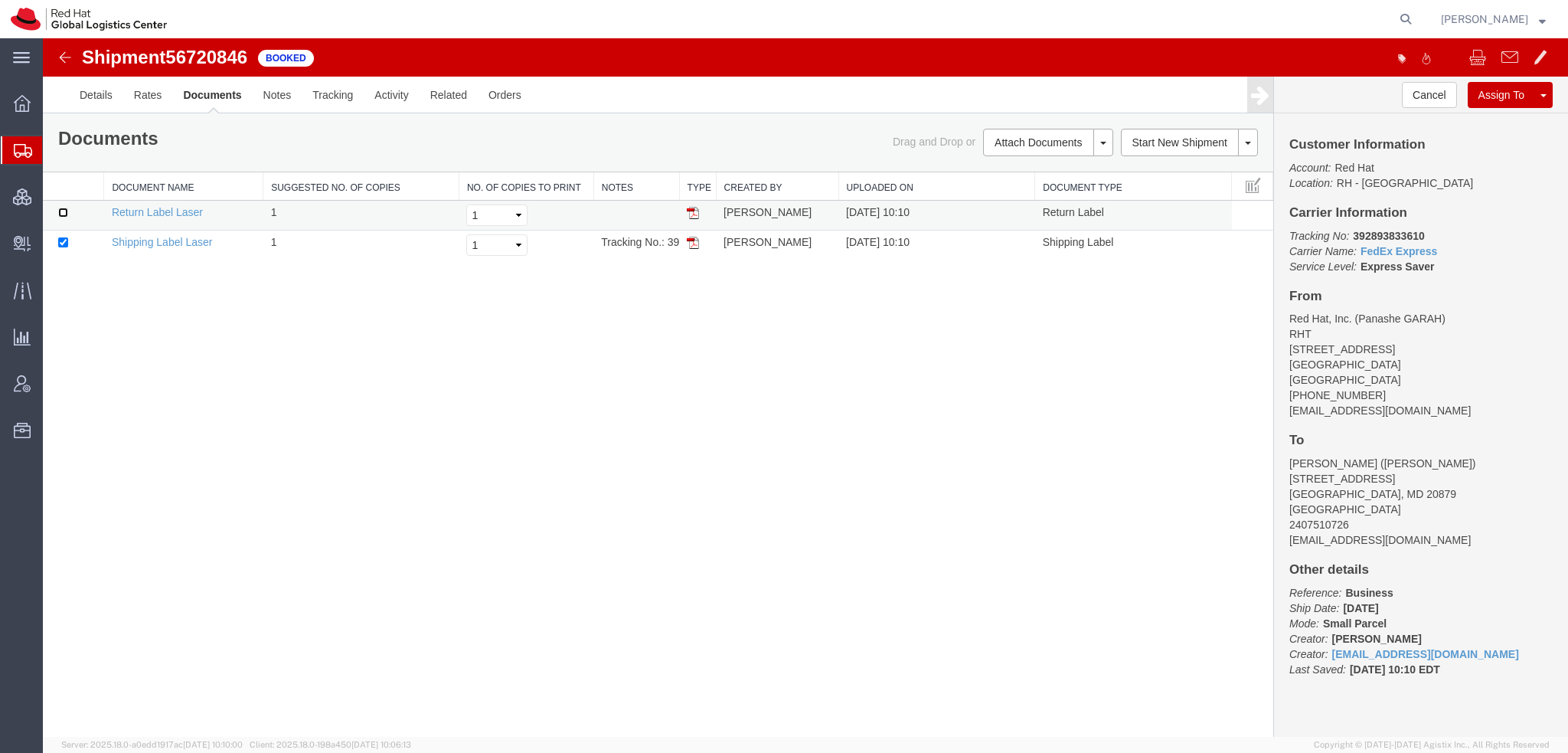
click at [63, 208] on input "checkbox" at bounding box center [63, 212] width 10 height 10
checkbox input "true"
click at [43, 38] on link "Print Documents" at bounding box center [43, 38] width 0 height 0
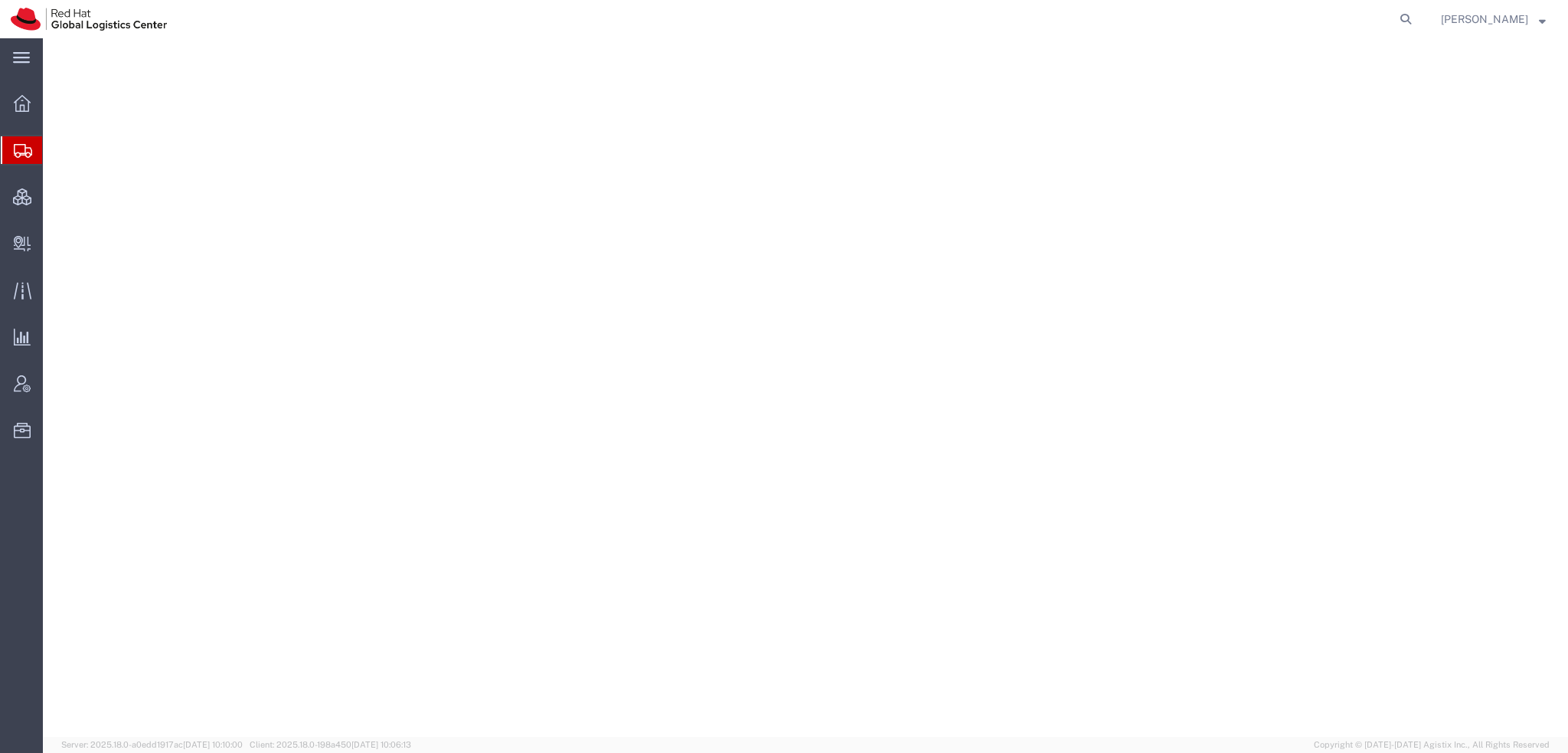
select select "38014"
select select
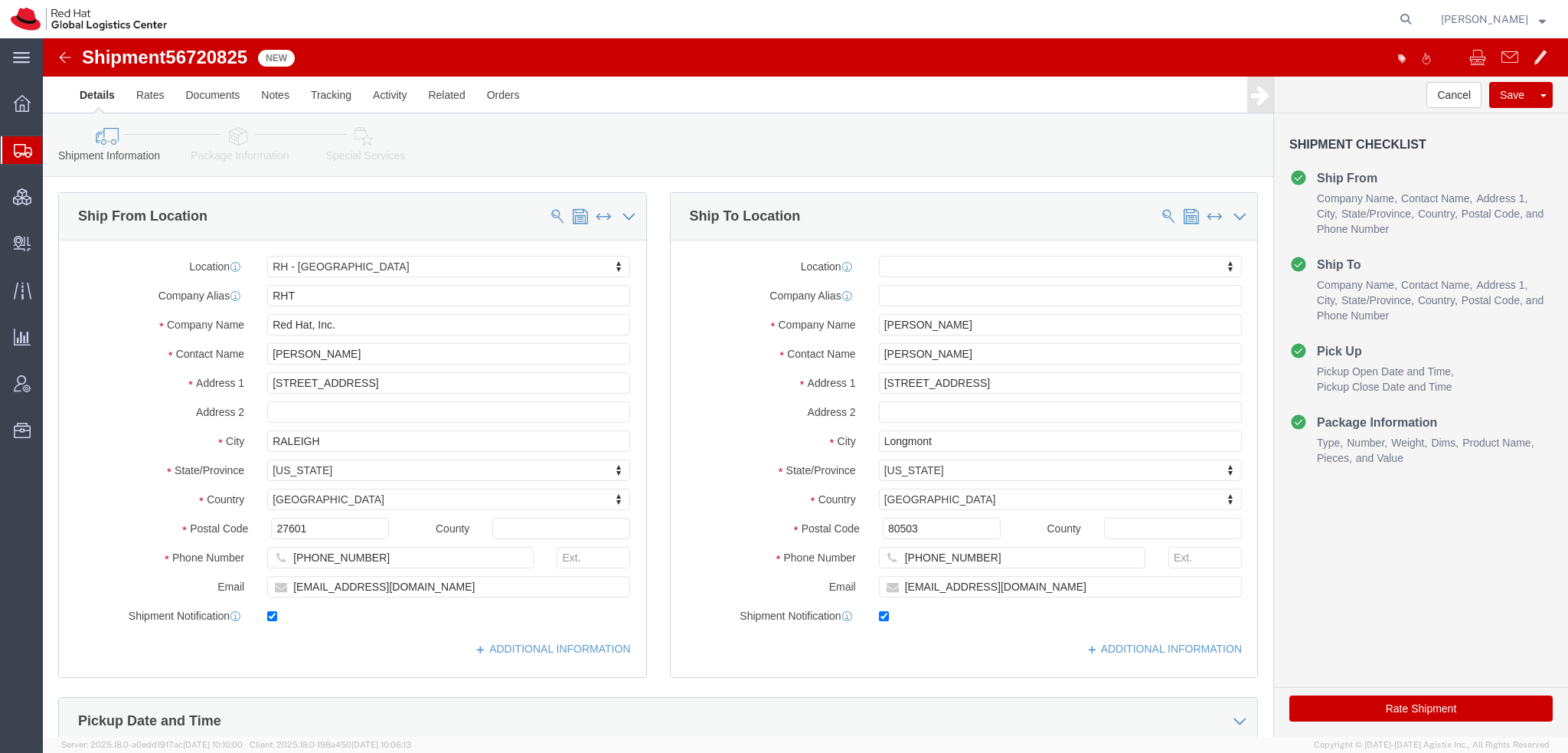
click icon
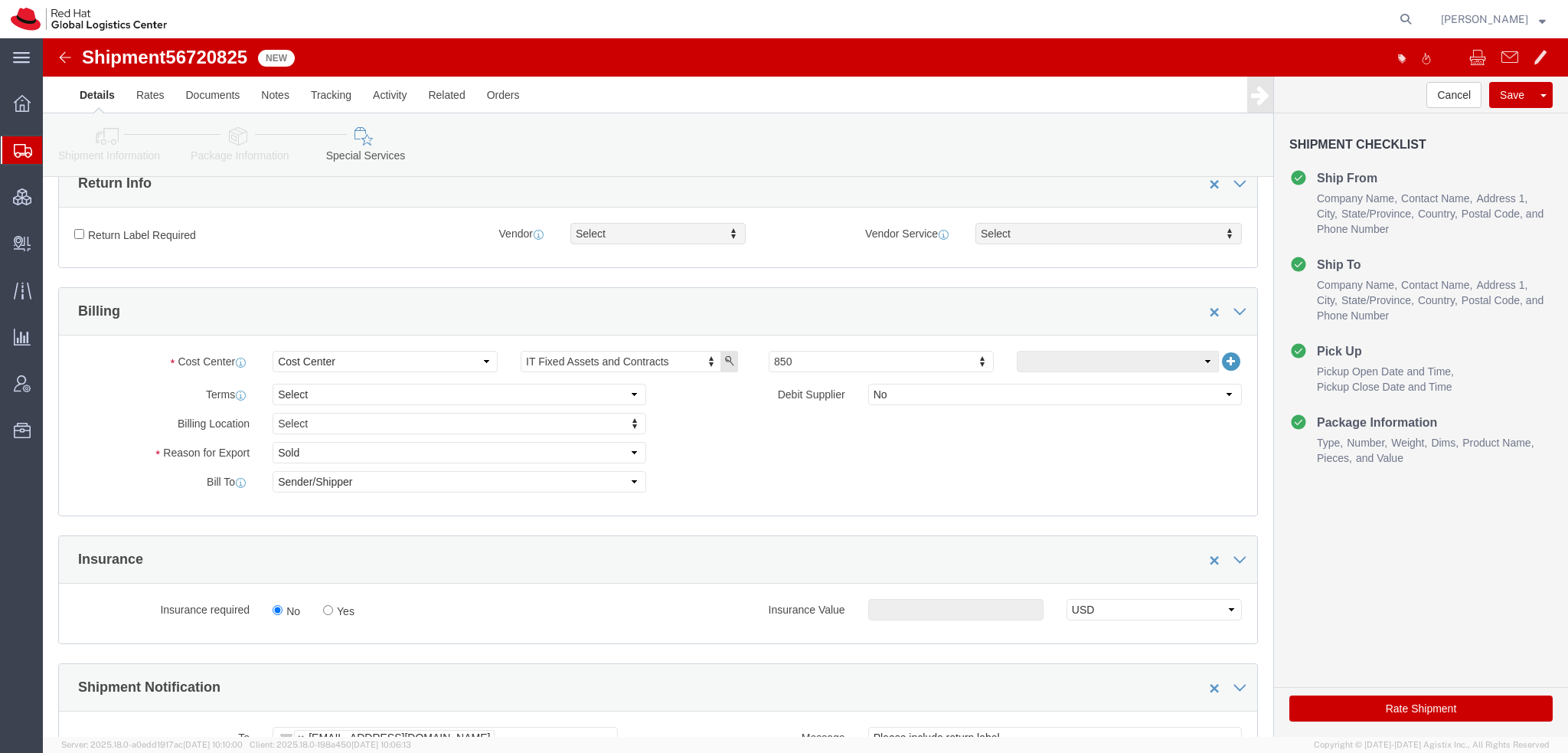
scroll to position [460, 0]
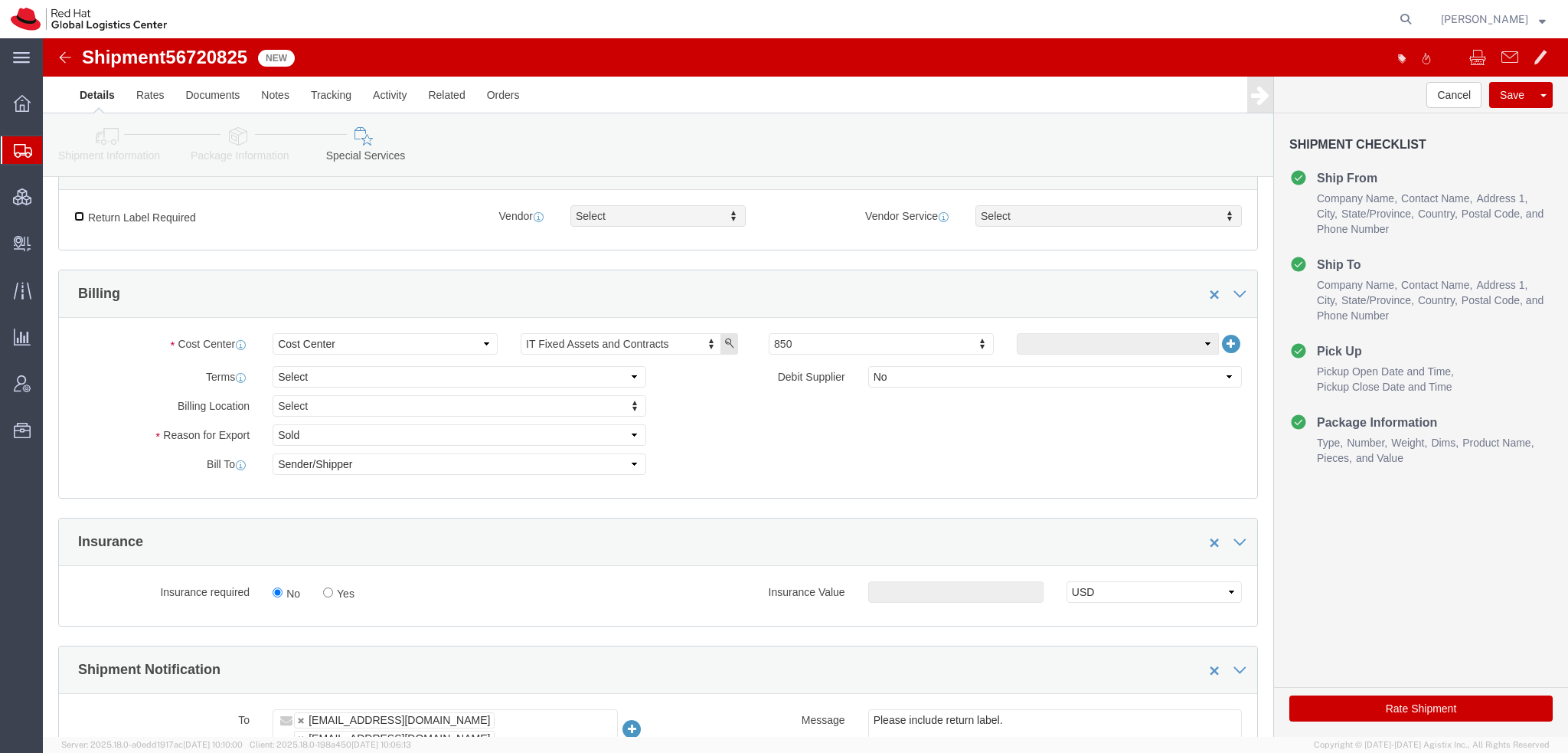
click input "Return Label Required"
checkbox input "true"
click div "Return Label Required Vendor FedEx Express Vendor Select FedEx Freight UPS Blue…"
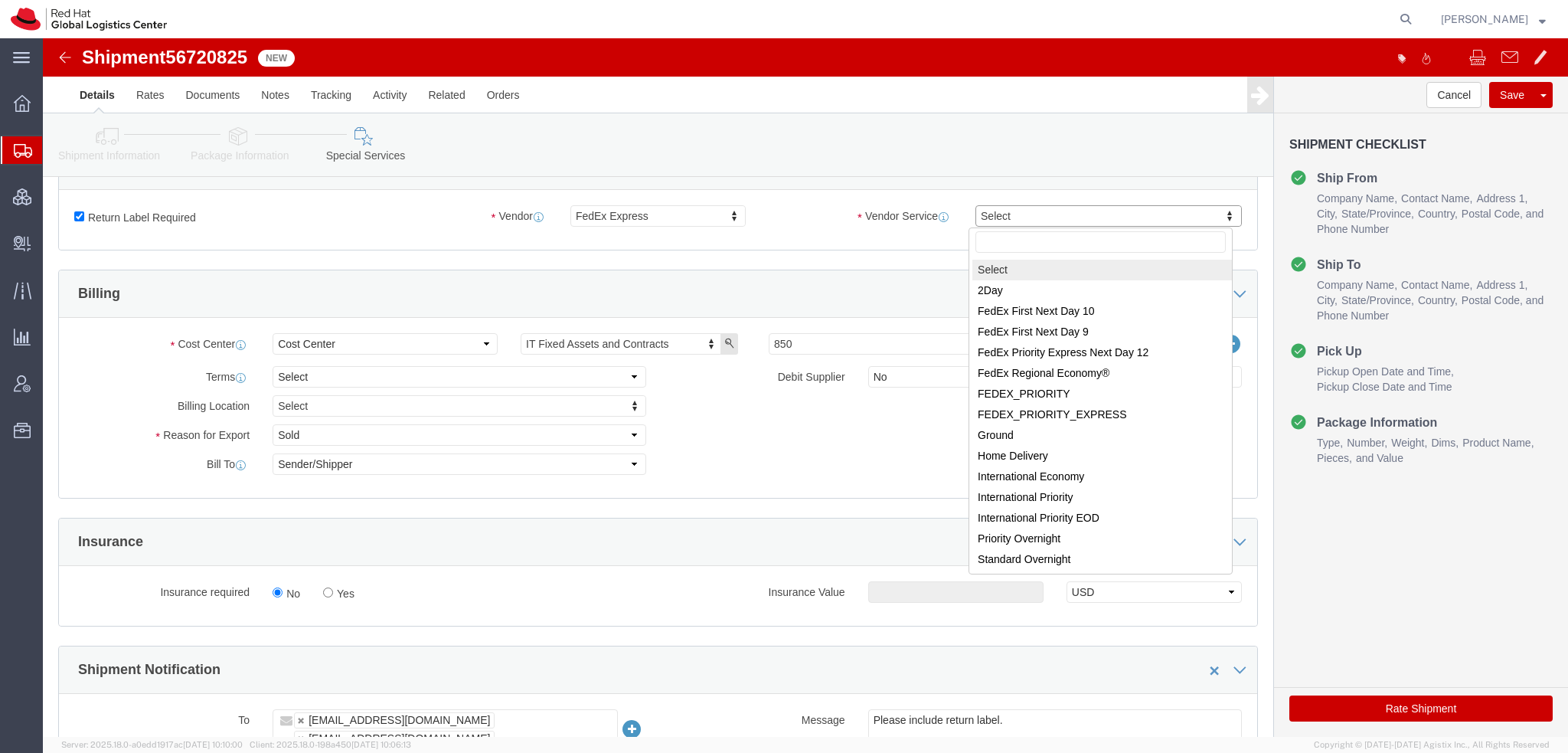
drag, startPoint x: 966, startPoint y: 183, endPoint x: 963, endPoint y: 195, distance: 12.4
select select "12"
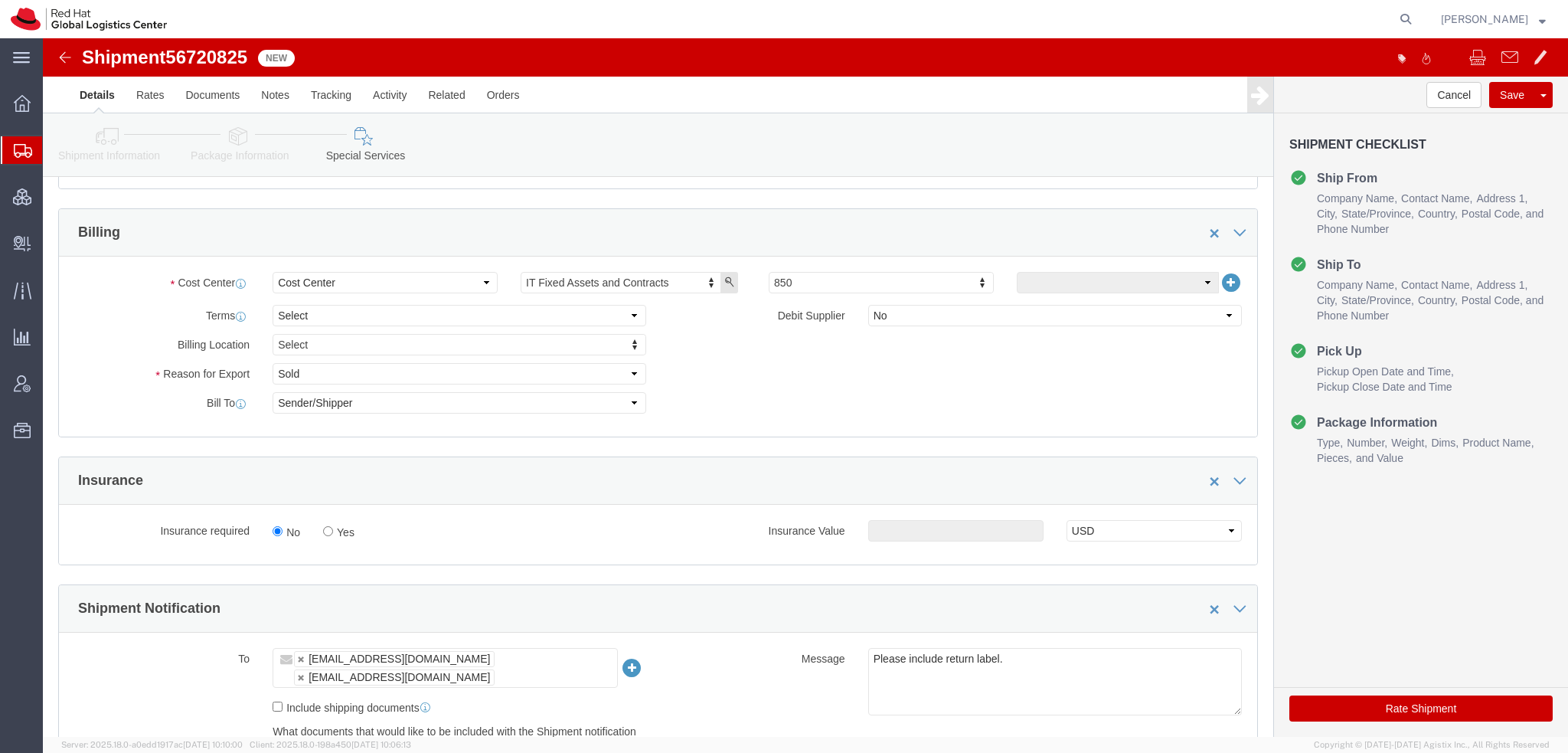
scroll to position [613, 0]
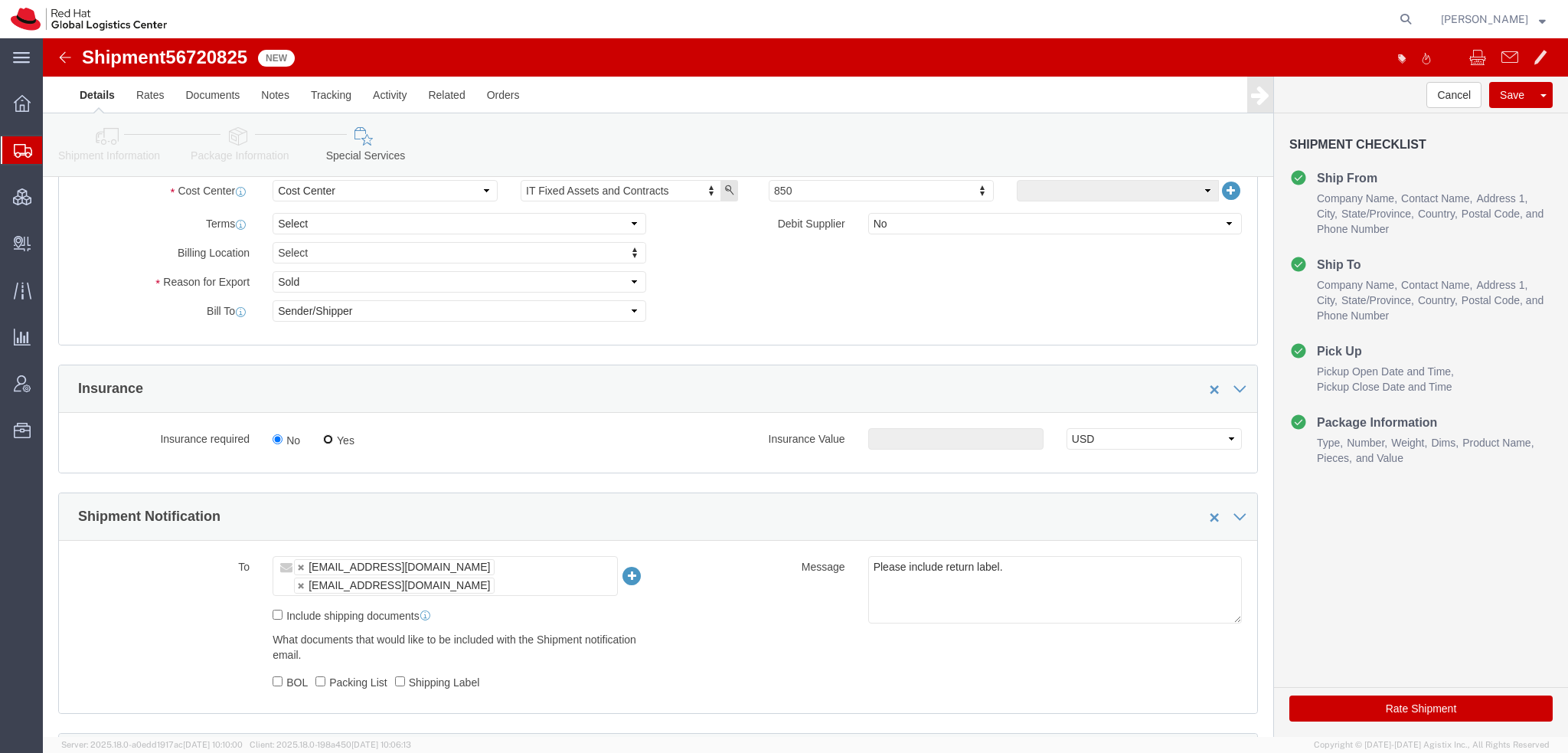
click input "Yes"
radio input "true"
click div "Insurance required No Yes Insurance Value Select USD JPY GBP CAD EUR"
click input "text"
type input "500.00"
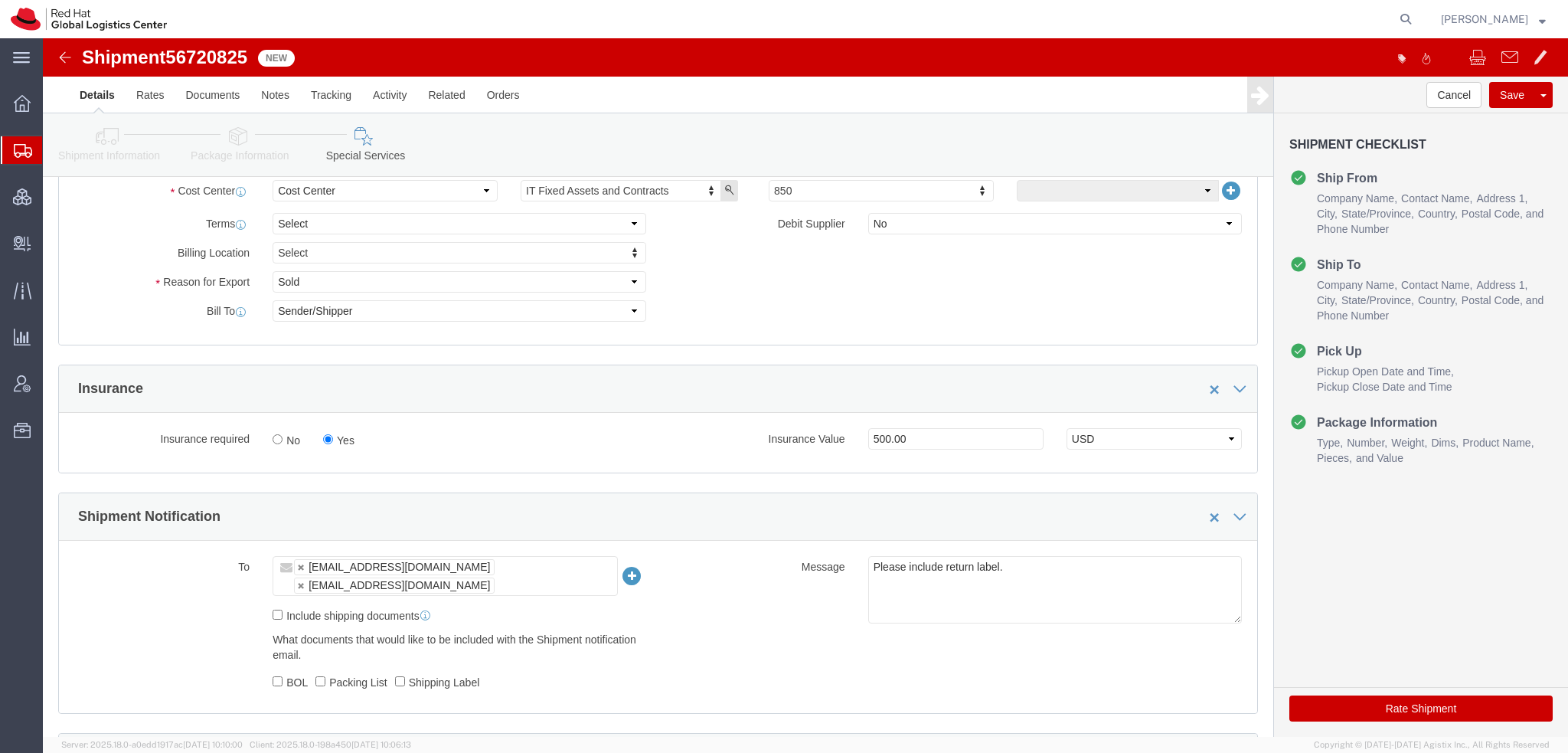
click button "Rate Shipment"
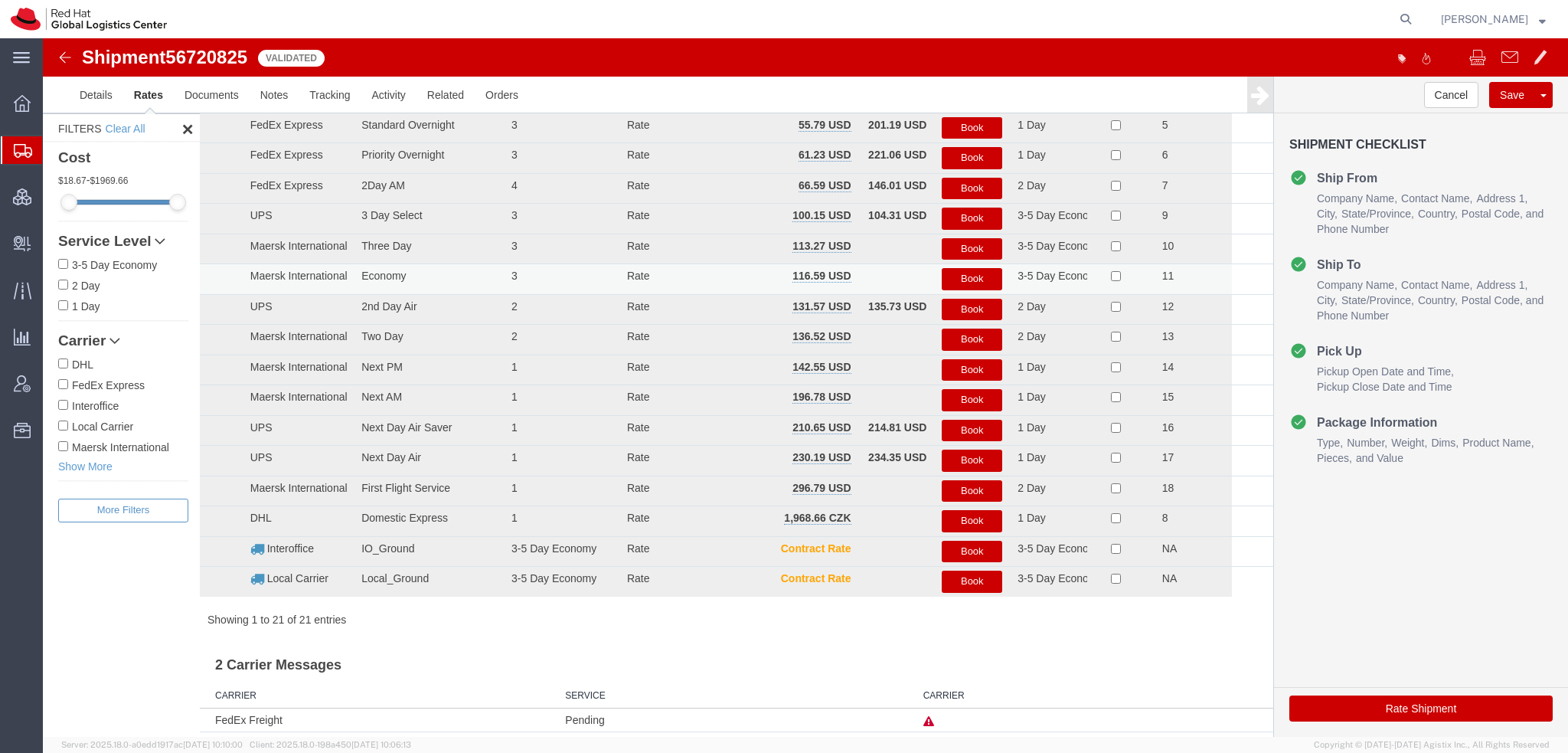
scroll to position [0, 0]
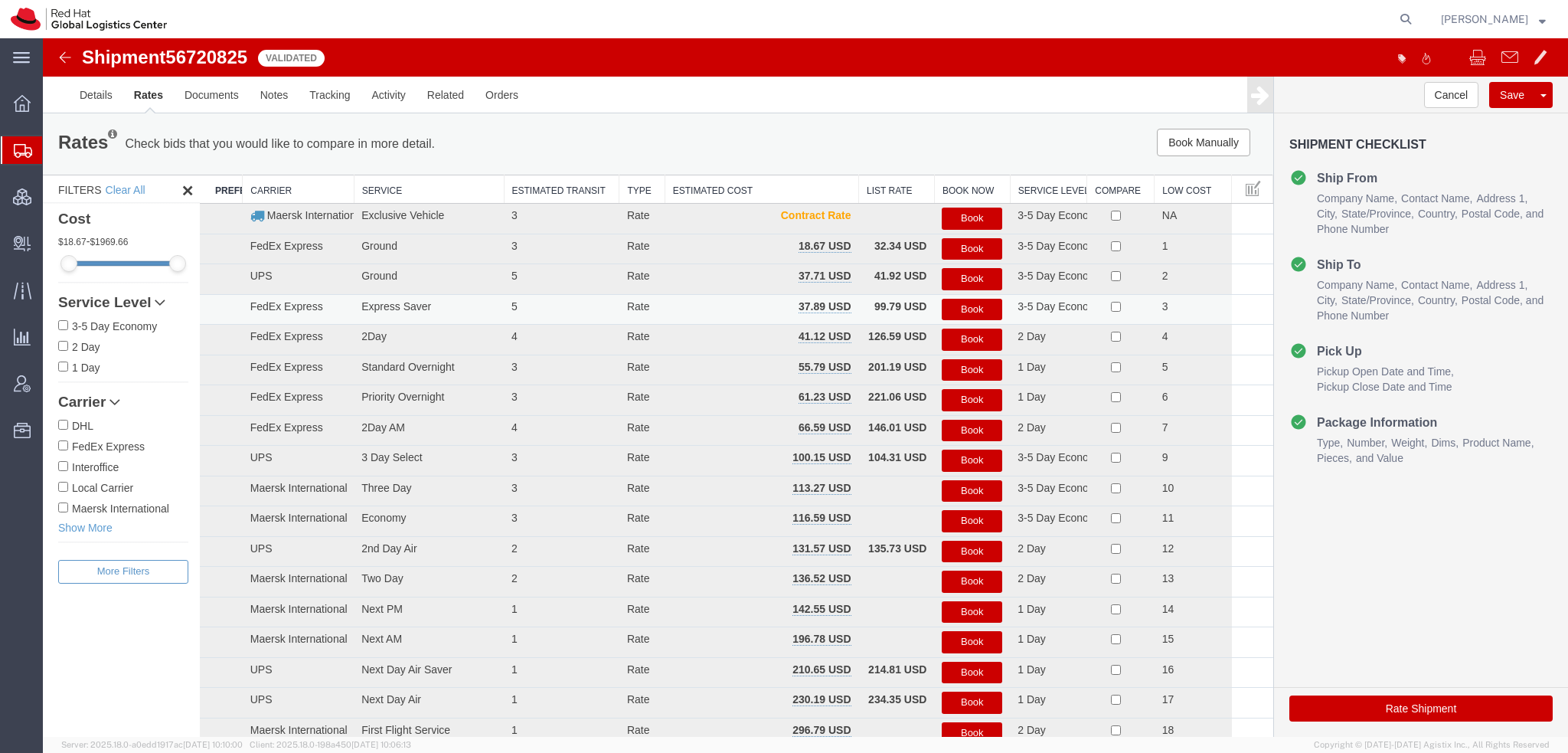
click at [964, 307] on button "Book" at bounding box center [971, 310] width 60 height 23
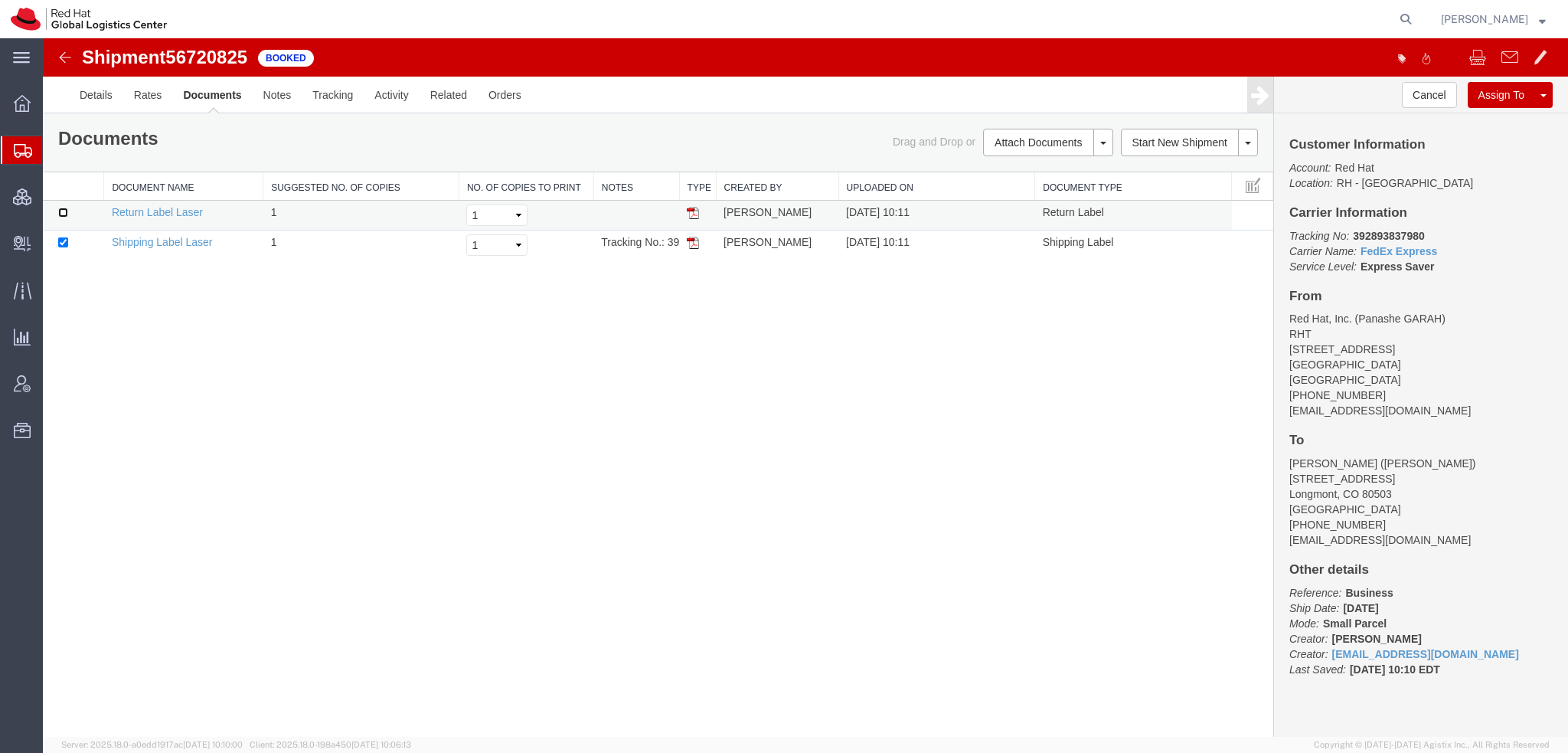
click at [66, 212] on input "checkbox" at bounding box center [63, 212] width 10 height 10
checkbox input "true"
click at [1025, 166] on link "Print Documents" at bounding box center [1045, 168] width 133 height 23
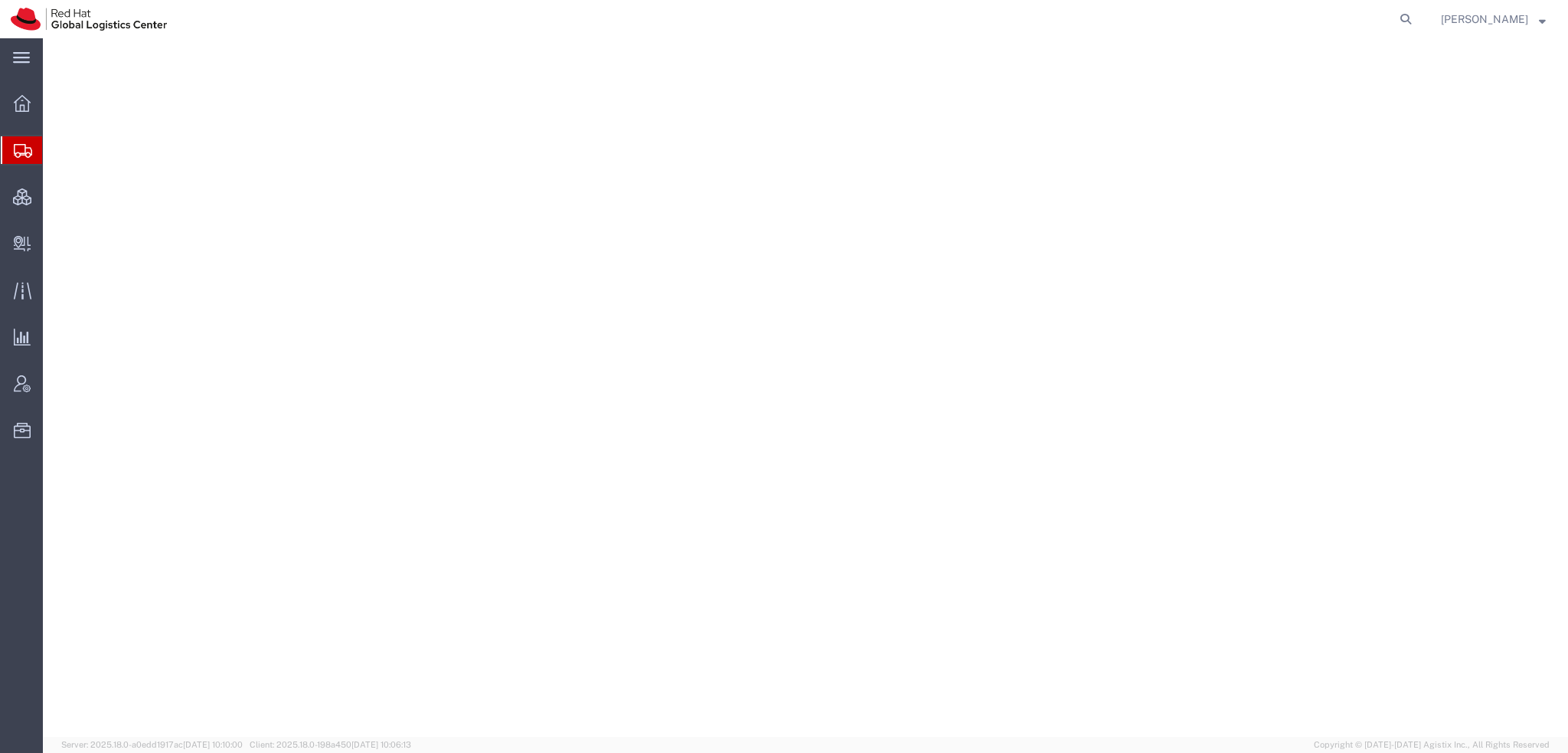
select select "38014"
select select
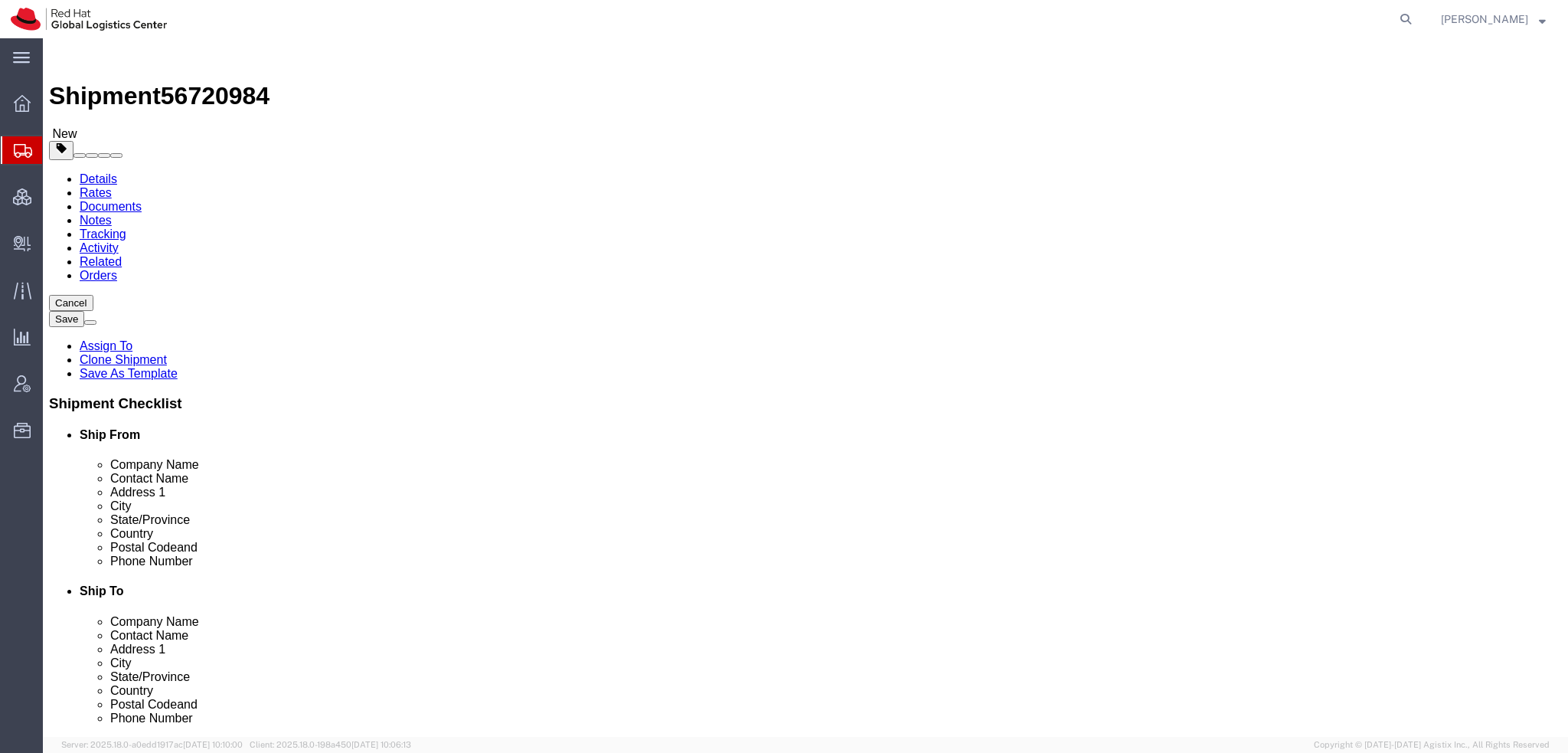
click icon
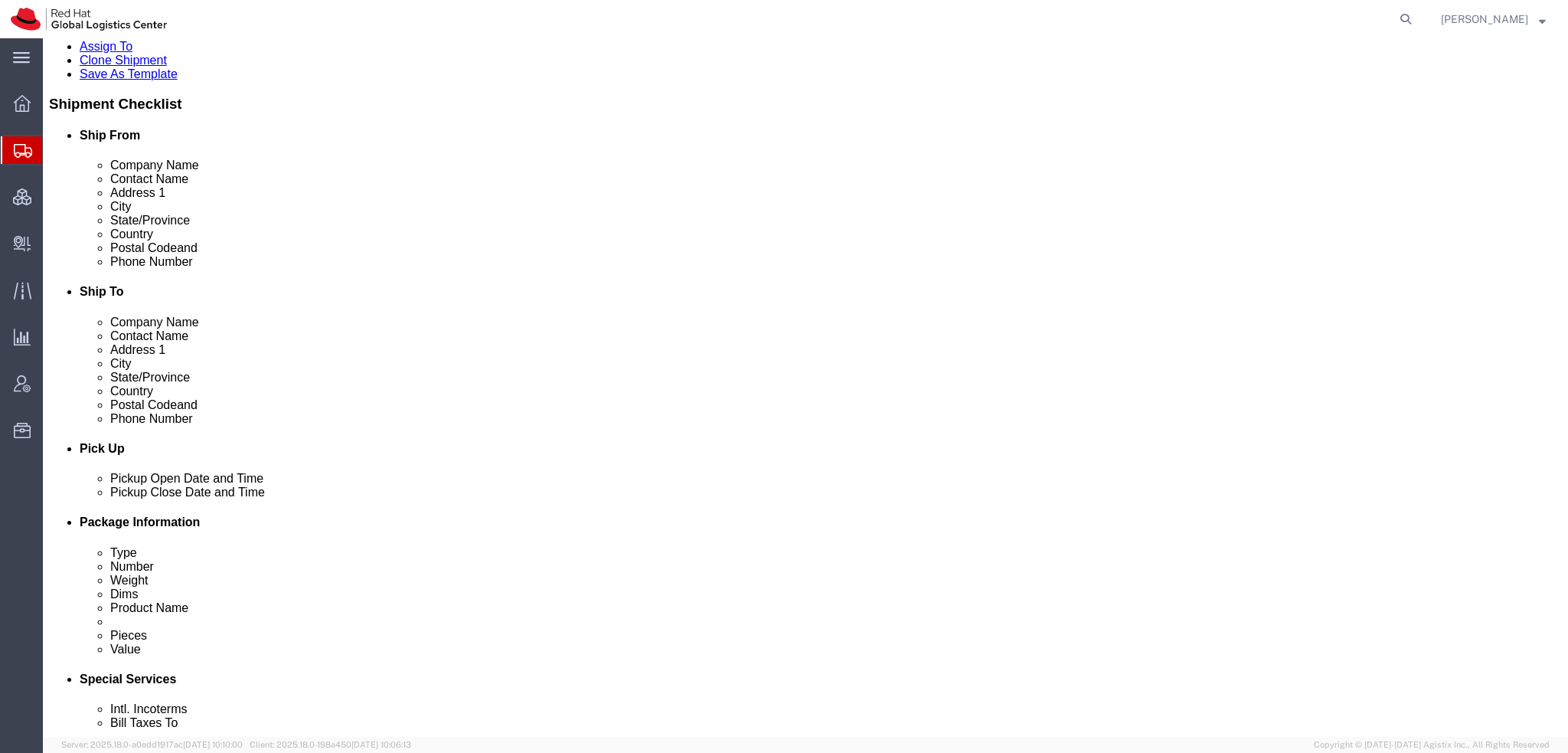
scroll to position [383, 0]
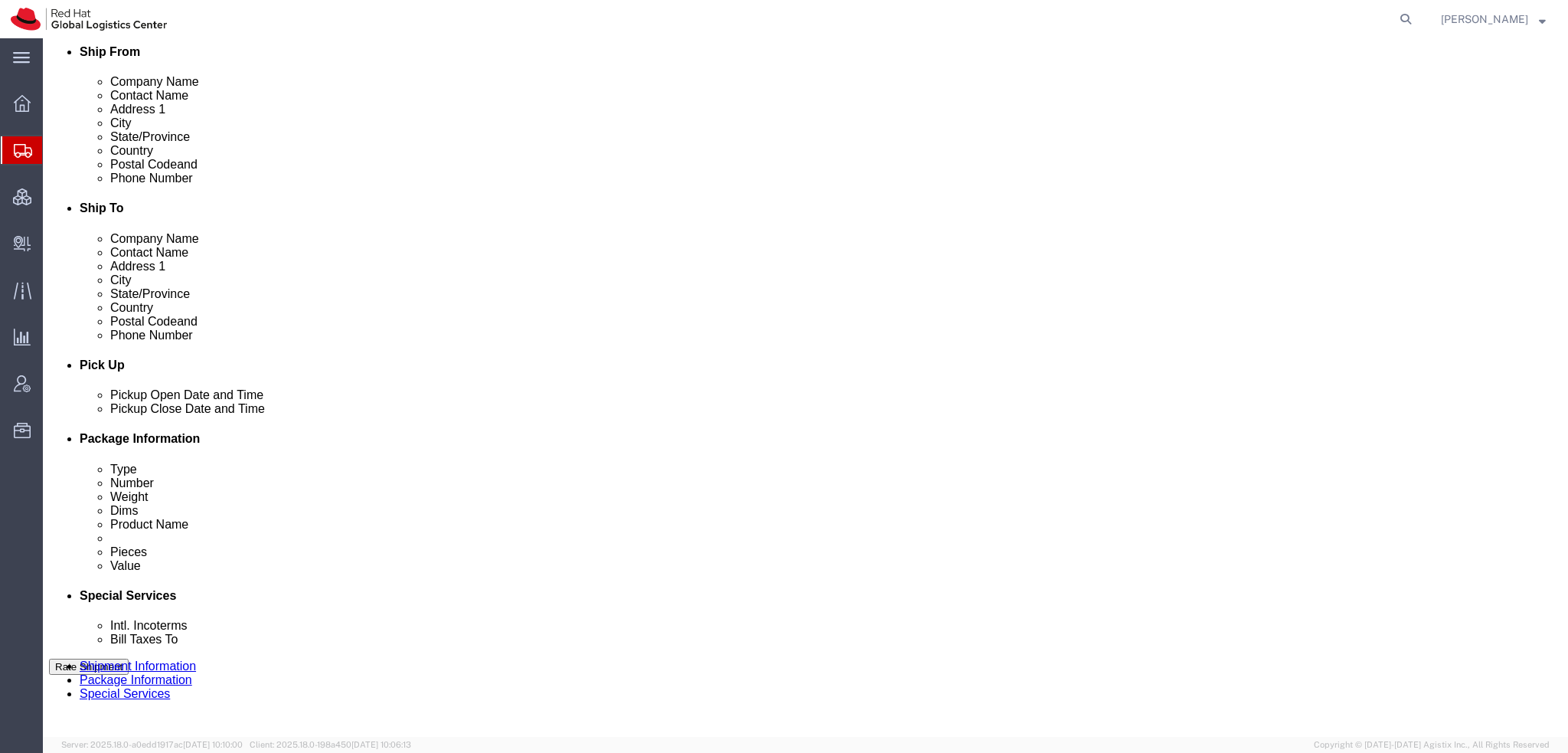
click select "Select Buyer Cost Center Department Operations Number Order Number Sales Person"
select select "COSTCENTER"
click select "Select Buyer Cost Center Department Operations Number Order Number Sales Person"
type input "850"
click button "Rate Shipment"
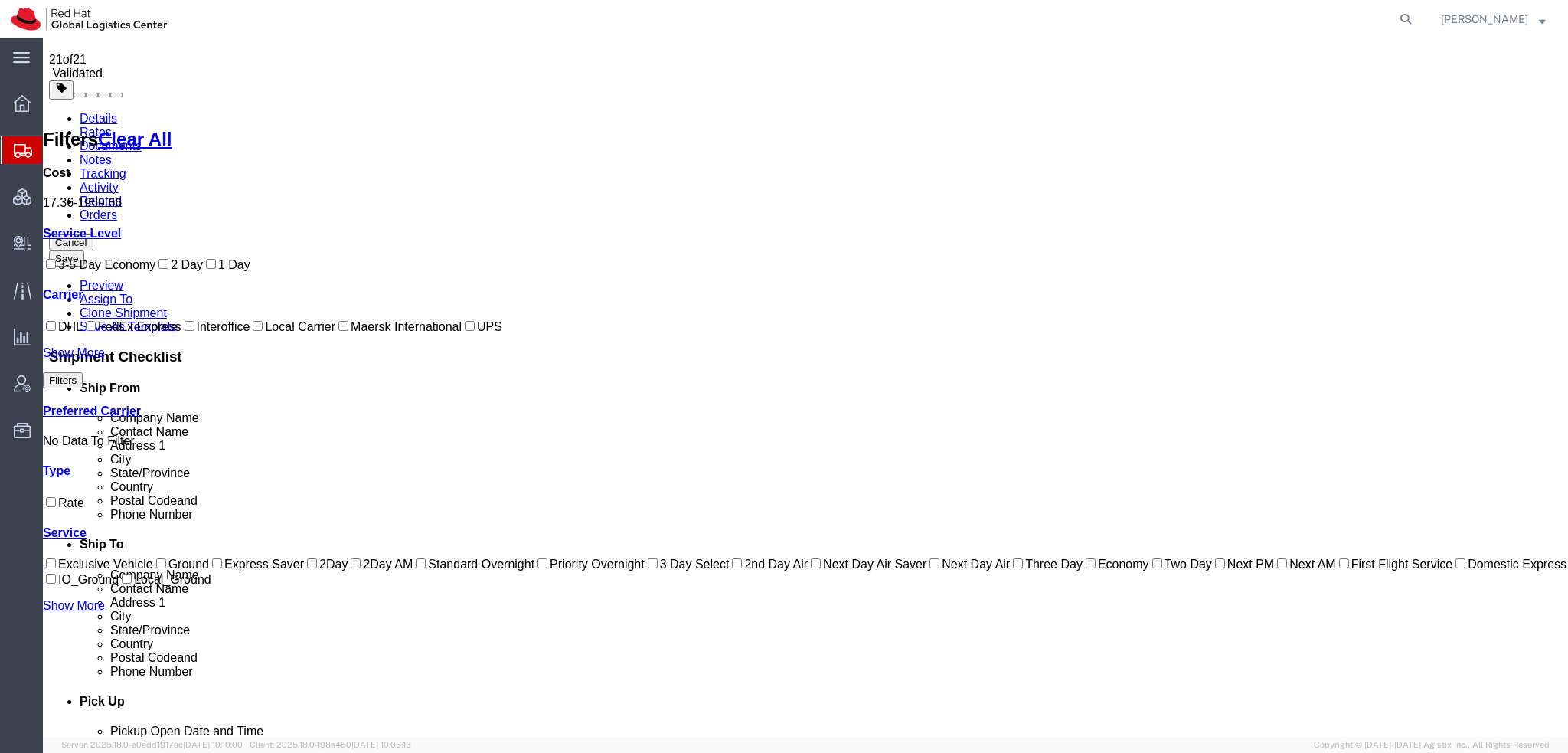
scroll to position [0, 0]
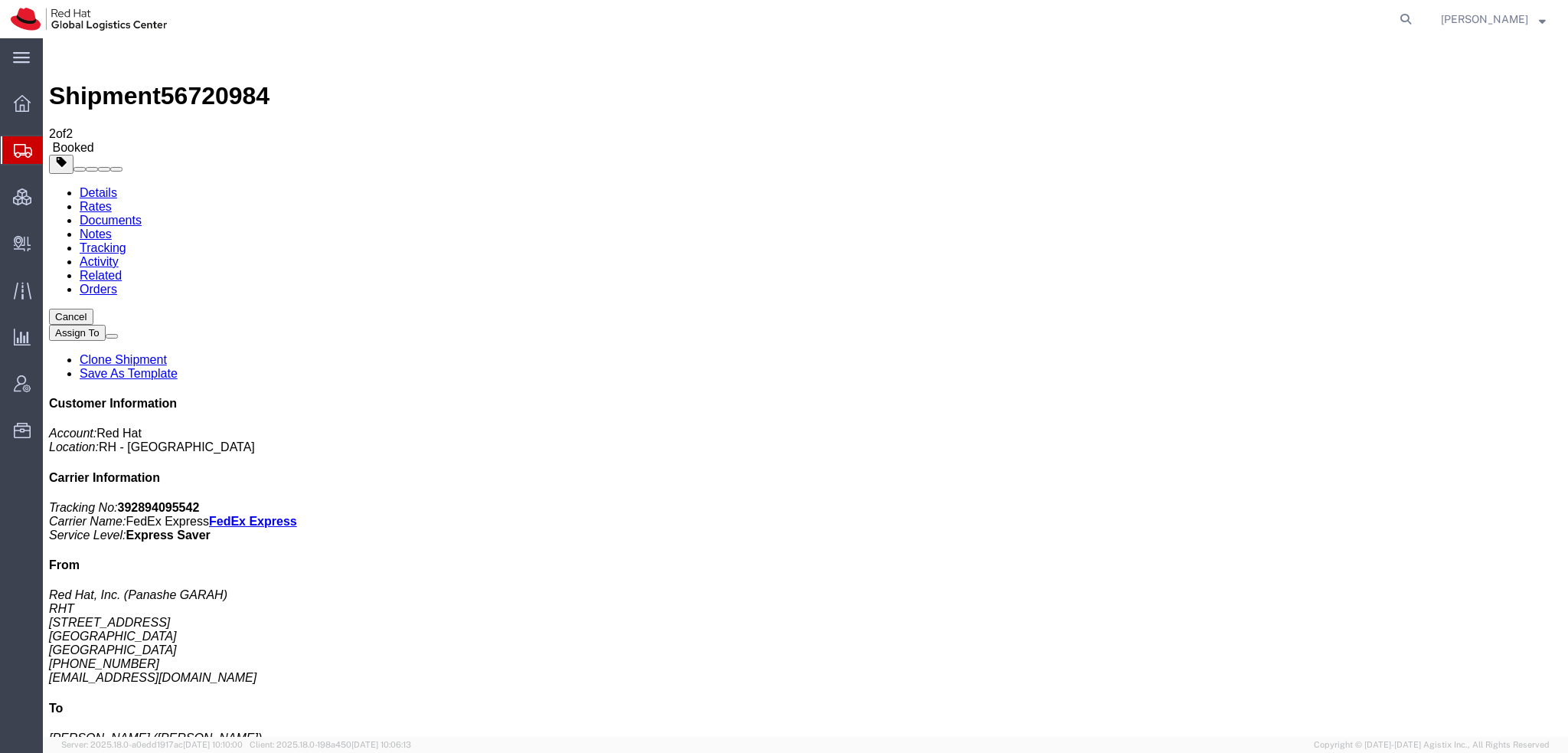
checkbox input "true"
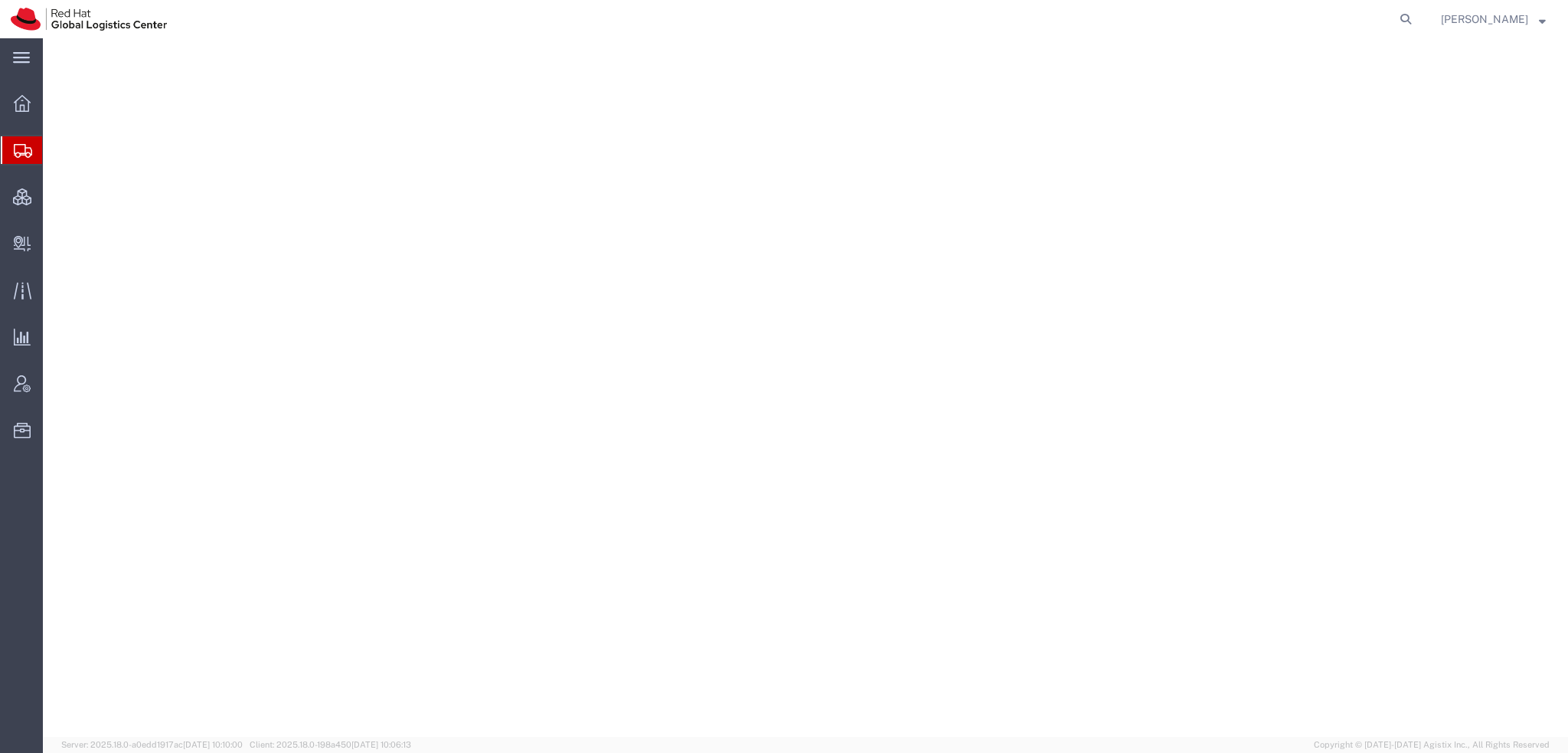
select select "38014"
select select
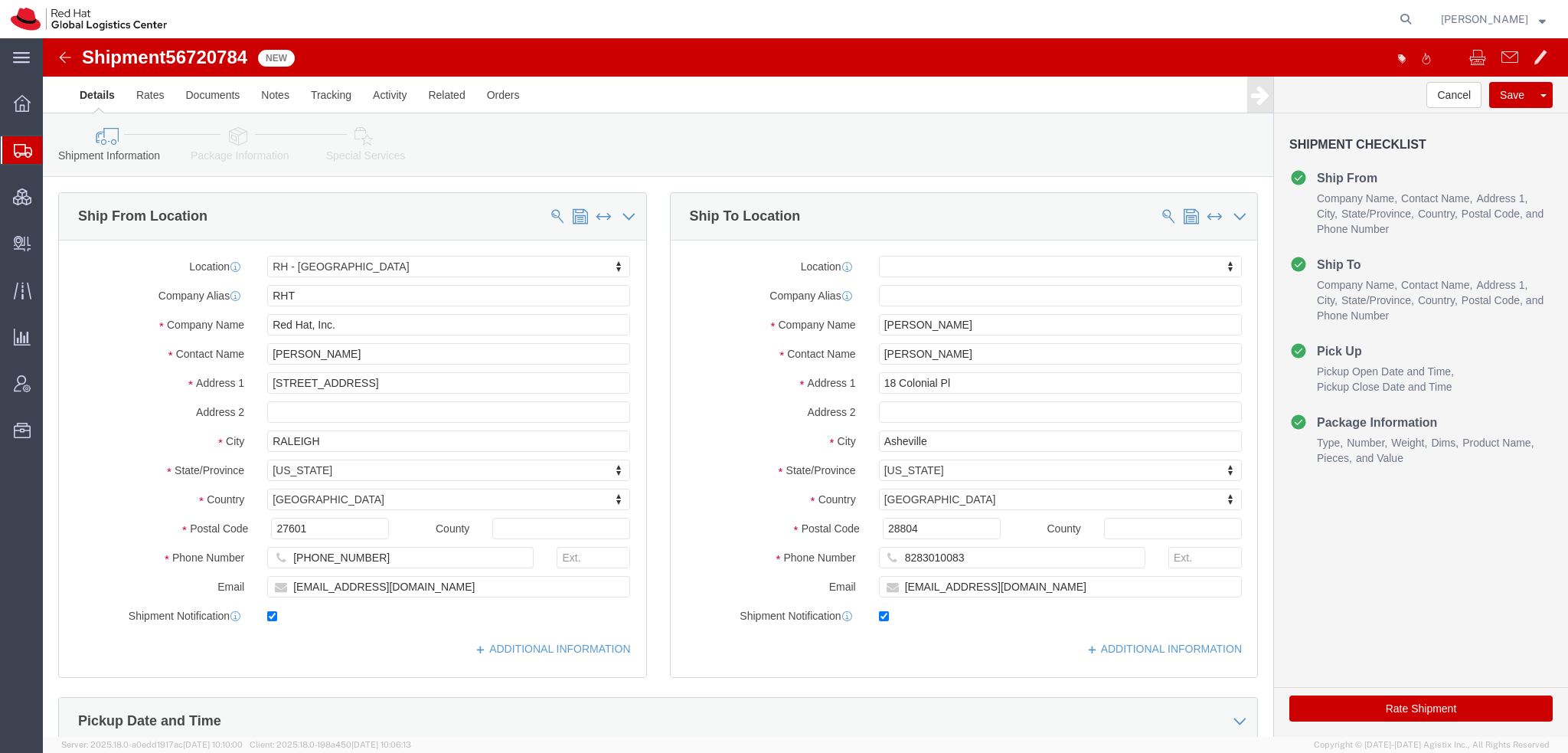
click icon
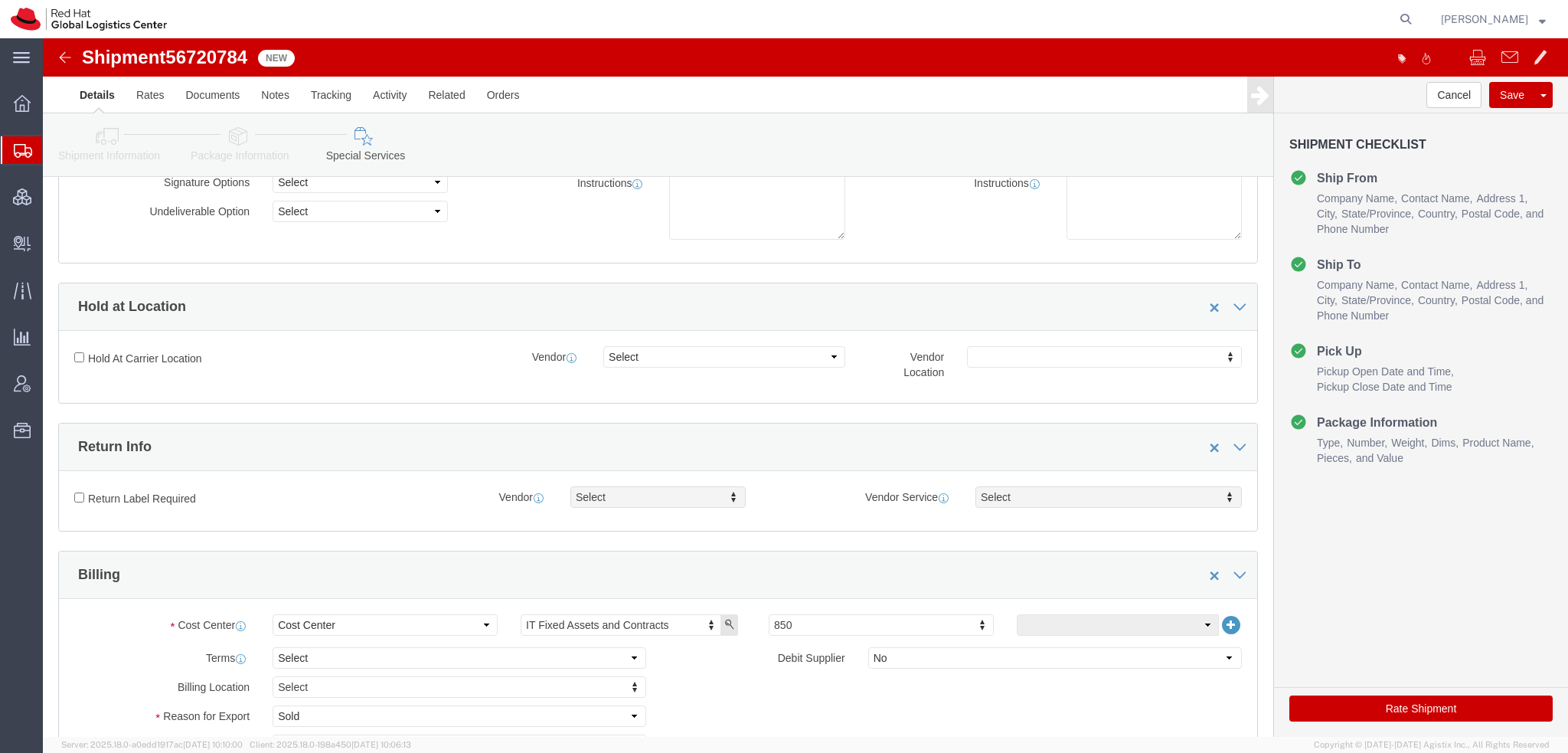
scroll to position [383, 0]
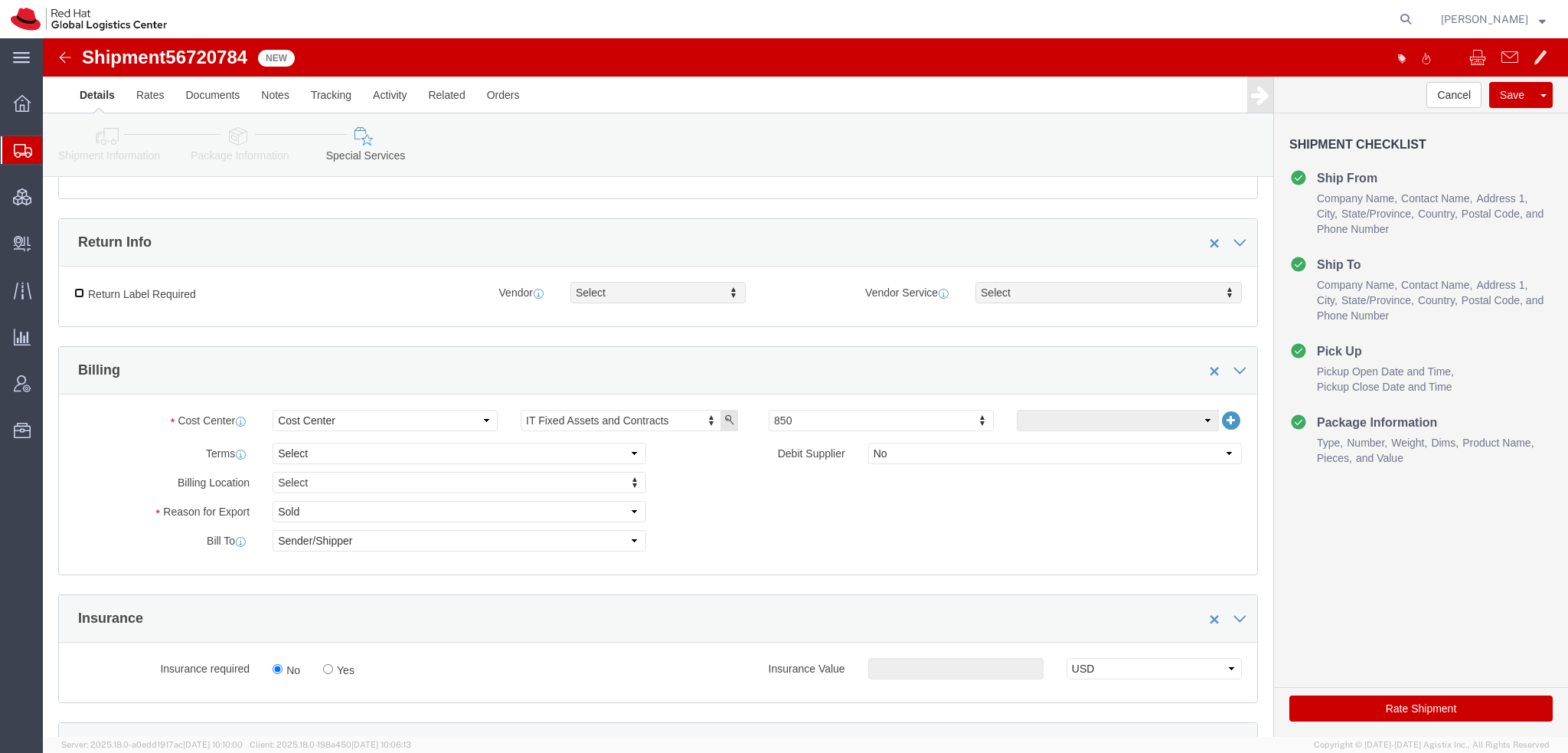
click input "Return Label Required"
checkbox input "true"
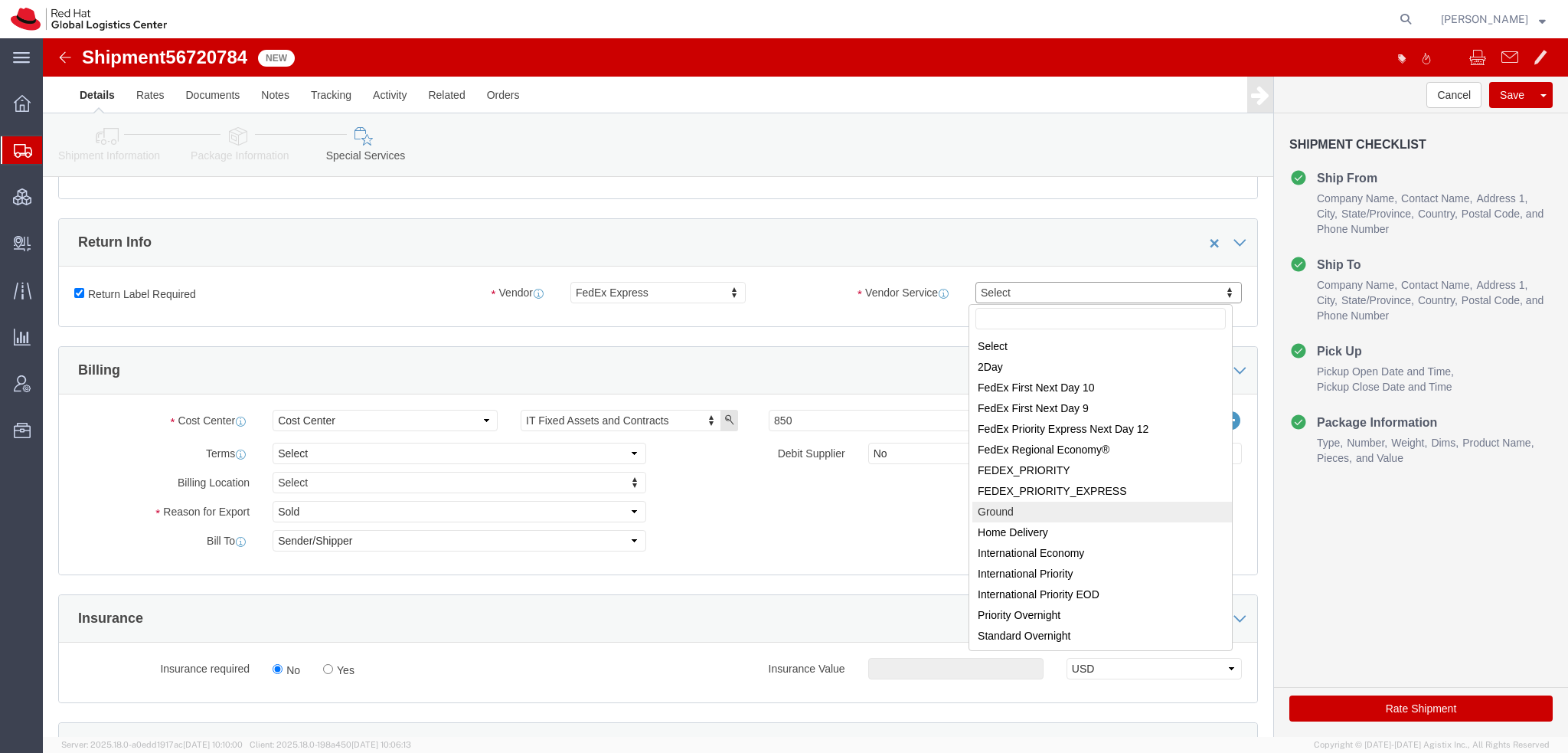
select select "12"
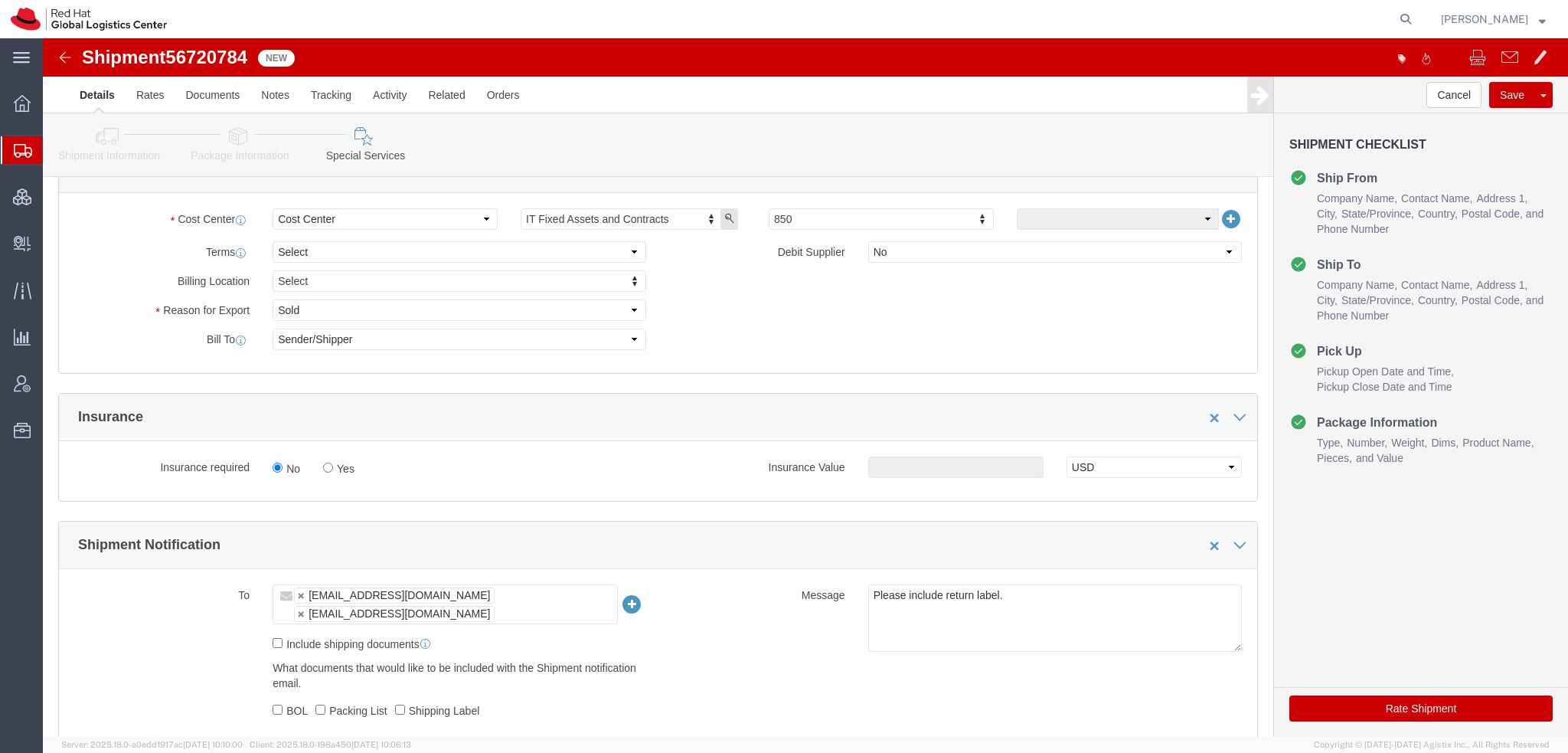
scroll to position [613, 0]
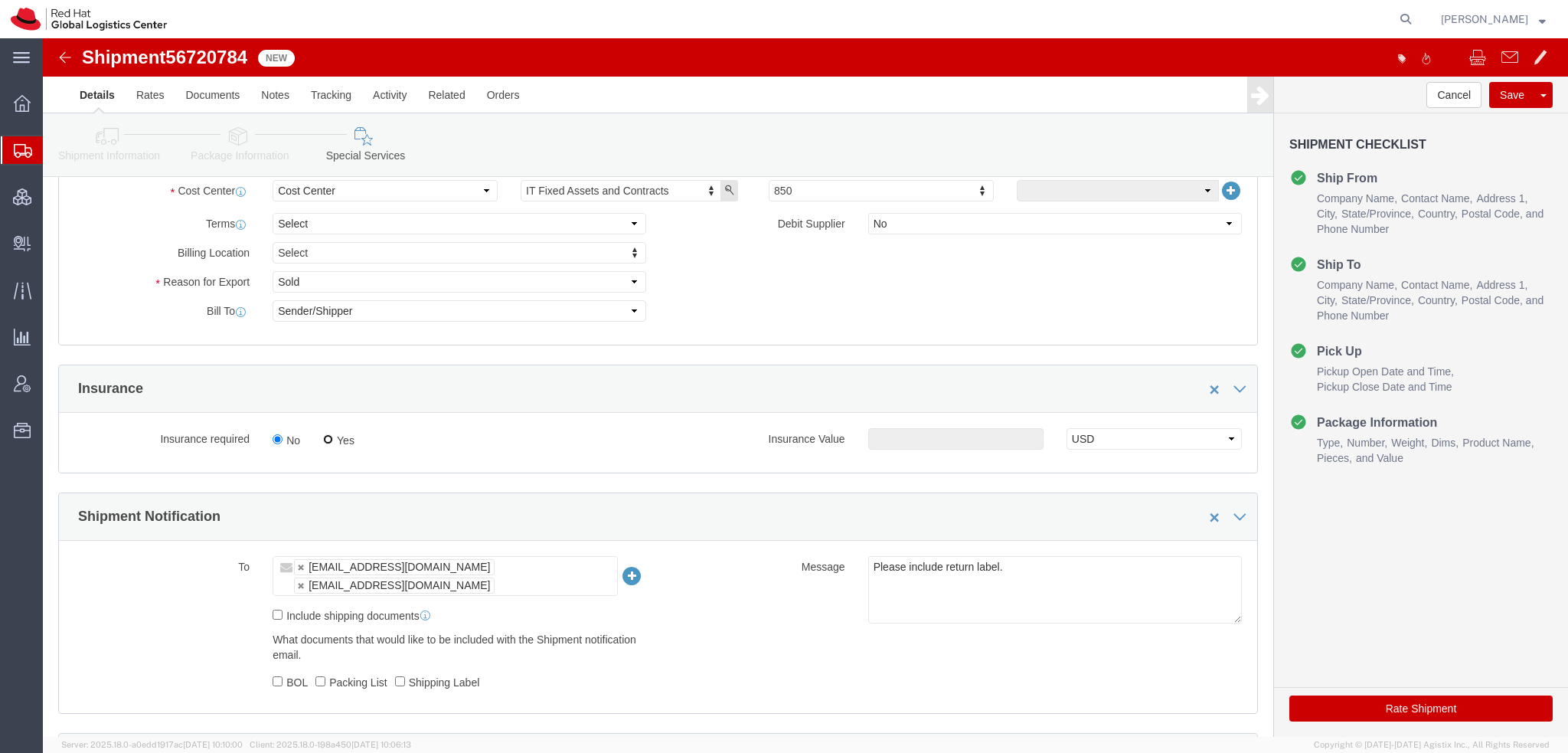
click input "Yes"
radio input "true"
click input "text"
type input "8"
type input "500.00"
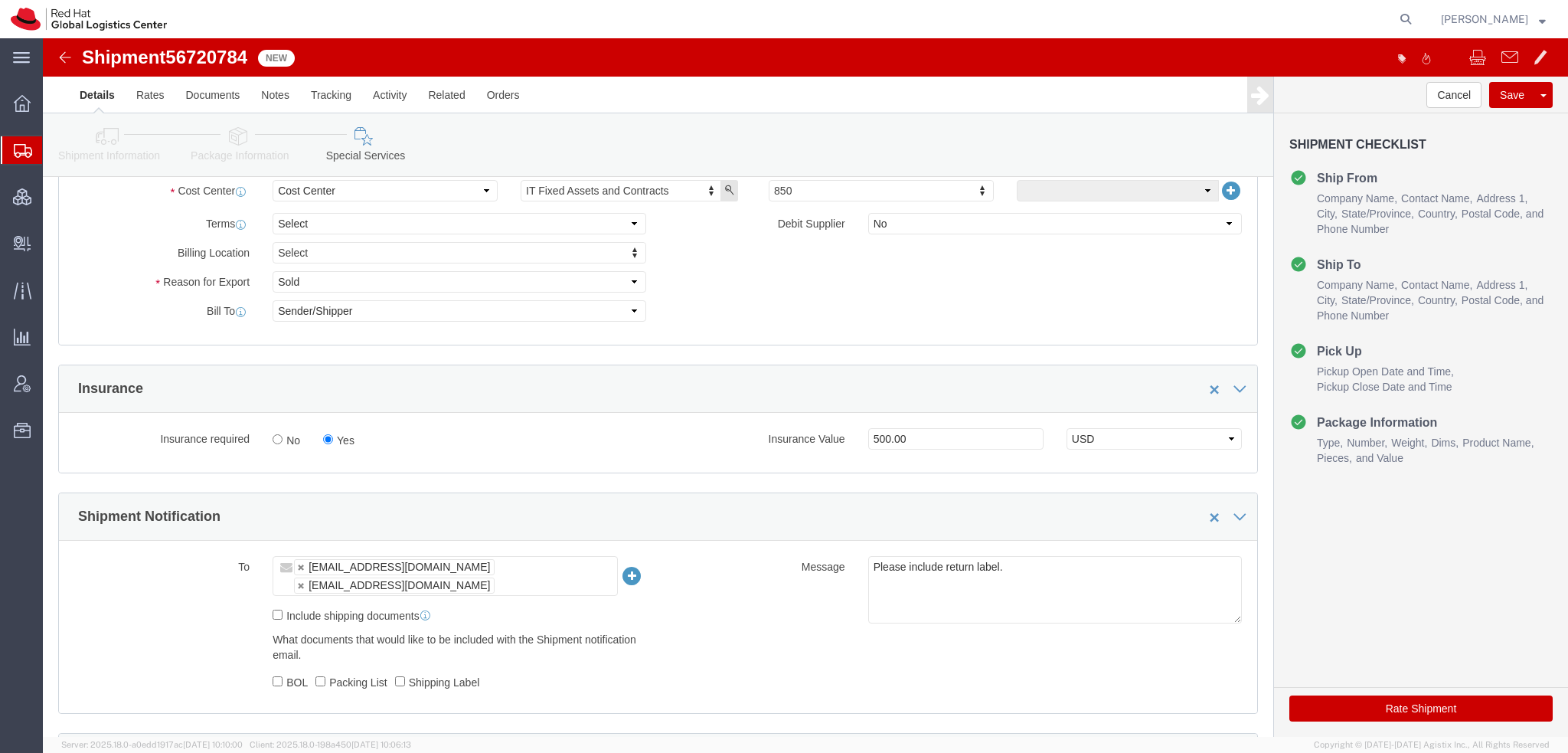
click button "Rate Shipment"
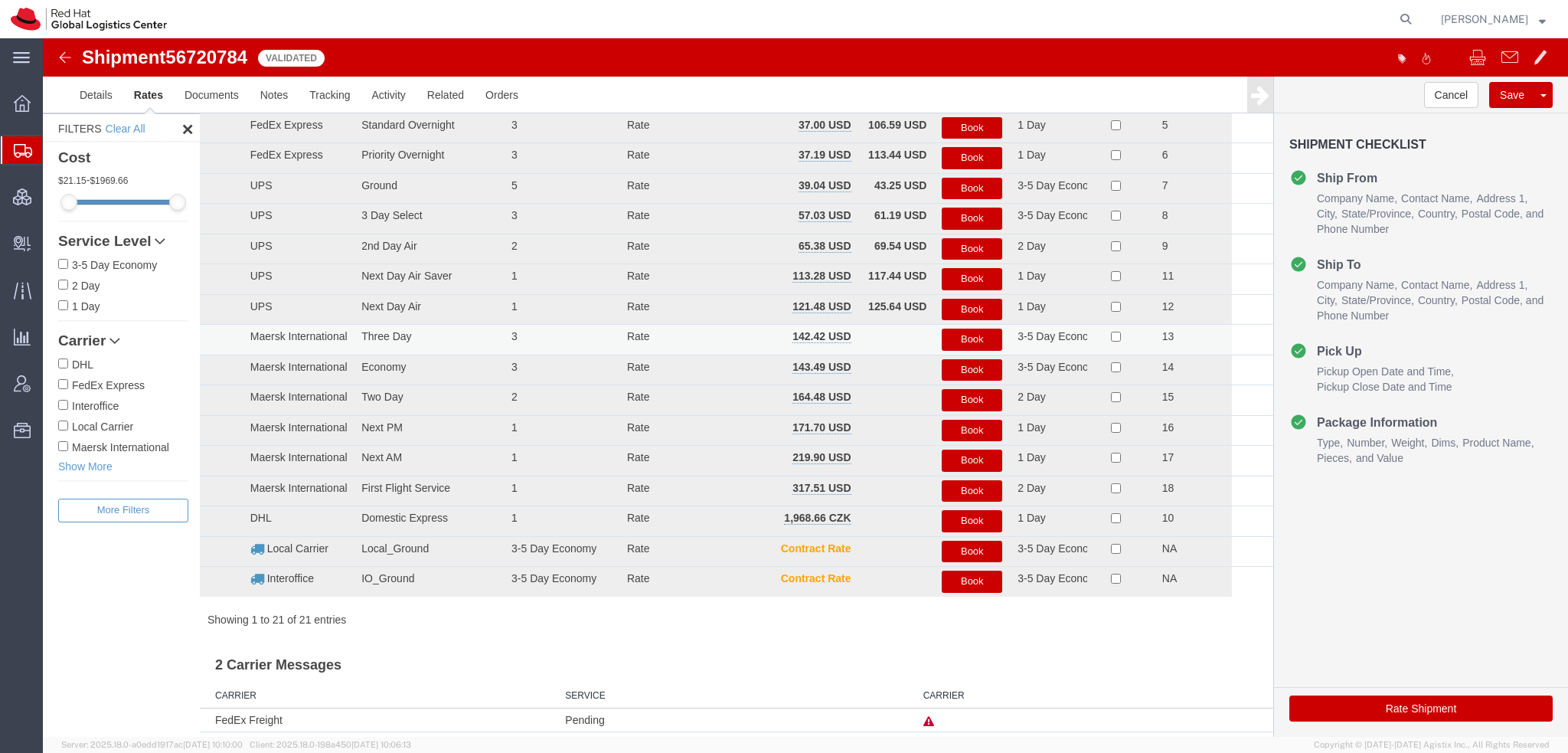
scroll to position [0, 0]
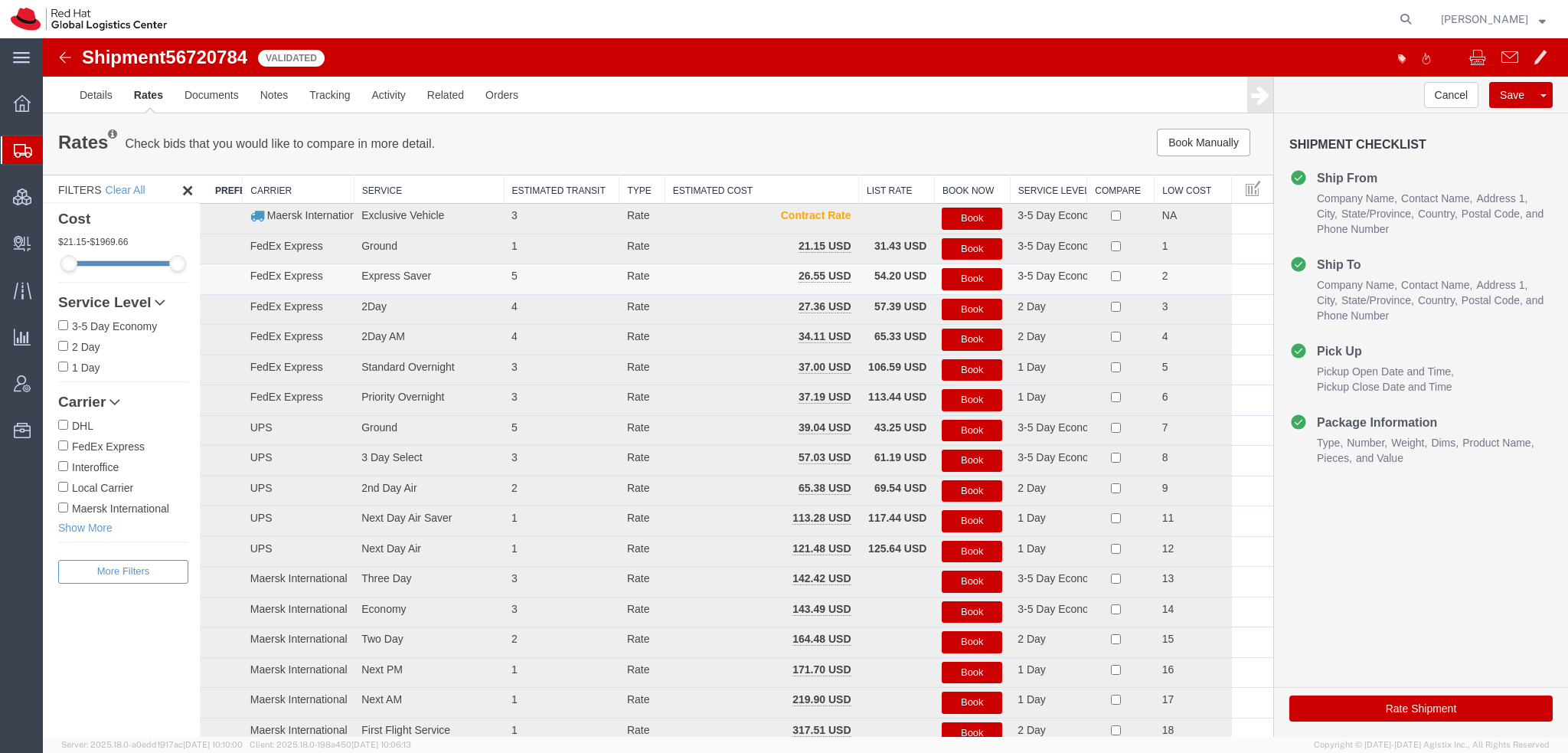
click at [953, 277] on button "Book" at bounding box center [971, 279] width 60 height 23
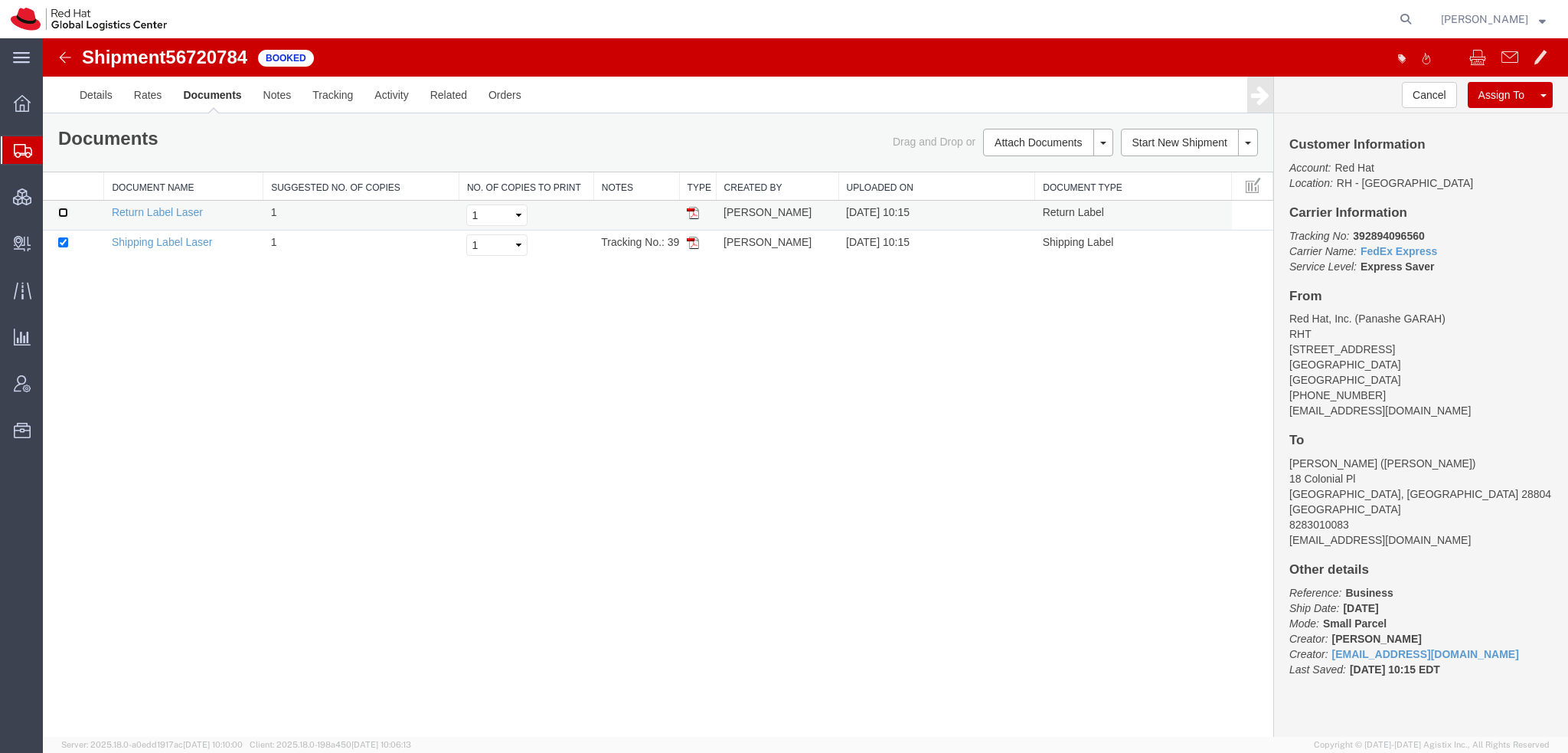
click at [61, 211] on input "checkbox" at bounding box center [63, 212] width 10 height 10
checkbox input "true"
click at [1023, 171] on link "Print Documents" at bounding box center [1045, 168] width 133 height 23
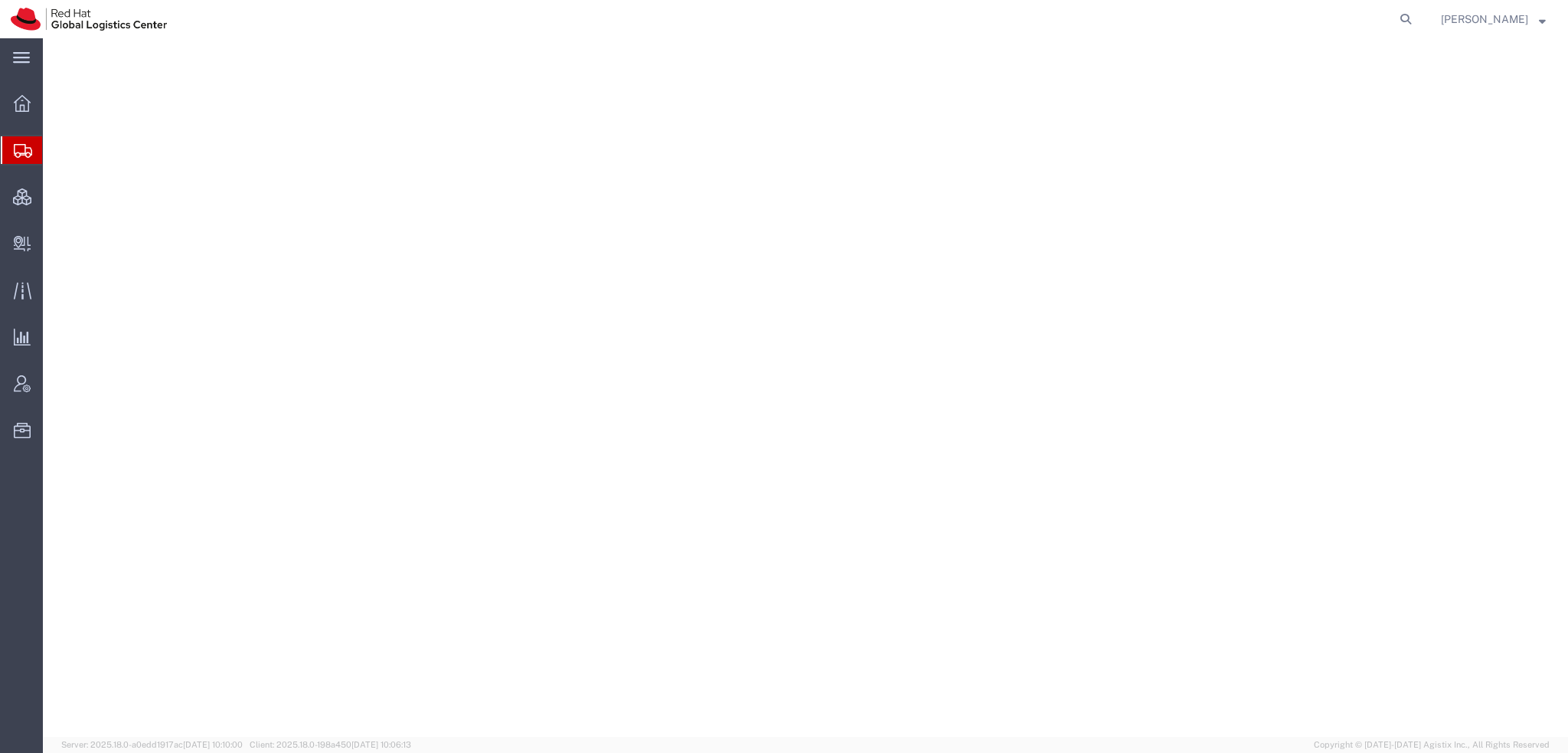
select select "38014"
select select
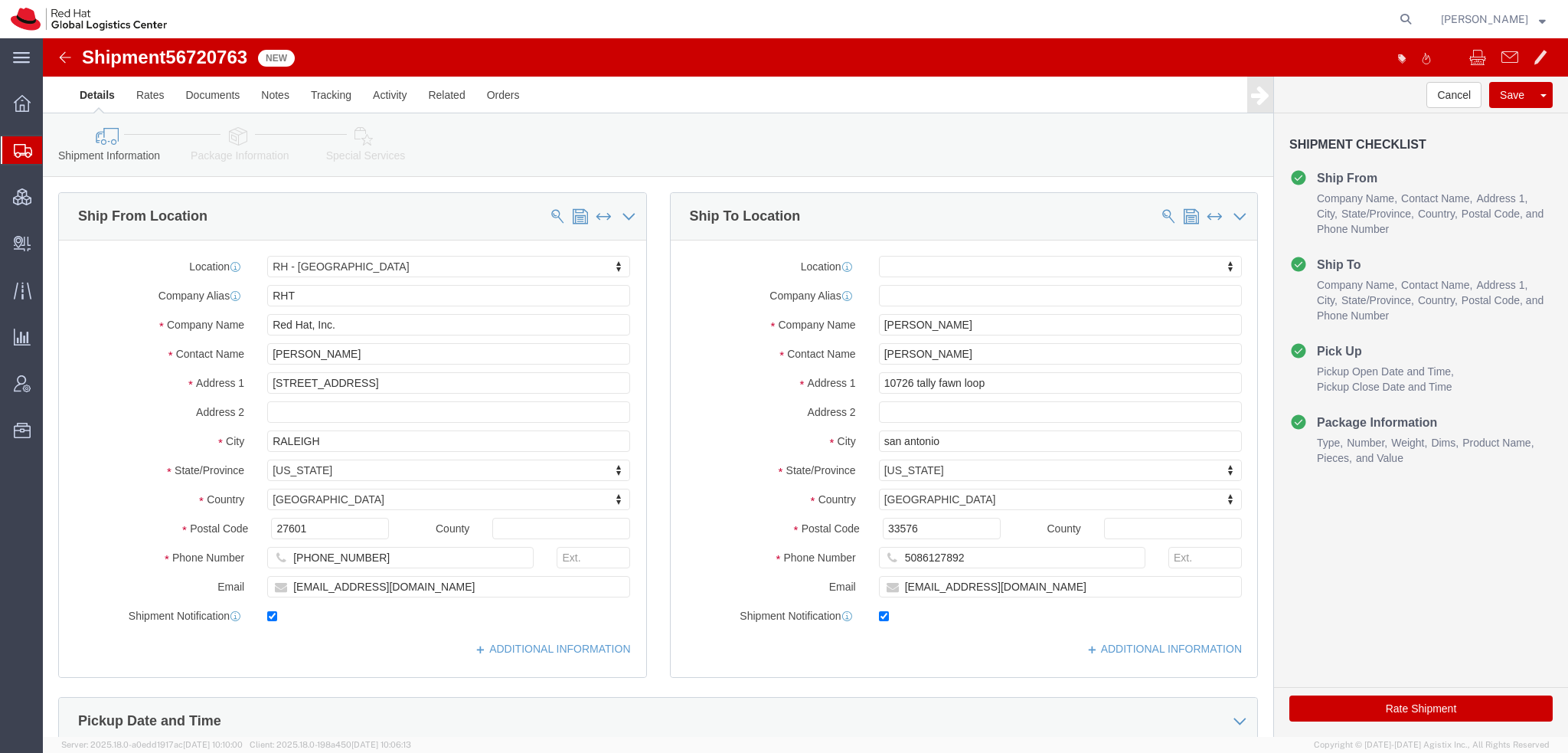
click icon
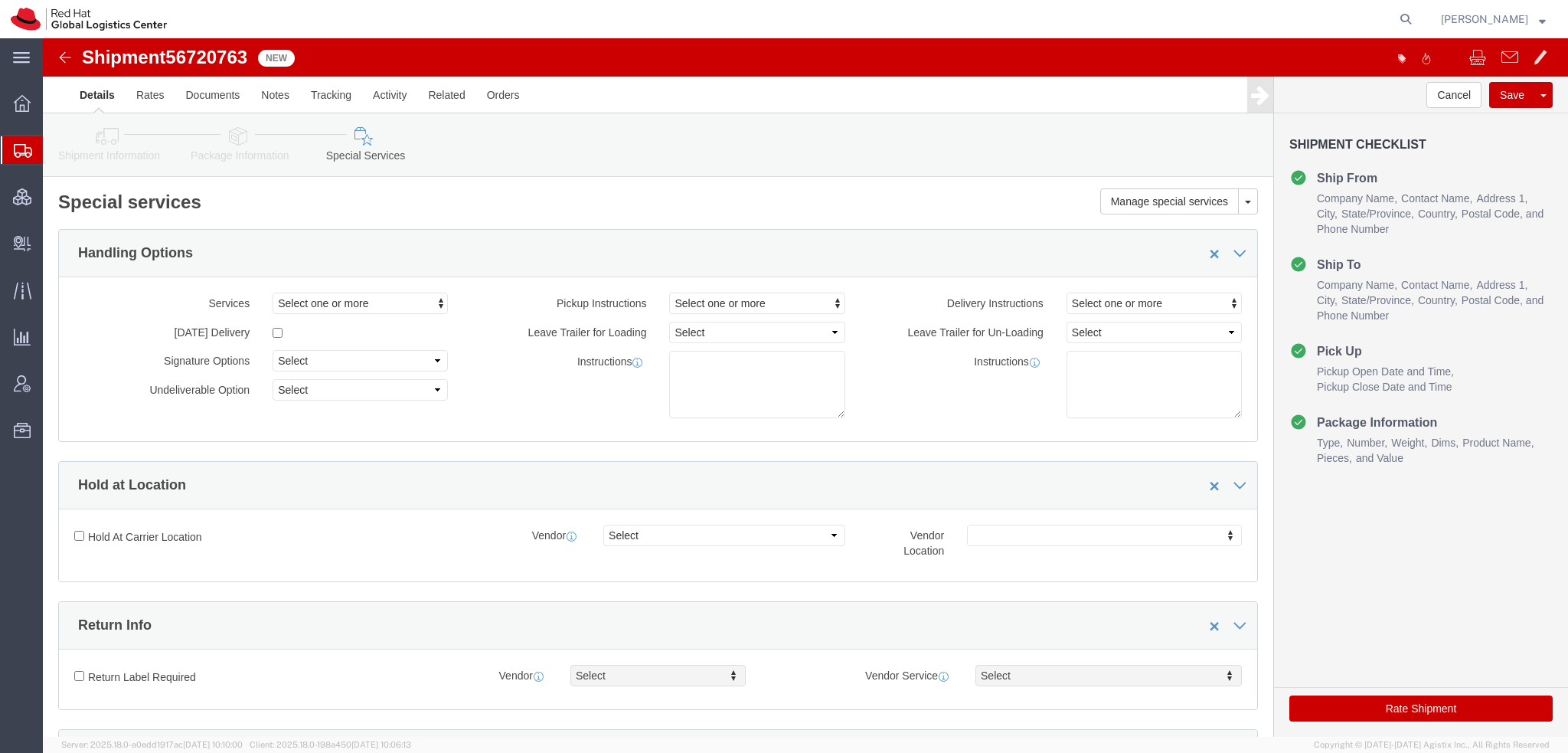
scroll to position [306, 0]
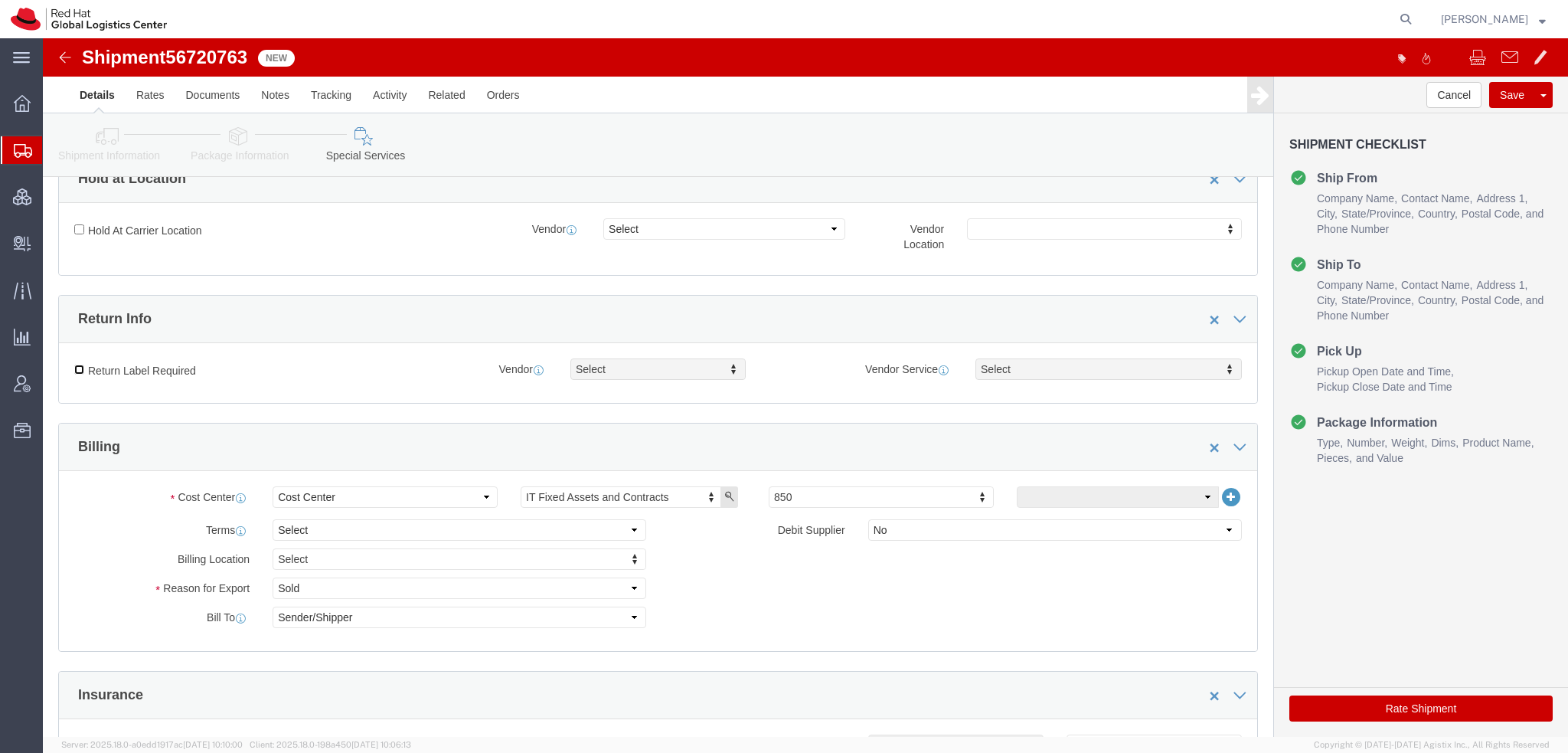
click input "Return Label Required"
checkbox input "true"
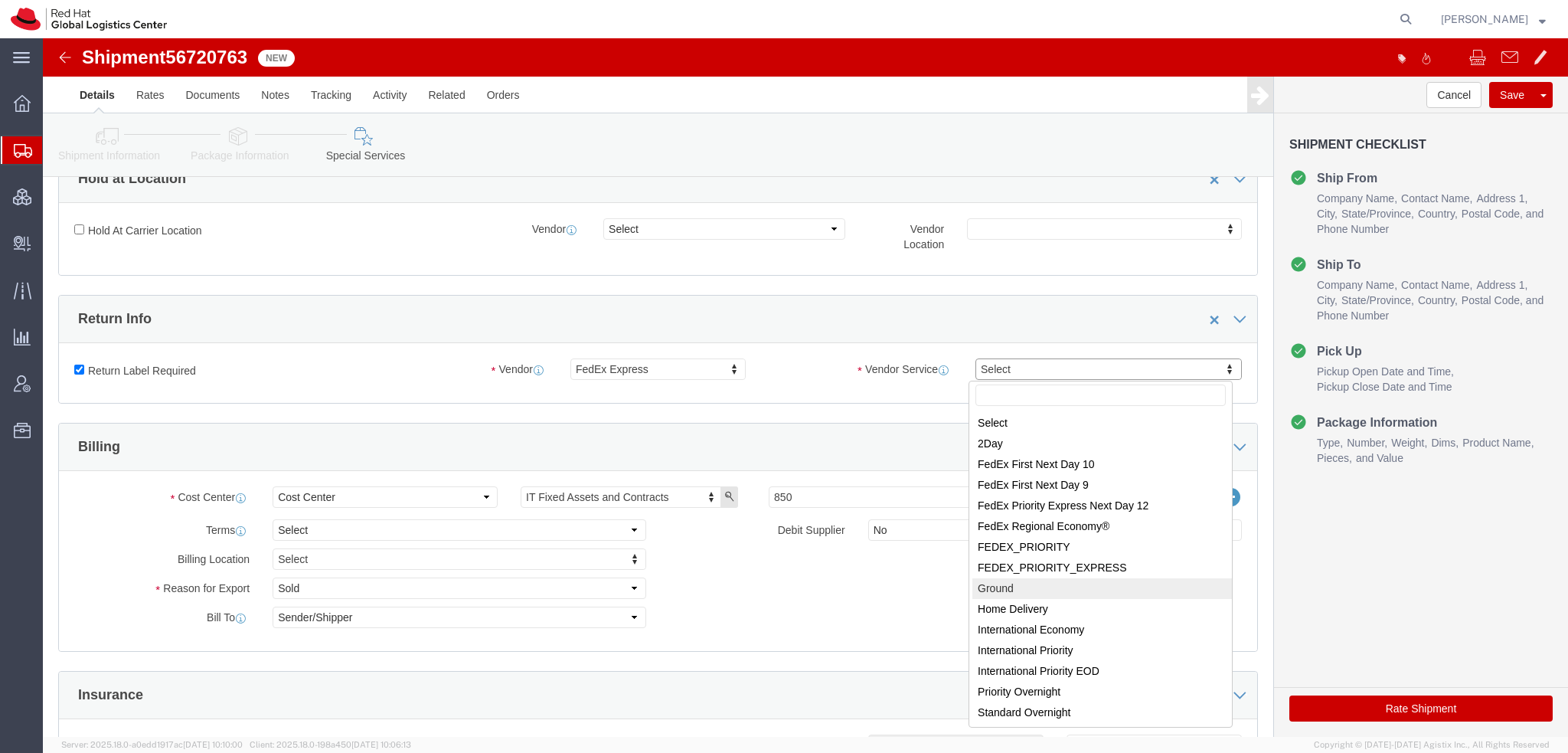
select select "12"
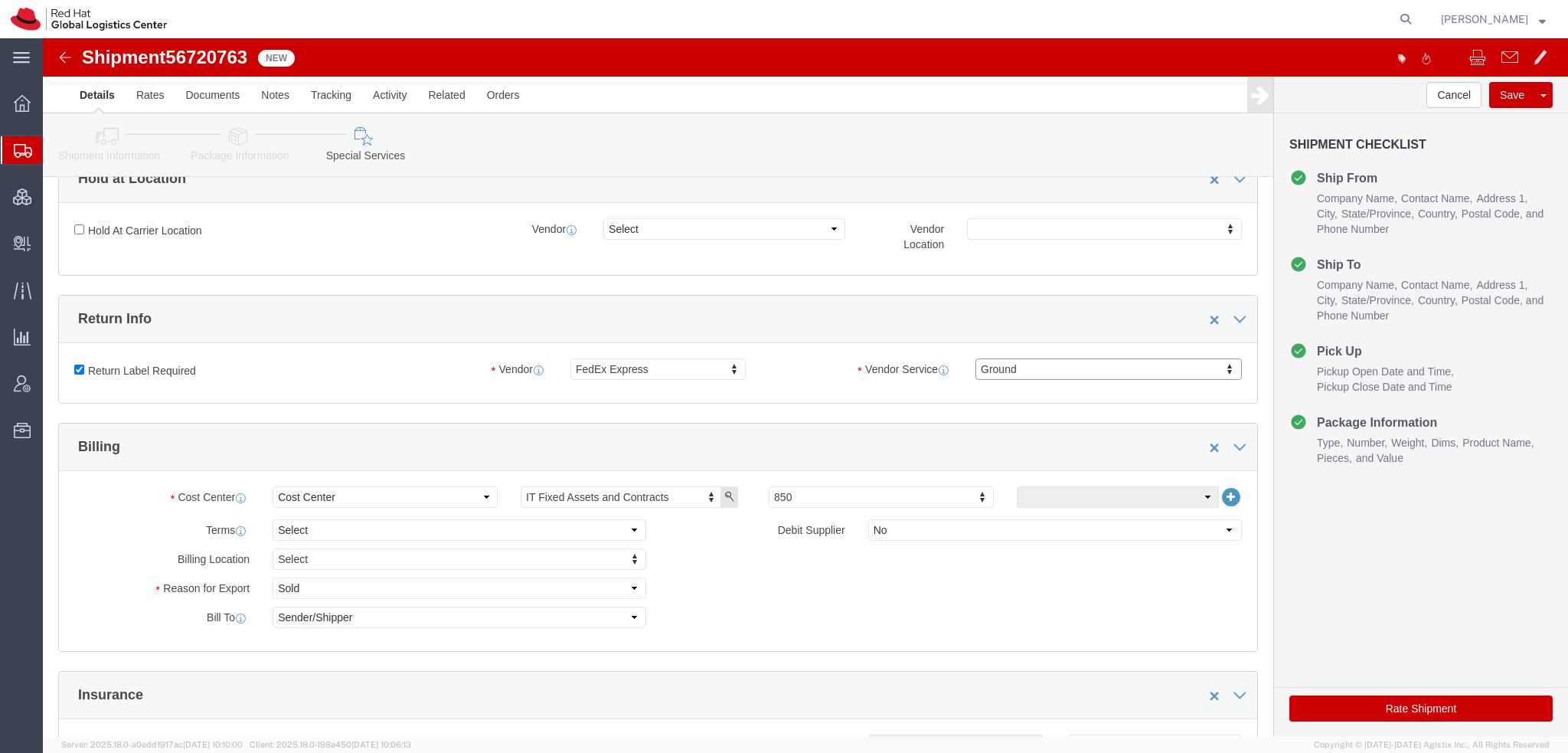
scroll to position [689, 0]
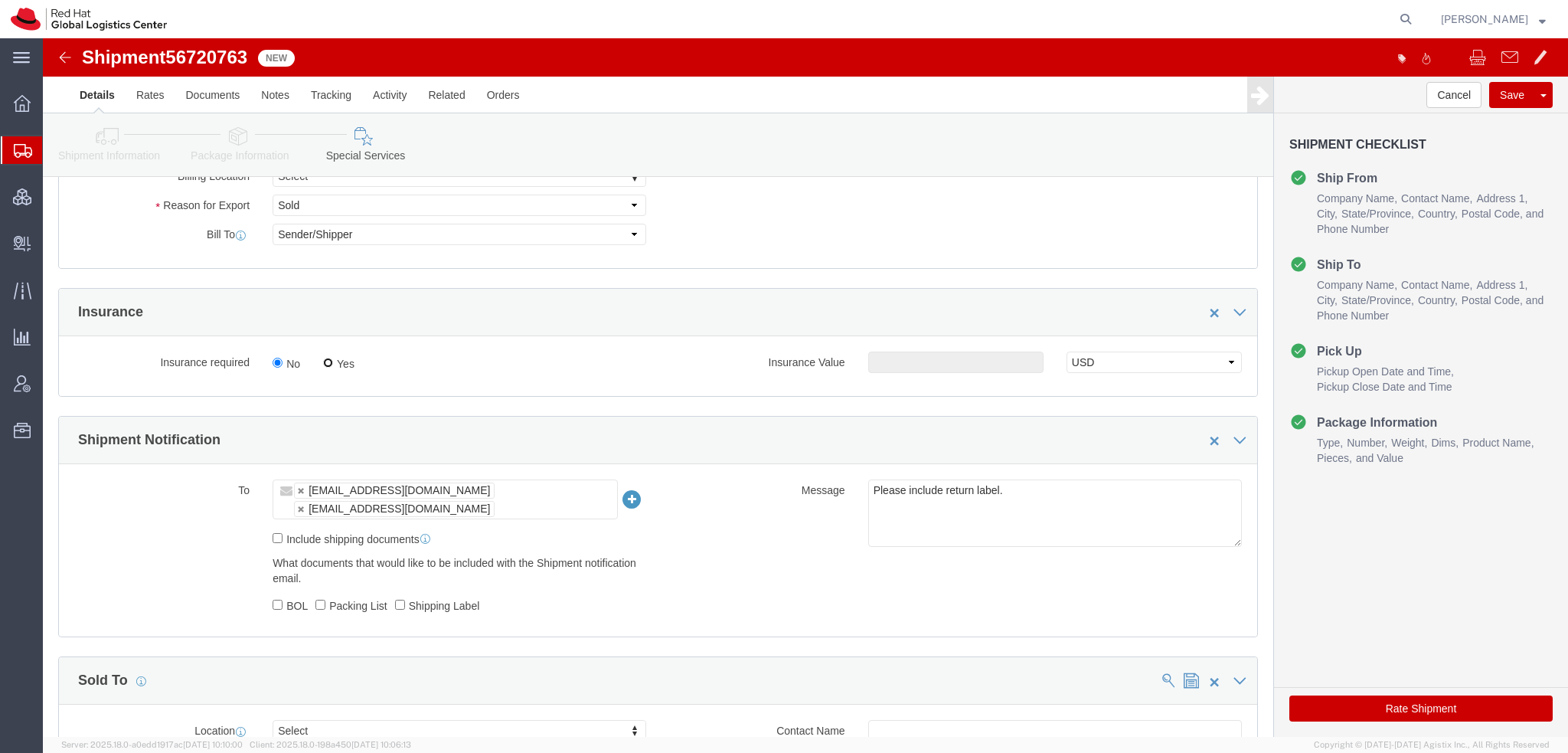
click input "Yes"
radio input "true"
click input "text"
type input "500.00"
click button "Rate Shipment"
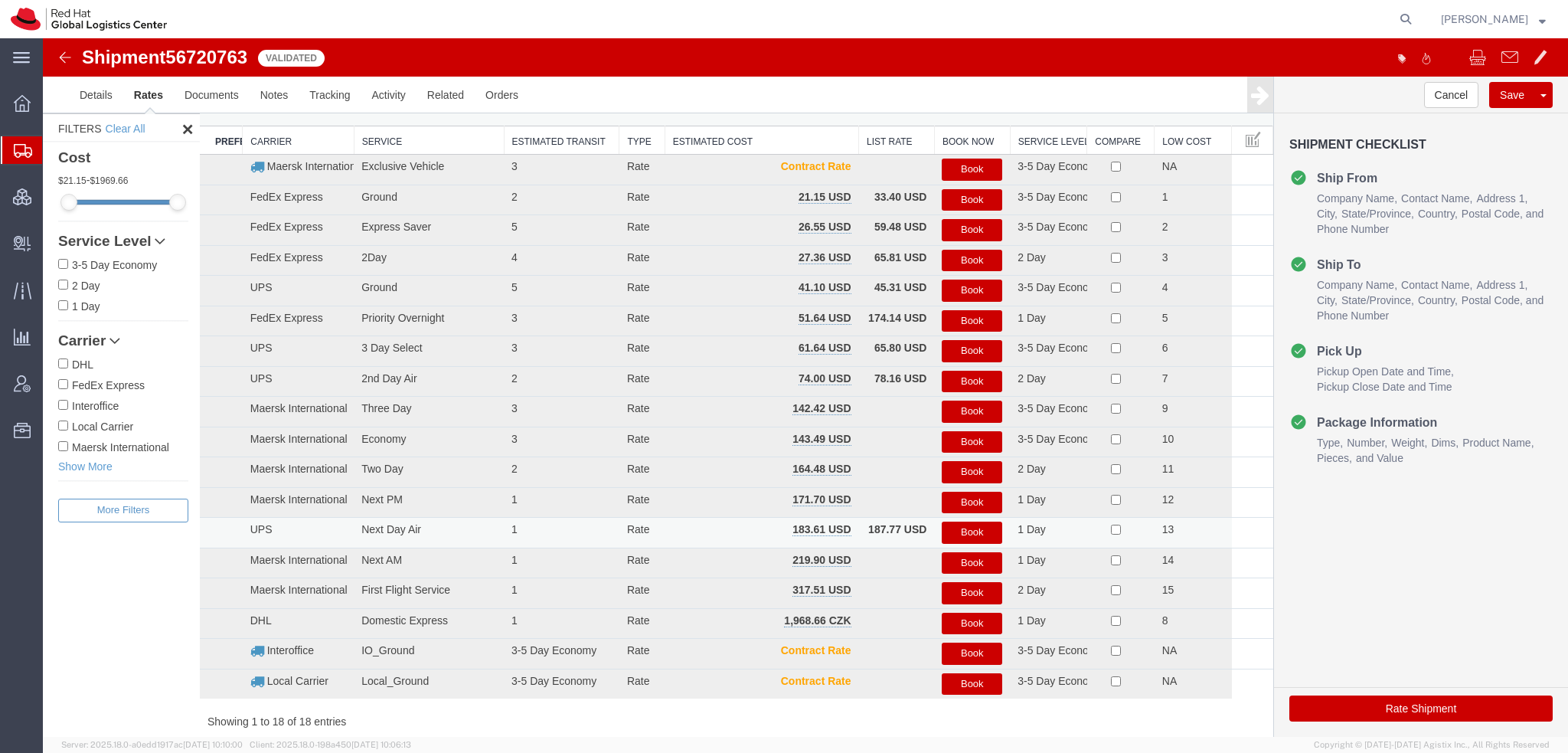
scroll to position [0, 0]
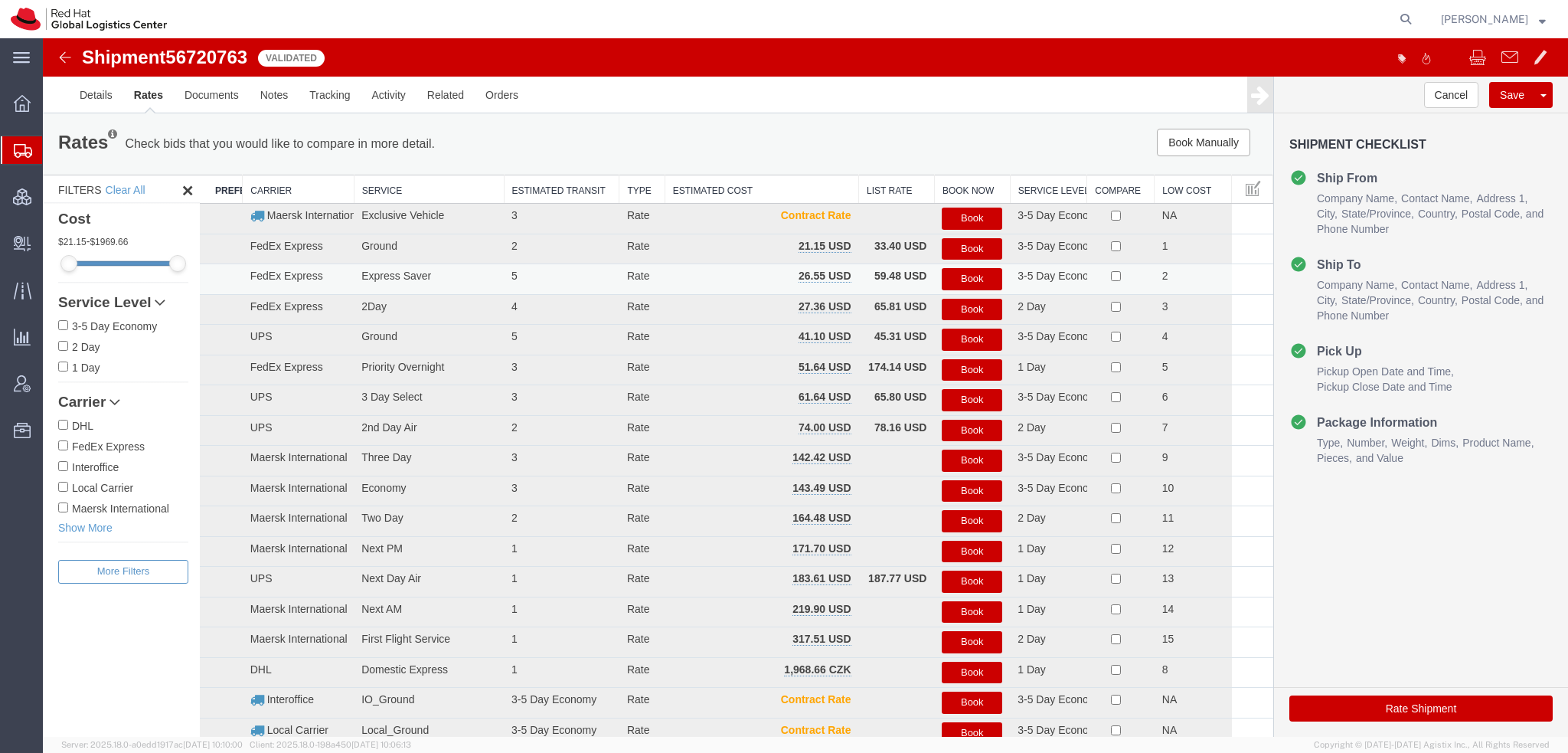
click at [953, 279] on button "Book" at bounding box center [971, 279] width 60 height 23
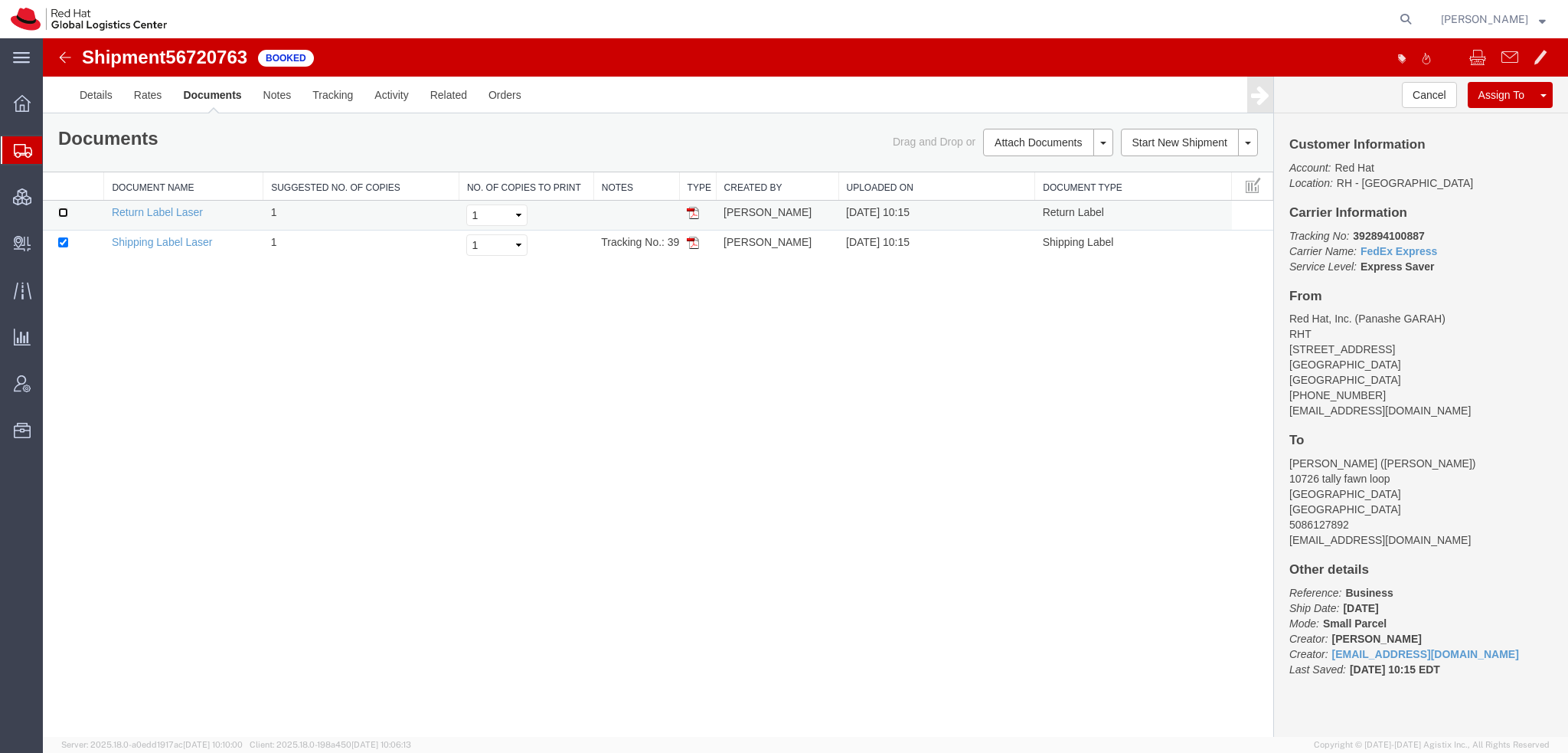
click at [64, 214] on input "checkbox" at bounding box center [63, 212] width 10 height 10
checkbox input "true"
click at [1037, 168] on link "Print Documents" at bounding box center [1045, 168] width 133 height 23
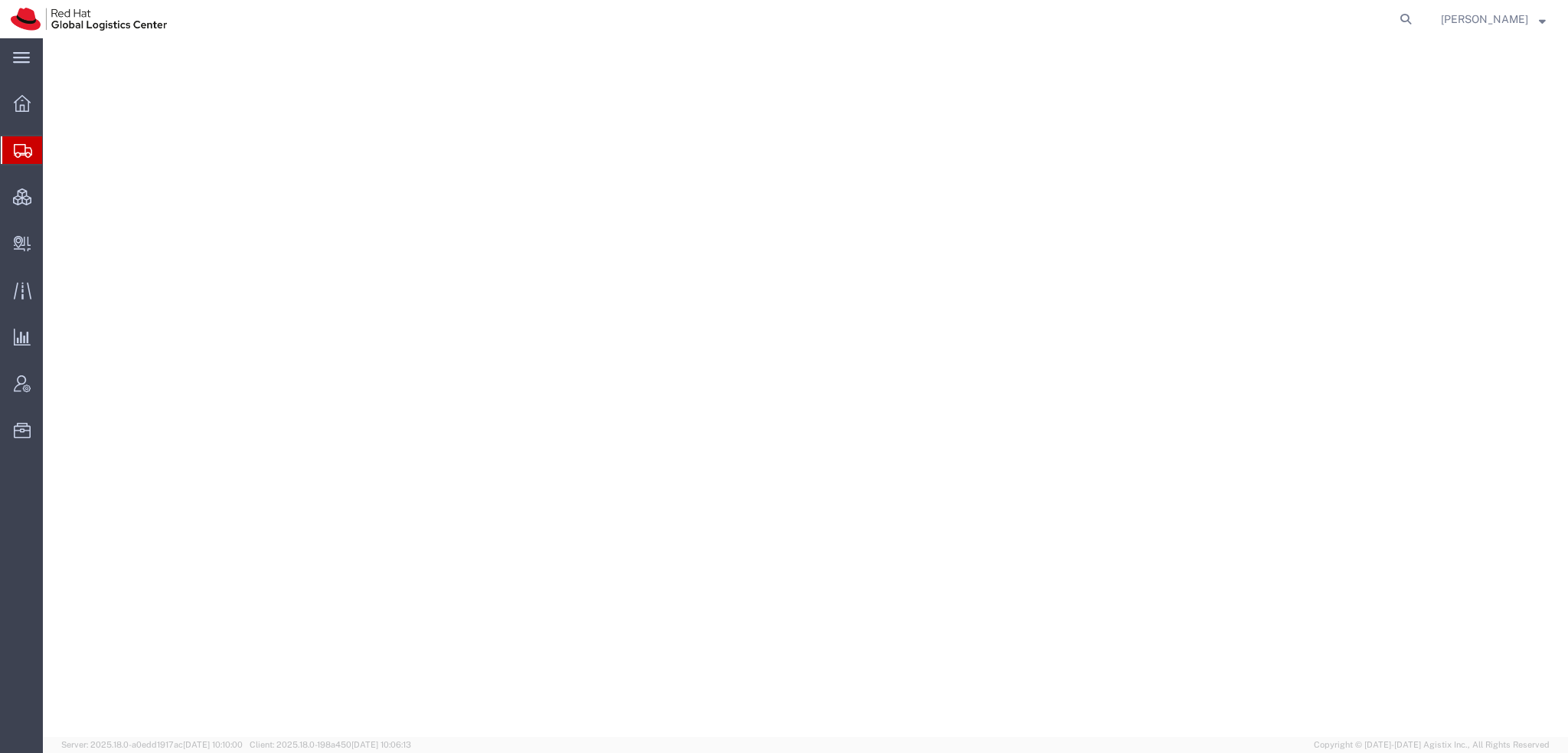
select select "38014"
select select
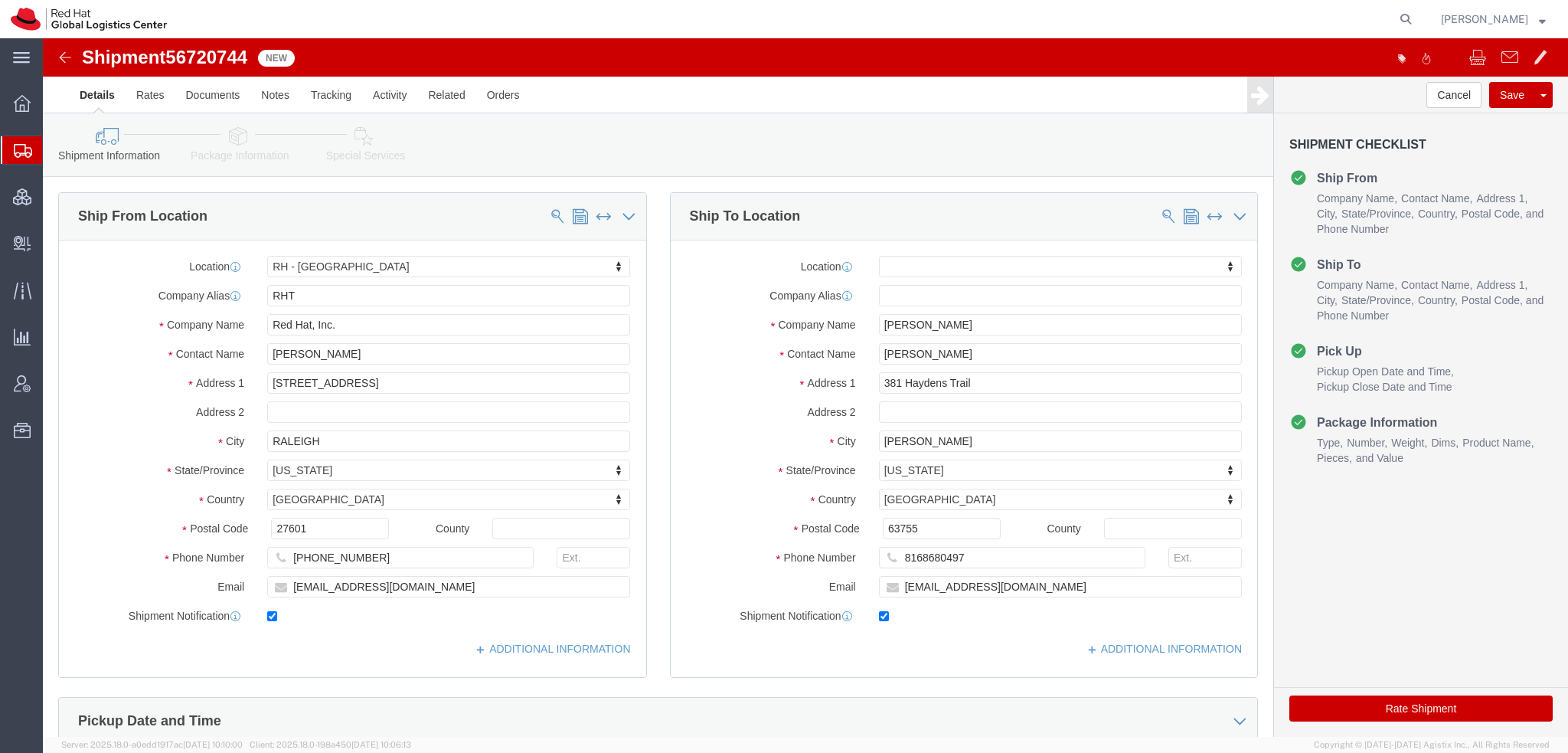
click icon
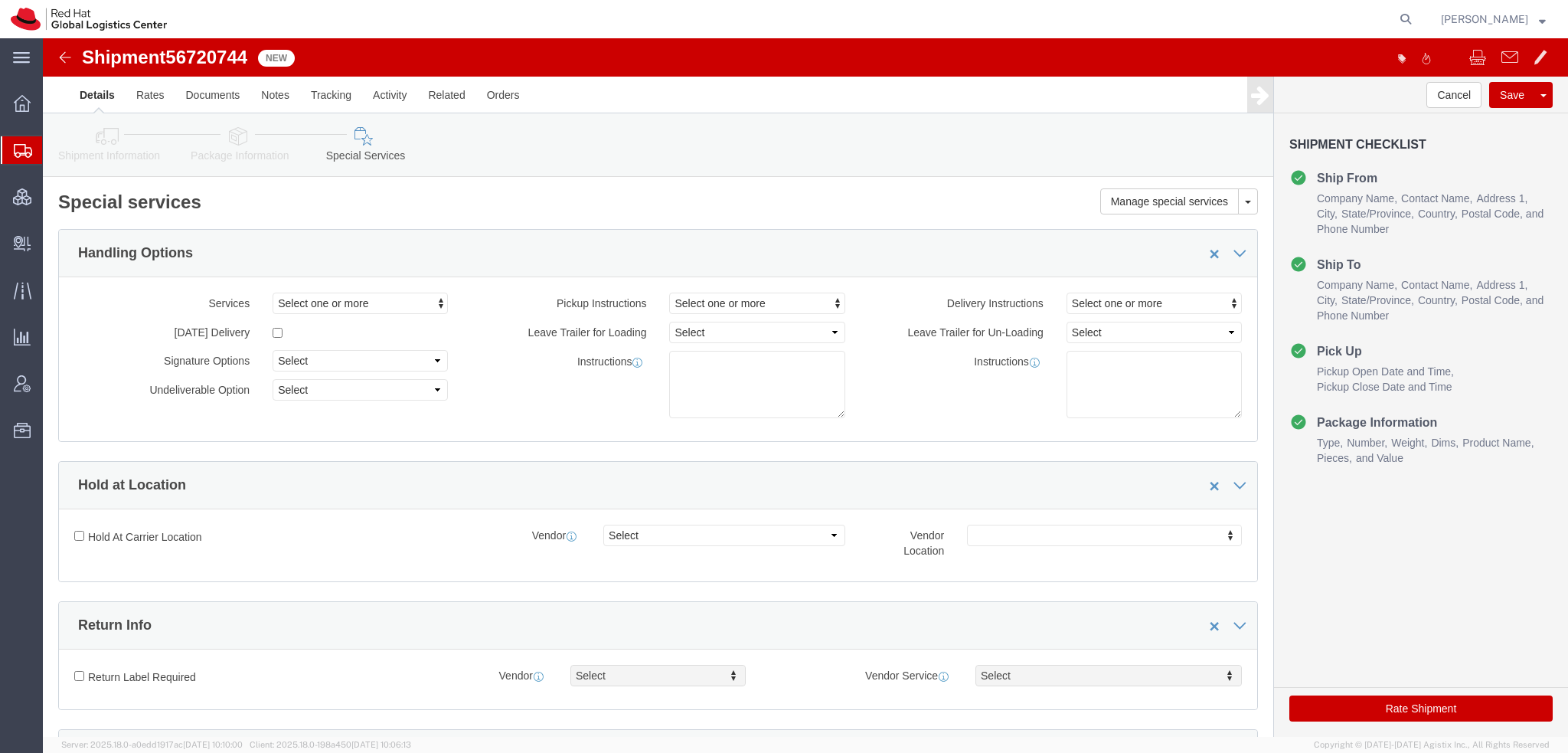
scroll to position [383, 0]
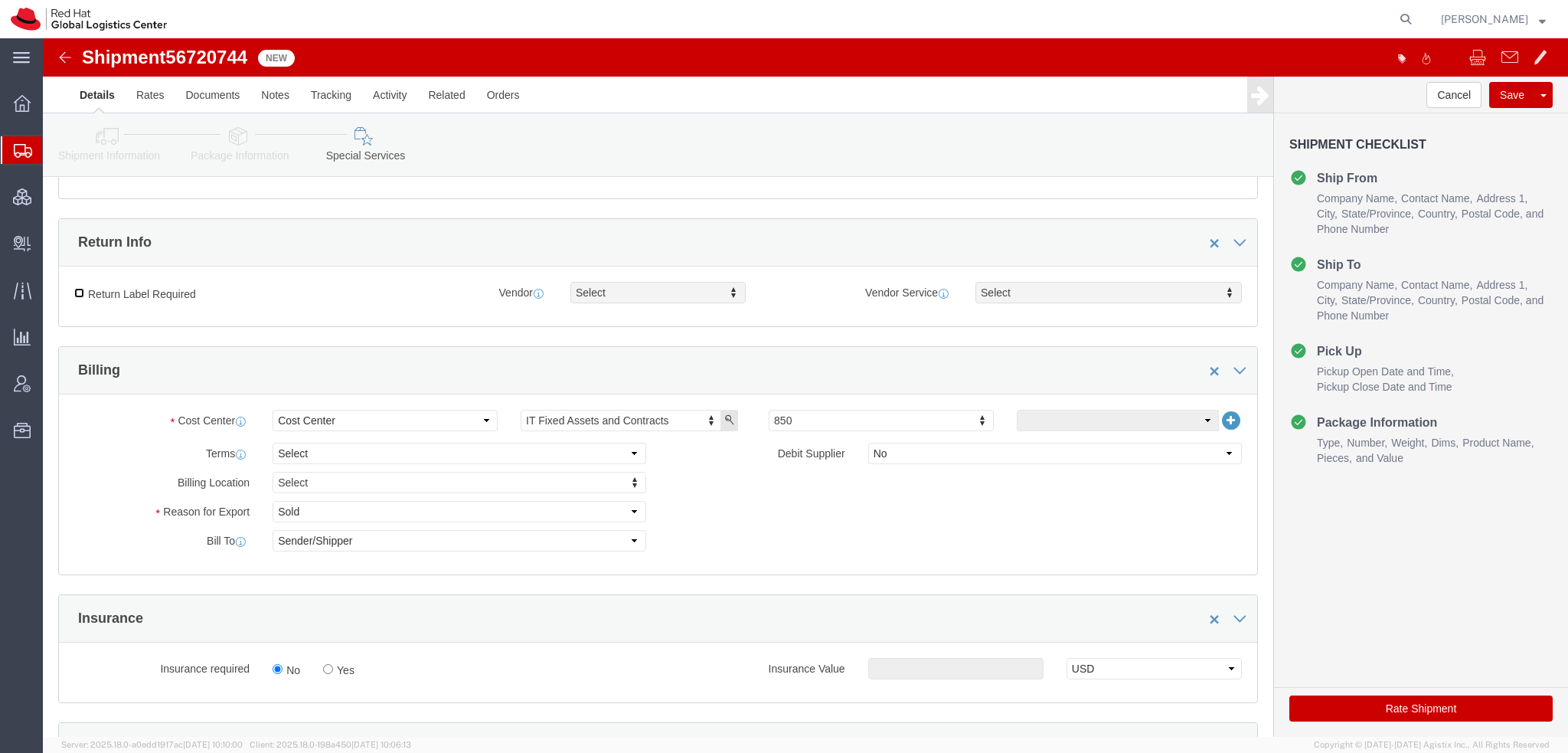
click input "Return Label Required"
checkbox input "true"
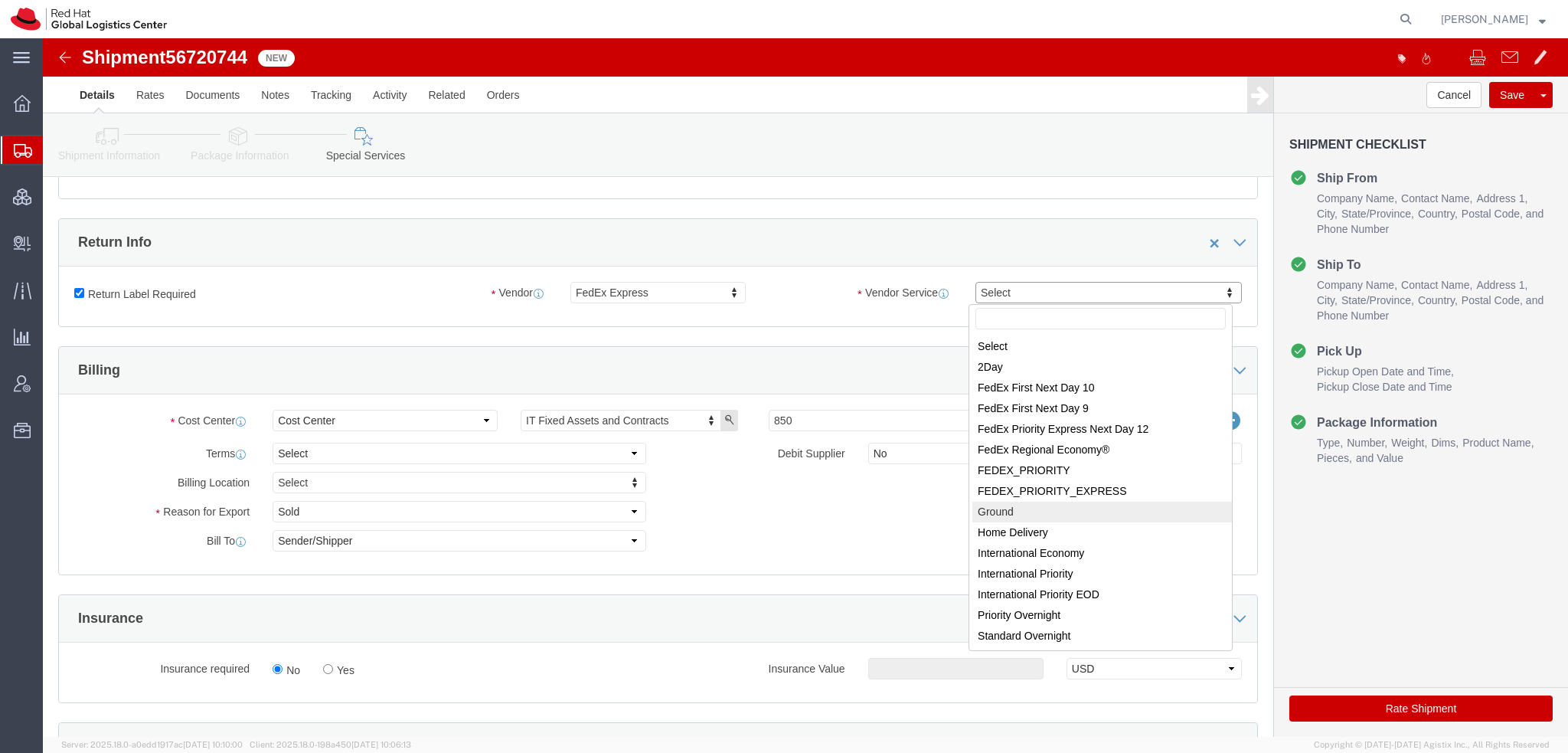
select select "12"
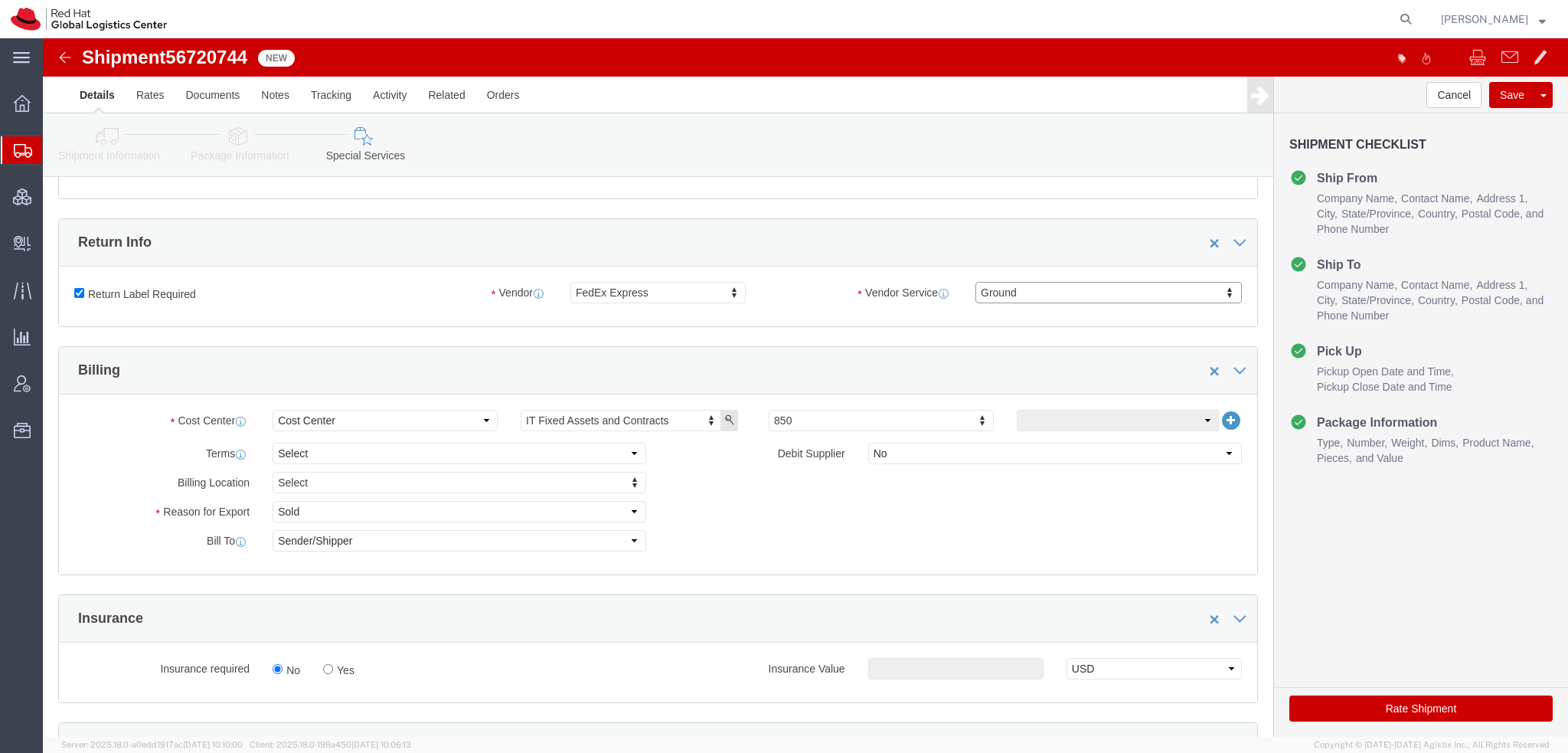
scroll to position [689, 0]
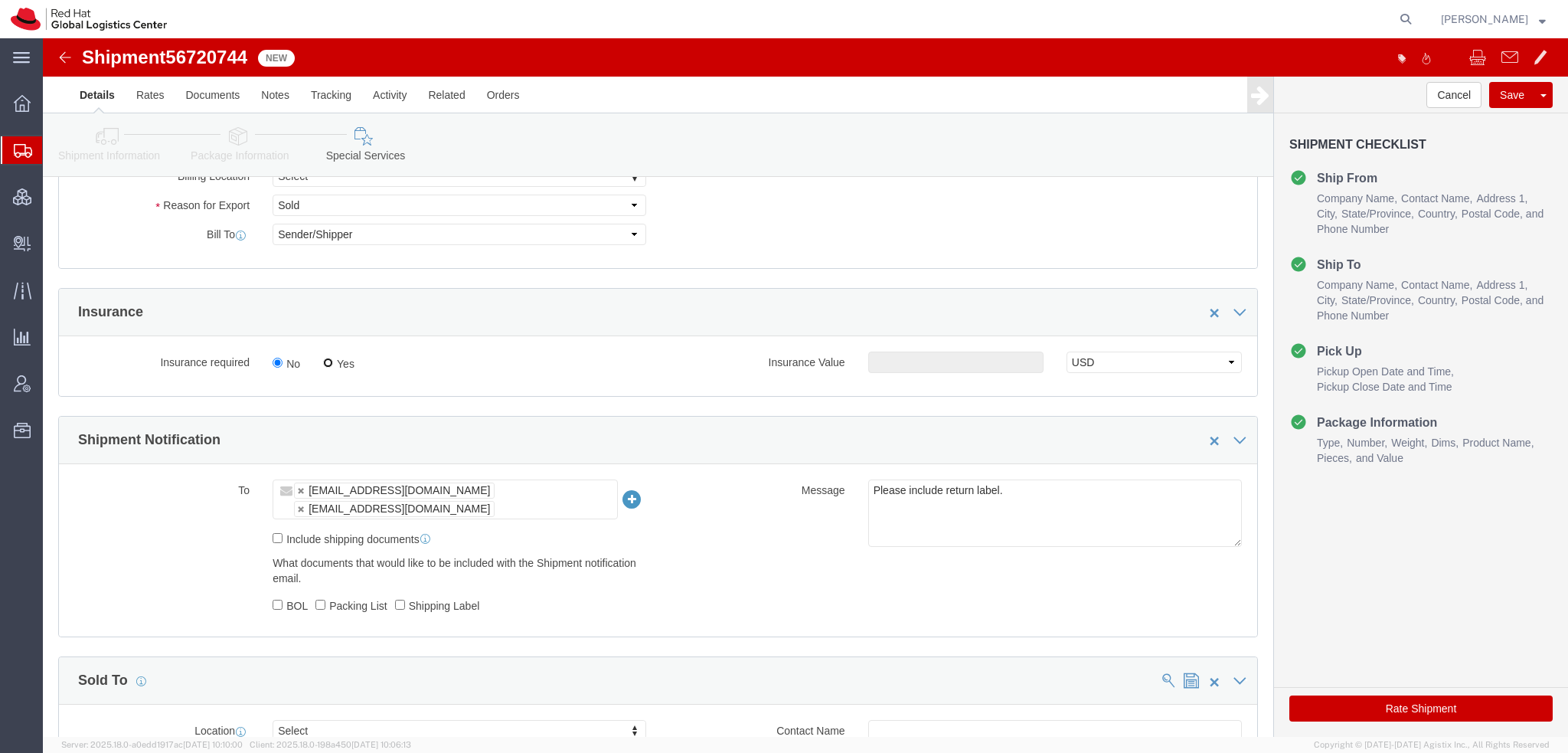
click input "Yes"
radio input "true"
click input "text"
type input "500.00"
click button "Rate Shipment"
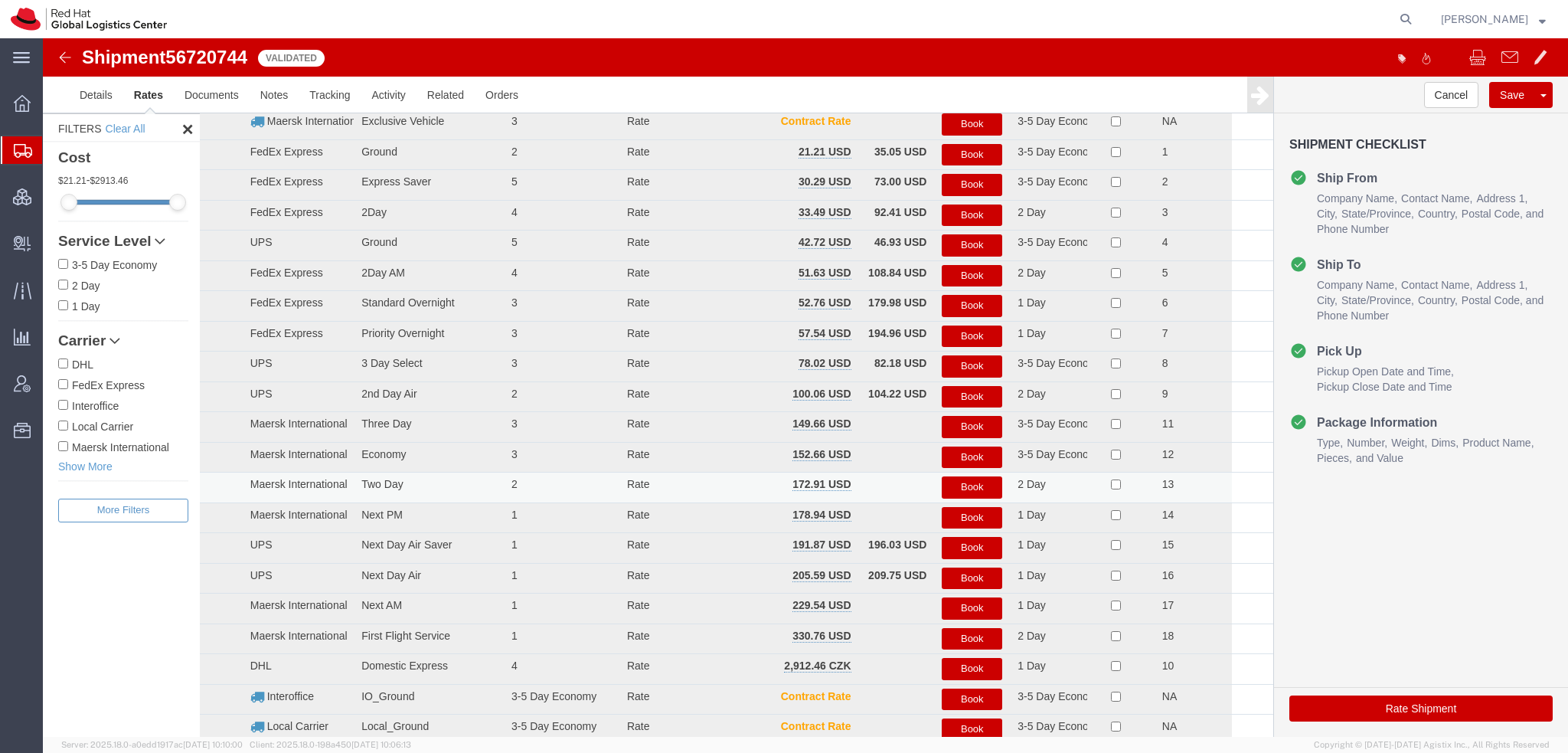
scroll to position [0, 0]
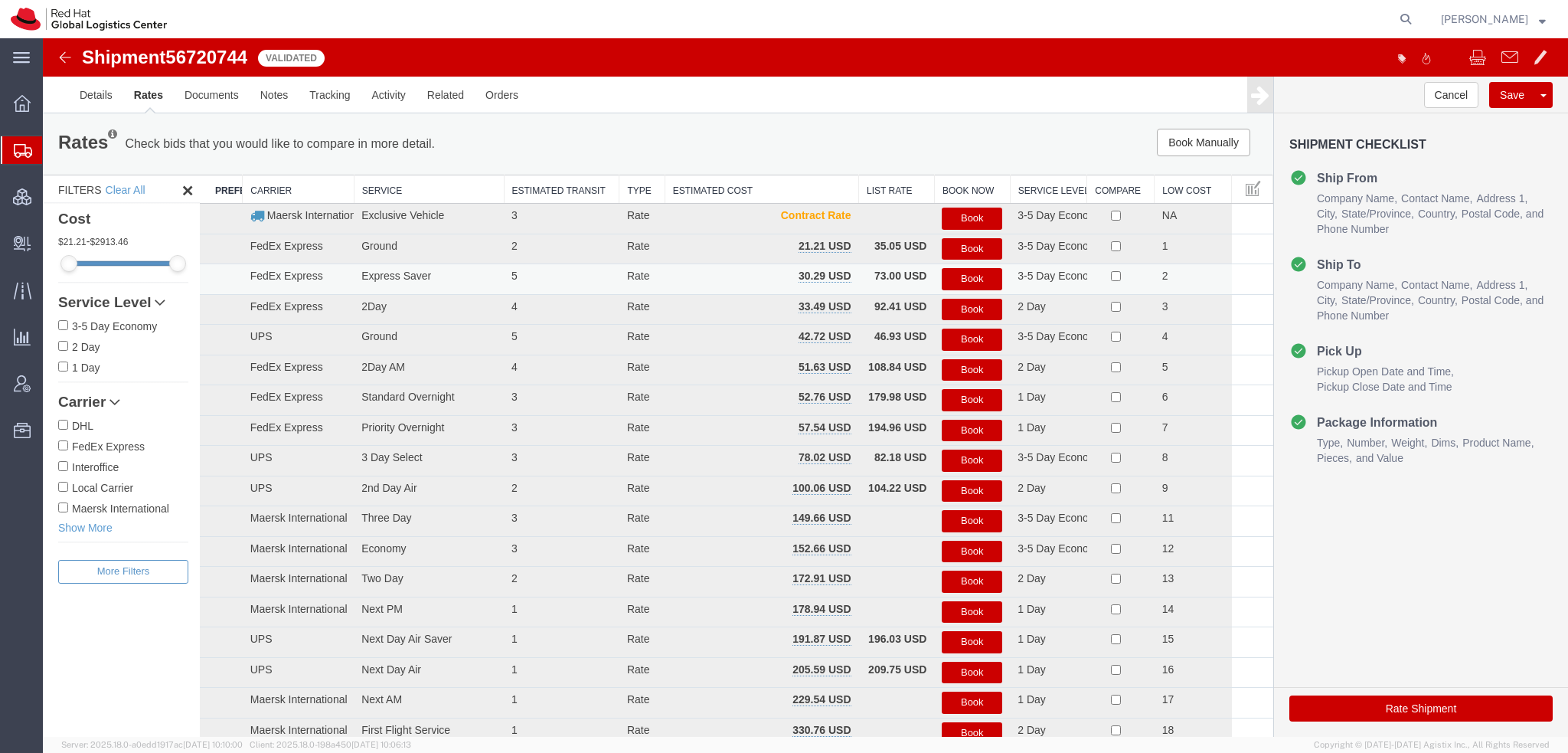
click at [946, 277] on button "Book" at bounding box center [971, 279] width 60 height 23
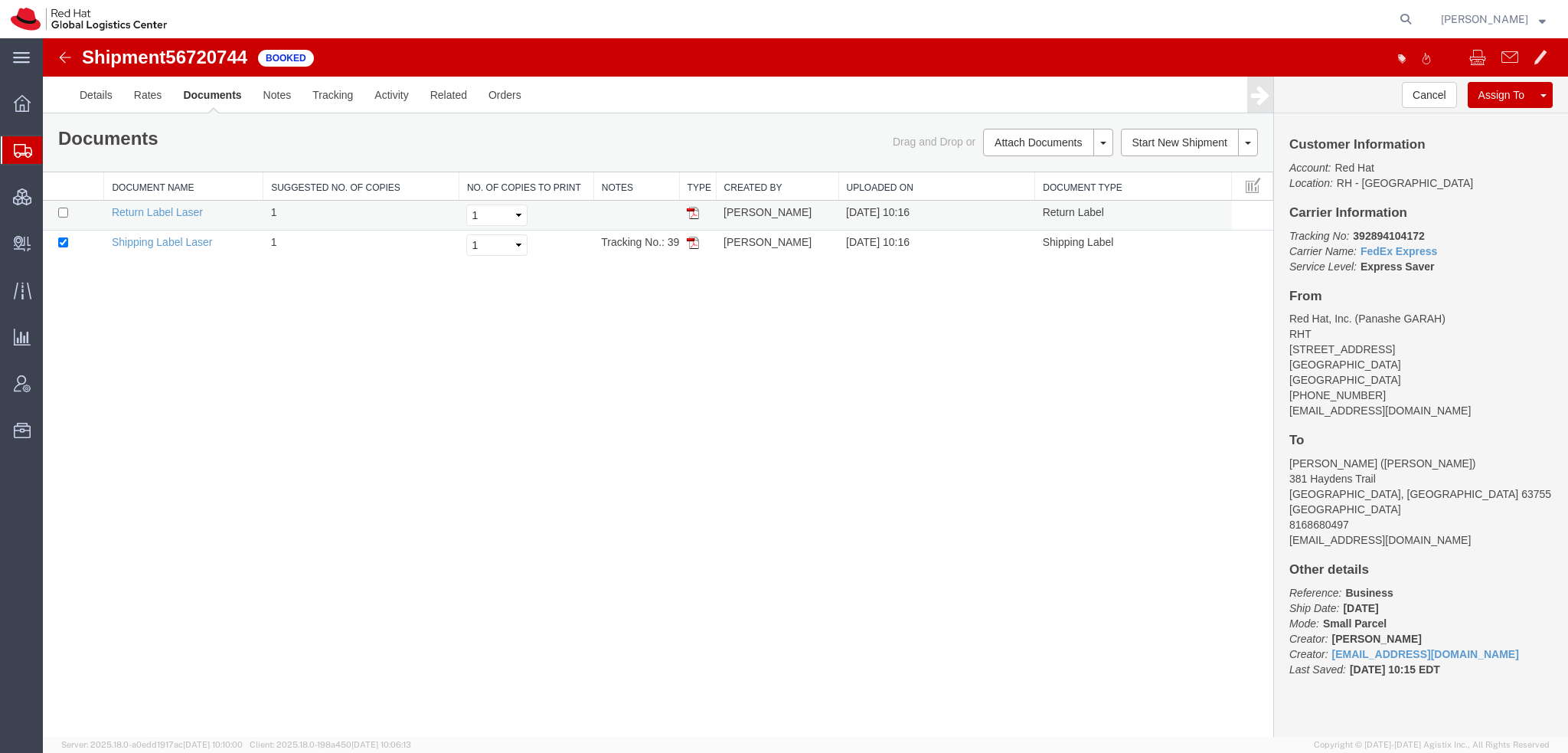
click at [62, 205] on td at bounding box center [73, 215] width 61 height 30
click at [63, 207] on input "checkbox" at bounding box center [63, 212] width 10 height 10
checkbox input "true"
click at [1025, 175] on link "Print Documents" at bounding box center [1045, 168] width 133 height 23
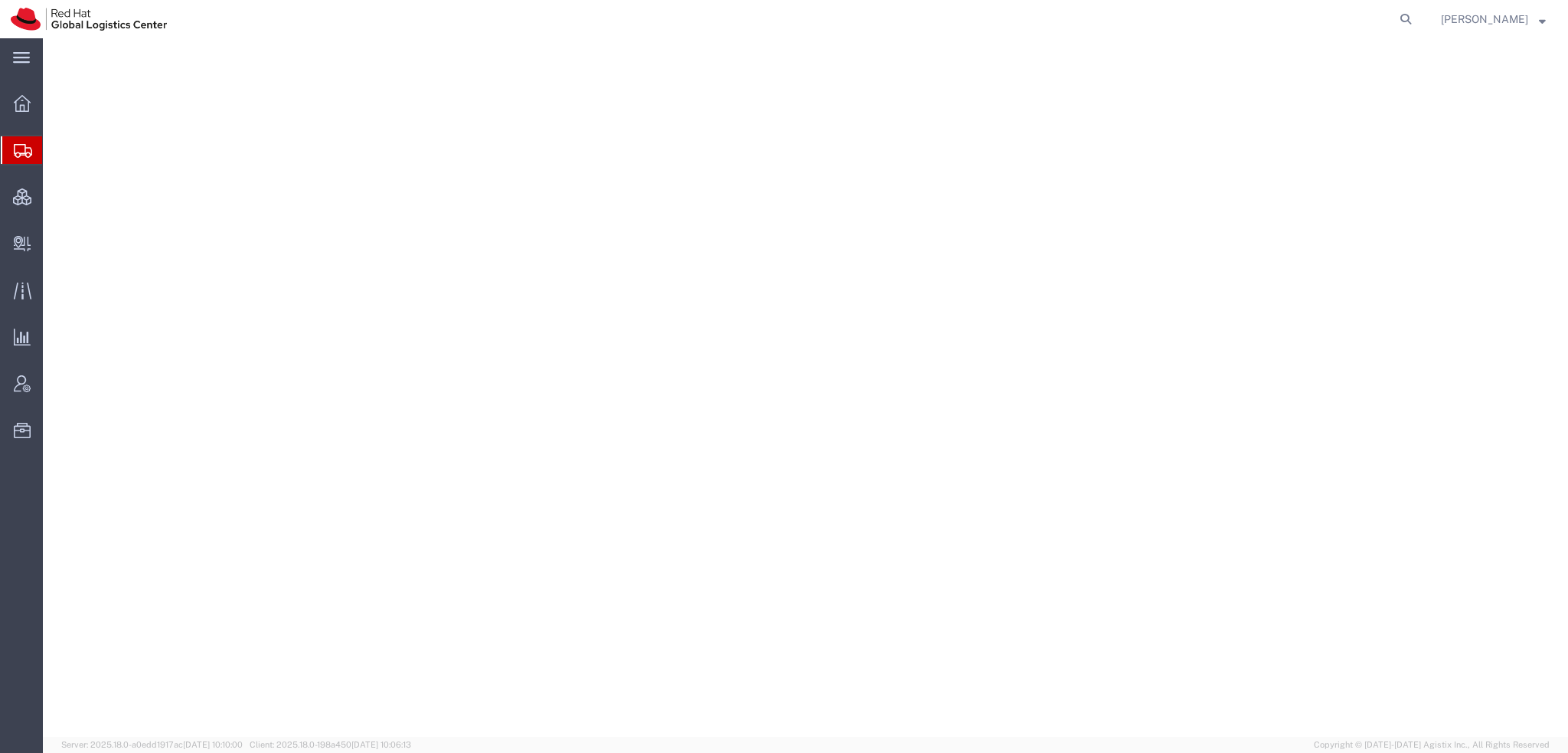
select select "38014"
select select
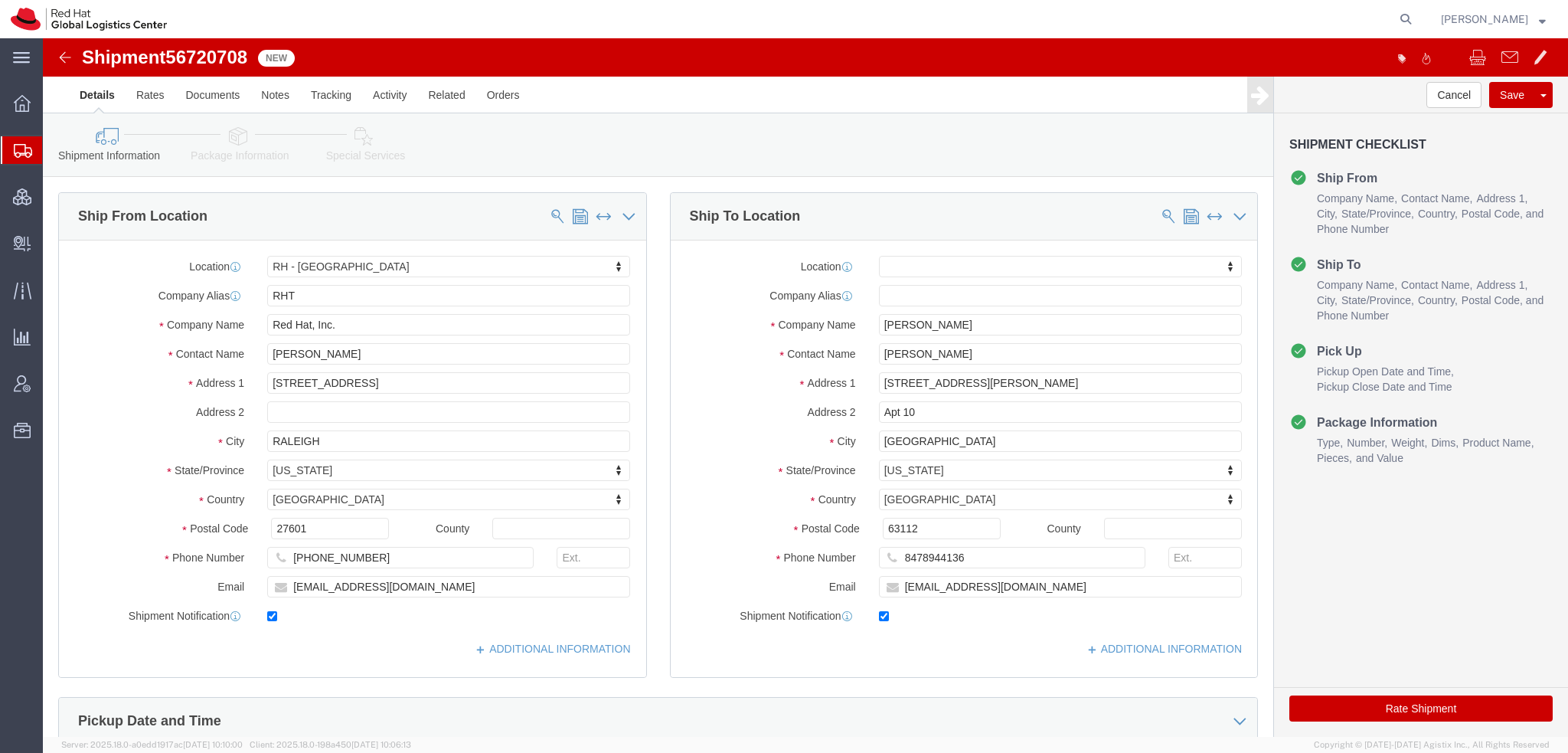
click icon
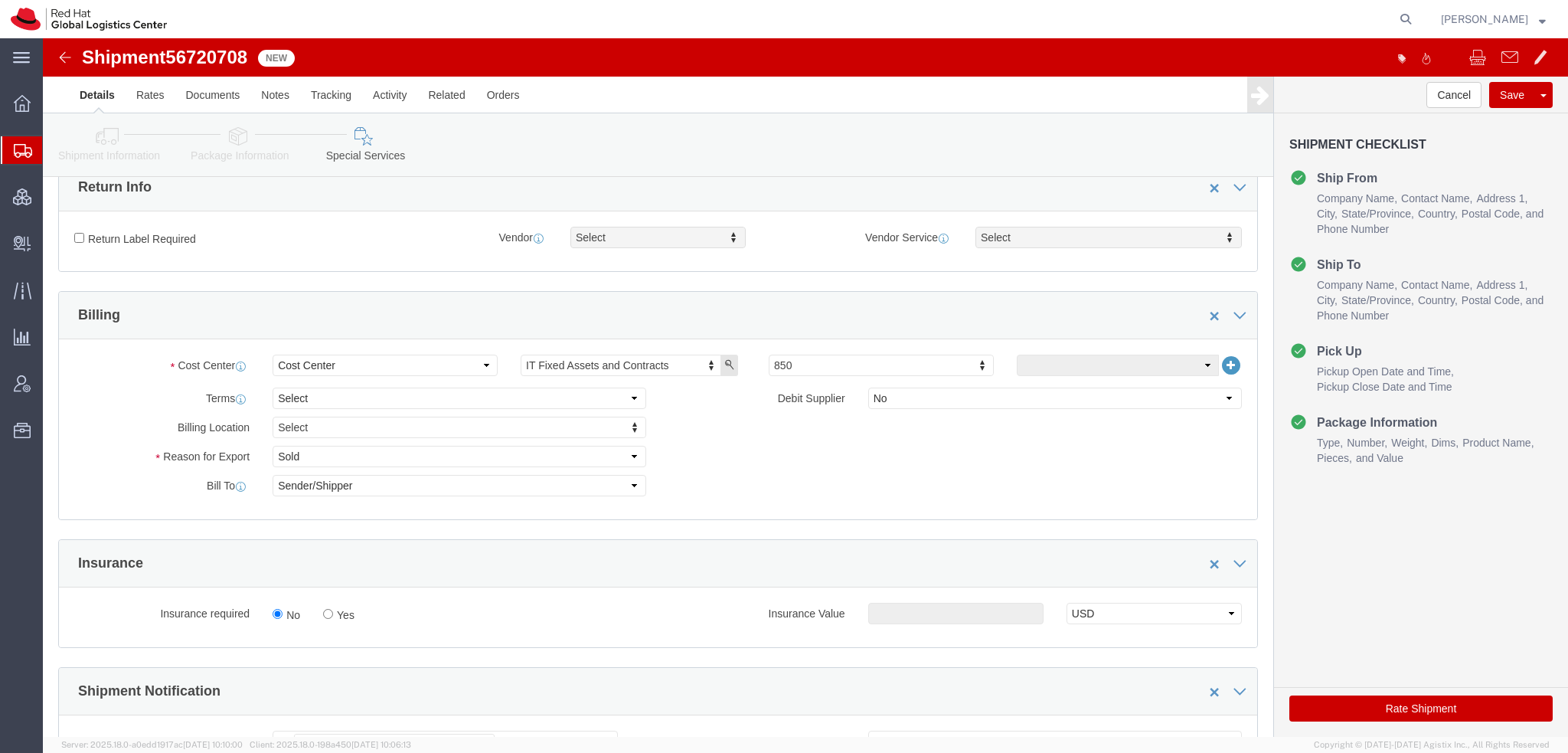
scroll to position [460, 0]
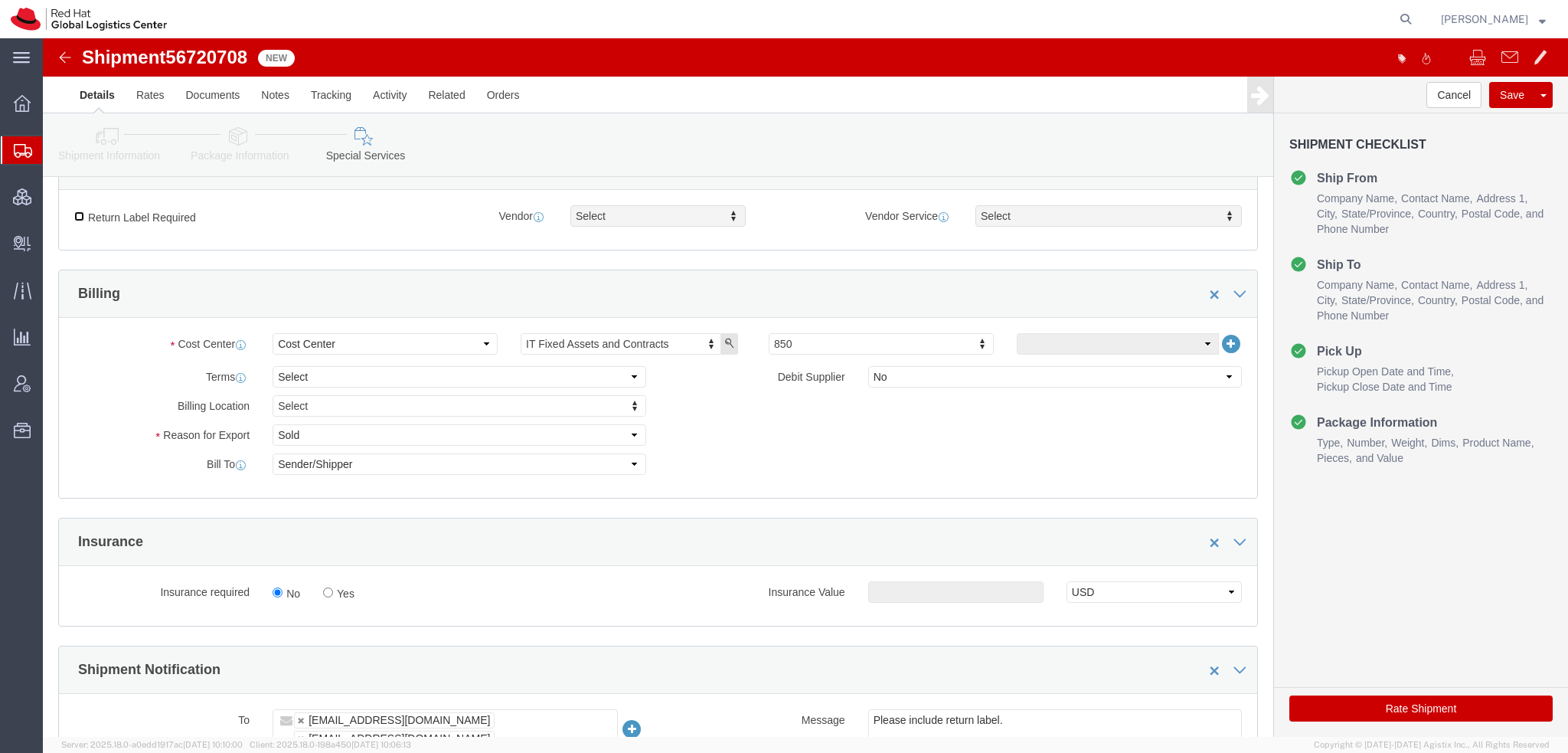
click input "Return Label Required"
checkbox input "true"
drag, startPoint x: 533, startPoint y: 177, endPoint x: 547, endPoint y: 206, distance: 32.2
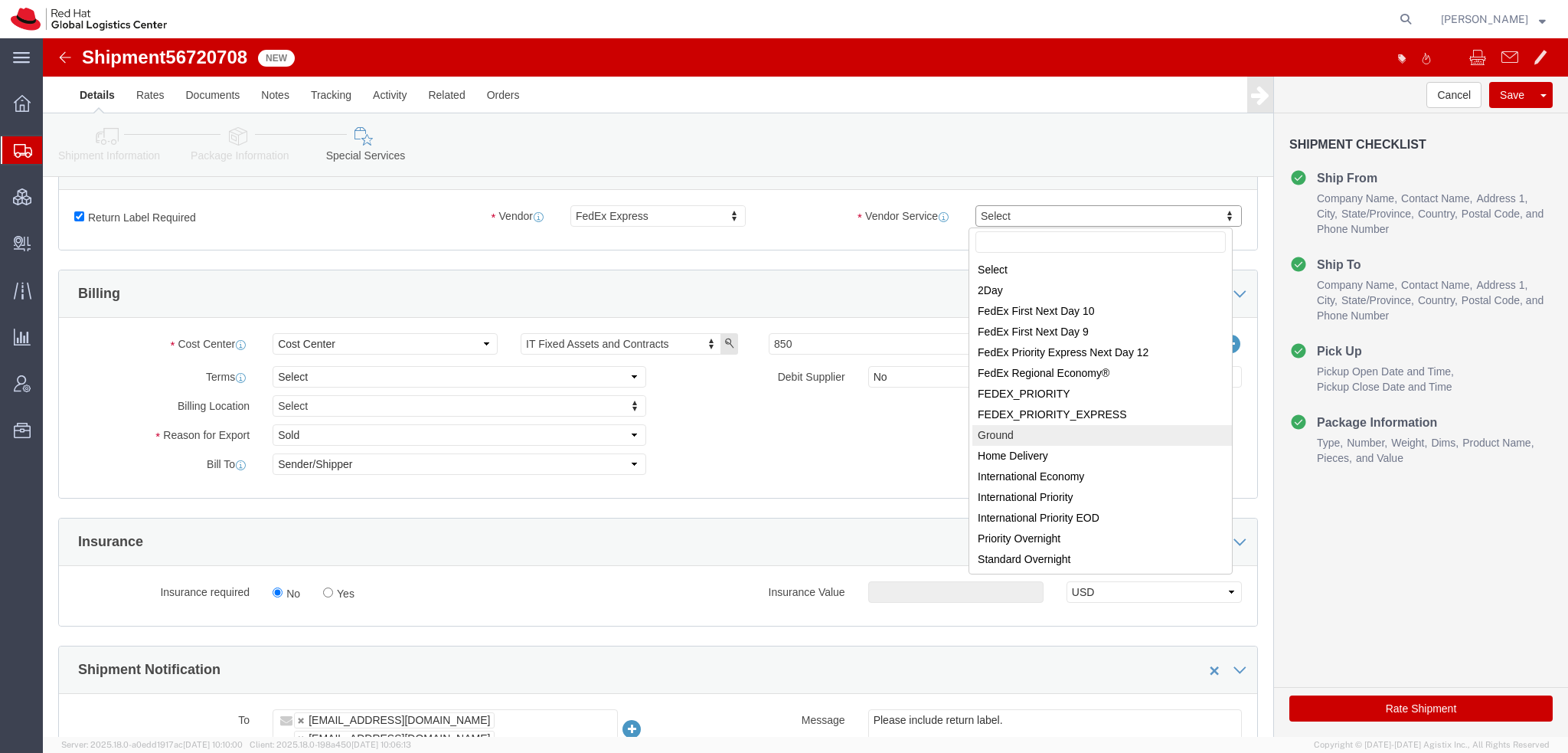
select select "12"
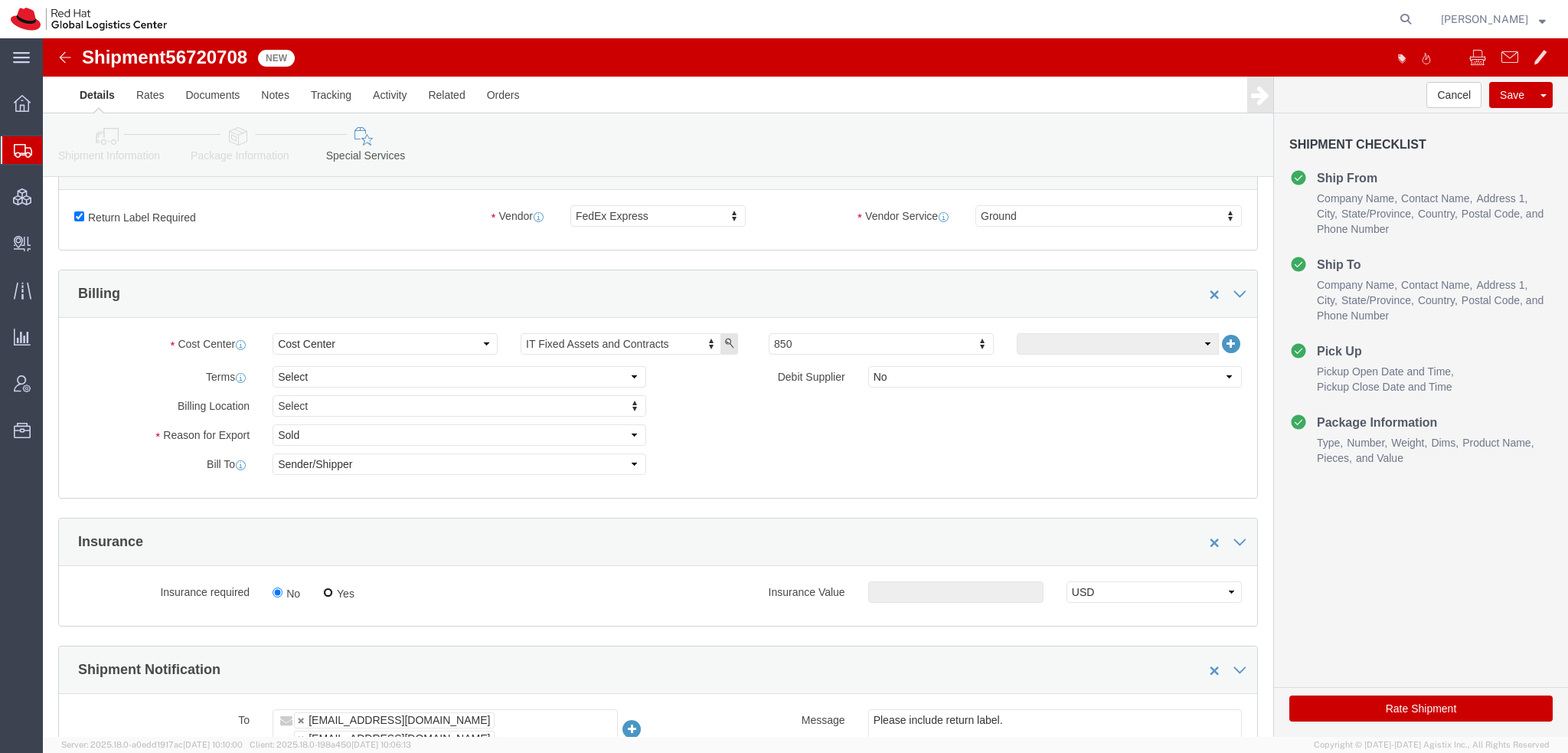
click input "Yes"
radio input "true"
click input "text"
type input "500.00"
click button "Rate Shipment"
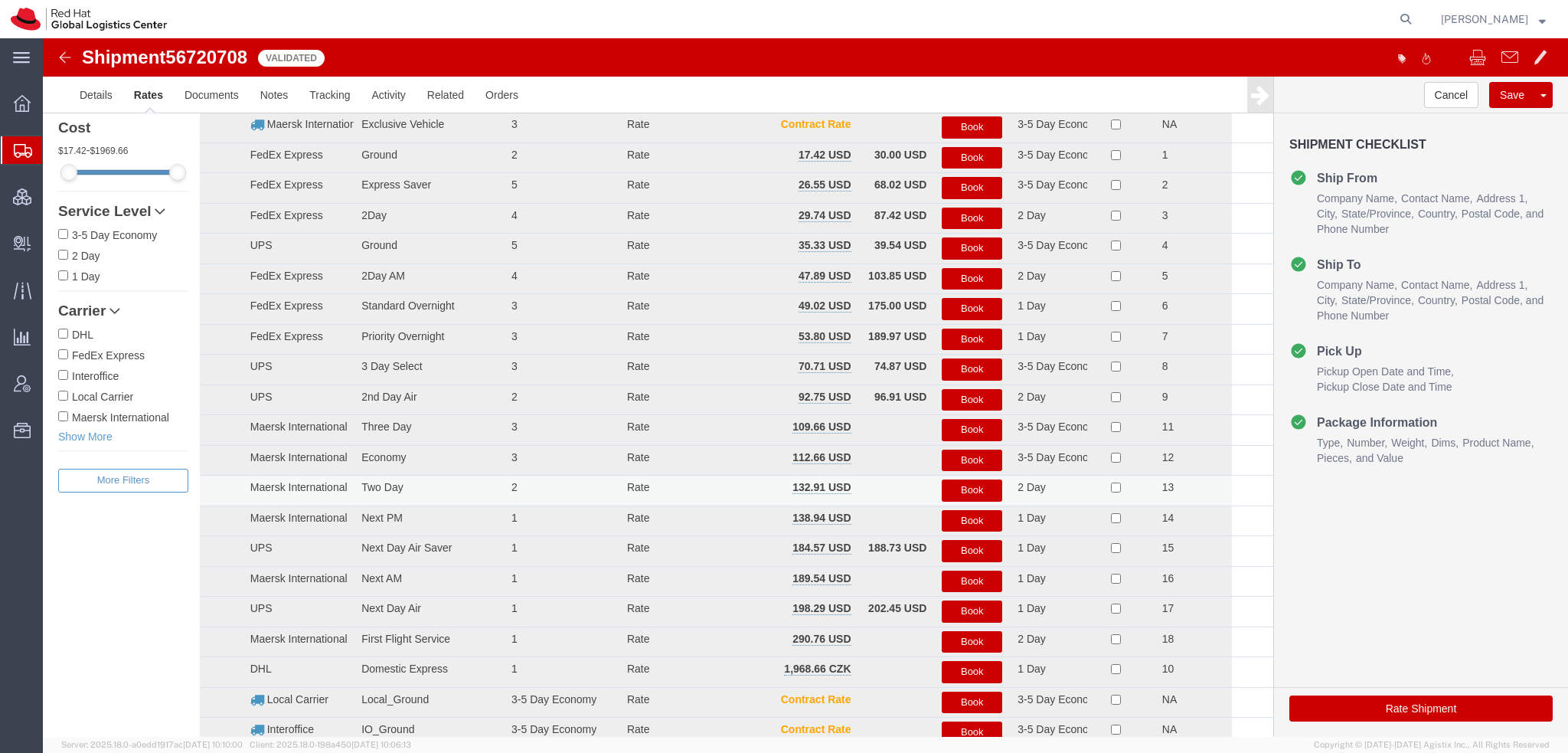
scroll to position [0, 0]
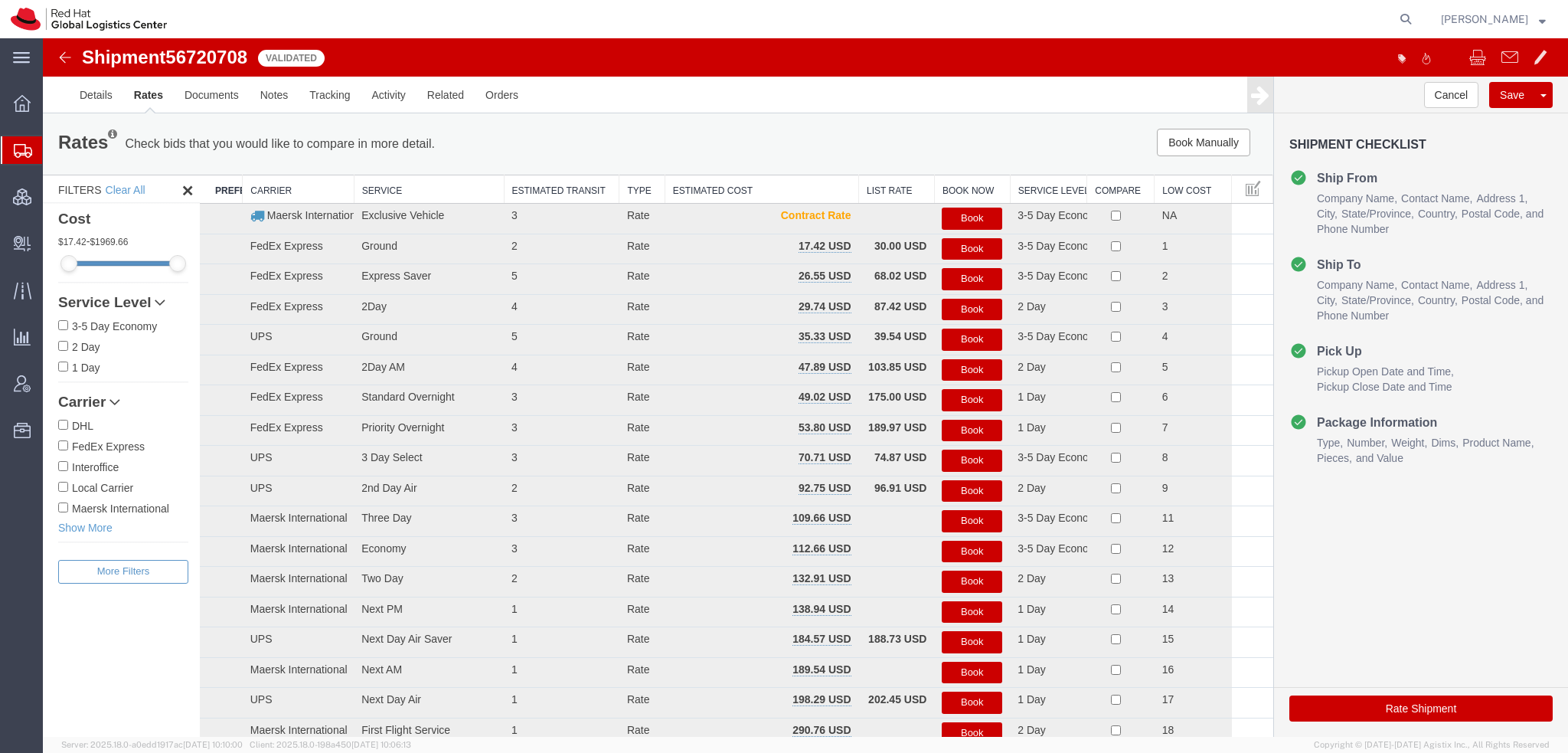
click at [971, 278] on button "Book" at bounding box center [971, 279] width 60 height 23
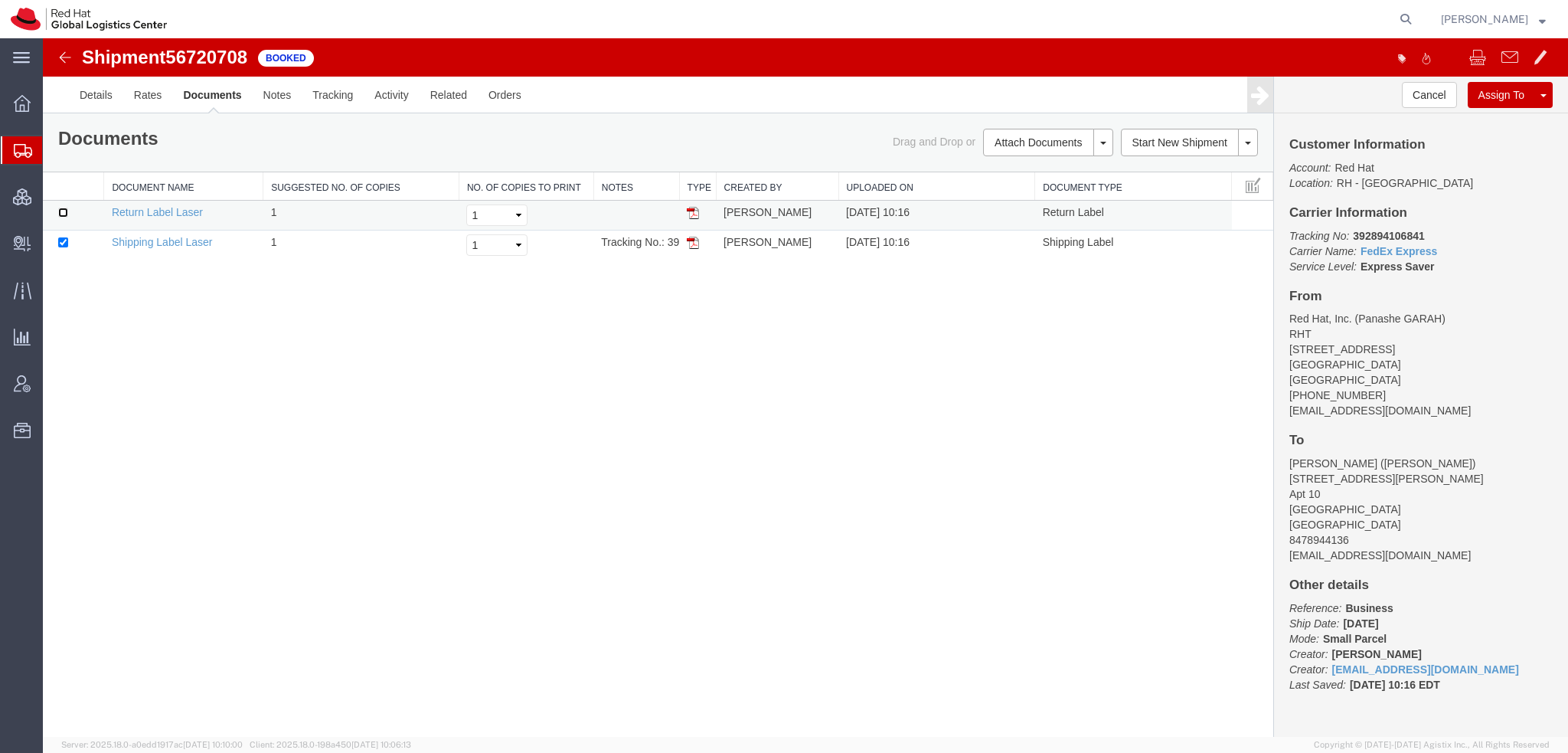
click at [64, 207] on input "checkbox" at bounding box center [63, 212] width 10 height 10
checkbox input "true"
click at [1032, 162] on link "Print Documents" at bounding box center [1045, 168] width 133 height 23
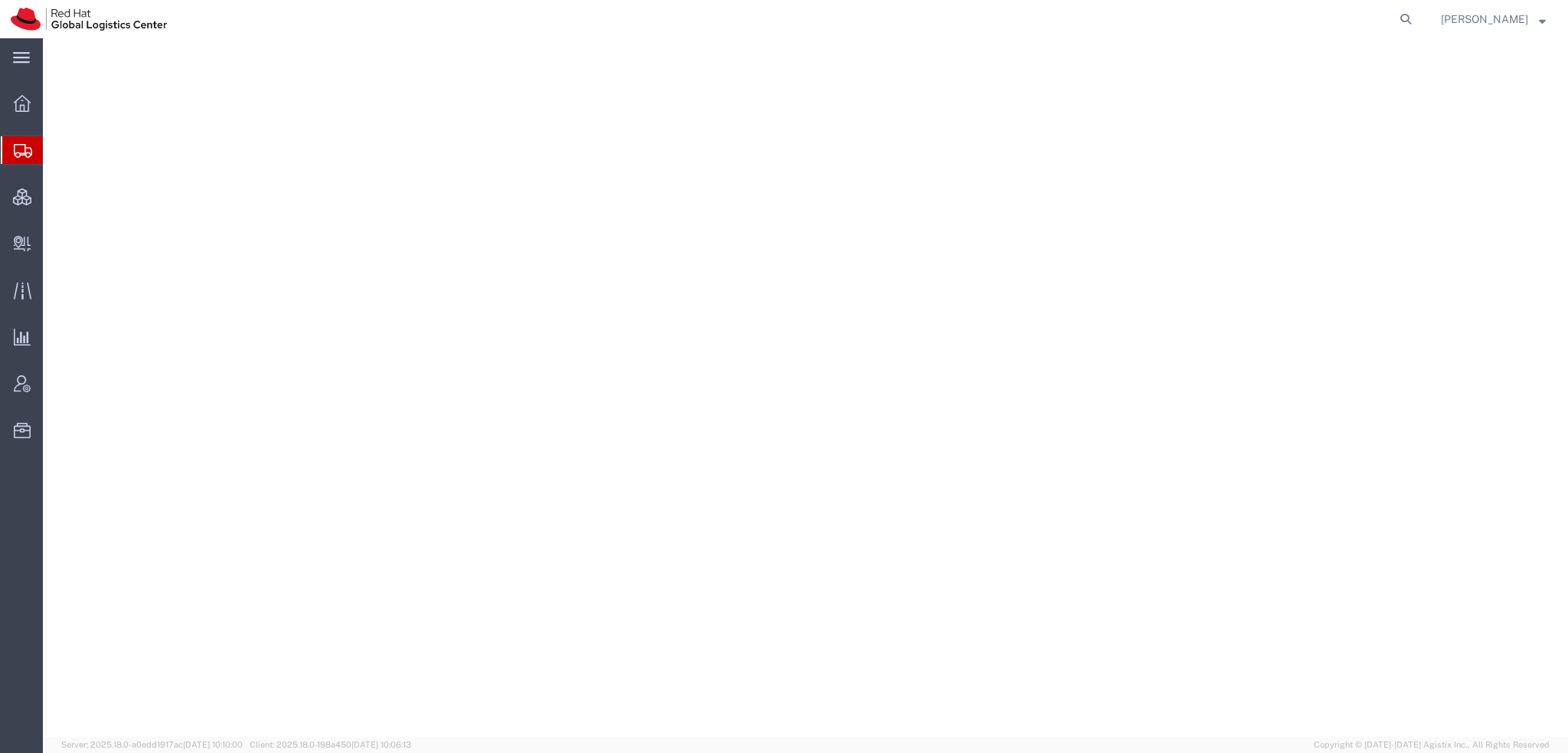
select select "38014"
select select
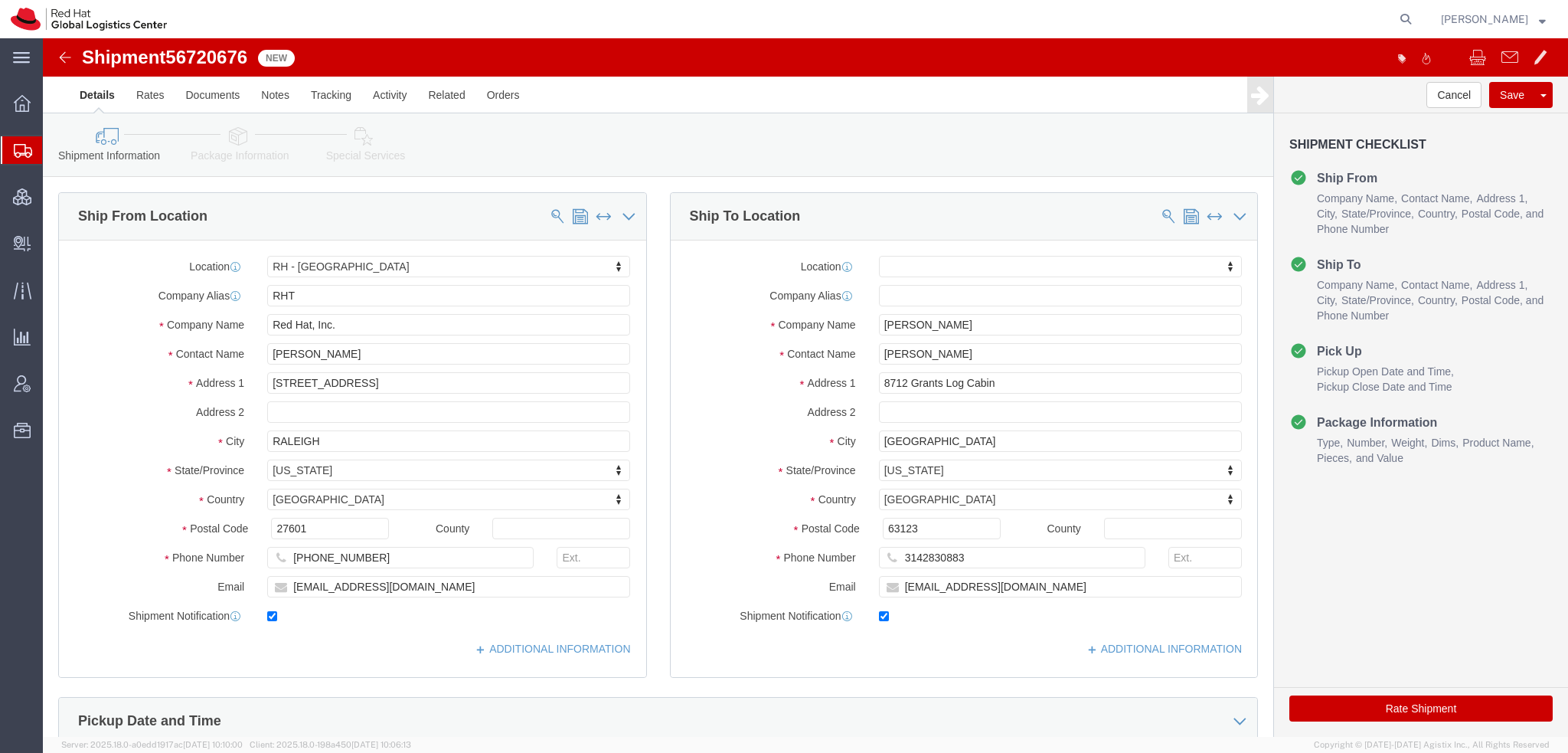
click icon
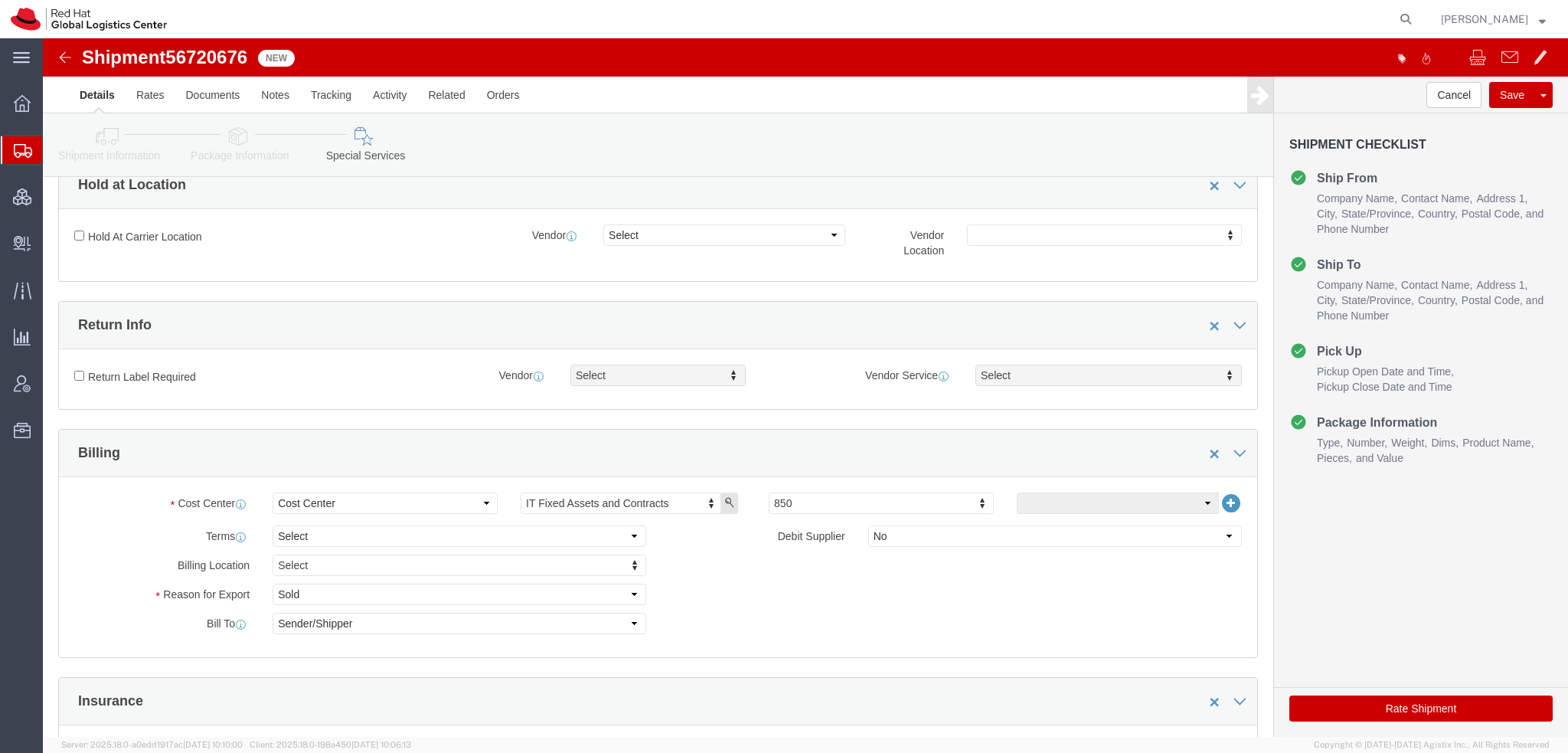
scroll to position [383, 0]
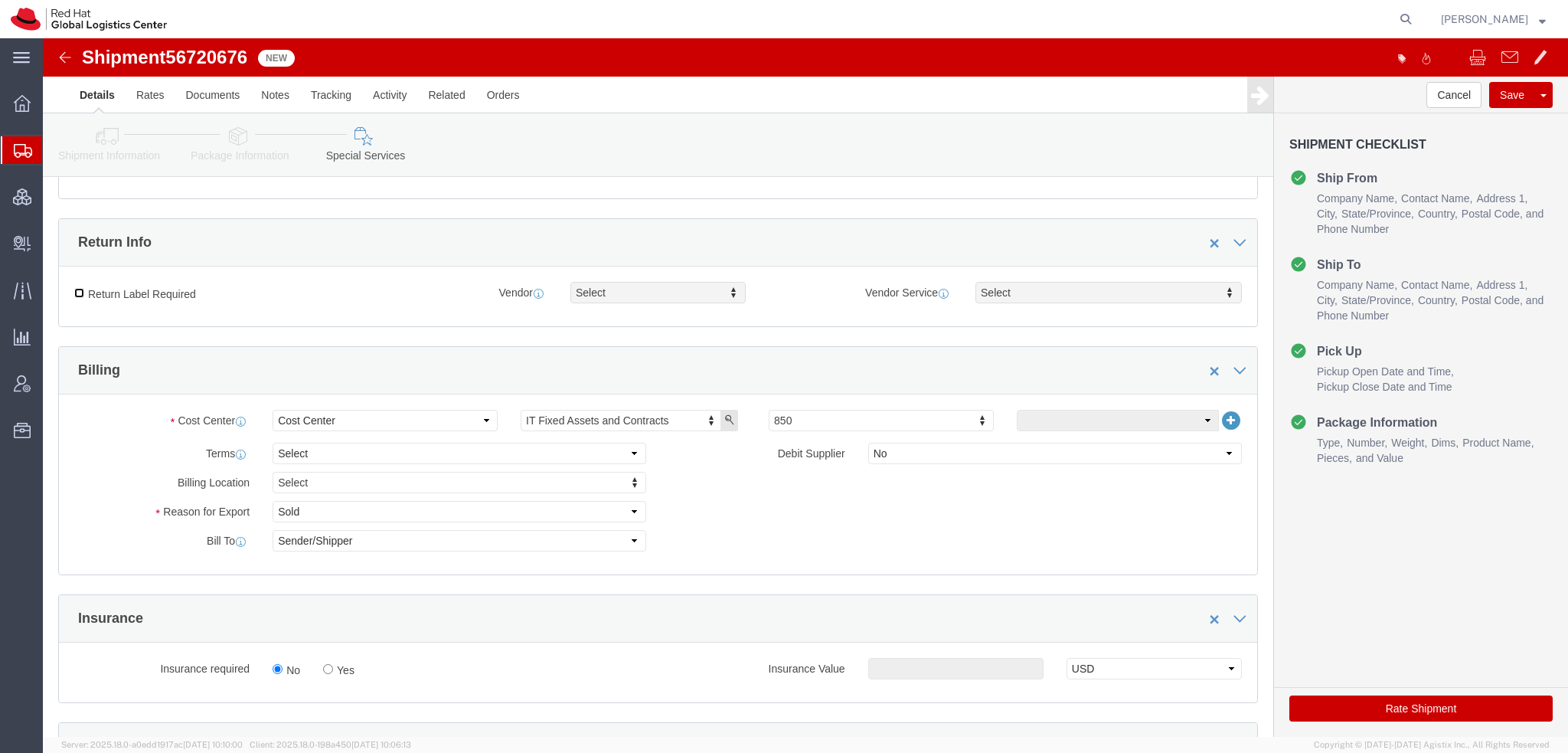
click input "Return Label Required"
checkbox input "true"
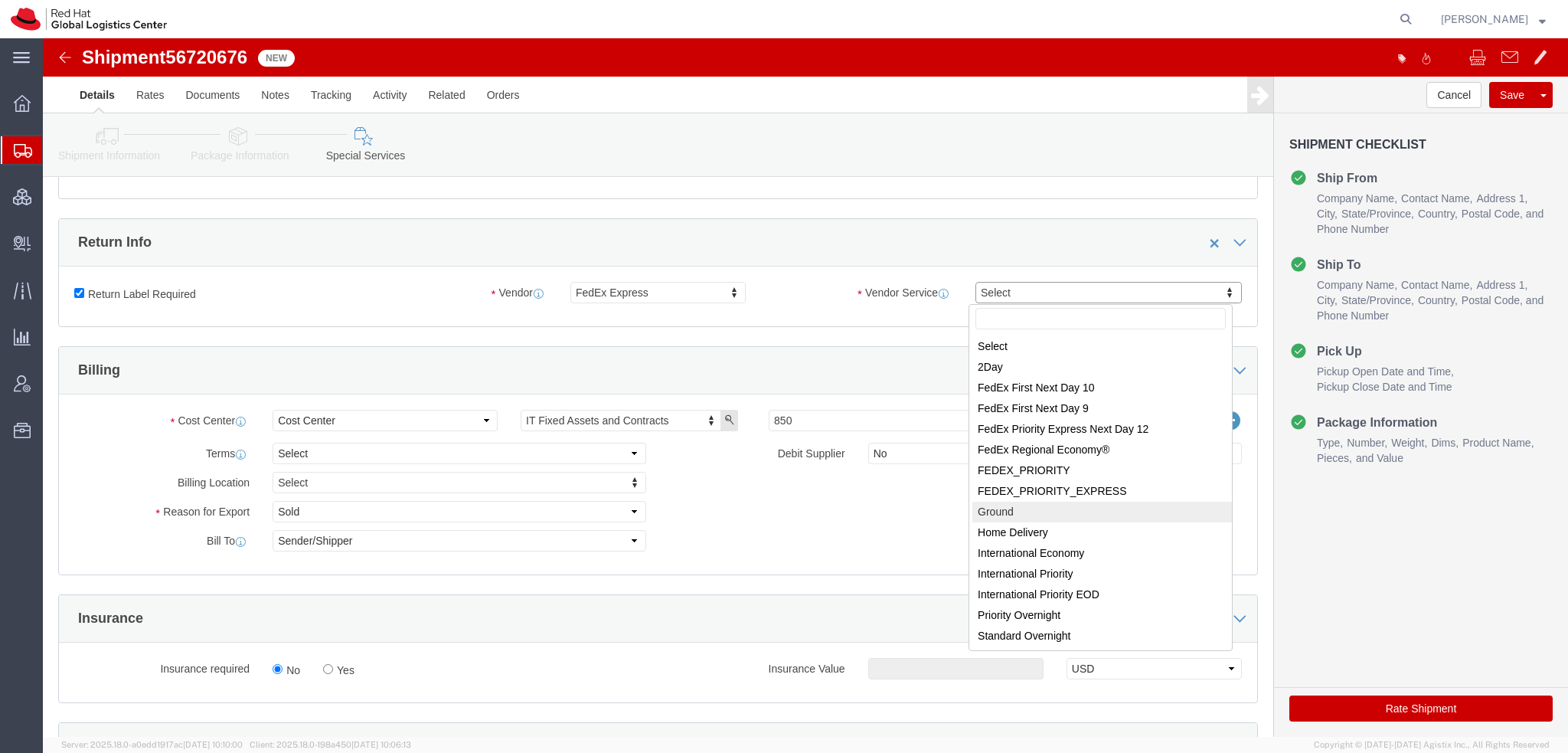
select select "12"
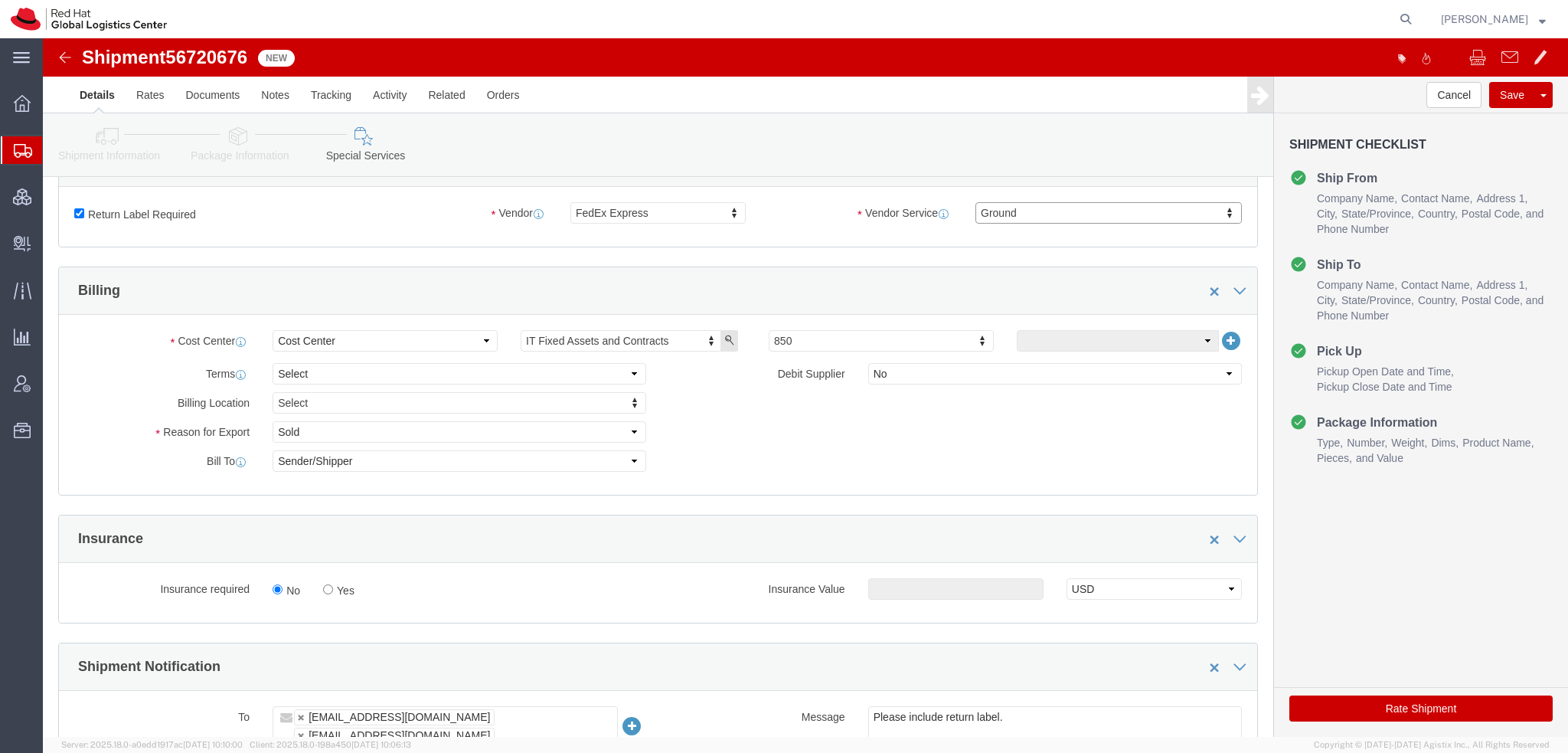
scroll to position [689, 0]
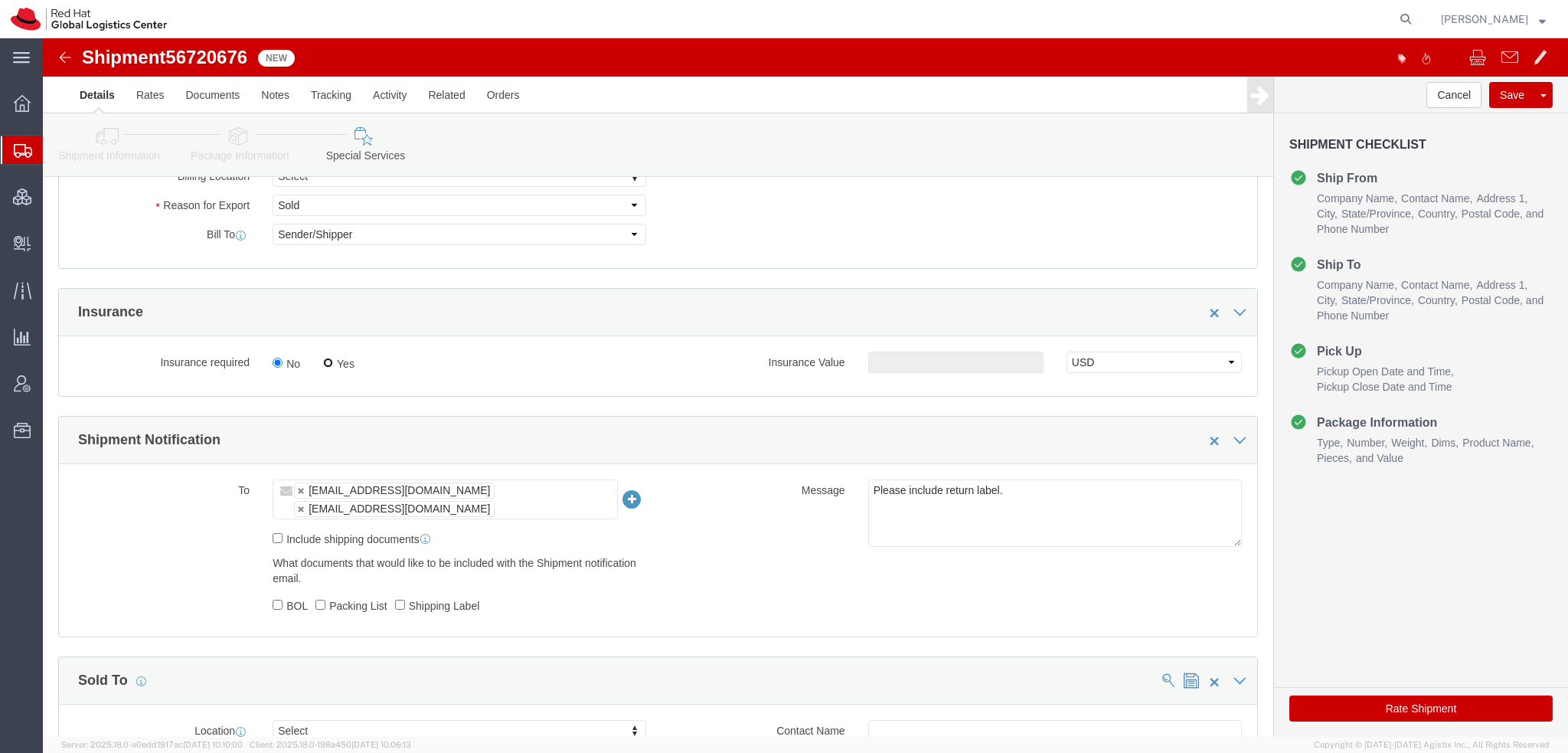
click input "Yes"
radio input "true"
click input "text"
type input "500.00"
click button "Rate Shipment"
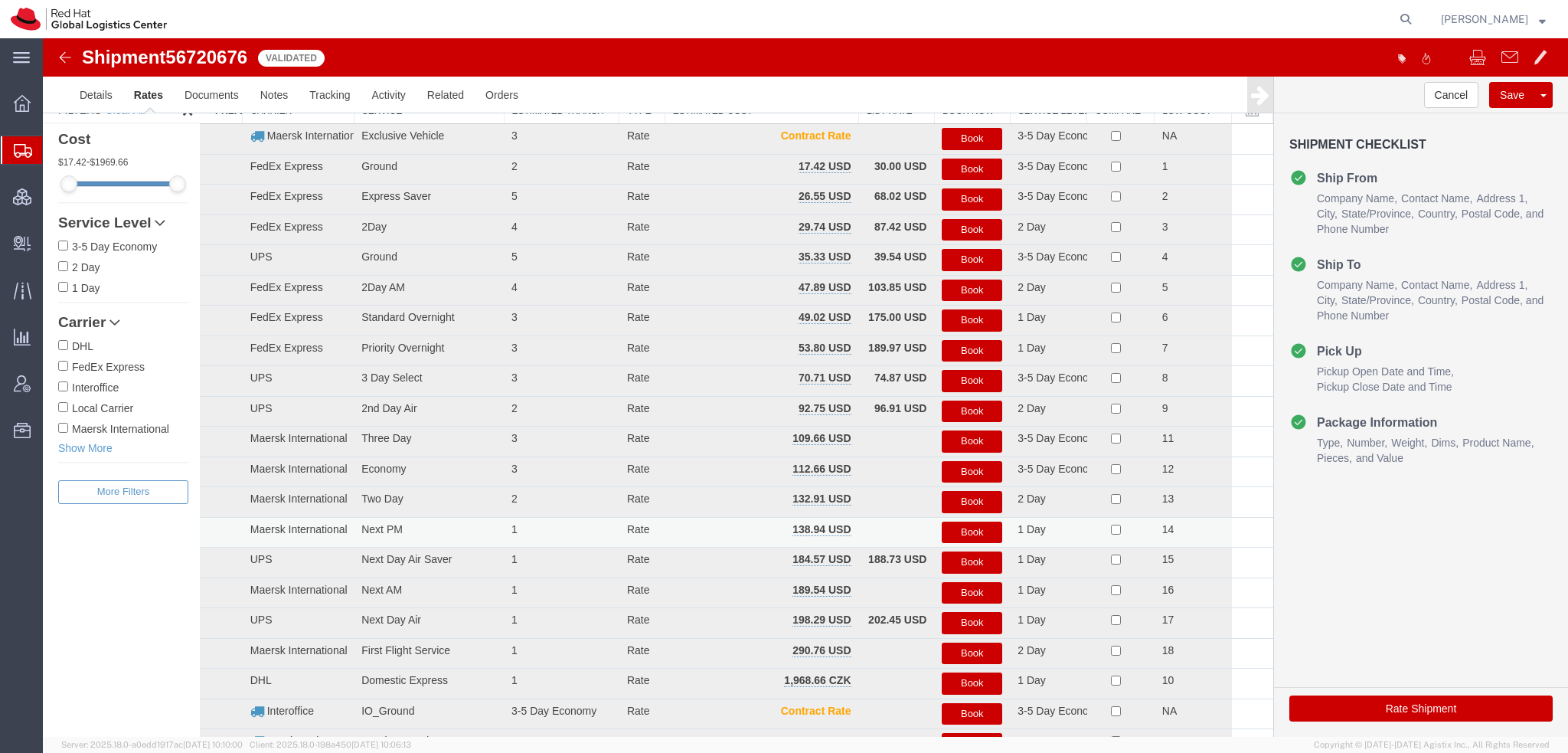
scroll to position [0, 0]
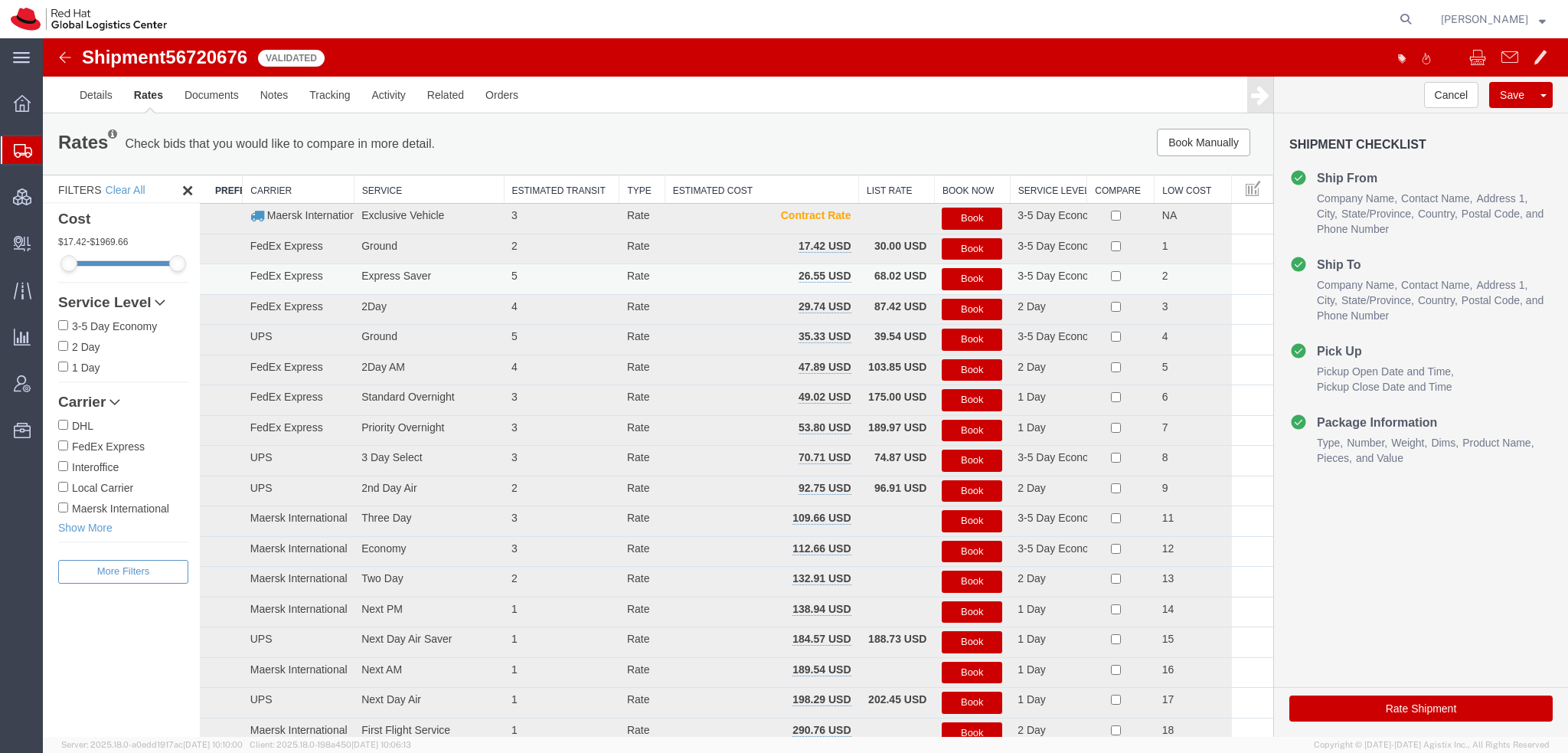
click at [957, 277] on button "Book" at bounding box center [971, 279] width 60 height 23
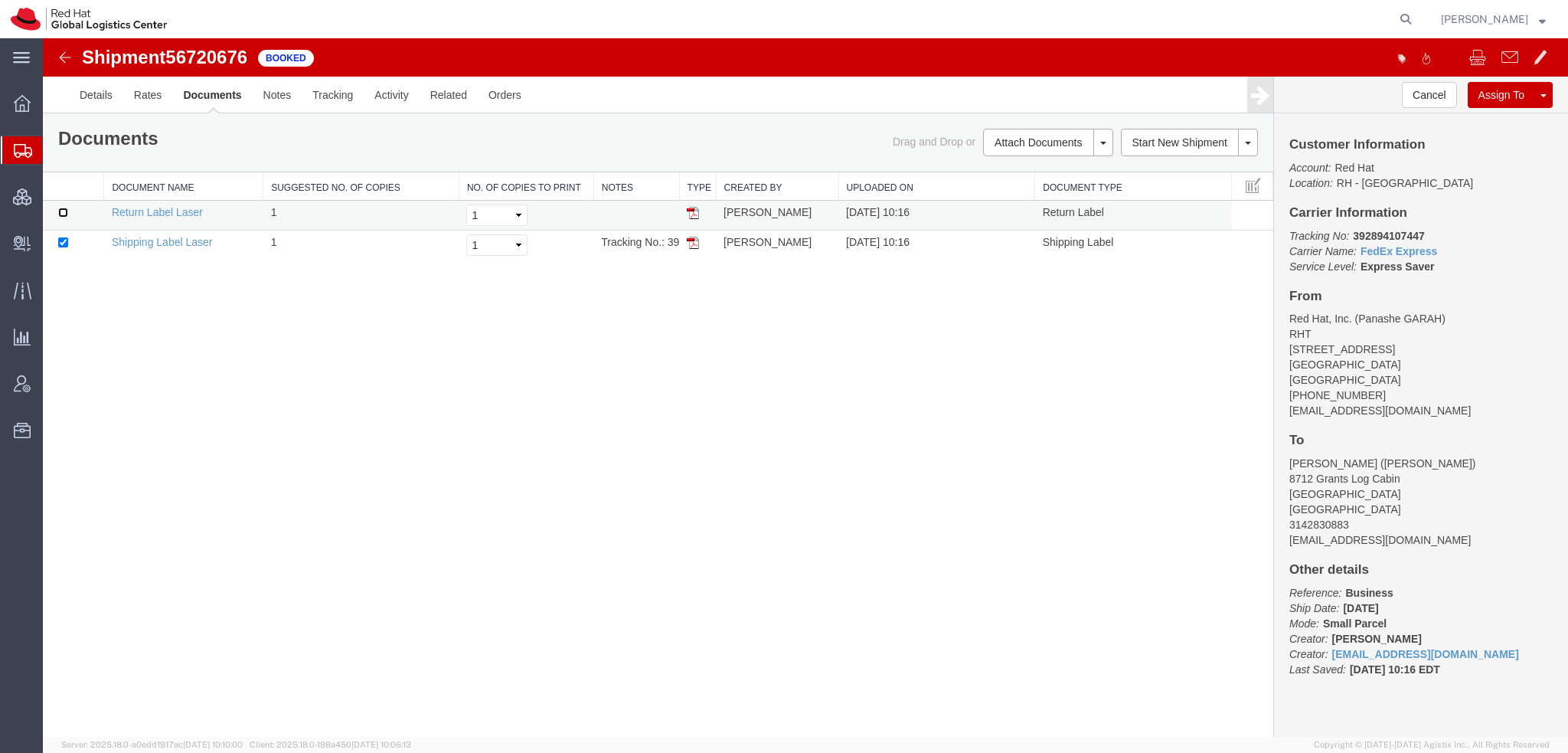
click at [65, 212] on input "checkbox" at bounding box center [63, 212] width 10 height 10
checkbox input "true"
click at [1065, 176] on link "Print Documents" at bounding box center [1045, 168] width 133 height 23
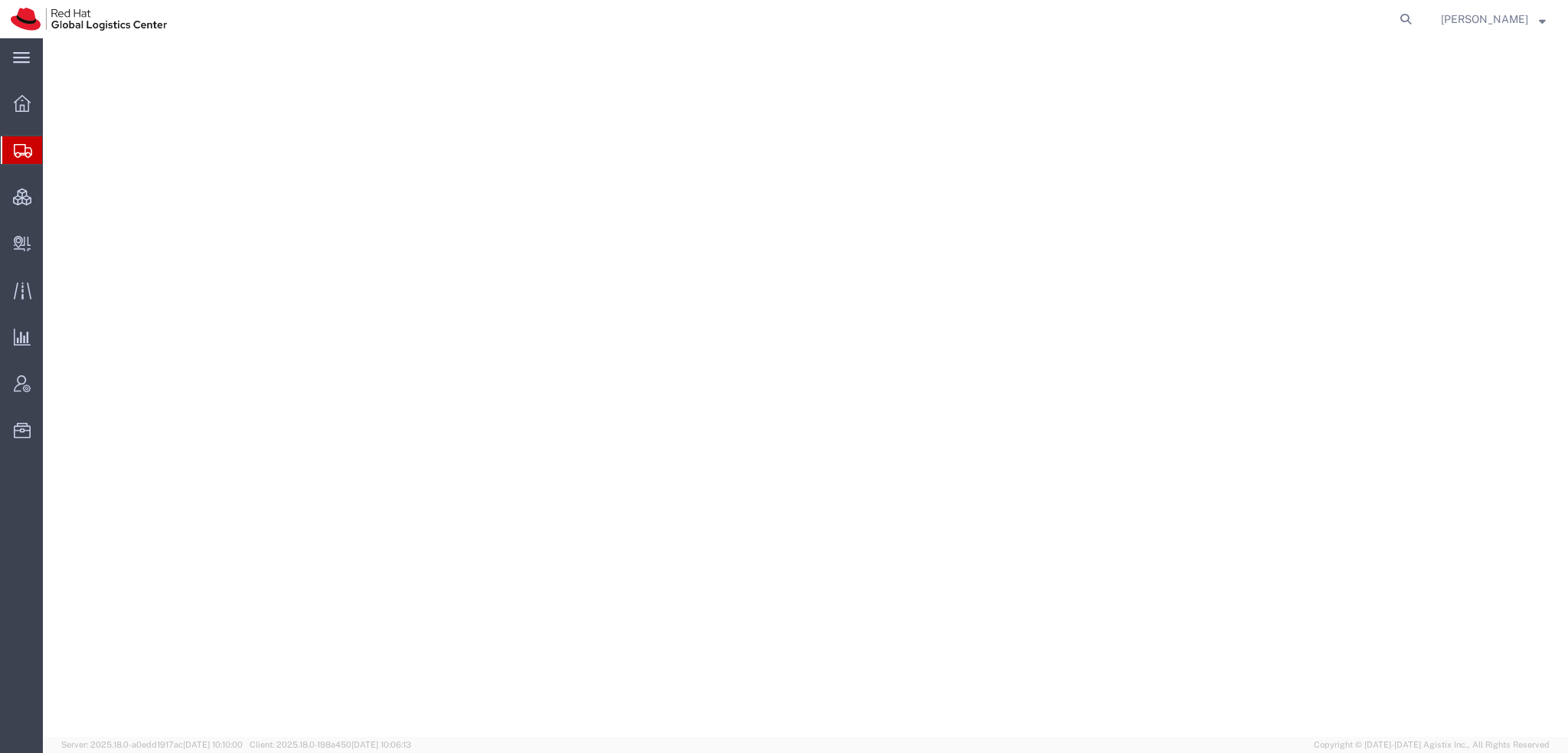
select select "38014"
select select
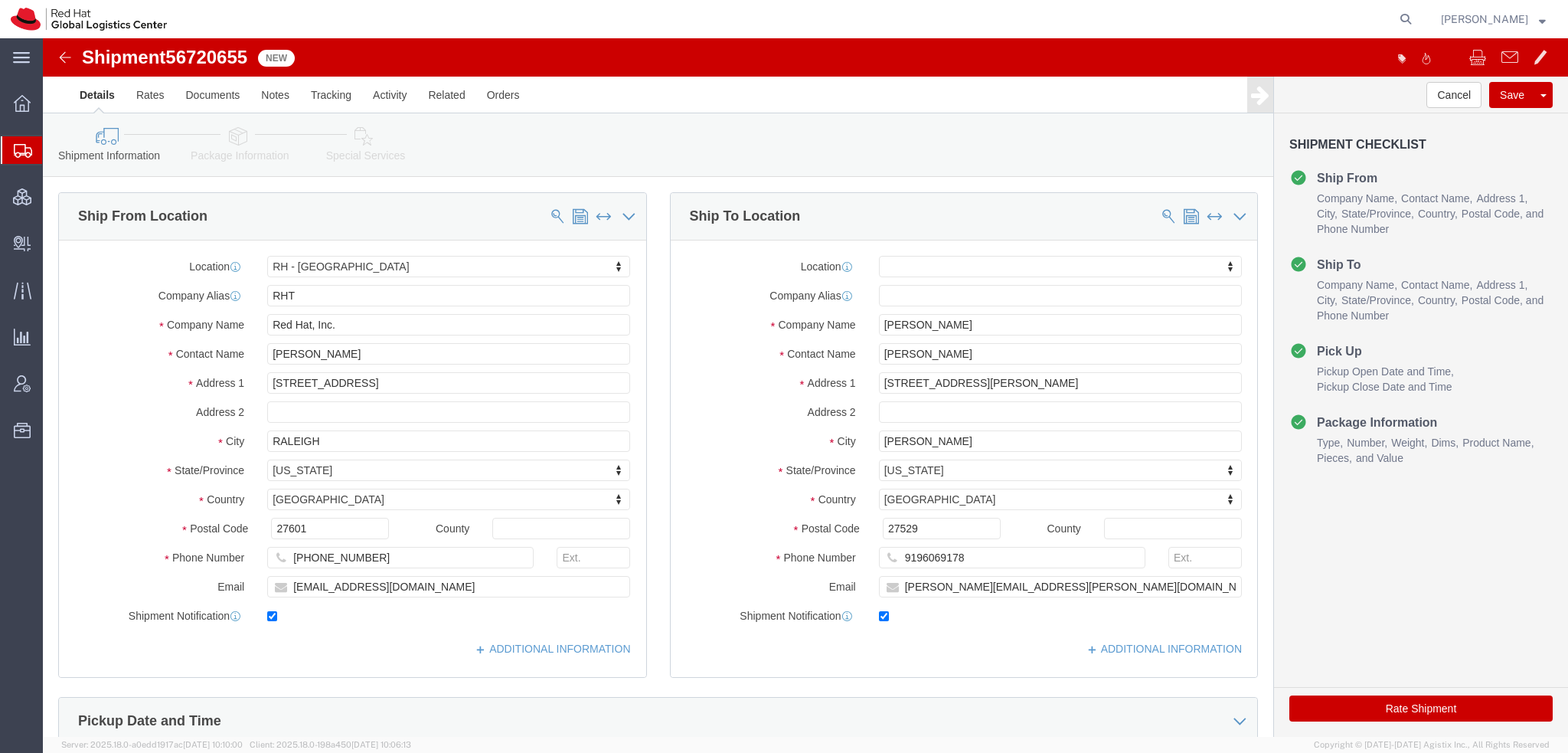
click icon
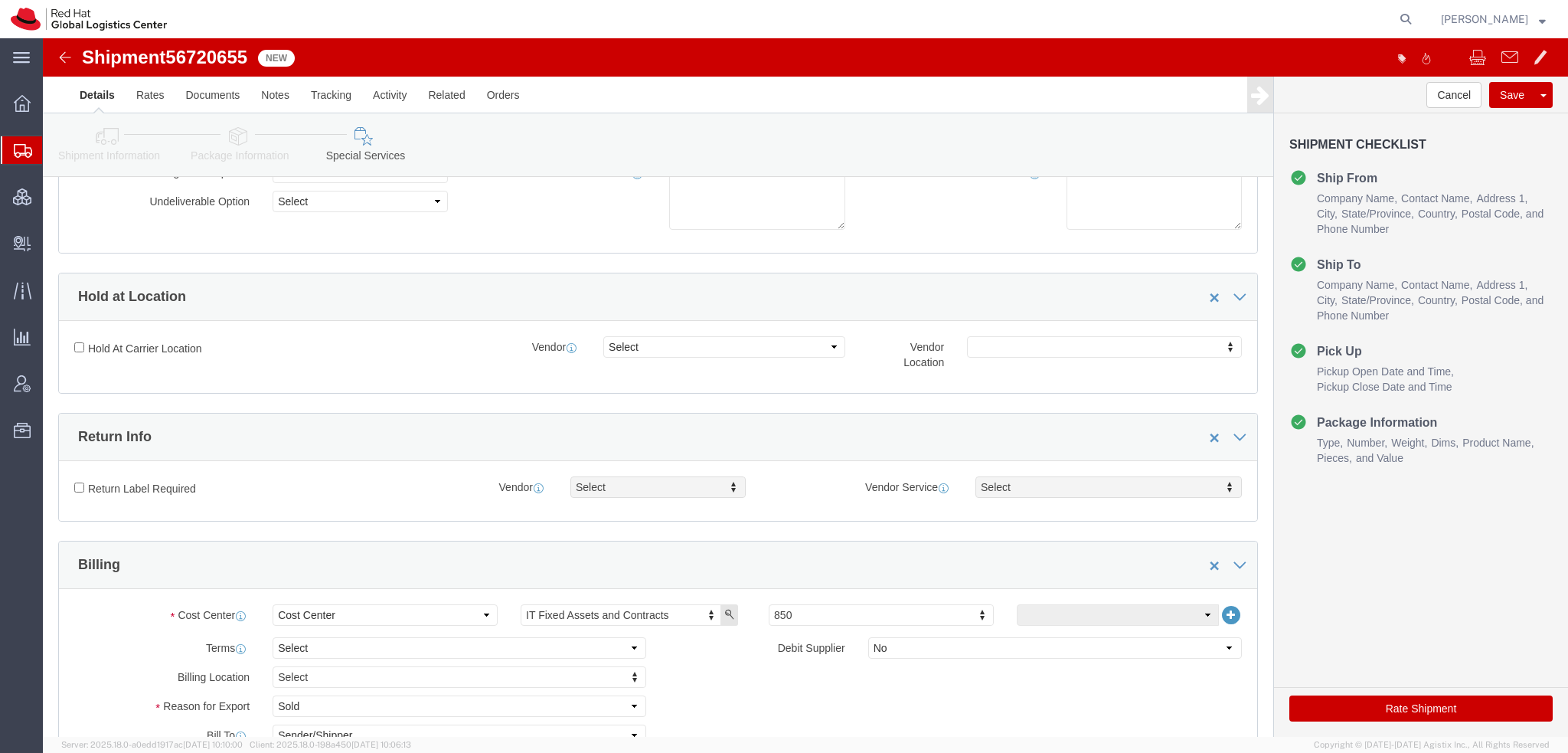
scroll to position [383, 0]
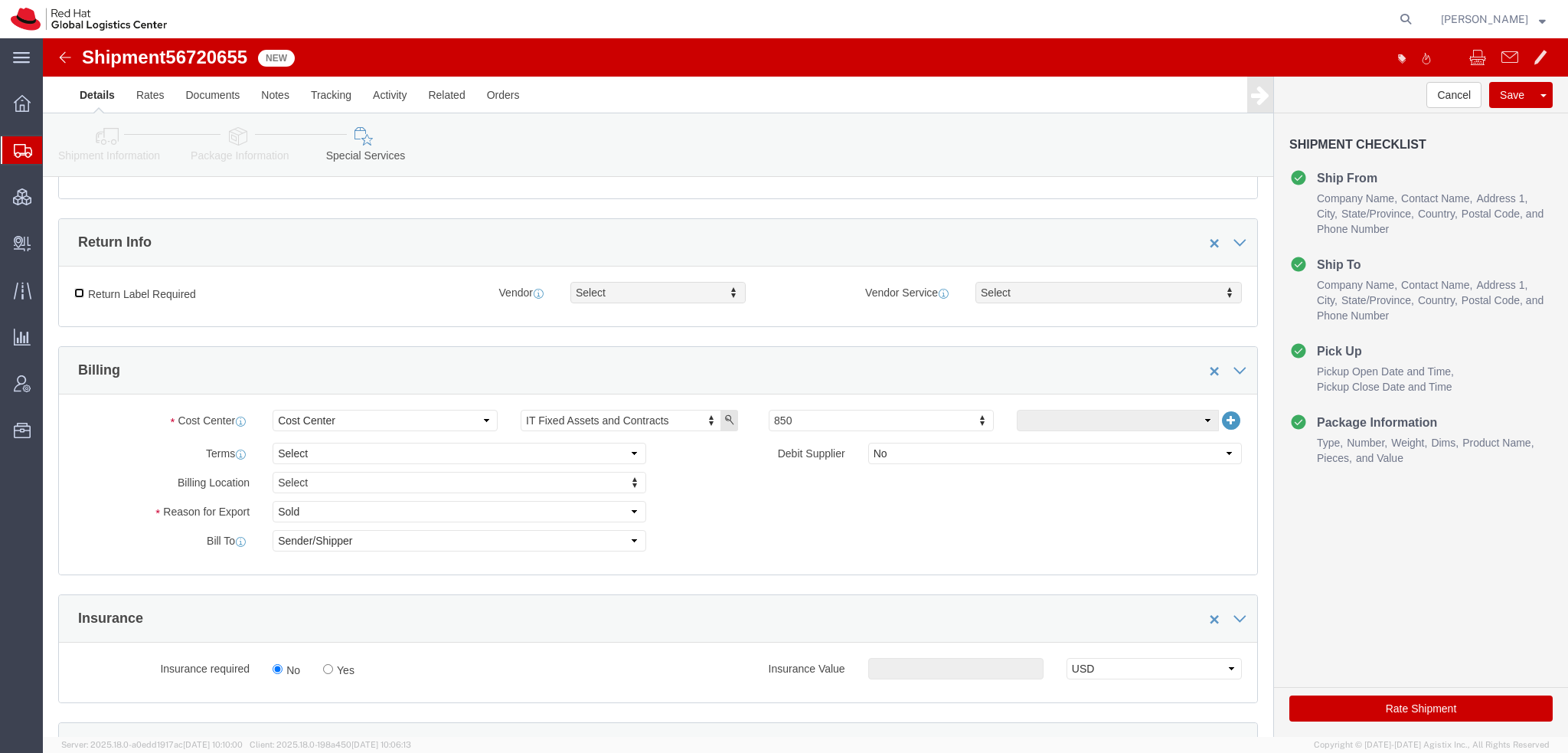
click input "Return Label Required"
checkbox input "true"
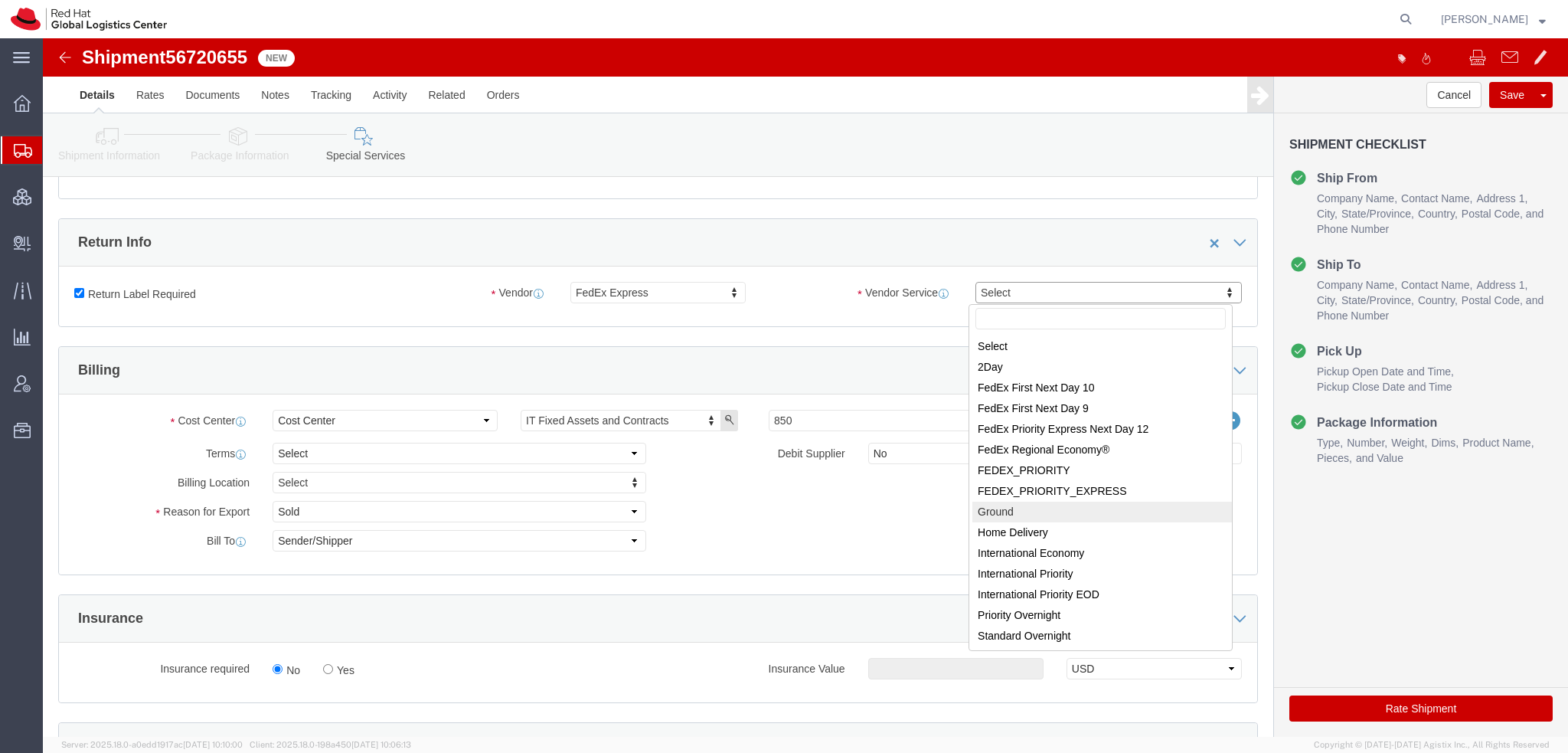
select select "12"
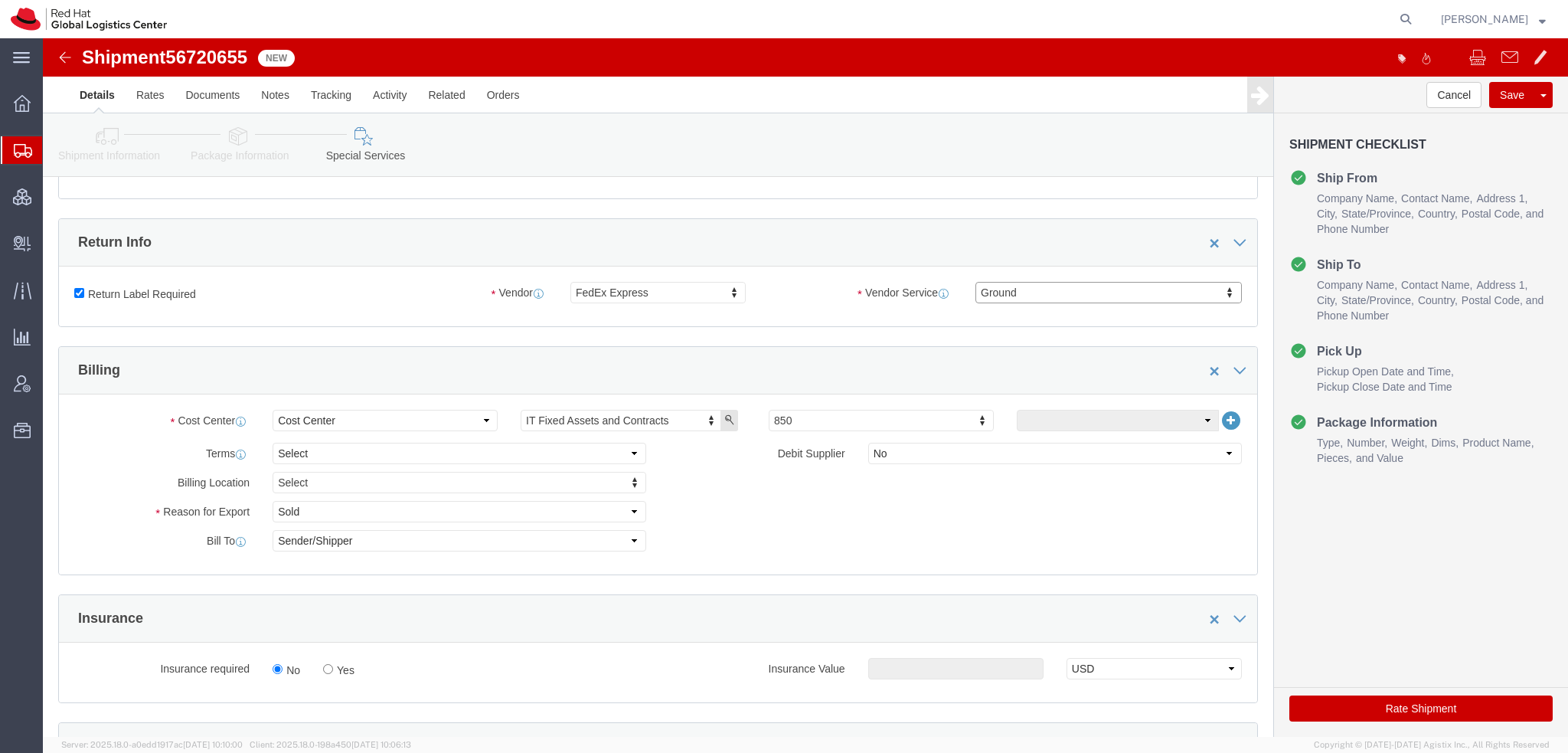
scroll to position [689, 0]
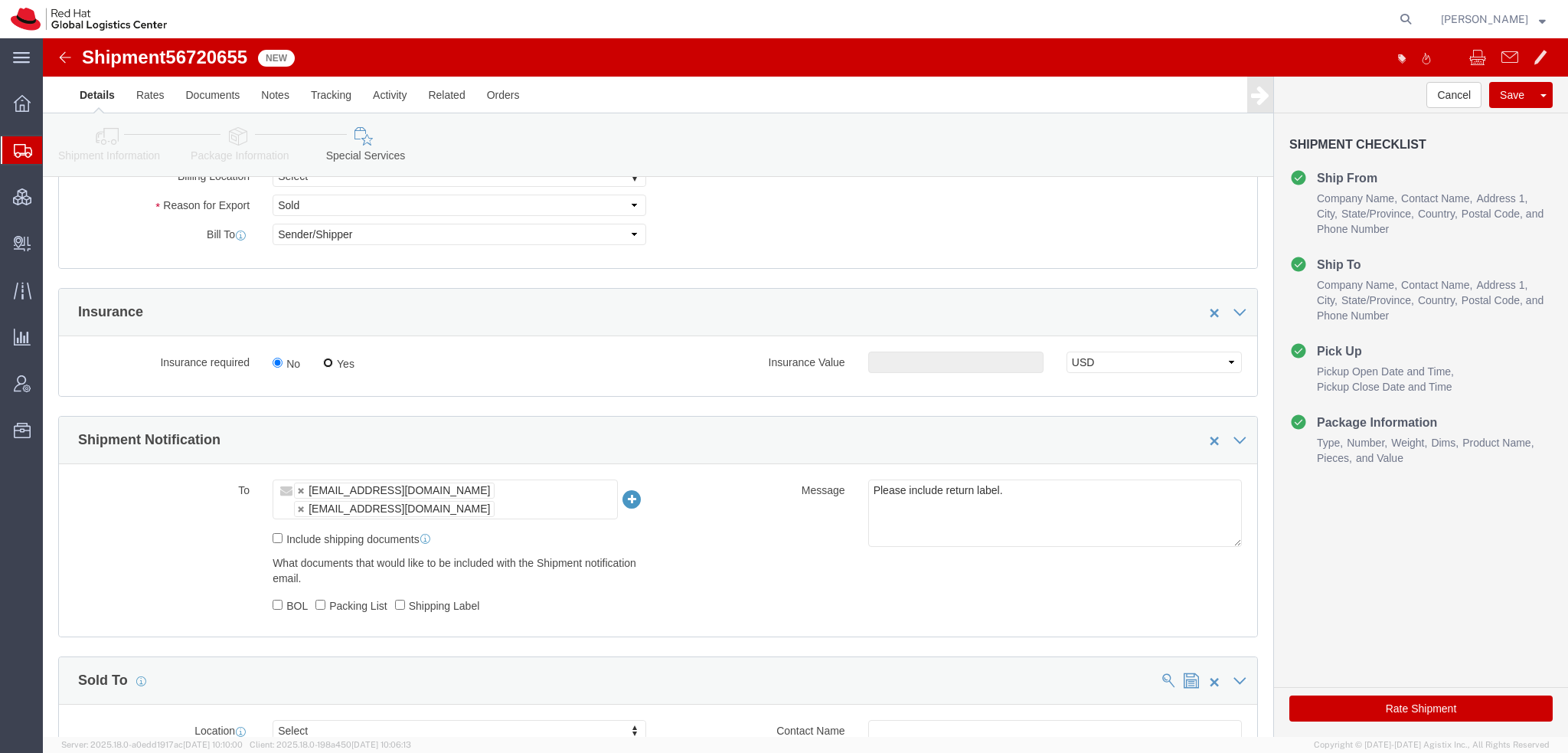
click input "Yes"
radio input "true"
click input "text"
type input "500.00"
click button "Rate Shipment"
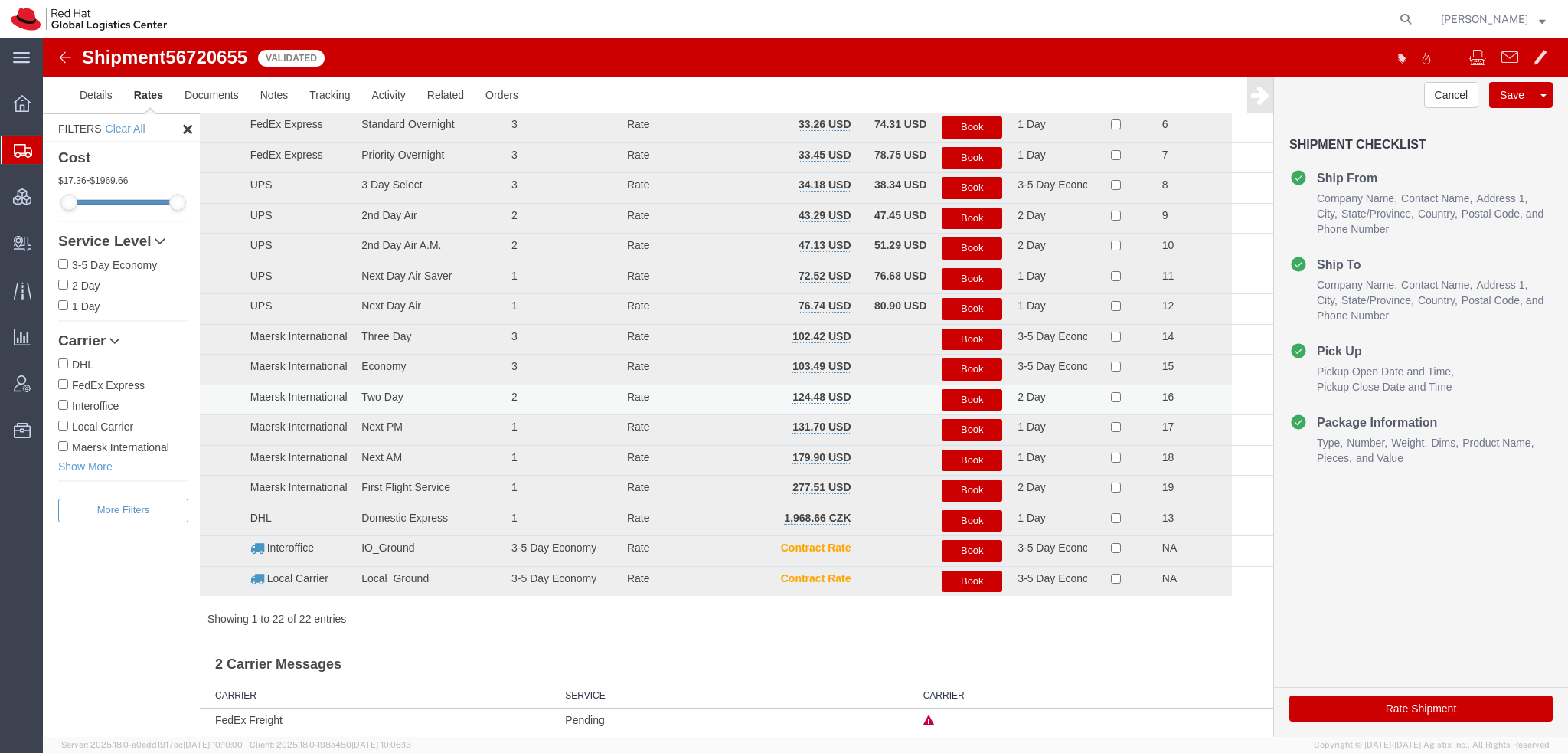
scroll to position [0, 0]
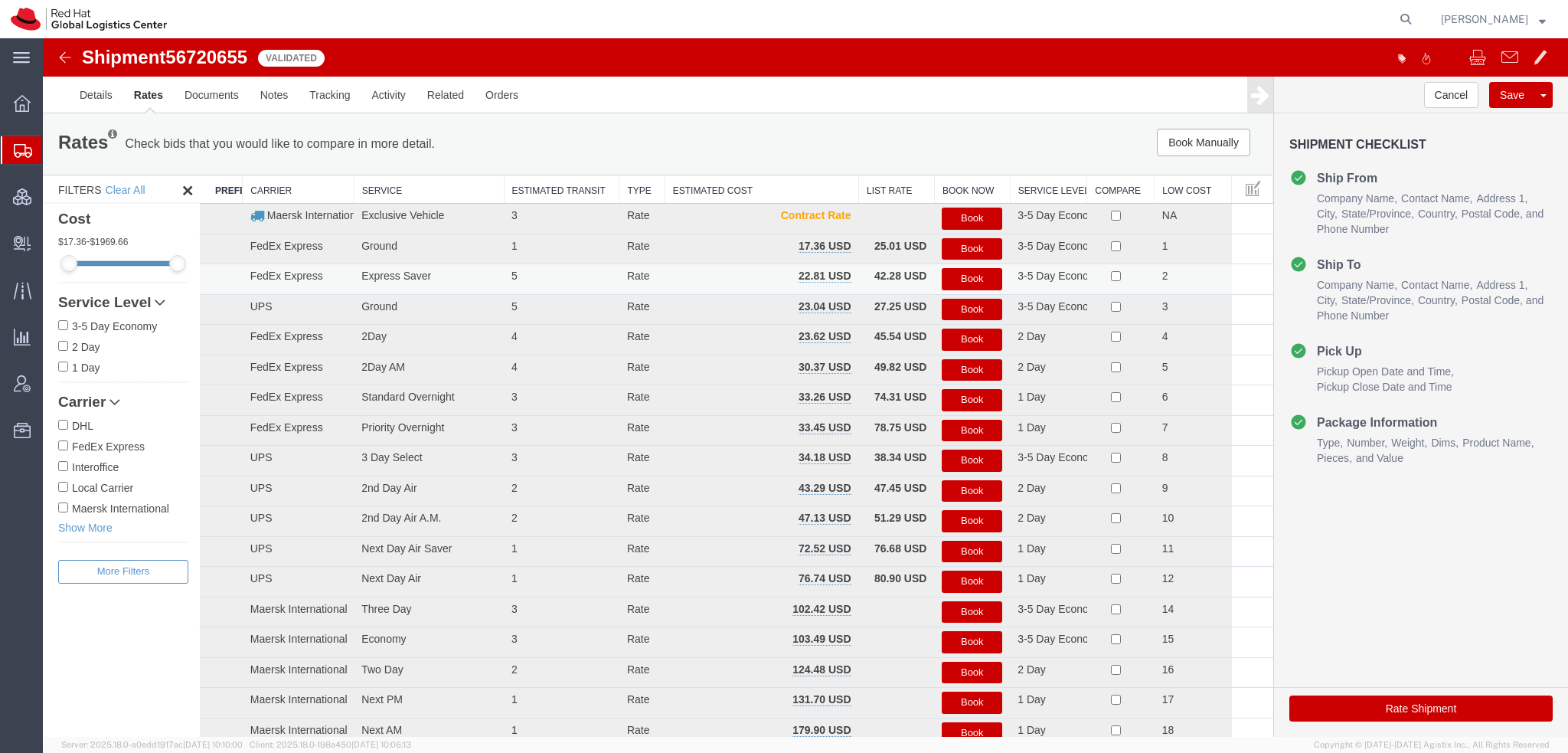
click at [951, 279] on button "Book" at bounding box center [971, 279] width 60 height 23
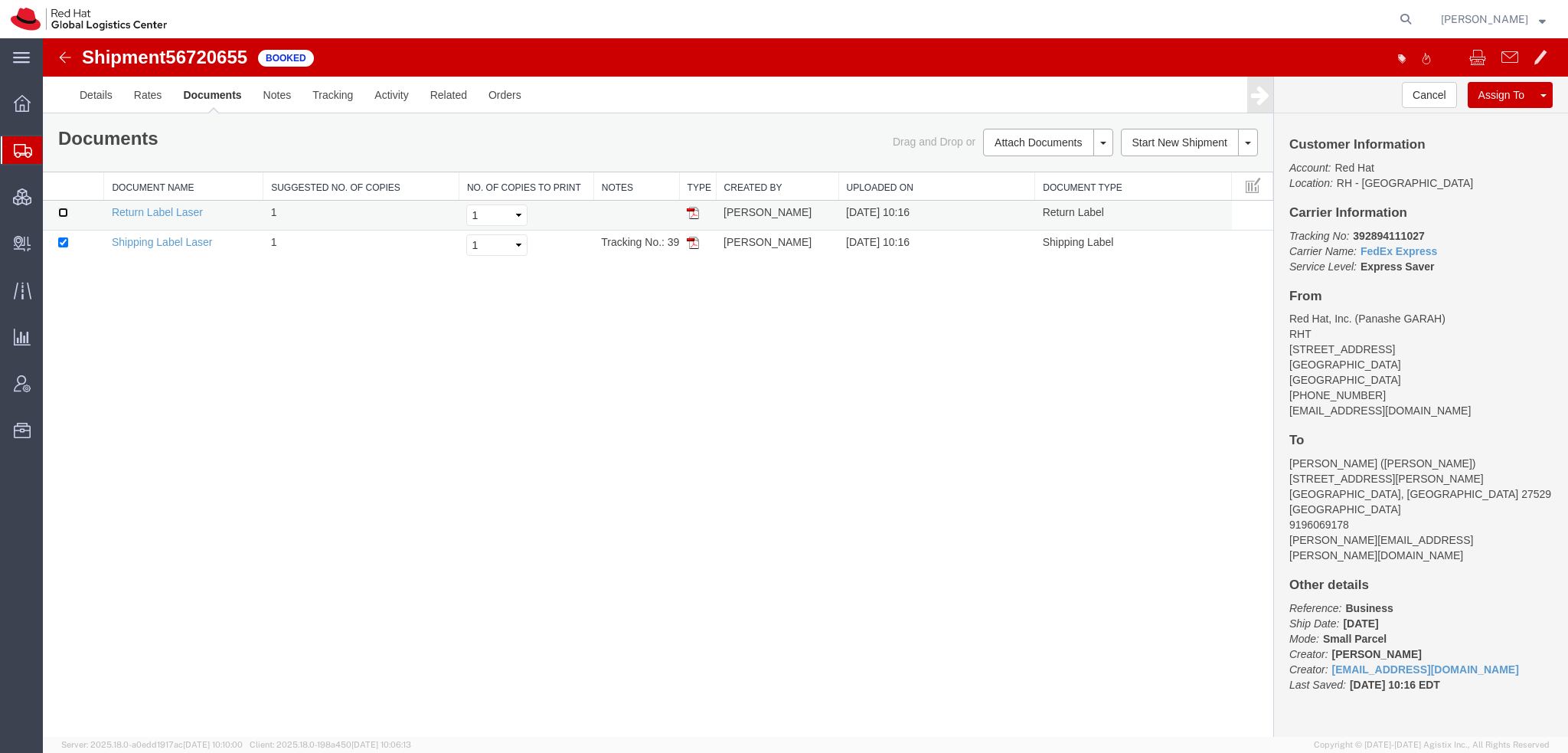
click at [60, 212] on input "checkbox" at bounding box center [63, 212] width 10 height 10
checkbox input "true"
click at [1022, 165] on link "Print Documents" at bounding box center [1045, 168] width 133 height 23
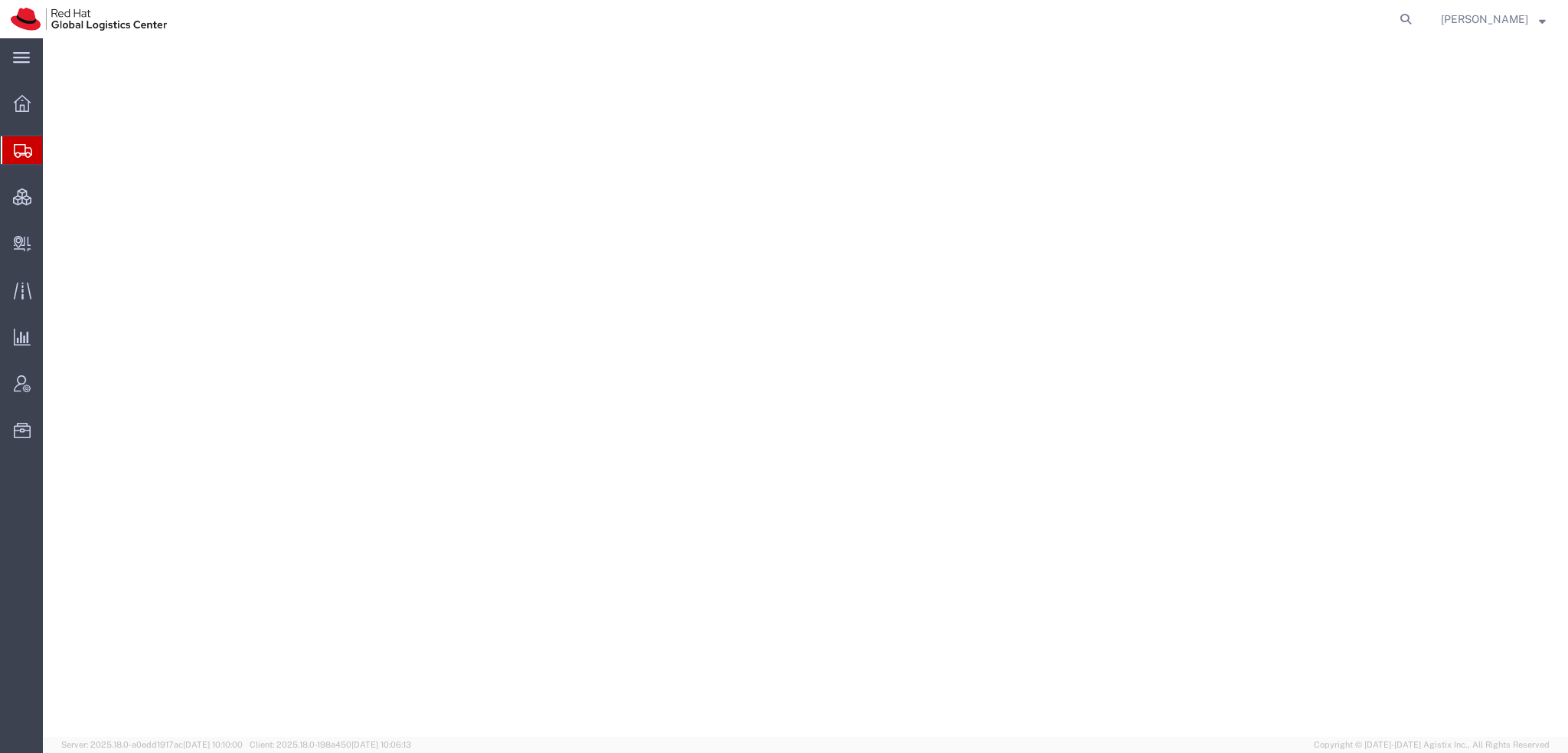
select select "38014"
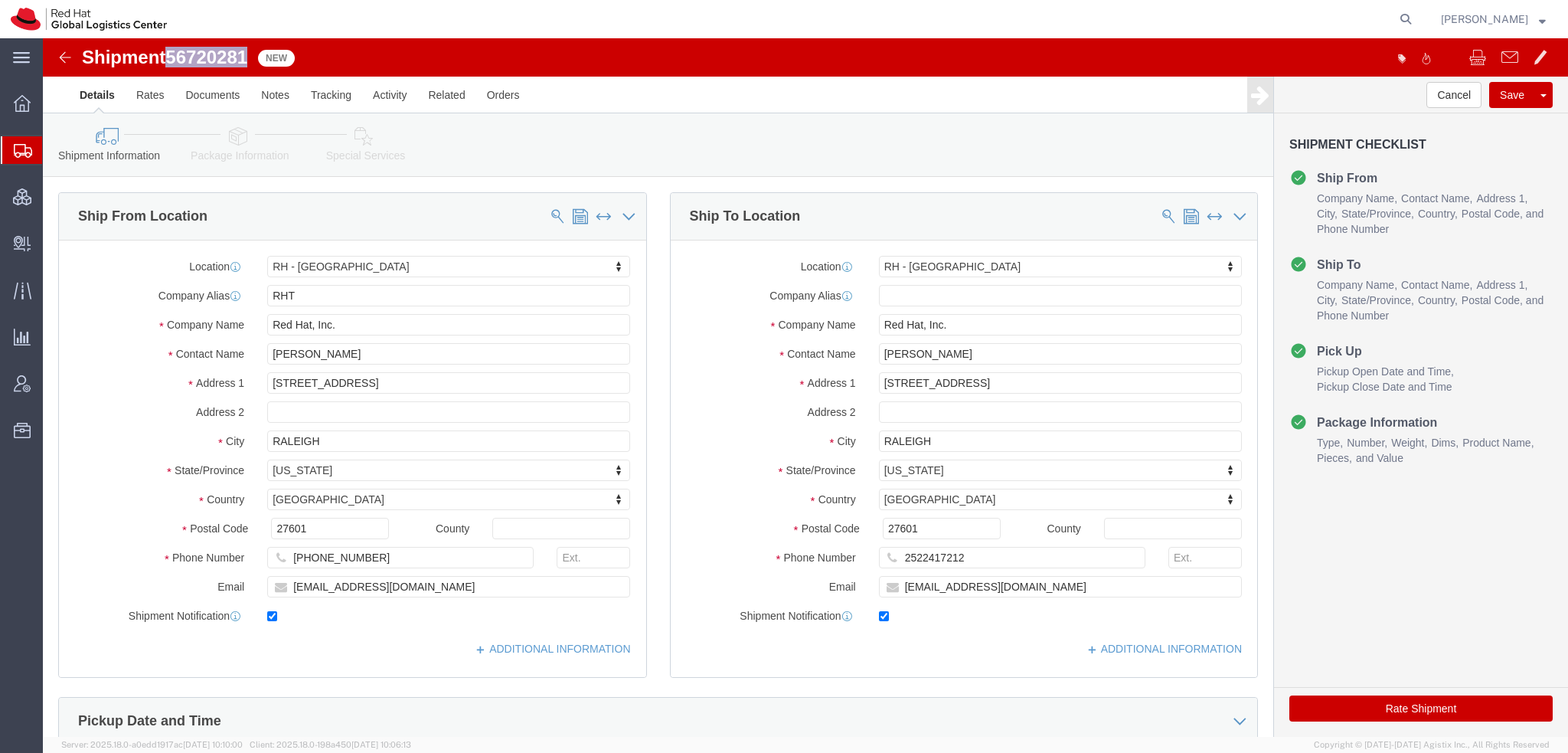
drag, startPoint x: 207, startPoint y: 16, endPoint x: 129, endPoint y: 23, distance: 78.3
click span "56720281"
copy span "56720281"
click button "Rate Shipment"
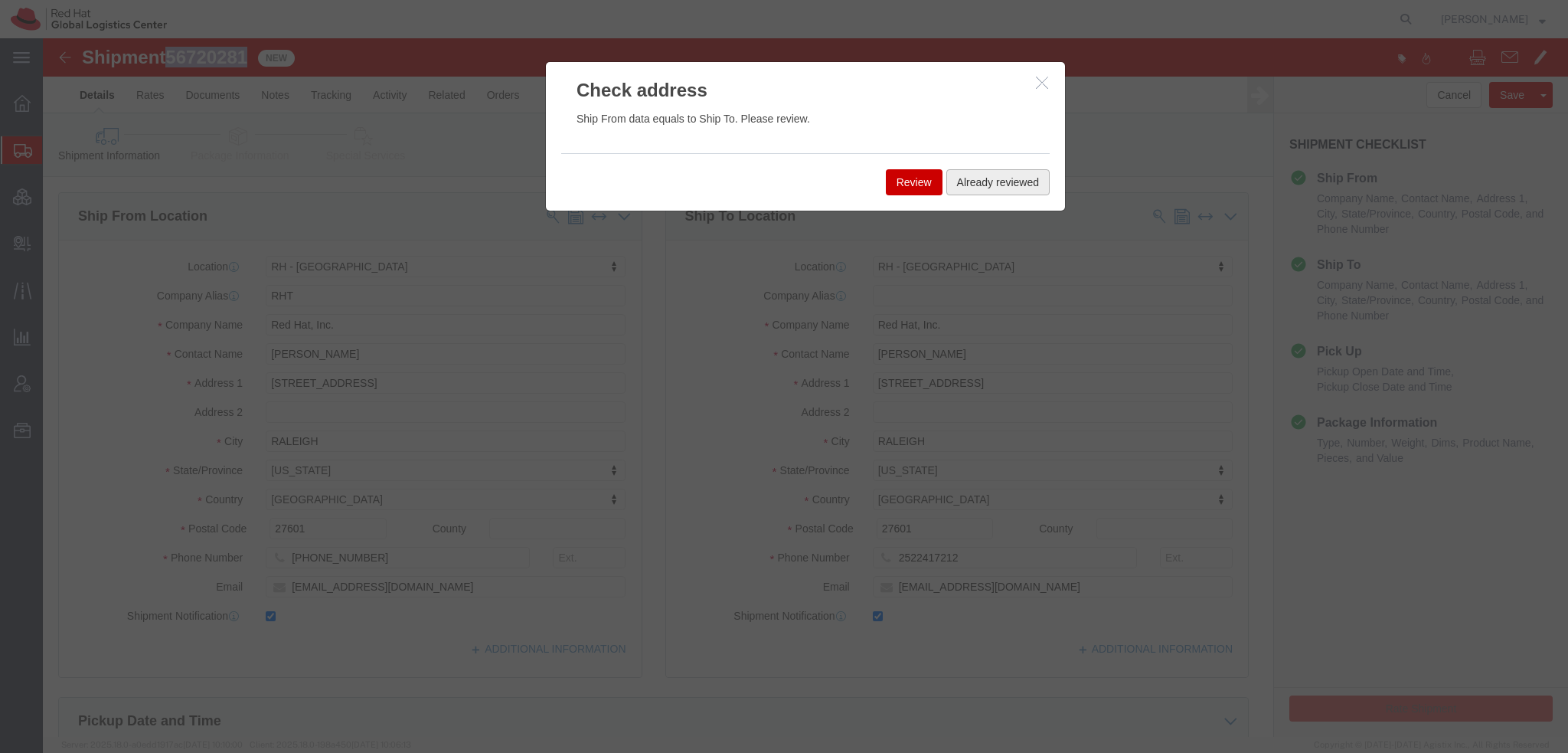
click button "Already reviewed"
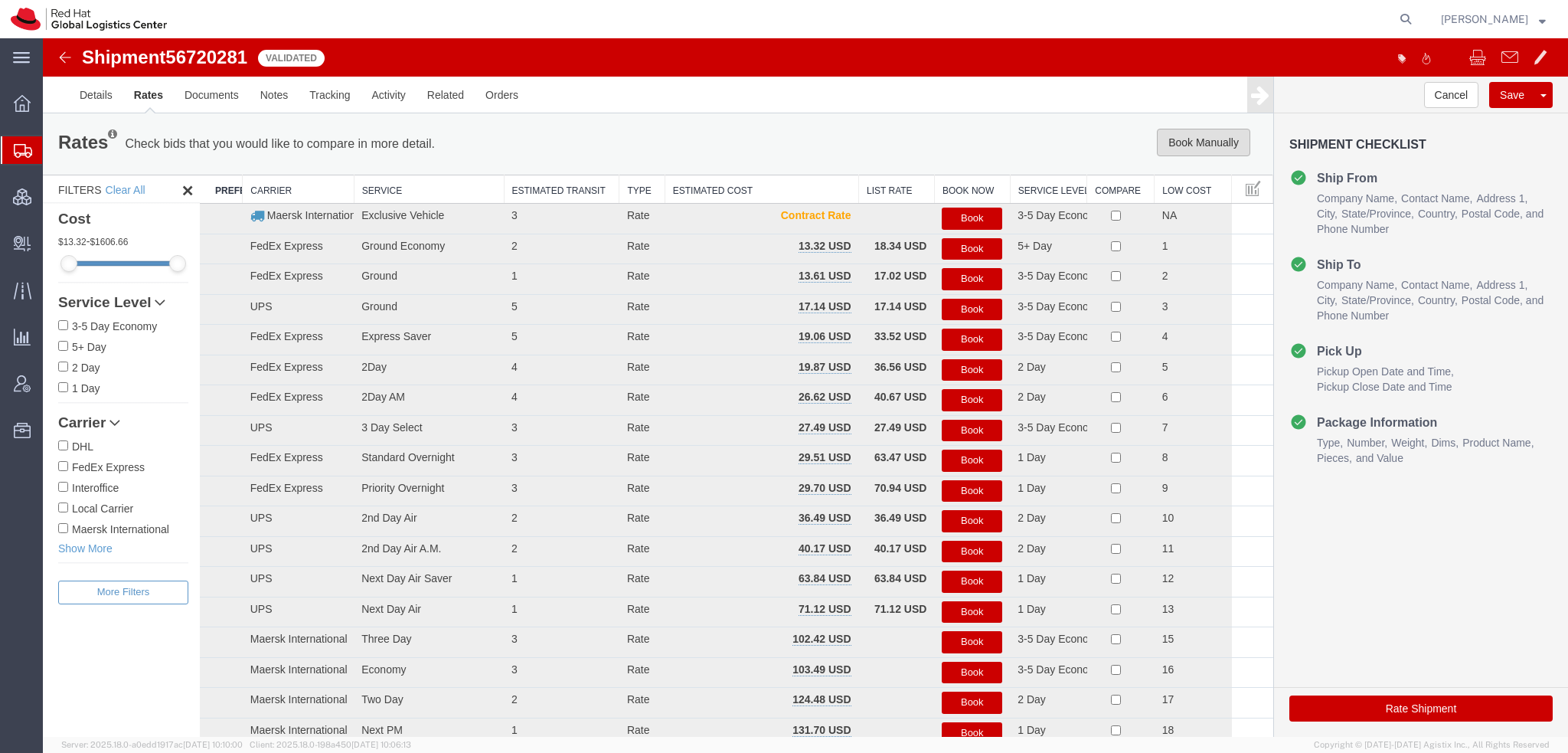
click at [1176, 142] on button "Book Manually" at bounding box center [1203, 143] width 93 height 28
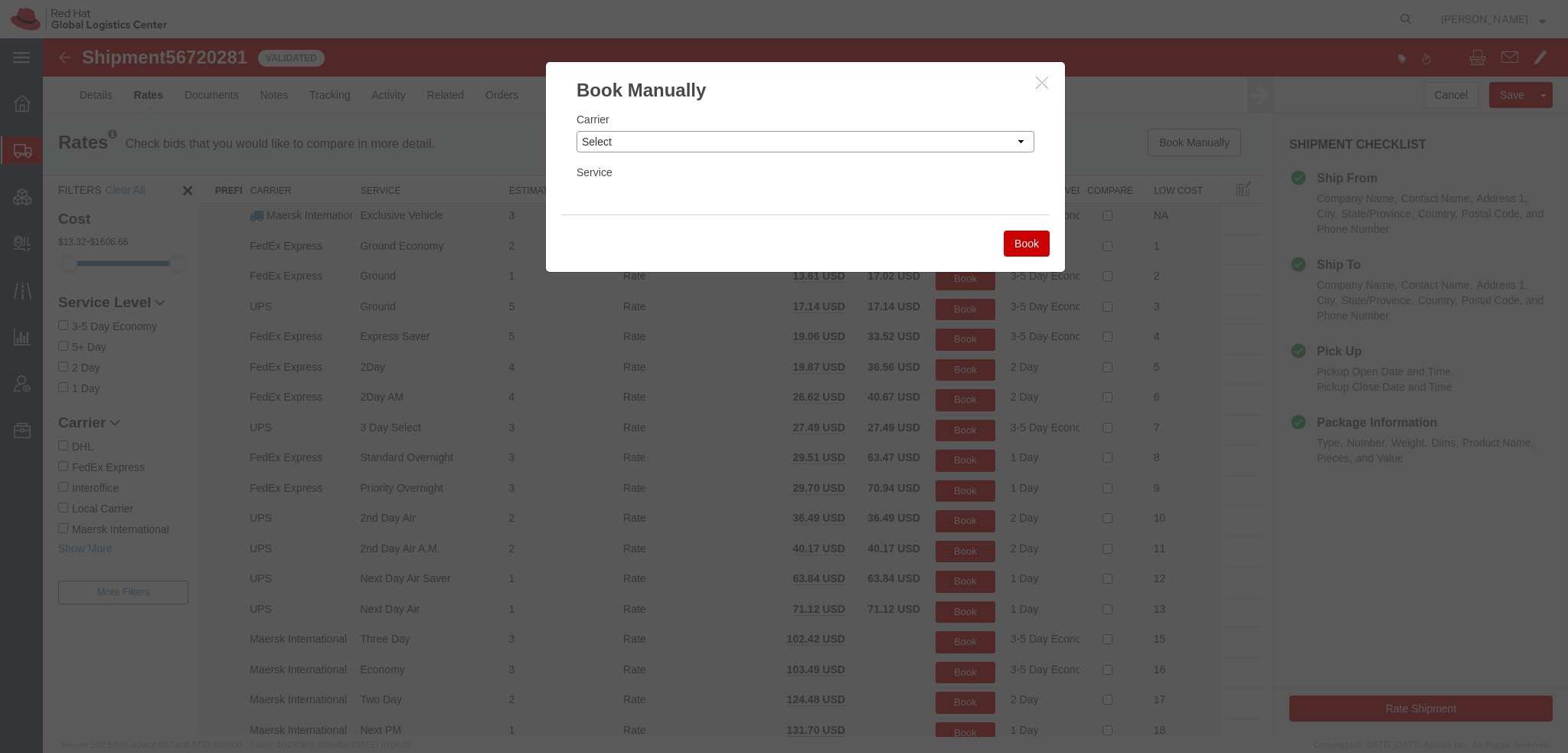
click at [792, 140] on select "Select Add New Carrier (and default service) Amazon Logistics Czech Post DHL Fe…" at bounding box center [805, 141] width 458 height 22
click at [576, 131] on select "Select Add New Carrier (and default service) Amazon Logistics Czech Post DHL Fe…" at bounding box center [805, 141] width 458 height 22
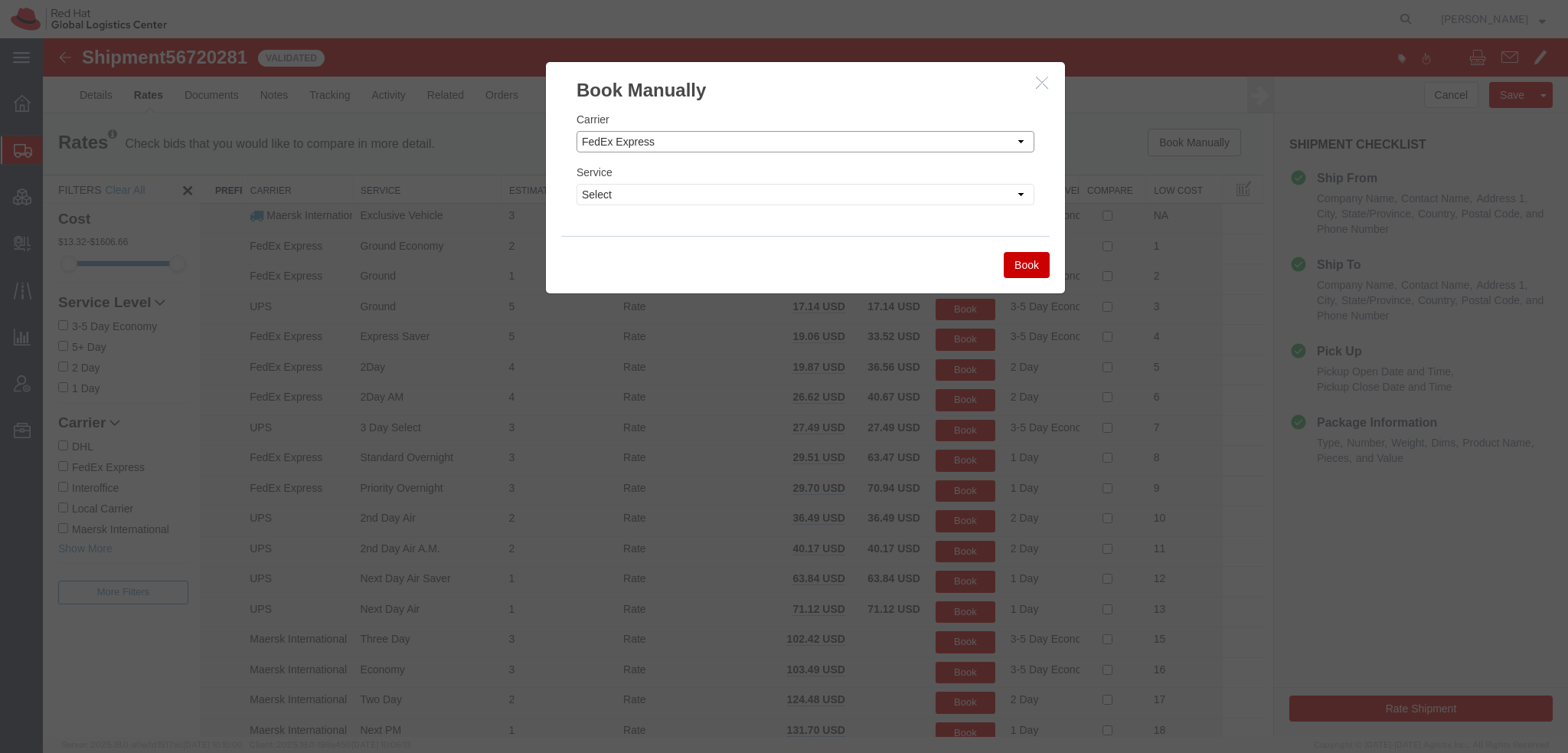
click at [652, 138] on select "Select Add New Carrier (and default service) Amazon Logistics Czech Post DHL Fe…" at bounding box center [805, 141] width 458 height 22
select select "7920"
click at [576, 131] on select "Select Add New Carrier (and default service) Amazon Logistics Czech Post DHL Fe…" at bounding box center [805, 141] width 458 height 22
click at [627, 199] on select "Select IO_Ground IO_LTL" at bounding box center [805, 194] width 458 height 22
select select "17810"
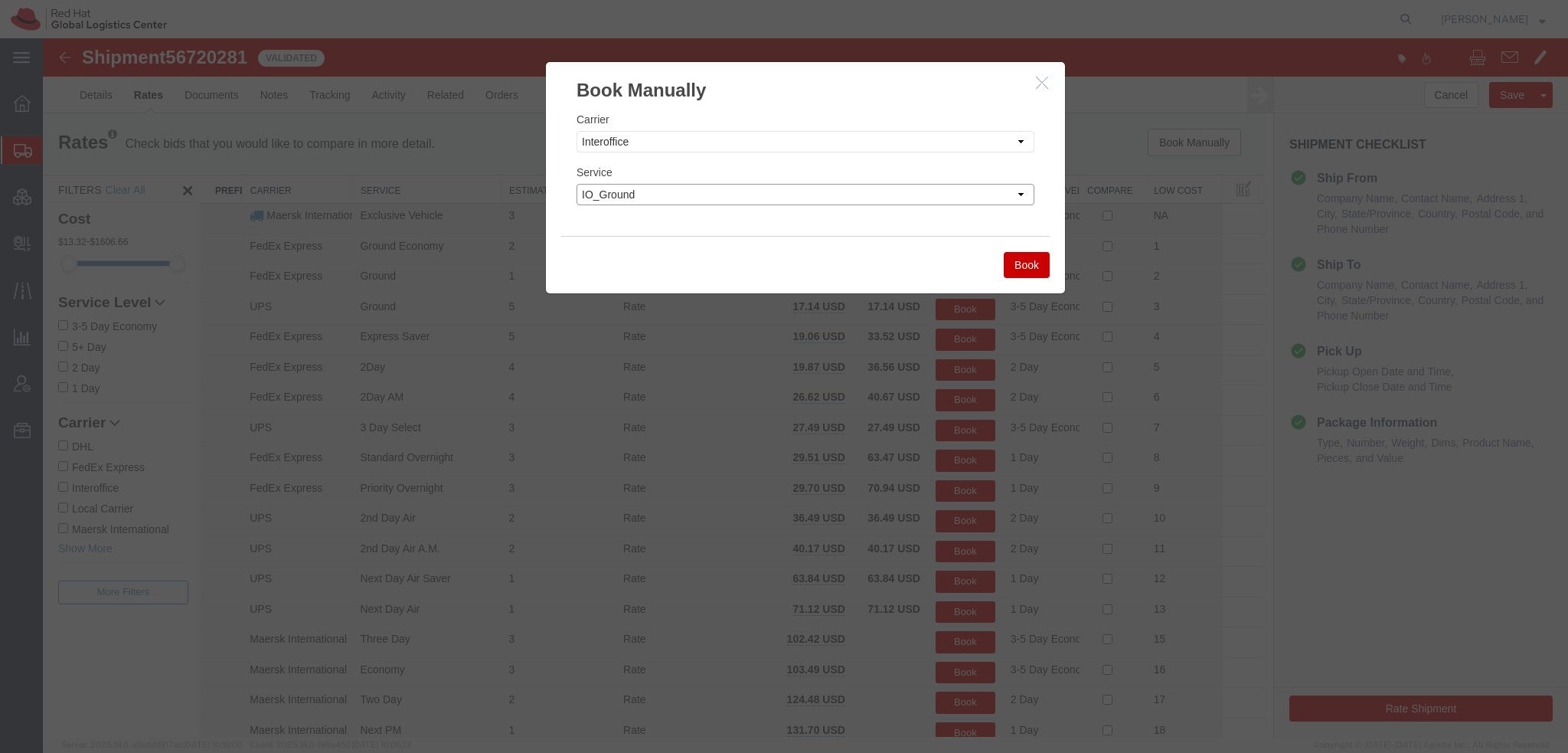
click at [576, 184] on select "Select IO_Ground IO_LTL" at bounding box center [805, 194] width 458 height 22
click at [1035, 273] on button "Book" at bounding box center [1026, 265] width 46 height 26
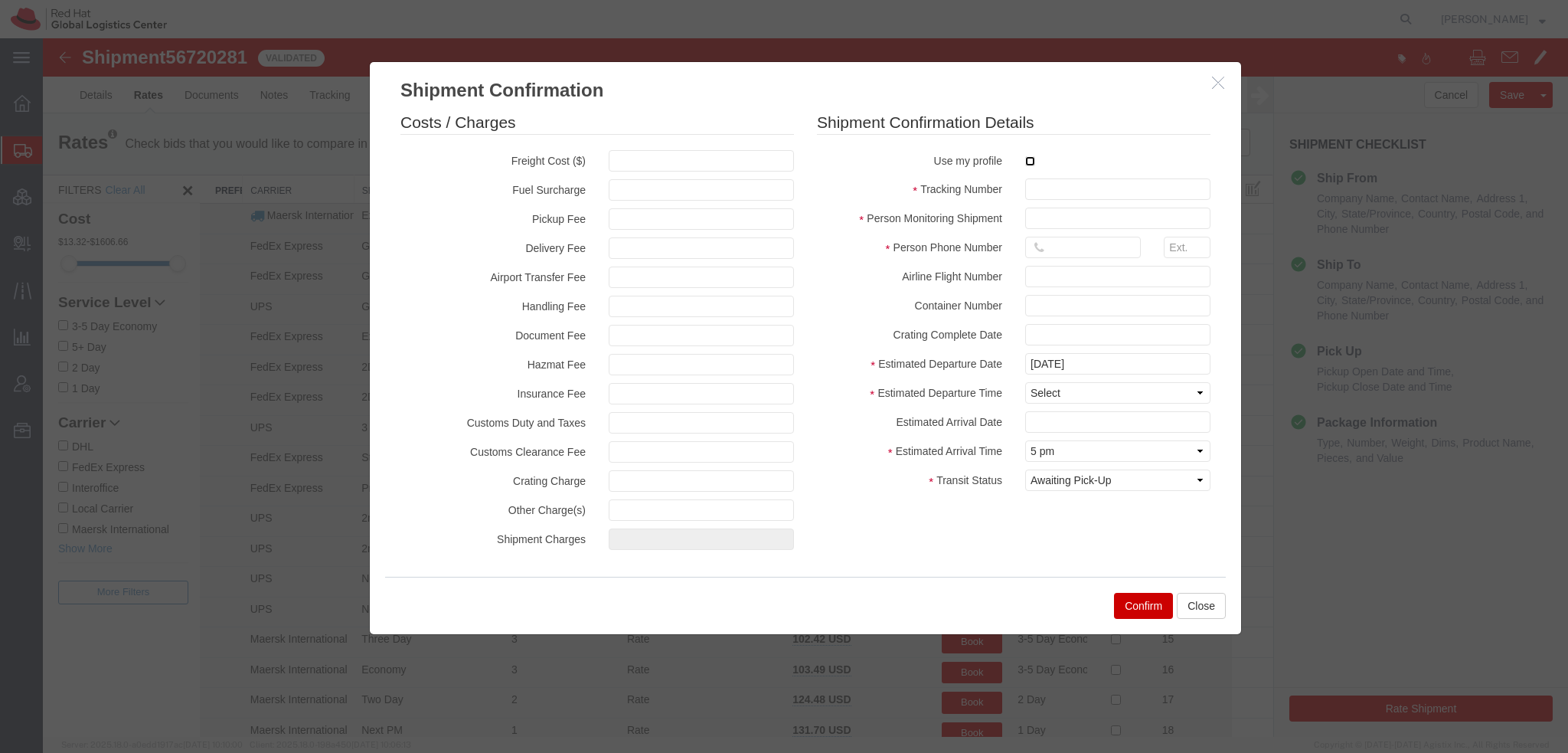
click at [1025, 162] on input "checkbox" at bounding box center [1029, 160] width 10 height 10
checkbox input "true"
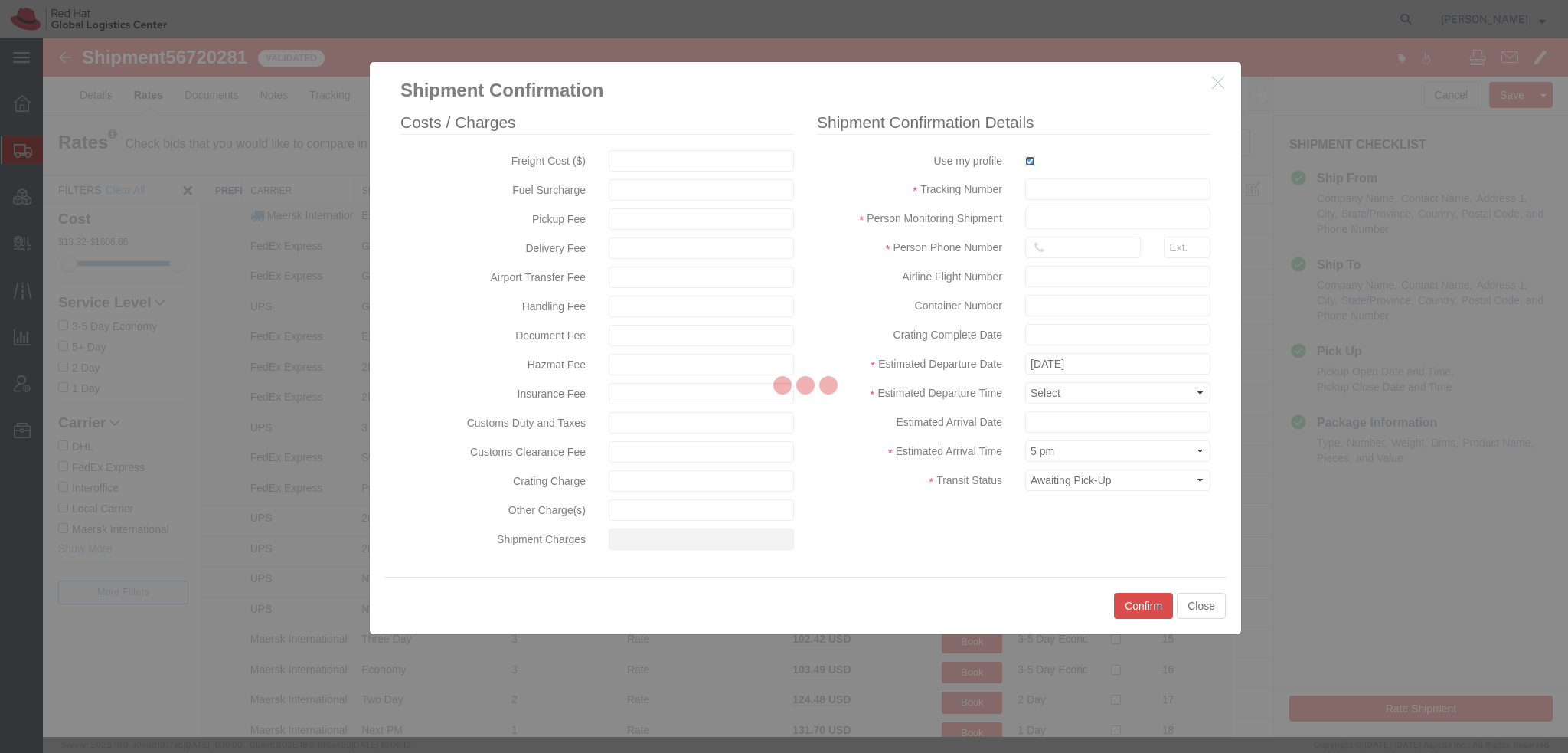
type input "[PERSON_NAME]"
type input "19193013123"
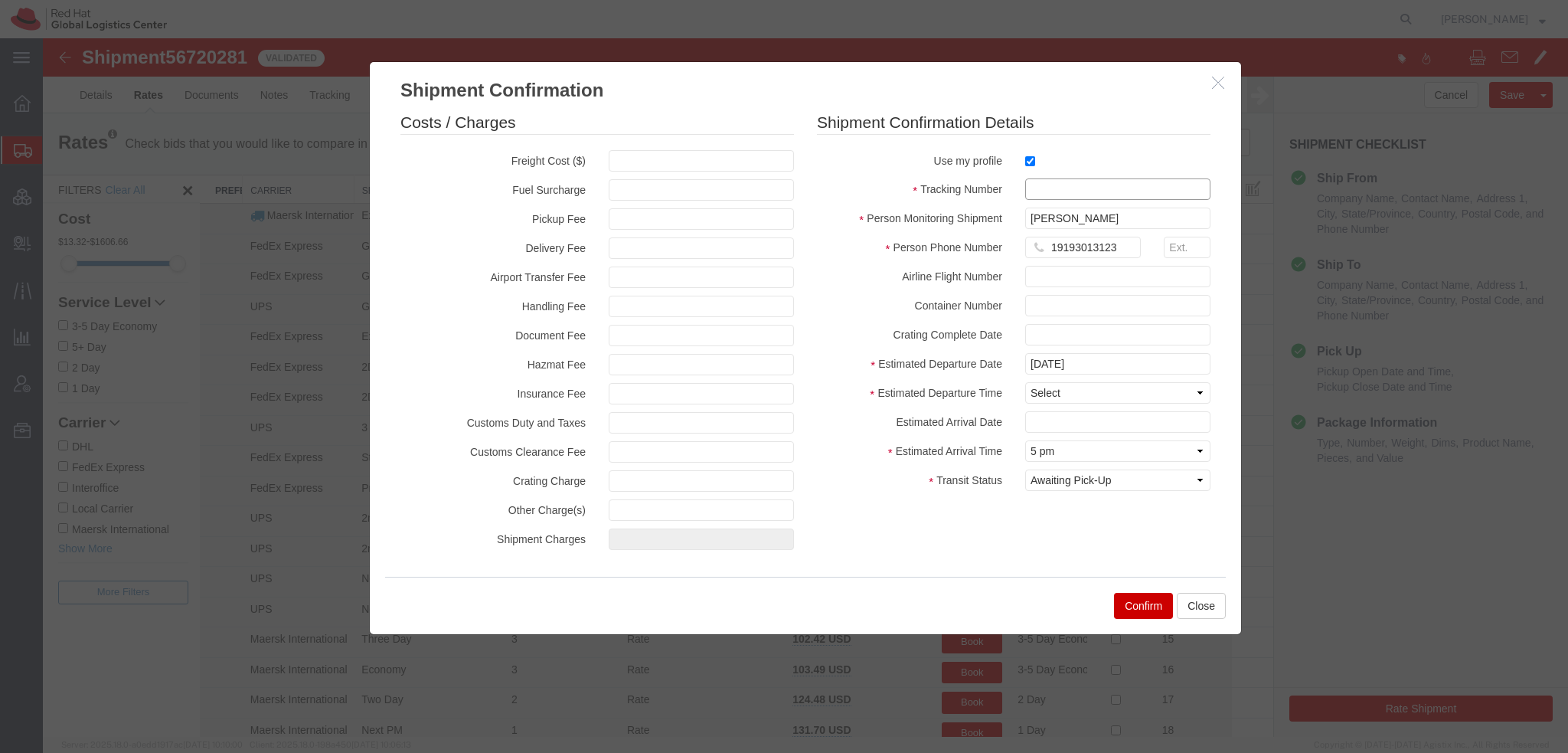
click at [1061, 189] on input "text" at bounding box center [1117, 189] width 185 height 22
paste input "56720281"
type input "RHT56720281"
click at [1053, 399] on select "Select Midnight 1 am 2 am 3 am 4 am 5 am 6 am 7 am 8 am 9 am 10 am 11 am 12 Noo…" at bounding box center [1117, 393] width 185 height 22
select select "1200"
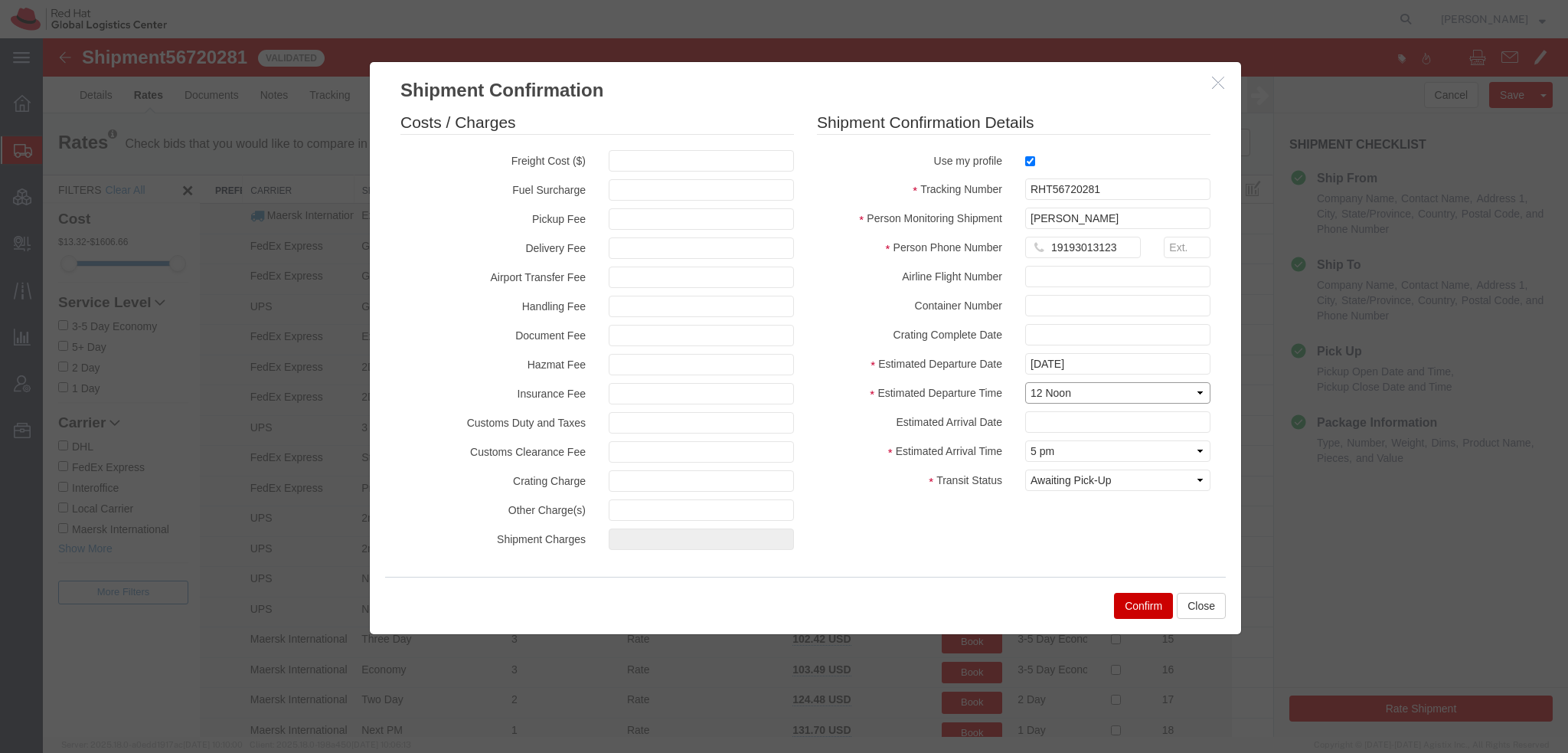
click at [1025, 382] on select "Select Midnight 1 am 2 am 3 am 4 am 5 am 6 am 7 am 8 am 9 am 10 am 11 am 12 Noo…" at bounding box center [1117, 393] width 185 height 22
click at [1056, 420] on input "text" at bounding box center [1117, 421] width 185 height 22
click at [1145, 299] on td "12" at bounding box center [1151, 299] width 23 height 23
type input "09/12/2025"
click at [1119, 606] on button "Confirm" at bounding box center [1143, 606] width 59 height 26
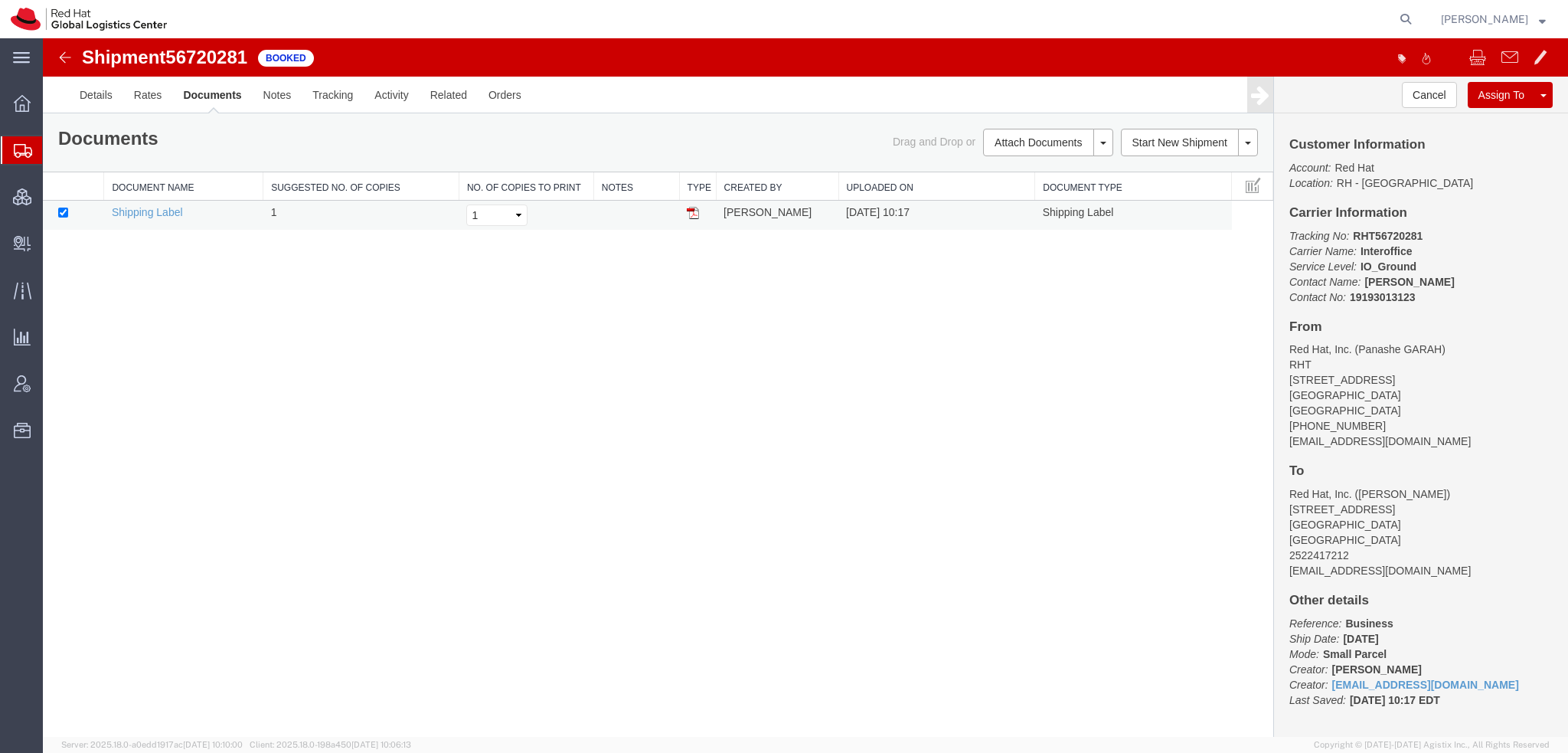
click at [692, 207] on img at bounding box center [693, 213] width 12 height 12
click at [0, 0] on span "Create Delivery" at bounding box center [0, 0] width 0 height 0
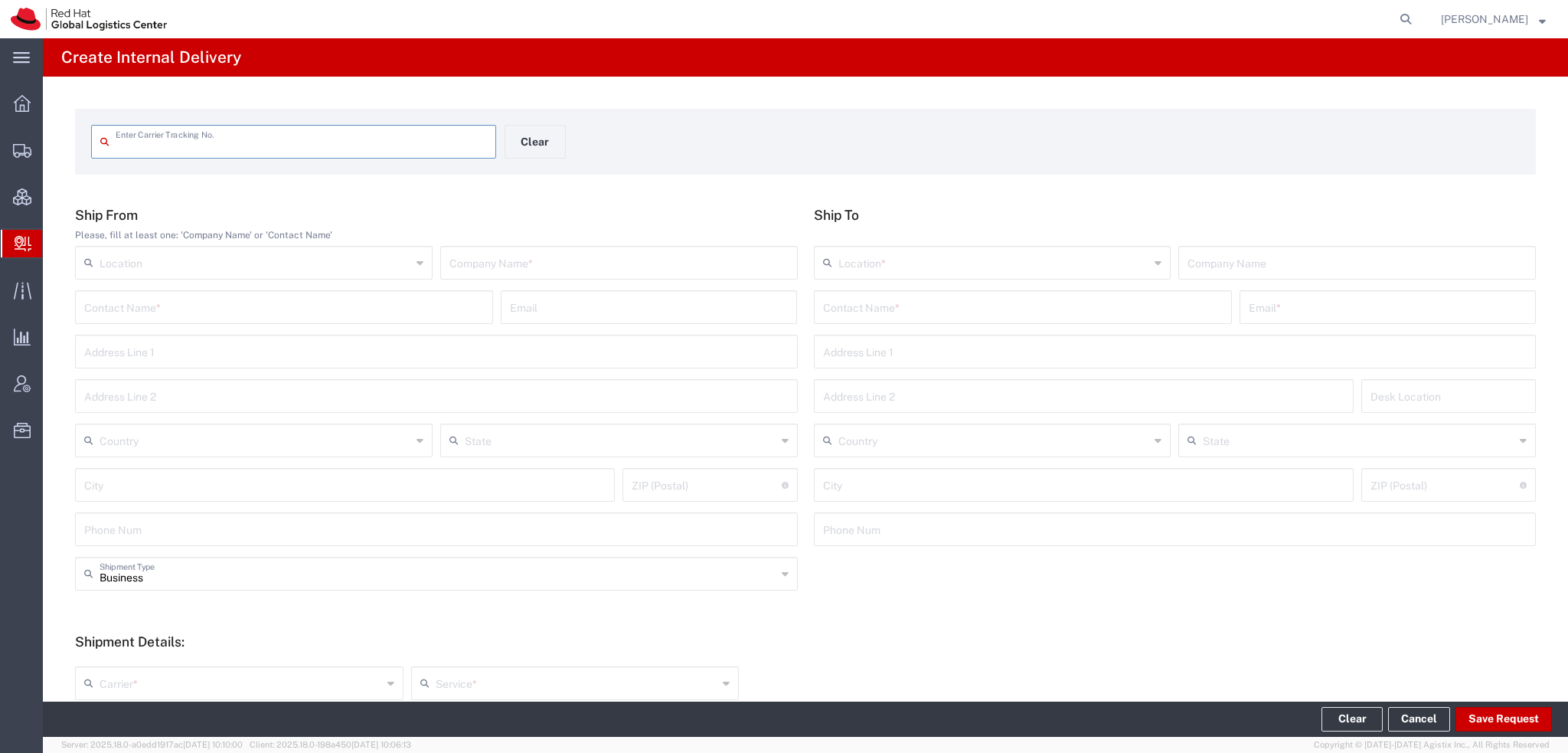
click at [240, 132] on input "text" at bounding box center [301, 140] width 372 height 27
click at [339, 132] on input "text" at bounding box center [301, 140] width 372 height 27
paste input "RHT56720281"
type input "RHT56720281"
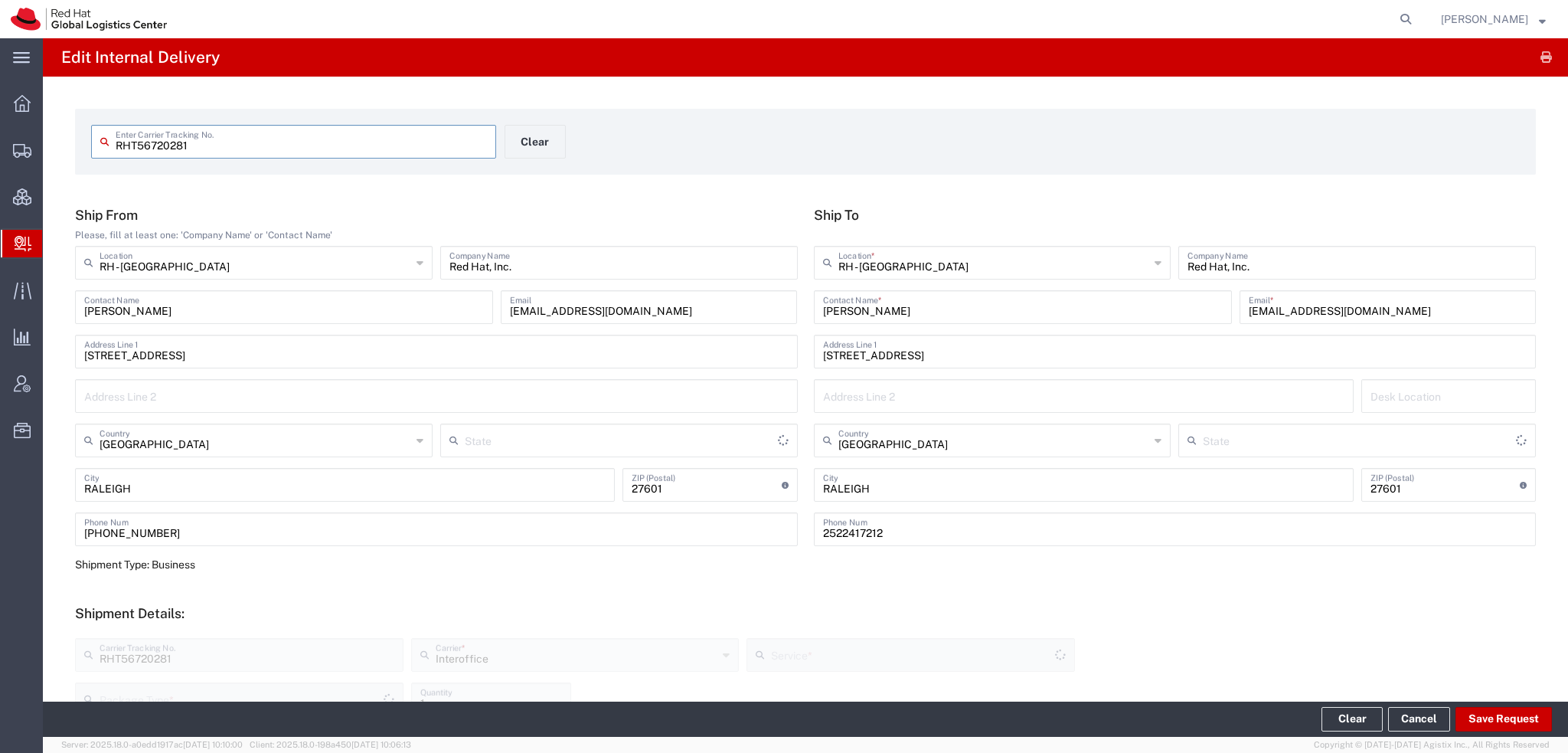
type input "[US_STATE]"
type input "Your Packaging"
type input "[US_STATE]"
type input "IO_Ground"
click at [1507, 716] on button "Save Request" at bounding box center [1503, 719] width 97 height 24
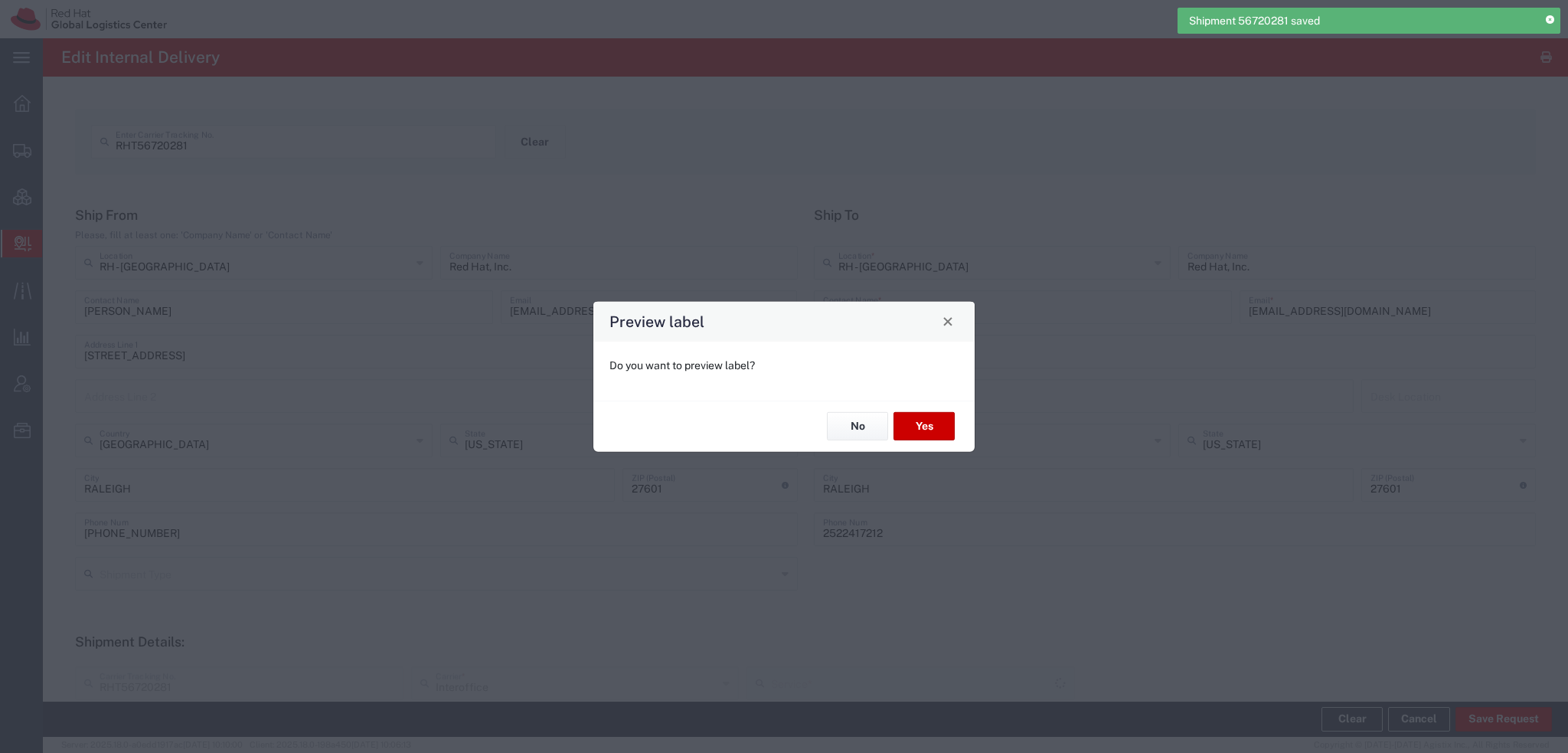
type input "Your Packaging"
type input "IO_Ground"
click at [926, 434] on button "Yes" at bounding box center [924, 426] width 61 height 29
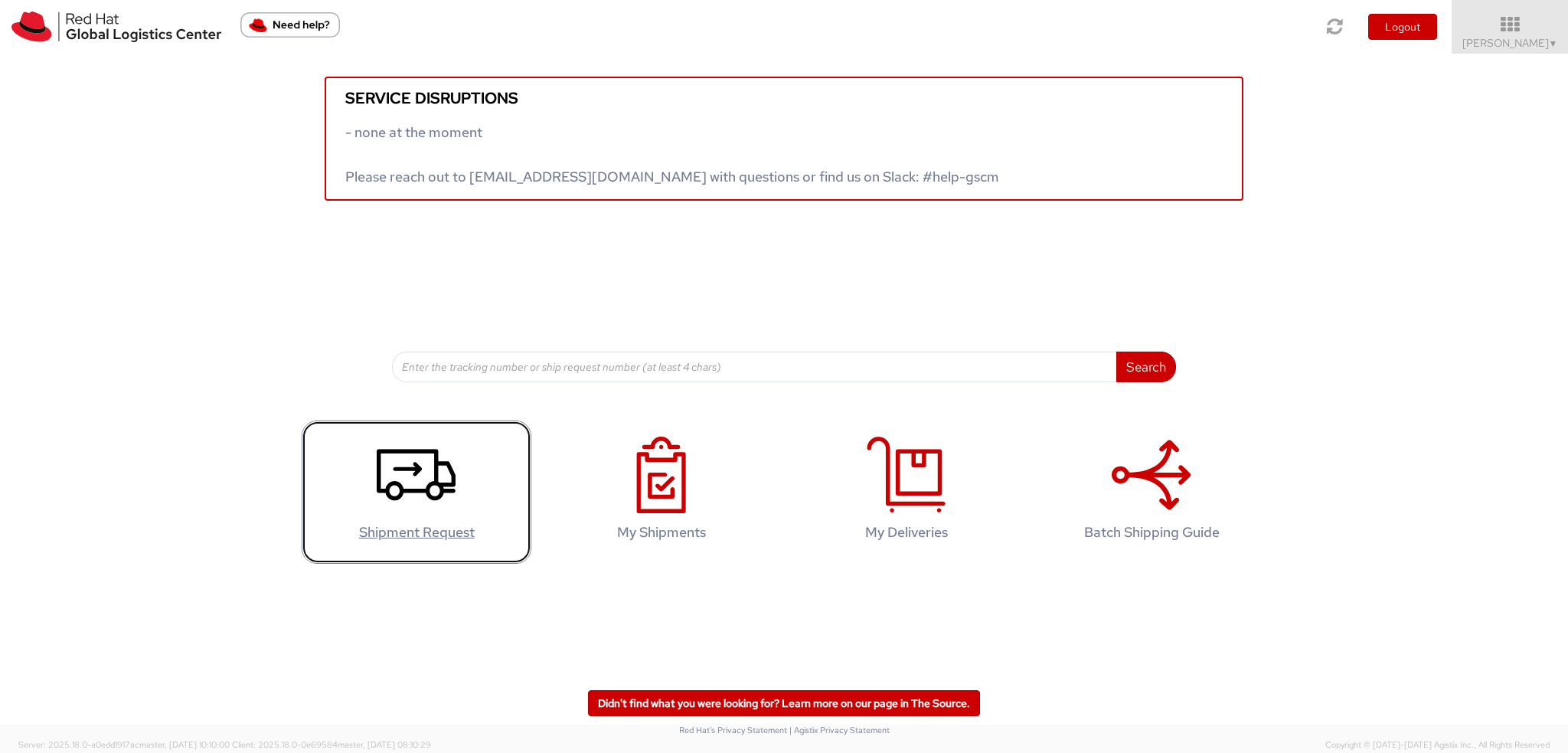
click at [419, 465] on use at bounding box center [416, 474] width 79 height 51
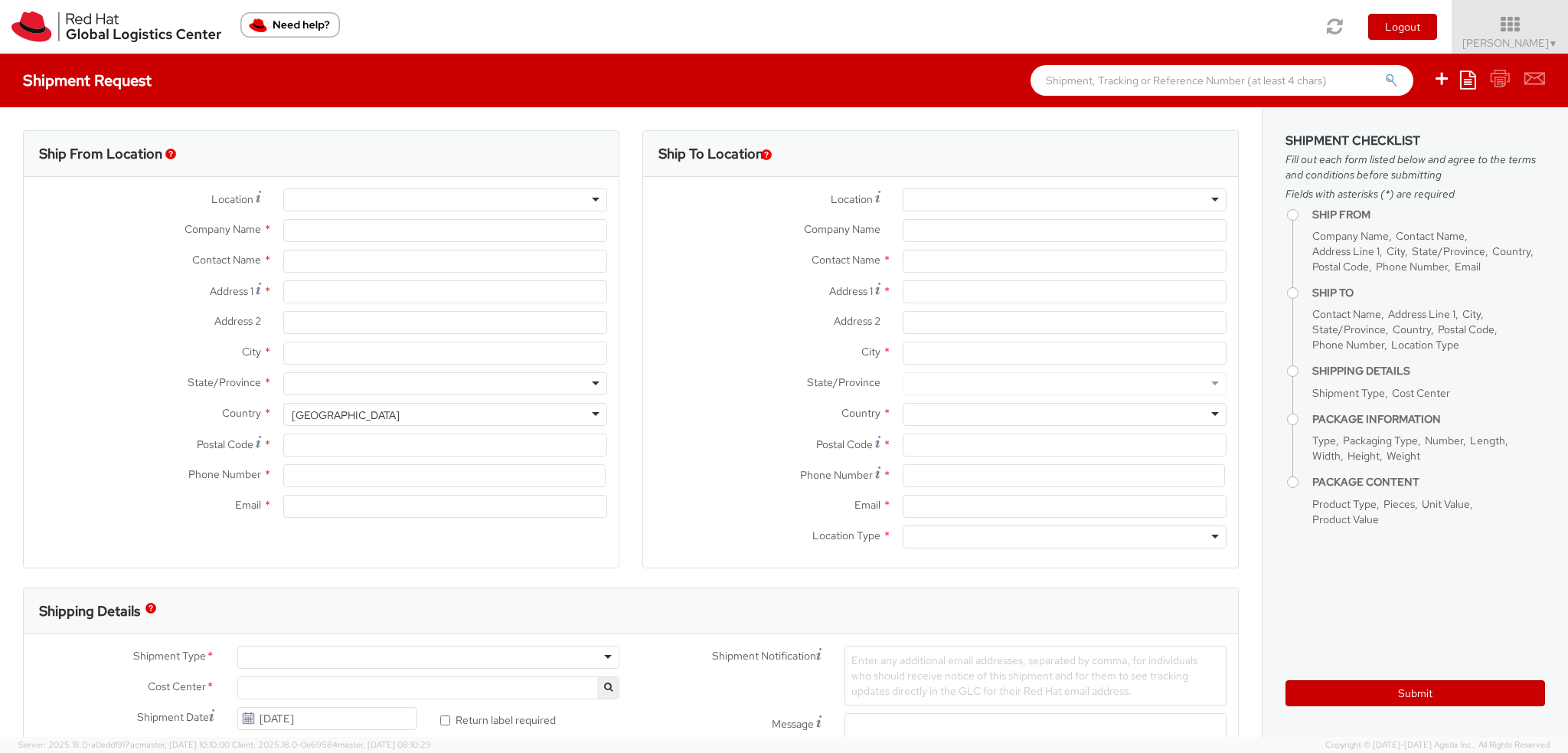
select select "901"
select select
type input "Red Hat, Inc."
type input "[PERSON_NAME]"
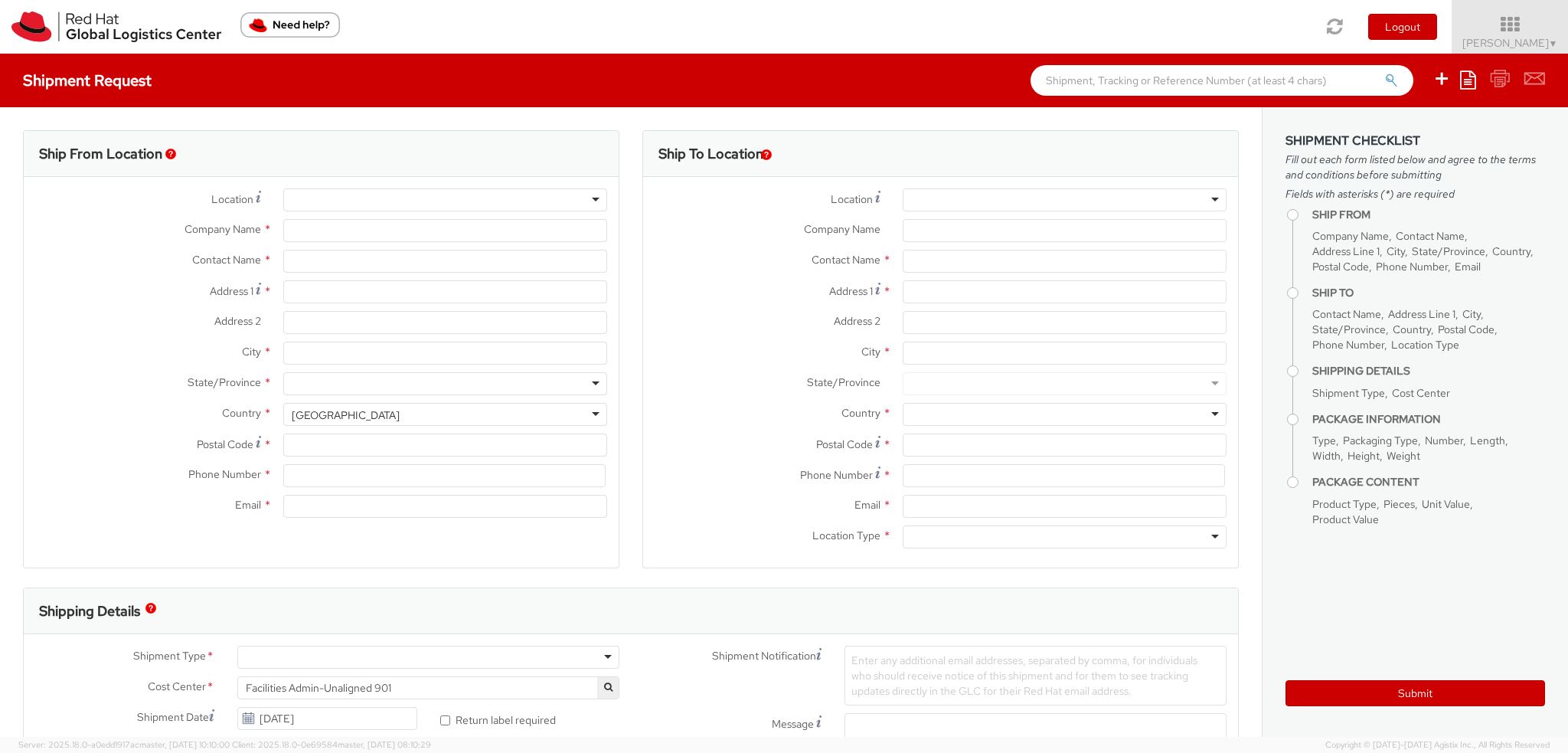
type input "[STREET_ADDRESS]"
type input "RALEIGH"
type input "27601"
type input "19193013123"
type input "knewcros@redhat.com"
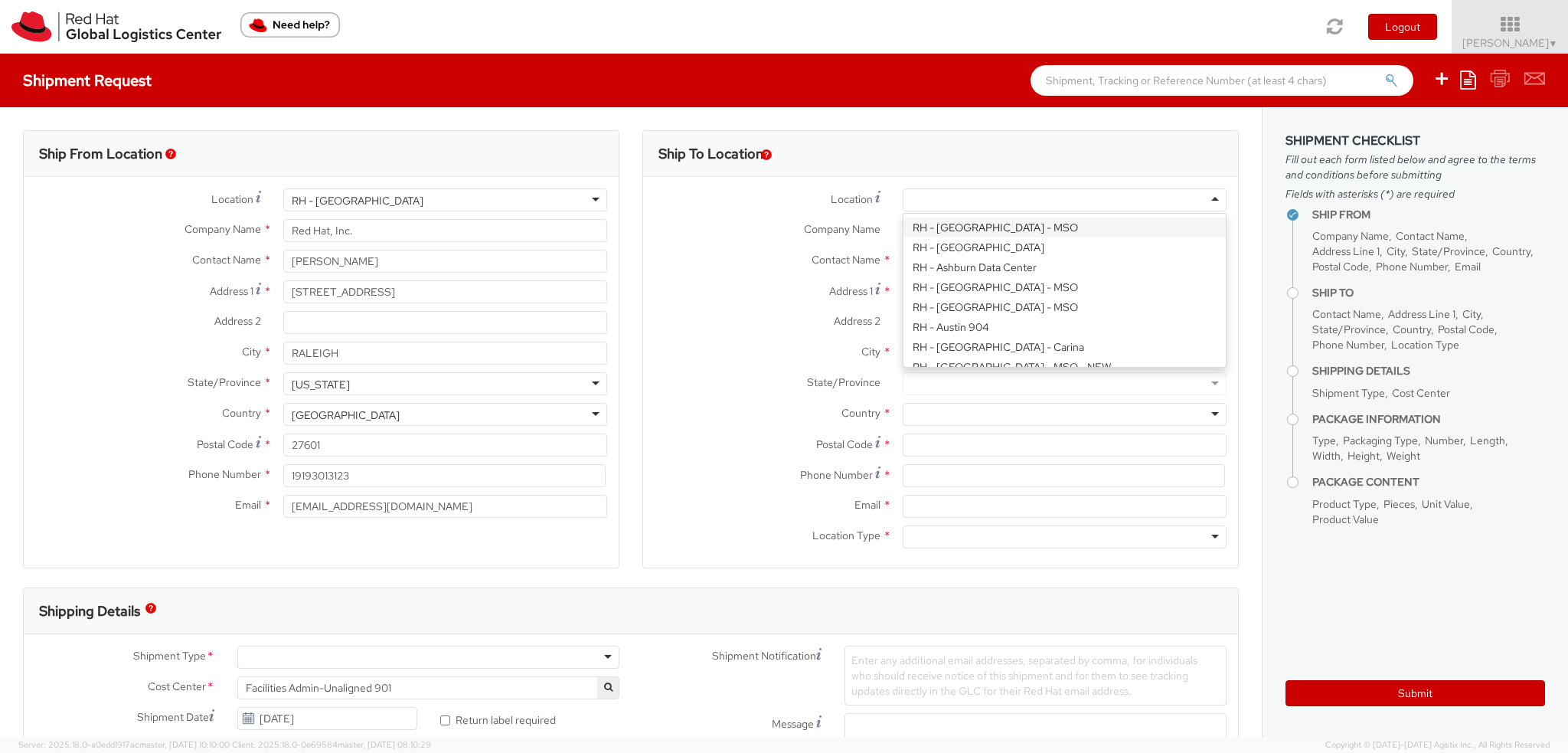
click at [1161, 201] on div at bounding box center [1064, 199] width 324 height 23
type input "Red Hat Canada Limited"
type input "[STREET_ADDRESS]"
type input "MARKHAM"
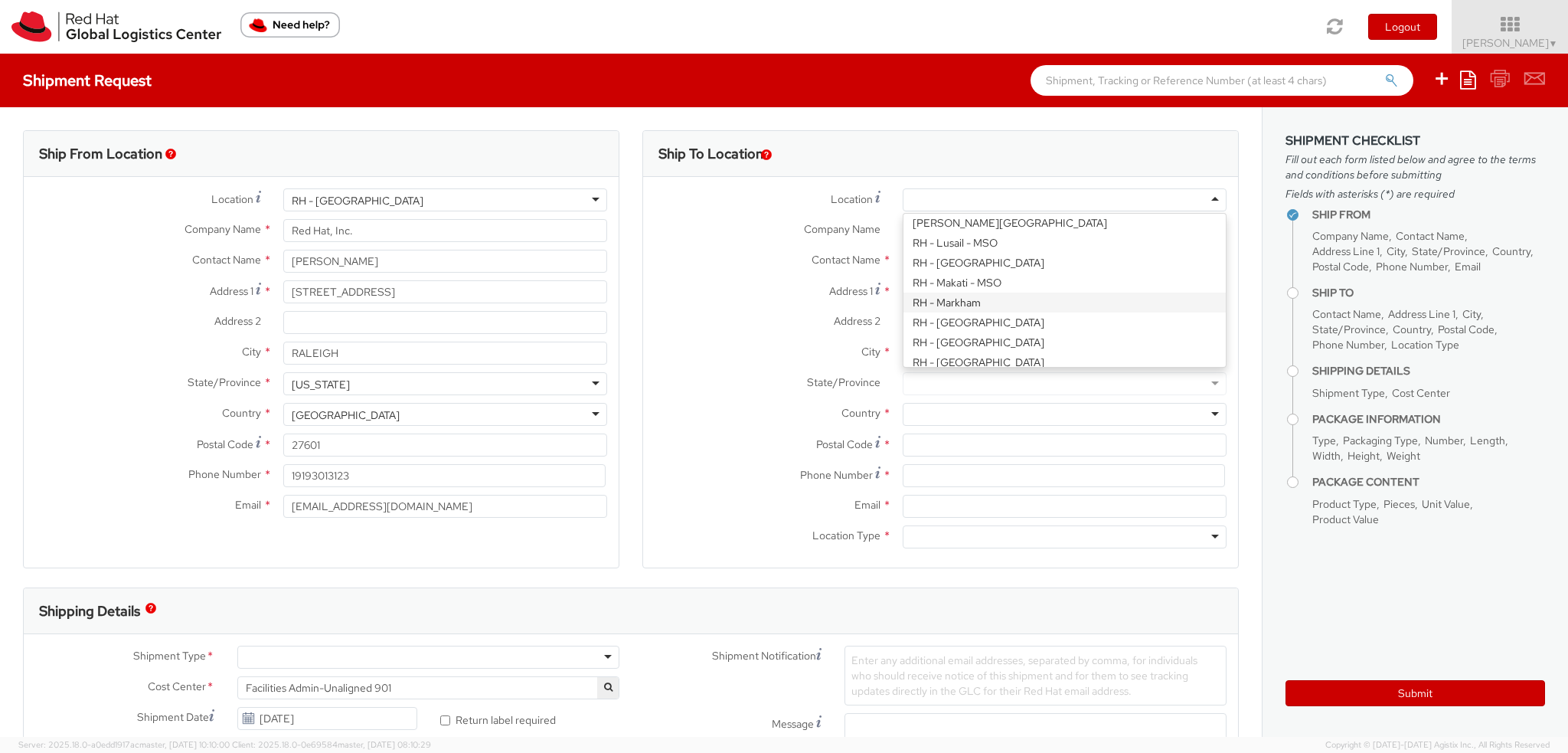
type input "L6G 1C7"
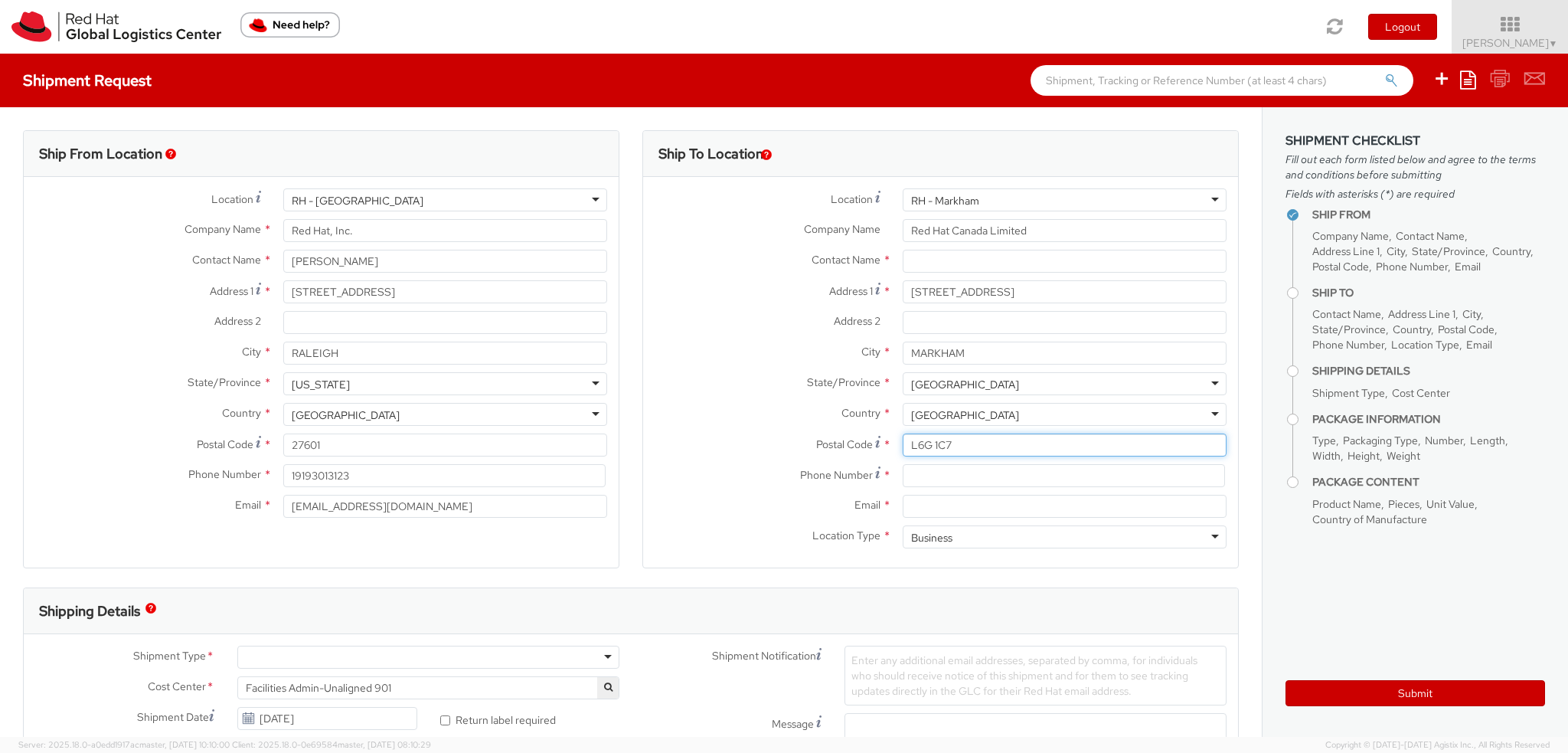
drag, startPoint x: 963, startPoint y: 438, endPoint x: 371, endPoint y: 319, distance: 603.8
click at [388, 325] on div "Ship From Location Location * RH - Raleigh RH - Raleigh RH - Amsterdam - MSO RH…" at bounding box center [630, 359] width 1238 height 457
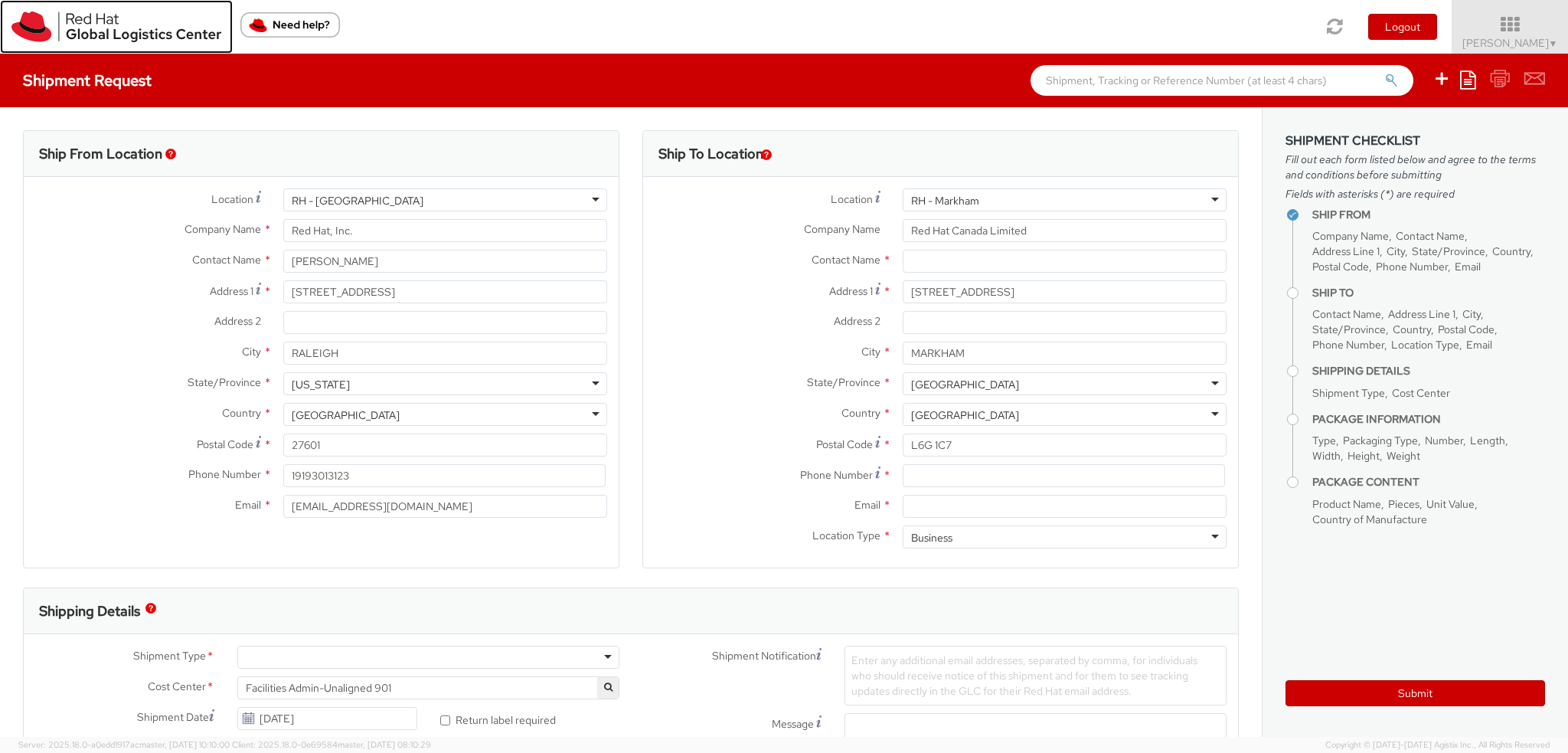
click at [66, 30] on img at bounding box center [116, 26] width 210 height 30
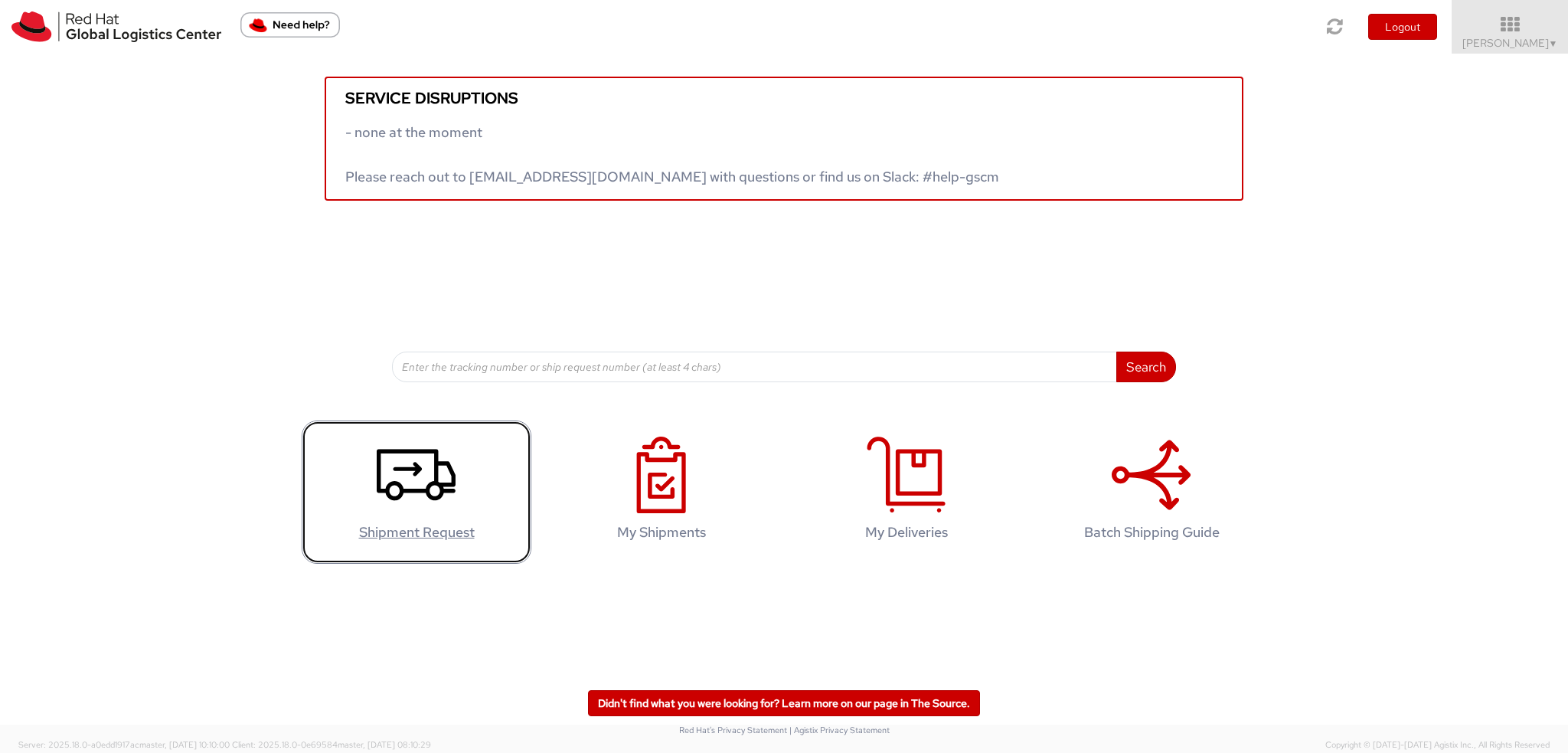
click at [404, 482] on icon at bounding box center [416, 474] width 79 height 77
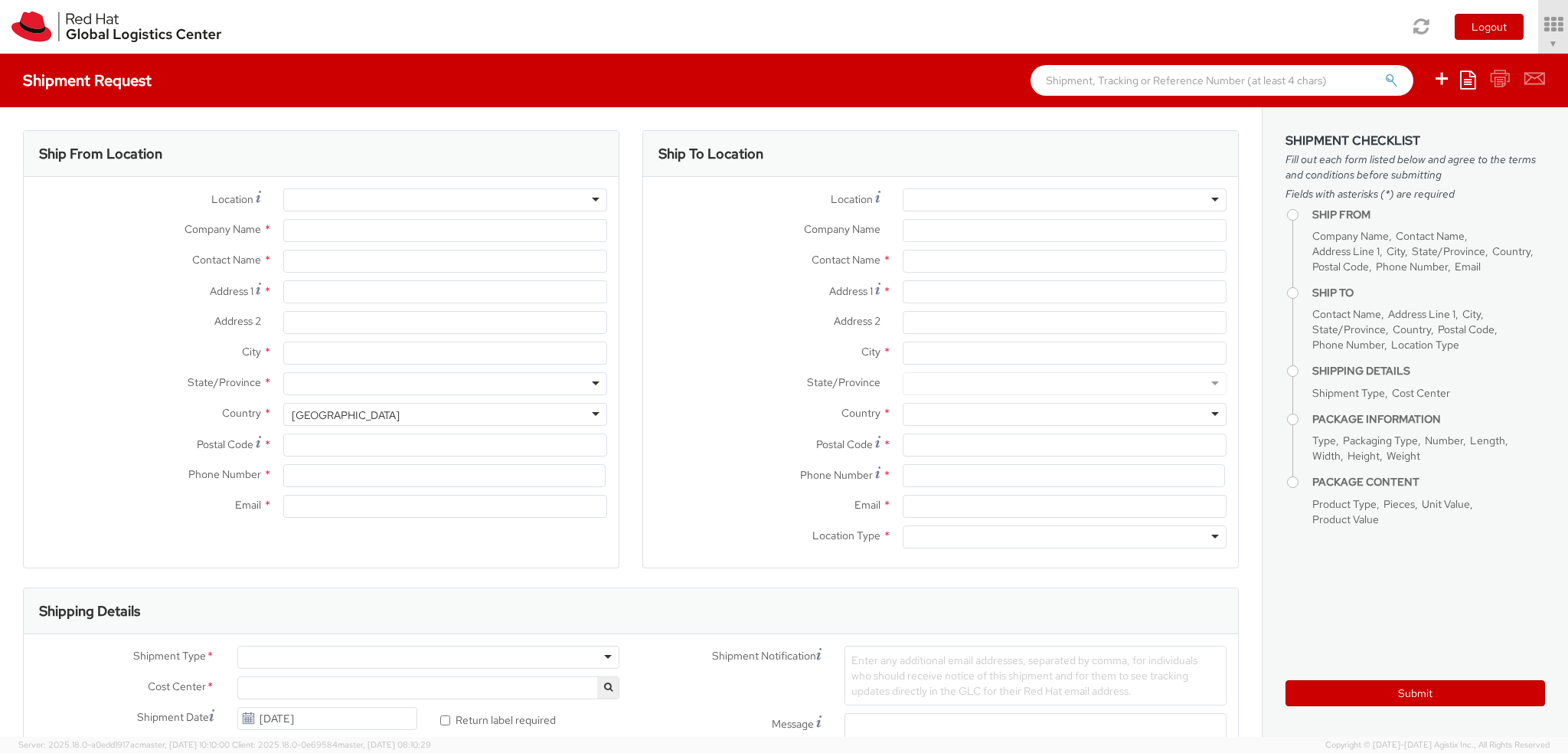
select select "901"
select select
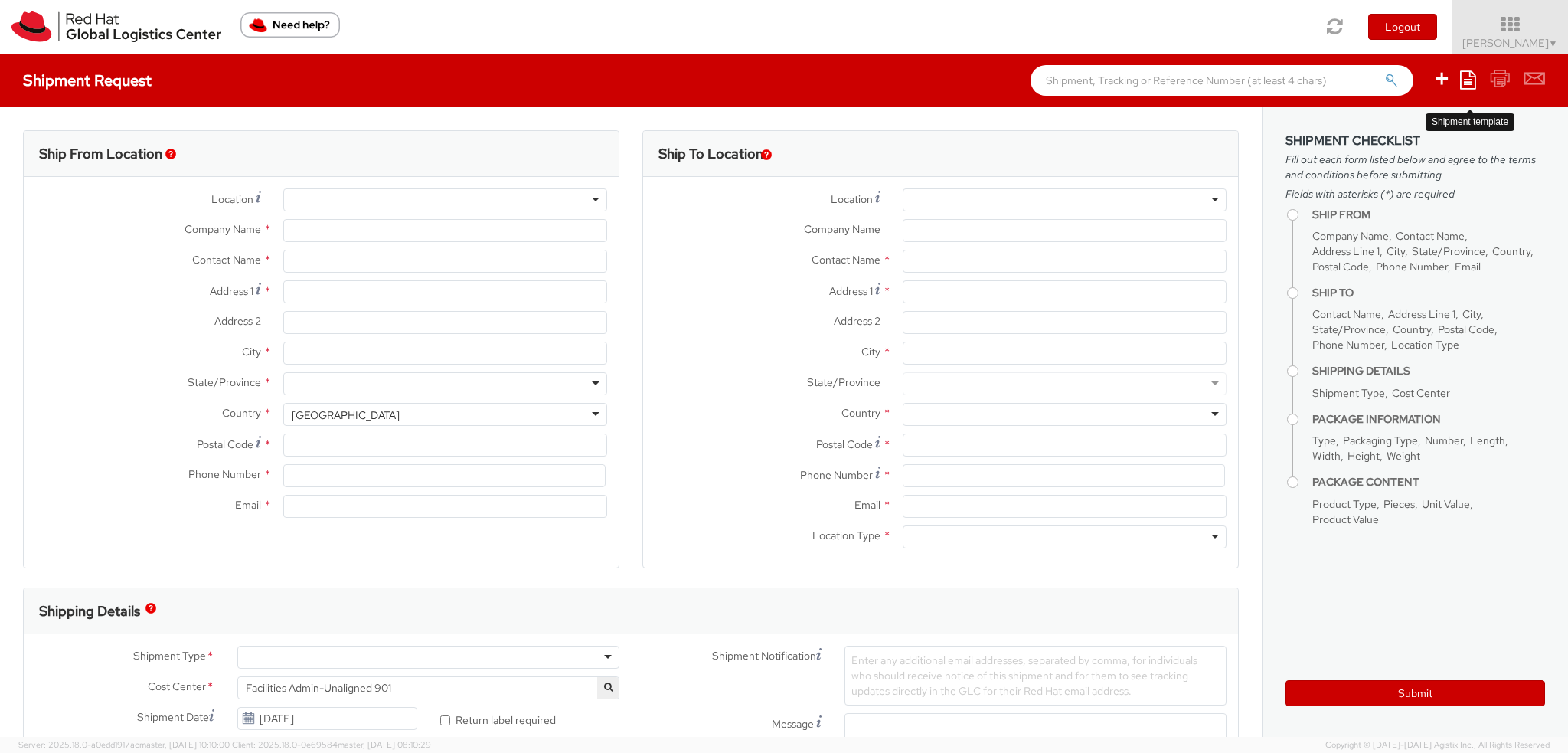
click at [1476, 80] on icon at bounding box center [1468, 79] width 16 height 18
click at [1410, 136] on link "Create from template" at bounding box center [1408, 127] width 134 height 20
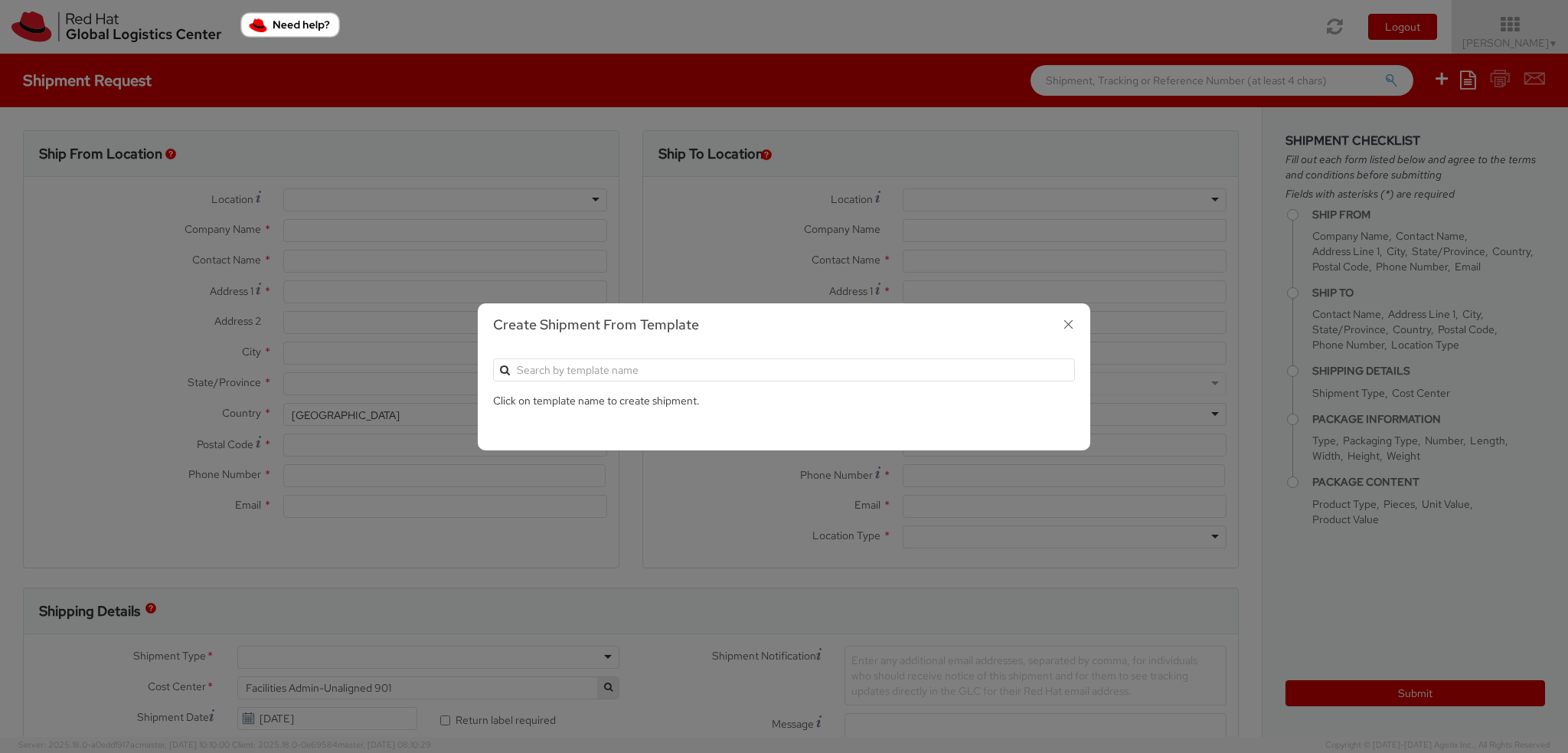
type input "Red Hat, Inc."
type input "[PERSON_NAME]"
type input "[STREET_ADDRESS]"
type input "RALEIGH"
type input "27601"
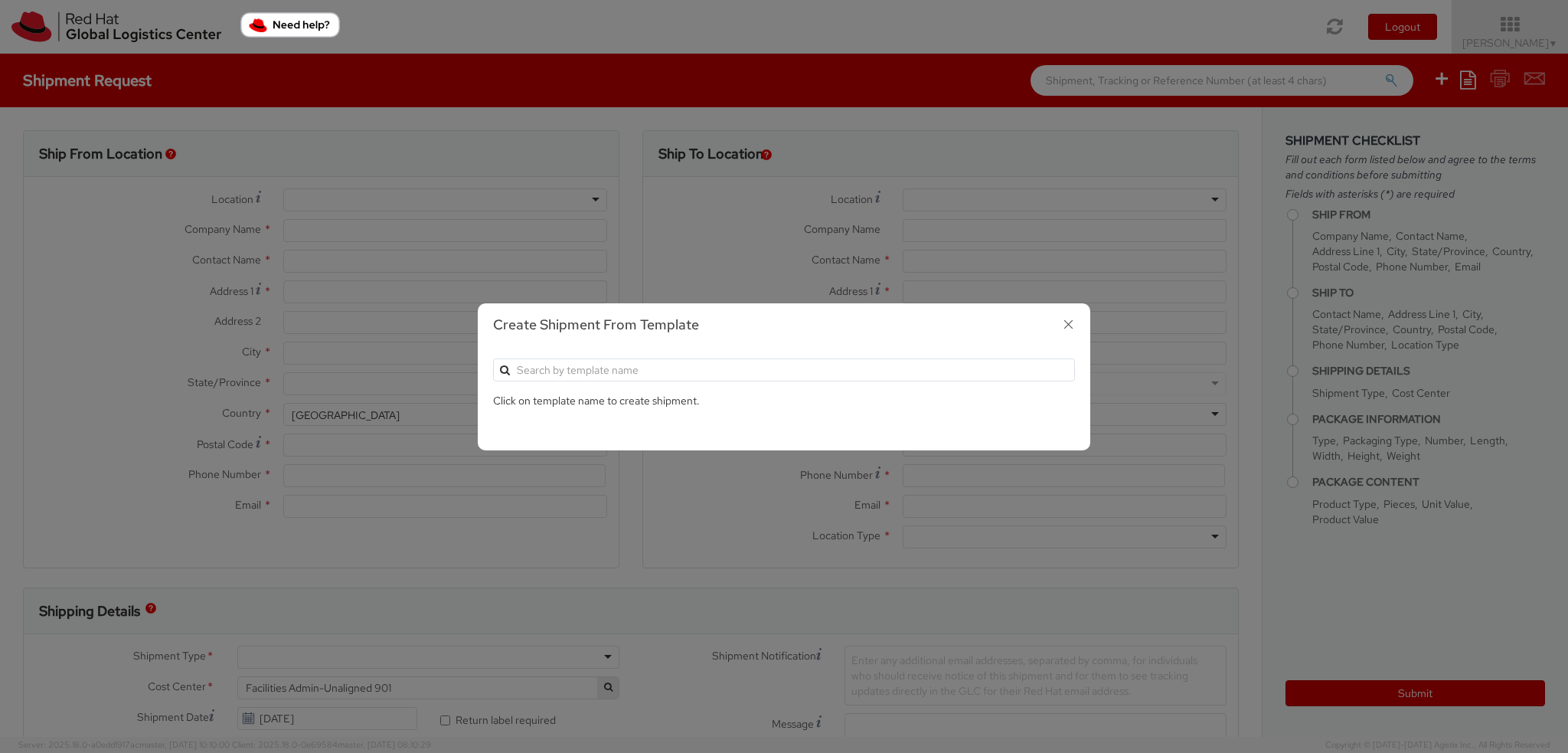
type input "19193013123"
type input "[EMAIL_ADDRESS][DOMAIN_NAME]"
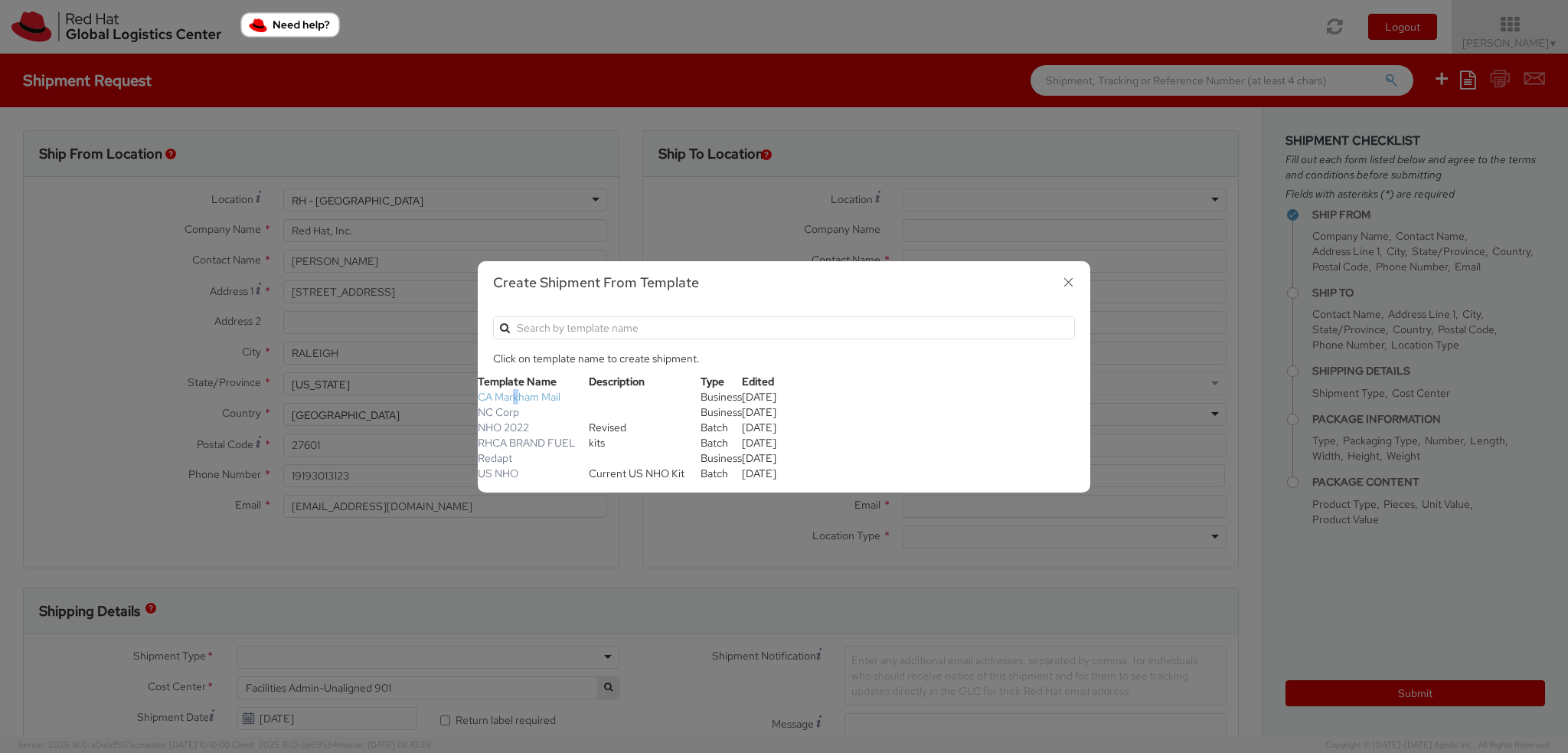
click at [516, 396] on link "CA Markham Mail" at bounding box center [519, 397] width 83 height 14
type input "Red Hat Canada Limited"
type input "[PERSON_NAME]"
type input "[STREET_ADDRESS]"
type input "Markham"
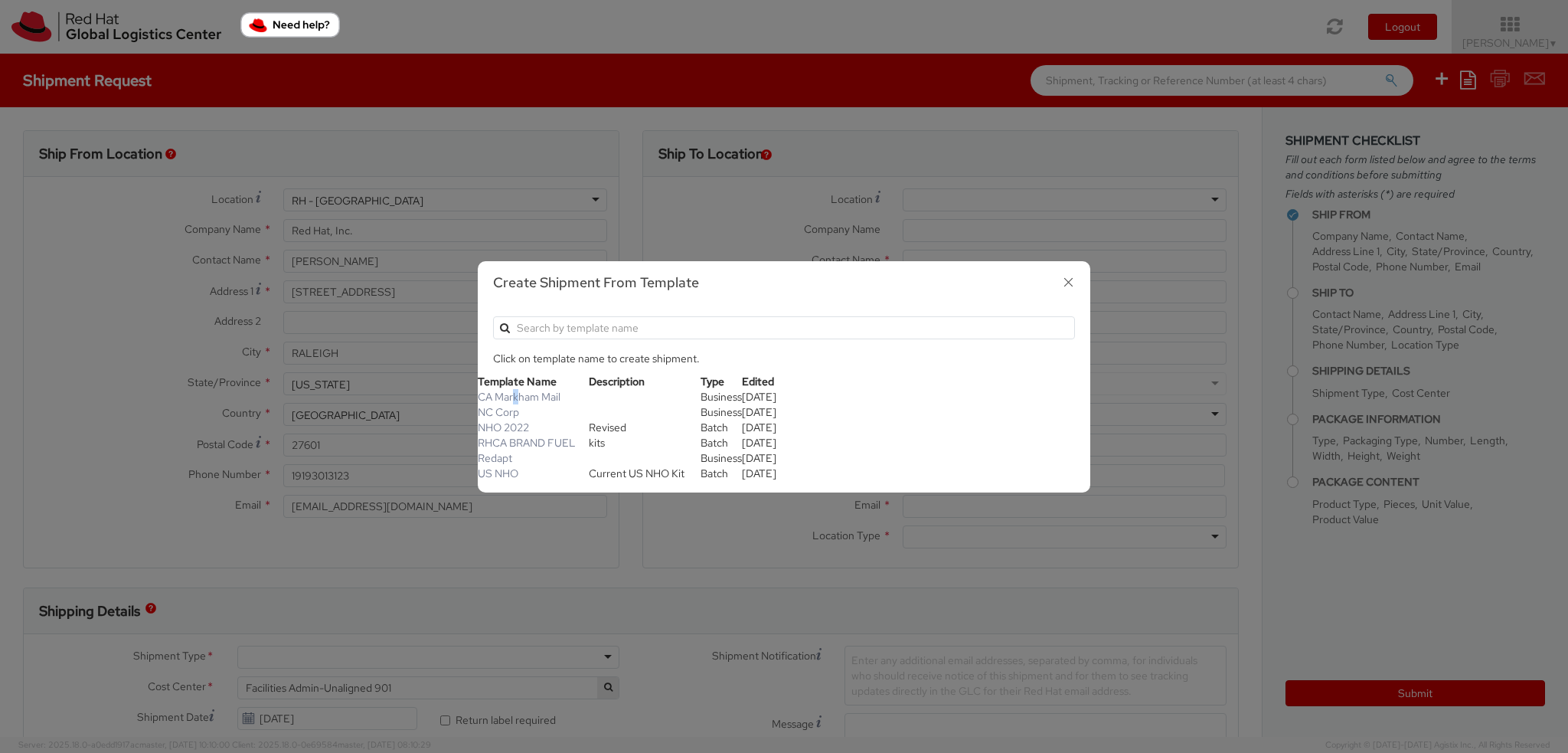
type input "9053163255"
type input "[EMAIL_ADDRESS][PERSON_NAME][DOMAIN_NAME]"
type input "Red Hat Inc."
type input "Critical Mail - AP Mail"
type input "[STREET_ADDRESS]"
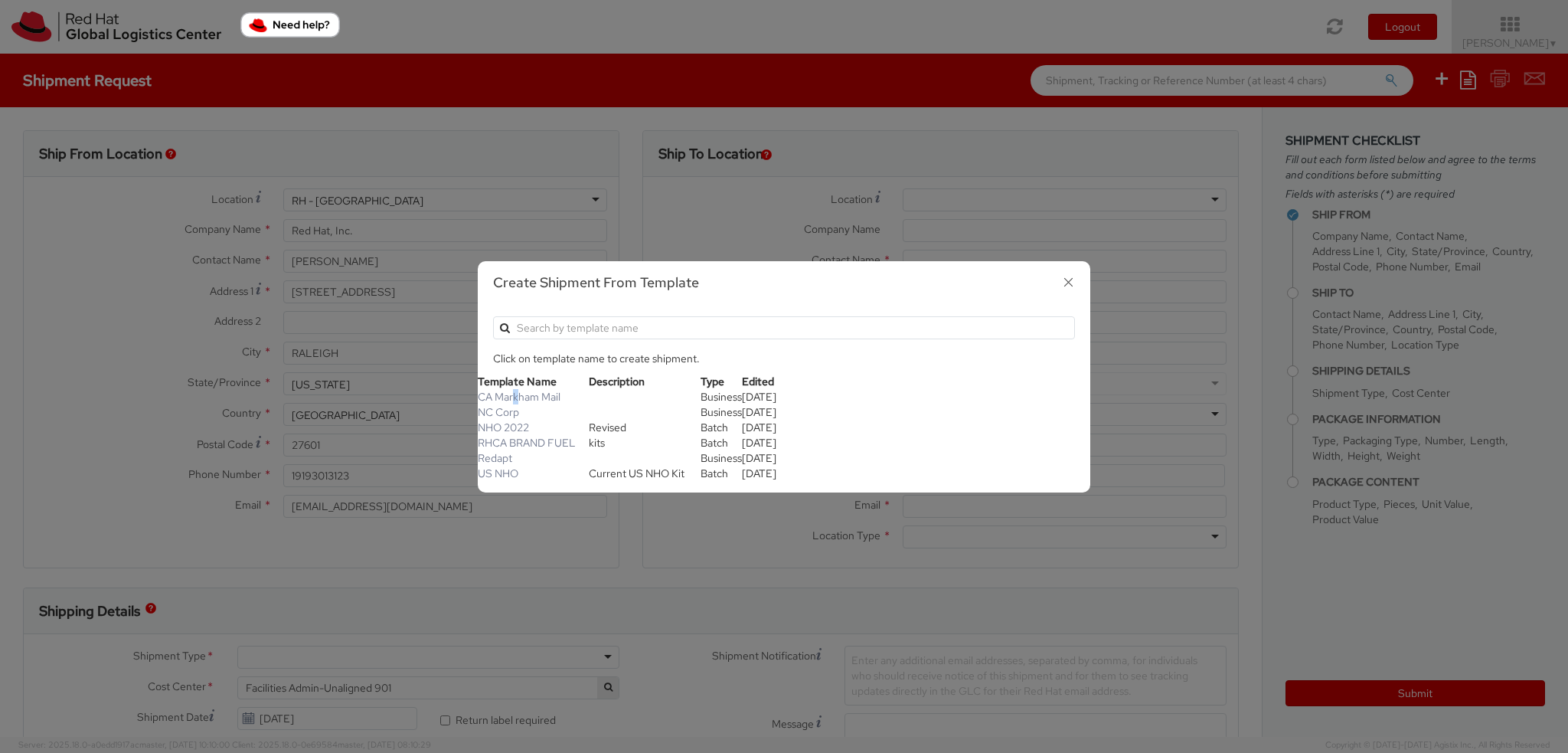
type input "RALEIGH"
type input "27601"
type input "19198356701"
type input "[EMAIL_ADDRESS][DOMAIN_NAME]"
type input "901"
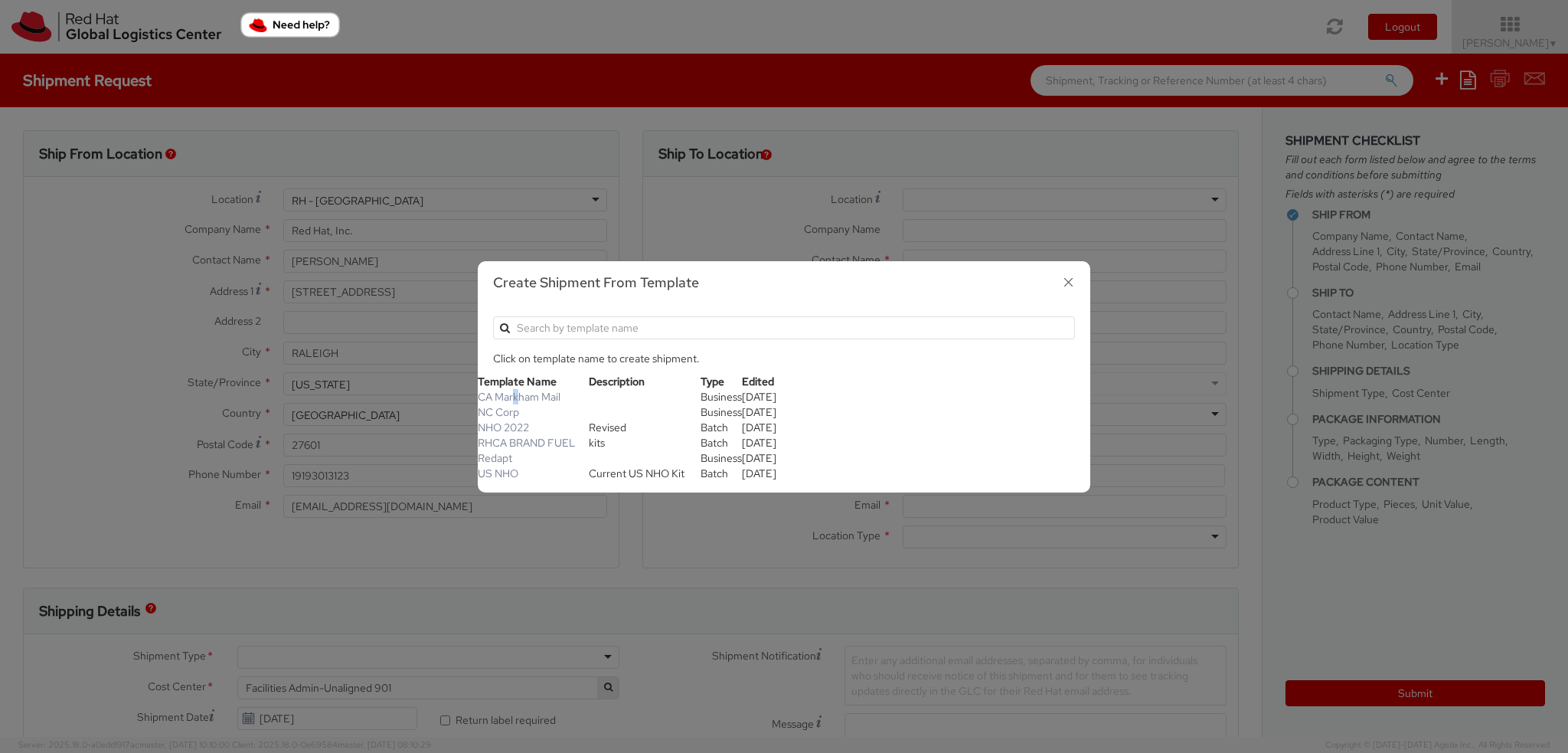
select select "DOCUMENT"
type input "1"
type input "24.13"
type input "31.75"
type input "0.64"
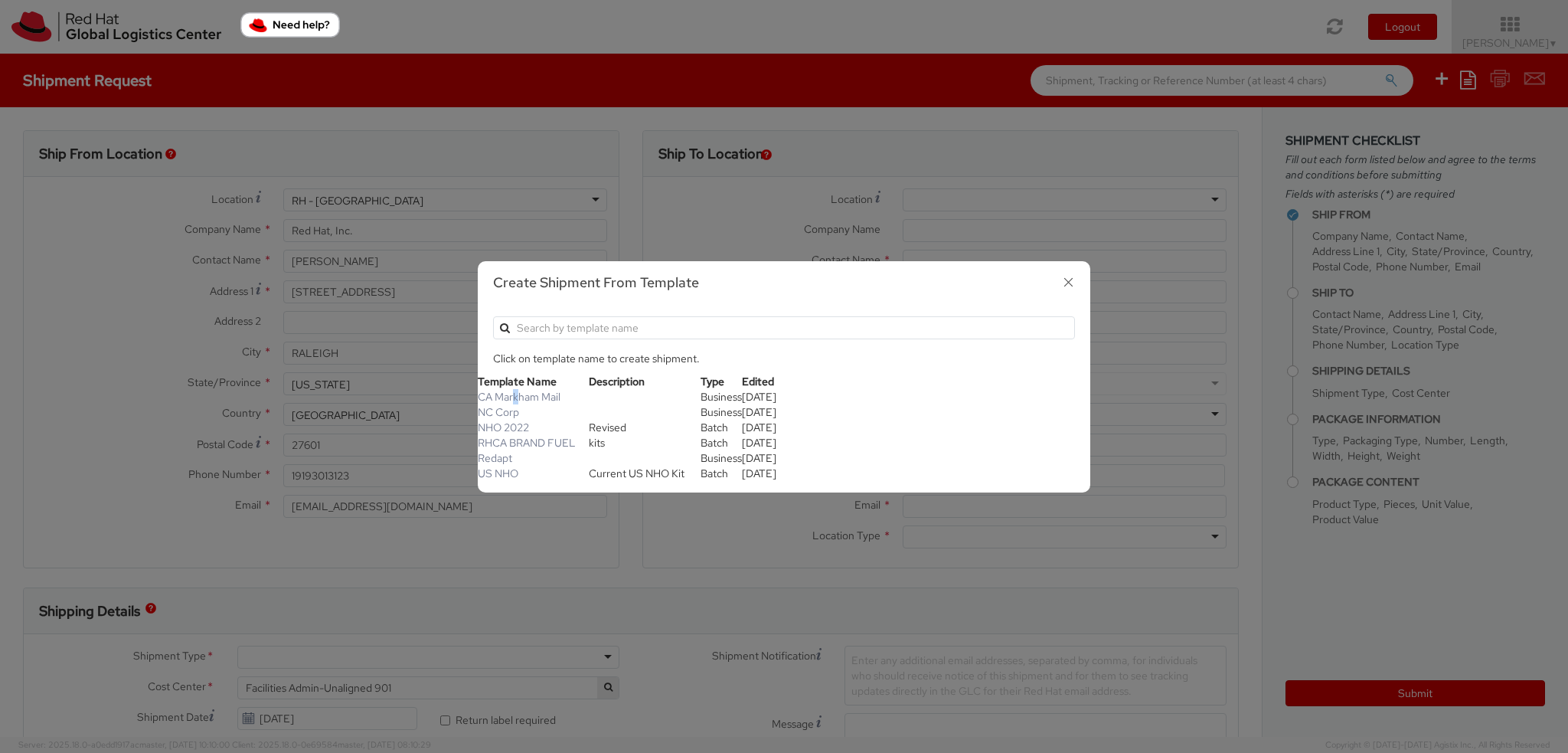
select select "CM"
type input "0.23"
select select "KGS"
type input "Documents"
select select "DOCUMENT"
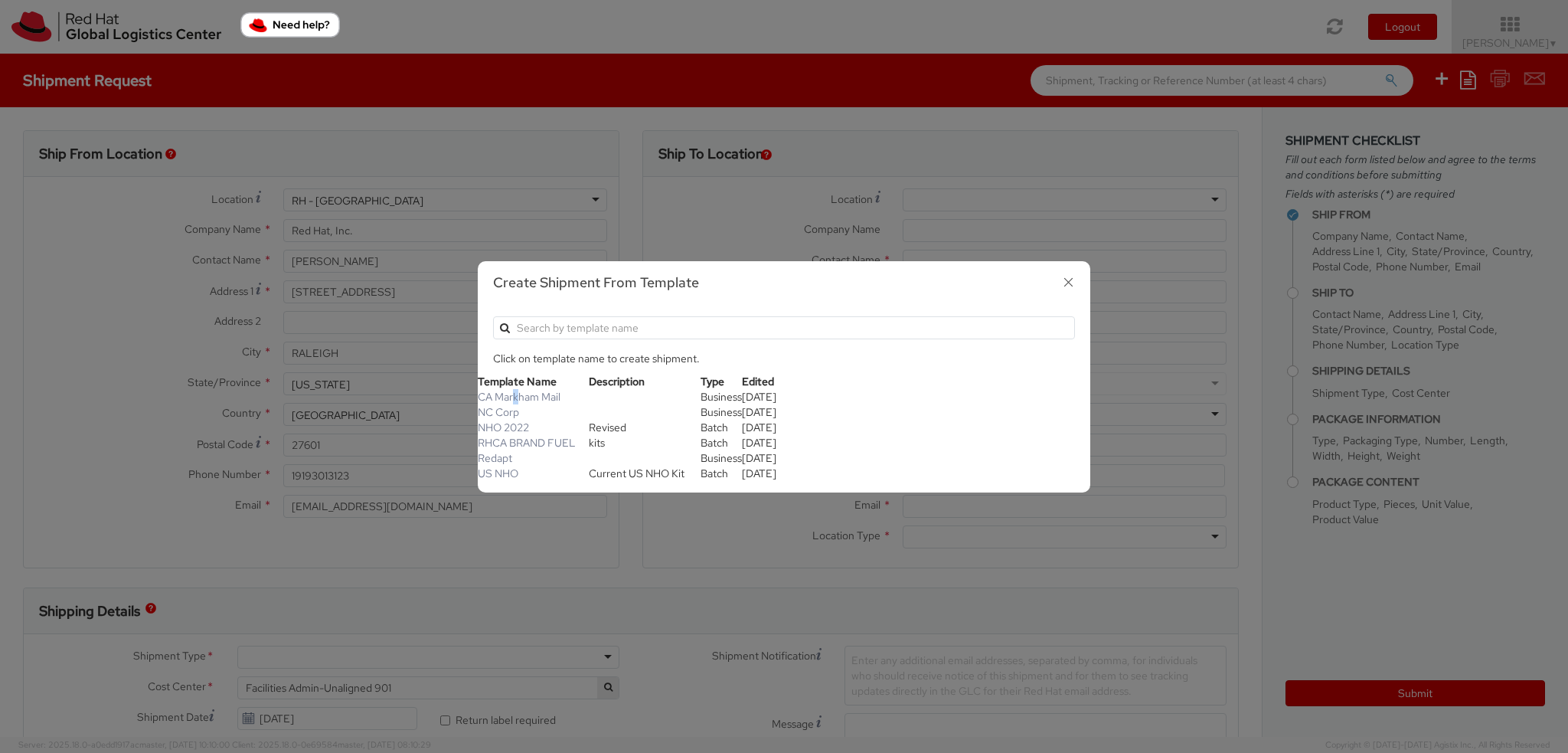
type input "1.00"
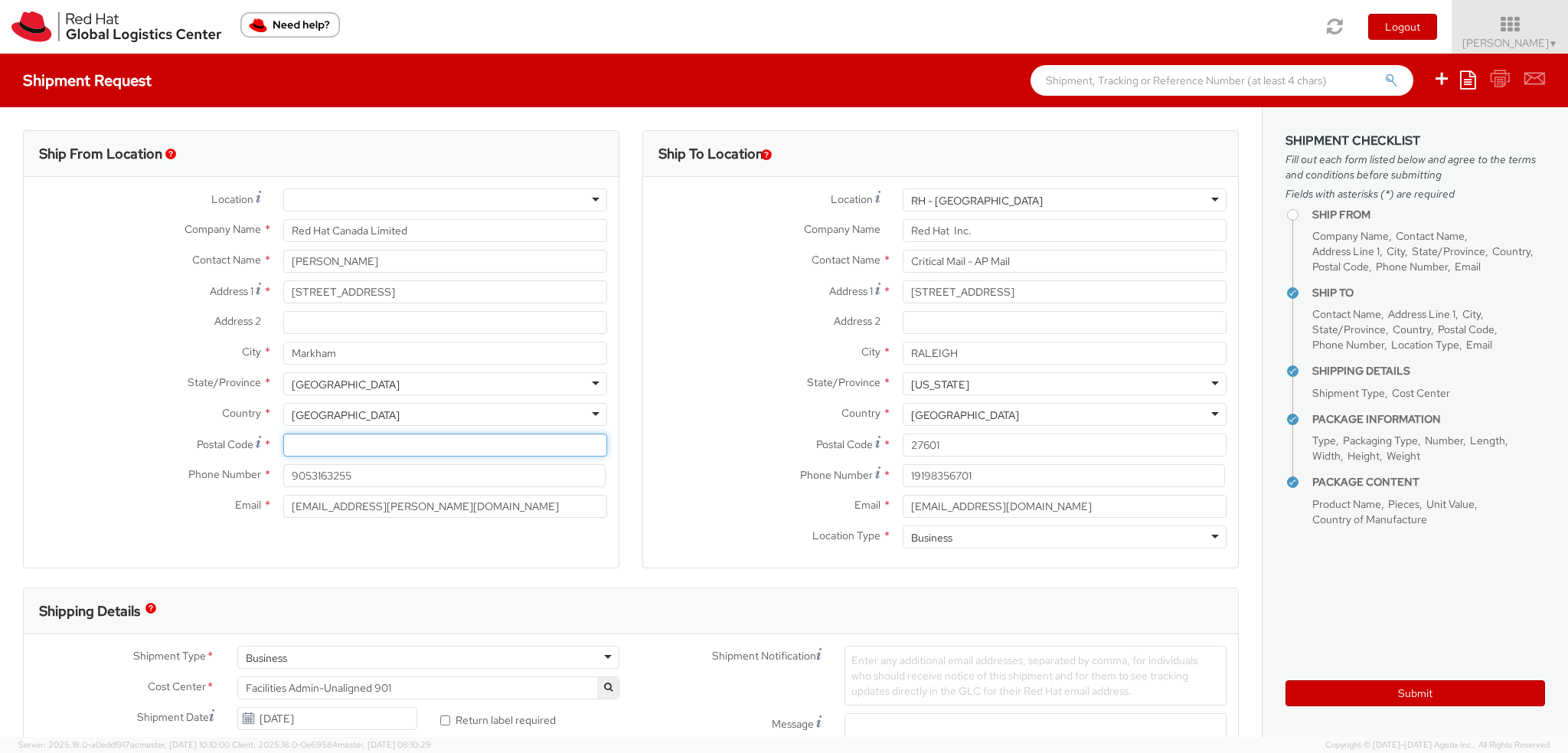
click at [401, 441] on input "Postal Code *" at bounding box center [445, 445] width 324 height 23
paste input "L6G 1C7"
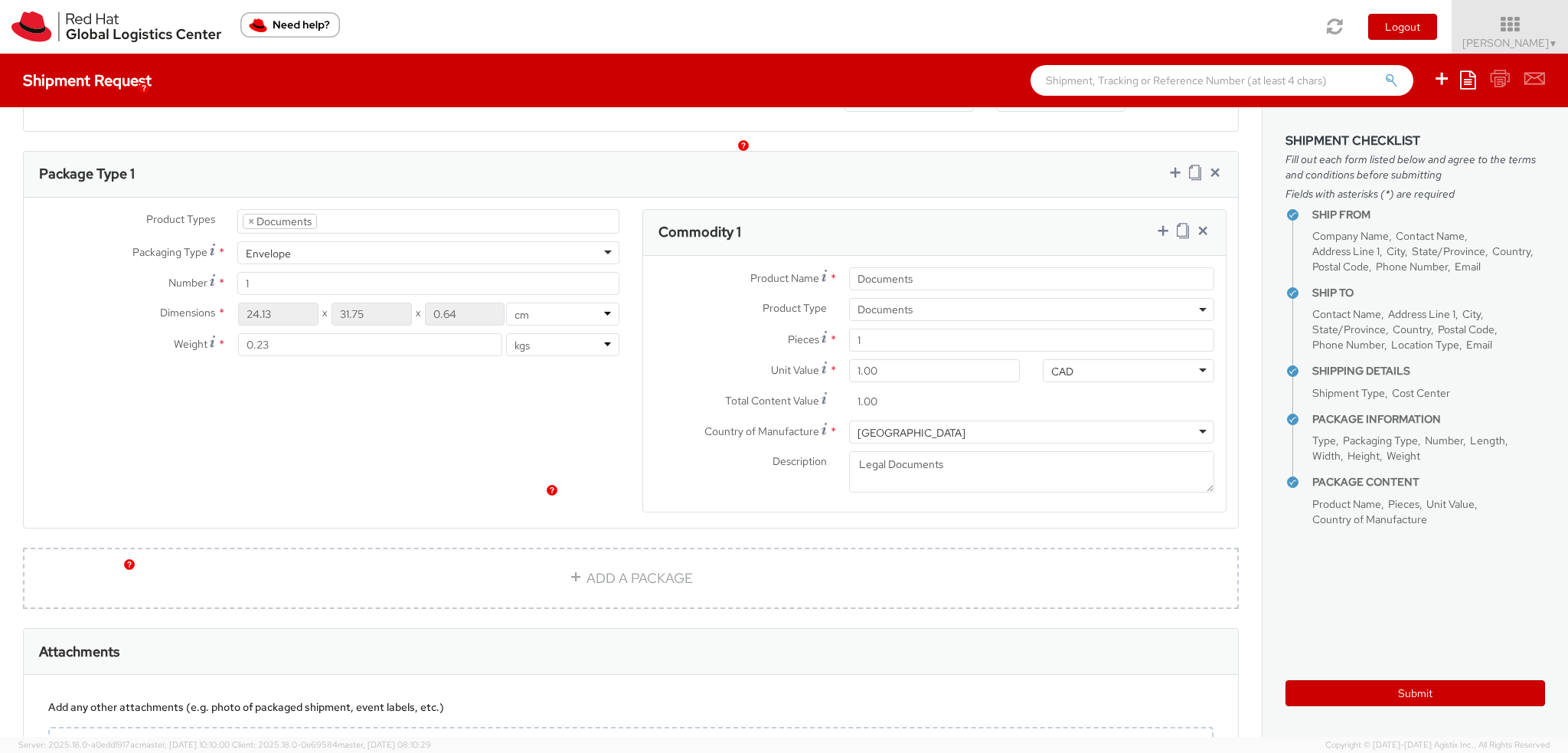
scroll to position [851, 0]
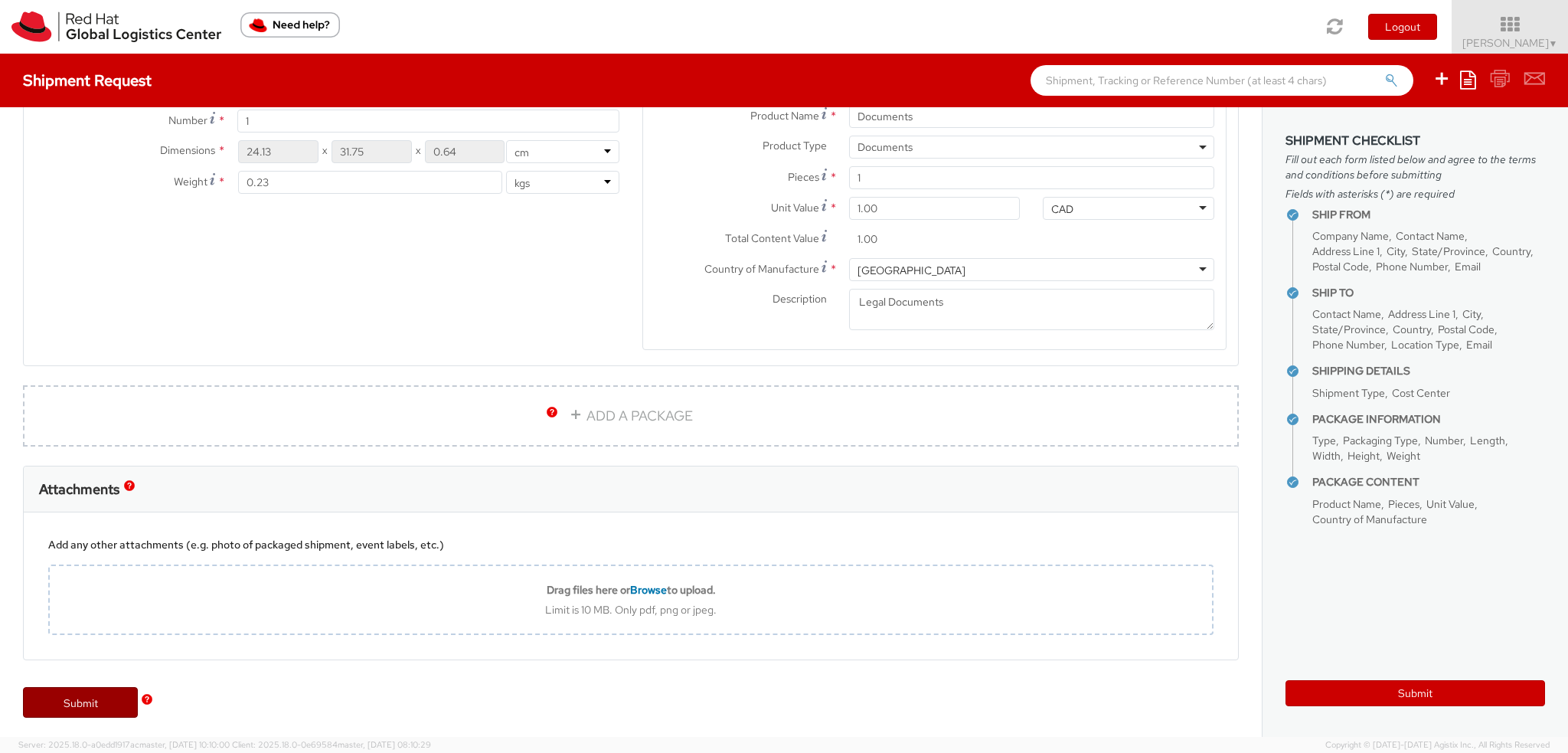
type input "L6G 1C7"
click at [107, 695] on link "Submit" at bounding box center [80, 702] width 115 height 30
